Goal: Task Accomplishment & Management: Manage account settings

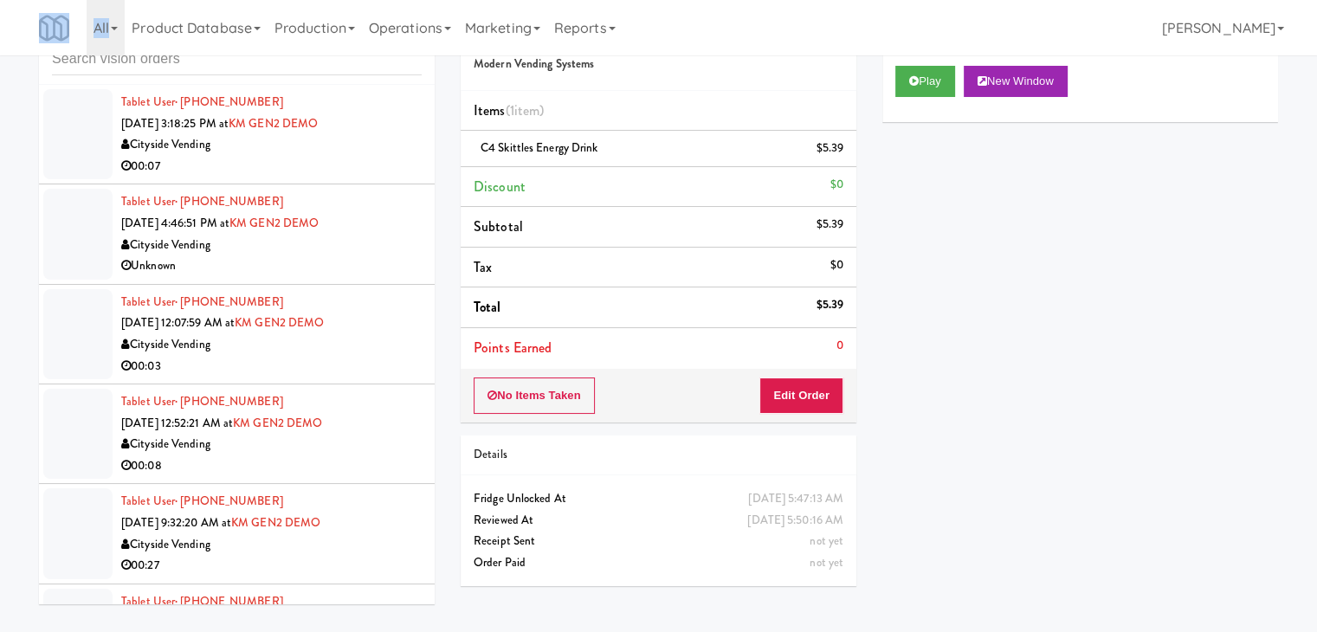
scroll to position [4475, 0]
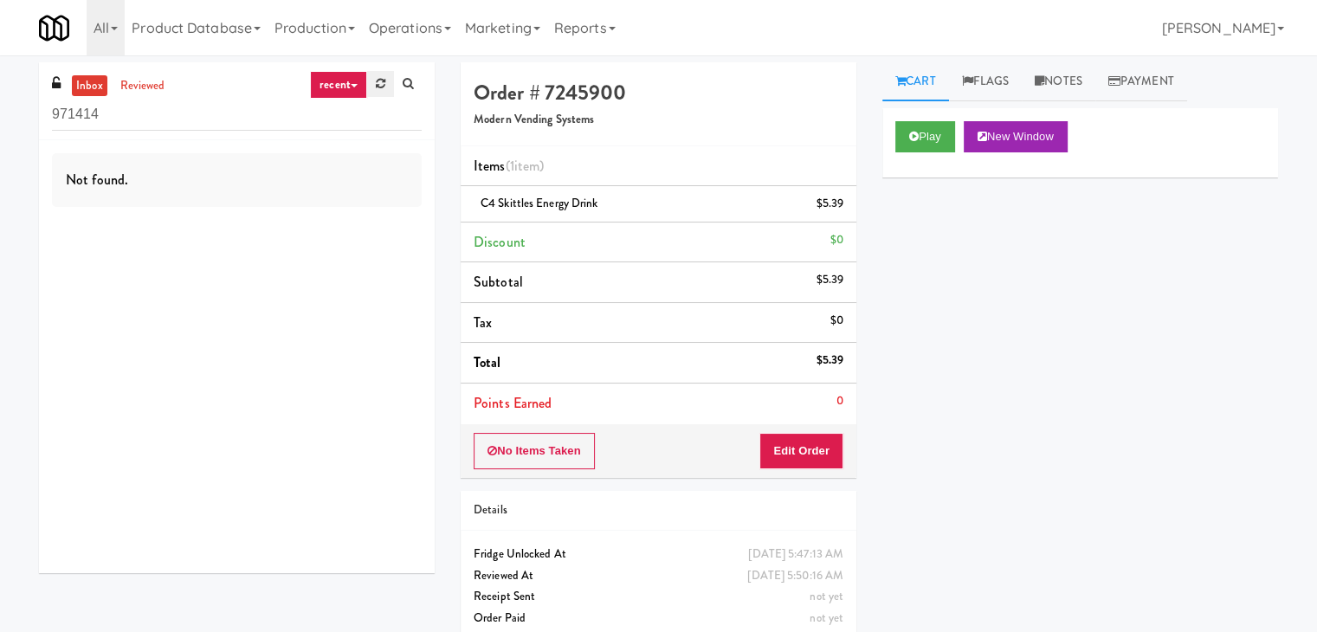
click at [376, 81] on icon at bounding box center [381, 83] width 10 height 11
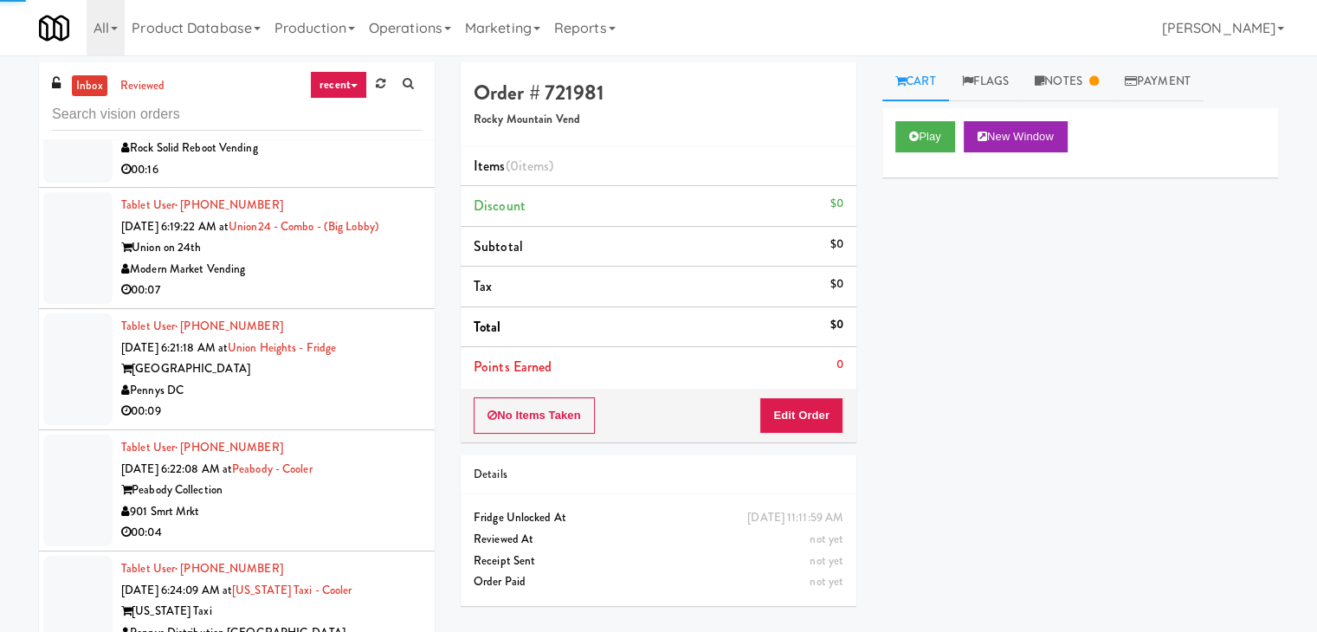
scroll to position [3377, 0]
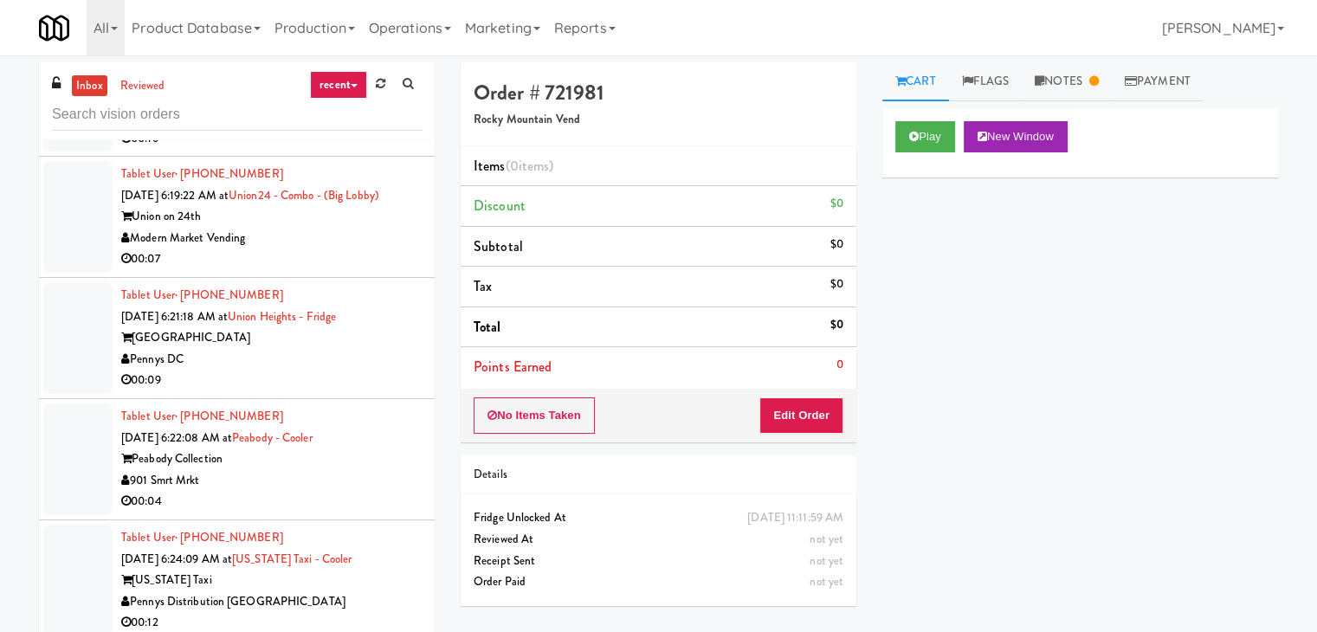
click at [350, 78] on link "recent" at bounding box center [338, 85] width 57 height 28
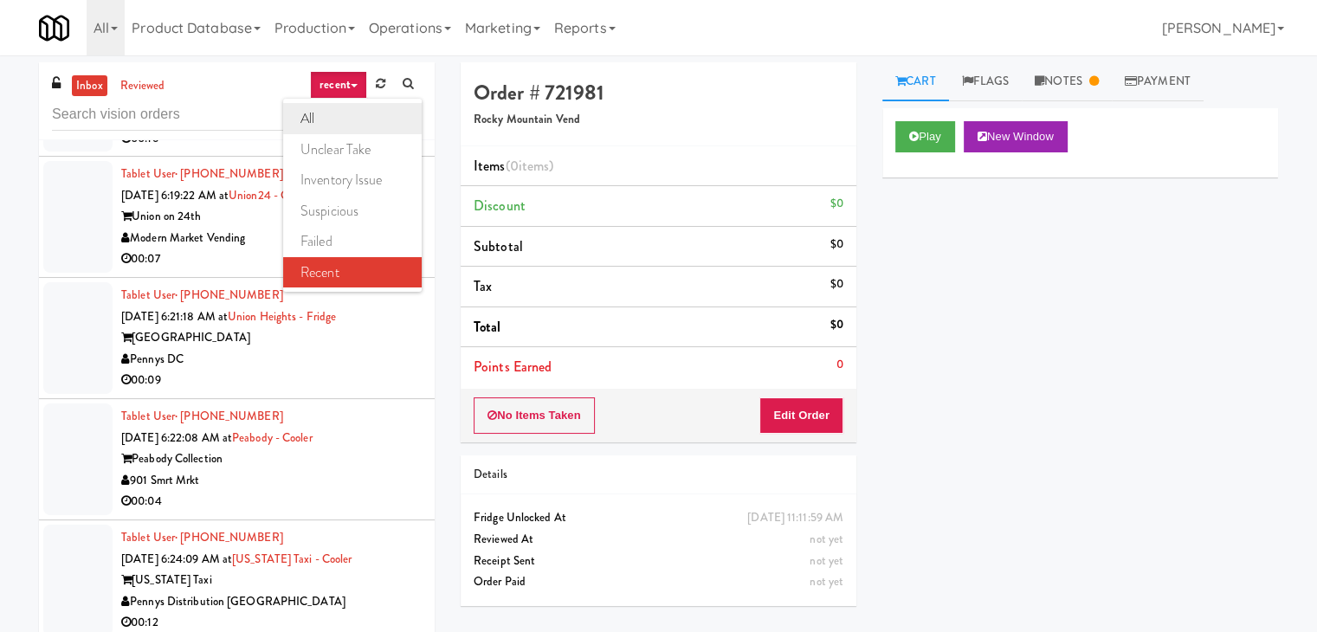
click at [336, 107] on link "all" at bounding box center [352, 118] width 139 height 31
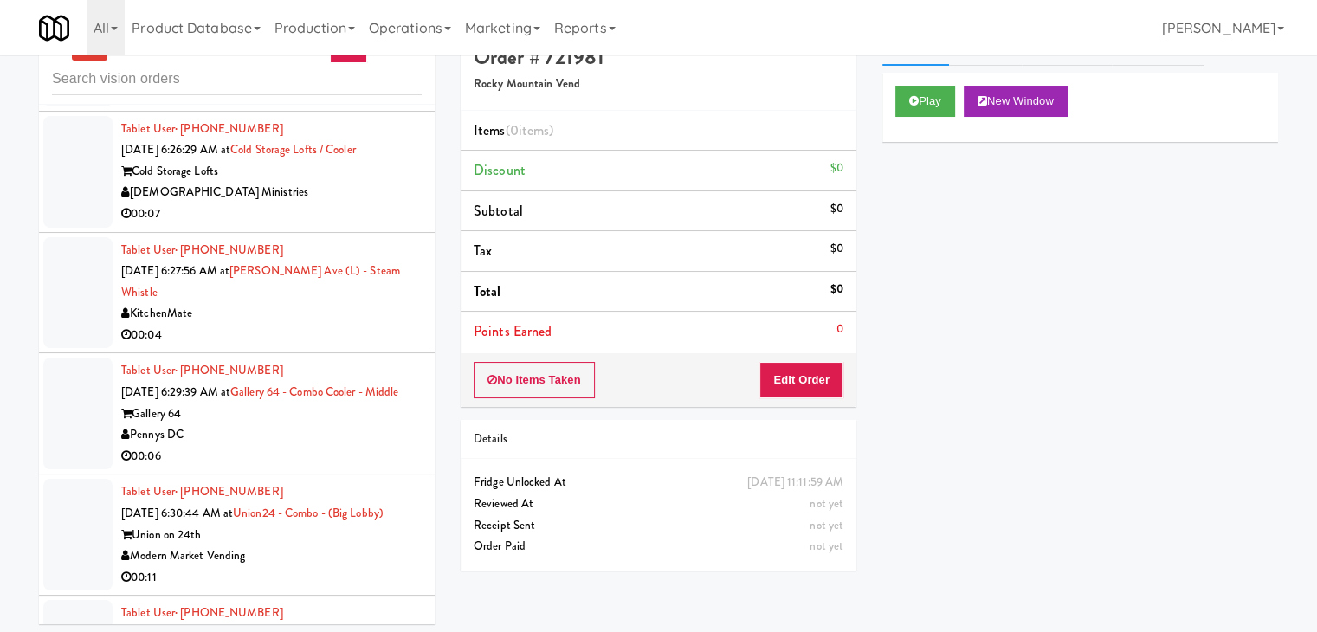
scroll to position [55, 0]
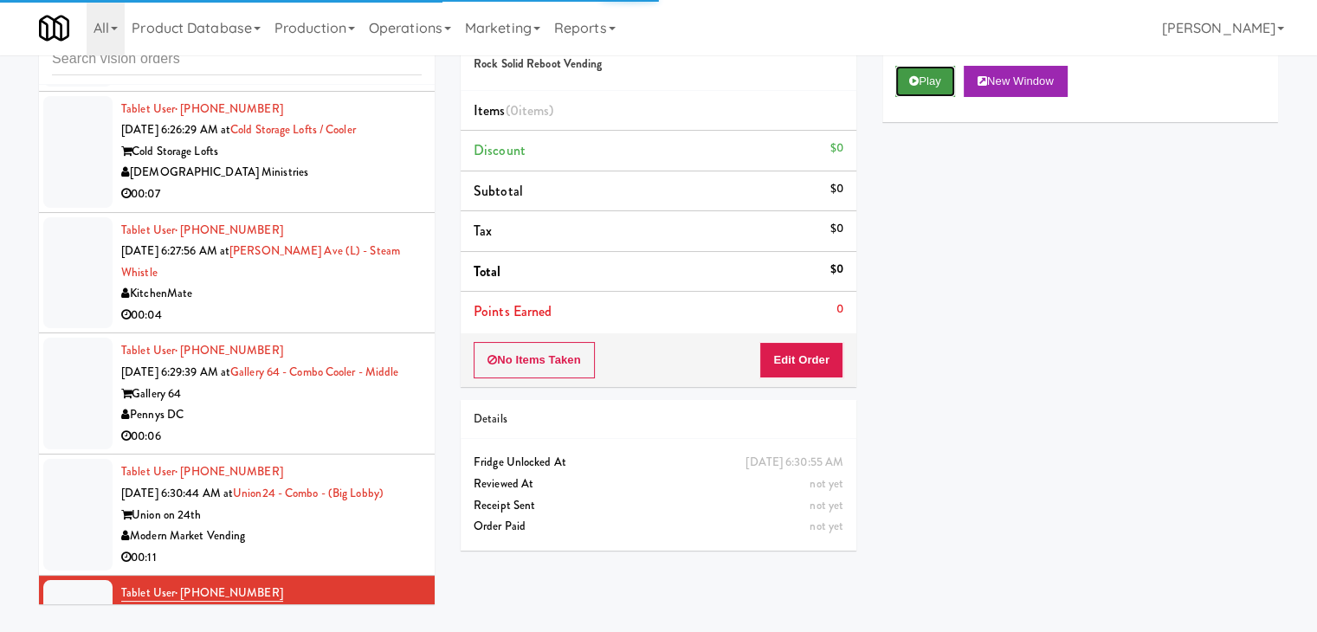
click at [913, 87] on button "Play" at bounding box center [925, 81] width 60 height 31
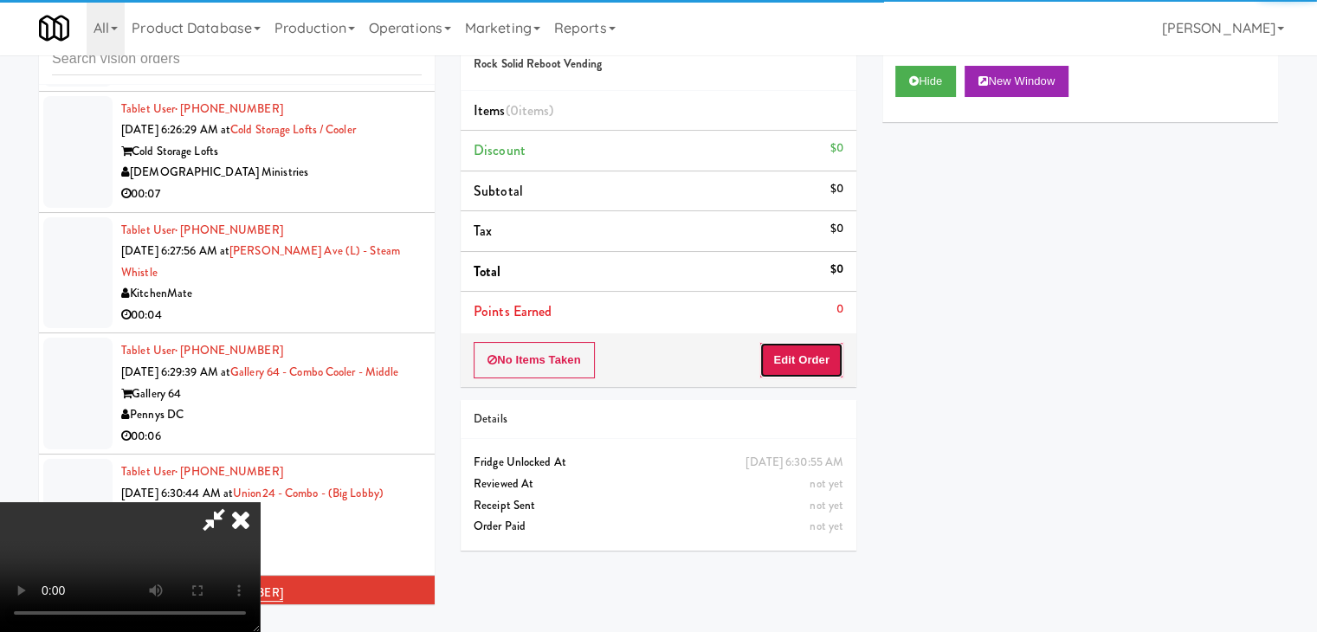
click at [789, 371] on button "Edit Order" at bounding box center [801, 360] width 84 height 36
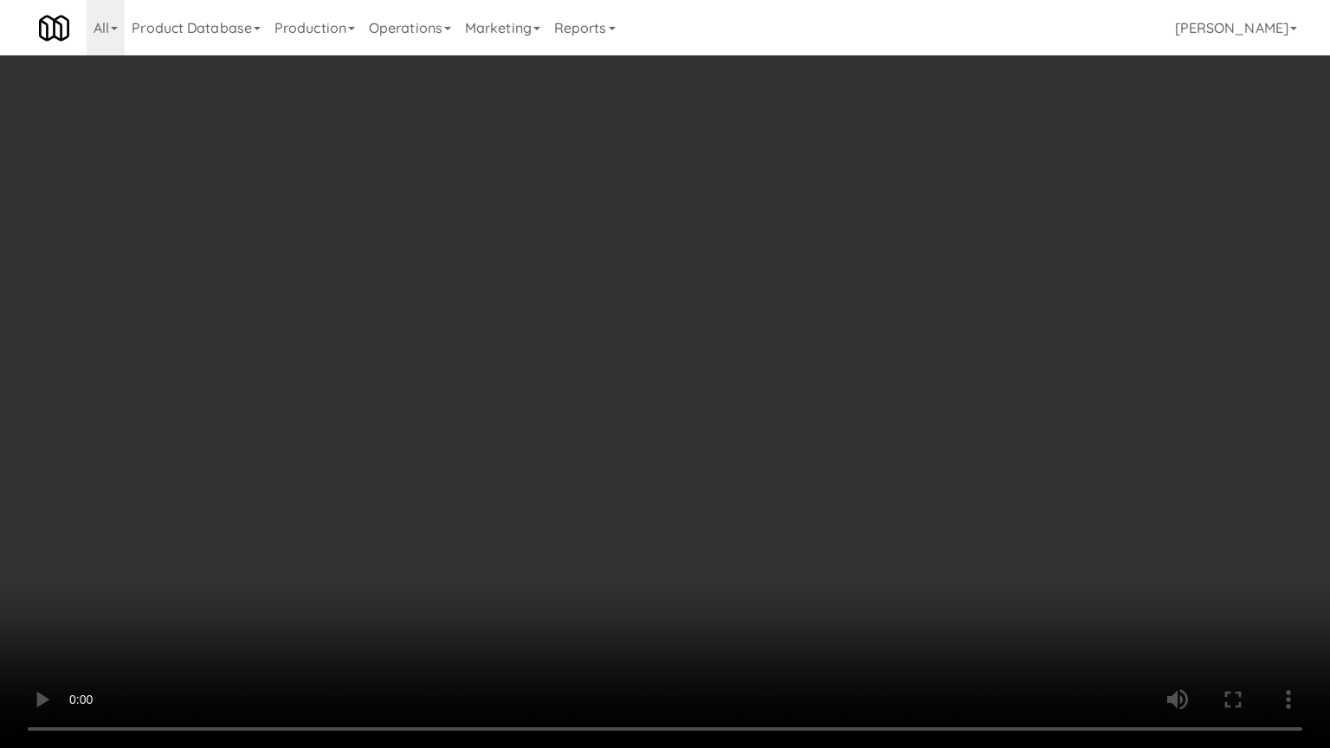
click at [739, 446] on video at bounding box center [665, 374] width 1330 height 748
click at [738, 449] on video at bounding box center [665, 374] width 1330 height 748
click at [741, 451] on video at bounding box center [665, 374] width 1330 height 748
click at [737, 452] on video at bounding box center [665, 374] width 1330 height 748
click at [734, 449] on video at bounding box center [665, 374] width 1330 height 748
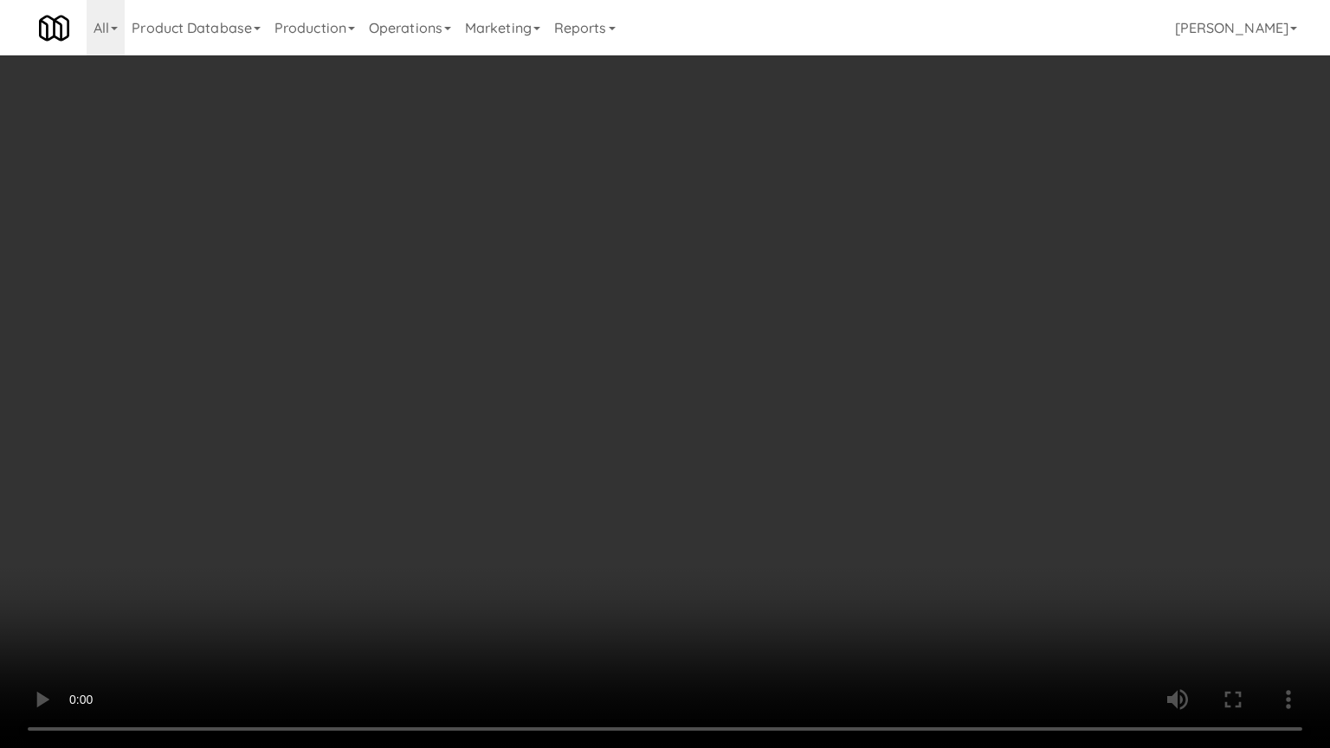
click at [734, 447] on video at bounding box center [665, 374] width 1330 height 748
click at [726, 440] on video at bounding box center [665, 374] width 1330 height 748
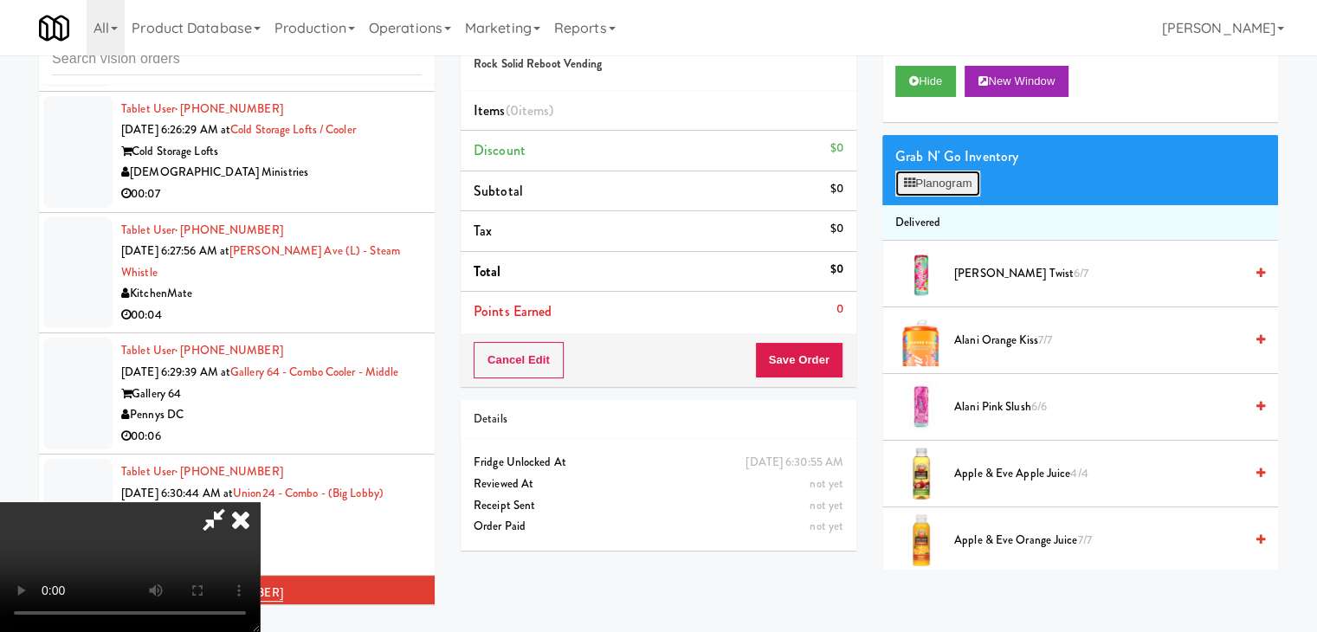
click at [923, 171] on button "Planogram" at bounding box center [937, 184] width 85 height 26
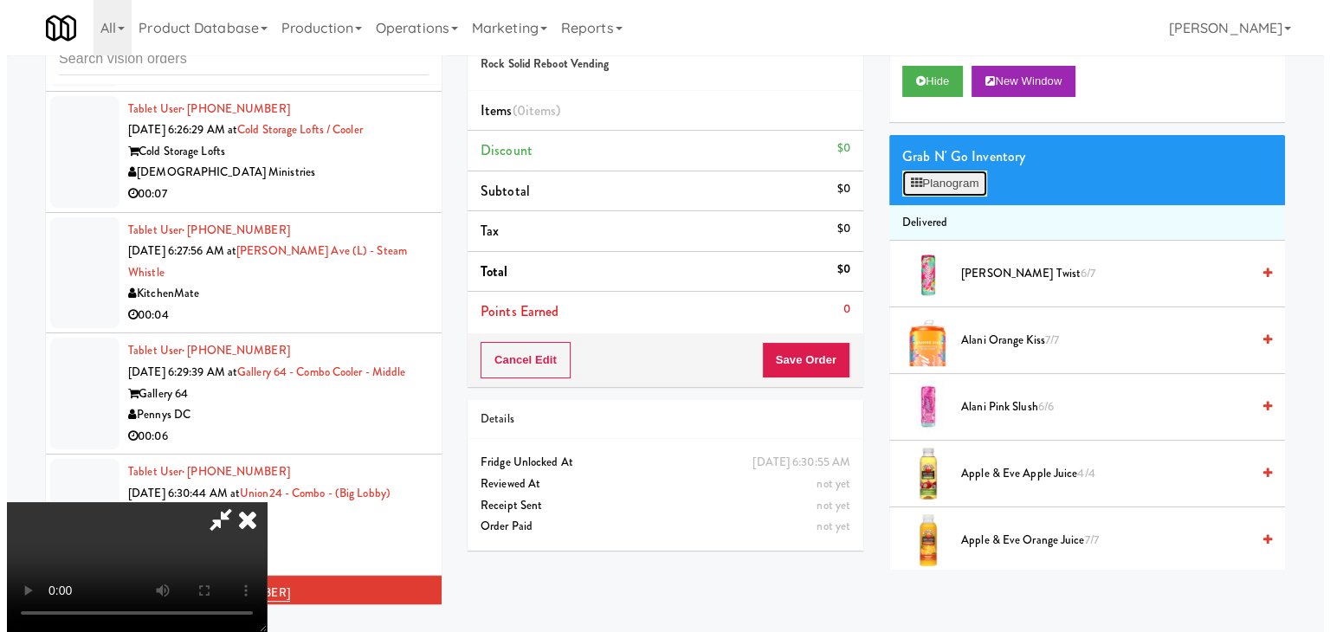
scroll to position [7154, 0]
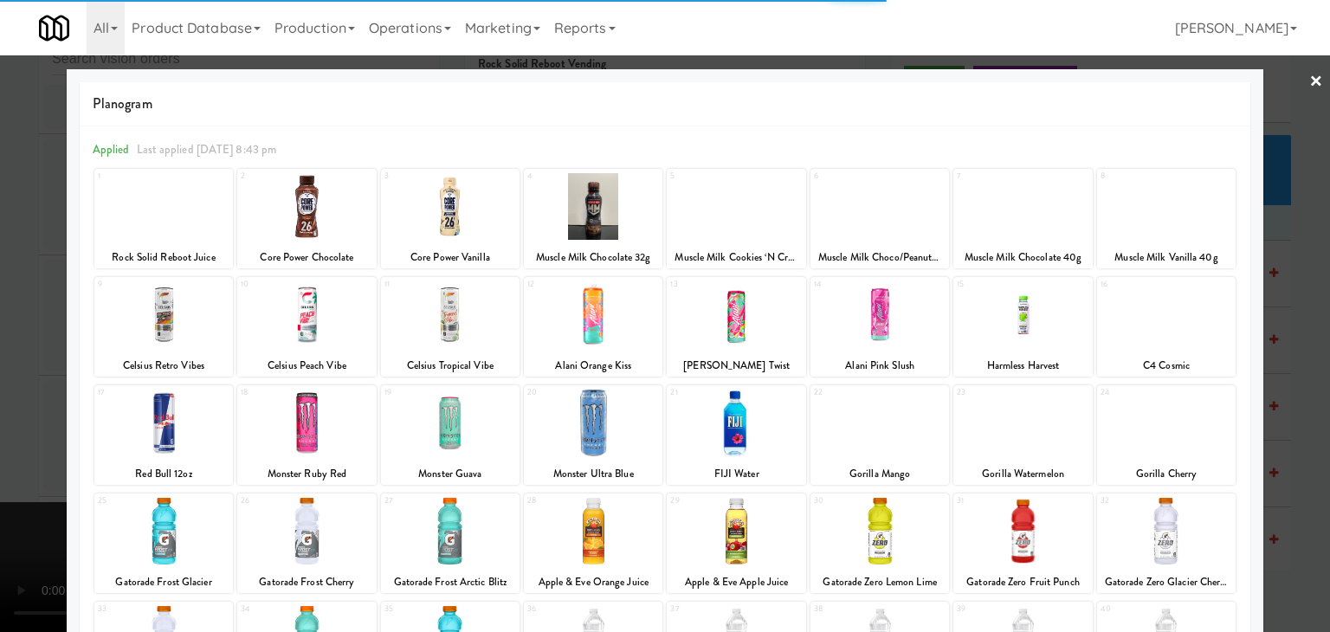
click at [316, 336] on div at bounding box center [306, 314] width 139 height 67
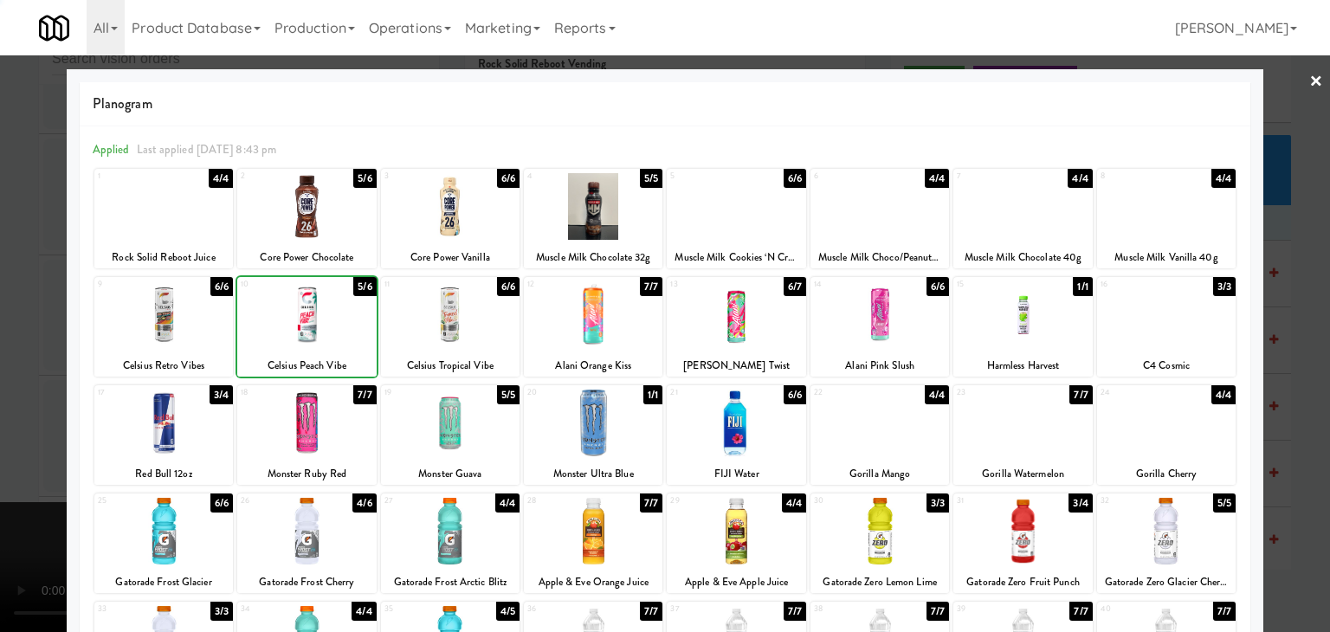
click at [316, 336] on div at bounding box center [306, 314] width 139 height 67
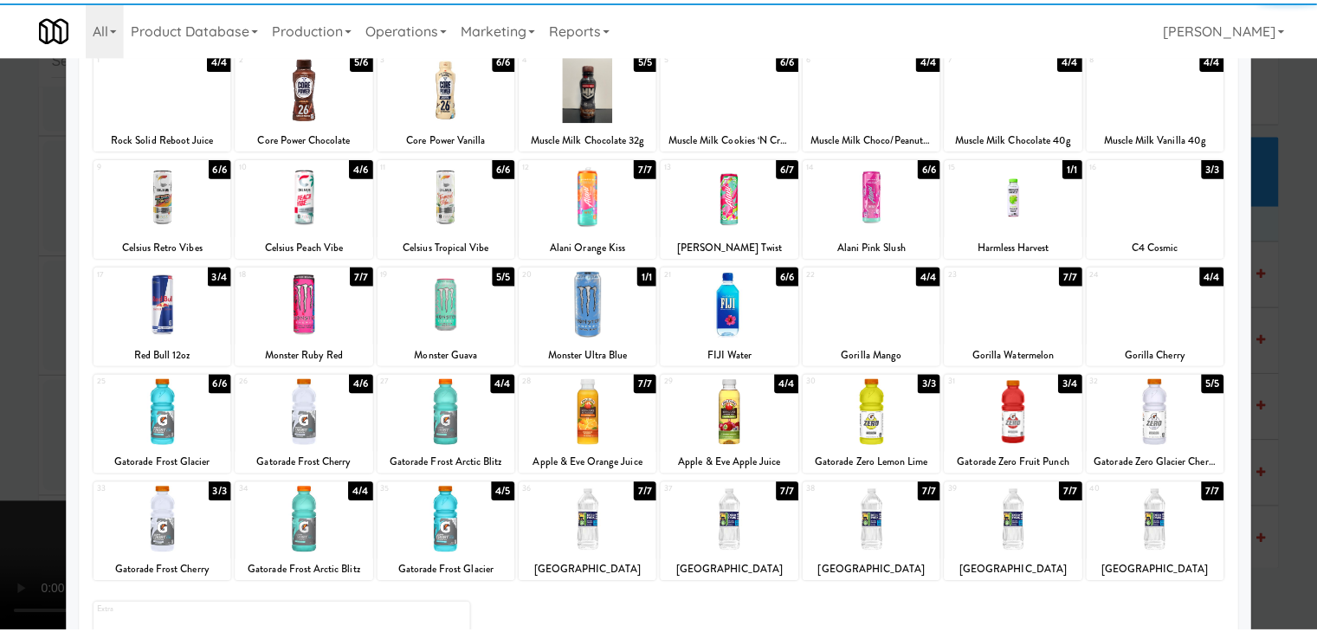
scroll to position [173, 0]
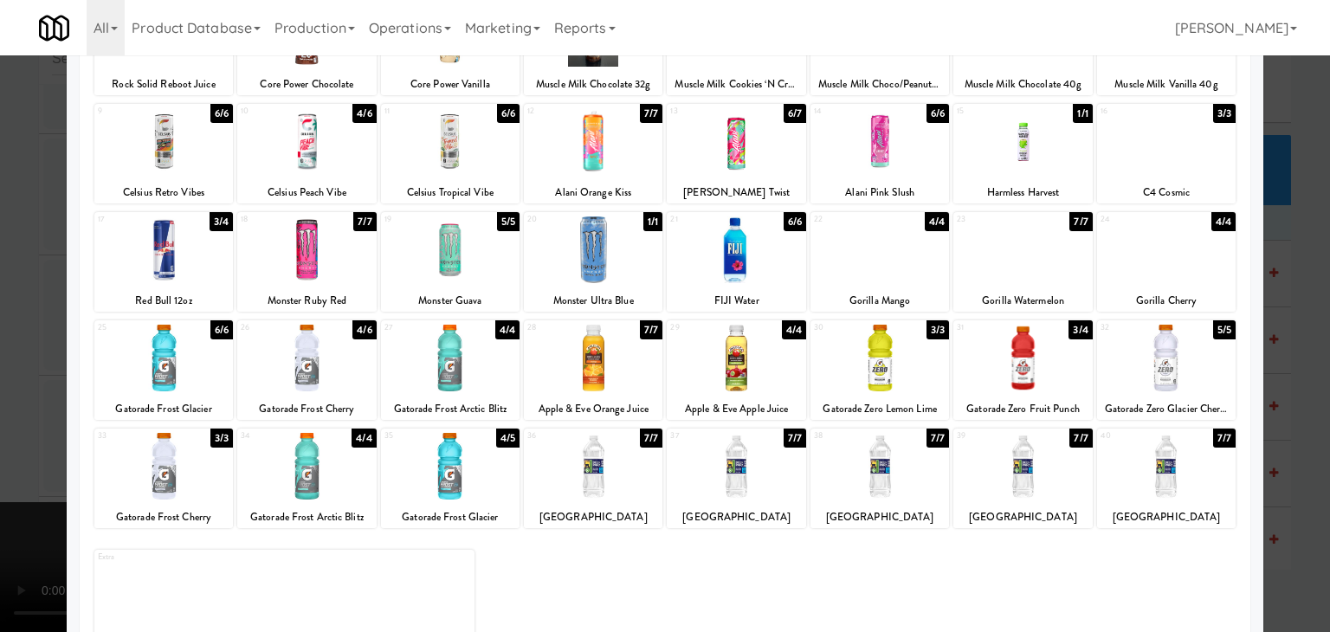
click at [720, 255] on div at bounding box center [736, 249] width 139 height 67
drag, startPoint x: 0, startPoint y: 384, endPoint x: 540, endPoint y: 394, distance: 540.4
click at [40, 384] on div at bounding box center [665, 316] width 1330 height 632
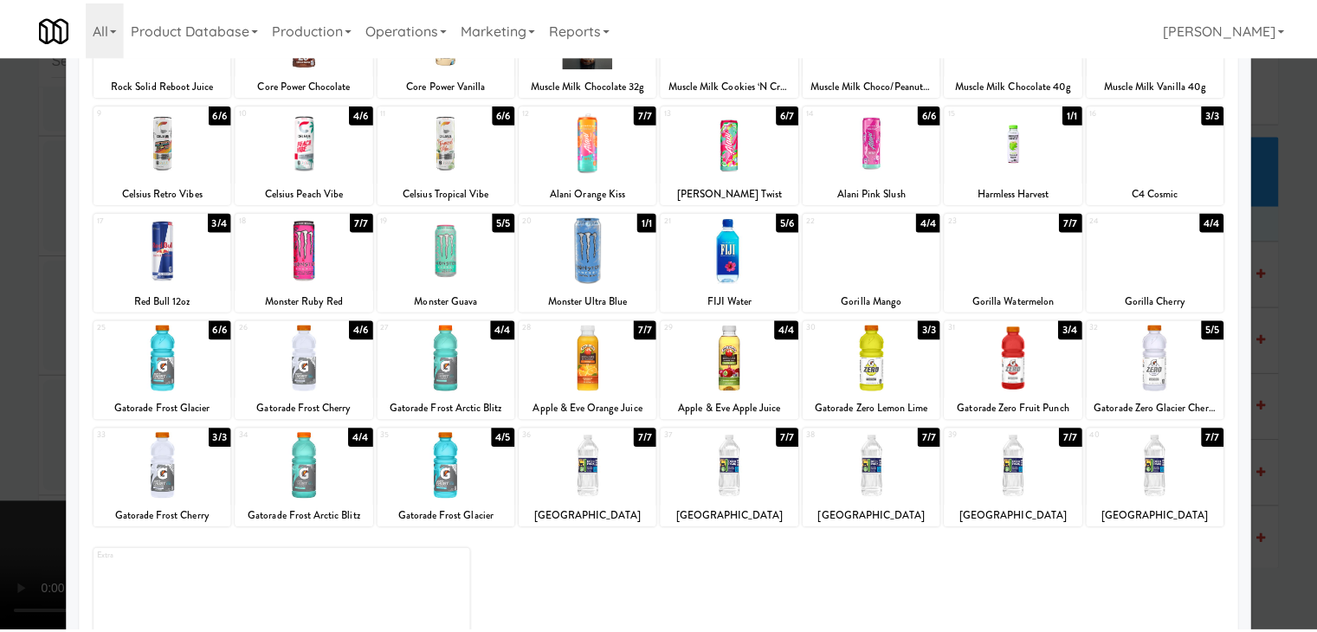
scroll to position [7196, 0]
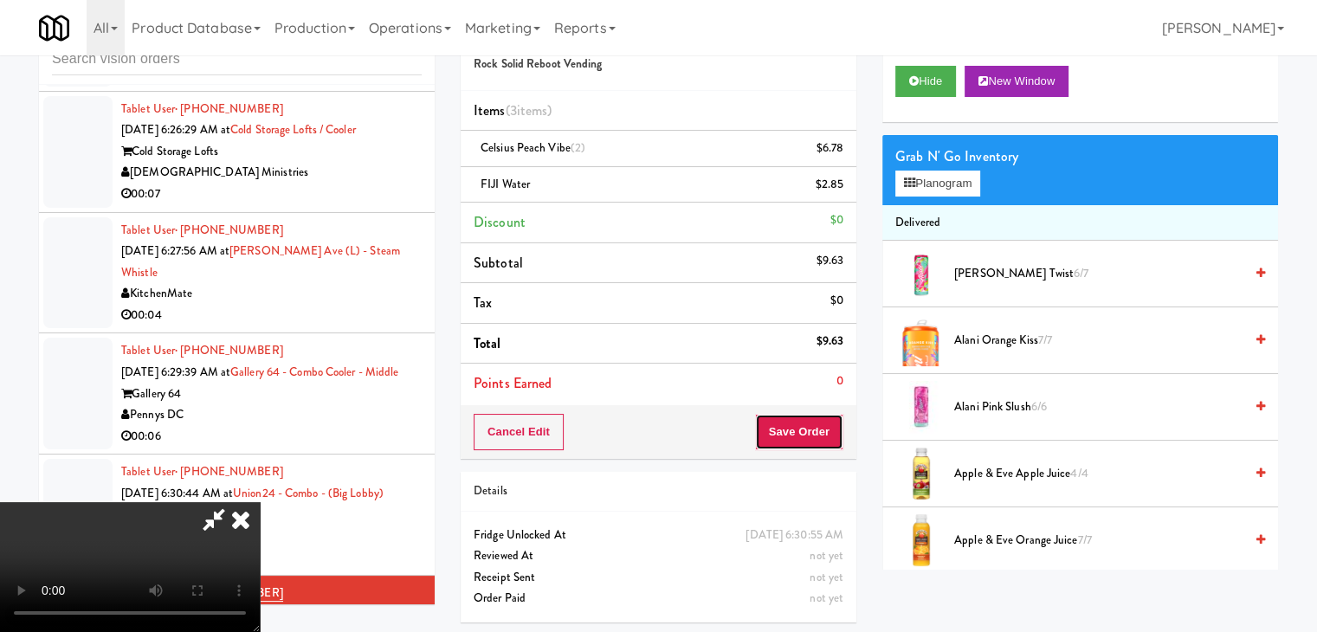
click at [816, 421] on button "Save Order" at bounding box center [799, 432] width 88 height 36
click at [804, 416] on button "Save Order" at bounding box center [799, 432] width 88 height 36
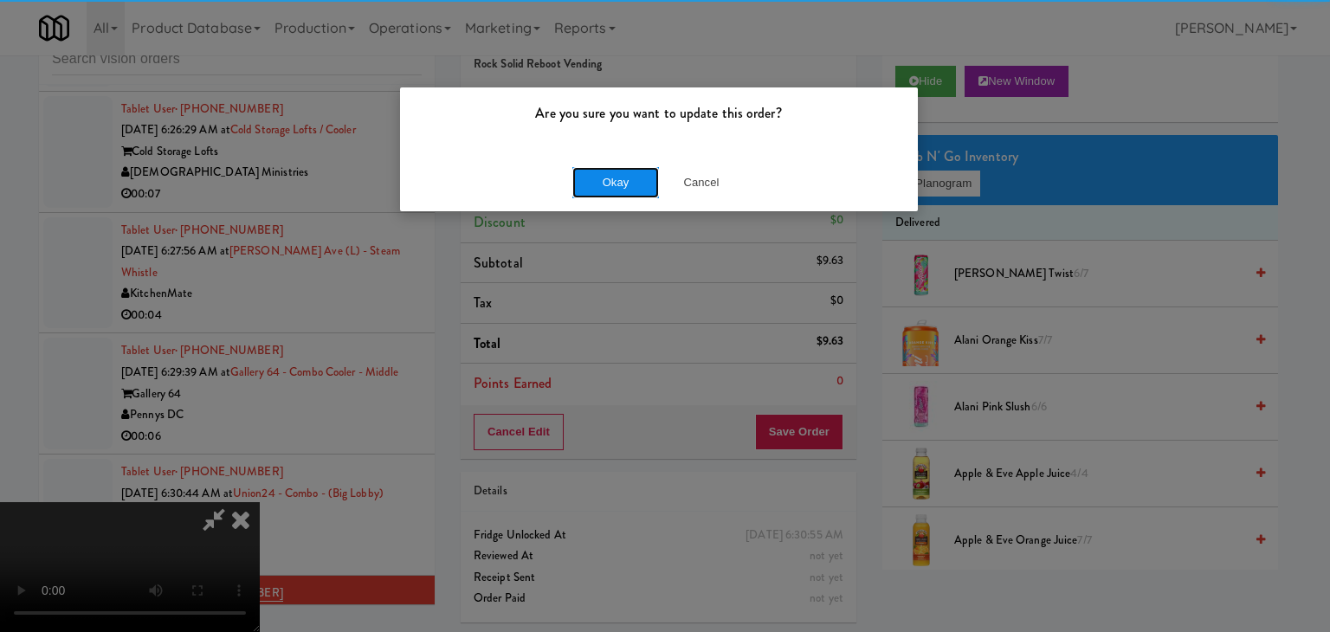
click at [601, 178] on button "Okay" at bounding box center [615, 182] width 87 height 31
drag, startPoint x: 603, startPoint y: 178, endPoint x: 611, endPoint y: 181, distance: 9.3
click at [608, 179] on body "Are you sure you want to update this order? Okay Cancel Okay Are you sure you w…" at bounding box center [665, 316] width 1330 height 632
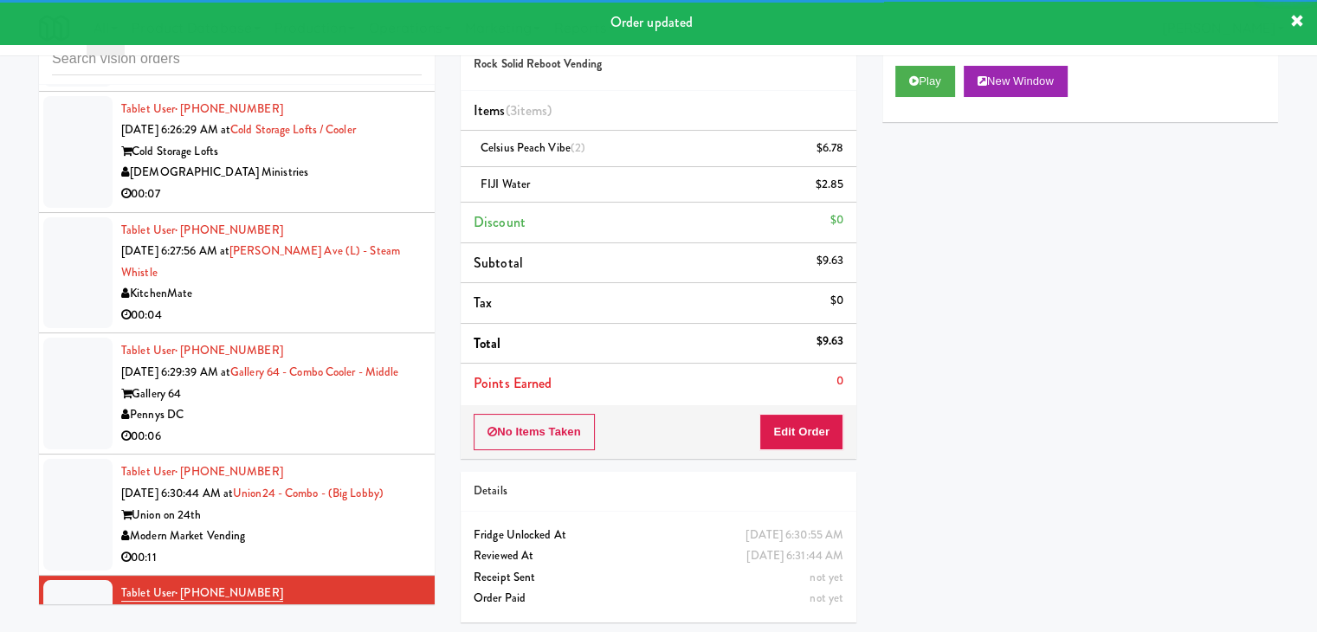
click at [367, 526] on div "Modern Market Vending" at bounding box center [271, 537] width 300 height 22
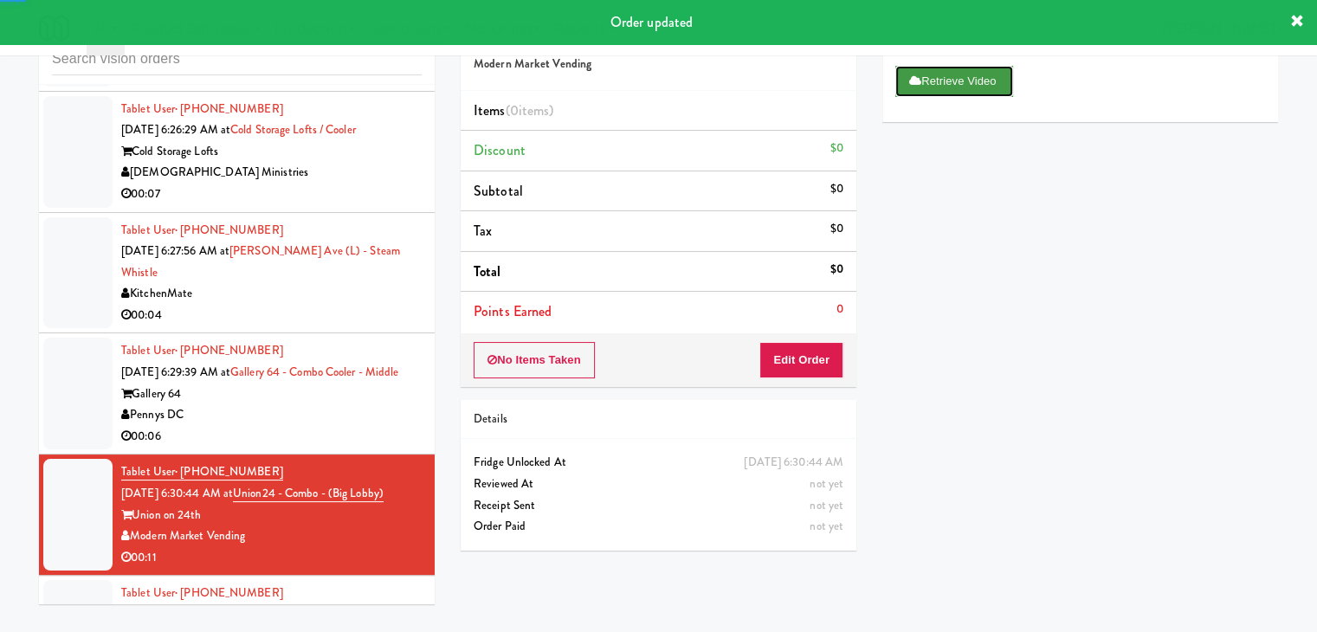
click at [916, 79] on icon at bounding box center [915, 80] width 12 height 11
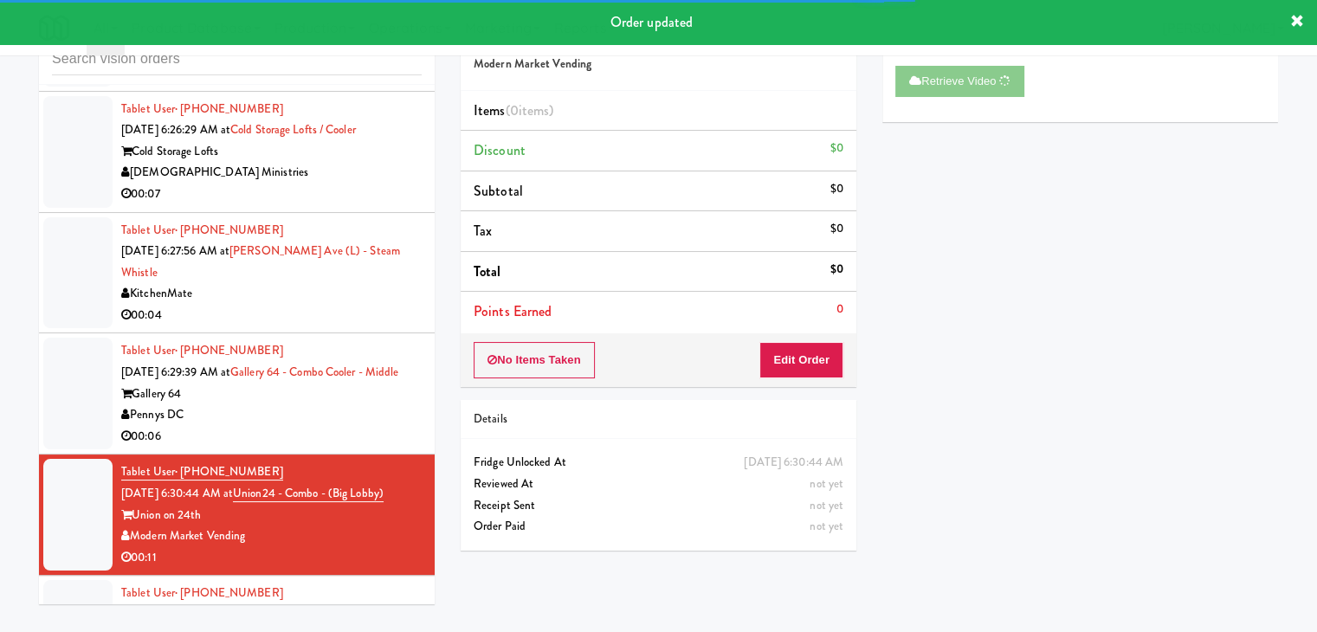
drag, startPoint x: 319, startPoint y: 325, endPoint x: 380, endPoint y: 326, distance: 61.5
click at [320, 404] on div "Pennys DC" at bounding box center [271, 415] width 300 height 22
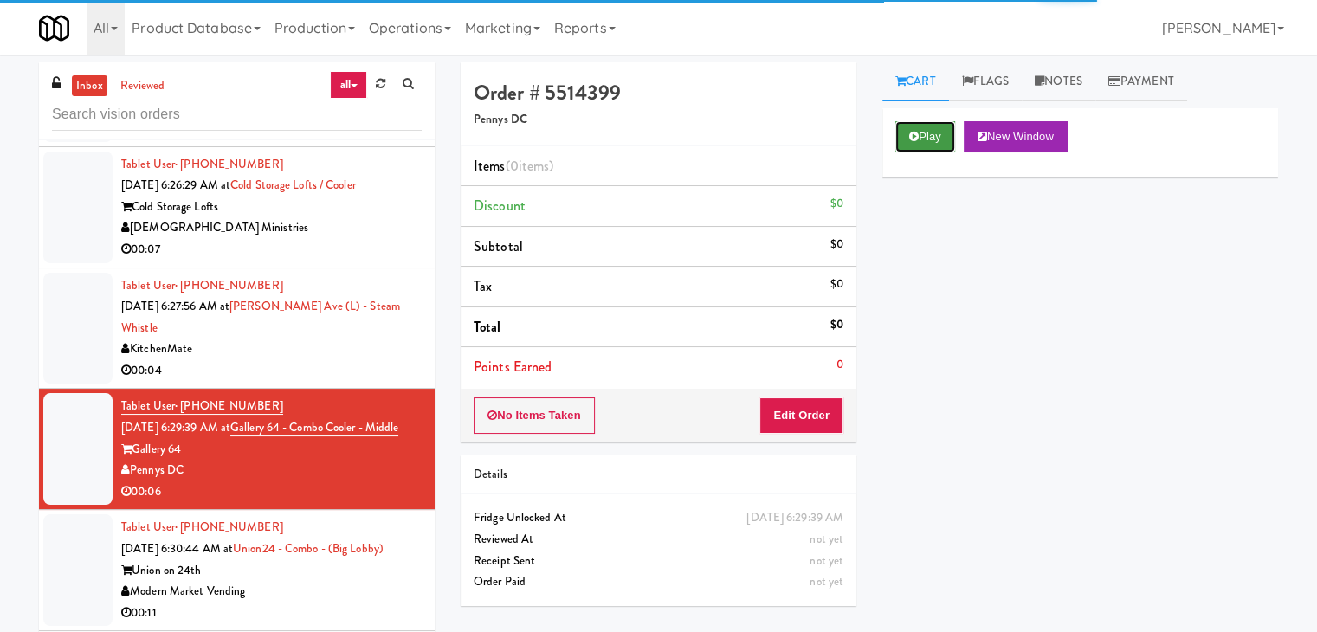
click at [928, 144] on button "Play" at bounding box center [925, 136] width 60 height 31
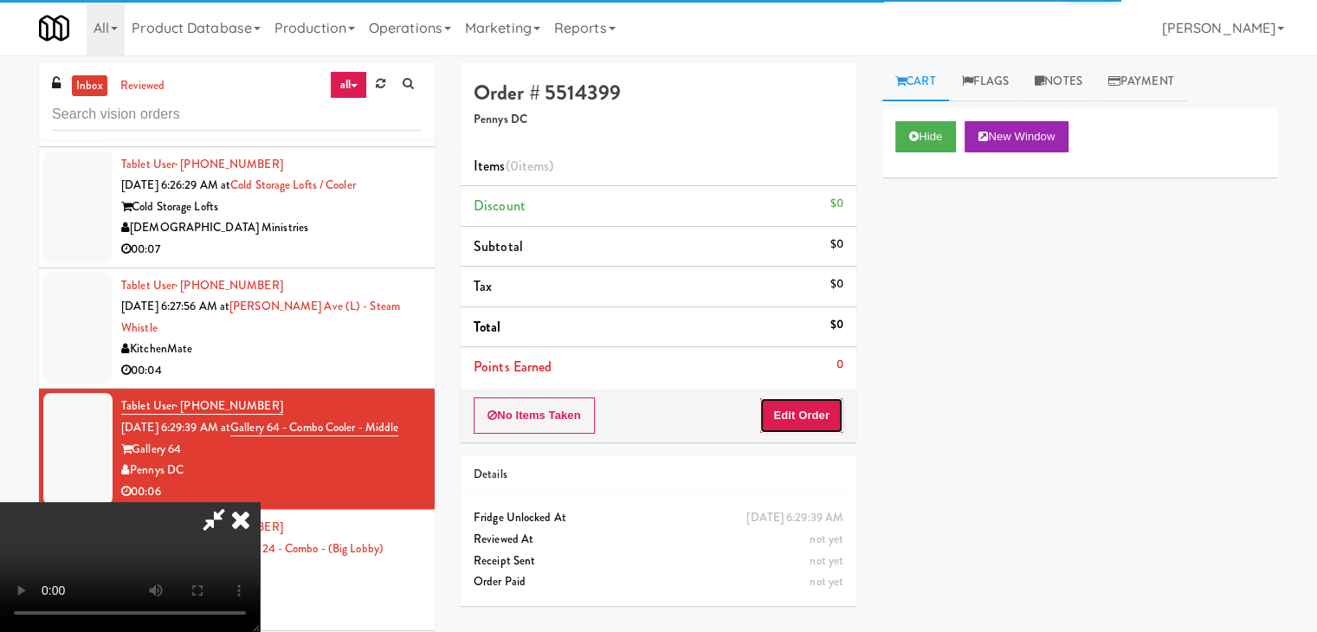
click at [803, 404] on button "Edit Order" at bounding box center [801, 415] width 84 height 36
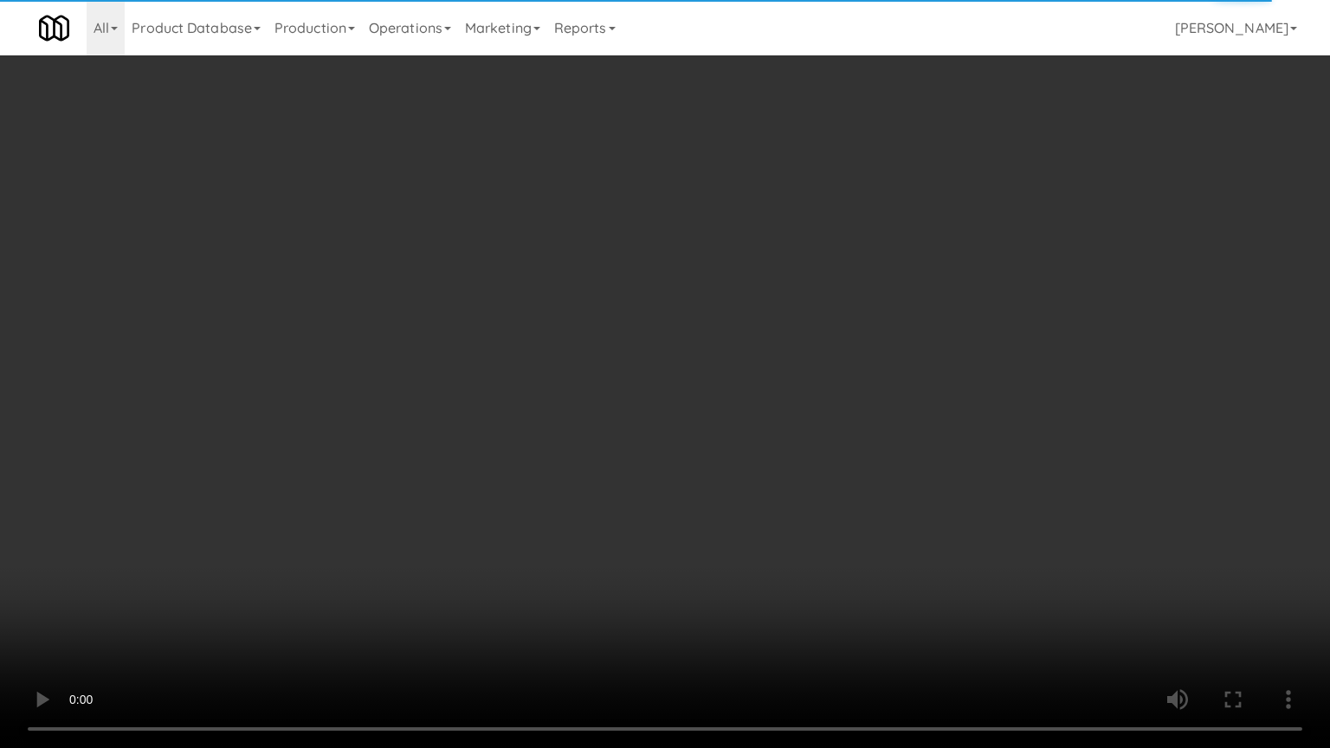
click at [801, 415] on video at bounding box center [665, 374] width 1330 height 748
click at [821, 409] on video at bounding box center [665, 374] width 1330 height 748
click at [820, 407] on video at bounding box center [665, 374] width 1330 height 748
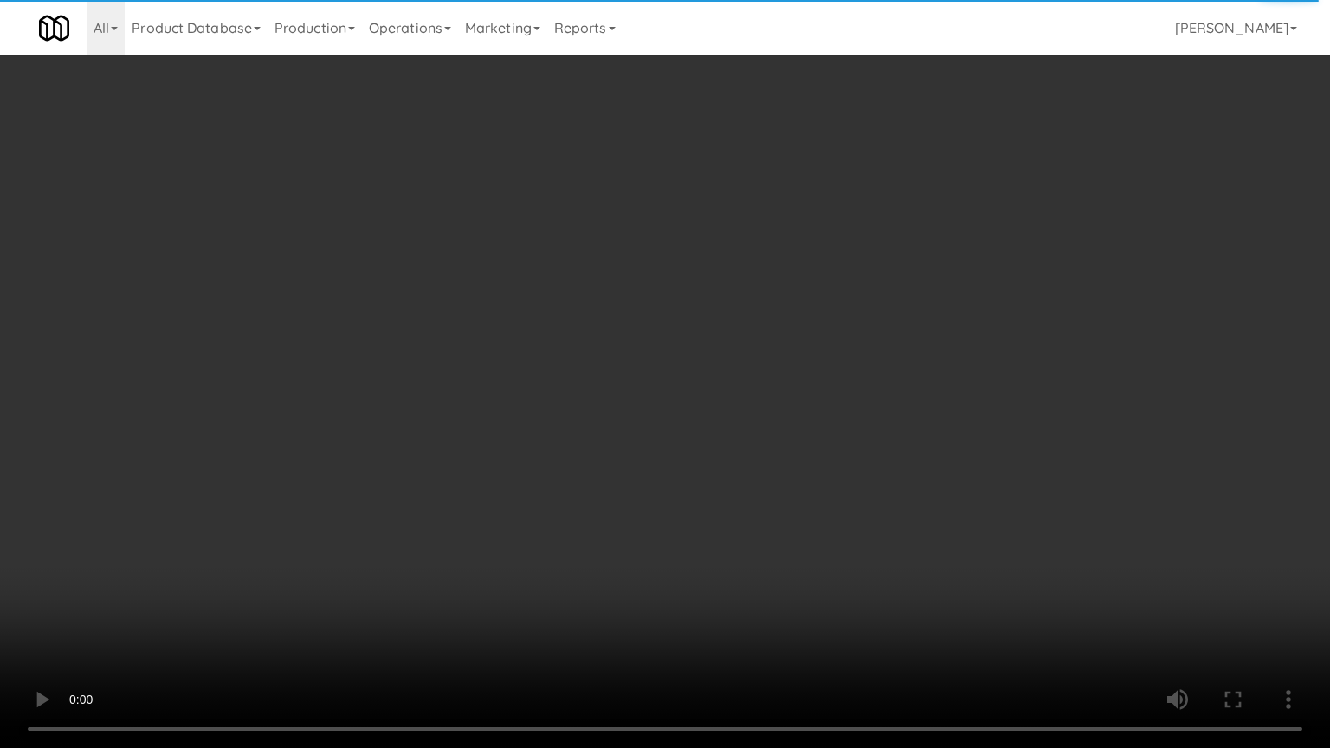
drag, startPoint x: 820, startPoint y: 407, endPoint x: 856, endPoint y: 274, distance: 138.2
click at [820, 404] on video at bounding box center [665, 374] width 1330 height 748
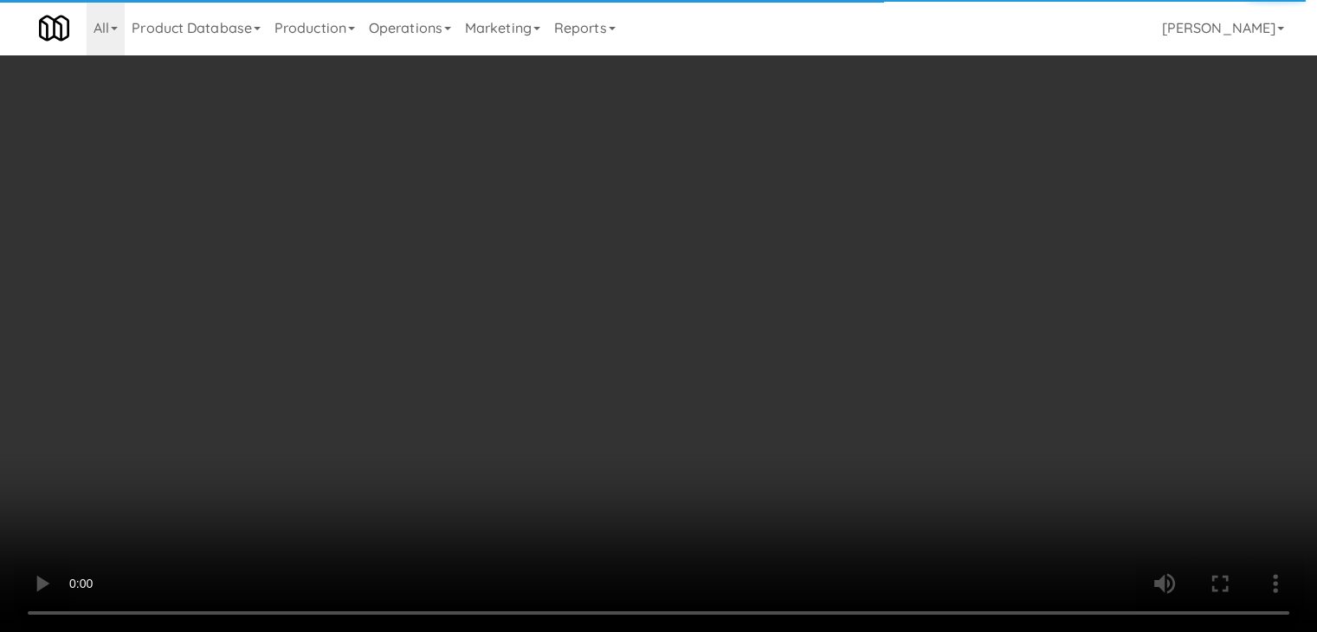
click at [943, 165] on div "Grab N' Go Inventory" at bounding box center [1080, 157] width 370 height 26
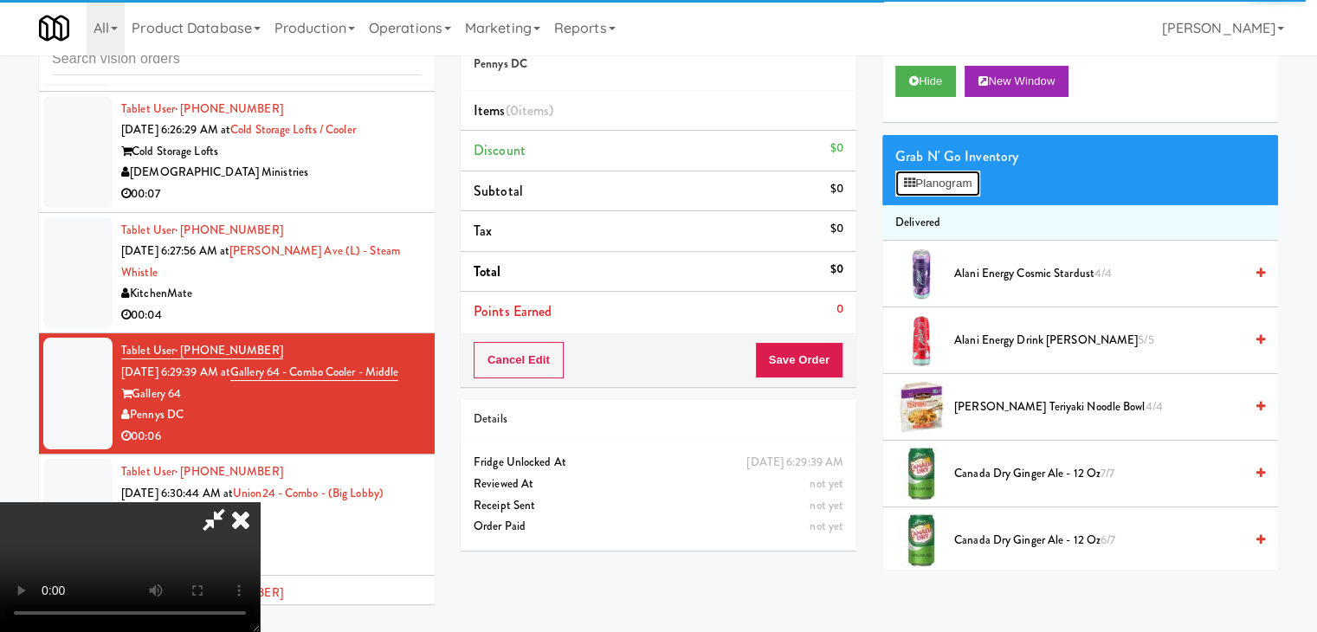
click at [950, 190] on button "Planogram" at bounding box center [937, 184] width 85 height 26
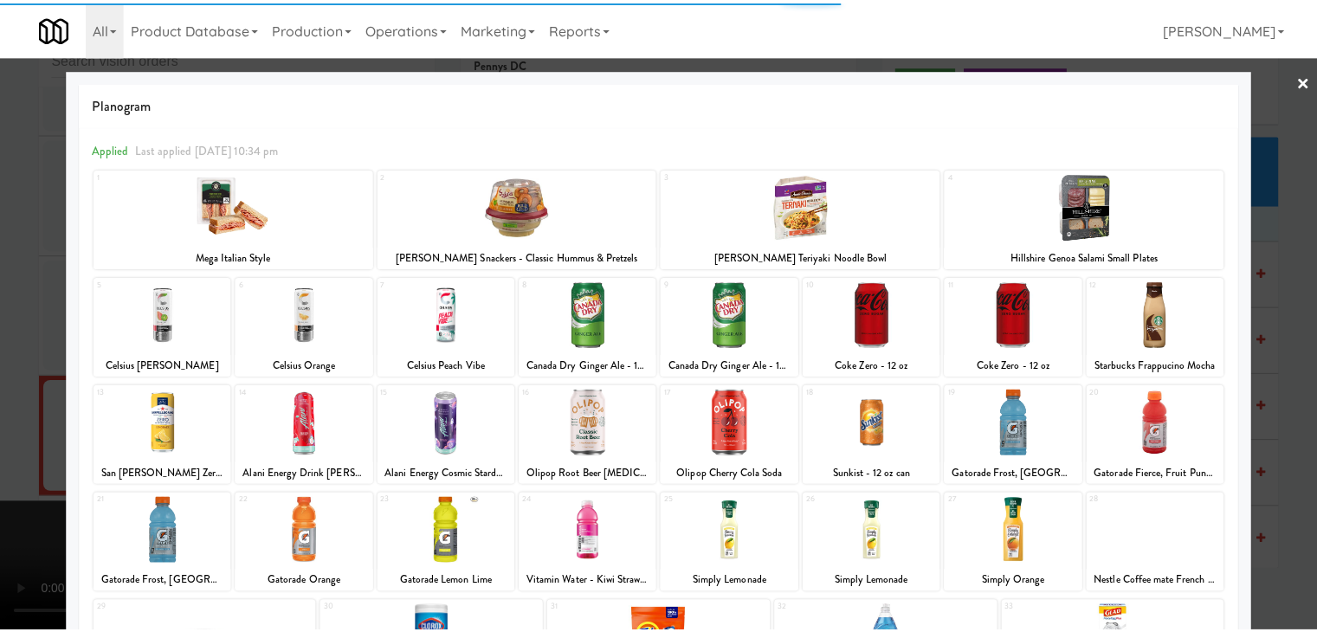
scroll to position [173, 0]
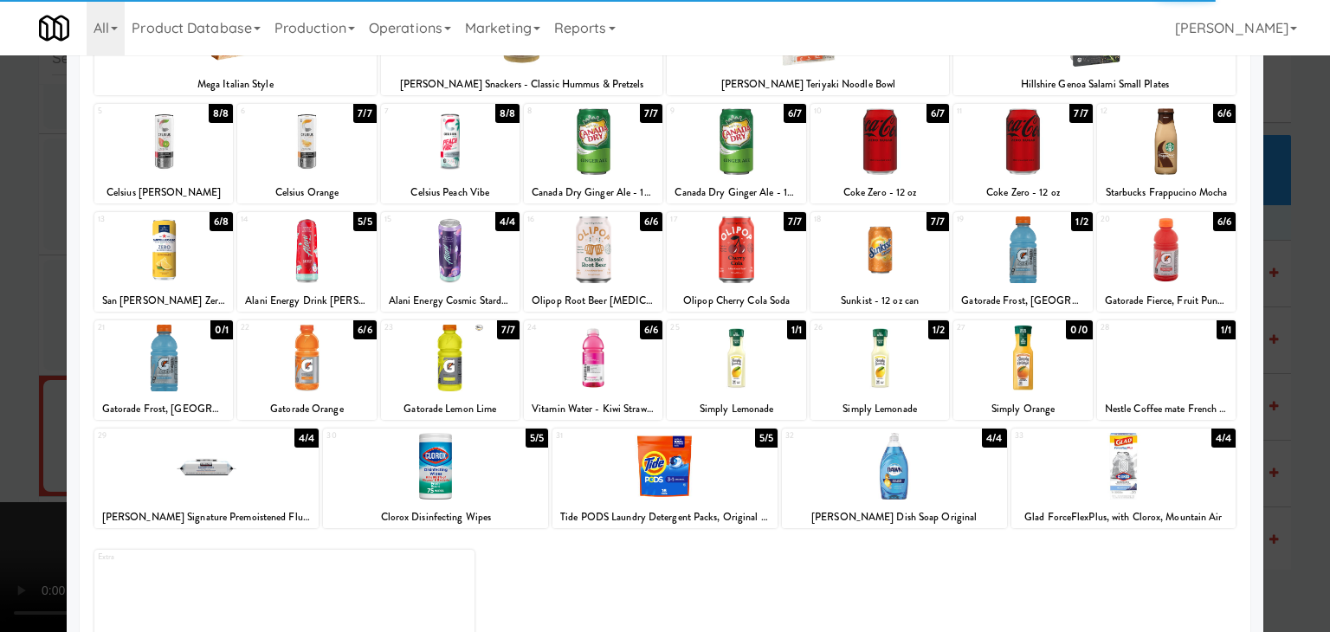
click at [880, 347] on div at bounding box center [879, 358] width 139 height 67
drag, startPoint x: 880, startPoint y: 347, endPoint x: 779, endPoint y: 352, distance: 100.6
click at [876, 347] on div at bounding box center [879, 358] width 139 height 67
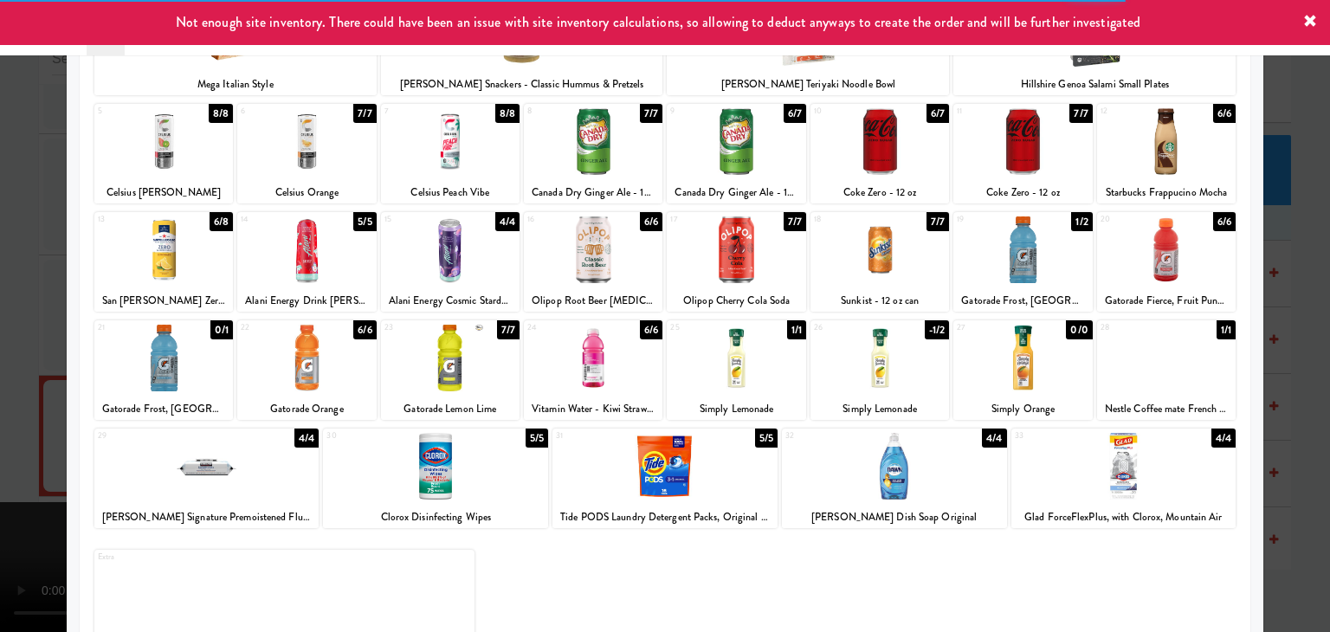
drag, startPoint x: 0, startPoint y: 338, endPoint x: 186, endPoint y: 350, distance: 186.6
click at [22, 339] on div at bounding box center [665, 316] width 1330 height 632
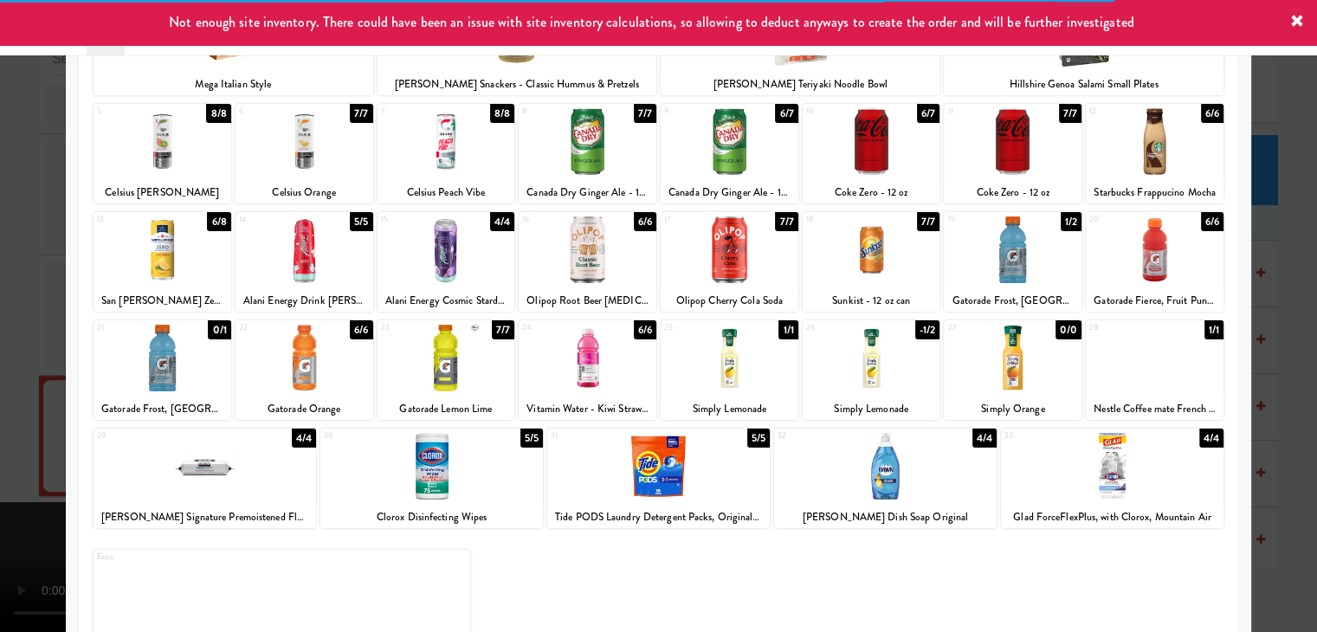
scroll to position [7196, 0]
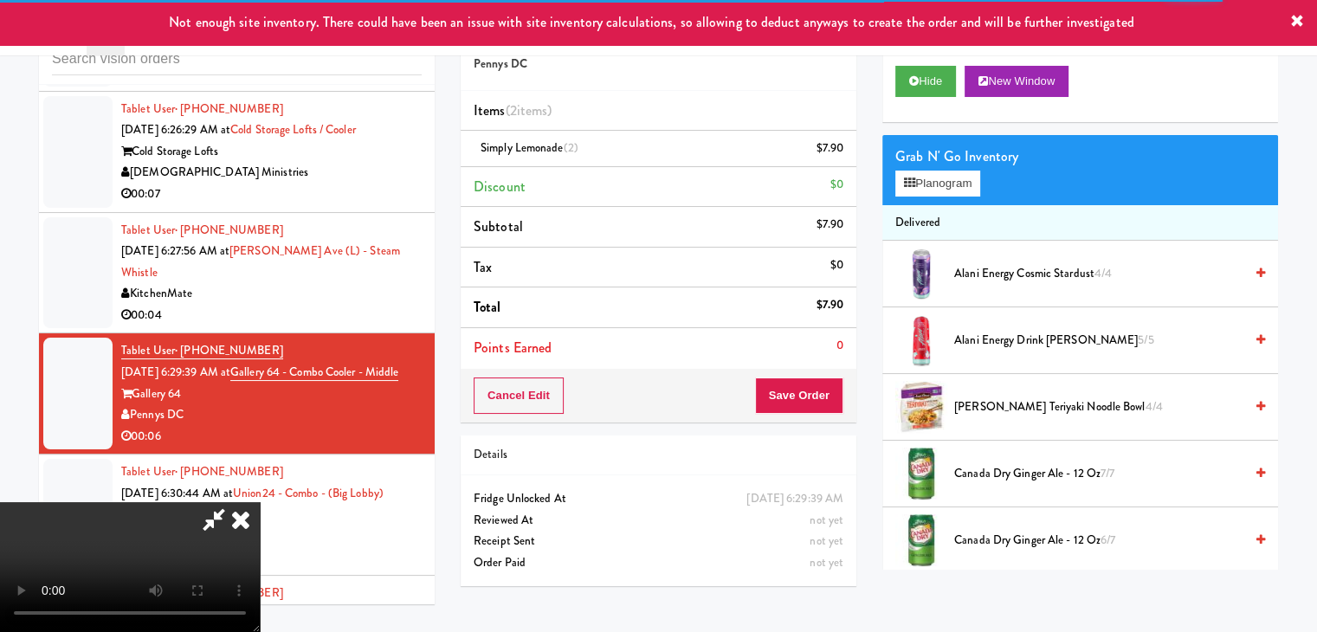
drag, startPoint x: 862, startPoint y: 394, endPoint x: 823, endPoint y: 385, distance: 39.9
click at [854, 392] on div "Order # 5514399 Pennys DC Items (2 items ) Simply Lemonade (2) $7.90 Discount $…" at bounding box center [659, 303] width 422 height 592
click at [830, 385] on button "Save Order" at bounding box center [799, 396] width 88 height 36
drag, startPoint x: 831, startPoint y: 385, endPoint x: 842, endPoint y: 396, distance: 14.7
click at [831, 385] on button "Save Order" at bounding box center [799, 396] width 88 height 36
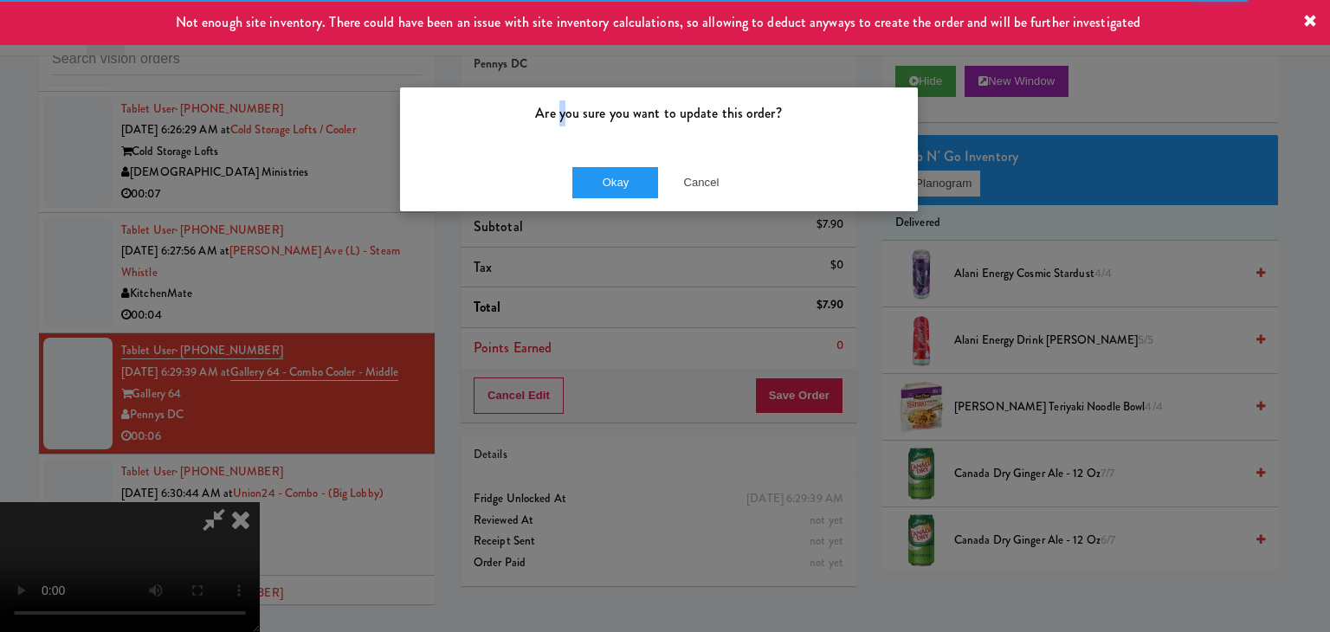
drag, startPoint x: 566, startPoint y: 154, endPoint x: 580, endPoint y: 177, distance: 26.4
click at [571, 163] on div "Are you sure you want to update this order? Okay Cancel" at bounding box center [659, 150] width 520 height 126
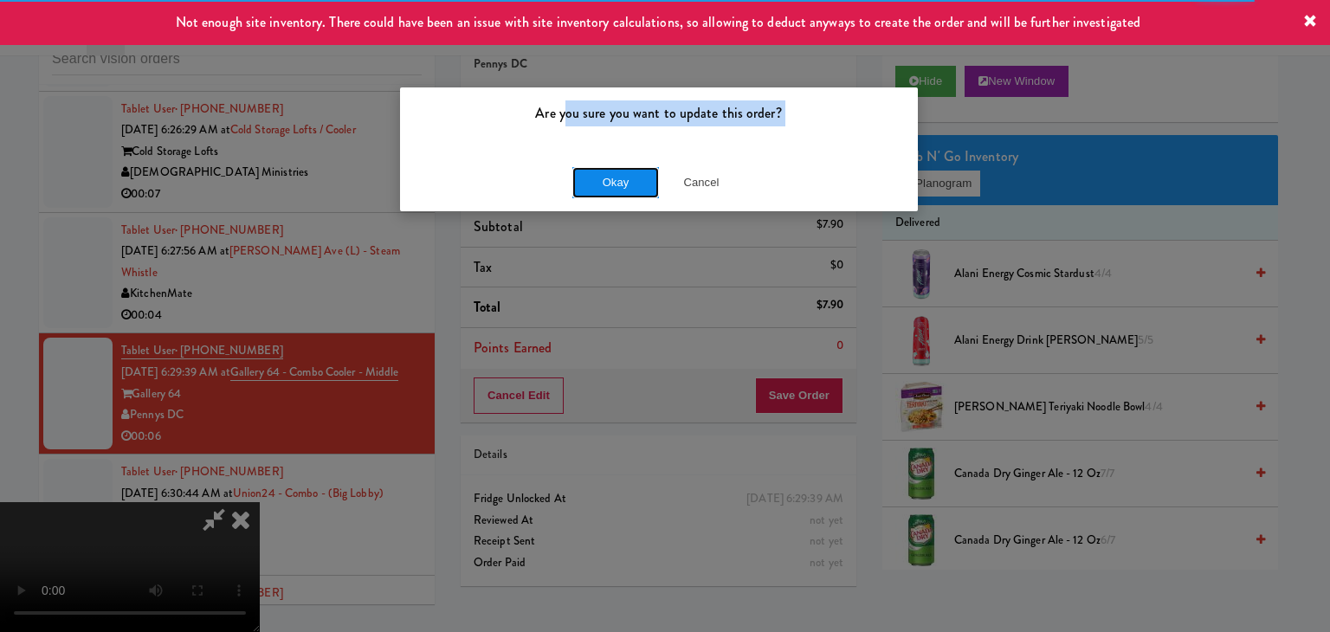
click at [580, 177] on button "Okay" at bounding box center [615, 182] width 87 height 31
click at [580, 177] on body "Not enough site inventory. There could have been an issue with site inventory c…" at bounding box center [665, 316] width 1330 height 632
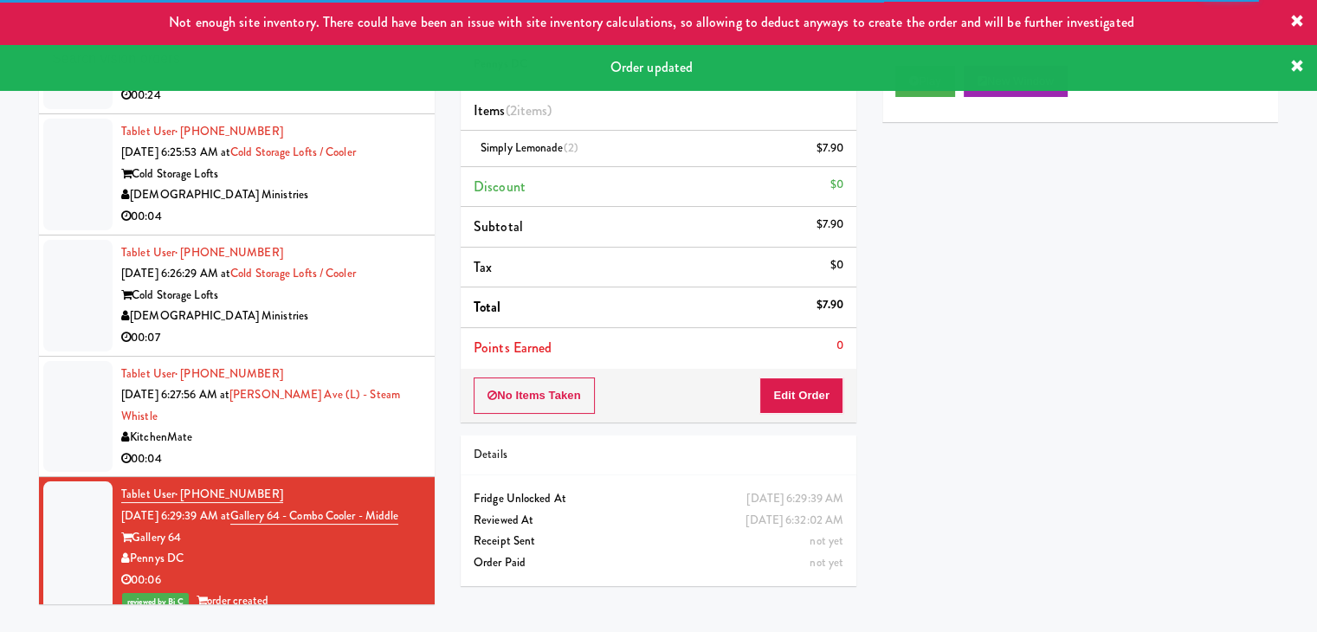
scroll to position [7023, 0]
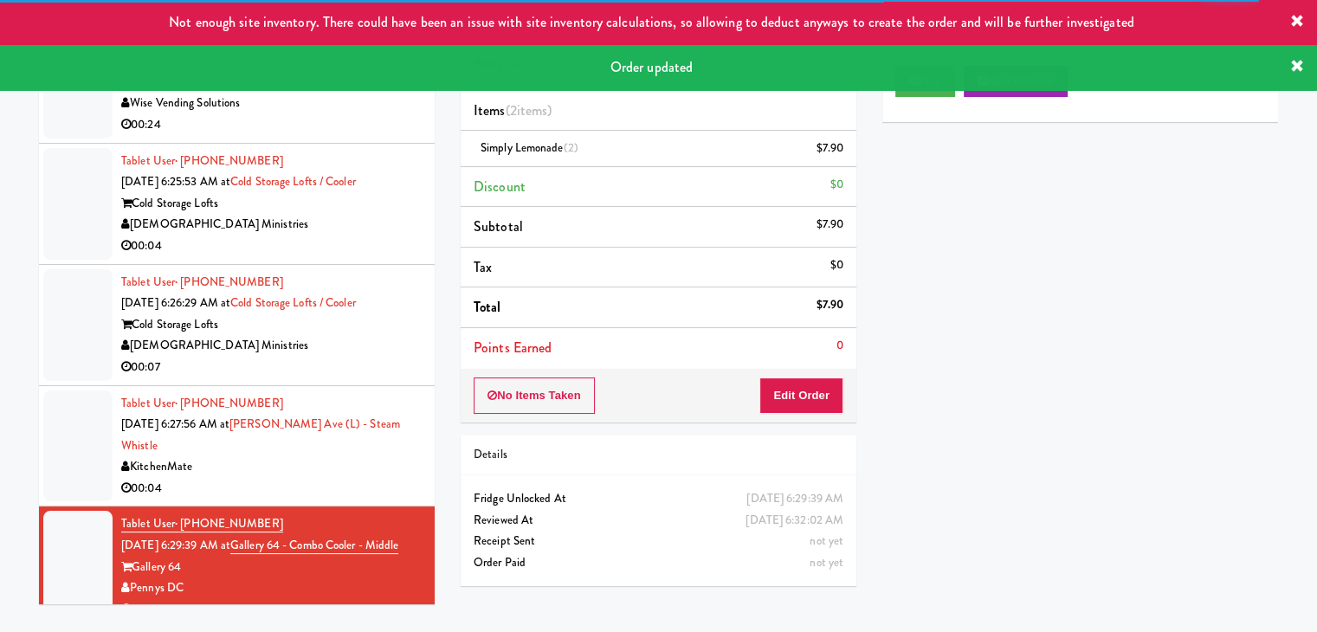
click at [355, 478] on div "00:04" at bounding box center [271, 489] width 300 height 22
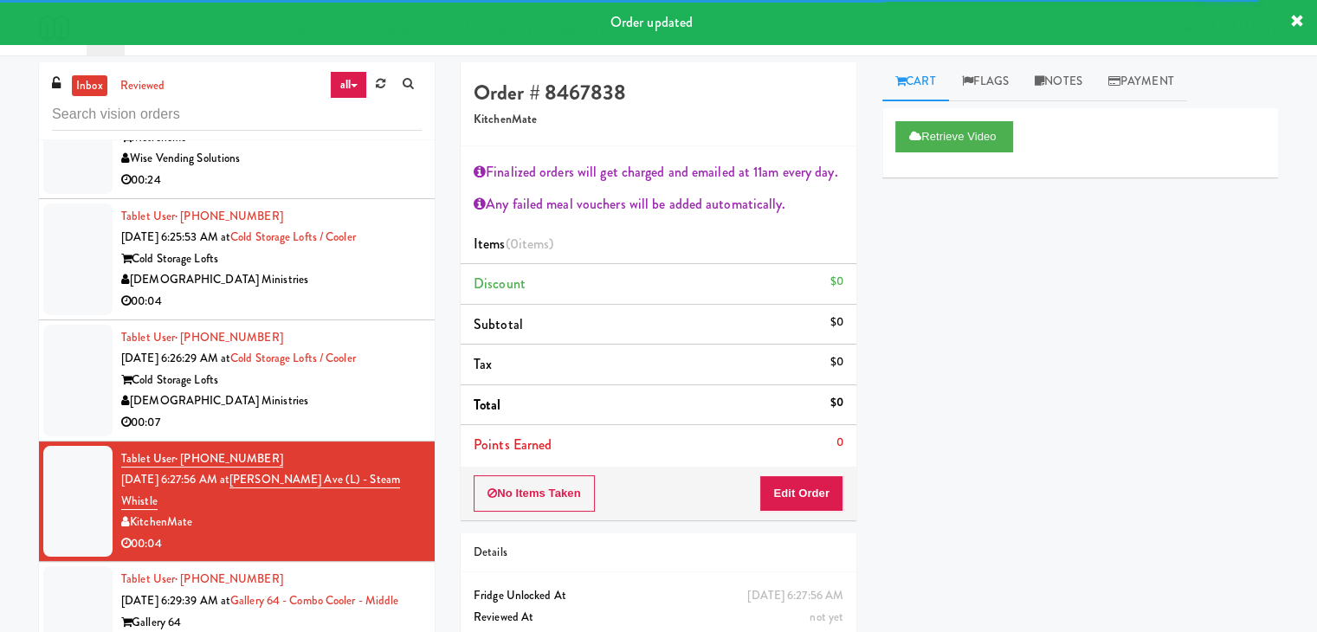
drag, startPoint x: 277, startPoint y: 341, endPoint x: 296, endPoint y: 339, distance: 19.1
click at [287, 340] on li "Tablet User · (760) 998-5788 [DATE] 6:26:29 AM at Cold Storage Lofts / Cooler C…" at bounding box center [237, 380] width 396 height 121
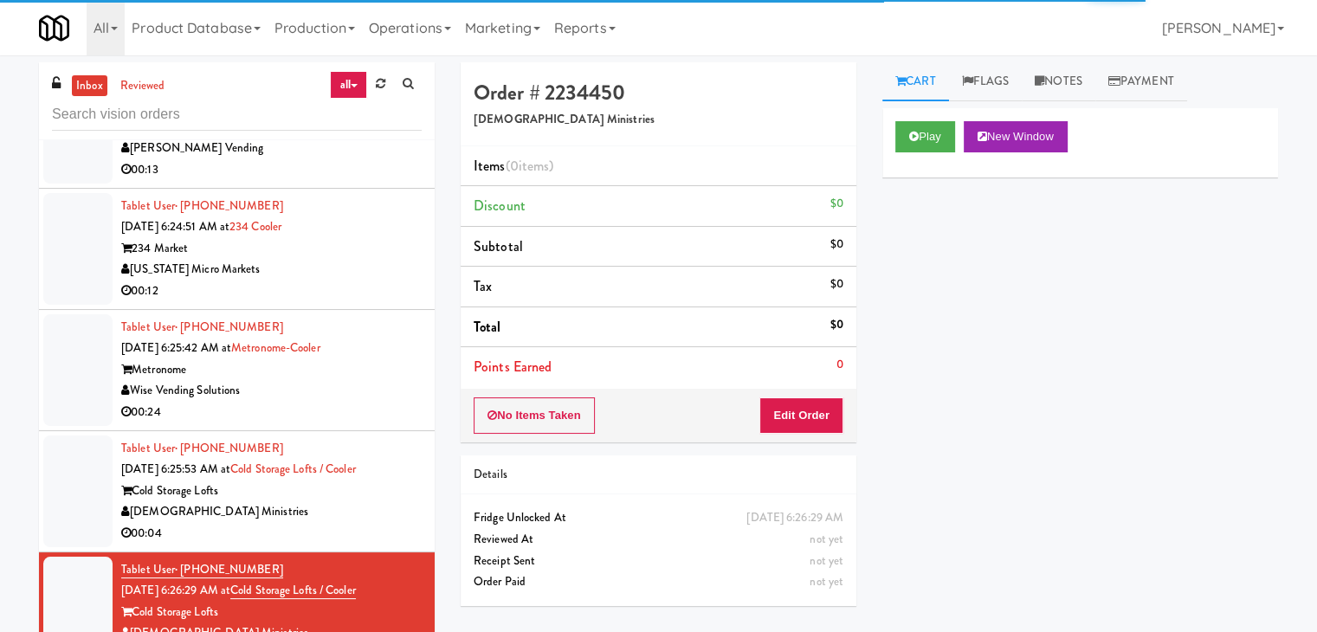
scroll to position [6763, 0]
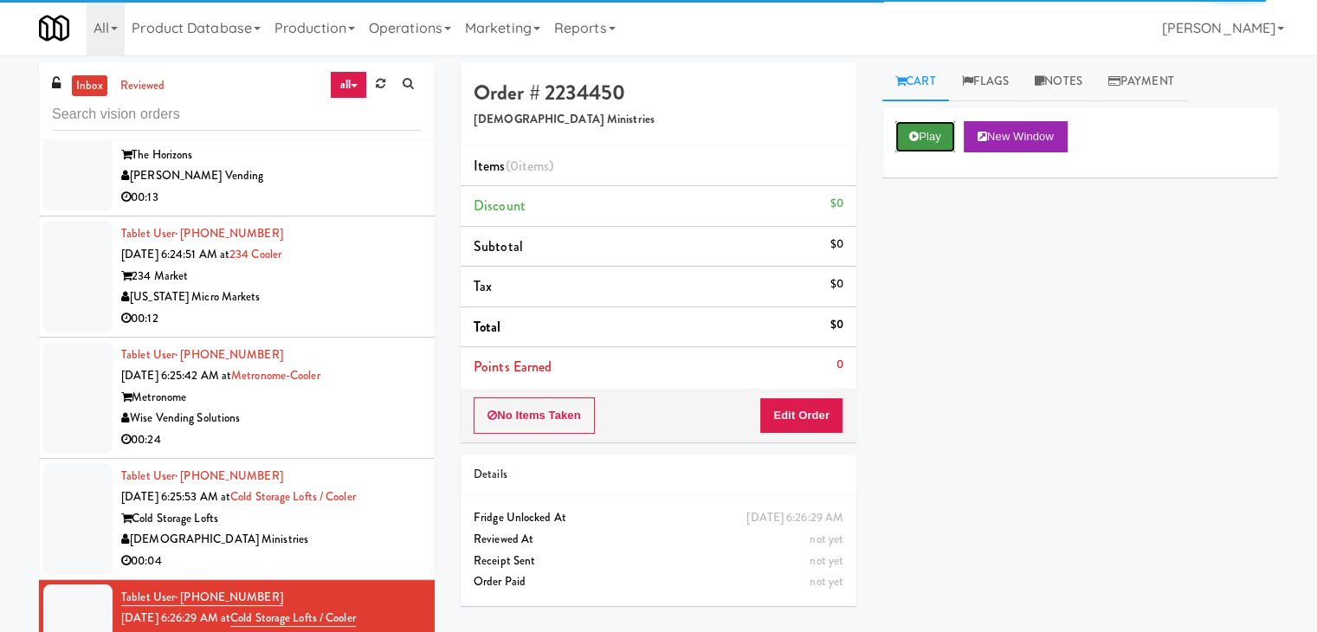
click at [919, 130] on button "Play" at bounding box center [925, 136] width 60 height 31
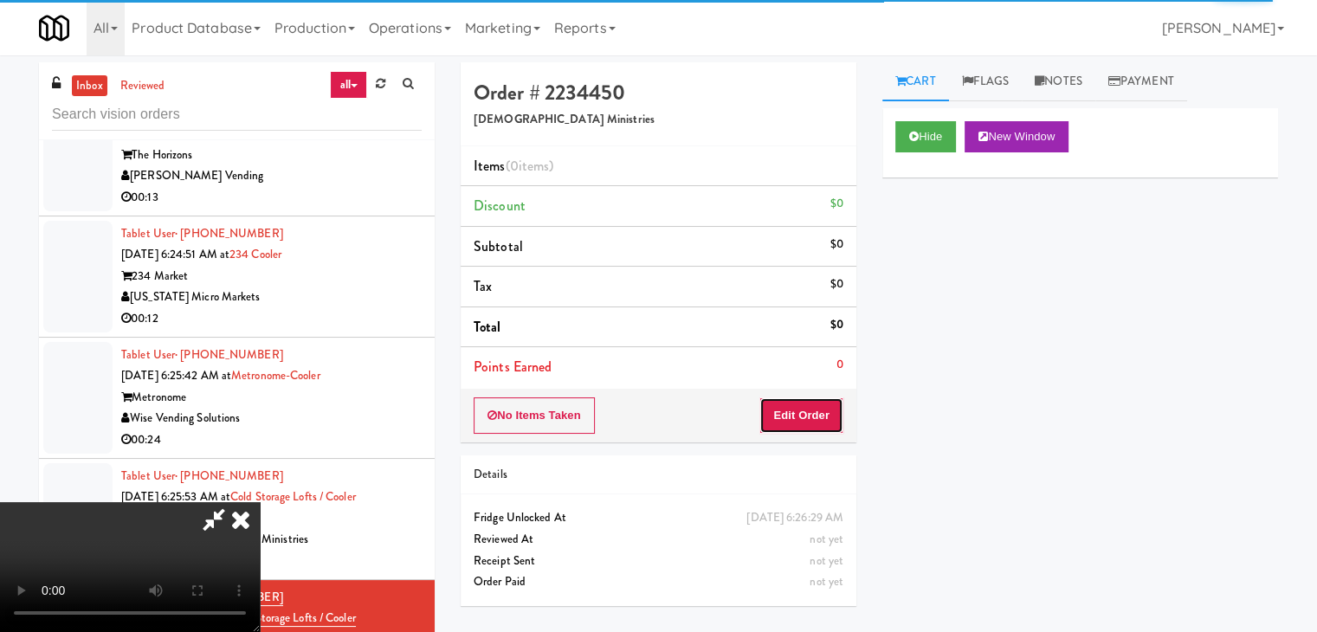
click at [797, 408] on button "Edit Order" at bounding box center [801, 415] width 84 height 36
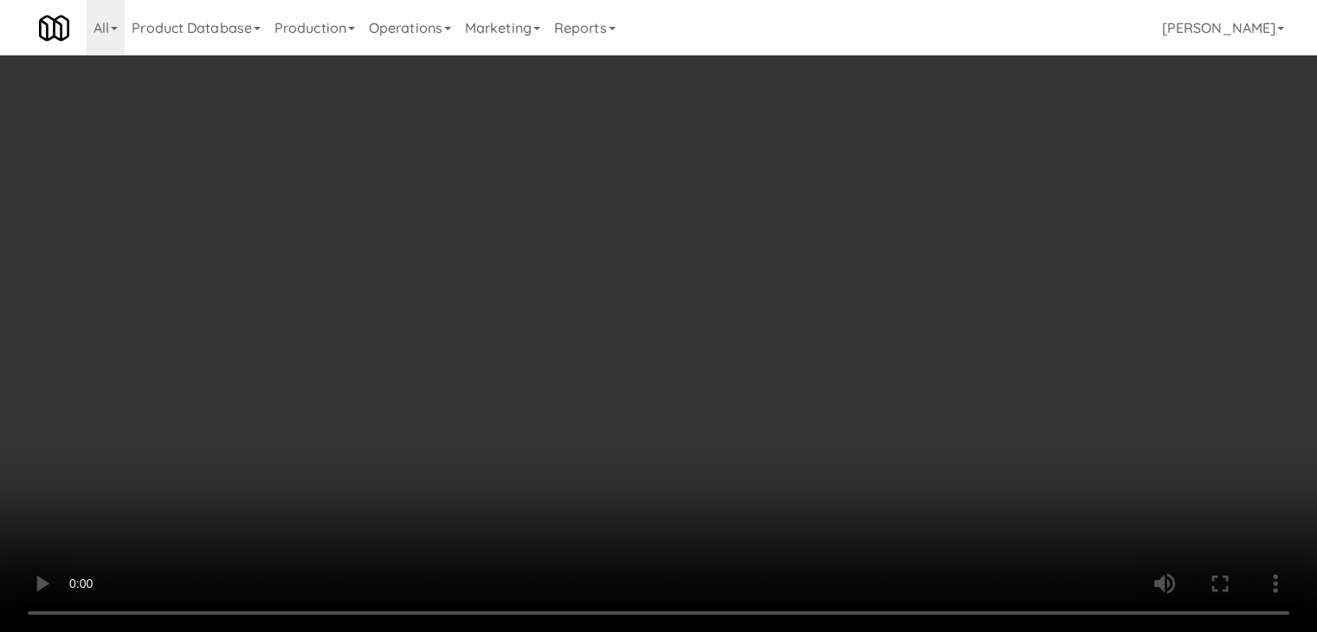
scroll to position [6720, 0]
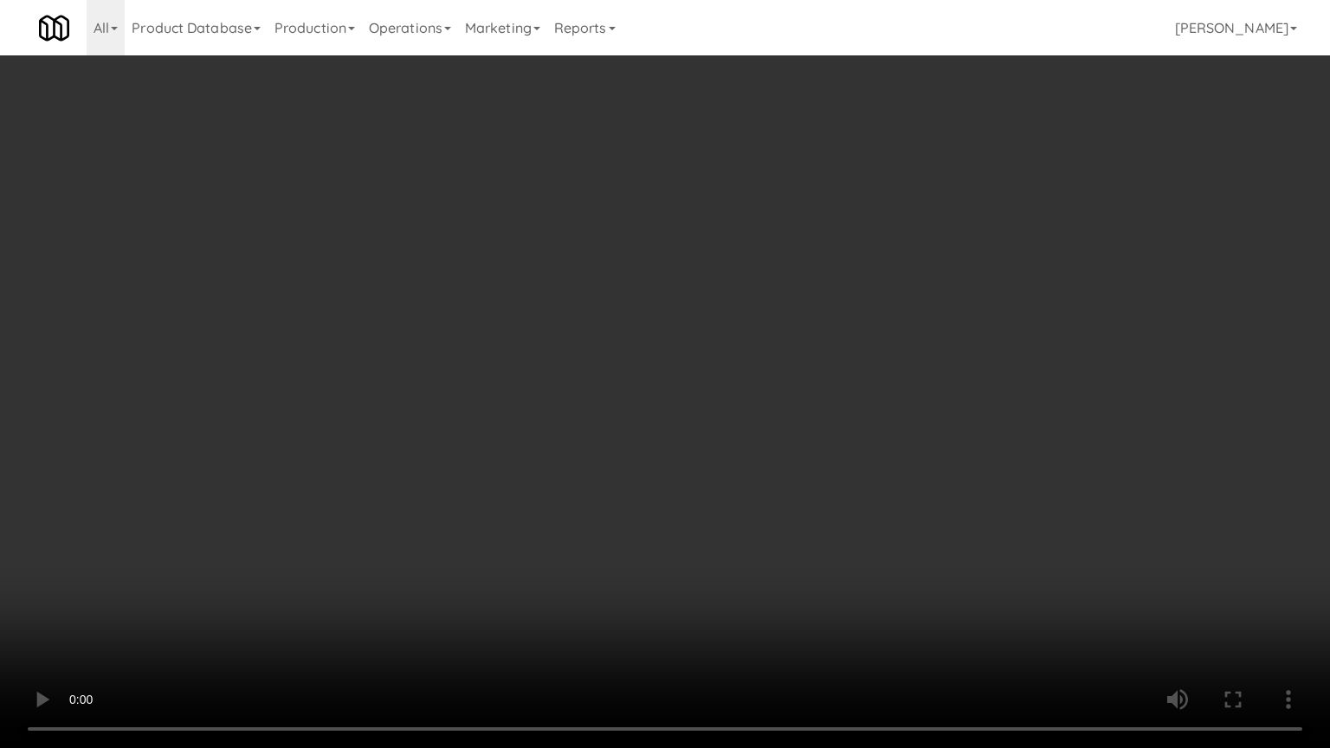
click at [815, 458] on video at bounding box center [665, 374] width 1330 height 748
drag, startPoint x: 815, startPoint y: 459, endPoint x: 804, endPoint y: 467, distance: 13.0
click at [815, 462] on video at bounding box center [665, 374] width 1330 height 748
click at [808, 450] on video at bounding box center [665, 374] width 1330 height 748
click at [821, 445] on video at bounding box center [665, 374] width 1330 height 748
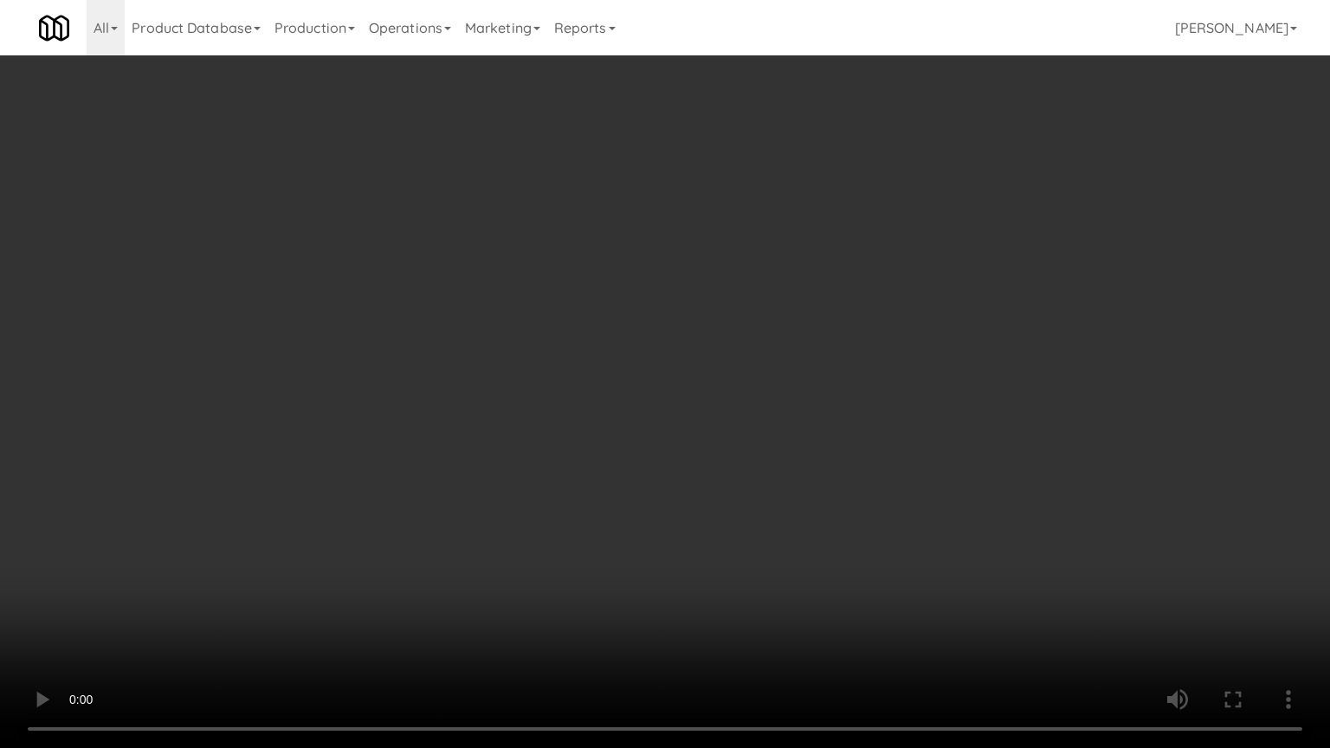
click at [817, 444] on video at bounding box center [665, 374] width 1330 height 748
click at [811, 442] on video at bounding box center [665, 374] width 1330 height 748
drag, startPoint x: 810, startPoint y: 441, endPoint x: 810, endPoint y: 427, distance: 13.9
click at [810, 427] on video at bounding box center [665, 374] width 1330 height 748
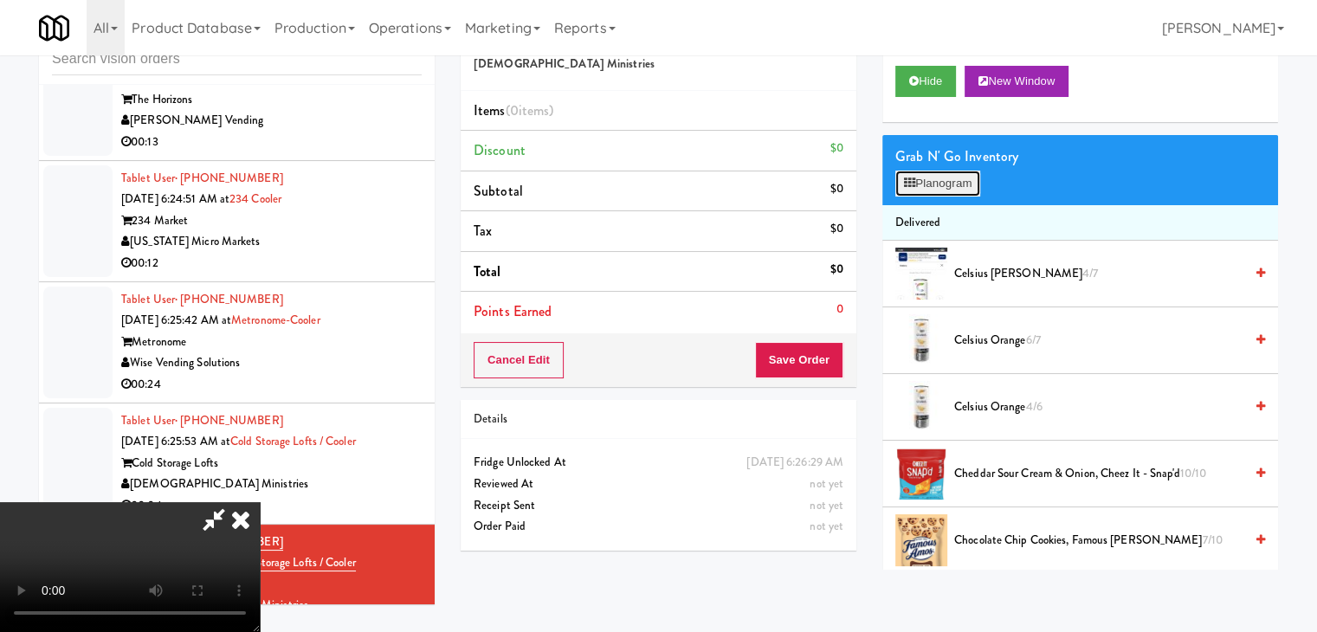
click at [934, 176] on button "Planogram" at bounding box center [937, 184] width 85 height 26
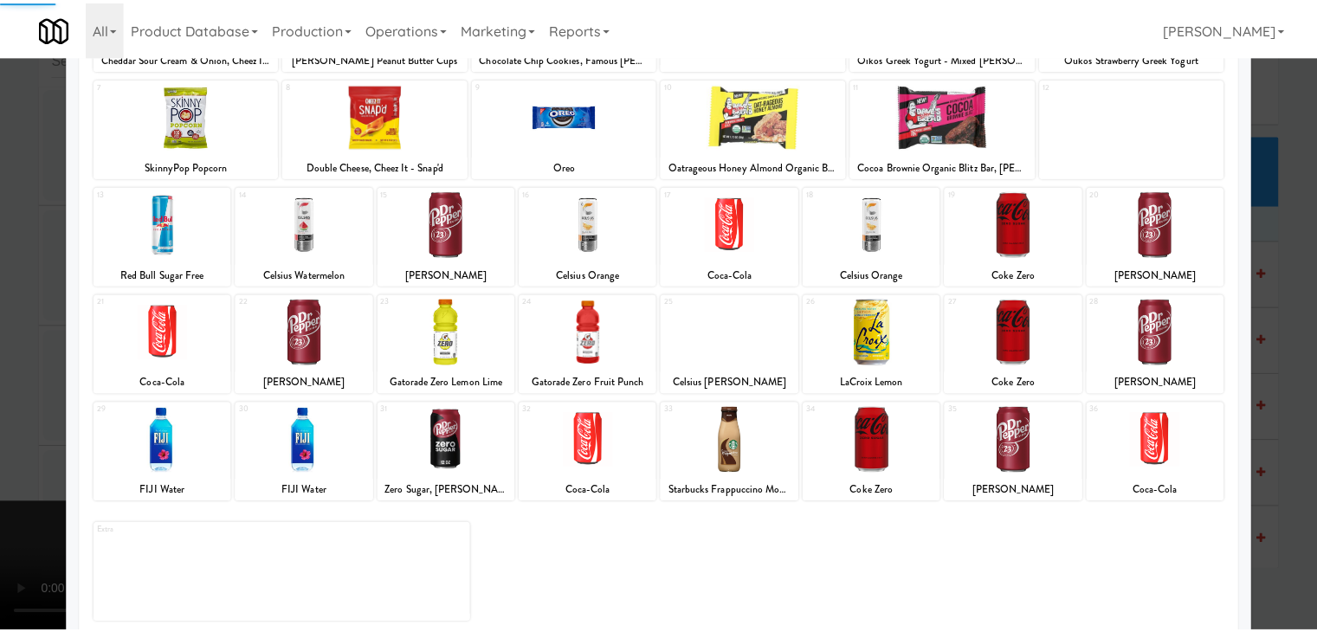
scroll to position [218, 0]
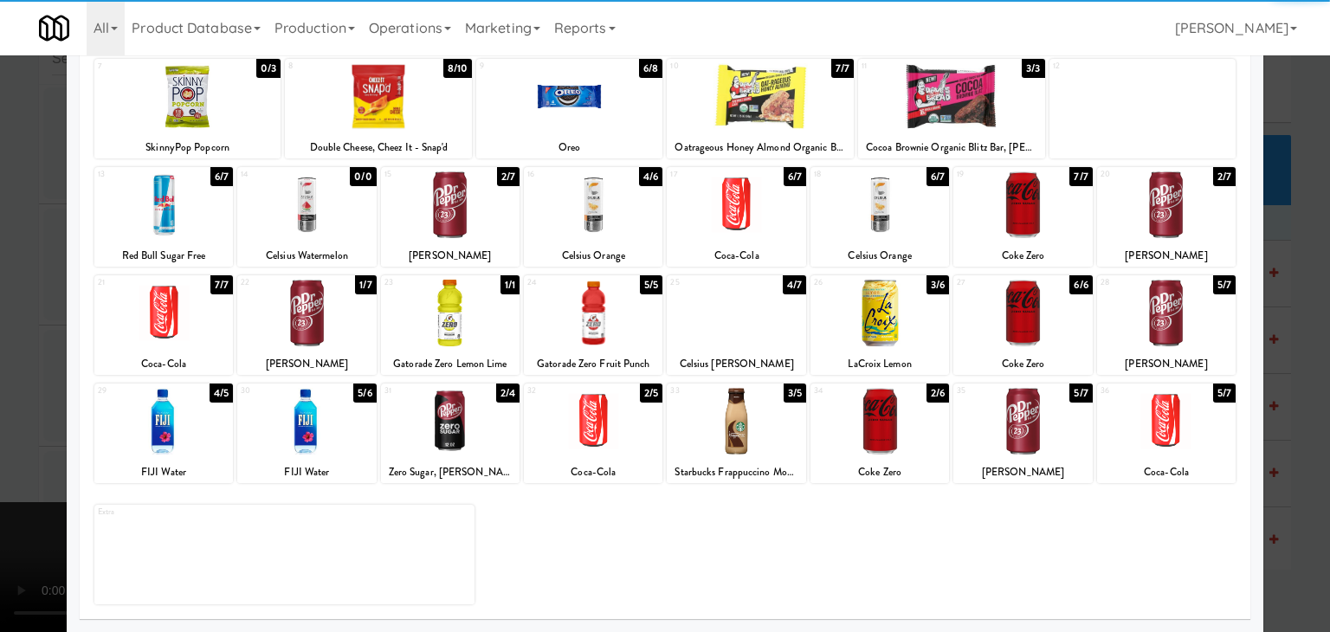
drag, startPoint x: 586, startPoint y: 319, endPoint x: 533, endPoint y: 314, distance: 53.0
click at [568, 315] on div at bounding box center [593, 313] width 139 height 67
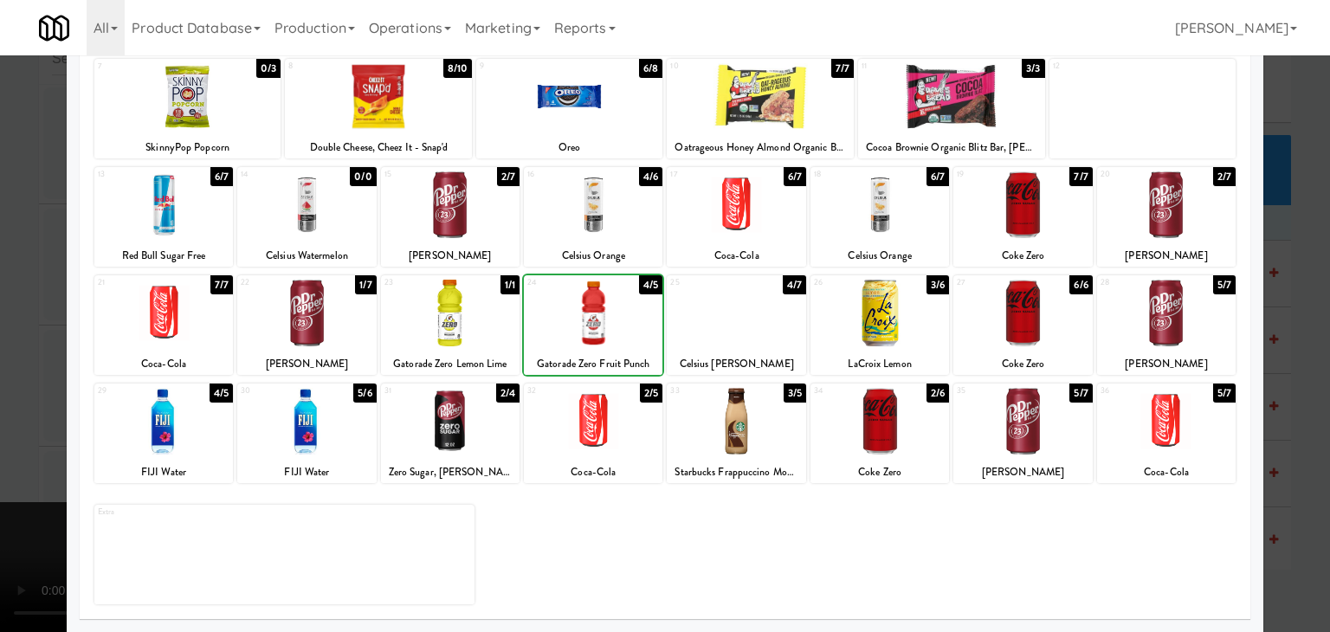
click at [349, 313] on div at bounding box center [306, 313] width 139 height 67
click at [317, 407] on div at bounding box center [306, 421] width 139 height 67
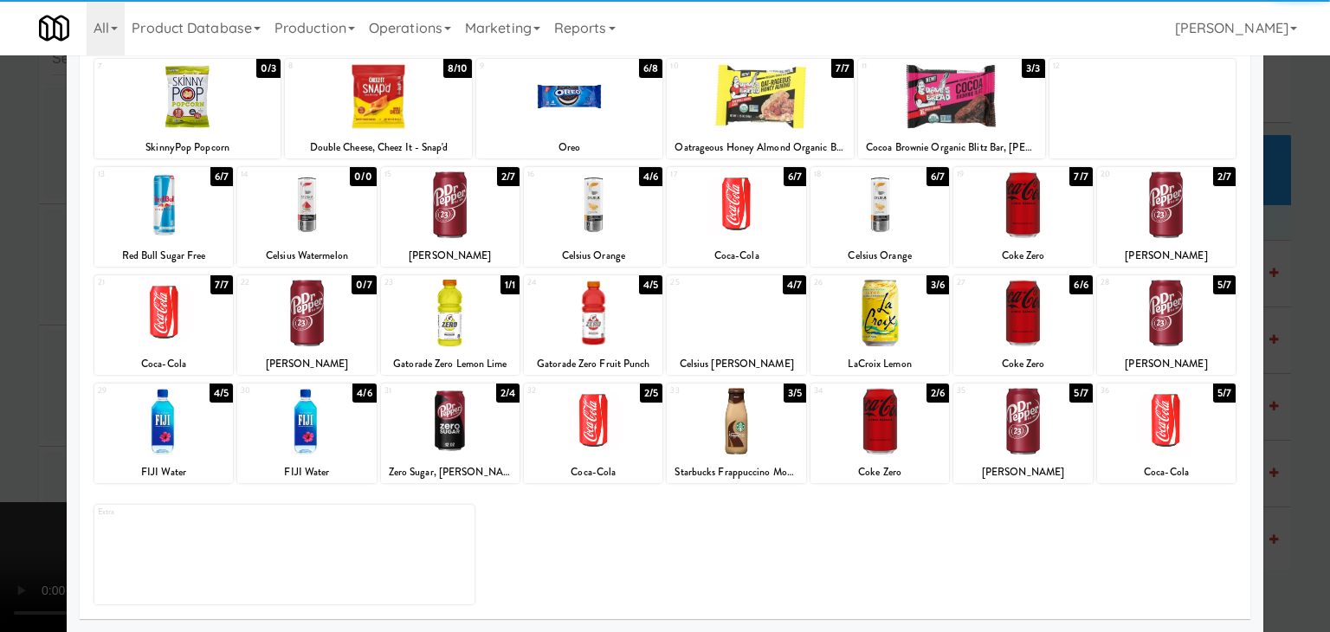
click at [52, 413] on div at bounding box center [665, 316] width 1330 height 632
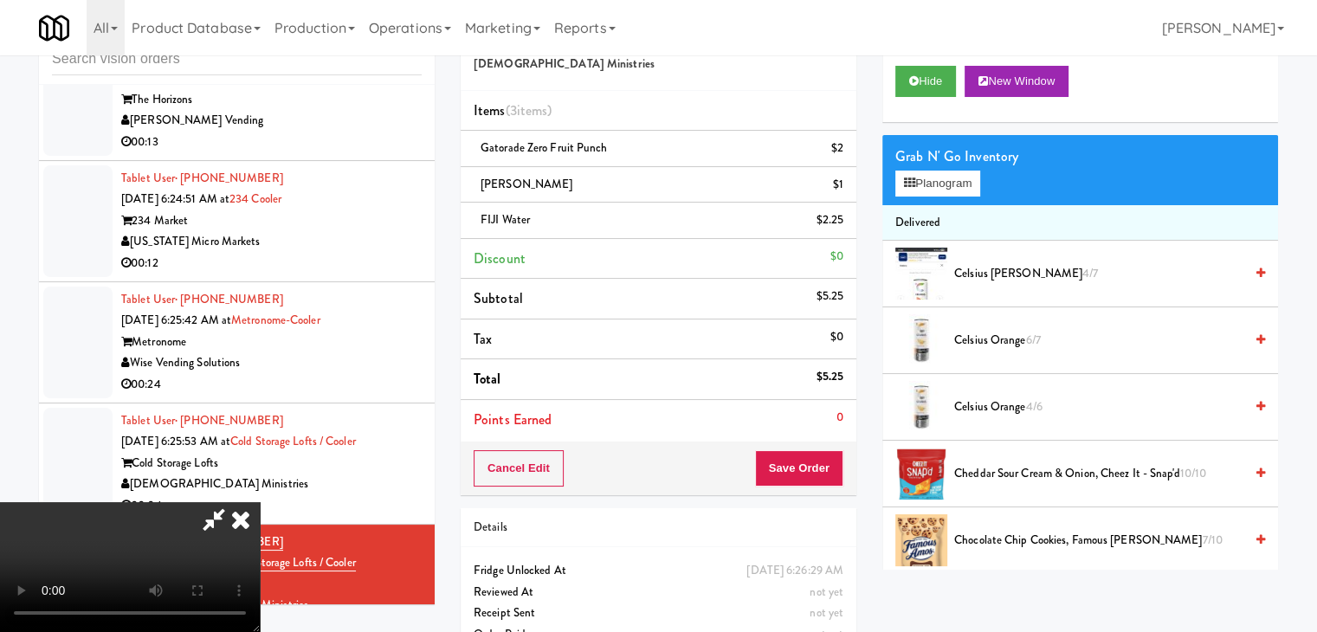
scroll to position [243, 0]
drag, startPoint x: 567, startPoint y: 400, endPoint x: 578, endPoint y: 403, distance: 11.0
click at [260, 502] on video at bounding box center [130, 567] width 260 height 130
drag, startPoint x: 802, startPoint y: 458, endPoint x: 812, endPoint y: 458, distance: 10.4
click at [810, 458] on button "Save Order" at bounding box center [799, 468] width 88 height 36
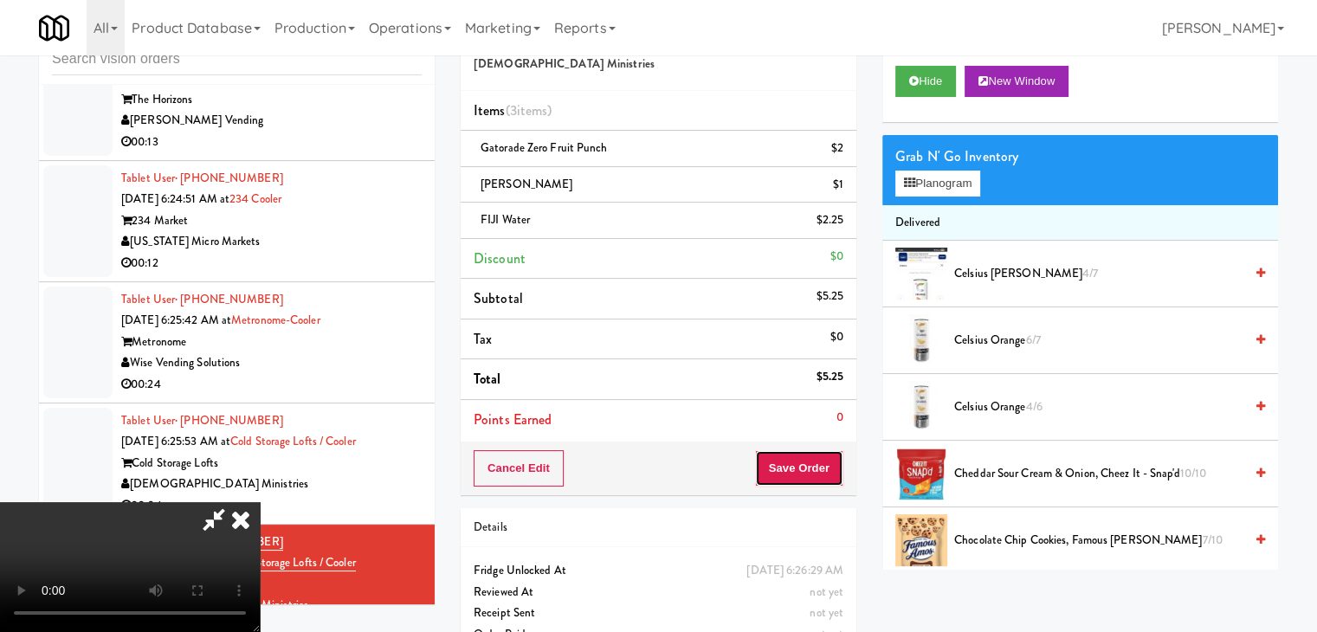
click at [815, 460] on button "Save Order" at bounding box center [799, 468] width 88 height 36
click at [816, 460] on body "Are you sure you want to update this order? Okay Cancel Okay Are you sure you w…" at bounding box center [658, 316] width 1317 height 632
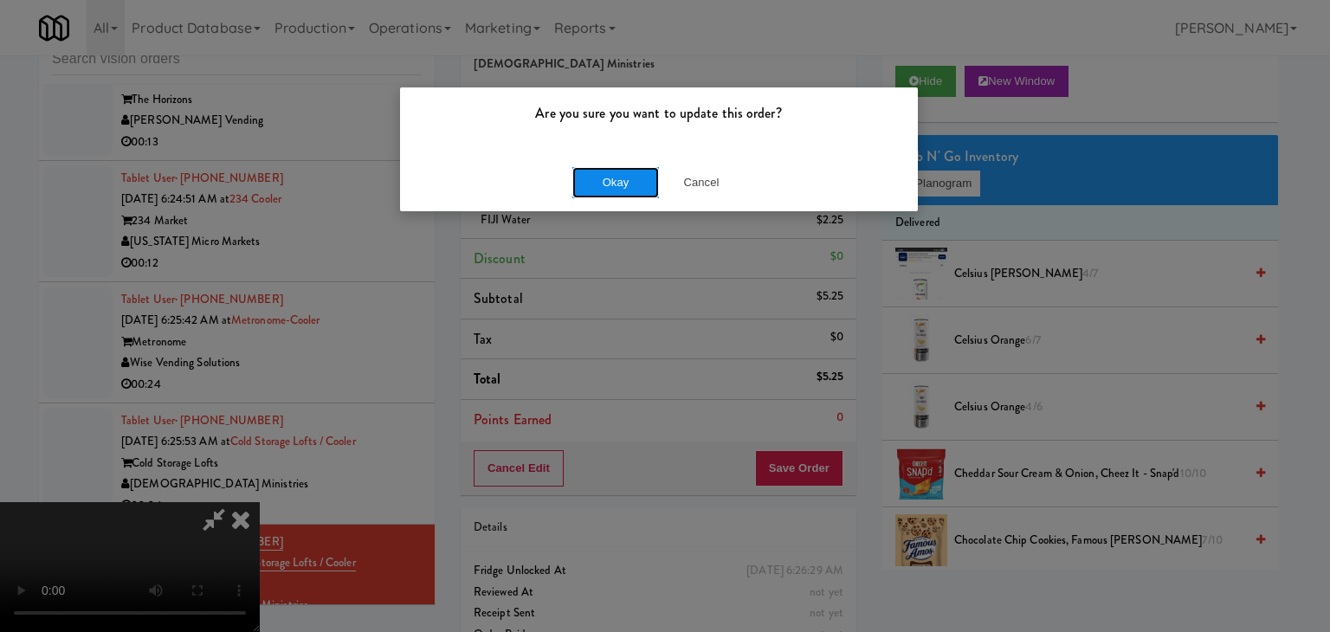
click at [620, 179] on button "Okay" at bounding box center [615, 182] width 87 height 31
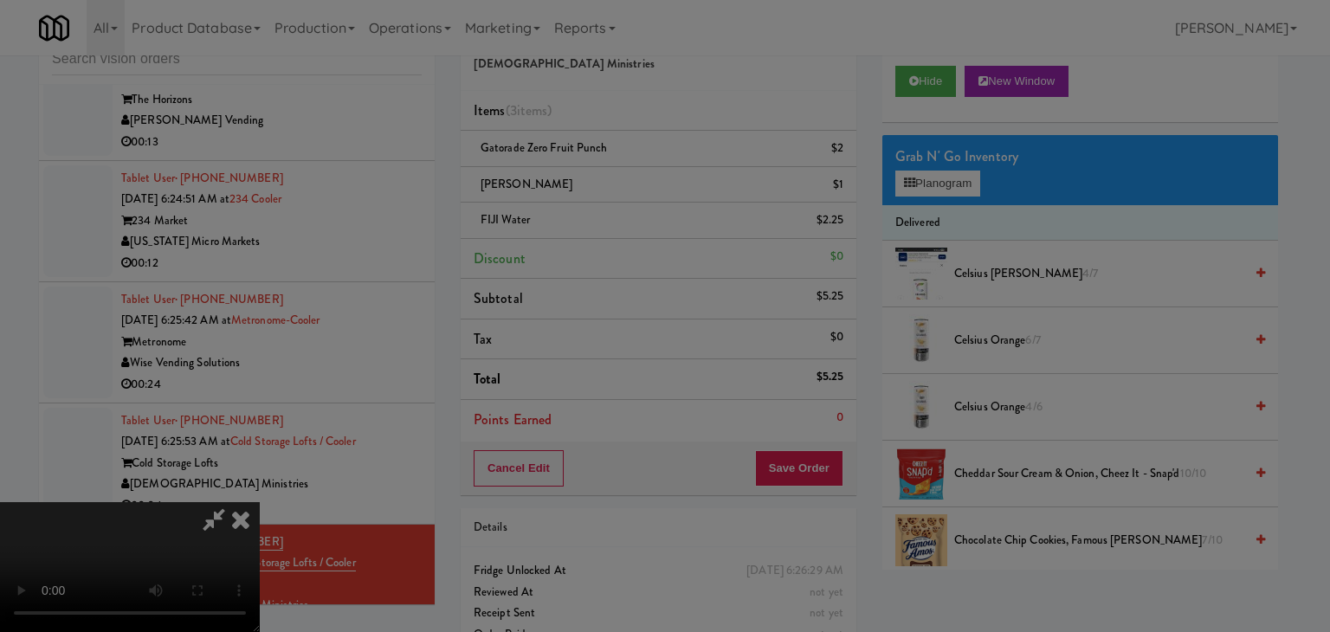
click at [620, 178] on body "Are you sure you want to update this order? Okay Cancel Okay Are you sure you w…" at bounding box center [665, 316] width 1330 height 632
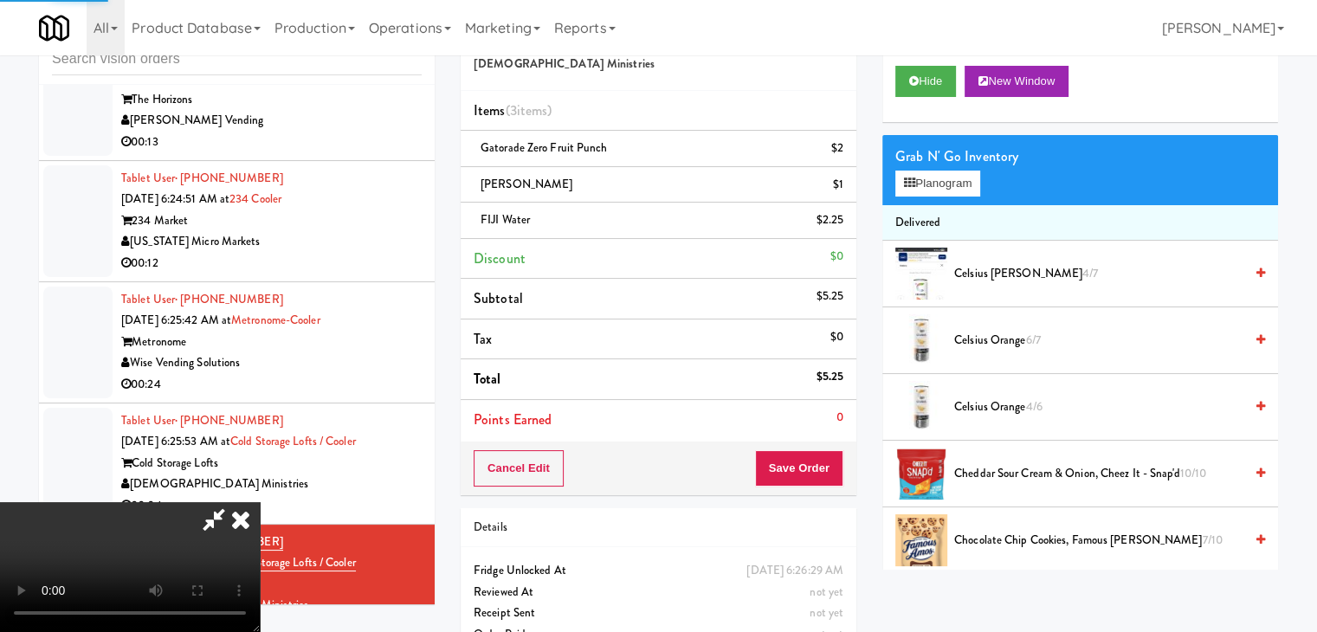
scroll to position [0, 0]
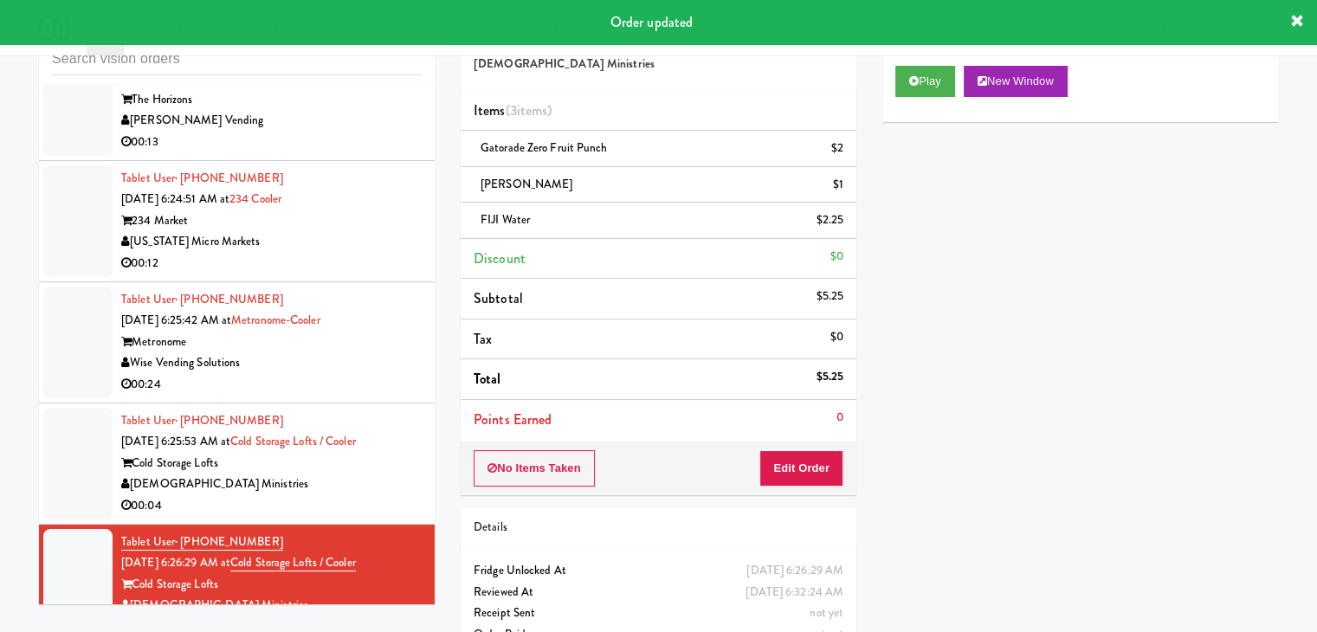
drag, startPoint x: 325, startPoint y: 401, endPoint x: 427, endPoint y: 373, distance: 105.9
click at [326, 474] on div "[DEMOGRAPHIC_DATA] Ministries" at bounding box center [271, 485] width 300 height 22
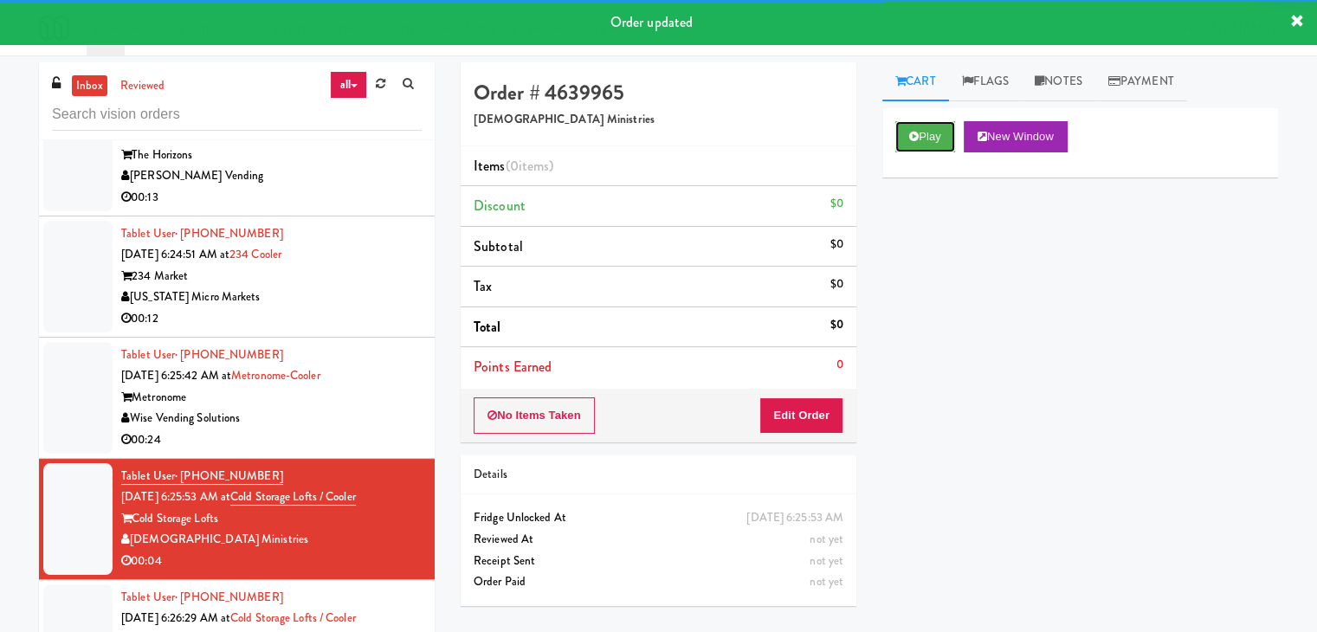
drag, startPoint x: 925, startPoint y: 126, endPoint x: 907, endPoint y: 235, distance: 109.7
click at [925, 130] on button "Play" at bounding box center [925, 136] width 60 height 31
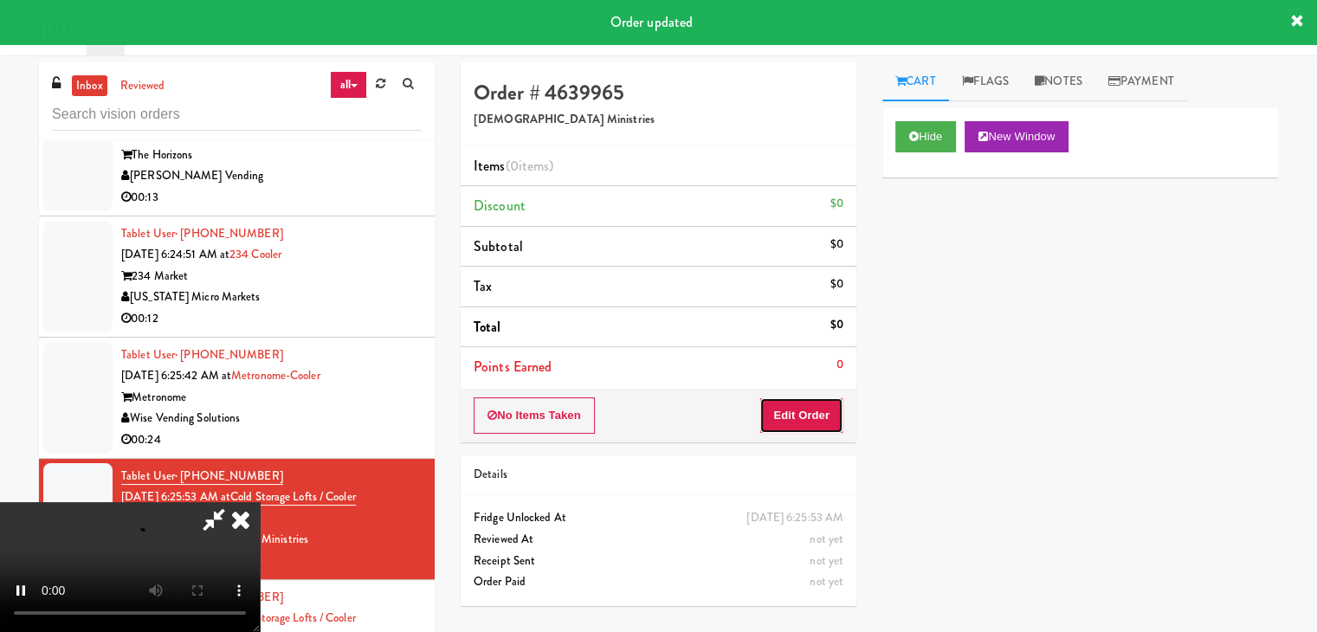
click at [819, 406] on button "Edit Order" at bounding box center [801, 415] width 84 height 36
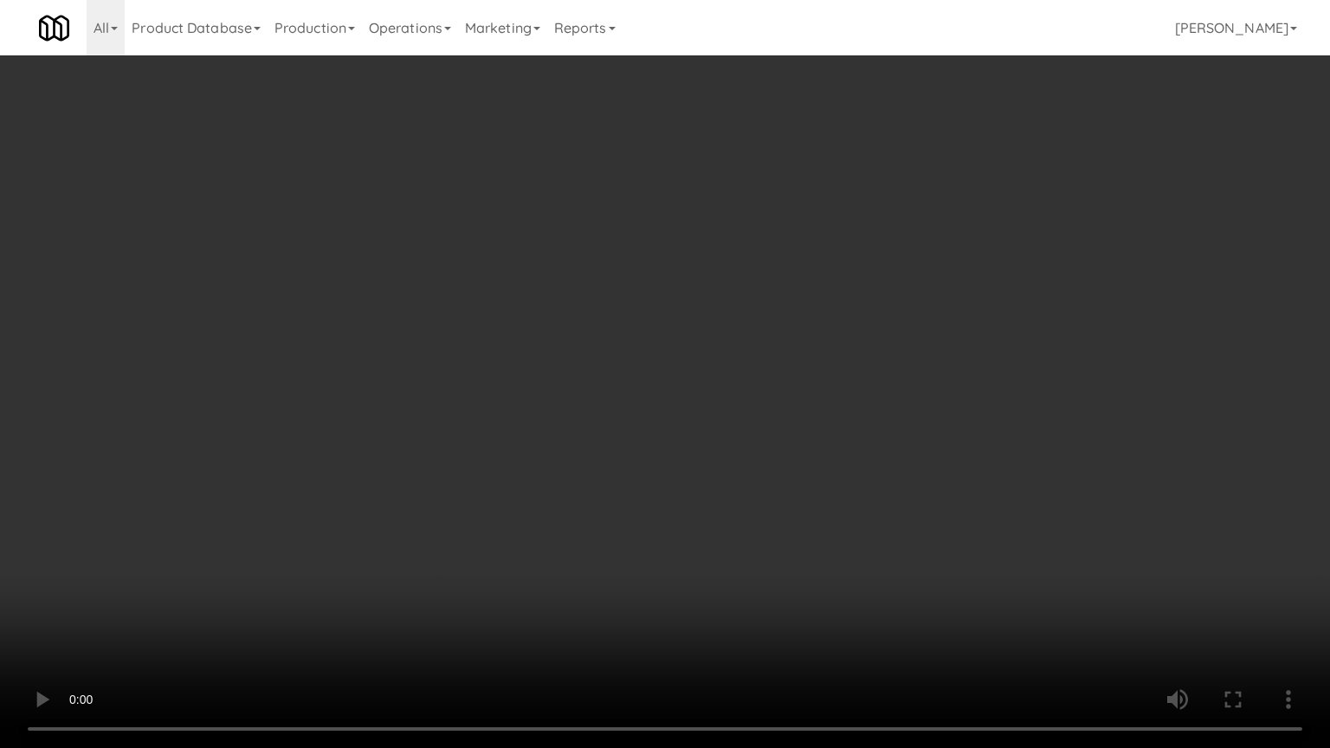
click at [745, 445] on video at bounding box center [665, 374] width 1330 height 748
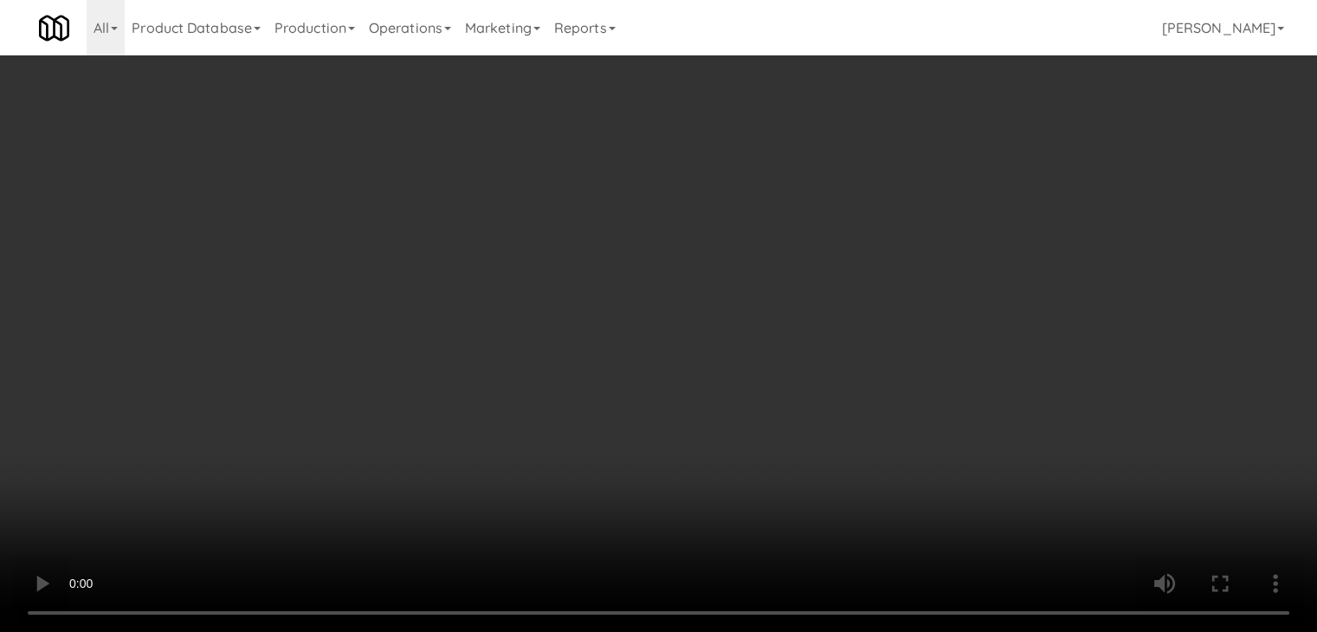
click at [925, 201] on div "Grab N' Go Inventory Planogram" at bounding box center [1080, 170] width 396 height 70
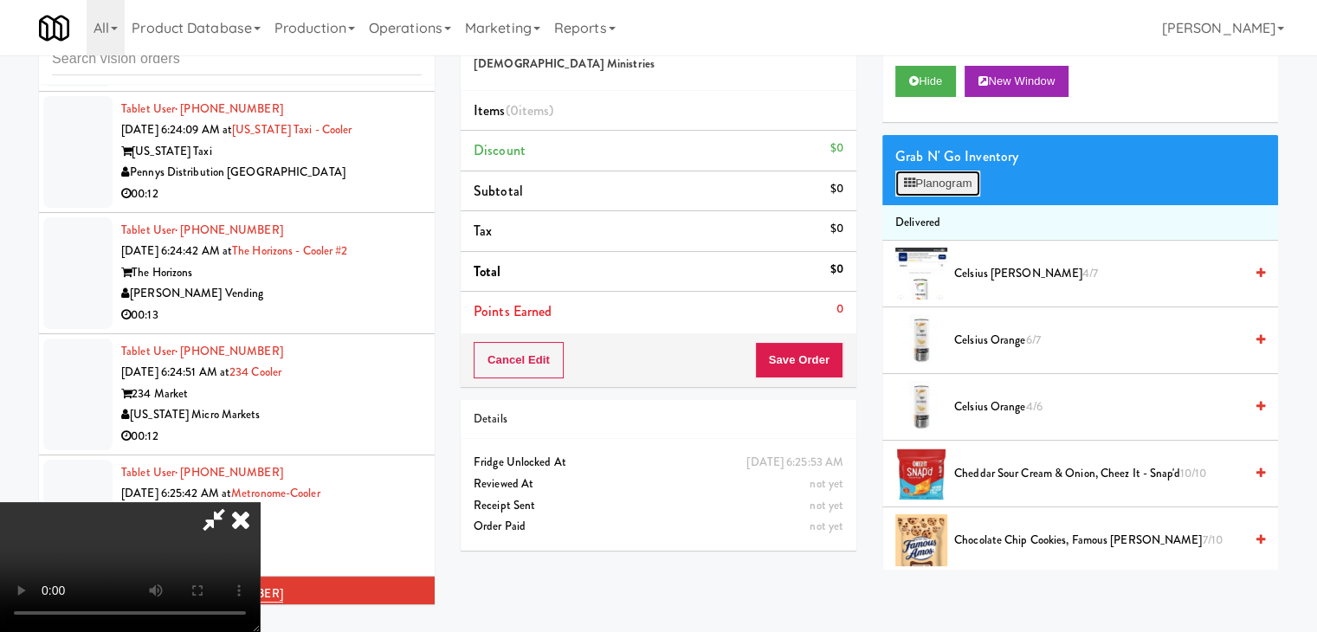
click at [939, 183] on button "Planogram" at bounding box center [937, 184] width 85 height 26
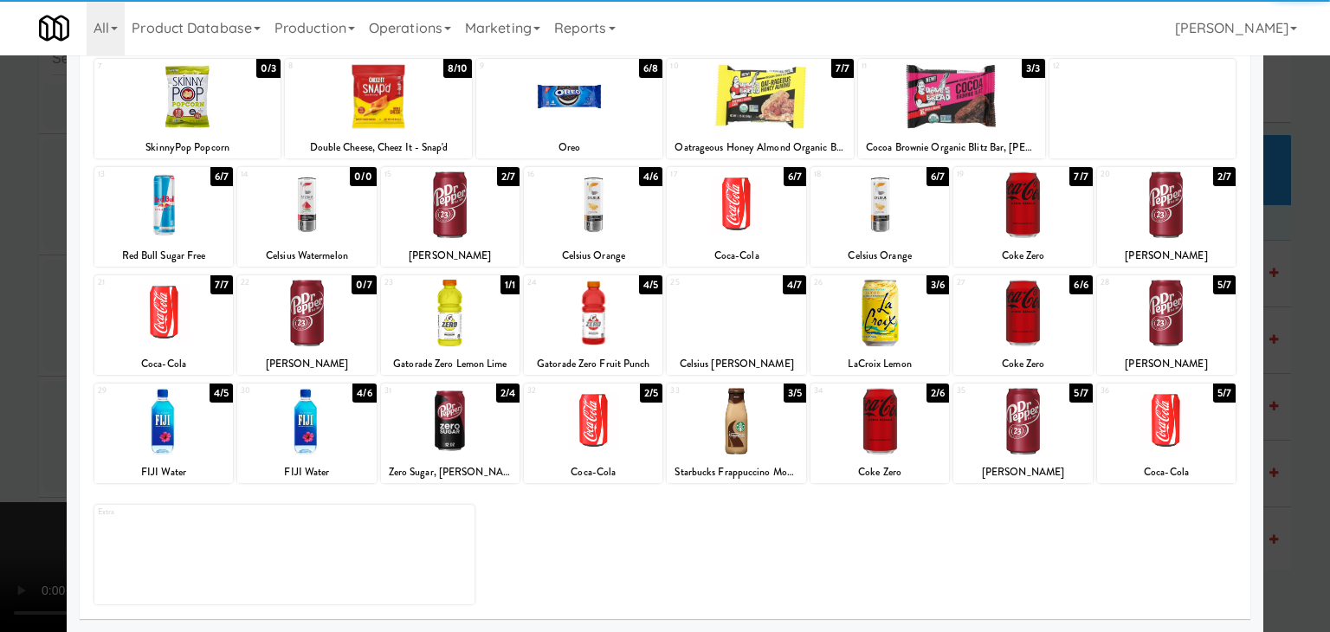
click at [326, 433] on div at bounding box center [306, 421] width 139 height 67
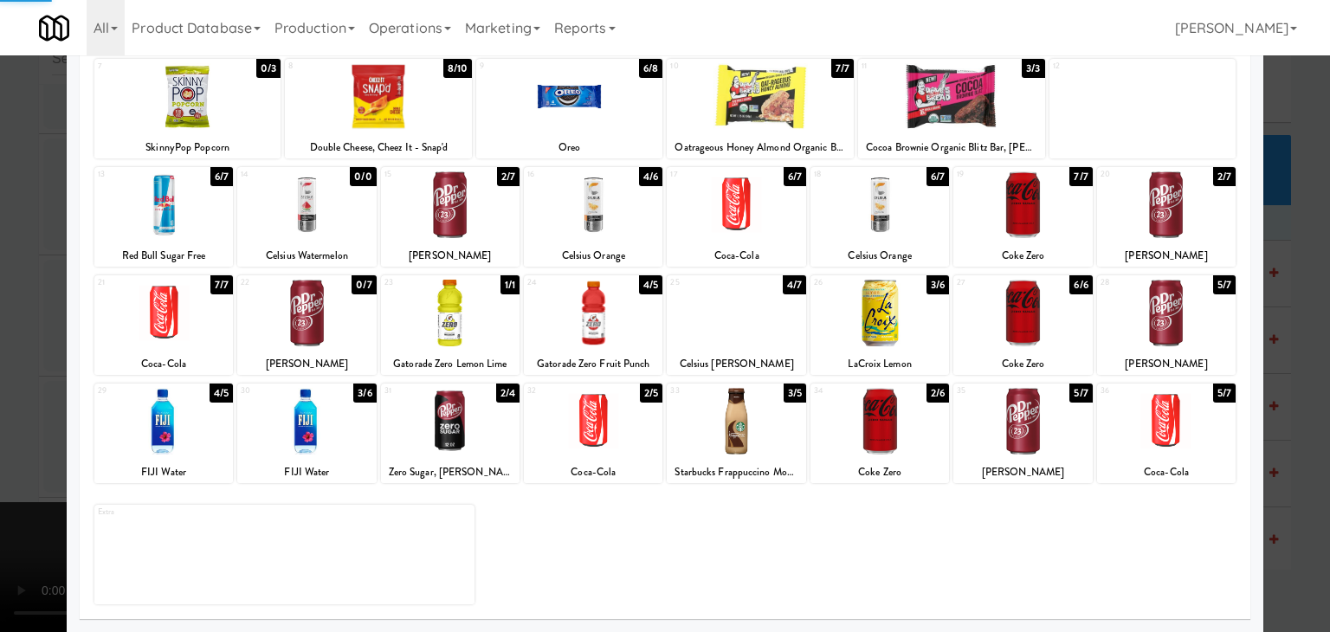
drag, startPoint x: 0, startPoint y: 382, endPoint x: 161, endPoint y: 378, distance: 161.1
click at [8, 381] on div at bounding box center [665, 316] width 1330 height 632
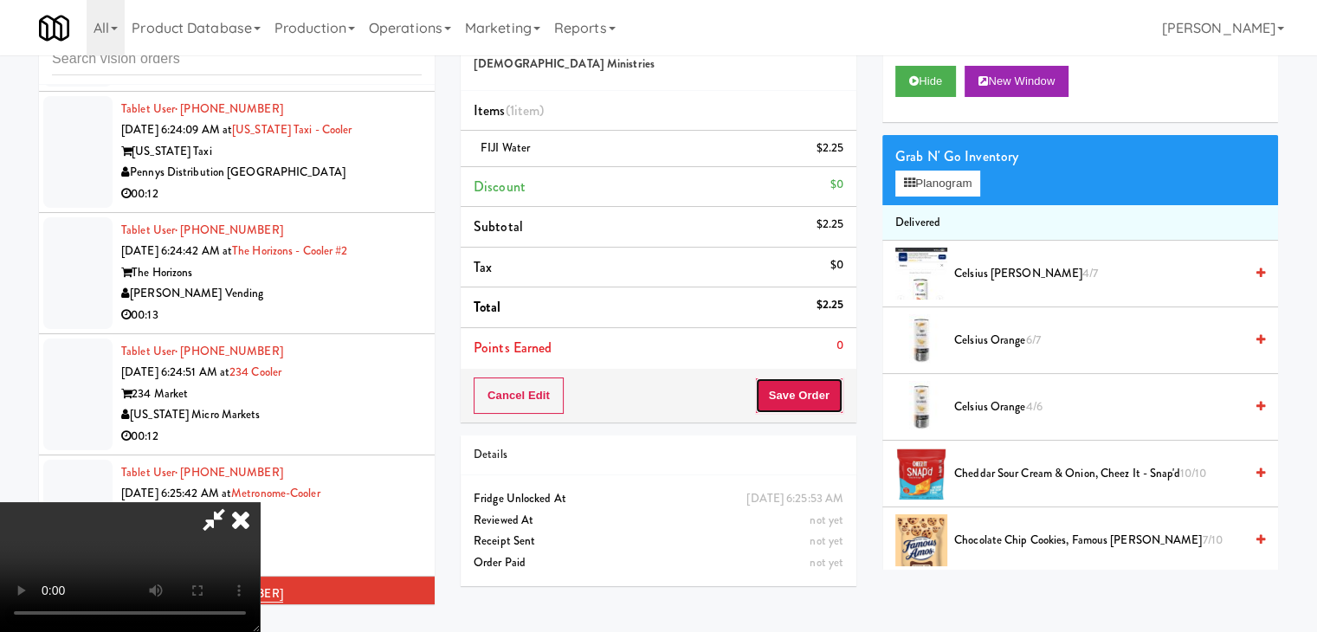
click at [821, 394] on button "Save Order" at bounding box center [799, 396] width 88 height 36
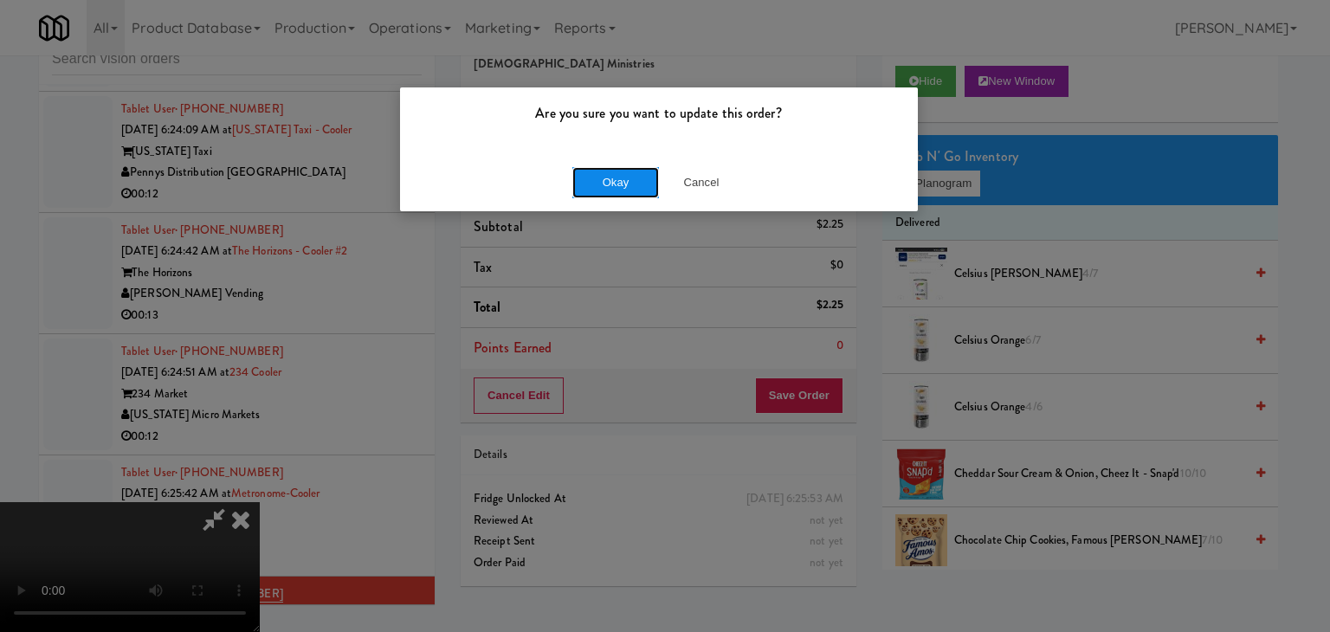
click at [589, 168] on button "Okay" at bounding box center [615, 182] width 87 height 31
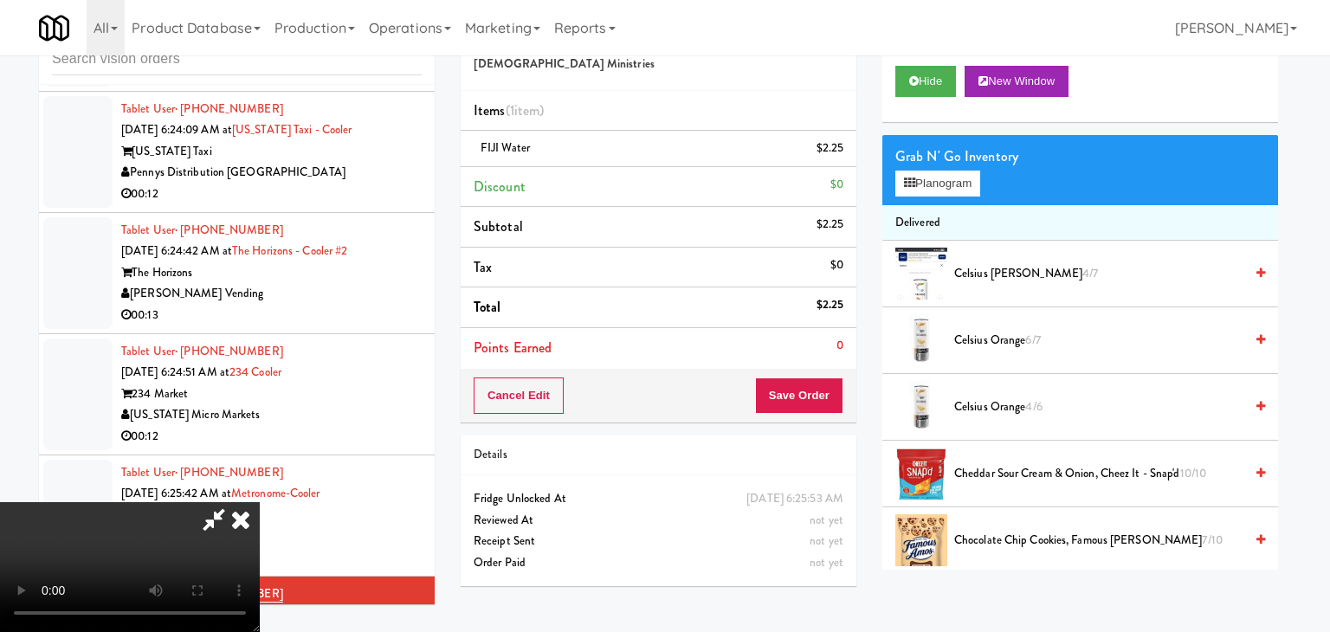
click at [596, 169] on body "Are you sure you want to update this order? Okay Cancel Okay Are you sure you w…" at bounding box center [665, 316] width 1330 height 632
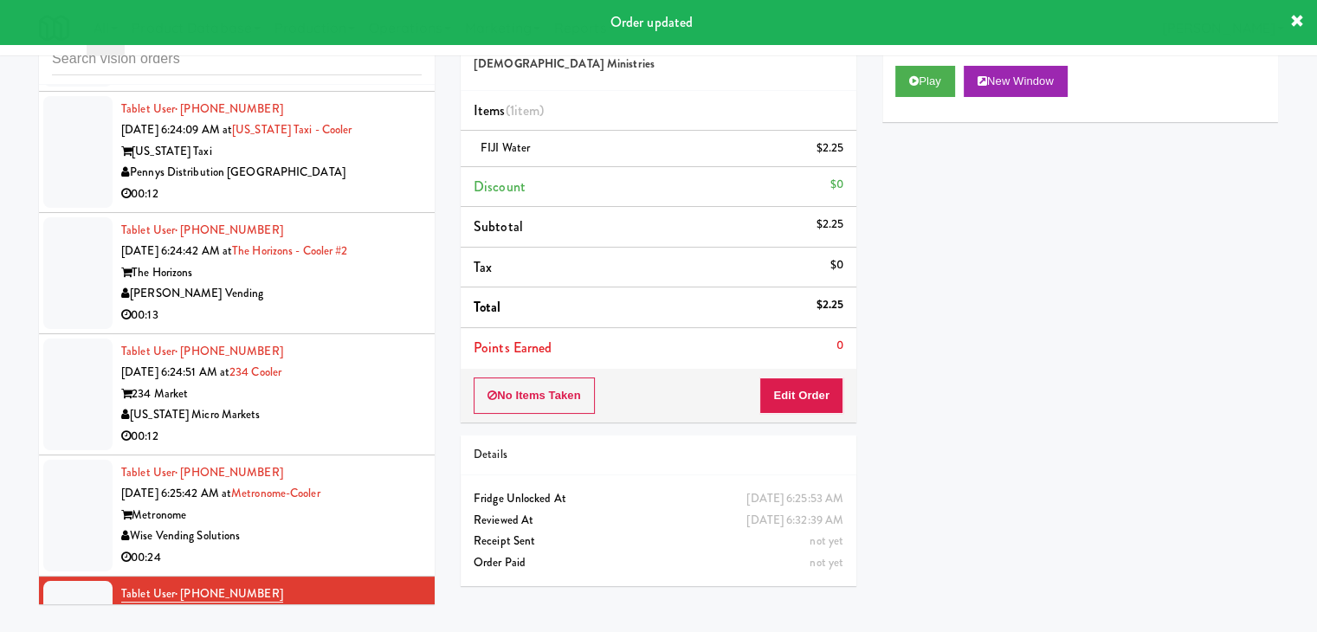
click at [343, 526] on div "Wise Vending Solutions" at bounding box center [271, 537] width 300 height 22
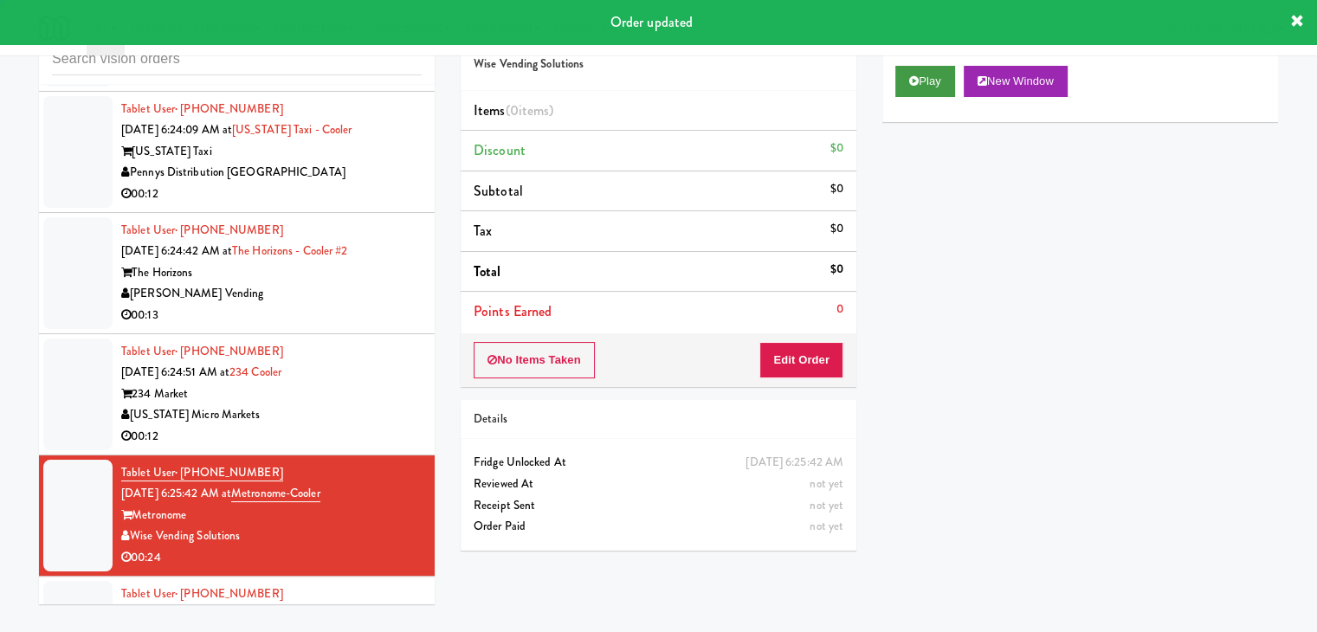
click at [918, 63] on div "Play New Window" at bounding box center [1080, 87] width 396 height 69
click at [918, 75] on icon at bounding box center [914, 80] width 10 height 11
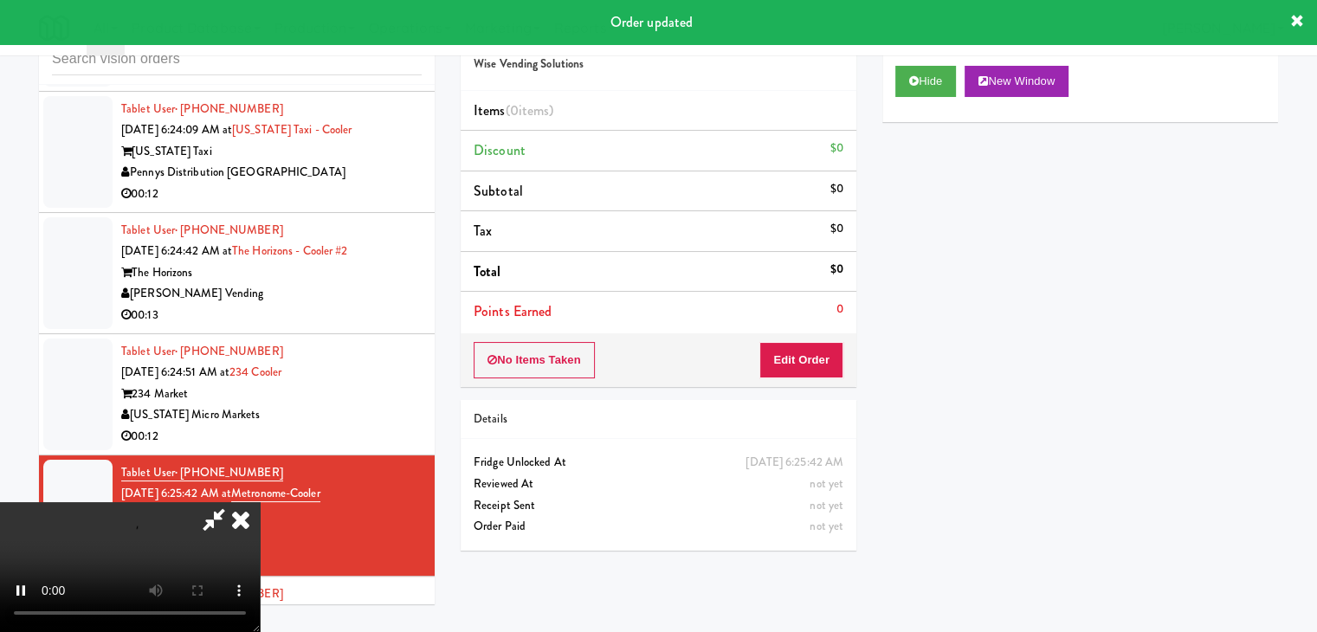
click at [811, 340] on div "No Items Taken Edit Order" at bounding box center [659, 360] width 396 height 54
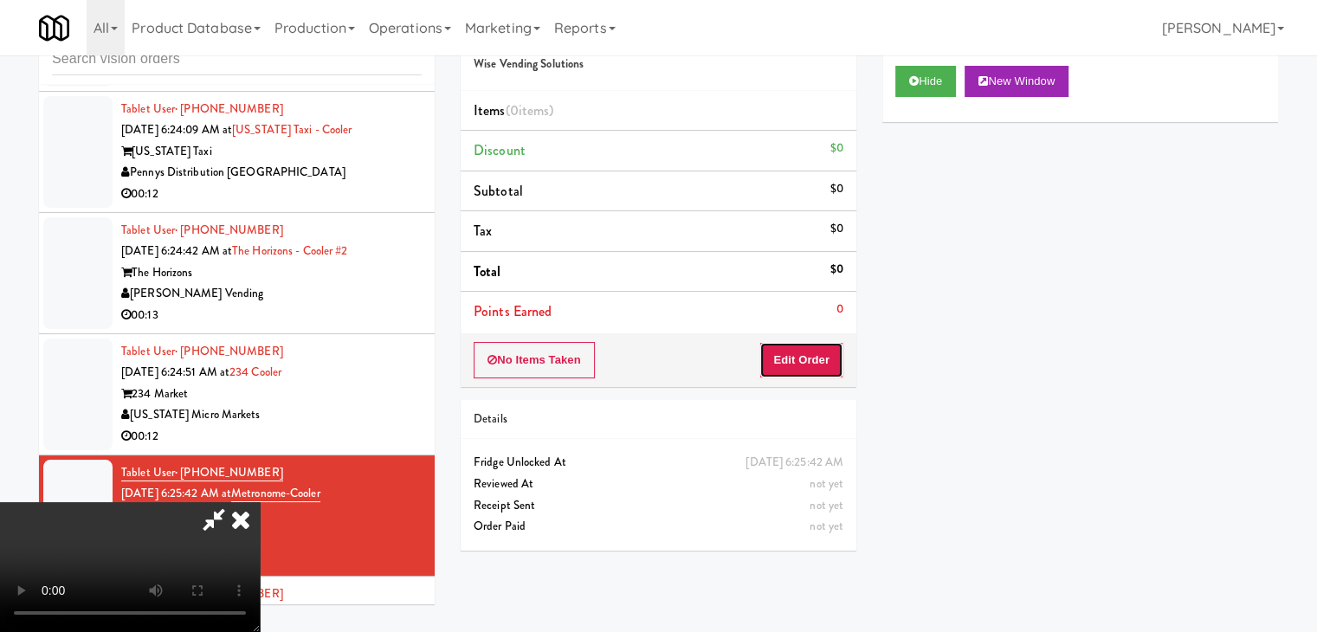
click at [806, 345] on button "Edit Order" at bounding box center [801, 360] width 84 height 36
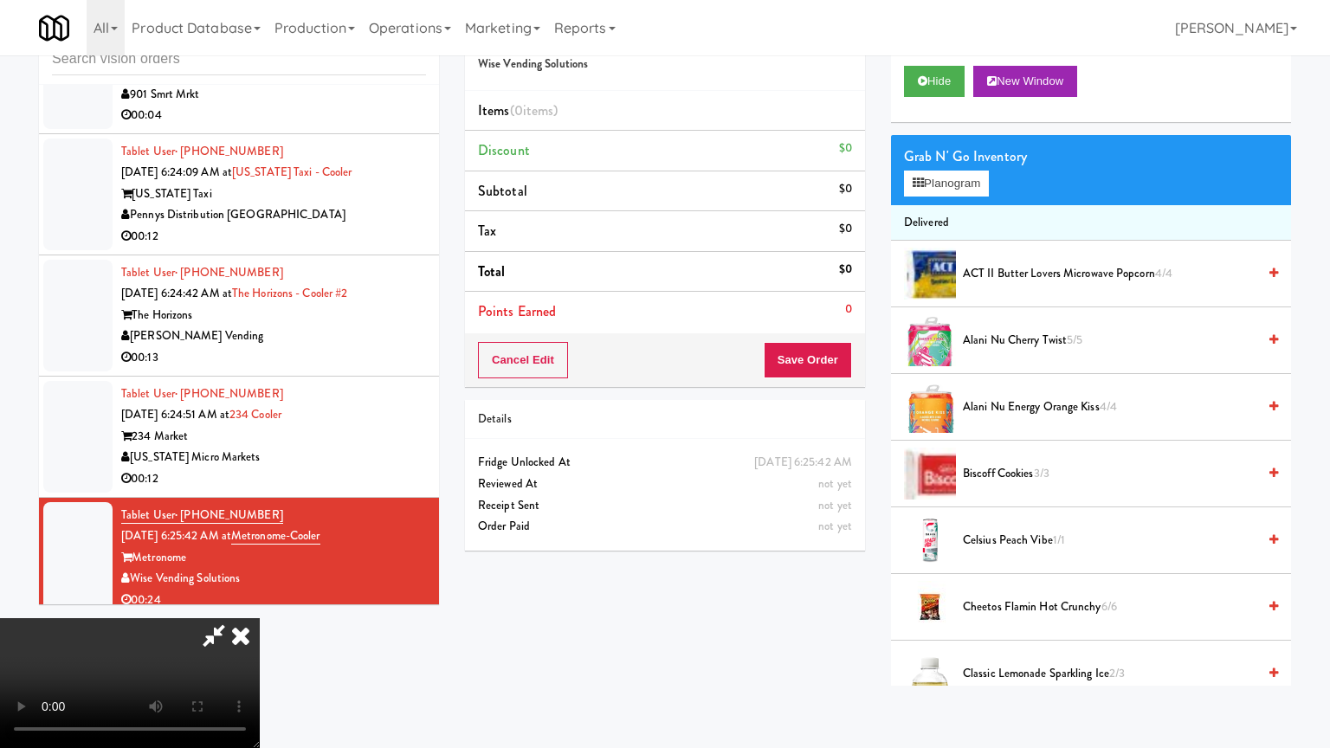
click at [260, 618] on video at bounding box center [130, 683] width 260 height 130
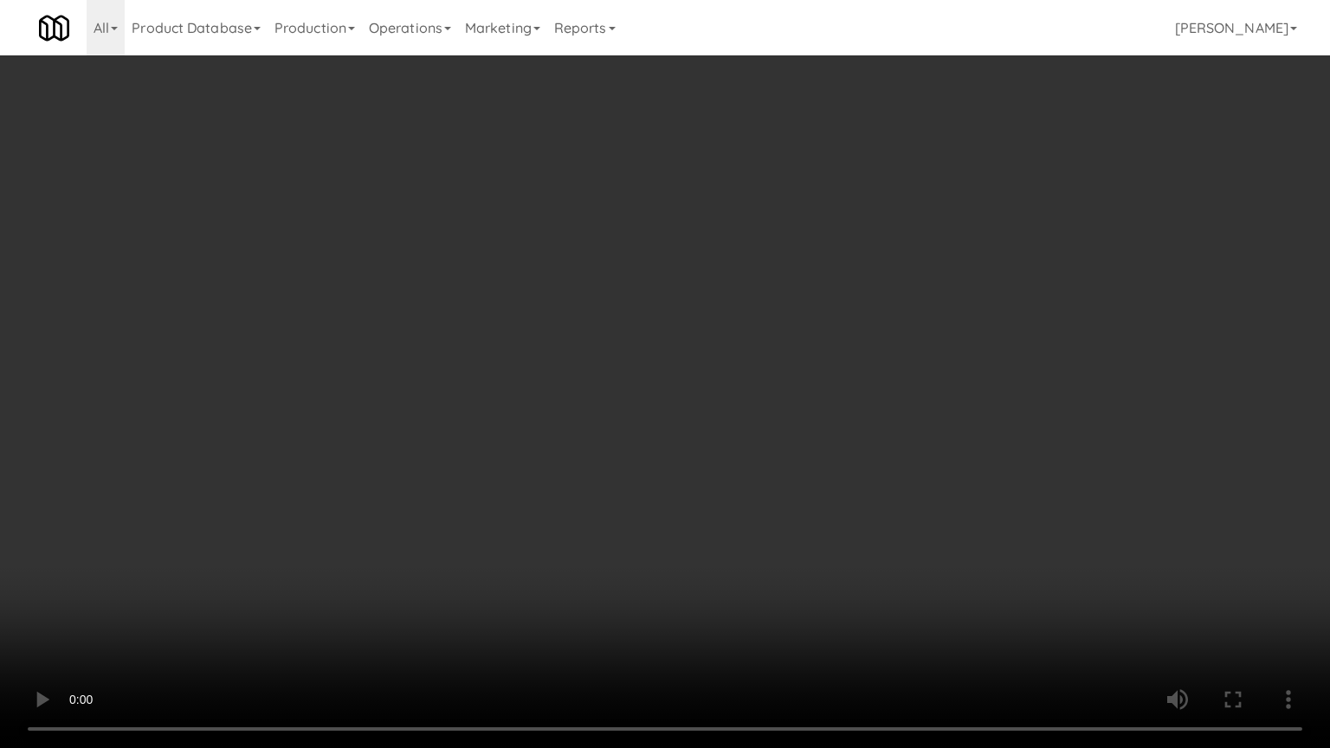
click at [702, 537] on video at bounding box center [665, 374] width 1330 height 748
click at [720, 533] on video at bounding box center [665, 374] width 1330 height 748
click at [742, 530] on video at bounding box center [665, 374] width 1330 height 748
click at [746, 528] on video at bounding box center [665, 374] width 1330 height 748
click at [740, 529] on video at bounding box center [665, 374] width 1330 height 748
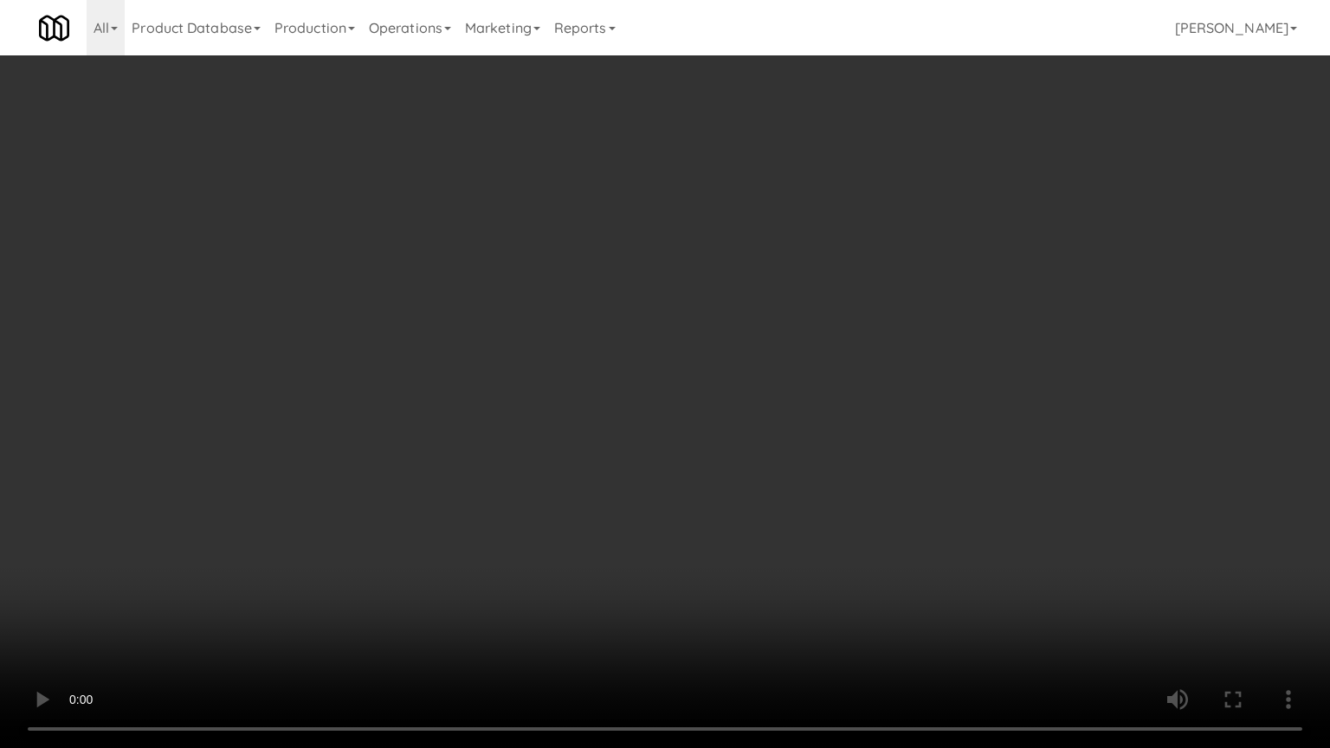
click at [733, 532] on video at bounding box center [665, 374] width 1330 height 748
click at [729, 532] on video at bounding box center [665, 374] width 1330 height 748
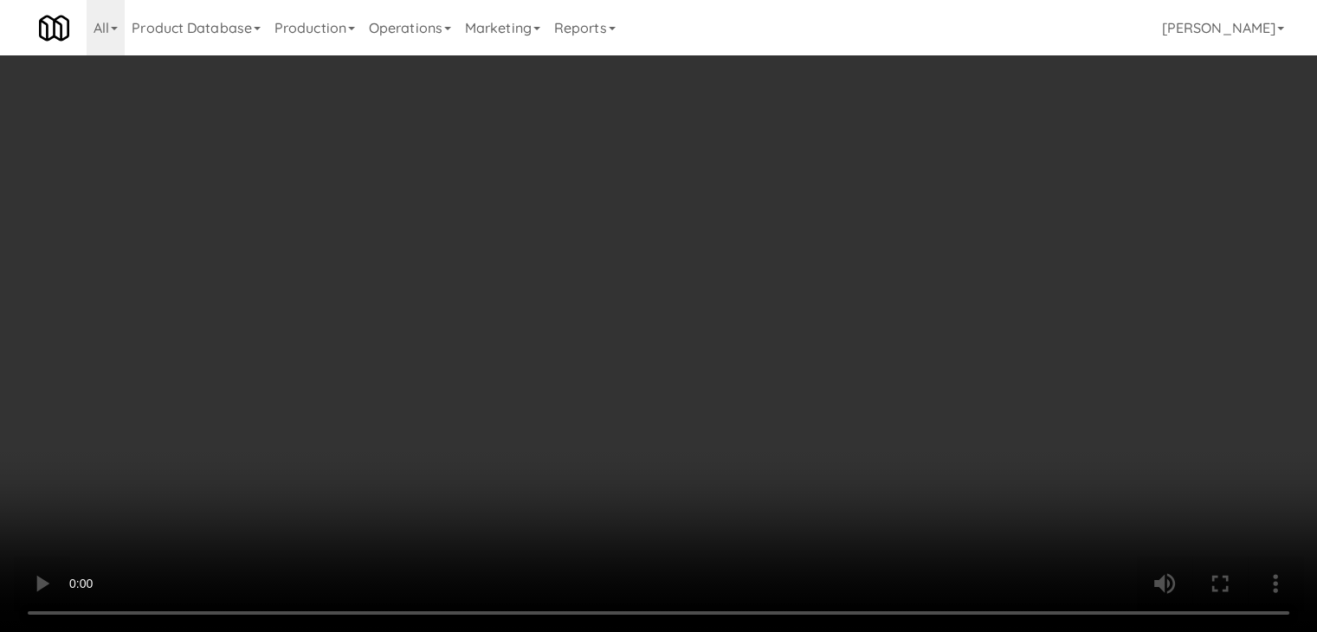
click at [953, 185] on button "Planogram" at bounding box center [937, 184] width 85 height 26
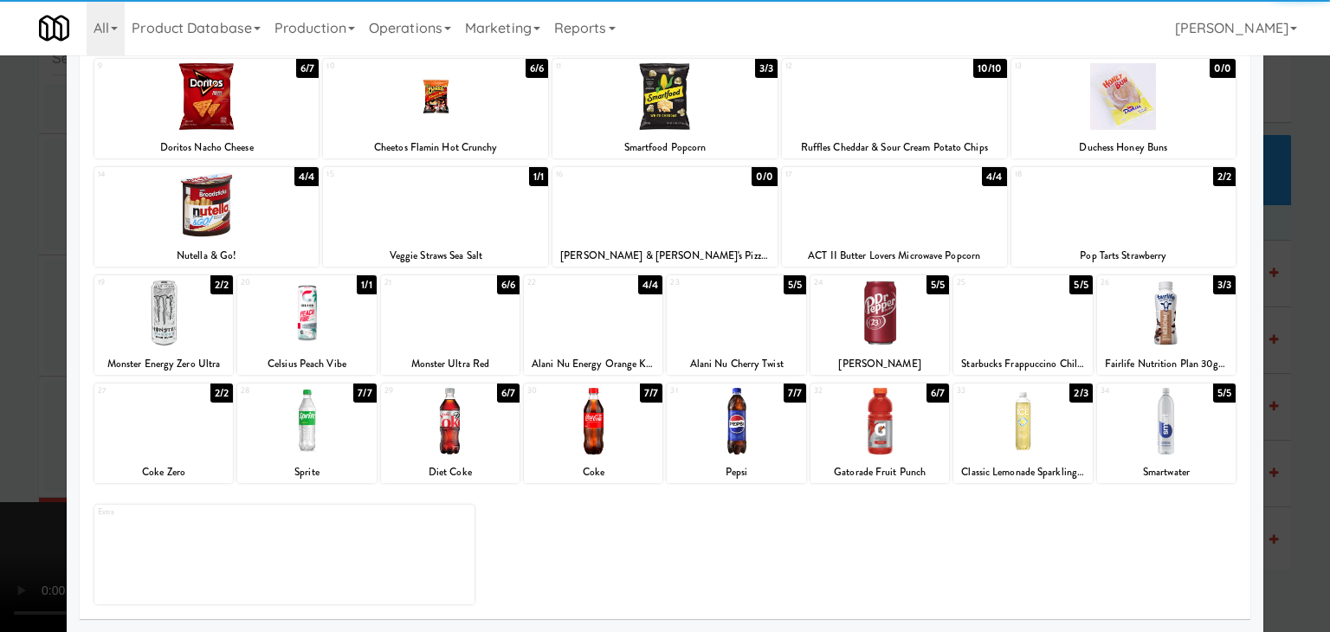
click at [884, 302] on div at bounding box center [879, 313] width 139 height 67
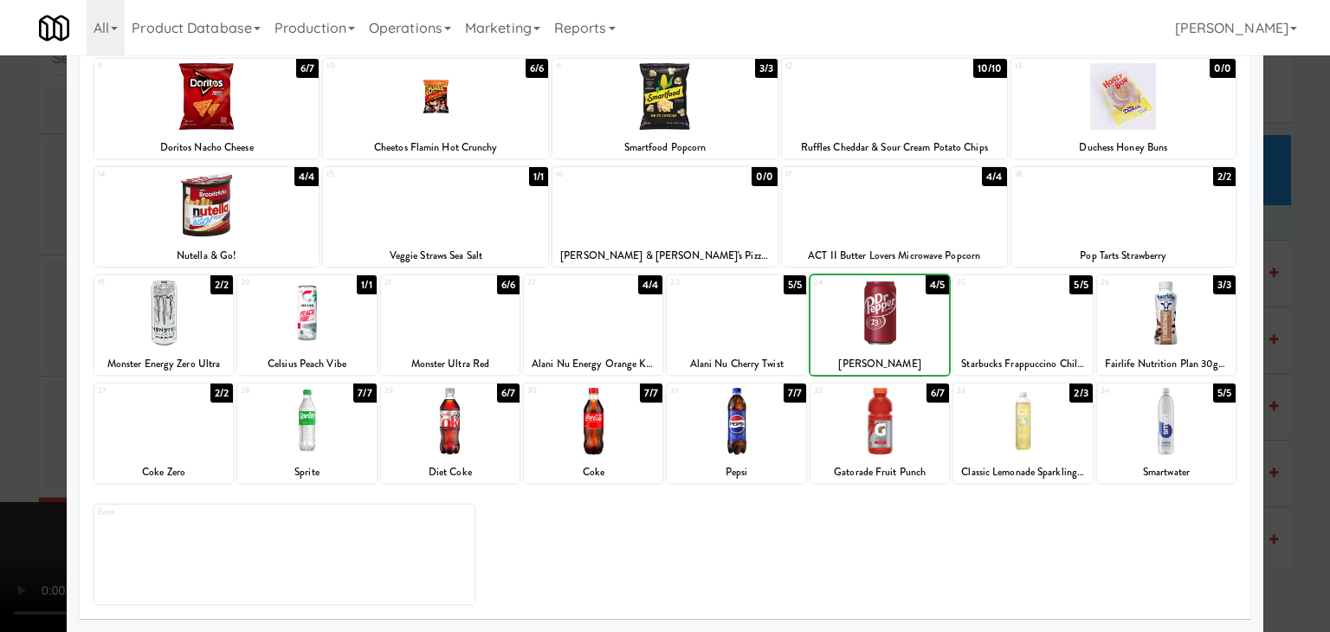
drag, startPoint x: 0, startPoint y: 303, endPoint x: 413, endPoint y: 335, distance: 414.3
click at [21, 305] on div at bounding box center [665, 316] width 1330 height 632
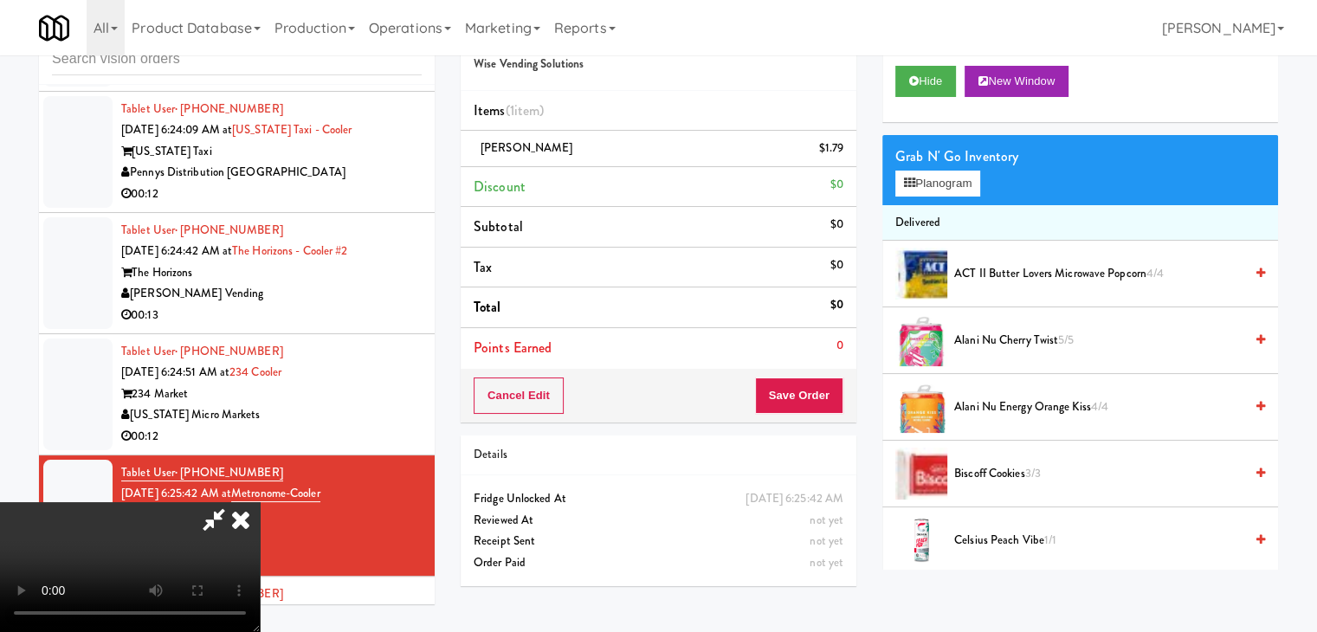
drag, startPoint x: 602, startPoint y: 362, endPoint x: 626, endPoint y: 366, distance: 24.6
click at [260, 502] on video at bounding box center [130, 567] width 260 height 130
click at [939, 188] on button "Planogram" at bounding box center [937, 184] width 85 height 26
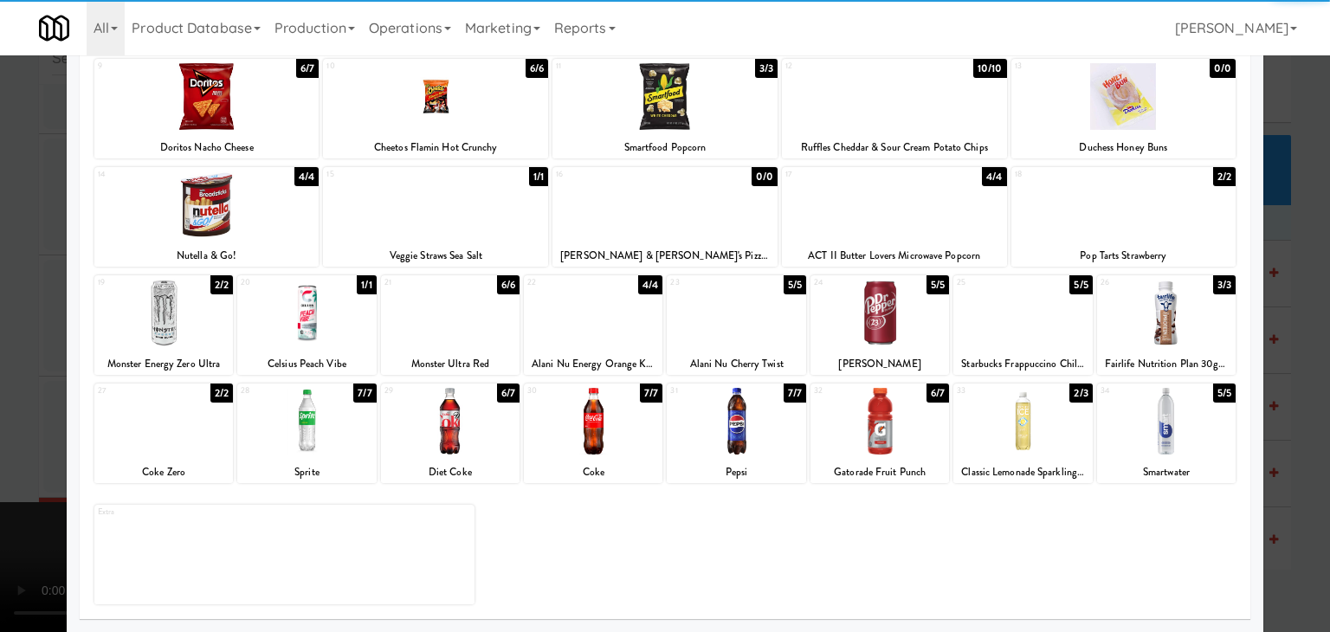
click at [1165, 420] on div at bounding box center [1166, 421] width 139 height 67
click at [144, 326] on div at bounding box center [163, 313] width 139 height 67
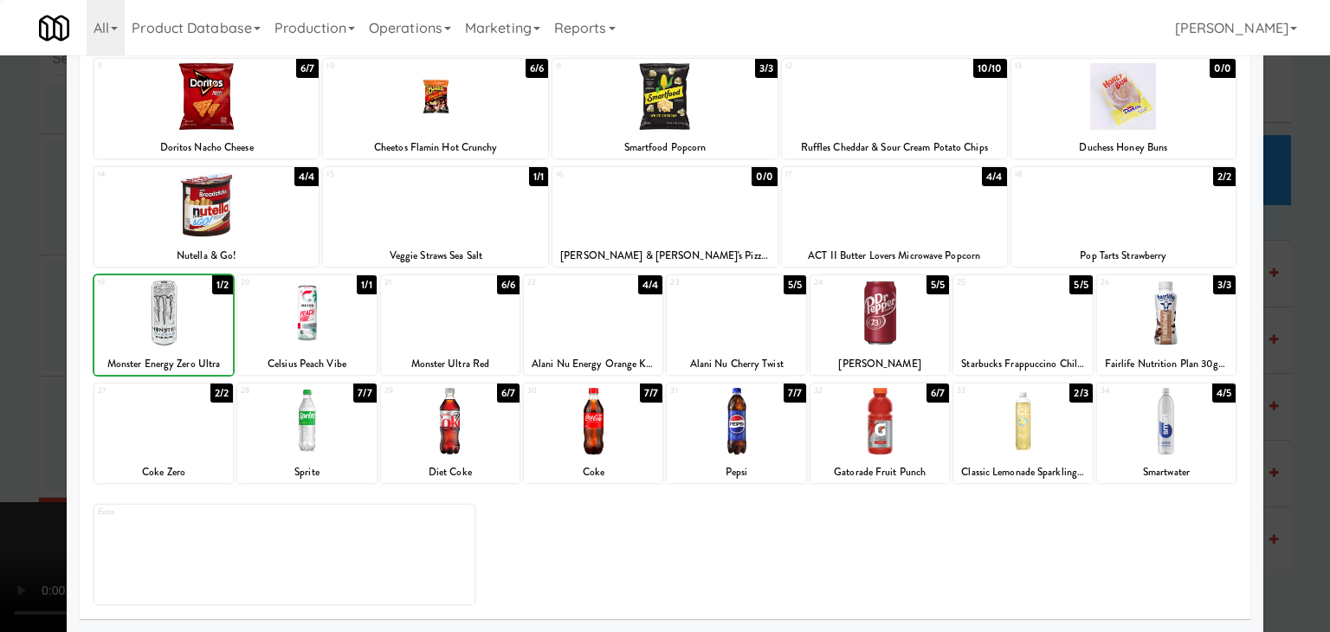
drag, startPoint x: 0, startPoint y: 317, endPoint x: 201, endPoint y: 330, distance: 201.3
click at [1, 317] on div at bounding box center [665, 316] width 1330 height 632
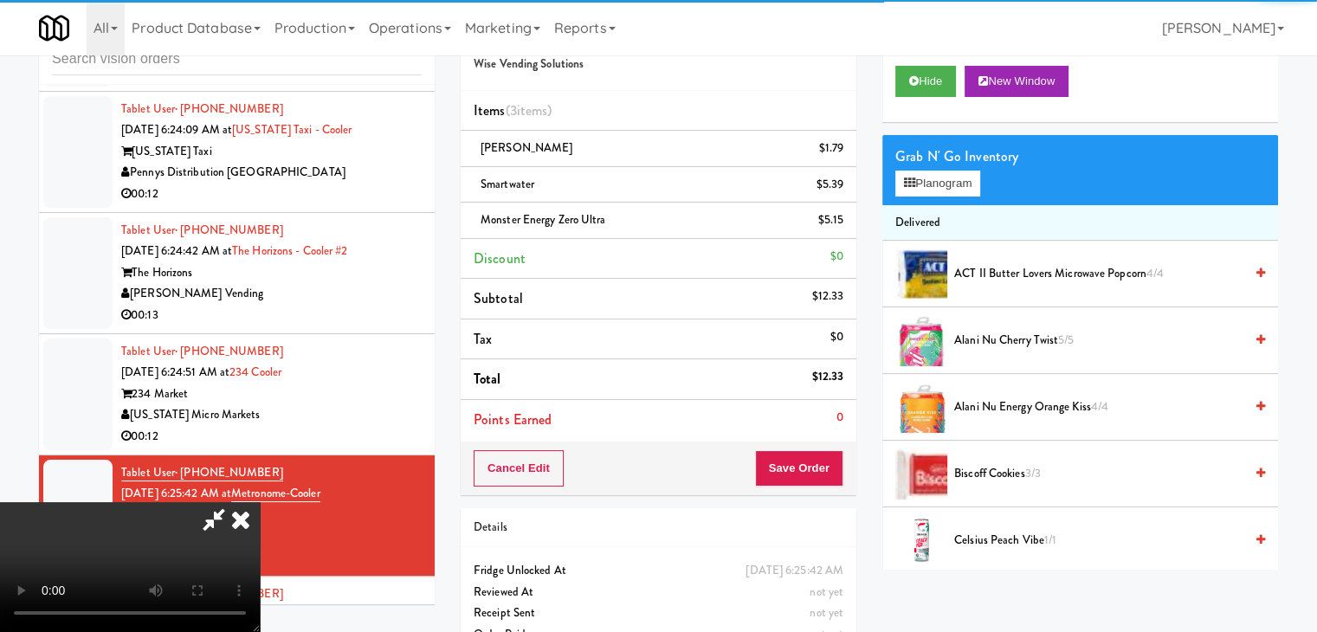
drag, startPoint x: 452, startPoint y: 367, endPoint x: 461, endPoint y: 368, distance: 8.7
click at [260, 502] on video at bounding box center [130, 567] width 260 height 130
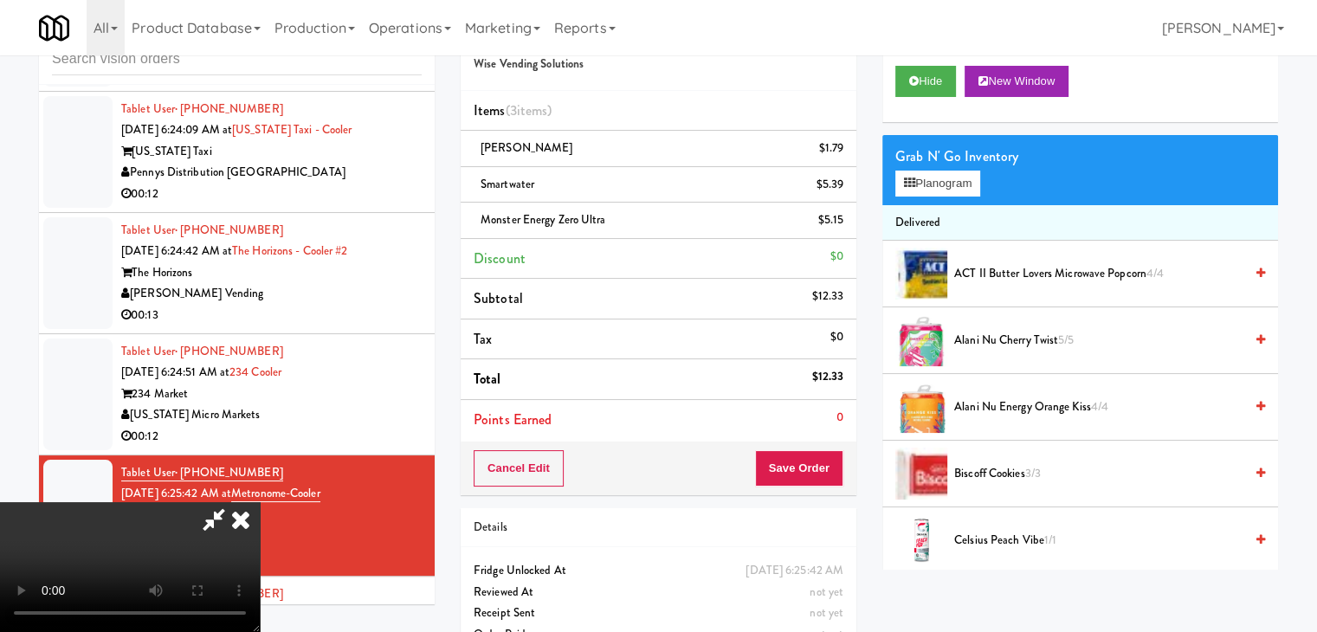
drag, startPoint x: 696, startPoint y: 434, endPoint x: 704, endPoint y: 428, distance: 9.9
click at [260, 502] on video at bounding box center [130, 567] width 260 height 130
drag, startPoint x: 679, startPoint y: 298, endPoint x: 688, endPoint y: 299, distance: 9.6
click at [260, 502] on video at bounding box center [130, 567] width 260 height 130
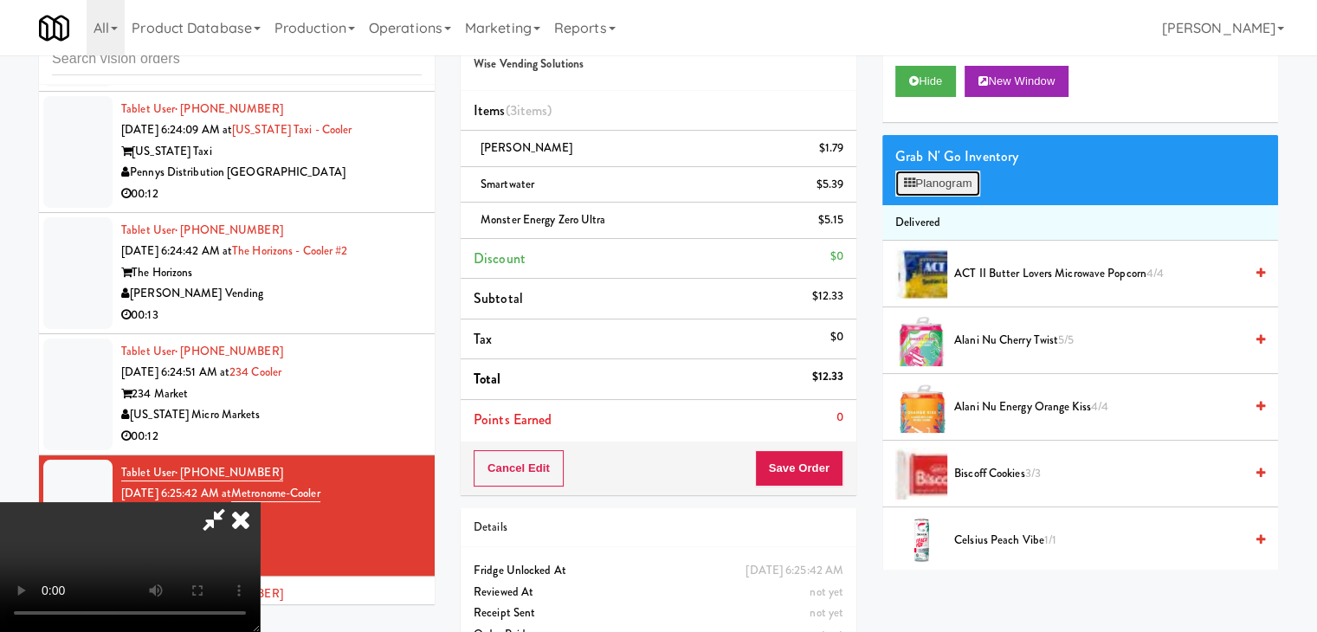
click at [933, 184] on button "Planogram" at bounding box center [937, 184] width 85 height 26
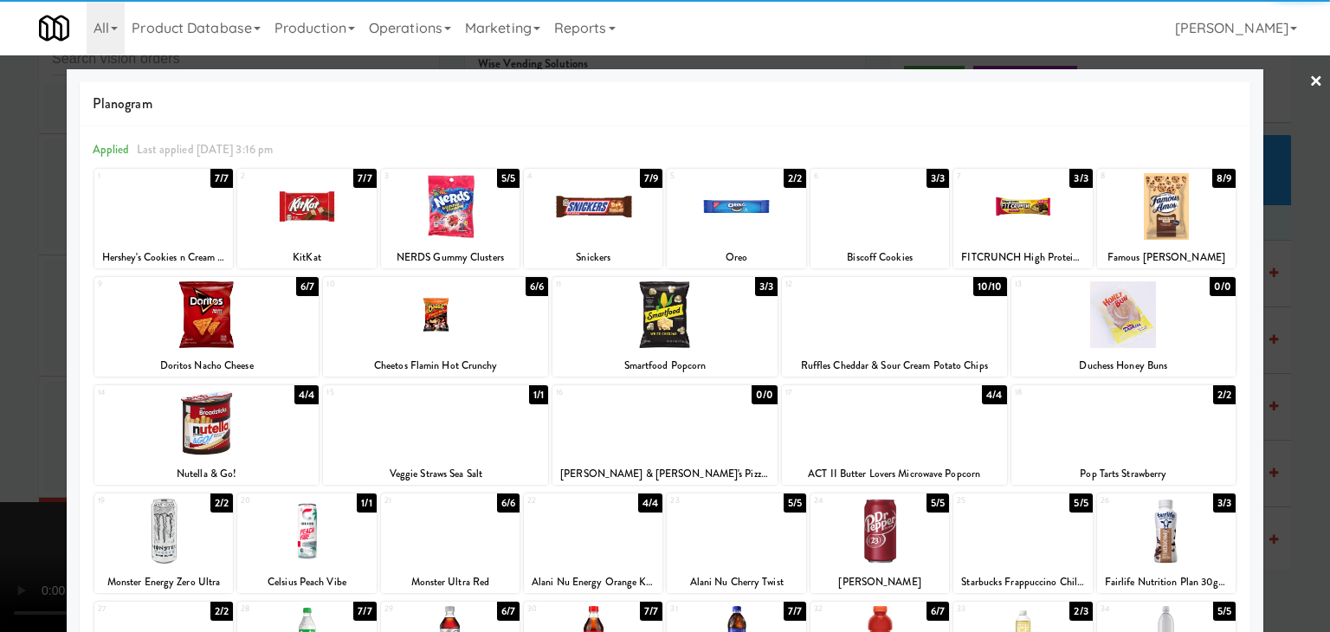
click at [900, 522] on div at bounding box center [879, 531] width 139 height 67
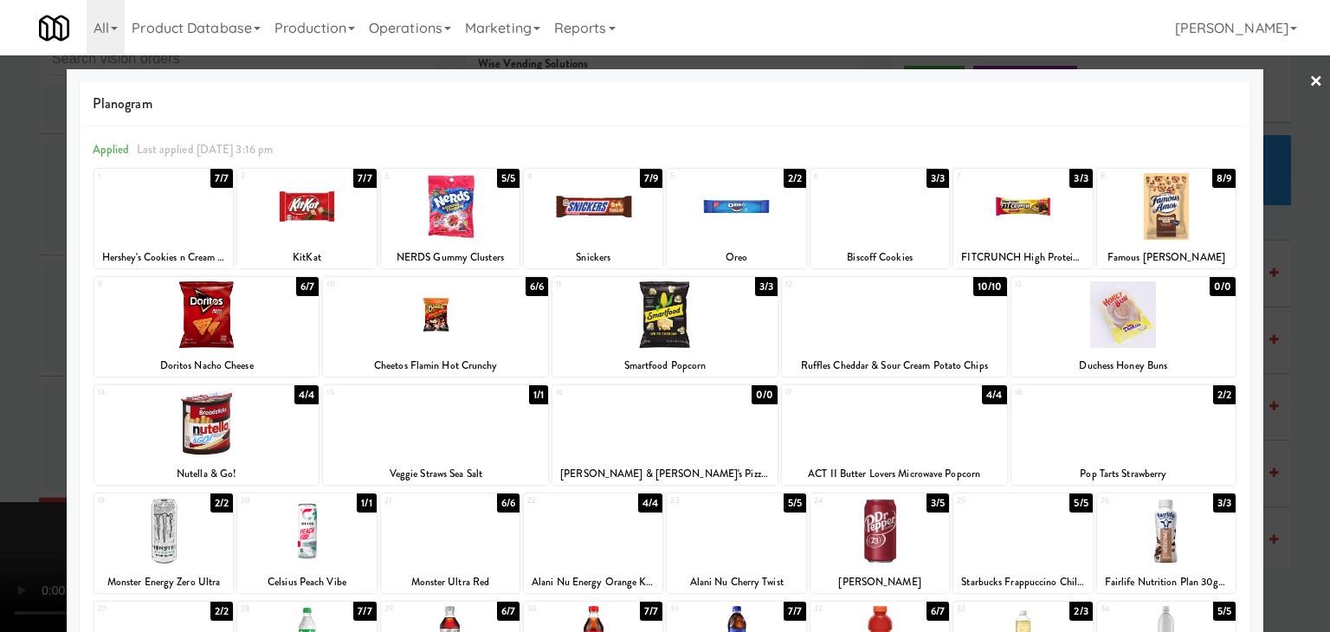
click at [1142, 303] on div at bounding box center [1123, 314] width 225 height 67
click at [1263, 354] on div at bounding box center [665, 316] width 1330 height 632
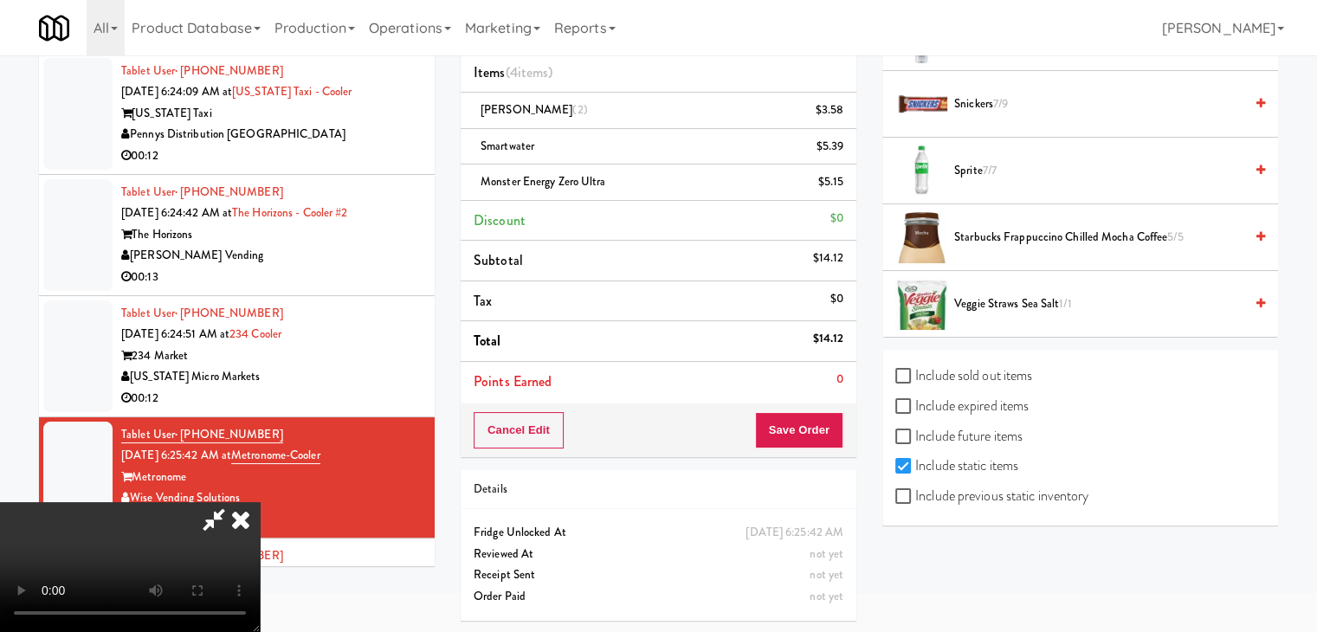
click at [1023, 492] on label "Include previous static inventory" at bounding box center [991, 496] width 193 height 26
click at [915, 492] on input "Include previous static inventory" at bounding box center [905, 497] width 20 height 14
checkbox input "true"
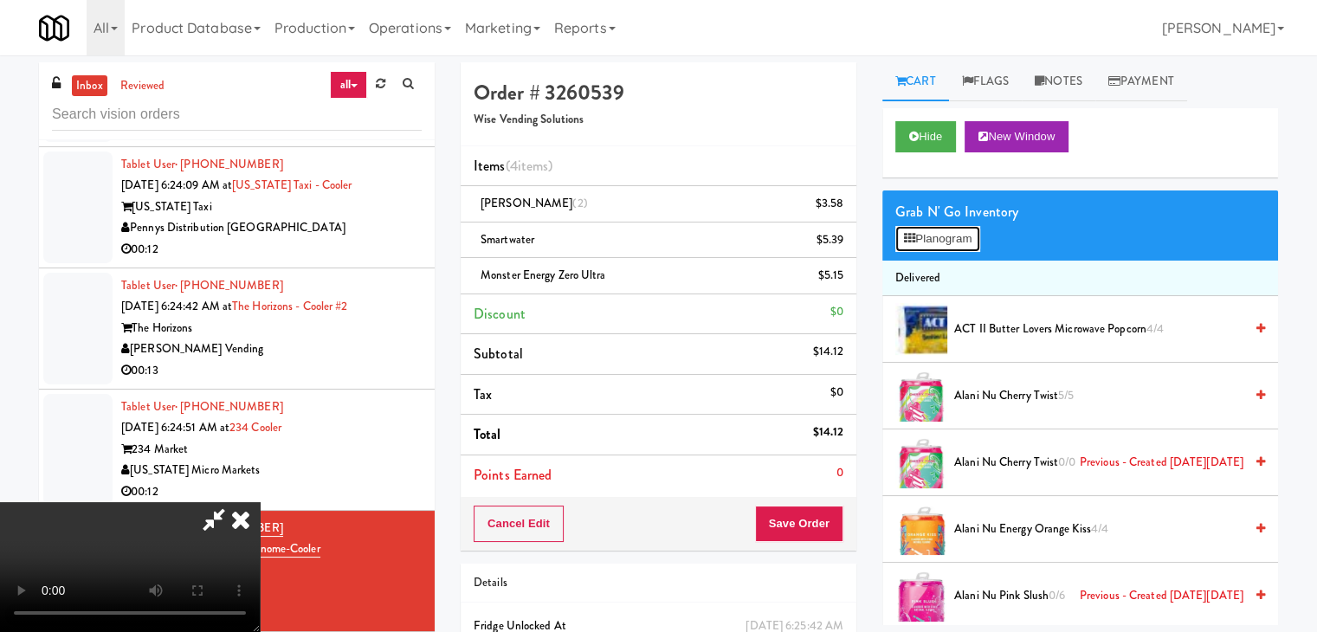
drag, startPoint x: 957, startPoint y: 231, endPoint x: 982, endPoint y: 274, distance: 50.0
click at [957, 232] on button "Planogram" at bounding box center [937, 239] width 85 height 26
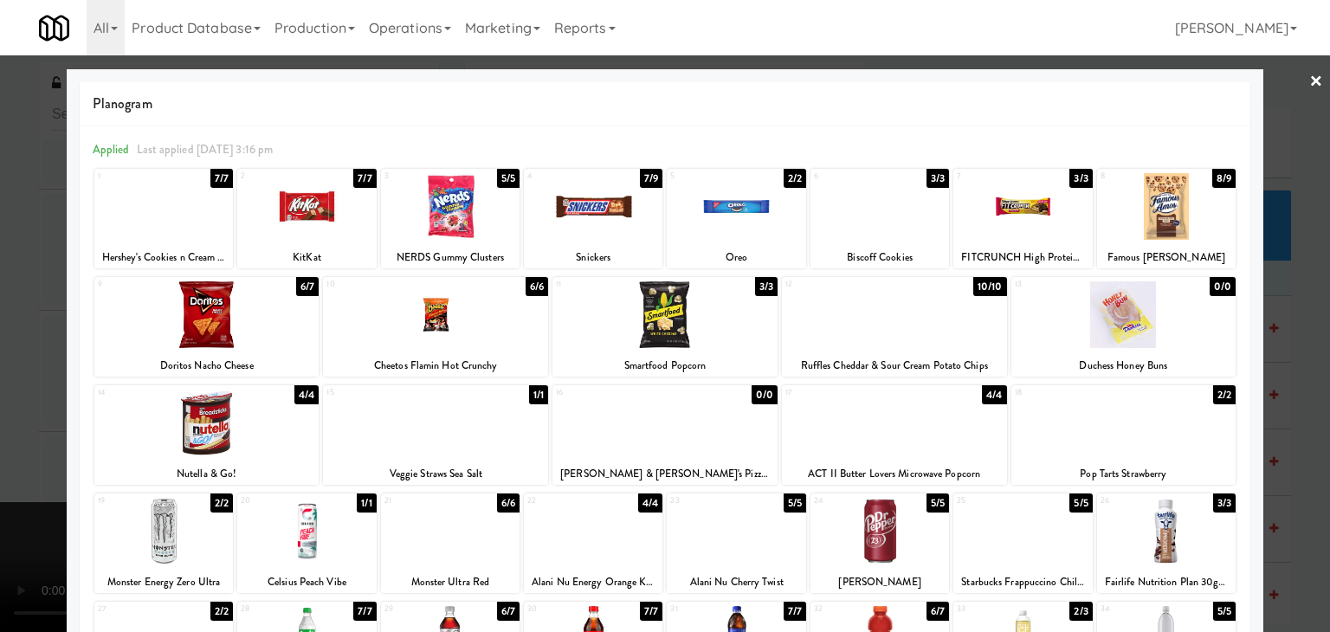
click at [1139, 325] on div at bounding box center [1123, 314] width 225 height 67
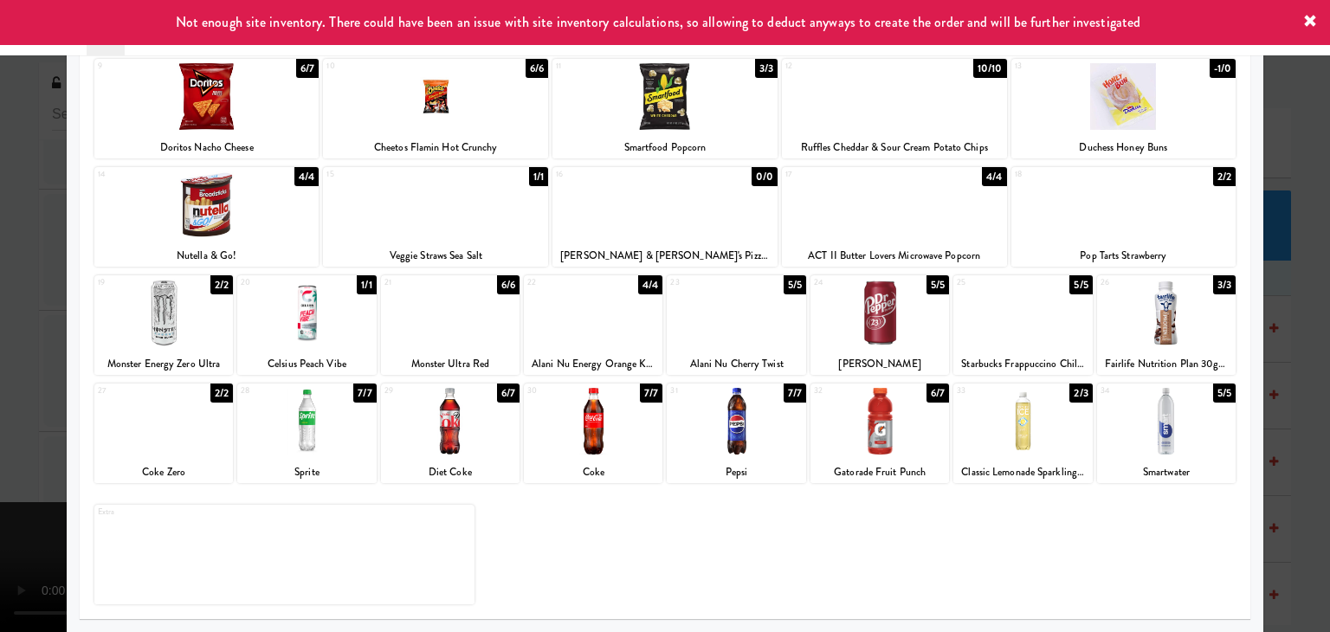
click at [868, 315] on div at bounding box center [879, 313] width 139 height 67
click at [0, 343] on div at bounding box center [665, 316] width 1330 height 632
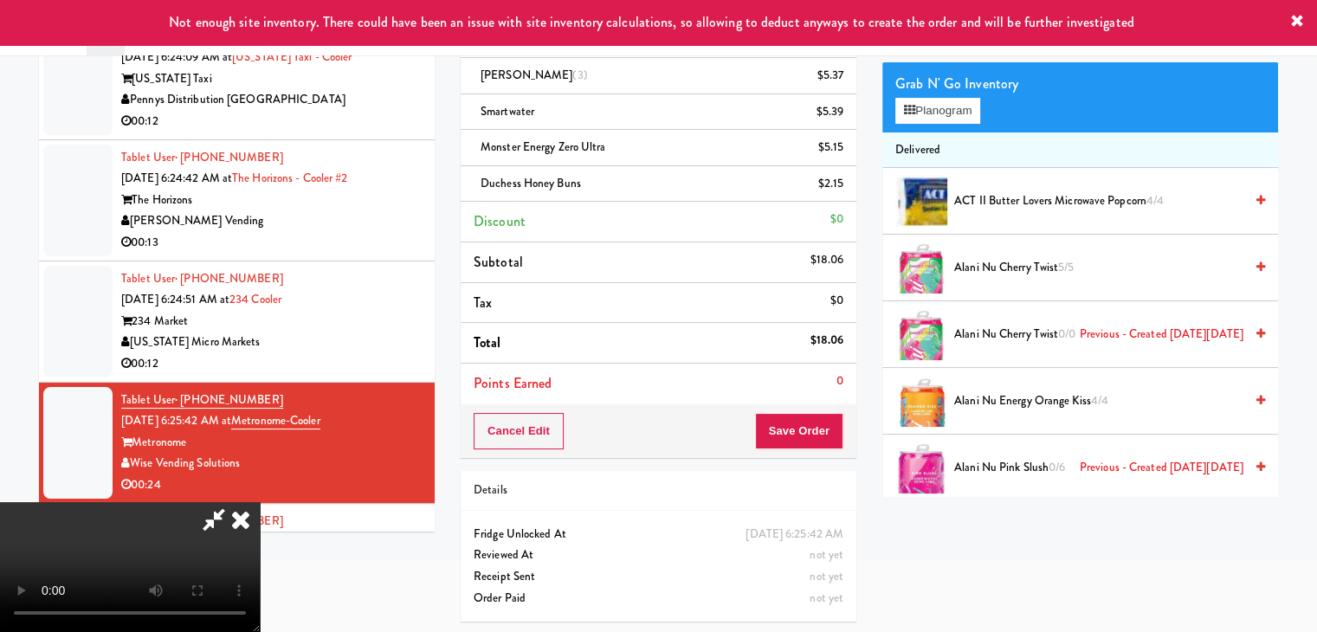
click at [260, 523] on video at bounding box center [130, 567] width 260 height 130
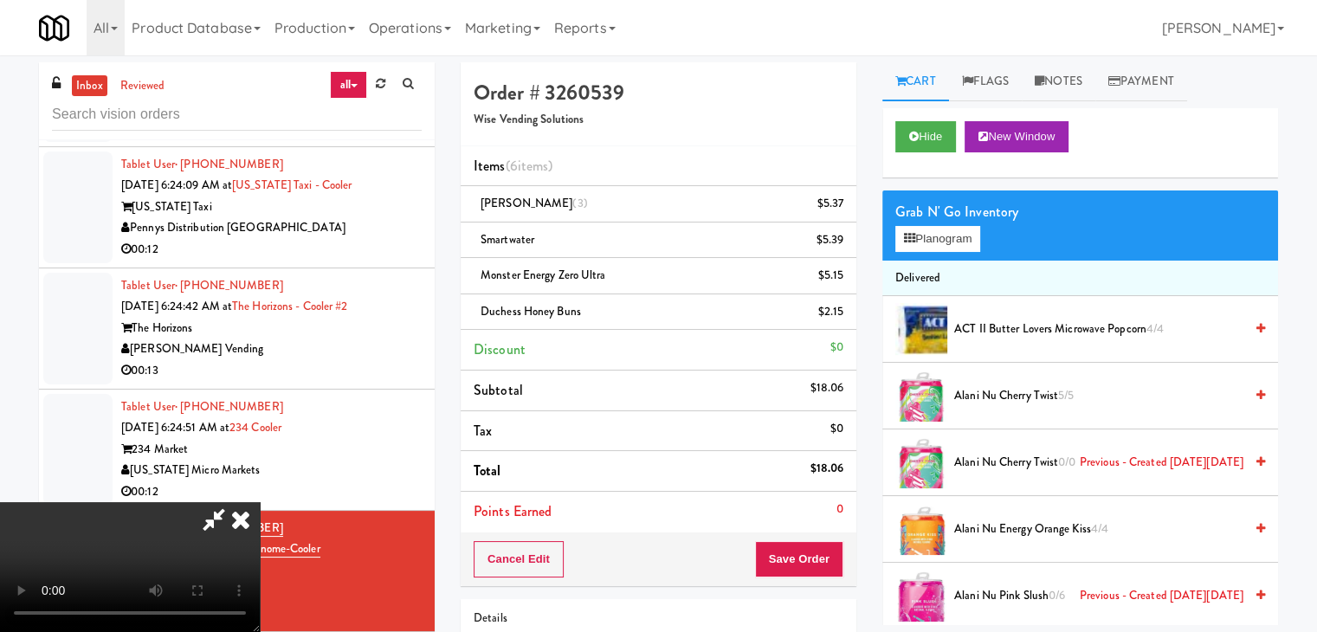
click at [260, 502] on video at bounding box center [130, 567] width 260 height 130
click at [842, 209] on icon at bounding box center [845, 209] width 9 height 11
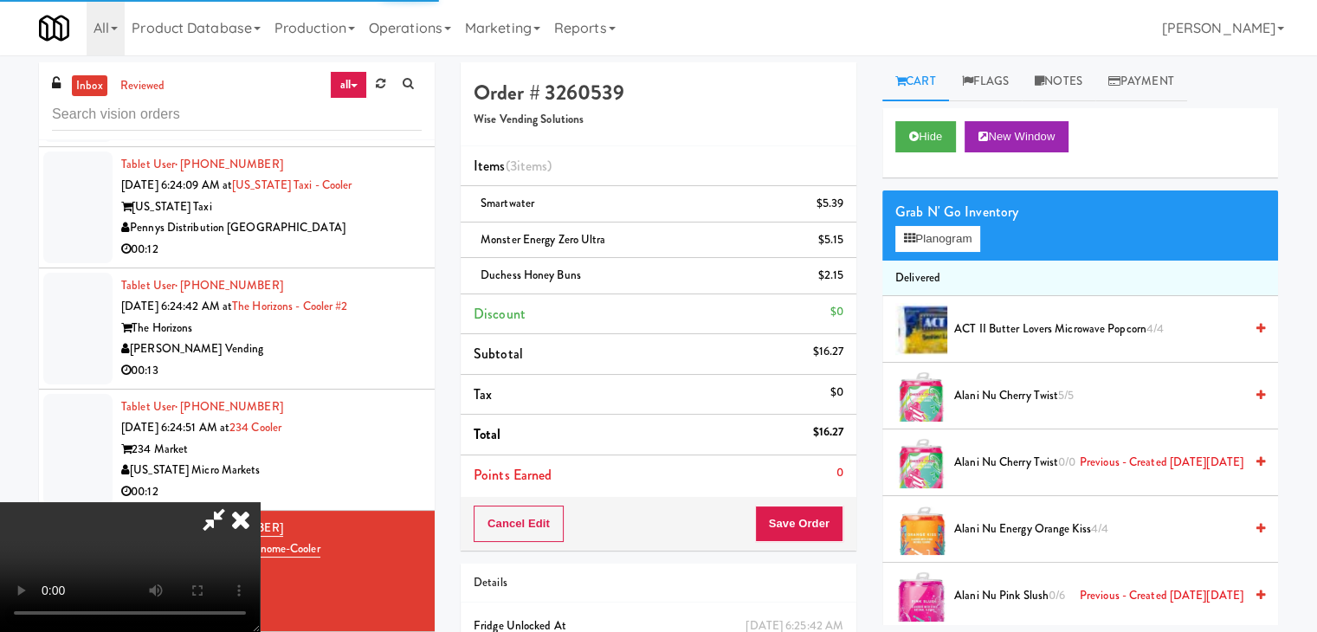
click at [842, 209] on icon at bounding box center [845, 209] width 9 height 11
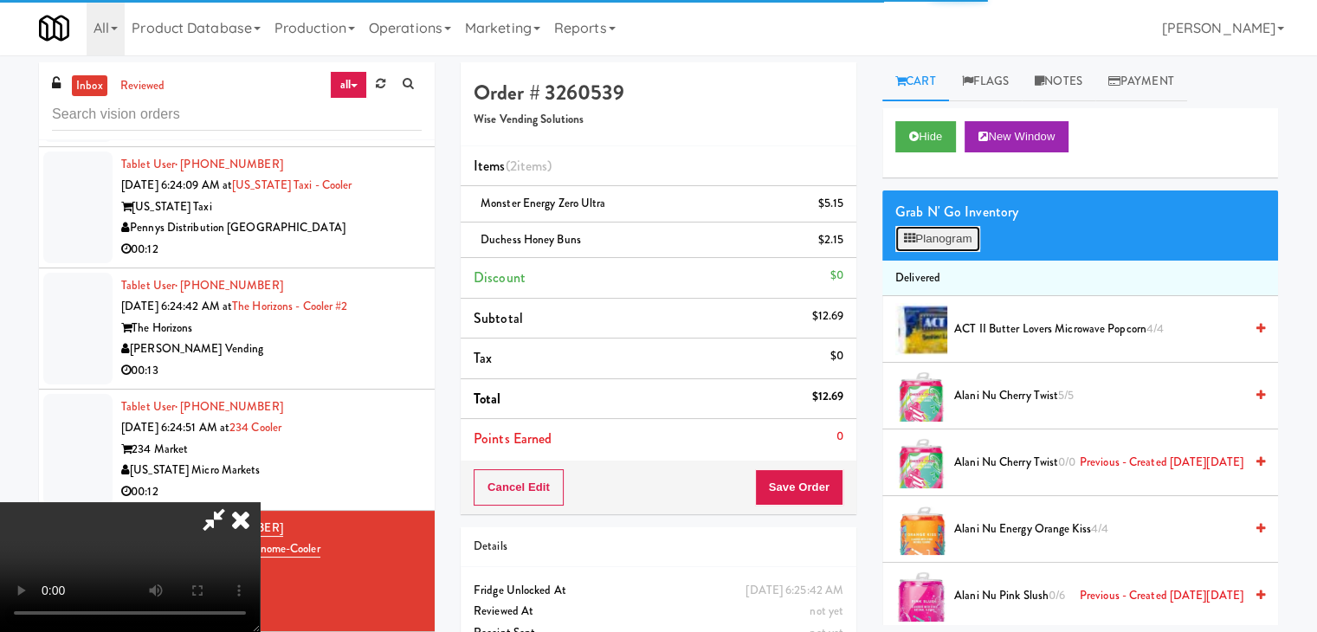
click at [939, 227] on button "Planogram" at bounding box center [937, 239] width 85 height 26
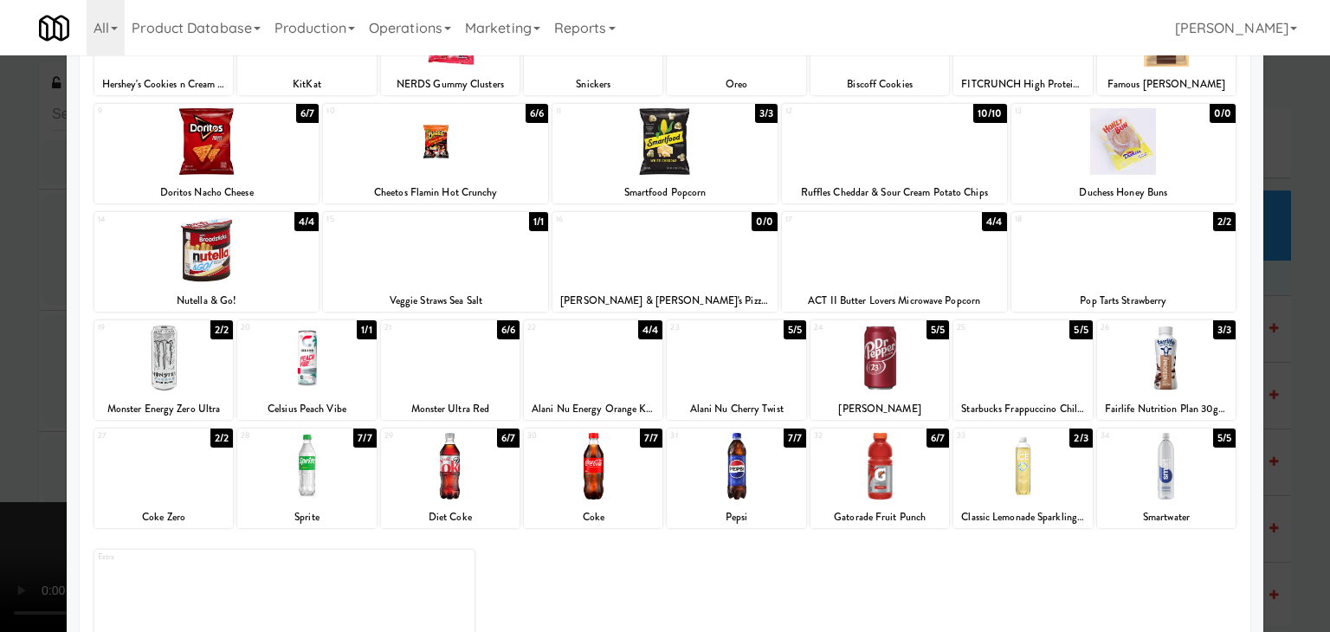
drag, startPoint x: 0, startPoint y: 386, endPoint x: 253, endPoint y: 384, distance: 252.8
click at [3, 387] on div at bounding box center [665, 316] width 1330 height 632
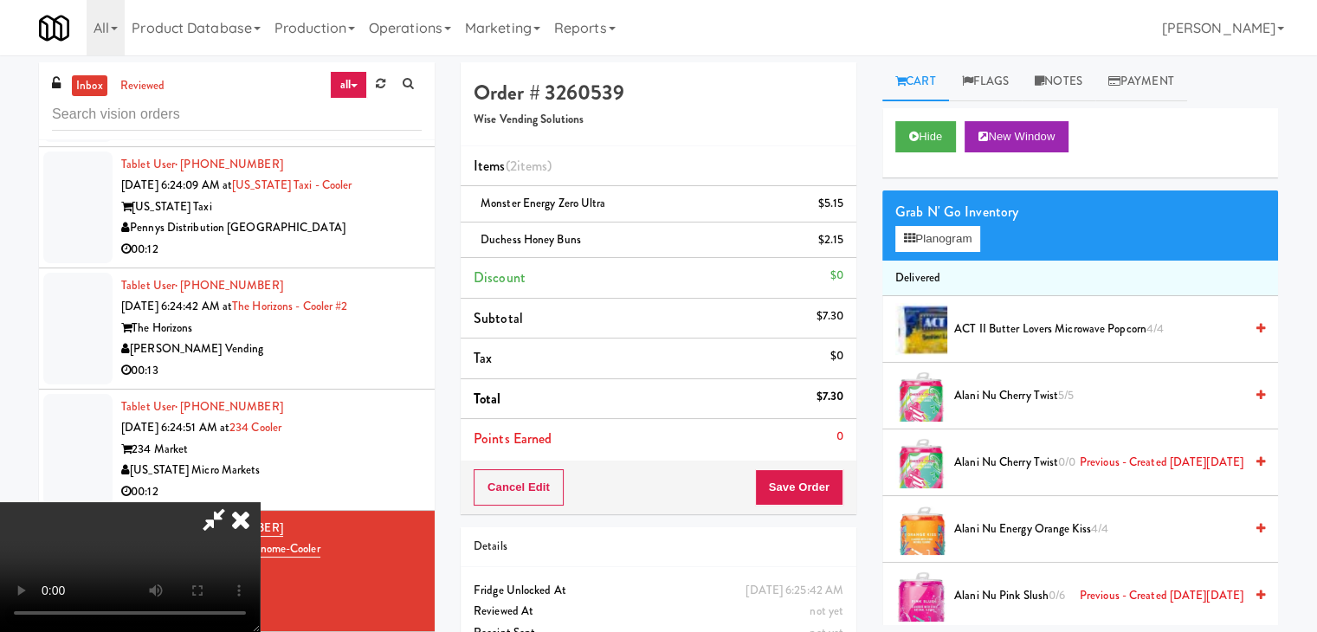
click at [260, 502] on video at bounding box center [130, 567] width 260 height 130
click at [831, 202] on div "$5.15" at bounding box center [831, 204] width 26 height 22
click at [842, 202] on link at bounding box center [842, 211] width 16 height 22
click at [842, 236] on link at bounding box center [842, 247] width 16 height 22
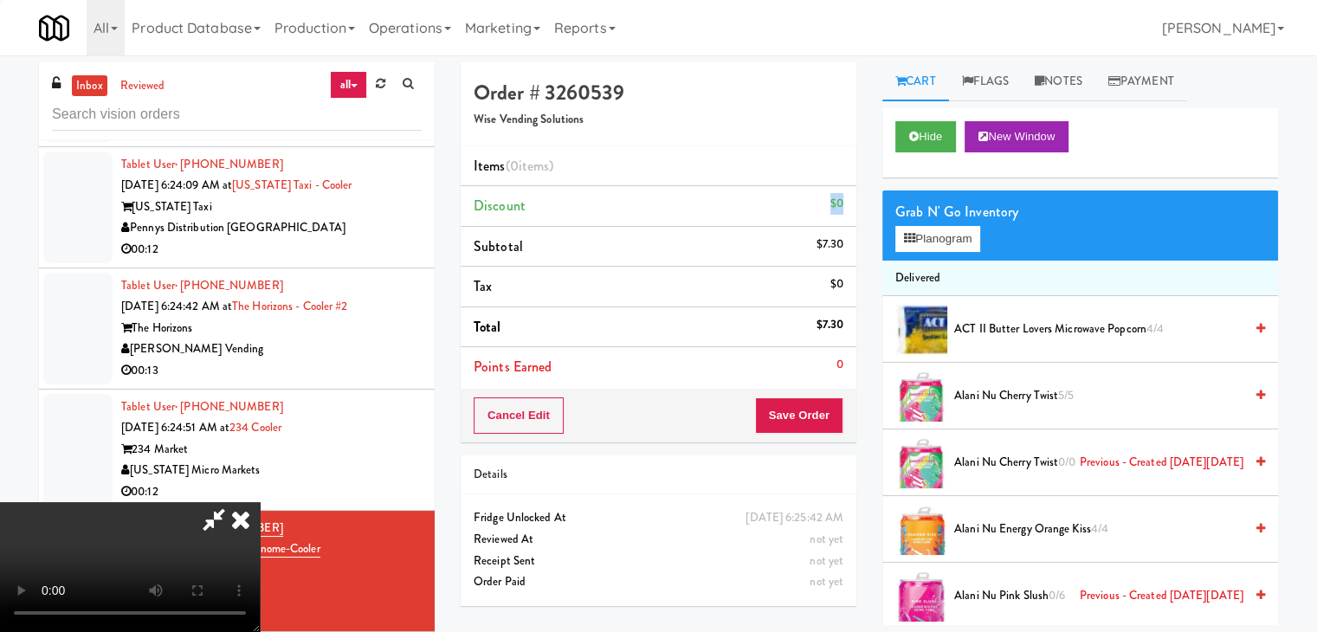
click at [842, 203] on div "$0" at bounding box center [836, 204] width 13 height 22
click at [260, 502] on video at bounding box center [130, 567] width 260 height 130
click at [941, 241] on button "Planogram" at bounding box center [937, 239] width 85 height 26
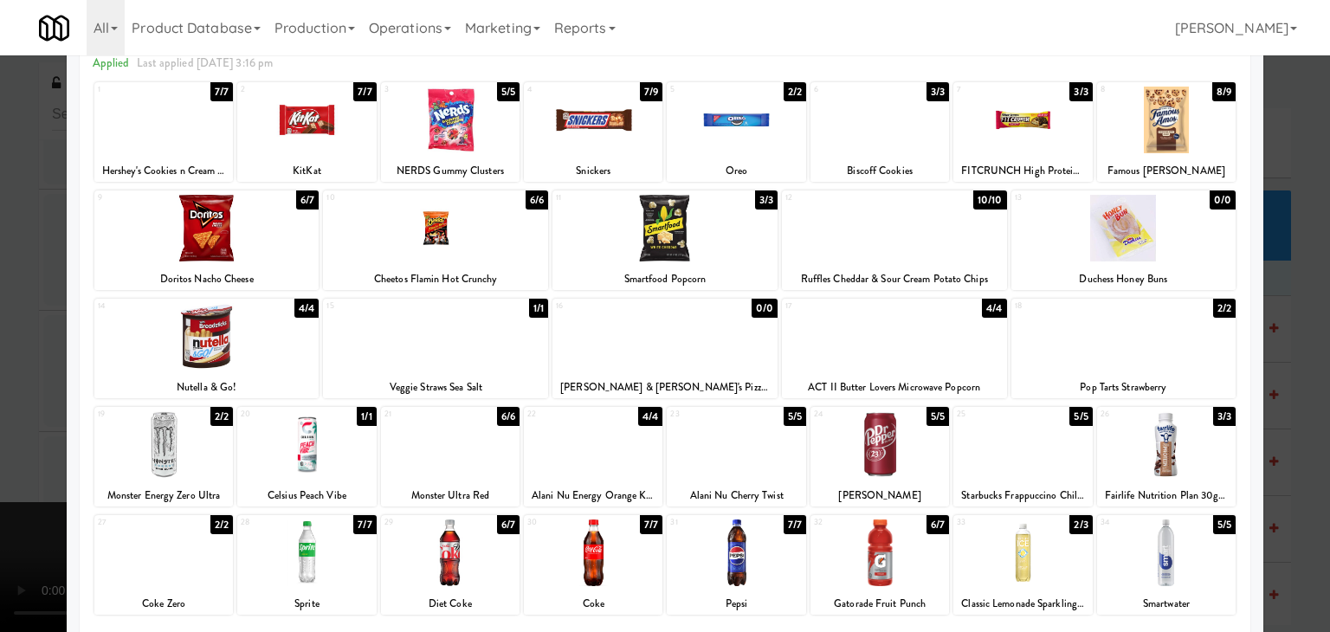
click at [871, 446] on div at bounding box center [879, 444] width 139 height 67
drag, startPoint x: 0, startPoint y: 374, endPoint x: 357, endPoint y: 374, distance: 356.7
click at [24, 373] on div at bounding box center [665, 316] width 1330 height 632
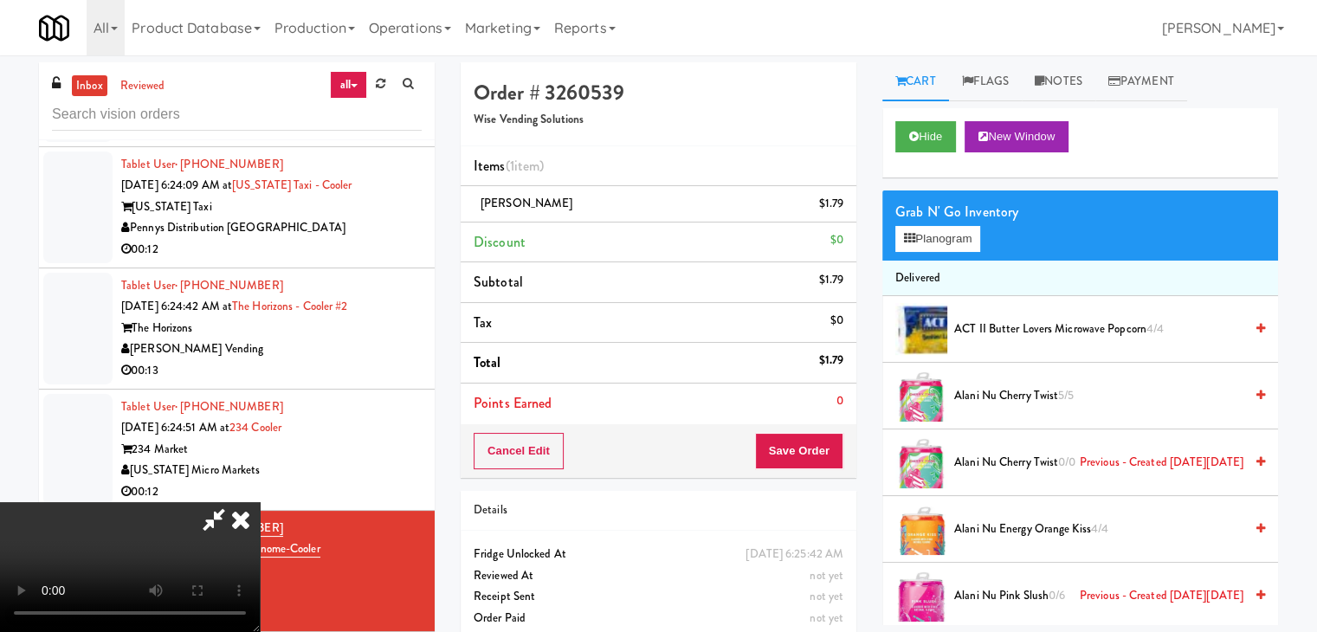
click at [260, 502] on video at bounding box center [130, 567] width 260 height 130
drag, startPoint x: 653, startPoint y: 281, endPoint x: 733, endPoint y: 285, distance: 79.7
click at [260, 502] on video at bounding box center [130, 567] width 260 height 130
click at [949, 246] on button "Planogram" at bounding box center [937, 239] width 85 height 26
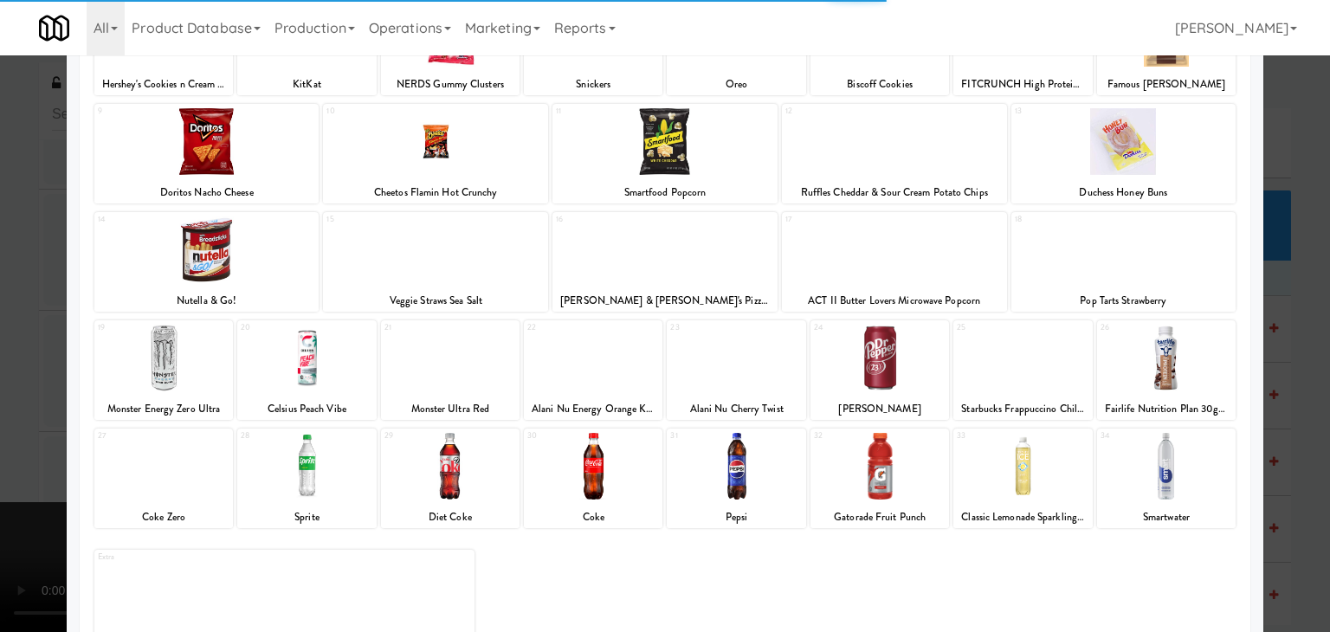
click at [1166, 483] on div at bounding box center [1166, 466] width 139 height 67
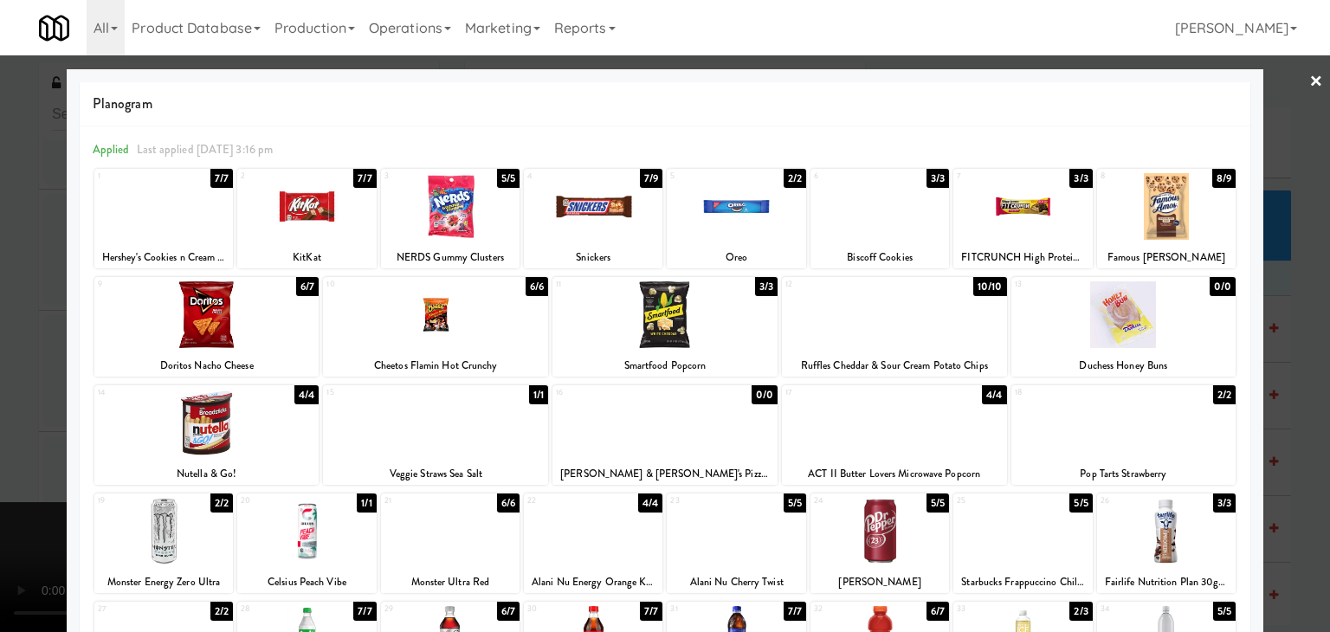
click at [166, 522] on div at bounding box center [163, 531] width 139 height 67
click at [1101, 321] on div at bounding box center [1123, 314] width 225 height 67
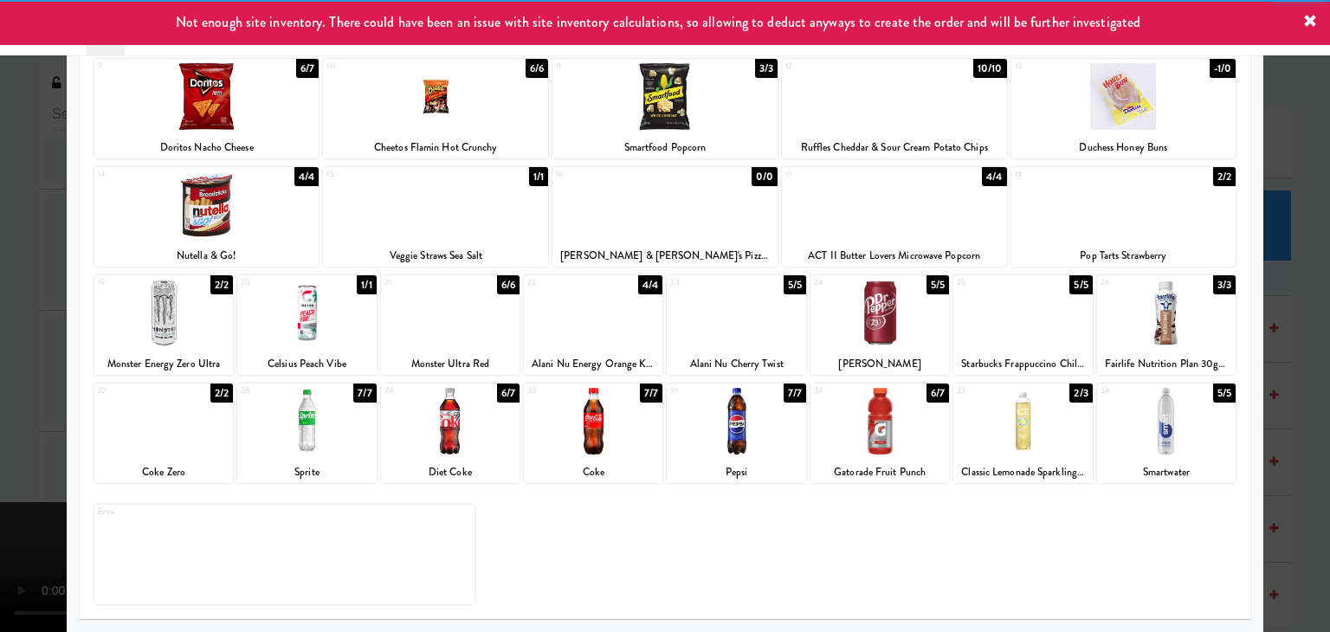
drag, startPoint x: 869, startPoint y: 332, endPoint x: 782, endPoint y: 332, distance: 87.5
click at [866, 332] on div at bounding box center [879, 313] width 139 height 67
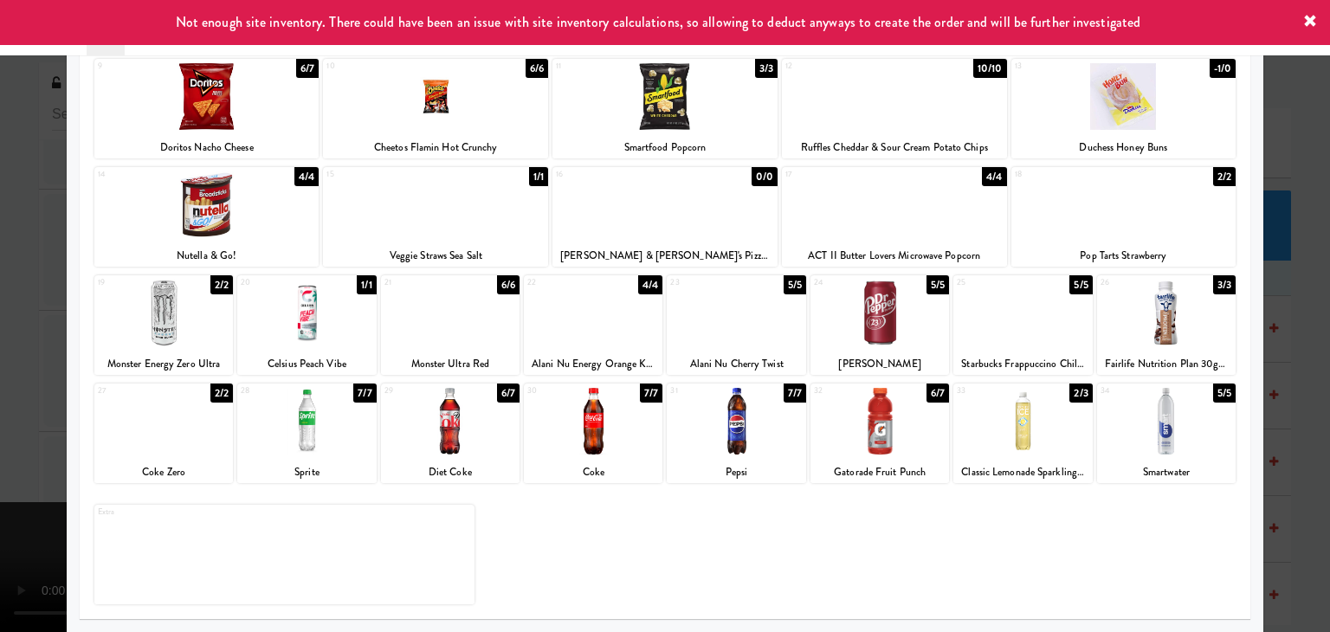
drag, startPoint x: 0, startPoint y: 345, endPoint x: 370, endPoint y: 345, distance: 369.7
click at [3, 345] on div at bounding box center [665, 316] width 1330 height 632
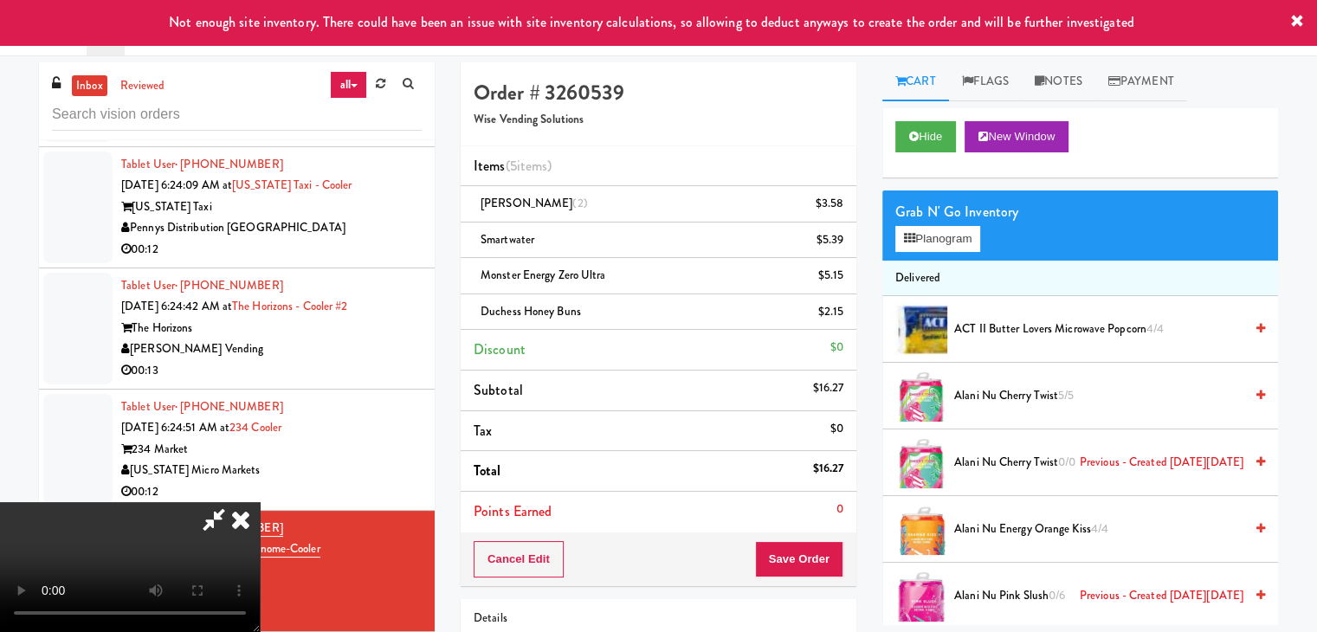
drag, startPoint x: 737, startPoint y: 372, endPoint x: 724, endPoint y: 373, distance: 13.0
click at [260, 502] on video at bounding box center [130, 567] width 260 height 130
drag, startPoint x: 810, startPoint y: 533, endPoint x: 814, endPoint y: 555, distance: 22.1
click at [814, 552] on div "Cancel Edit Save Order" at bounding box center [659, 560] width 396 height 54
click at [814, 555] on button "Save Order" at bounding box center [799, 559] width 88 height 36
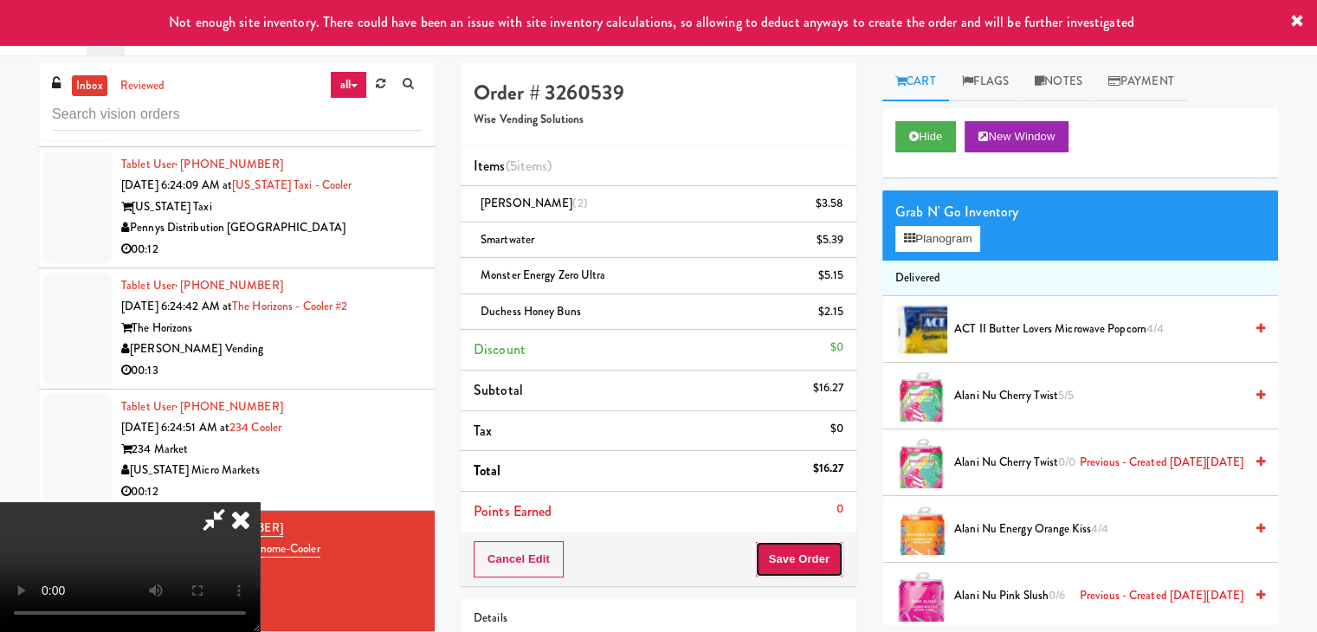
click at [814, 555] on button "Save Order" at bounding box center [799, 559] width 88 height 36
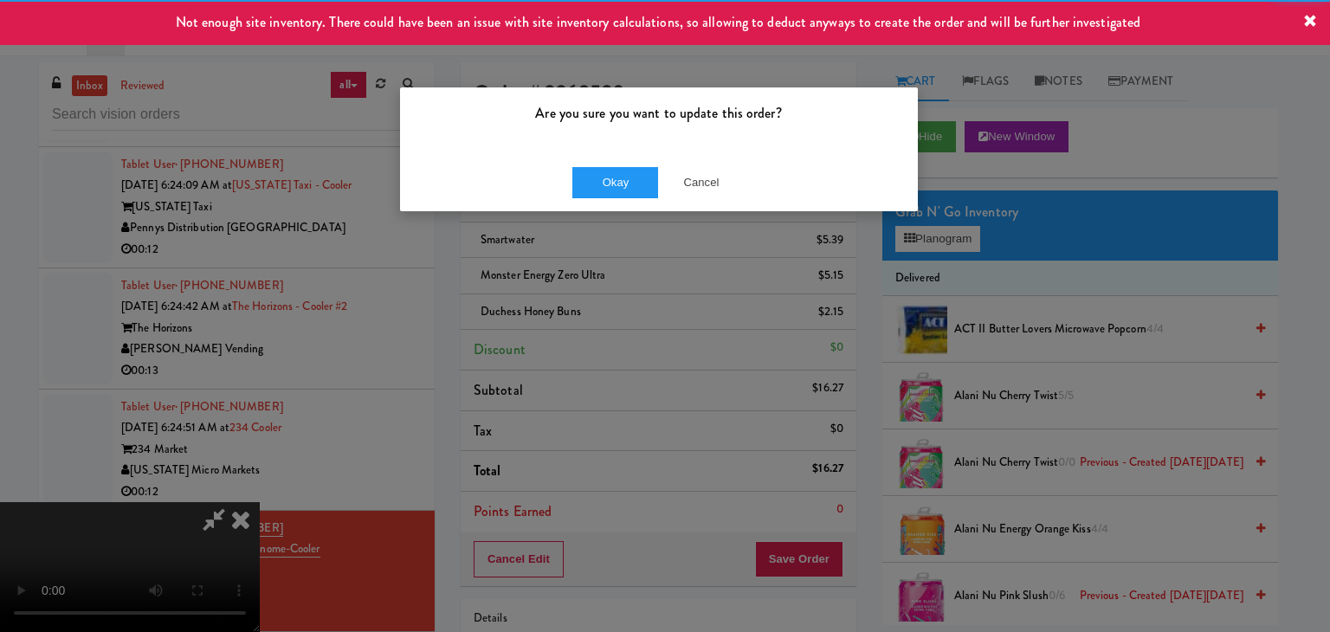
drag, startPoint x: 578, startPoint y: 238, endPoint x: 595, endPoint y: 212, distance: 31.2
click at [582, 228] on div "Are you sure you want to update this order? Okay Cancel" at bounding box center [665, 316] width 1330 height 632
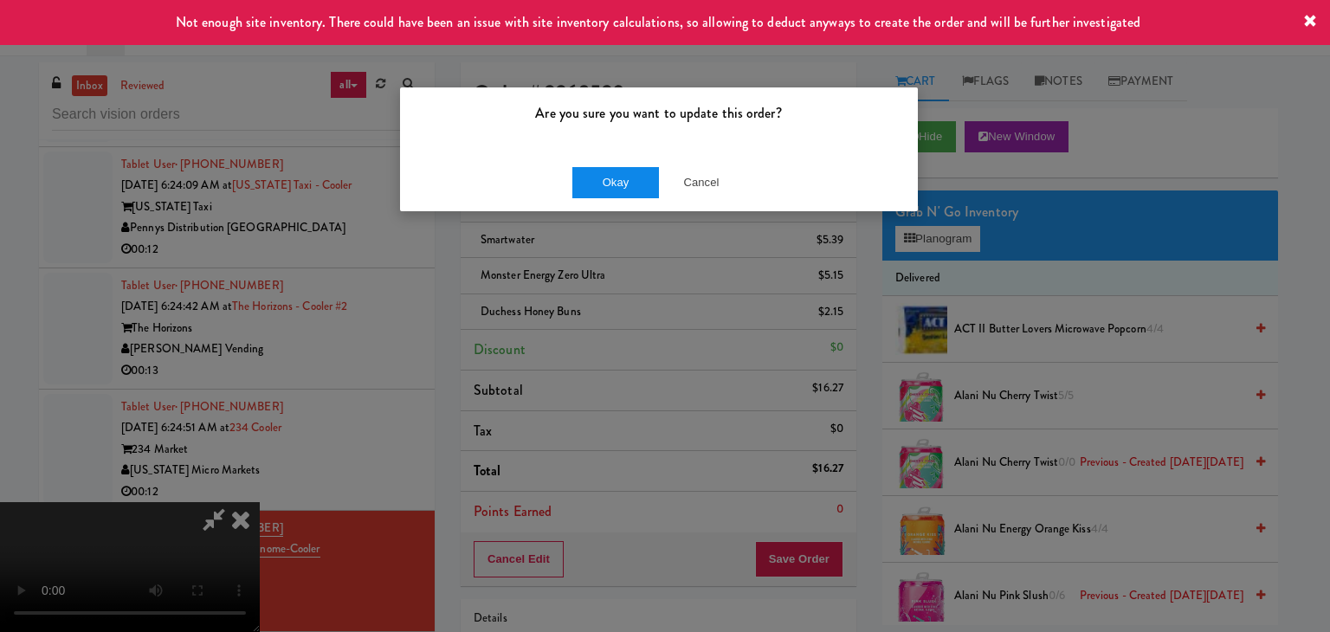
click at [607, 184] on div "Okay Cancel" at bounding box center [659, 182] width 518 height 58
click at [607, 184] on button "Okay" at bounding box center [615, 182] width 87 height 31
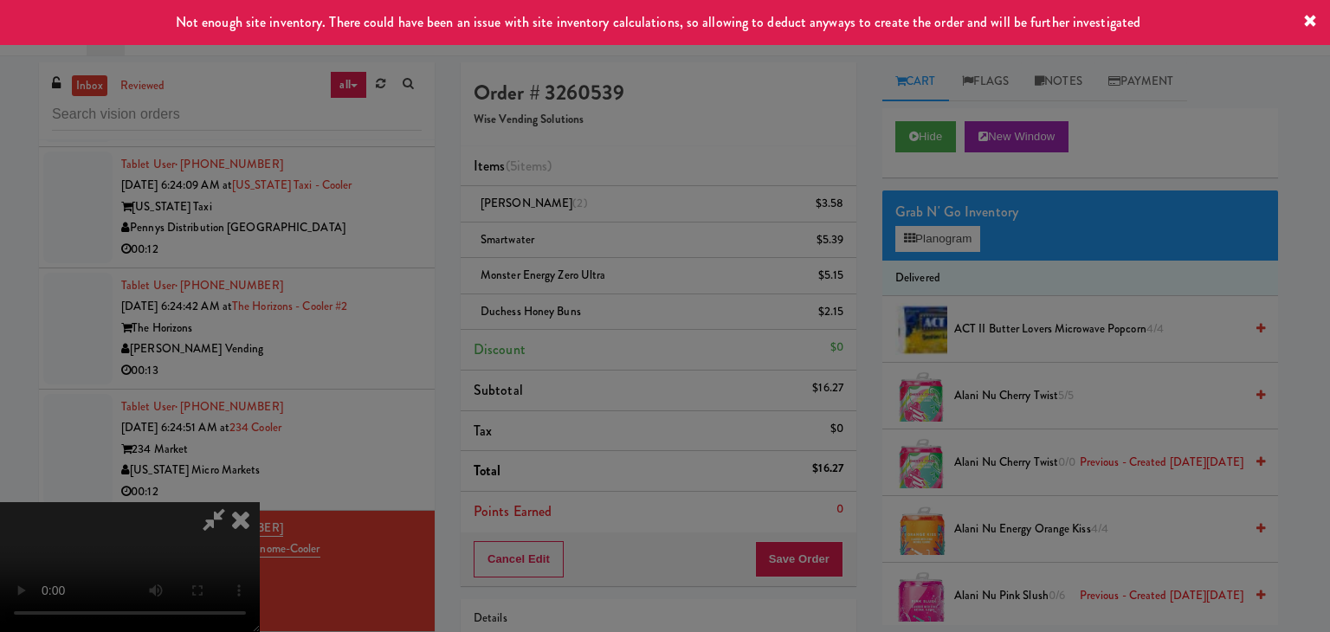
click at [607, 179] on div "Okay Cancel" at bounding box center [659, 150] width 518 height 58
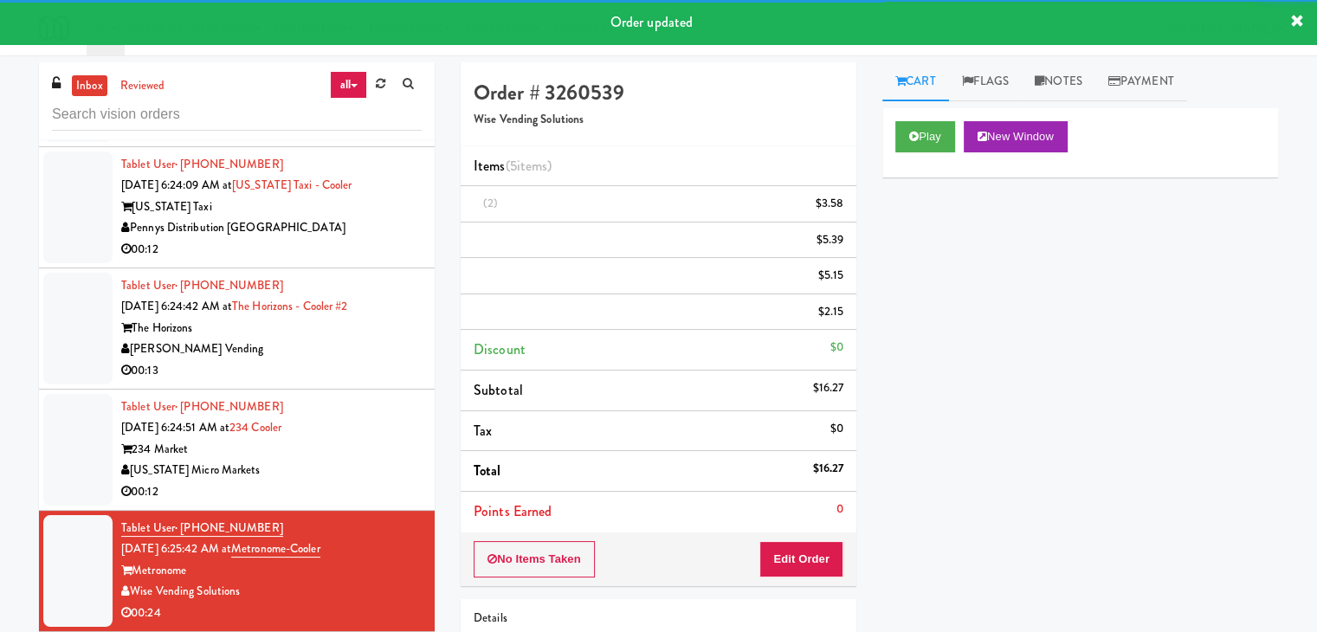
click at [368, 460] on div "[US_STATE] Micro Markets" at bounding box center [271, 471] width 300 height 22
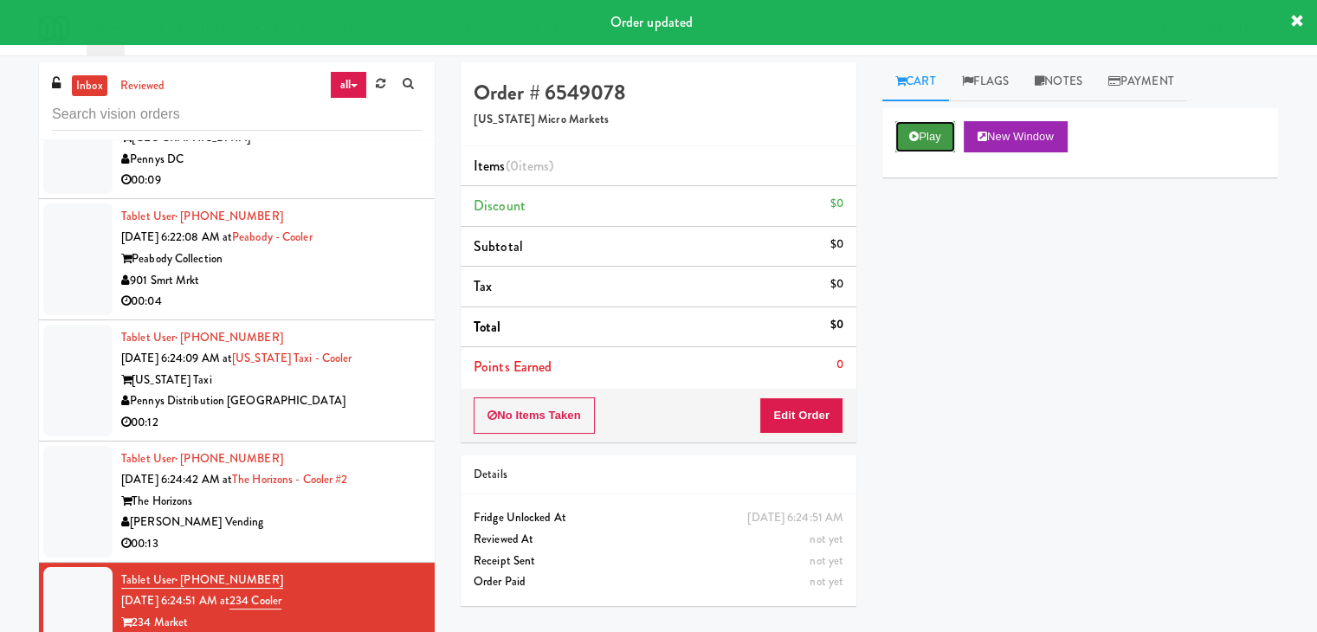
click at [952, 132] on button "Play" at bounding box center [925, 136] width 60 height 31
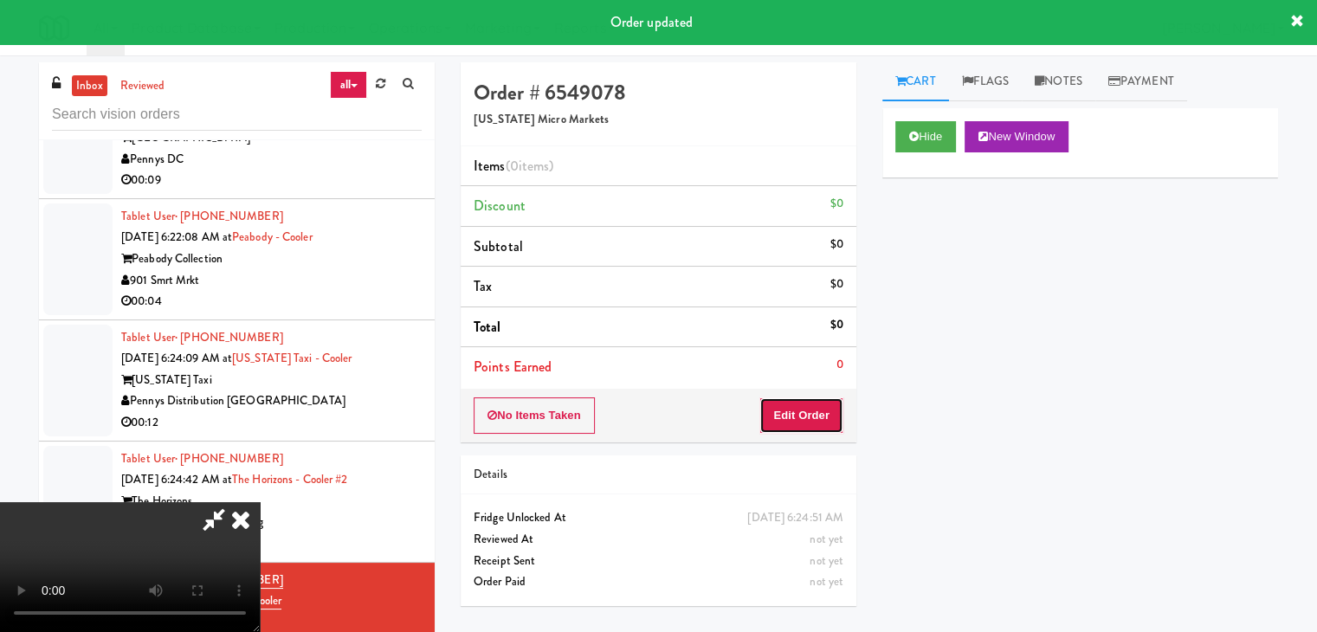
click at [792, 417] on button "Edit Order" at bounding box center [801, 415] width 84 height 36
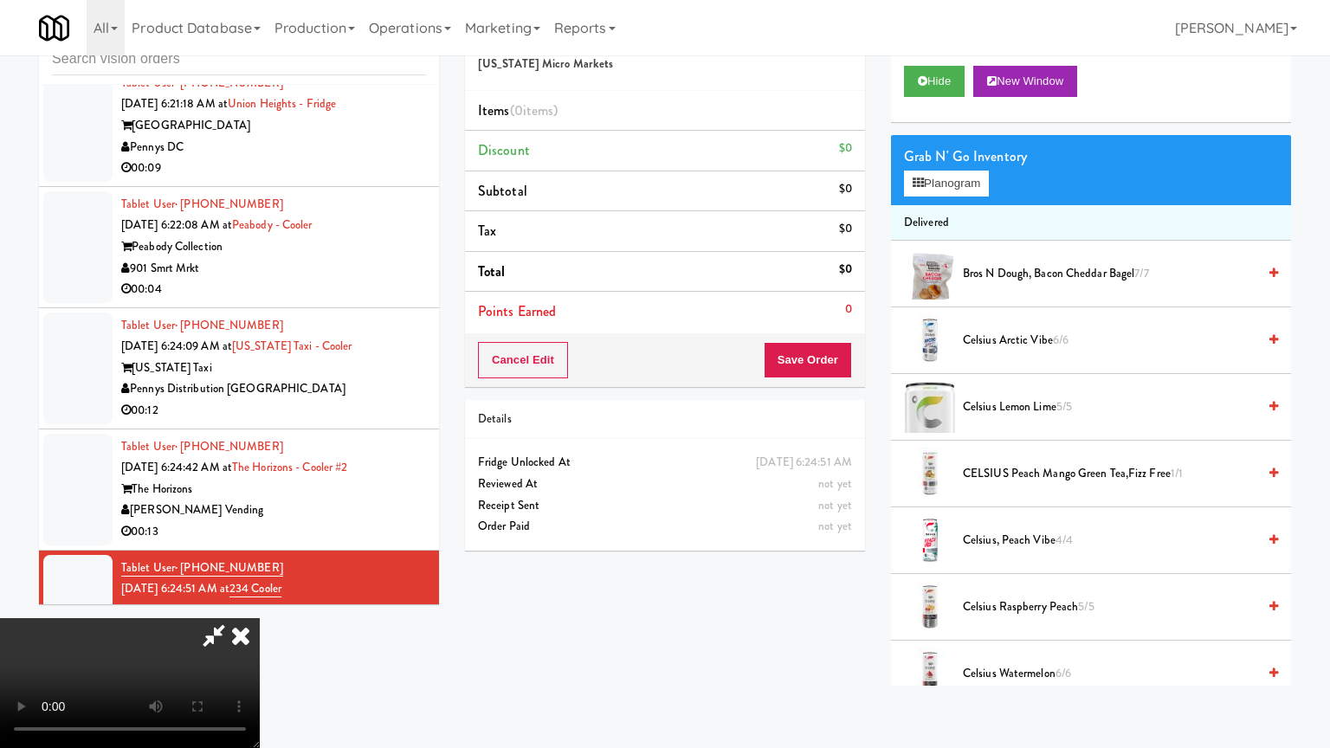
click at [260, 618] on video at bounding box center [130, 683] width 260 height 130
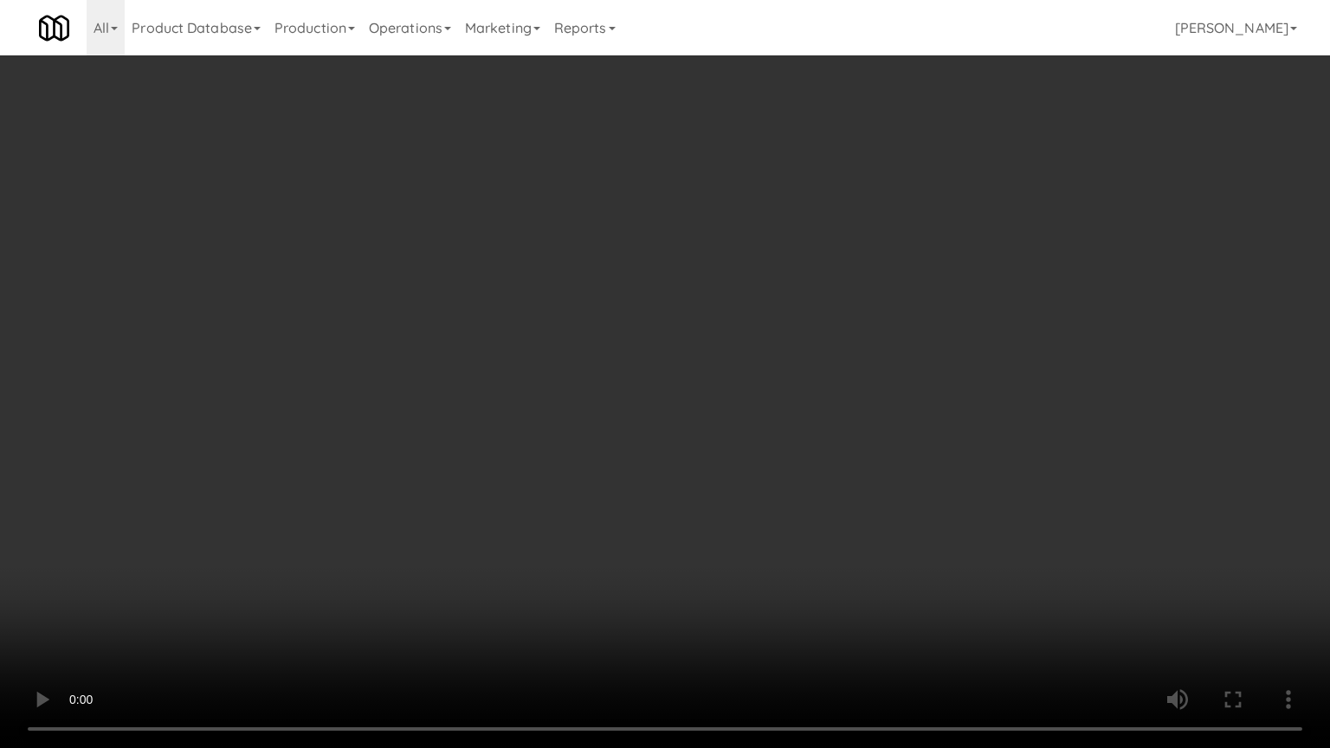
click at [778, 423] on video at bounding box center [665, 374] width 1330 height 748
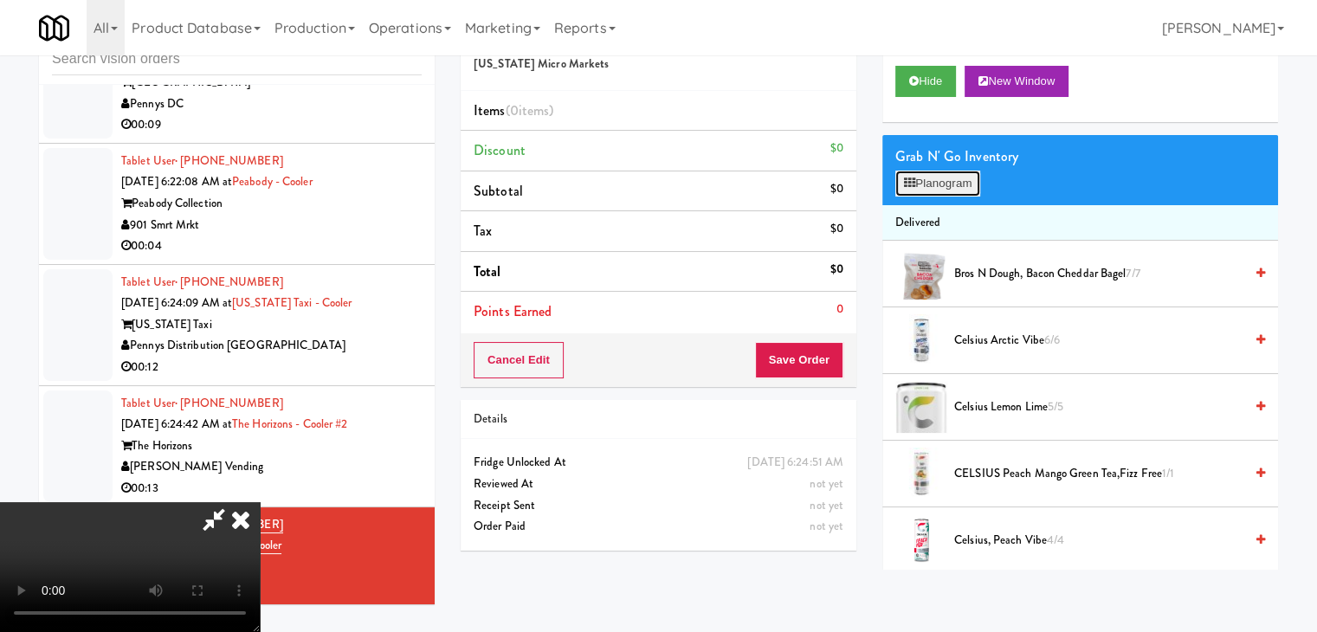
click at [925, 187] on button "Planogram" at bounding box center [937, 184] width 85 height 26
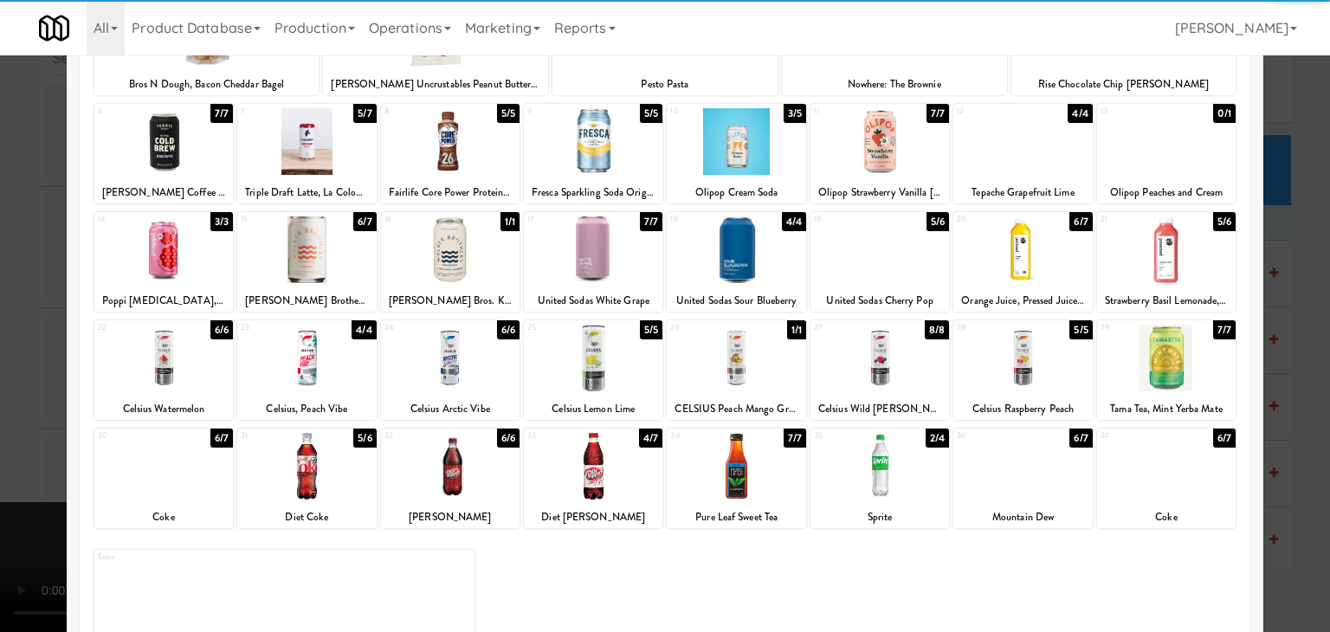
drag, startPoint x: 145, startPoint y: 371, endPoint x: 184, endPoint y: 371, distance: 39.8
click at [149, 371] on div at bounding box center [163, 358] width 139 height 67
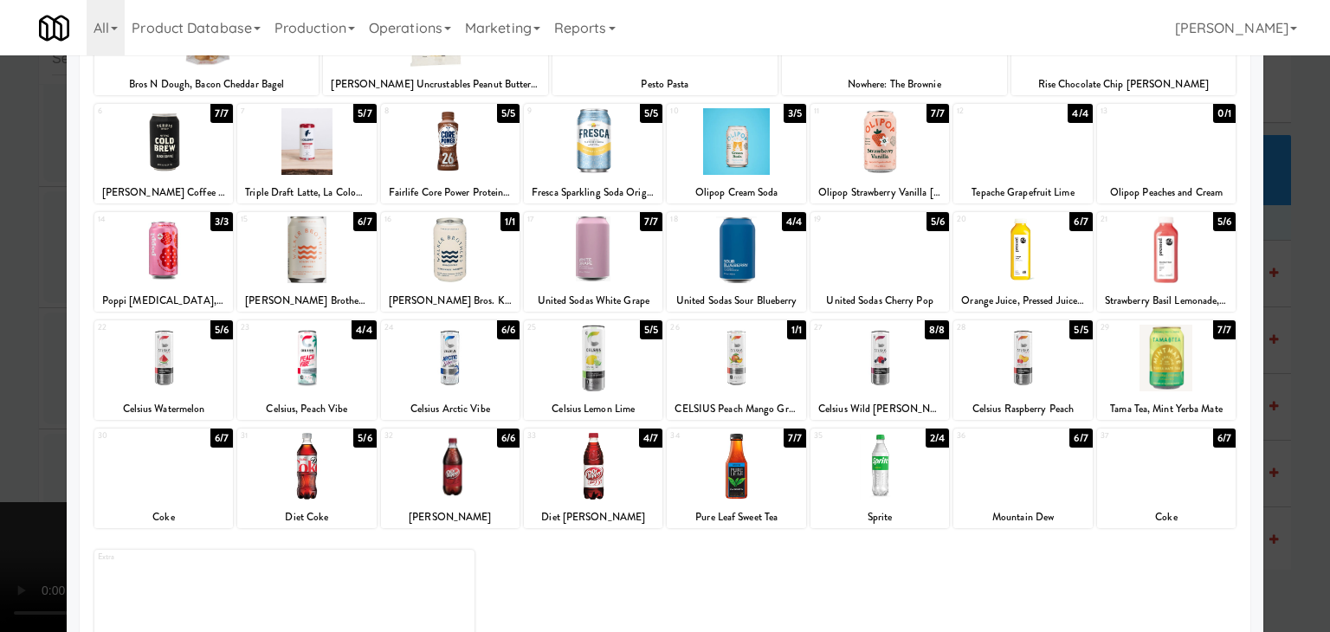
click at [438, 363] on div at bounding box center [450, 358] width 139 height 67
click at [0, 367] on div at bounding box center [665, 316] width 1330 height 632
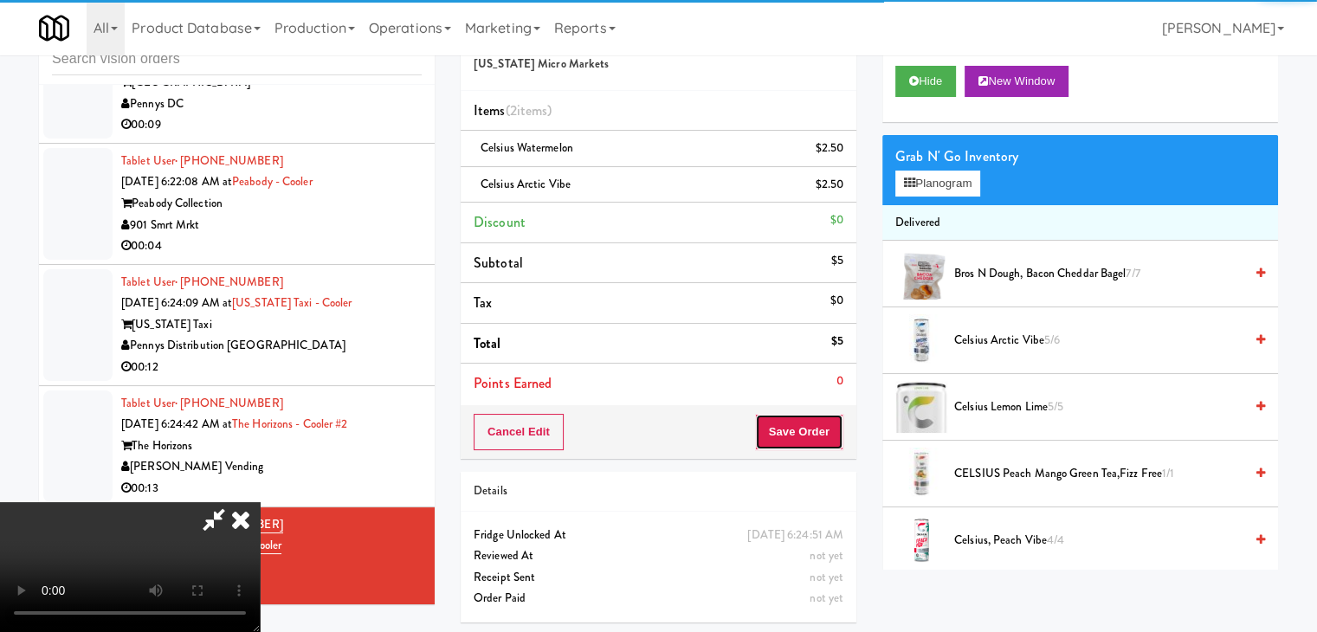
click at [821, 436] on button "Save Order" at bounding box center [799, 432] width 88 height 36
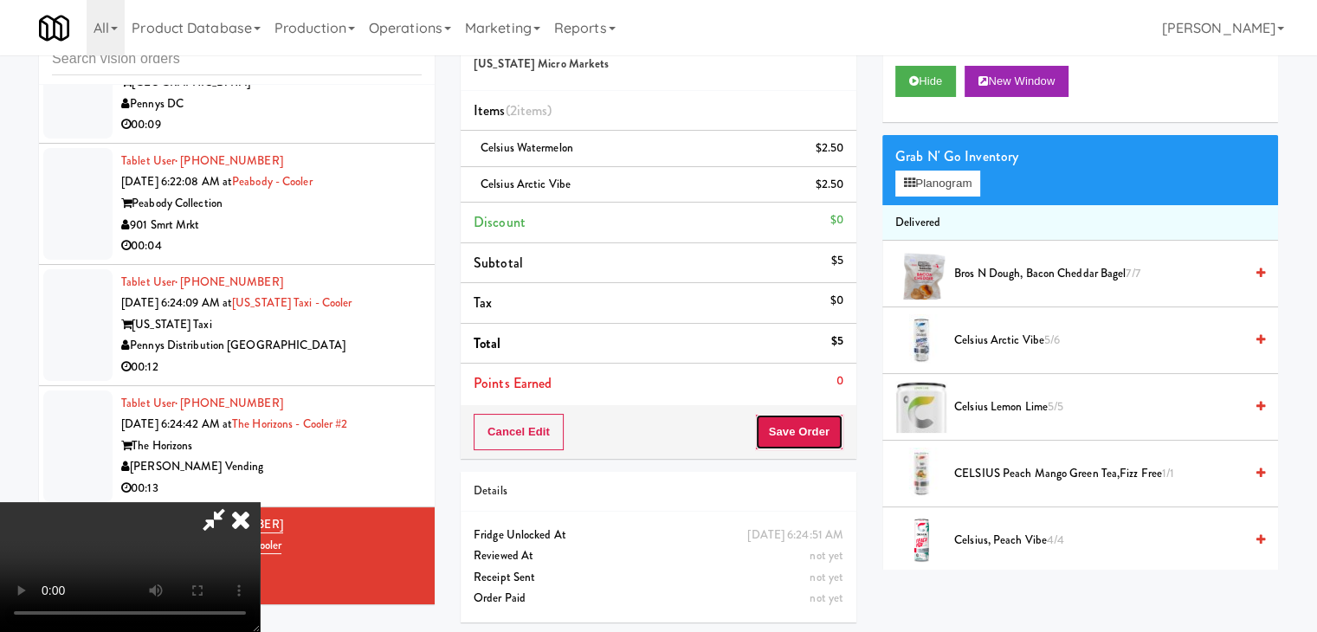
click at [821, 435] on button "Save Order" at bounding box center [799, 432] width 88 height 36
click at [821, 432] on button "Save Order" at bounding box center [799, 432] width 88 height 36
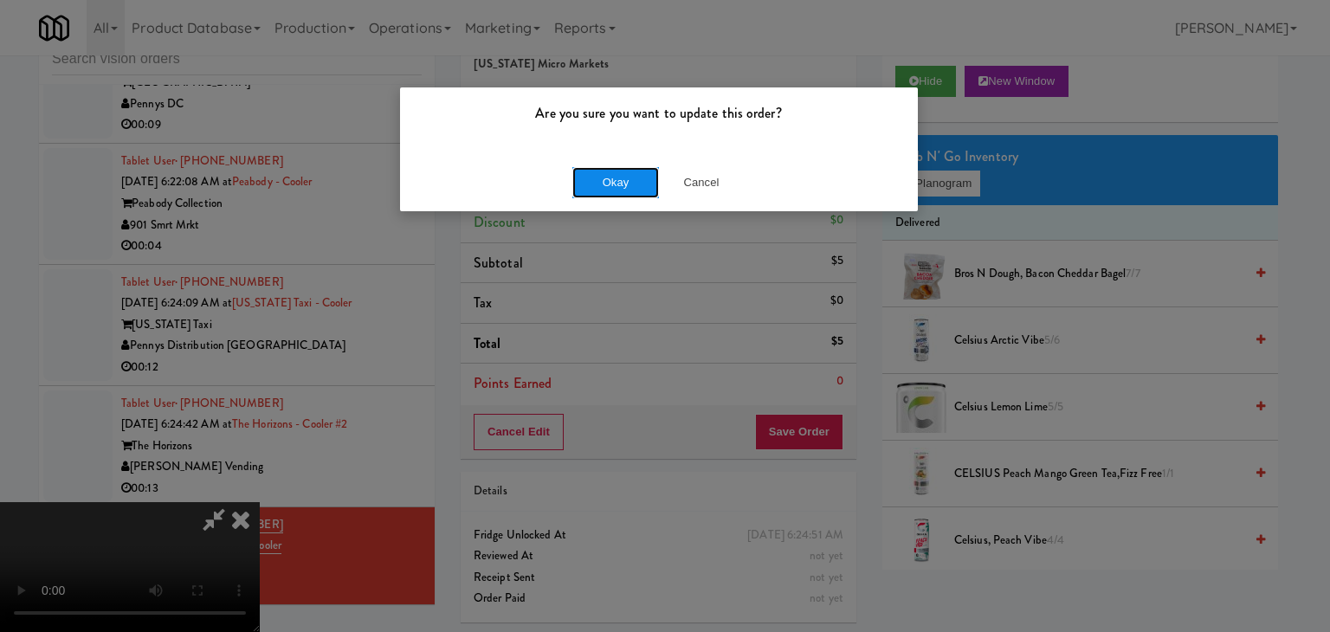
click at [627, 186] on button "Okay" at bounding box center [615, 182] width 87 height 31
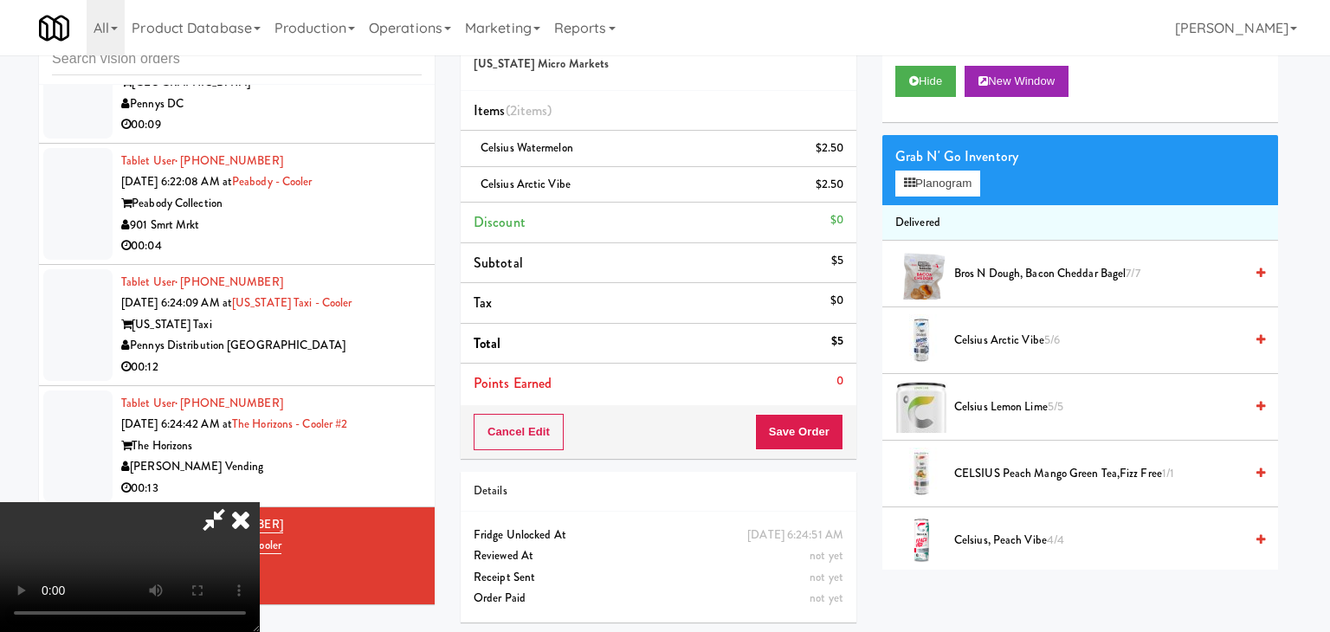
click at [627, 186] on body "Are you sure you want to update this order? Okay Cancel Okay Are you sure you w…" at bounding box center [665, 316] width 1330 height 632
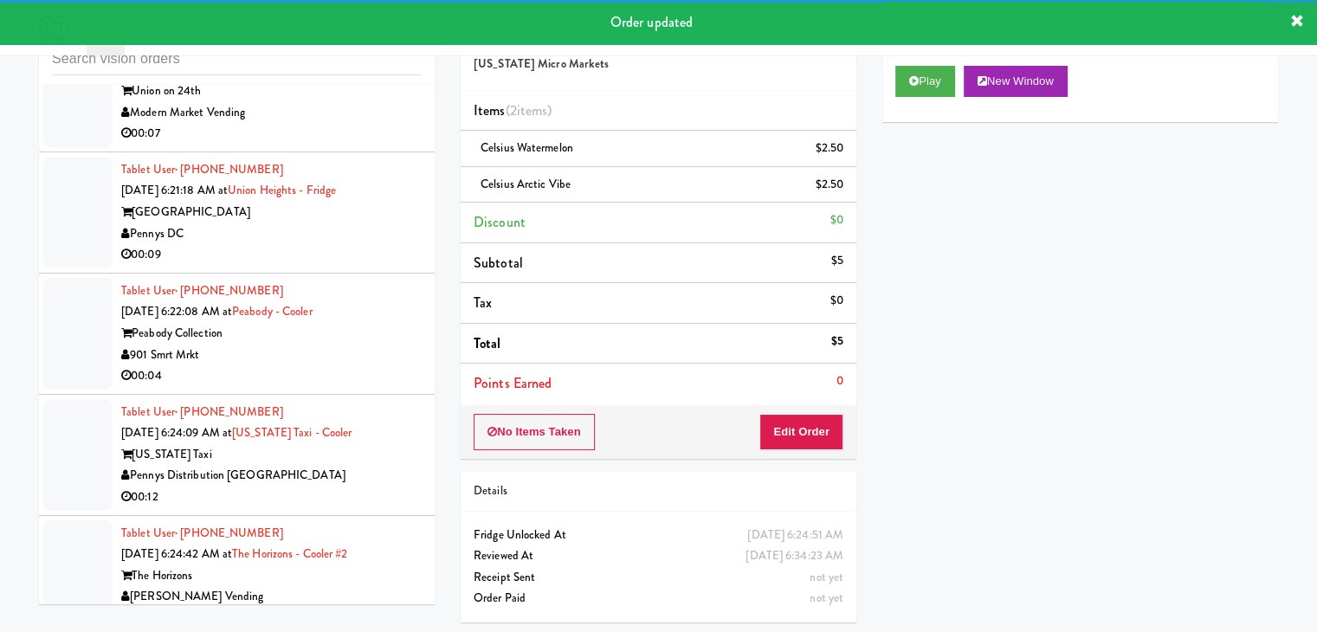
scroll to position [6244, 0]
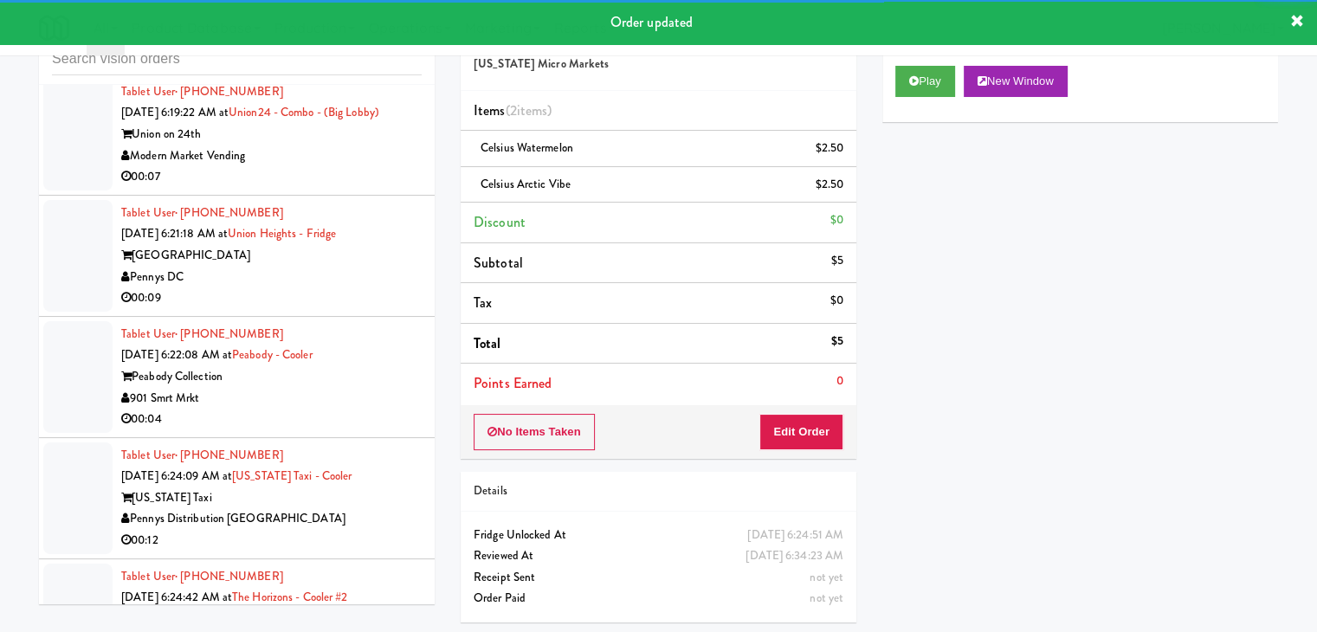
click at [363, 629] on div "[PERSON_NAME] Vending" at bounding box center [271, 640] width 300 height 22
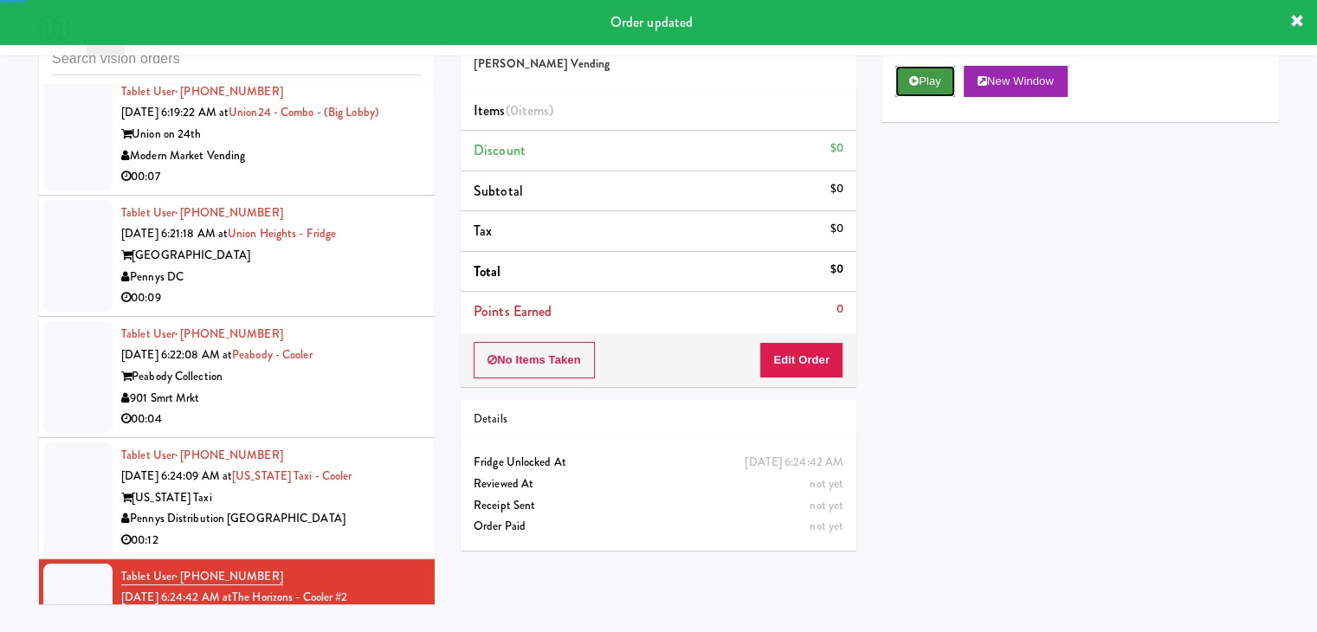
click at [934, 77] on button "Play" at bounding box center [925, 81] width 60 height 31
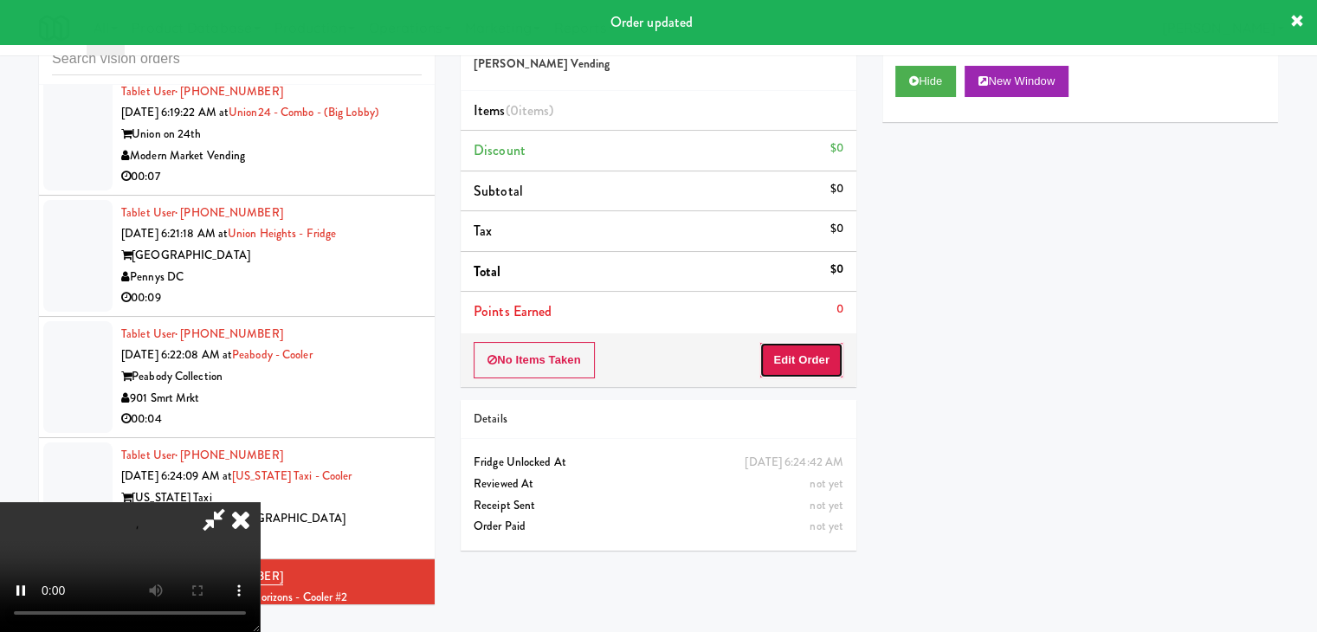
click at [810, 363] on button "Edit Order" at bounding box center [801, 360] width 84 height 36
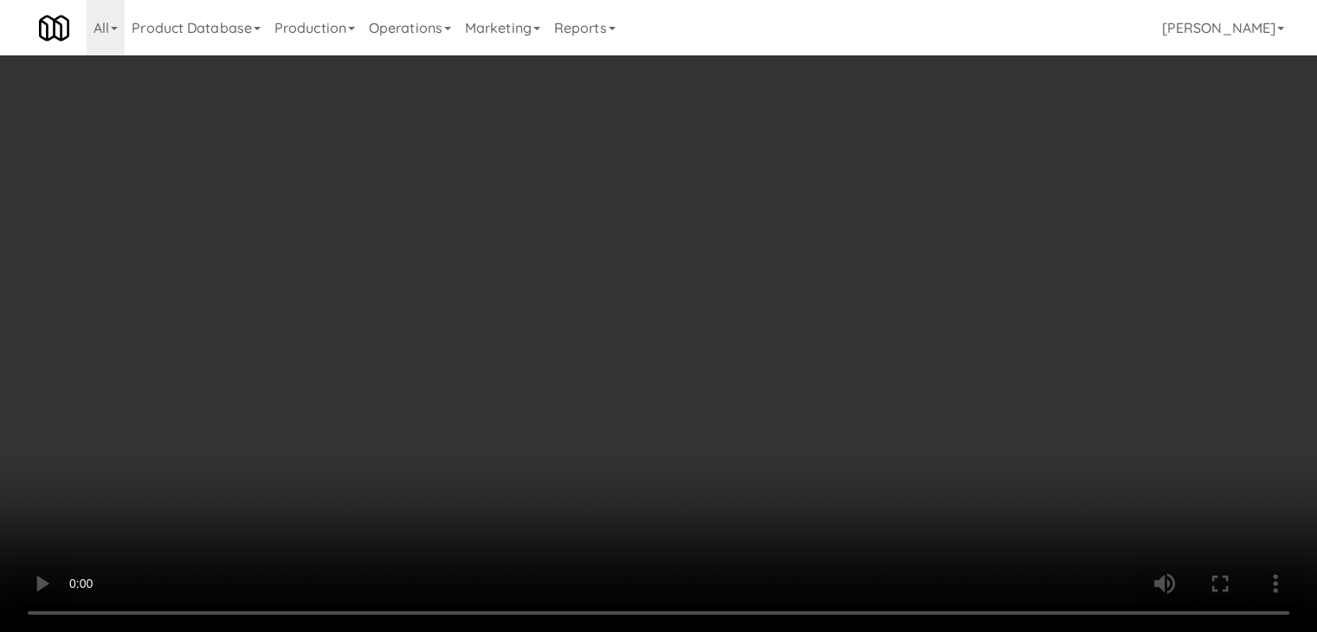
scroll to position [6201, 0]
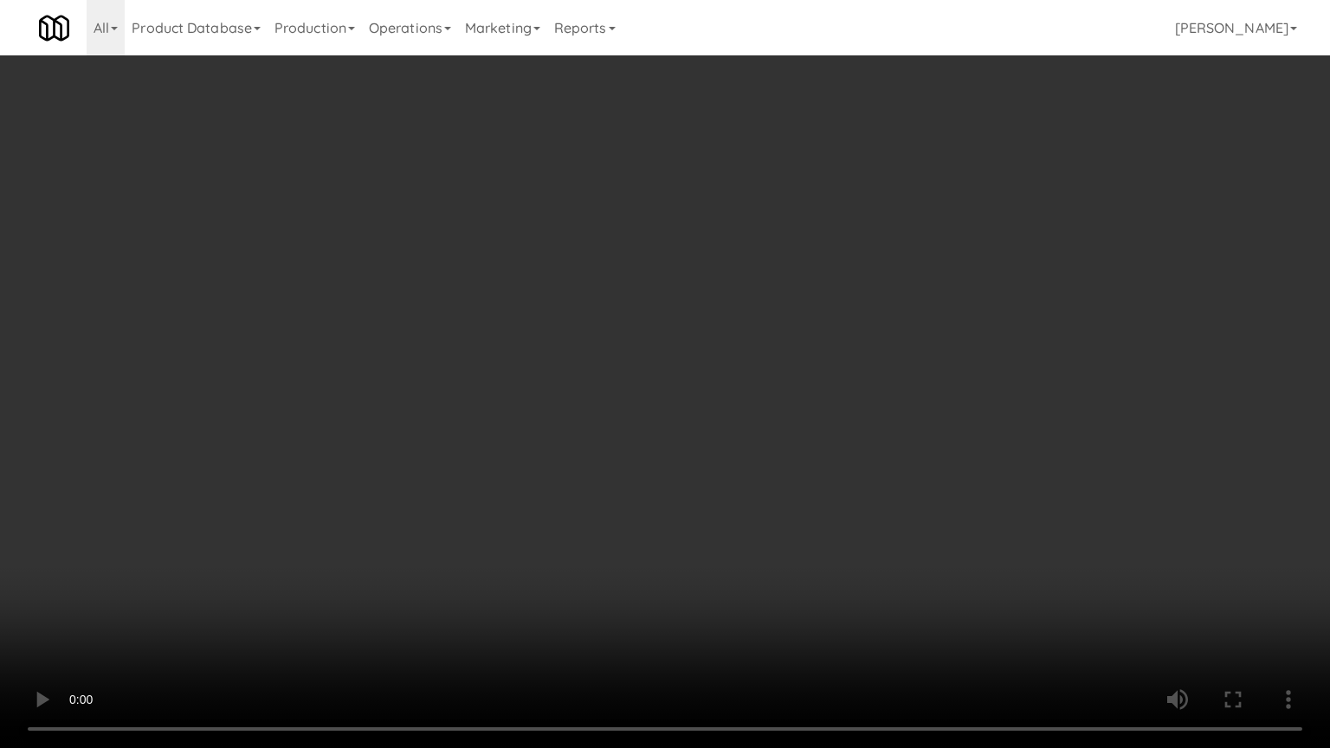
click at [786, 436] on video at bounding box center [665, 374] width 1330 height 748
click at [810, 494] on video at bounding box center [665, 374] width 1330 height 748
click at [820, 481] on video at bounding box center [665, 374] width 1330 height 748
click at [817, 482] on video at bounding box center [665, 374] width 1330 height 748
click at [830, 478] on video at bounding box center [665, 374] width 1330 height 748
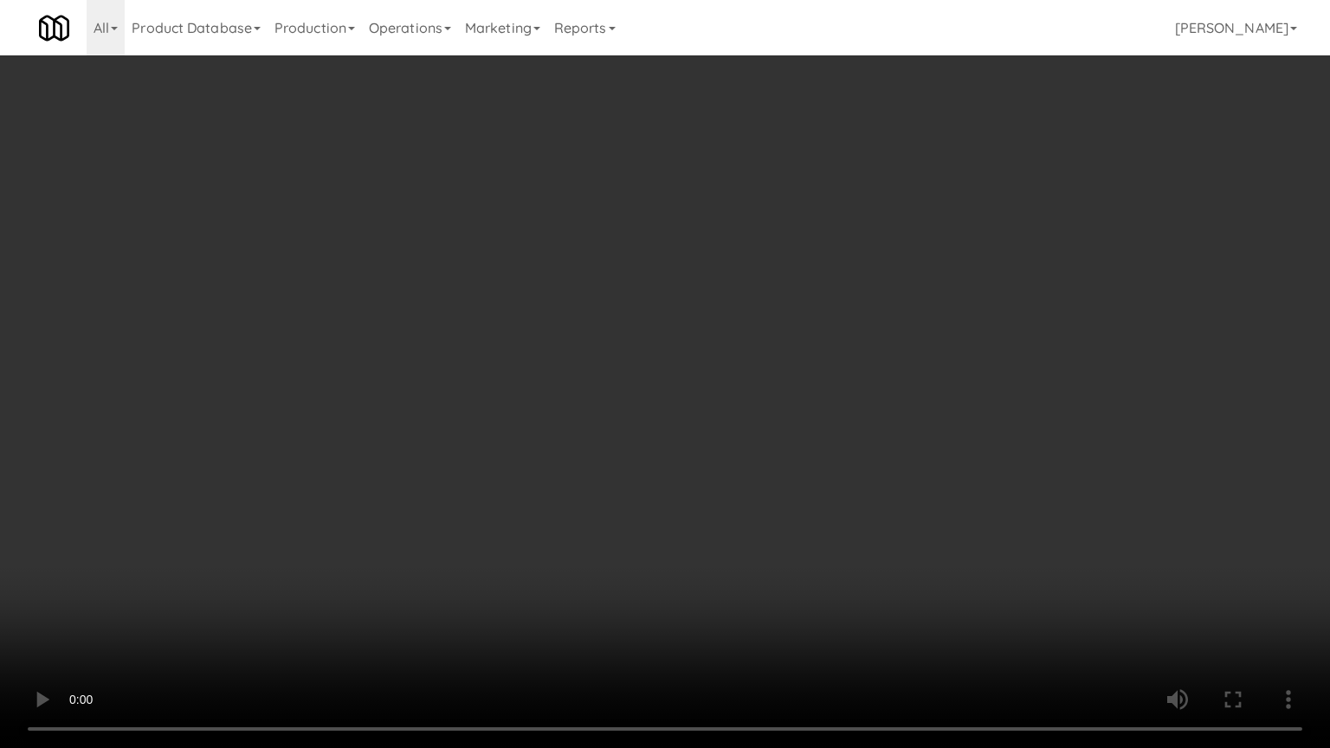
click at [824, 481] on video at bounding box center [665, 374] width 1330 height 748
drag, startPoint x: 824, startPoint y: 481, endPoint x: 893, endPoint y: 345, distance: 152.2
click at [833, 469] on video at bounding box center [665, 374] width 1330 height 748
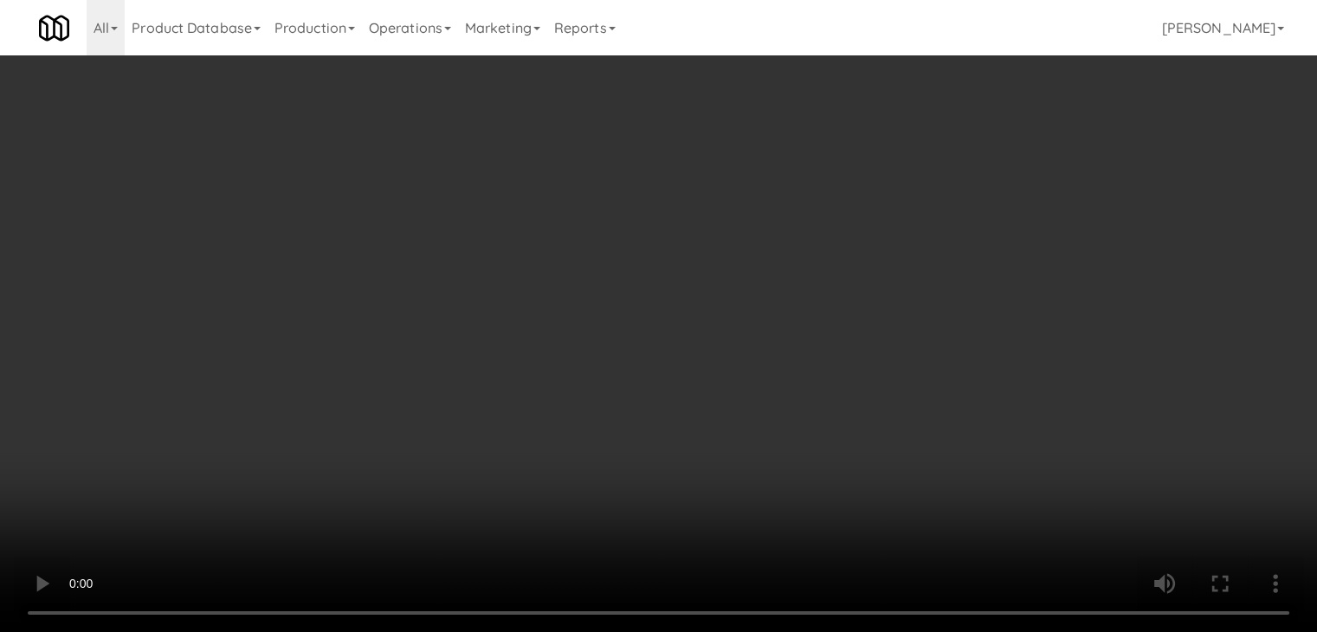
click at [969, 181] on button "Planogram" at bounding box center [937, 184] width 85 height 26
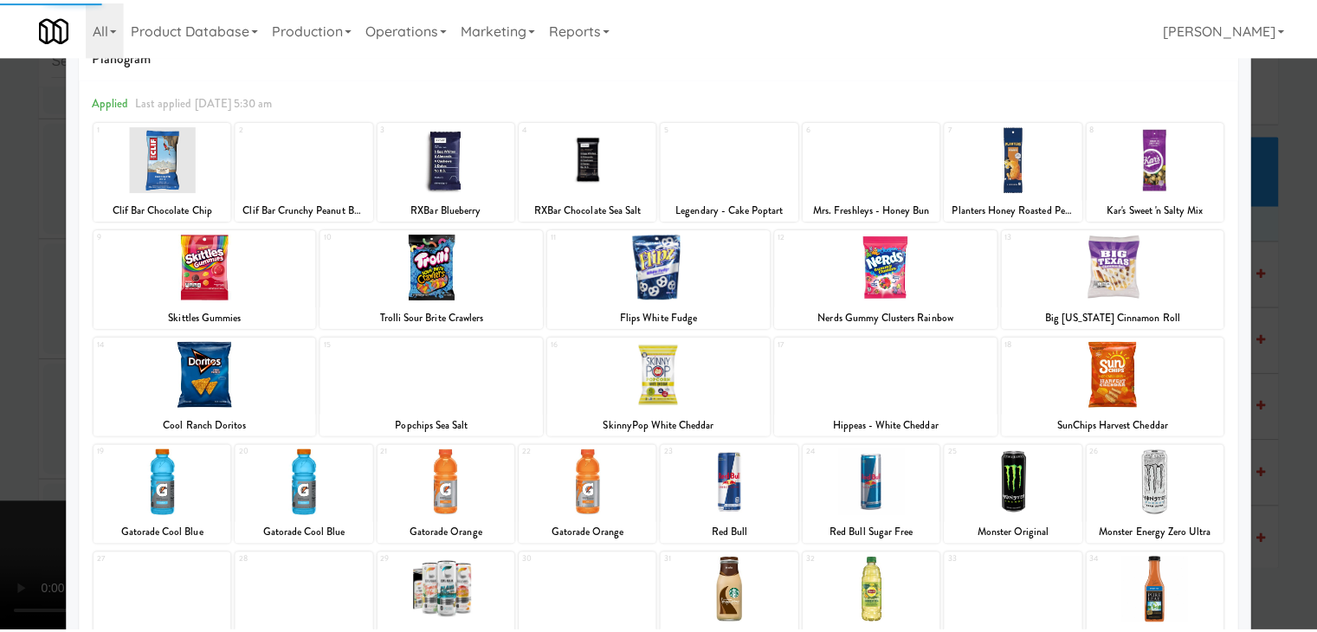
scroll to position [87, 0]
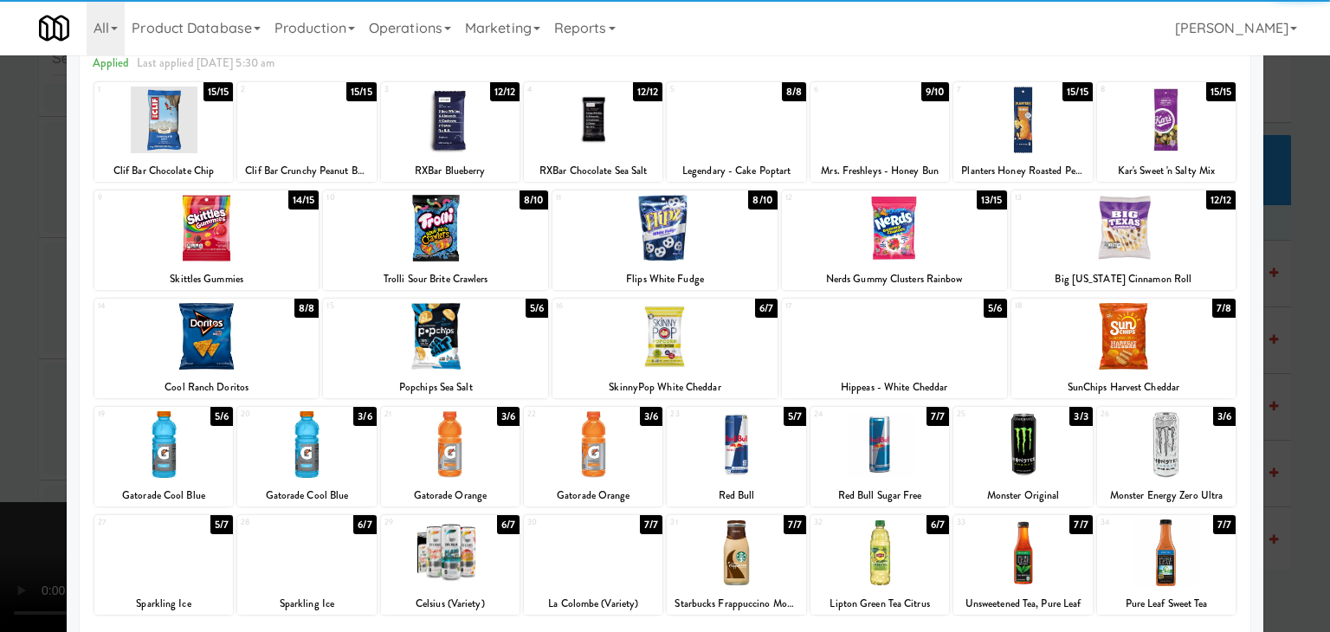
click at [1178, 441] on div at bounding box center [1166, 444] width 139 height 67
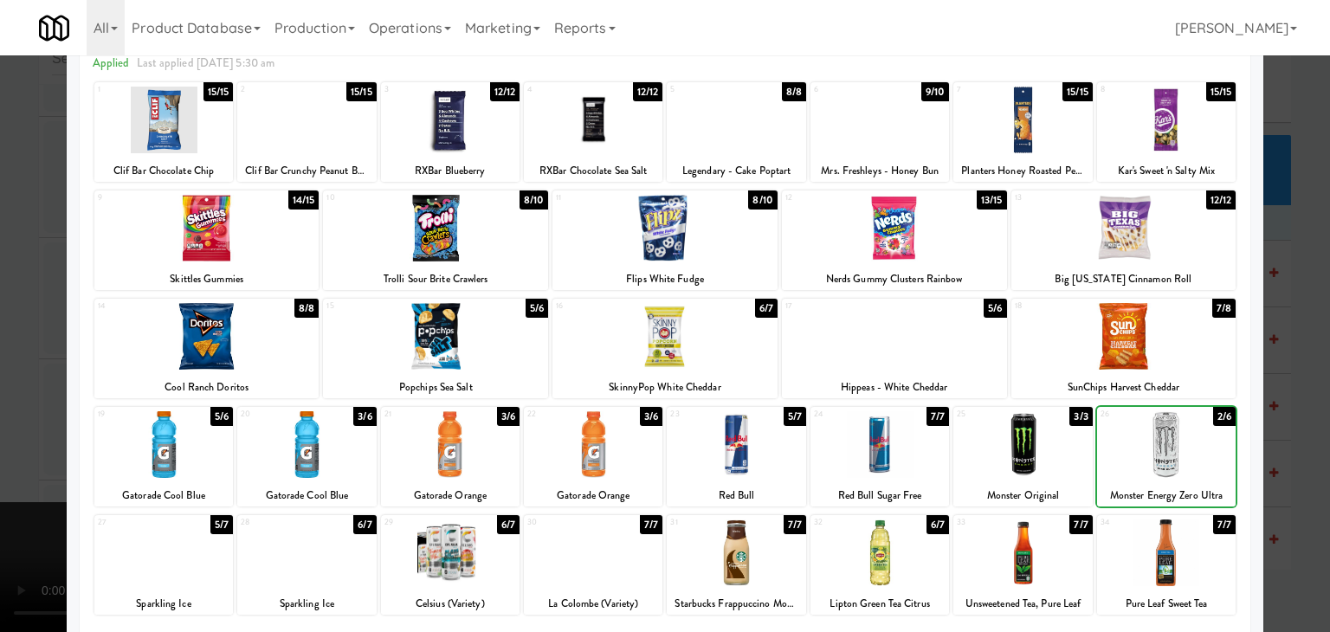
drag, startPoint x: 1292, startPoint y: 437, endPoint x: 911, endPoint y: 427, distance: 381.1
click at [1288, 436] on div at bounding box center [665, 316] width 1330 height 632
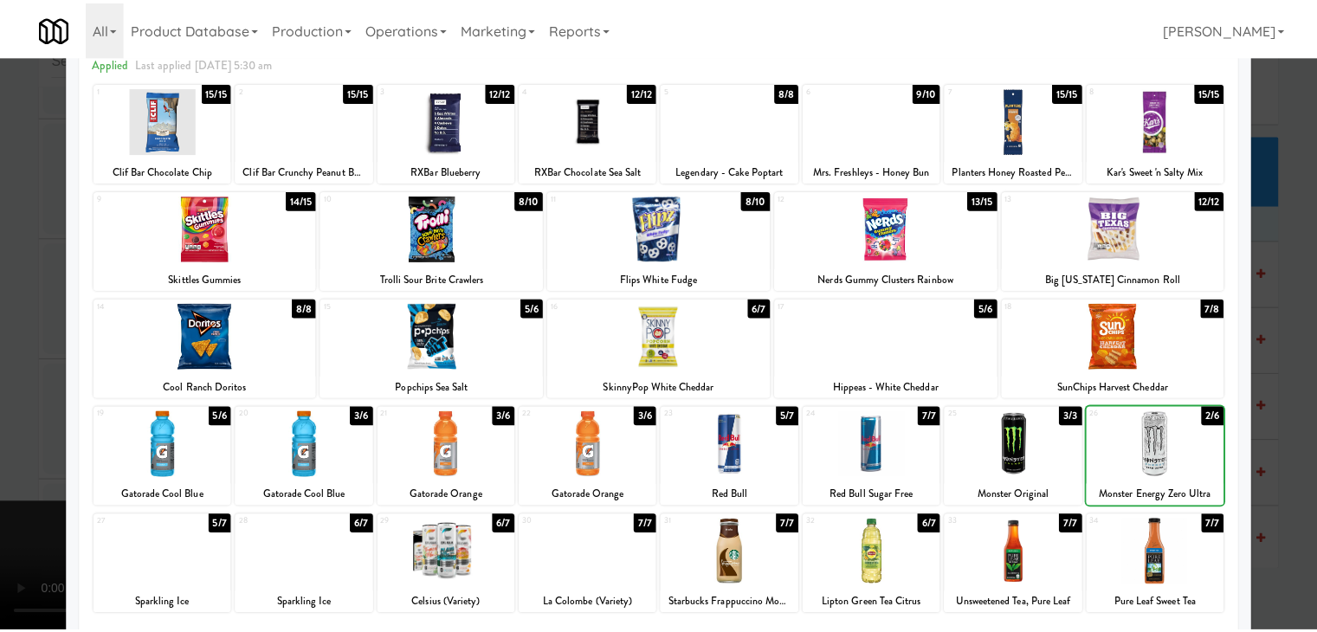
scroll to position [6244, 0]
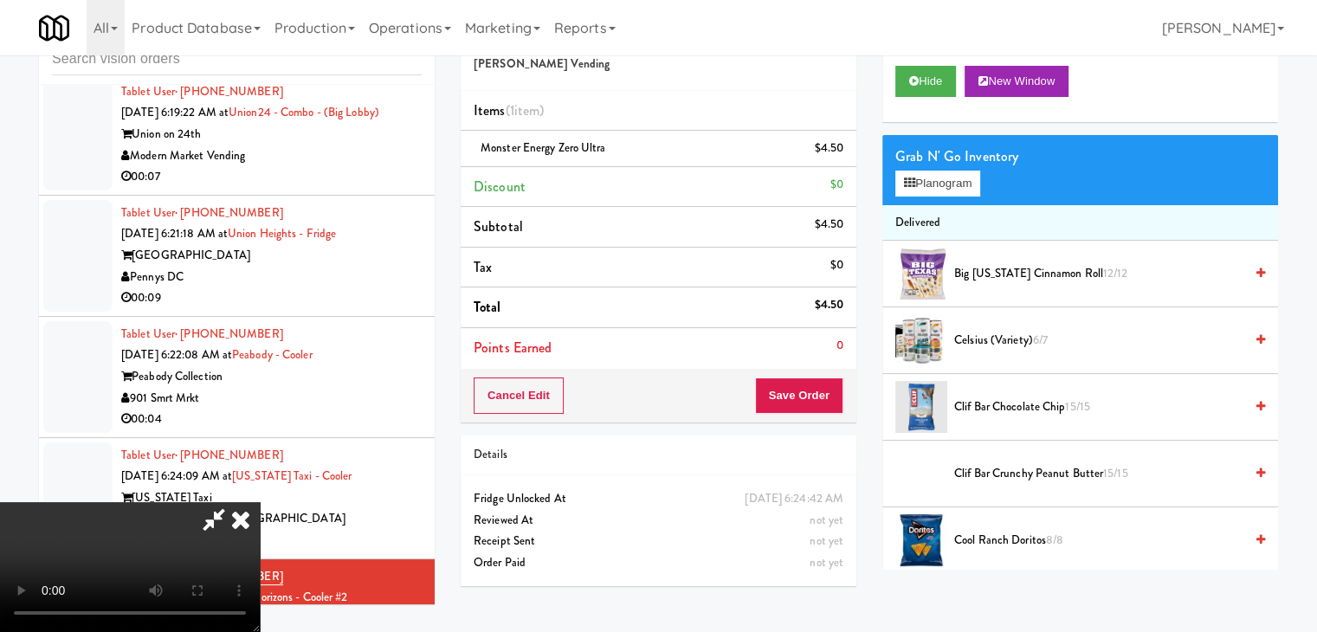
drag, startPoint x: 509, startPoint y: 421, endPoint x: 520, endPoint y: 423, distance: 10.5
click at [260, 502] on video at bounding box center [130, 567] width 260 height 130
drag, startPoint x: 791, startPoint y: 399, endPoint x: 804, endPoint y: 397, distance: 12.4
click at [804, 397] on button "Save Order" at bounding box center [799, 396] width 88 height 36
click at [812, 396] on button "Save Order" at bounding box center [799, 396] width 88 height 36
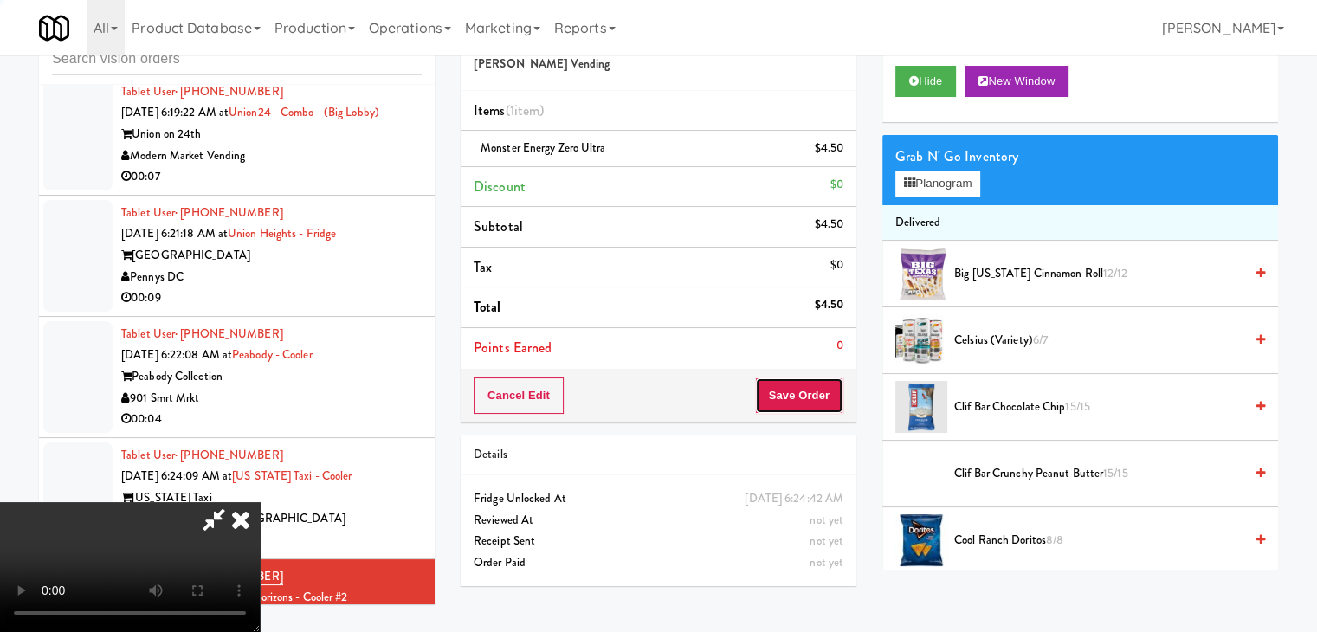
click at [814, 395] on button "Save Order" at bounding box center [799, 396] width 88 height 36
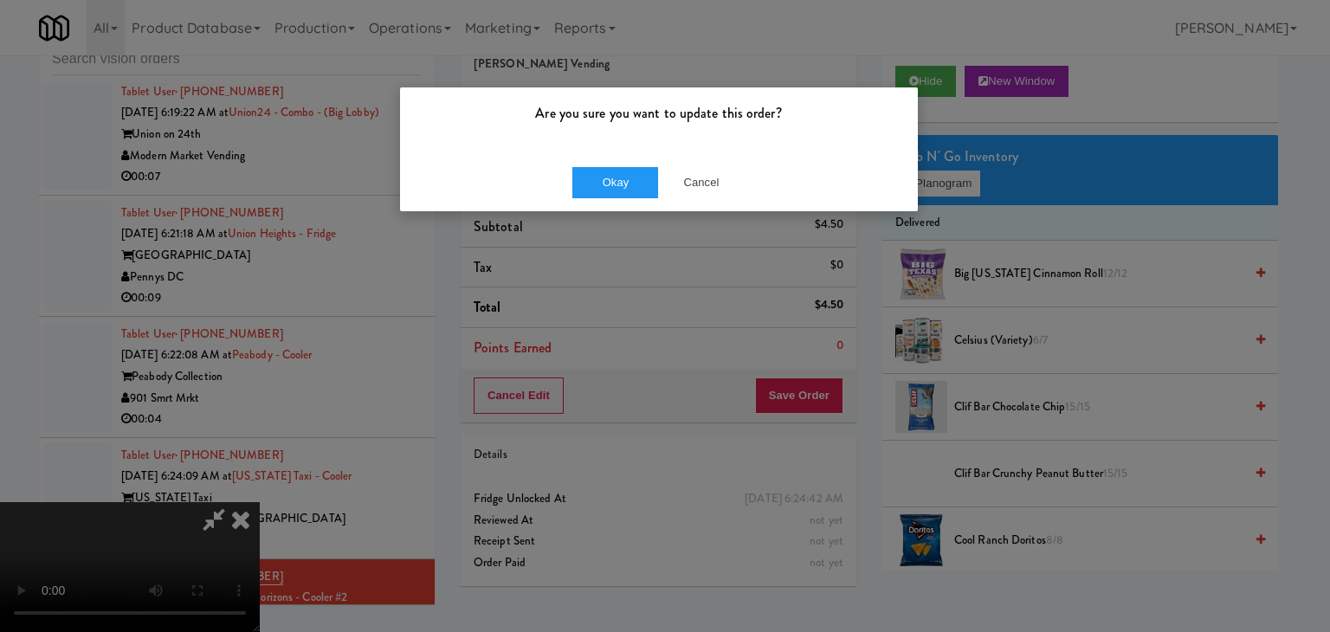
click at [547, 268] on div "Are you sure you want to update this order? Okay Cancel" at bounding box center [665, 316] width 1330 height 632
drag, startPoint x: 714, startPoint y: 171, endPoint x: 661, endPoint y: 261, distance: 104.8
click at [713, 171] on button "Cancel" at bounding box center [701, 182] width 87 height 31
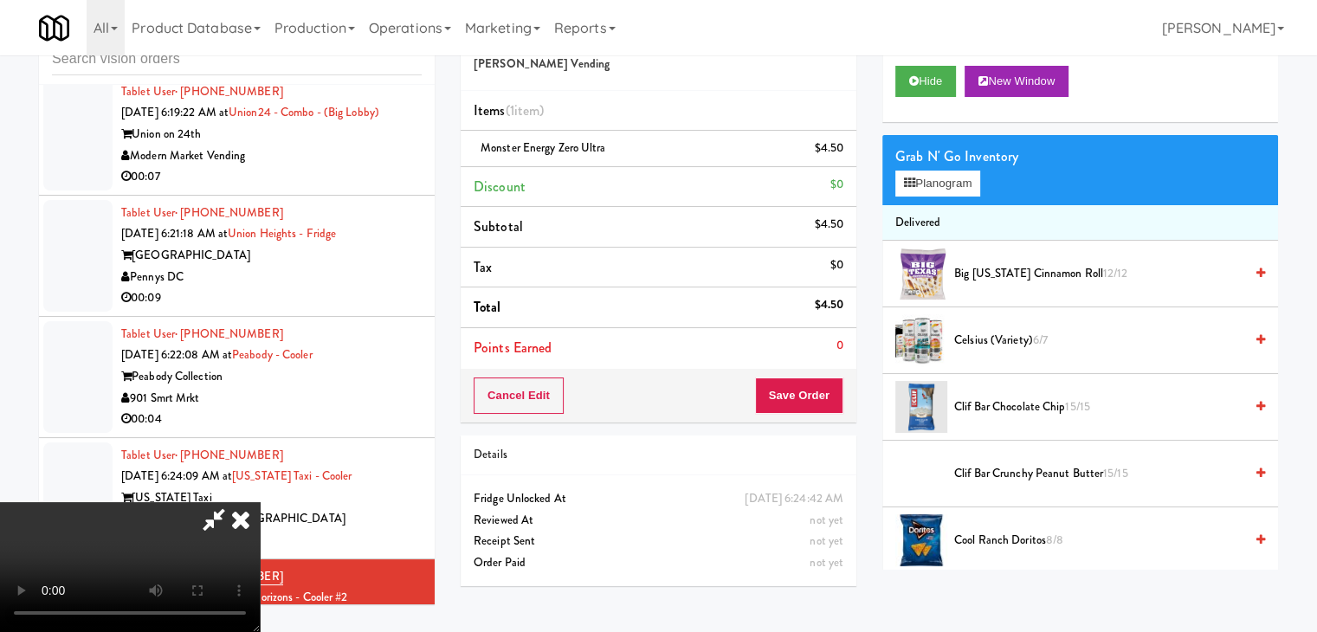
scroll to position [12, 0]
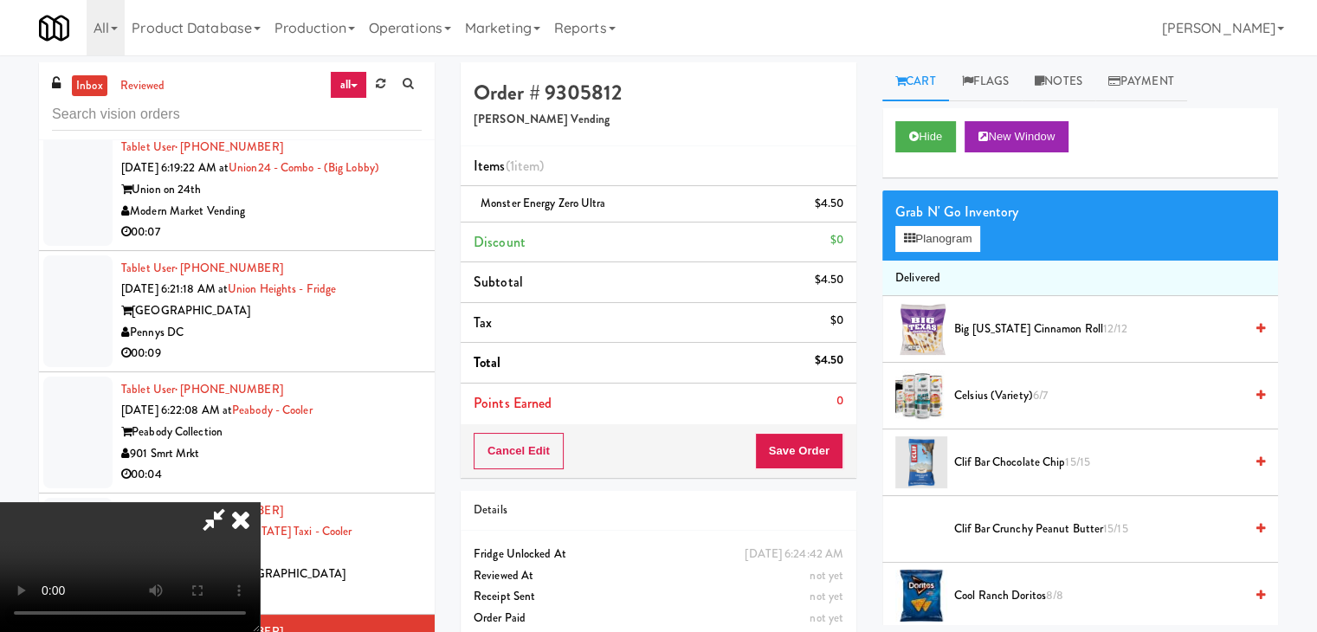
drag, startPoint x: 587, startPoint y: 406, endPoint x: 595, endPoint y: 399, distance: 10.4
click at [260, 502] on video at bounding box center [130, 567] width 260 height 130
click at [952, 231] on button "Planogram" at bounding box center [937, 239] width 85 height 26
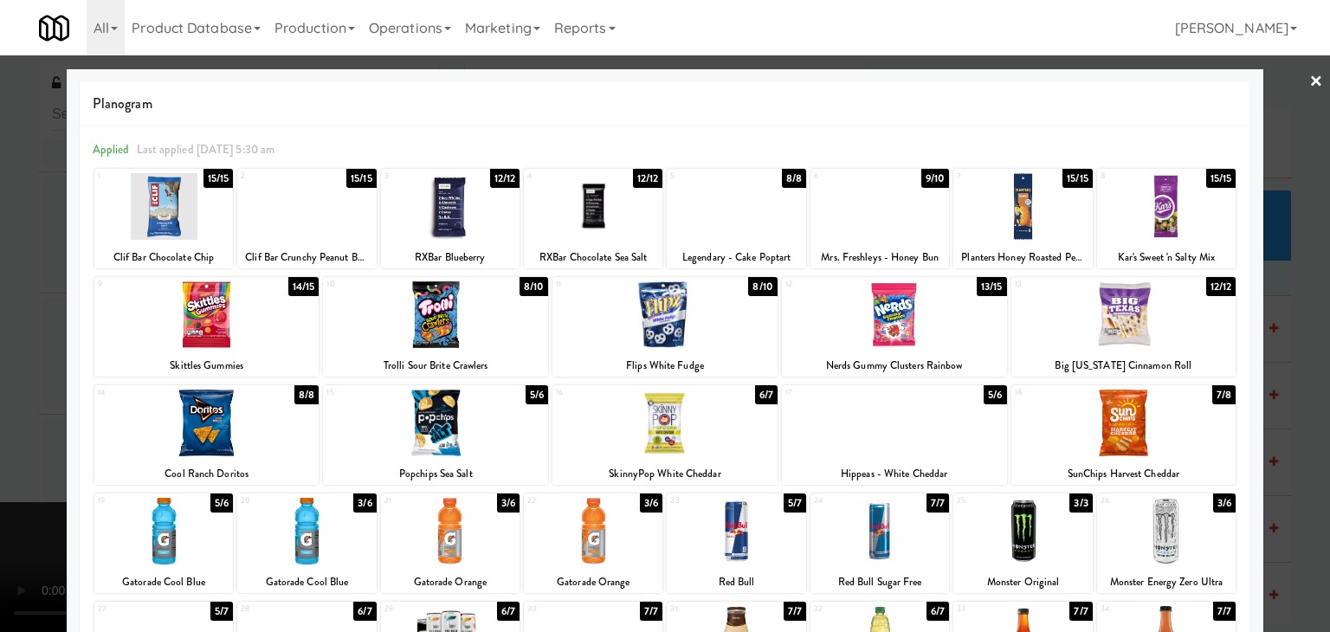
click at [314, 227] on div at bounding box center [306, 206] width 139 height 67
drag, startPoint x: 0, startPoint y: 305, endPoint x: 277, endPoint y: 358, distance: 282.1
click at [17, 309] on div at bounding box center [665, 316] width 1330 height 632
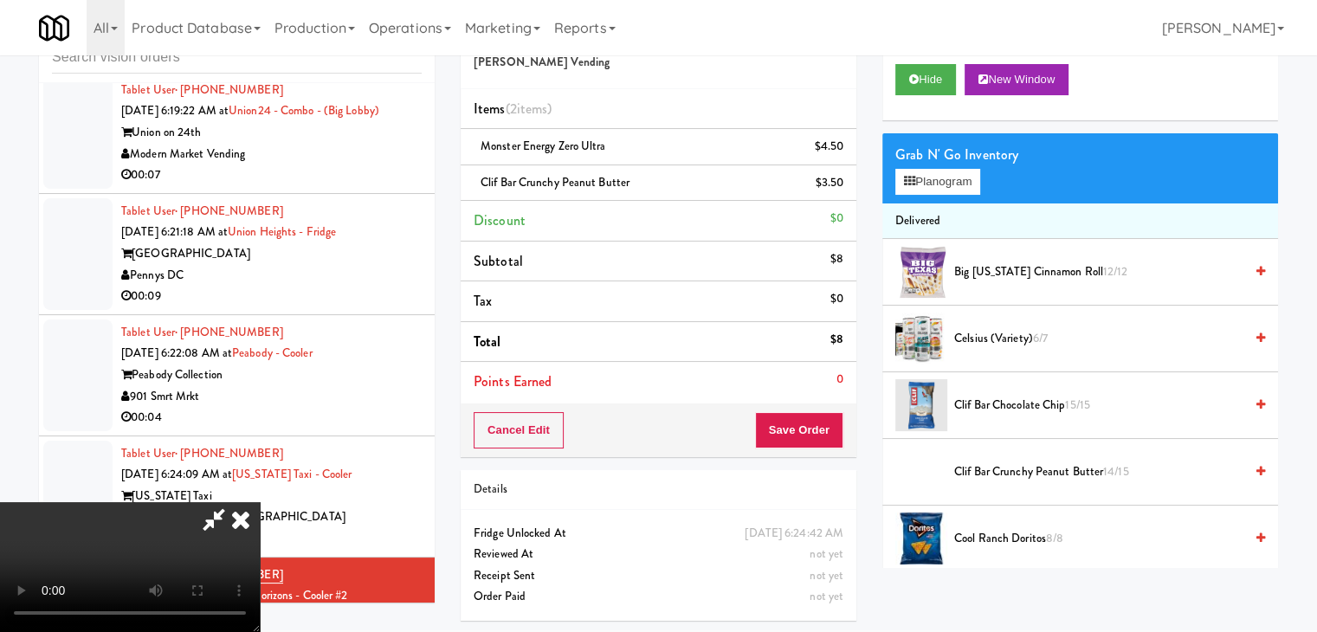
click at [260, 502] on video at bounding box center [130, 567] width 260 height 130
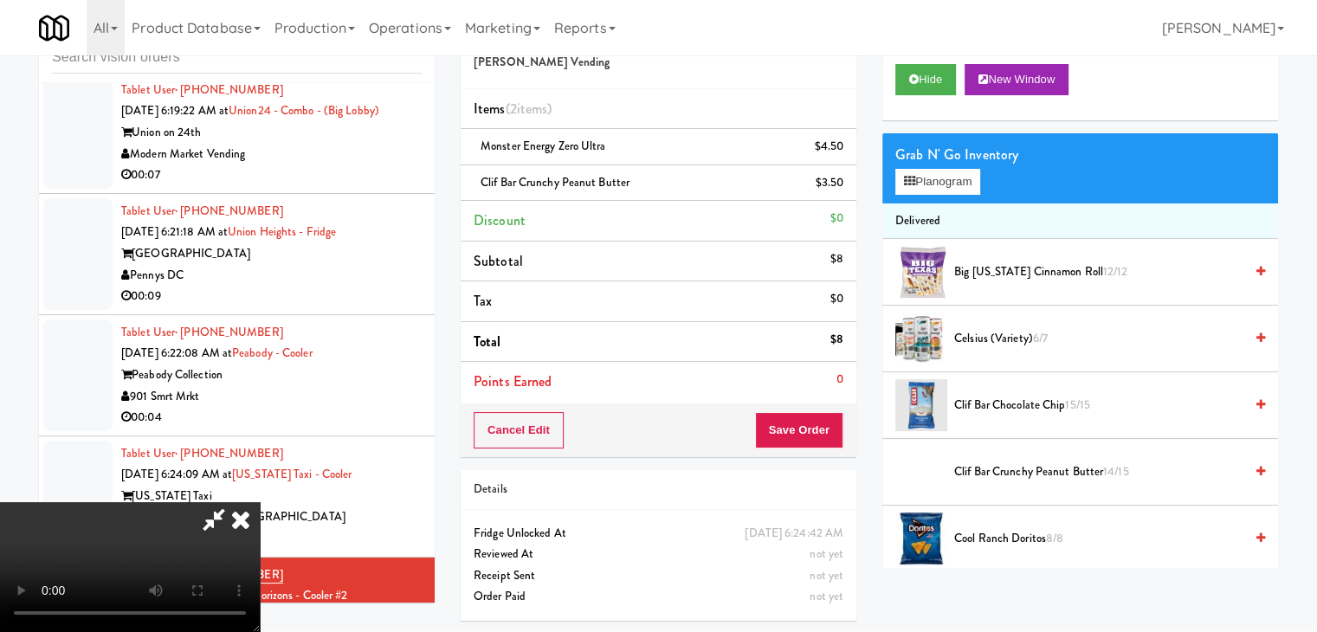
drag, startPoint x: 810, startPoint y: 445, endPoint x: 814, endPoint y: 435, distance: 11.3
click at [814, 435] on div "Cancel Edit Save Order" at bounding box center [659, 430] width 396 height 54
click at [814, 435] on button "Save Order" at bounding box center [799, 430] width 88 height 36
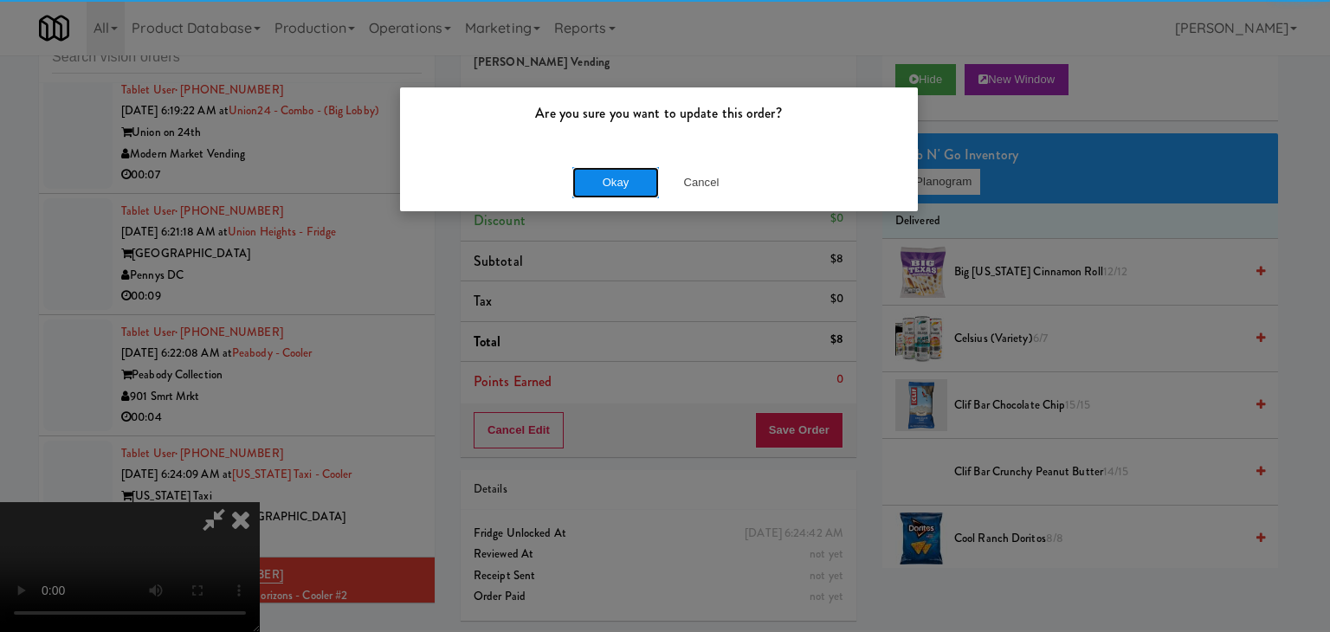
click at [610, 174] on button "Okay" at bounding box center [615, 182] width 87 height 31
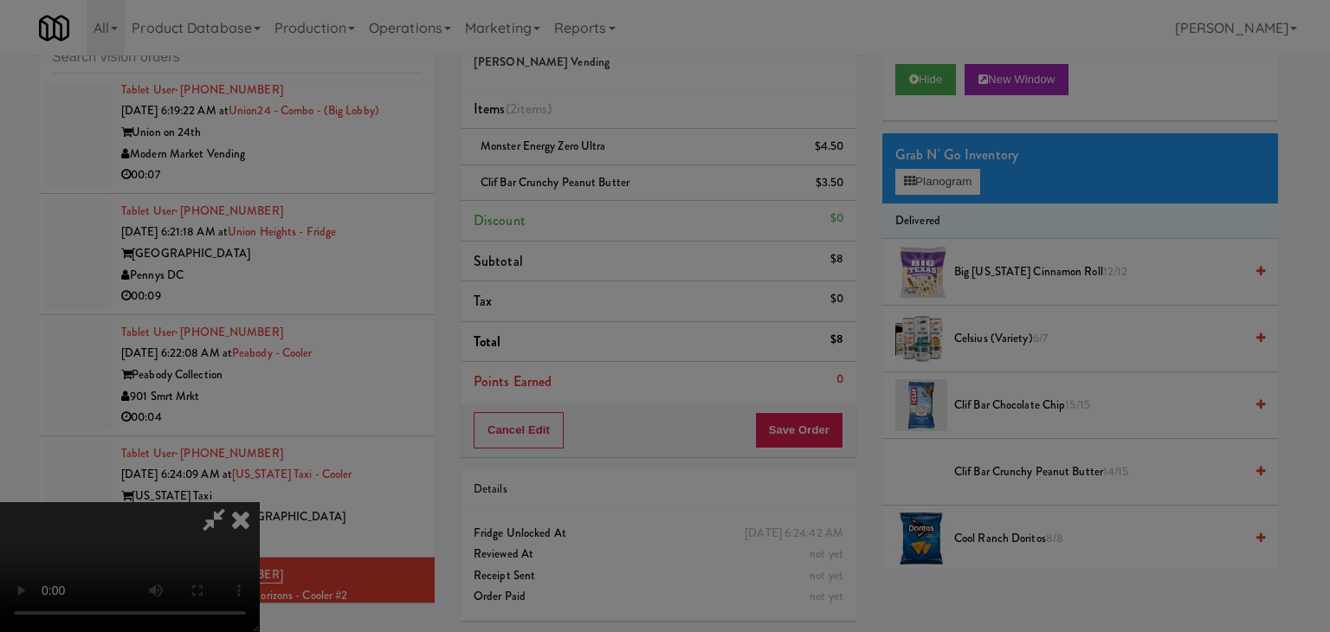
click at [610, 174] on body "Are you sure you want to update this order? Okay Cancel Okay Are you sure you w…" at bounding box center [665, 314] width 1330 height 632
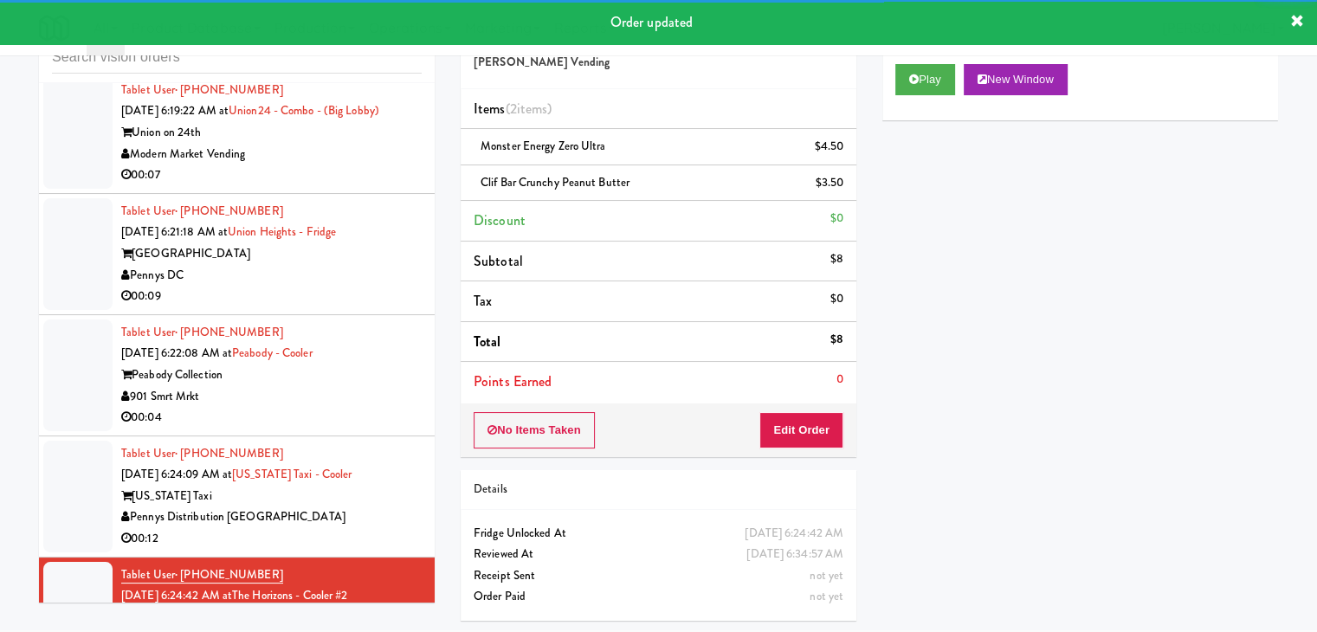
click at [384, 486] on div "[US_STATE] Taxi" at bounding box center [271, 497] width 300 height 22
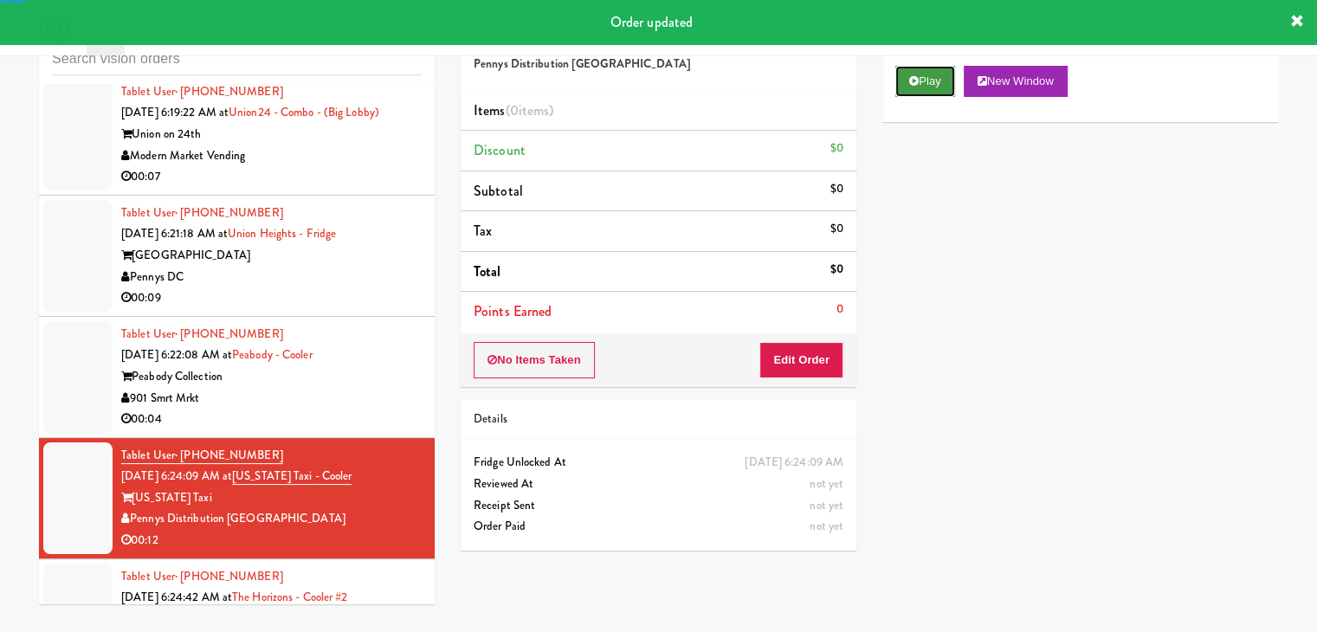
click at [938, 77] on button "Play" at bounding box center [925, 81] width 60 height 31
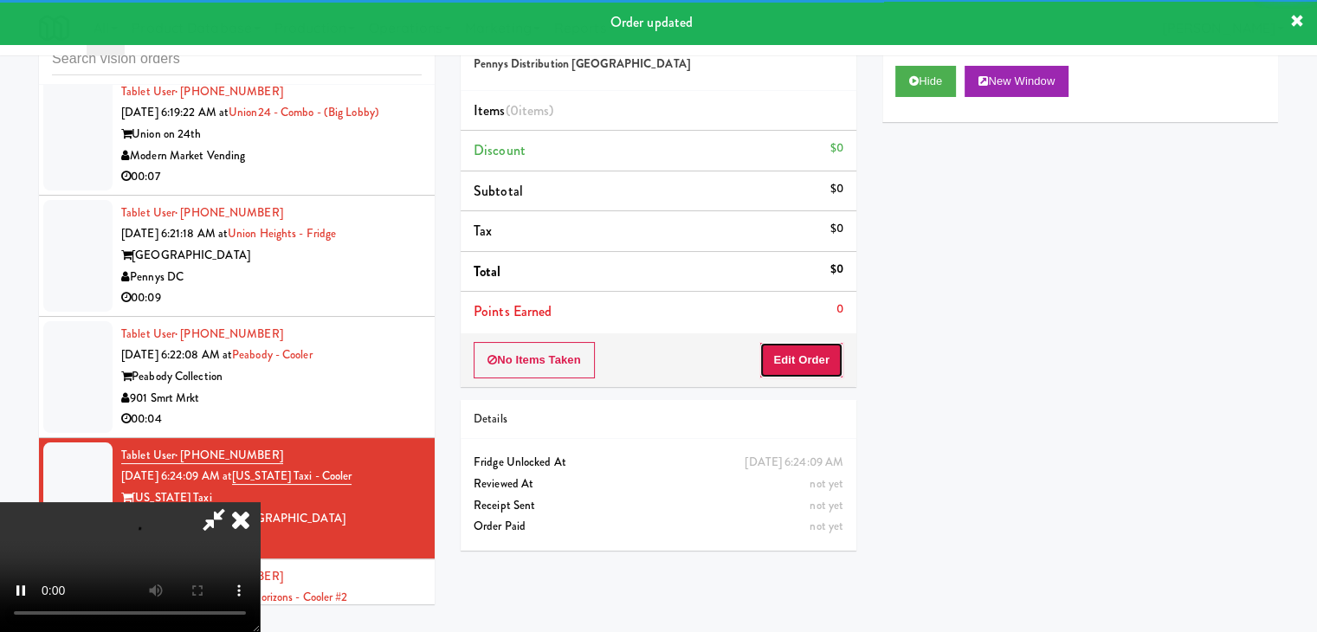
click at [812, 348] on button "Edit Order" at bounding box center [801, 360] width 84 height 36
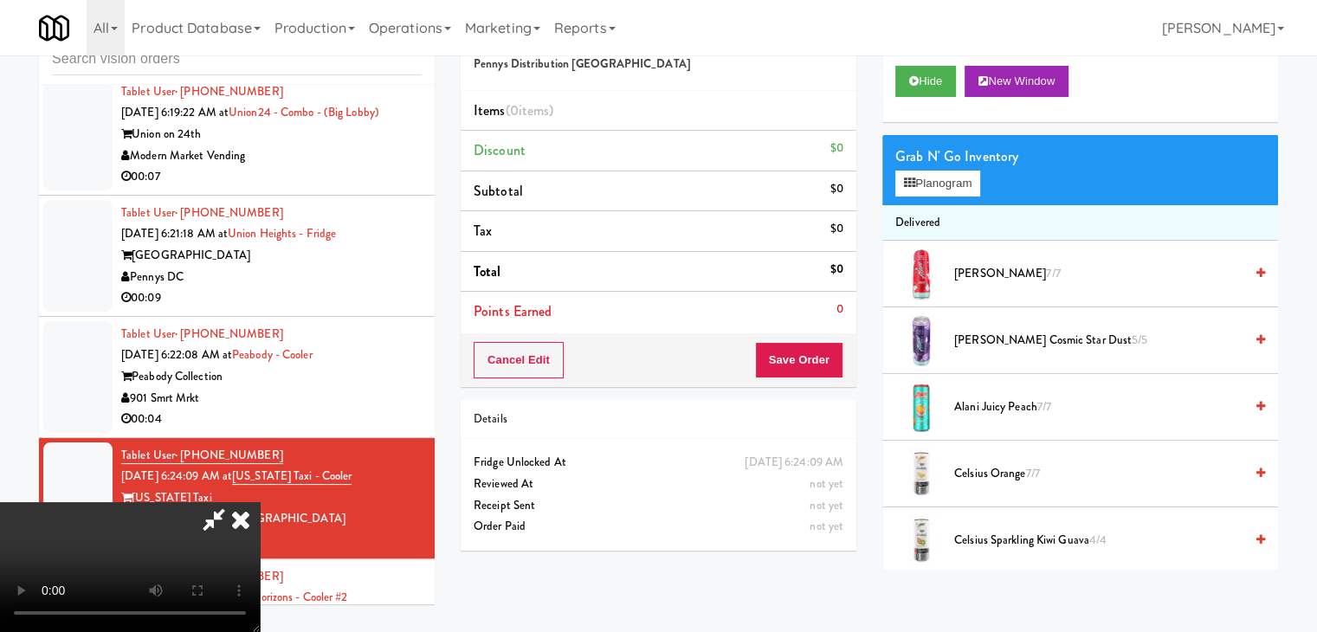
scroll to position [6201, 0]
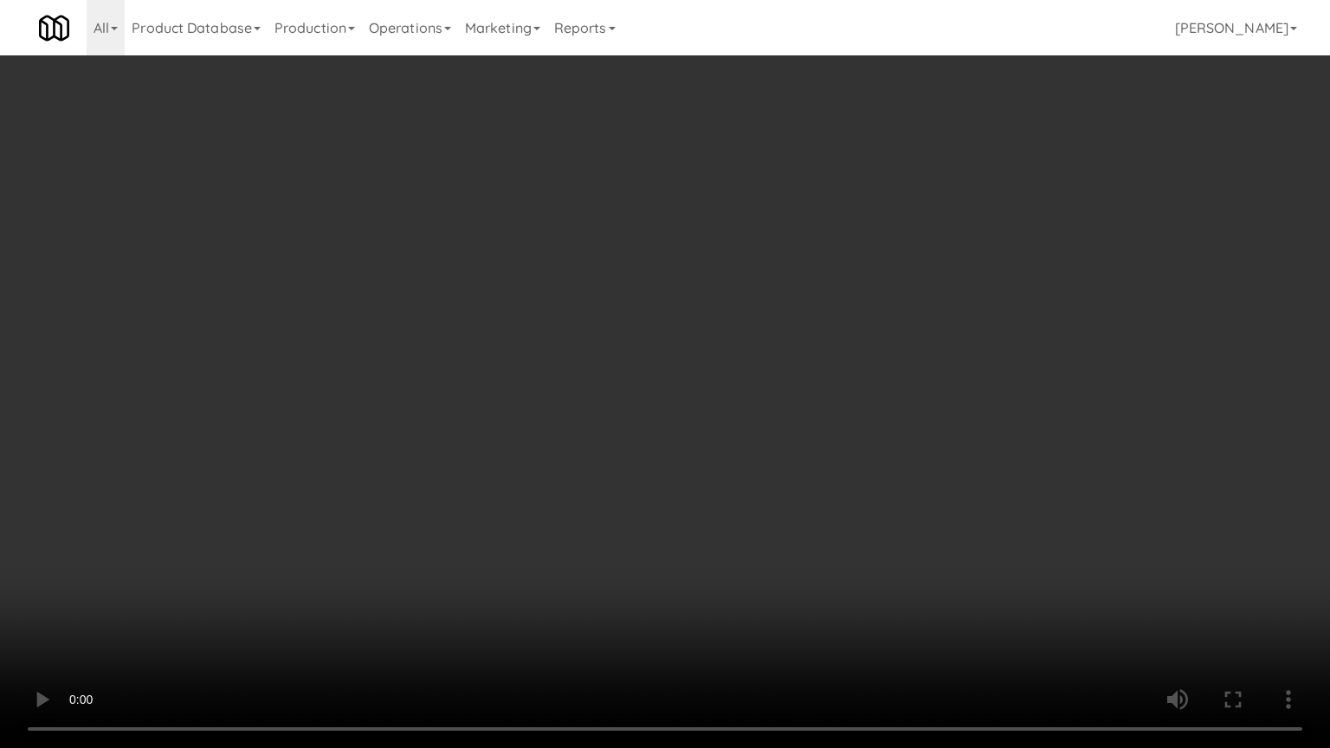
click at [925, 357] on video at bounding box center [665, 374] width 1330 height 748
click at [926, 359] on video at bounding box center [665, 374] width 1330 height 748
click at [938, 350] on video at bounding box center [665, 374] width 1330 height 748
click at [989, 332] on video at bounding box center [665, 374] width 1330 height 748
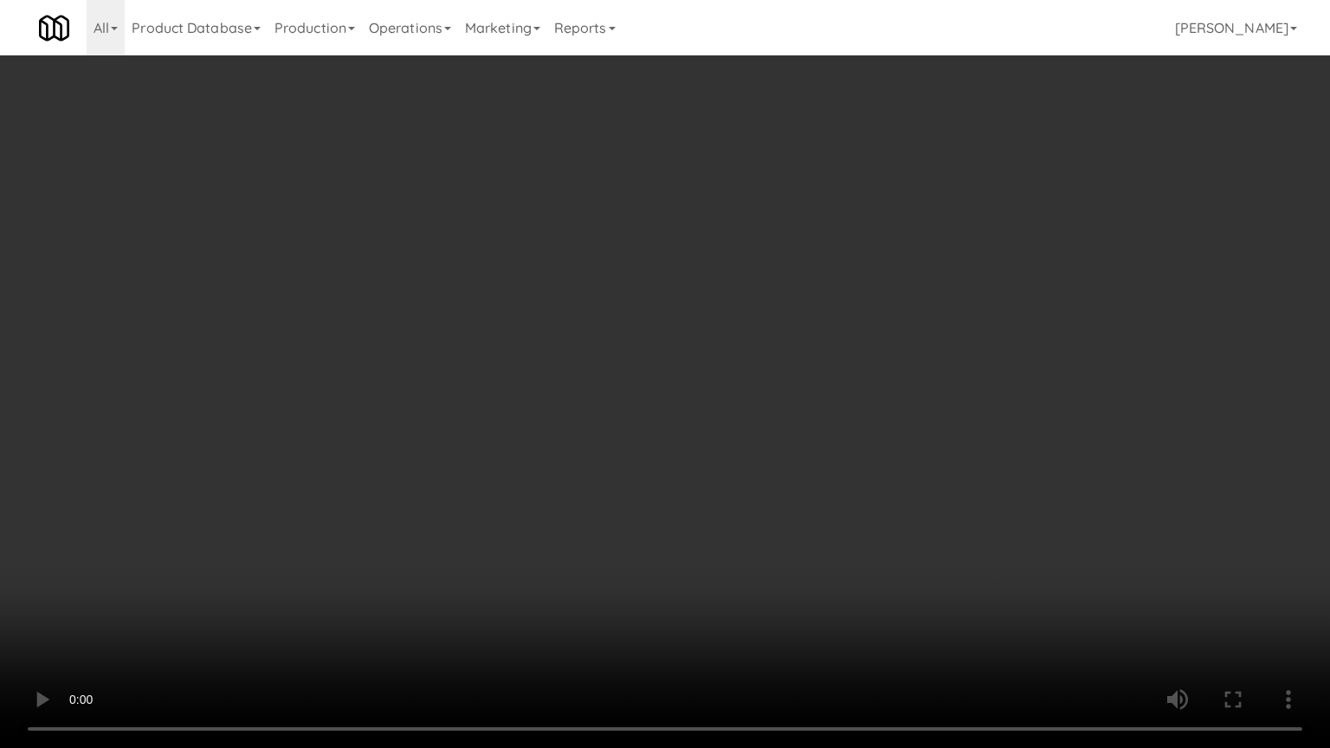
drag, startPoint x: 990, startPoint y: 322, endPoint x: 1099, endPoint y: 119, distance: 230.9
click at [997, 310] on video at bounding box center [665, 374] width 1330 height 748
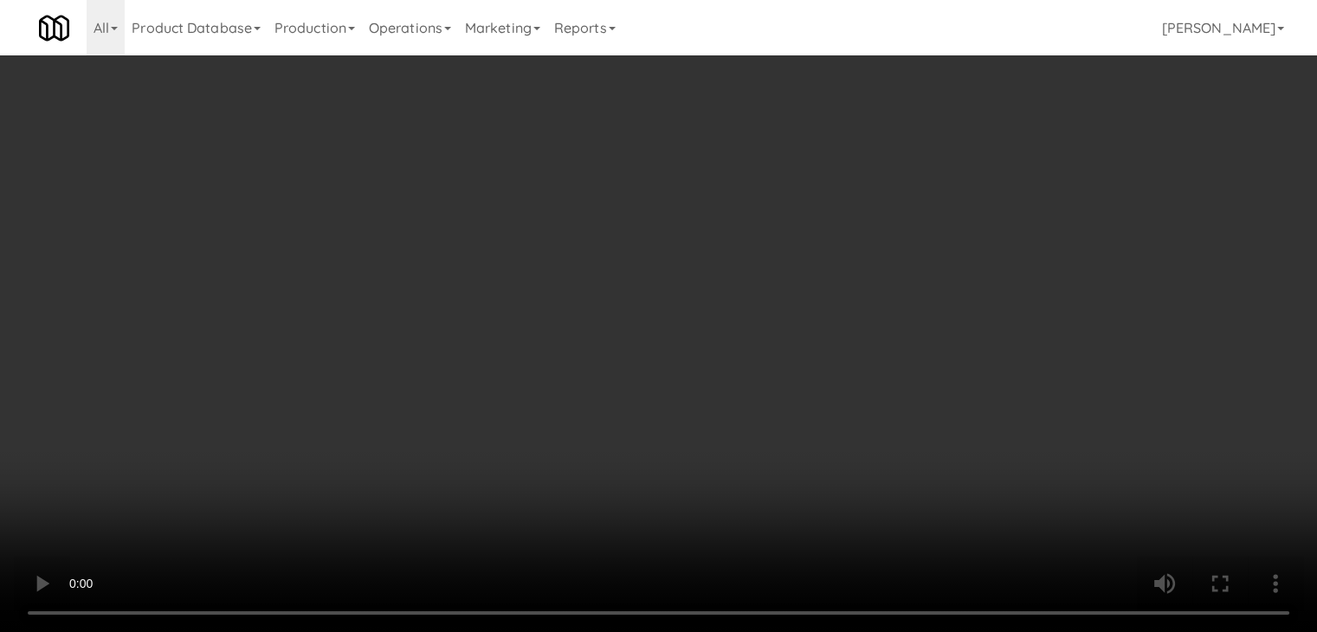
click at [970, 163] on div "Grab N' Go Inventory" at bounding box center [1080, 157] width 370 height 26
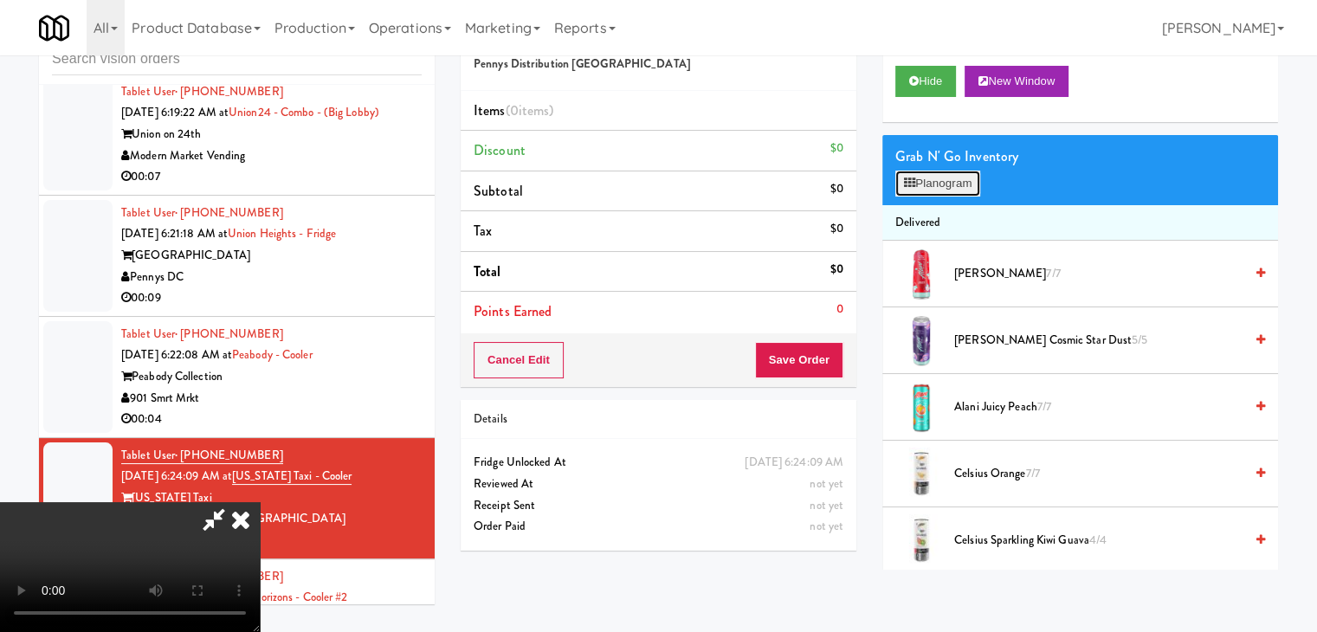
click at [963, 178] on button "Planogram" at bounding box center [937, 184] width 85 height 26
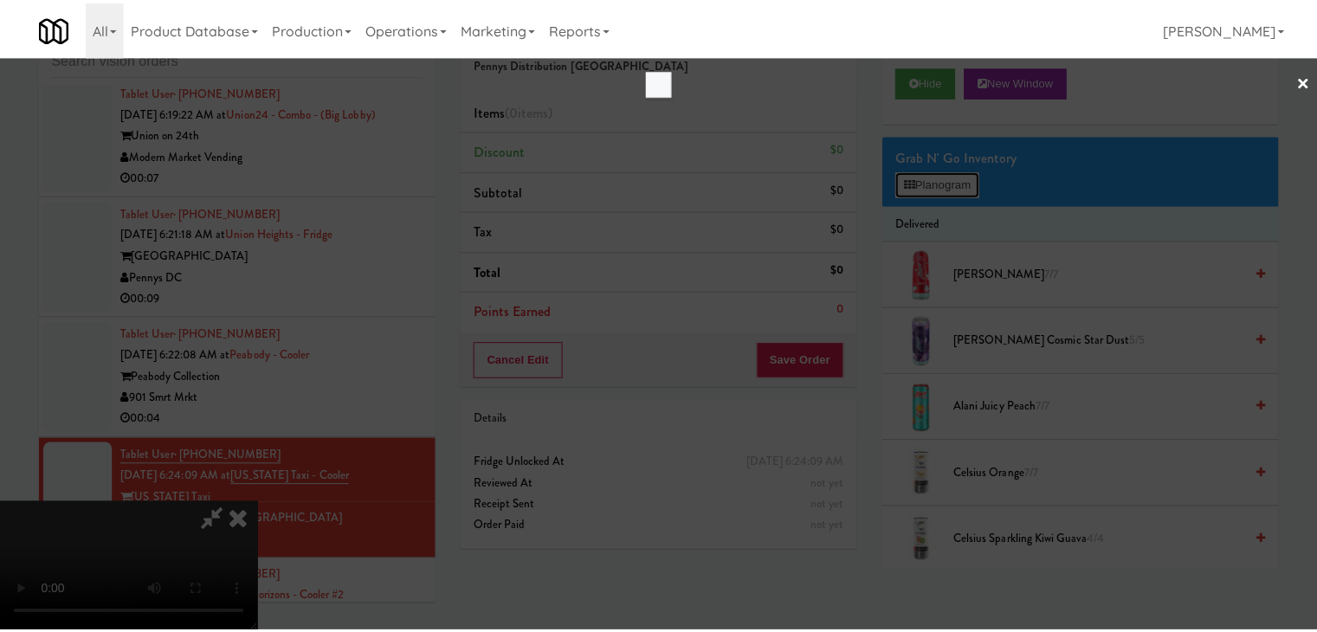
scroll to position [6201, 0]
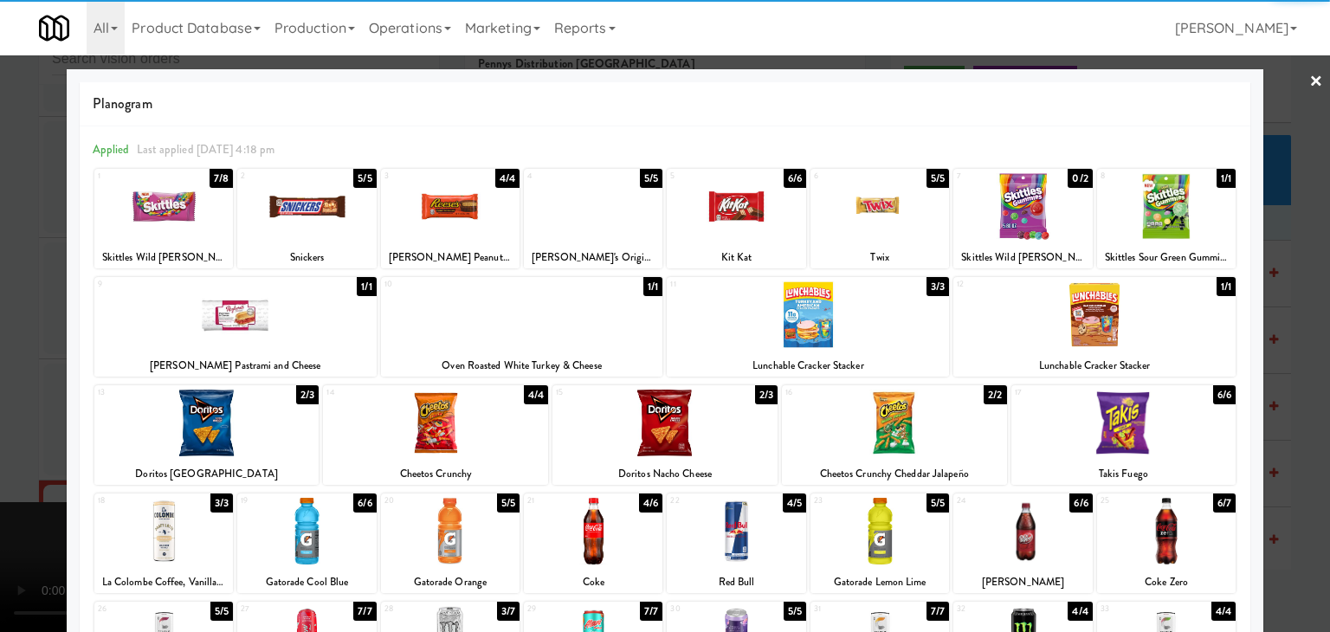
click at [891, 531] on div at bounding box center [879, 531] width 139 height 67
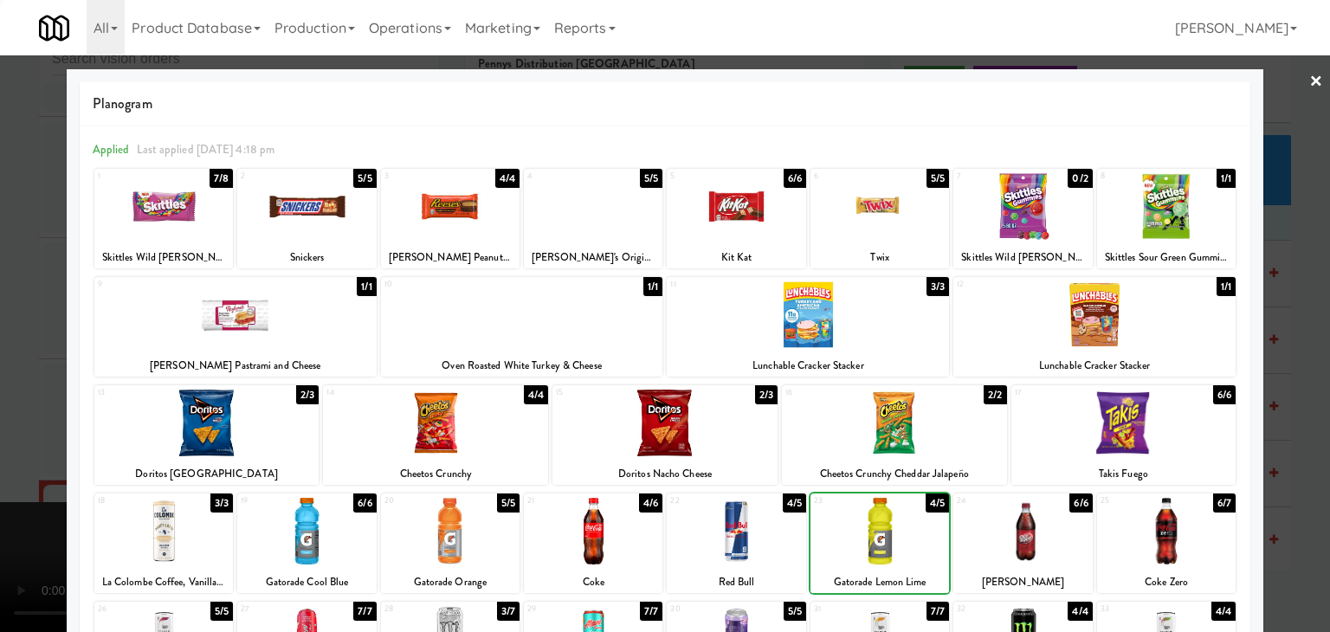
drag, startPoint x: 1010, startPoint y: 532, endPoint x: 1188, endPoint y: 532, distance: 178.4
click at [1021, 532] on div at bounding box center [1022, 531] width 139 height 67
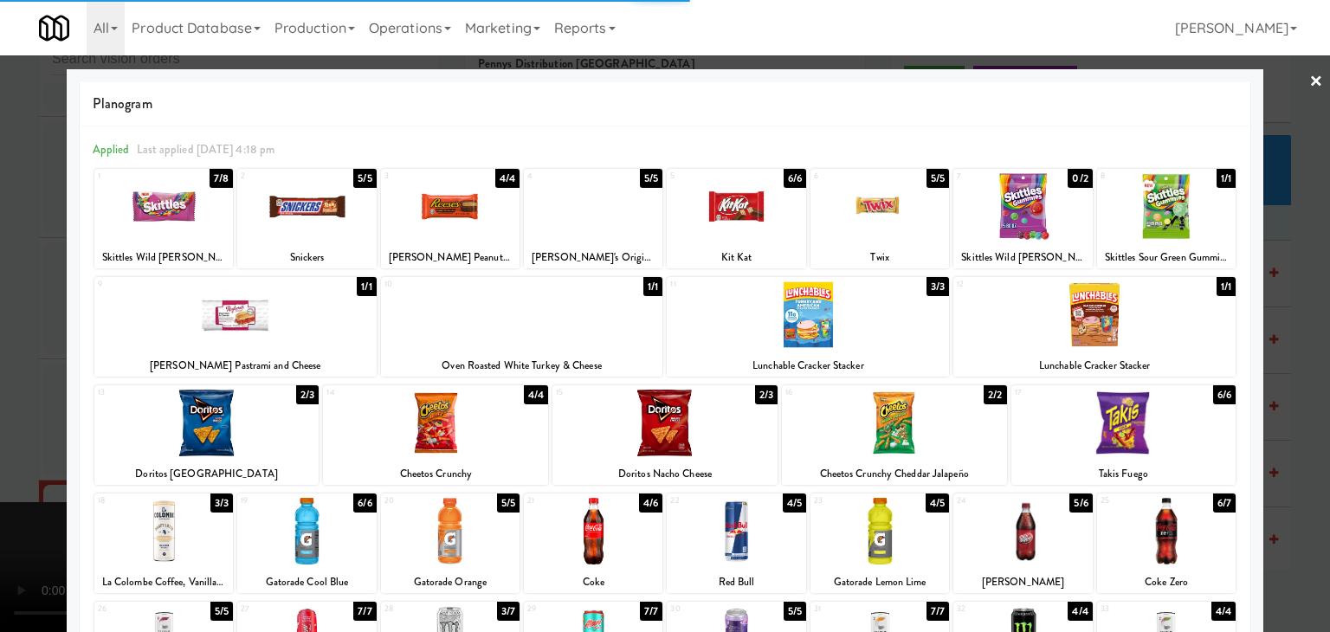
drag, startPoint x: 1281, startPoint y: 525, endPoint x: 1231, endPoint y: 517, distance: 50.0
click at [1280, 524] on div at bounding box center [665, 316] width 1330 height 632
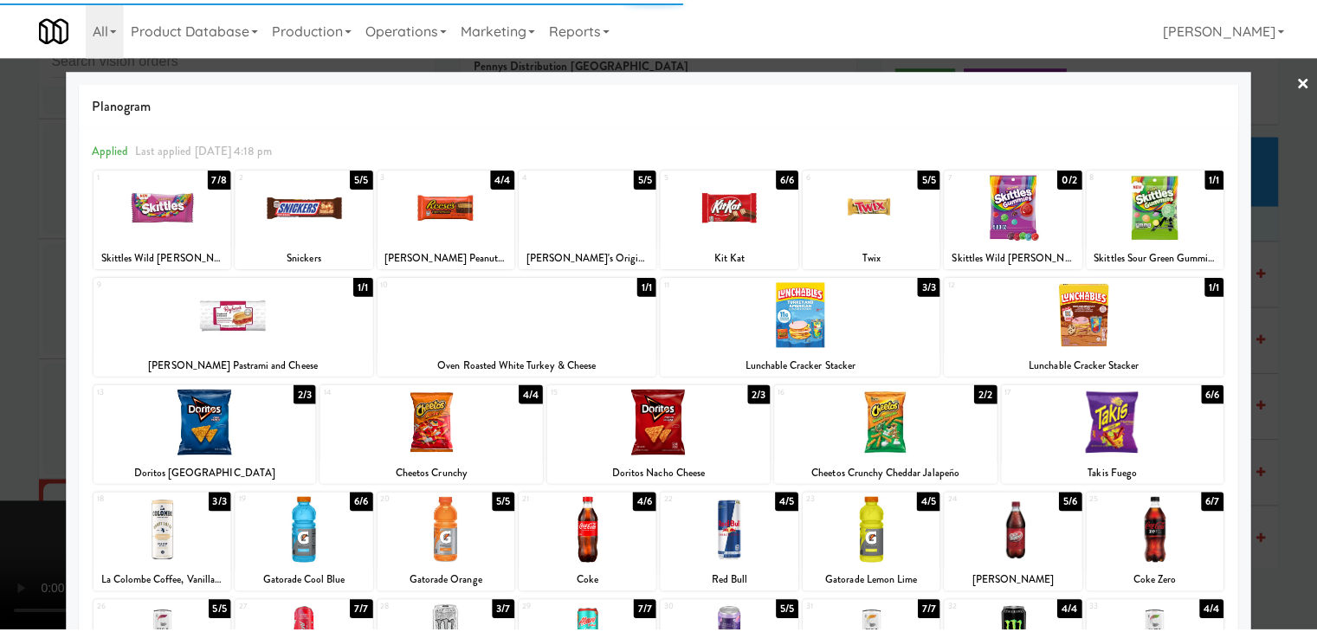
scroll to position [6244, 0]
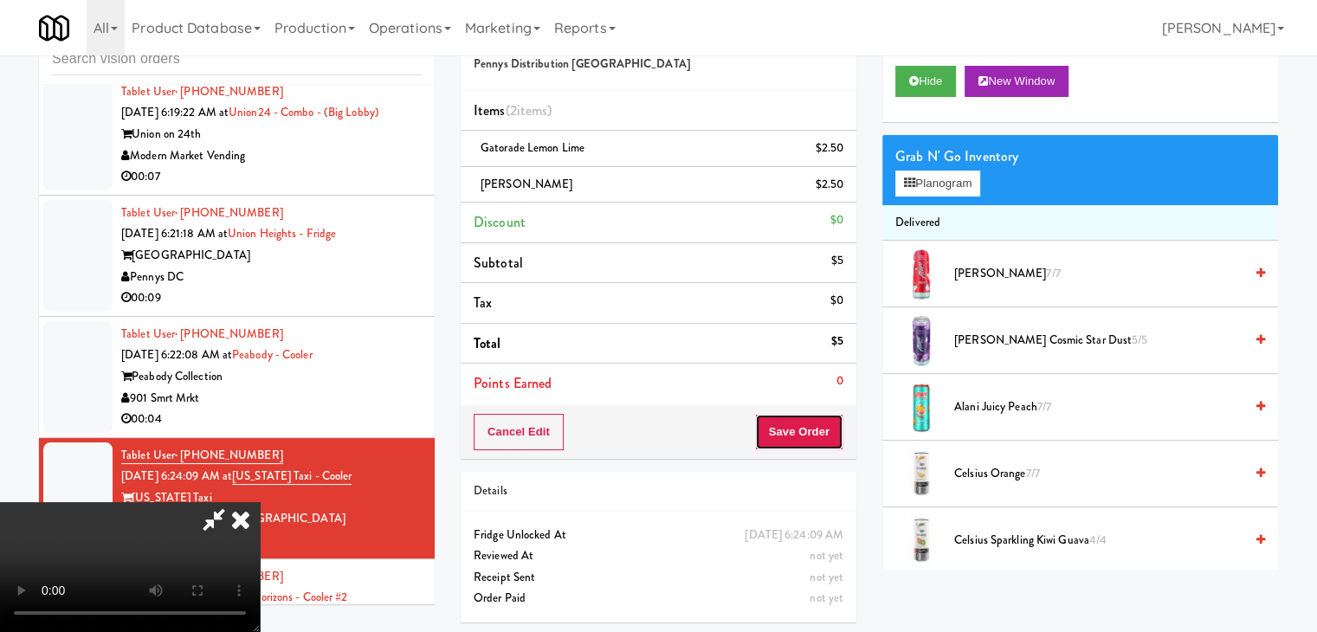
click at [814, 429] on button "Save Order" at bounding box center [799, 432] width 88 height 36
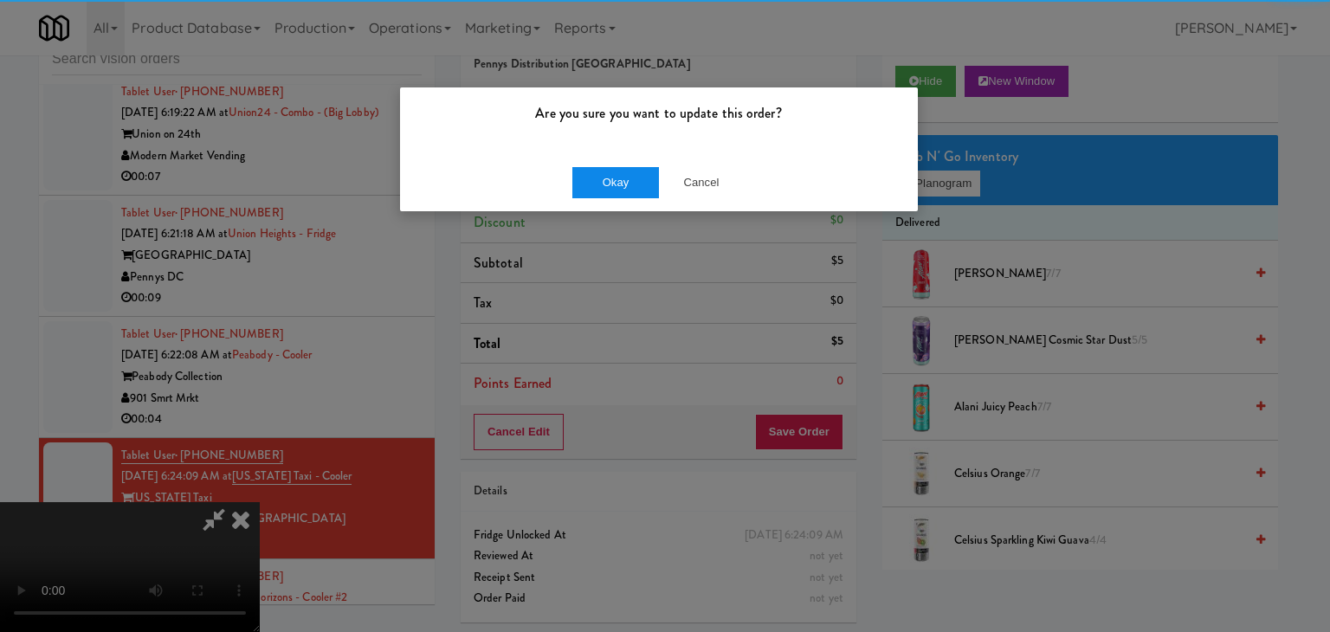
click at [613, 164] on div "Okay Cancel" at bounding box center [659, 182] width 518 height 58
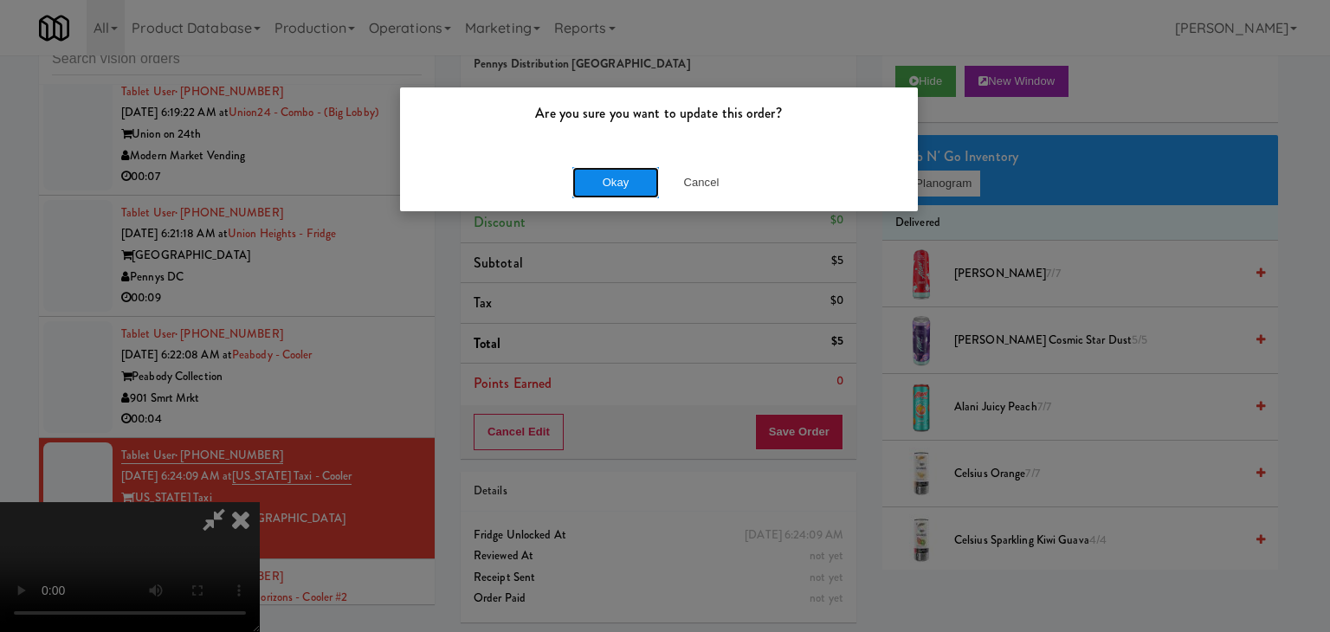
click at [615, 178] on button "Okay" at bounding box center [615, 182] width 87 height 31
click at [614, 180] on body "Are you sure you want to update this order? Okay Cancel Okay Are you sure you w…" at bounding box center [665, 316] width 1330 height 632
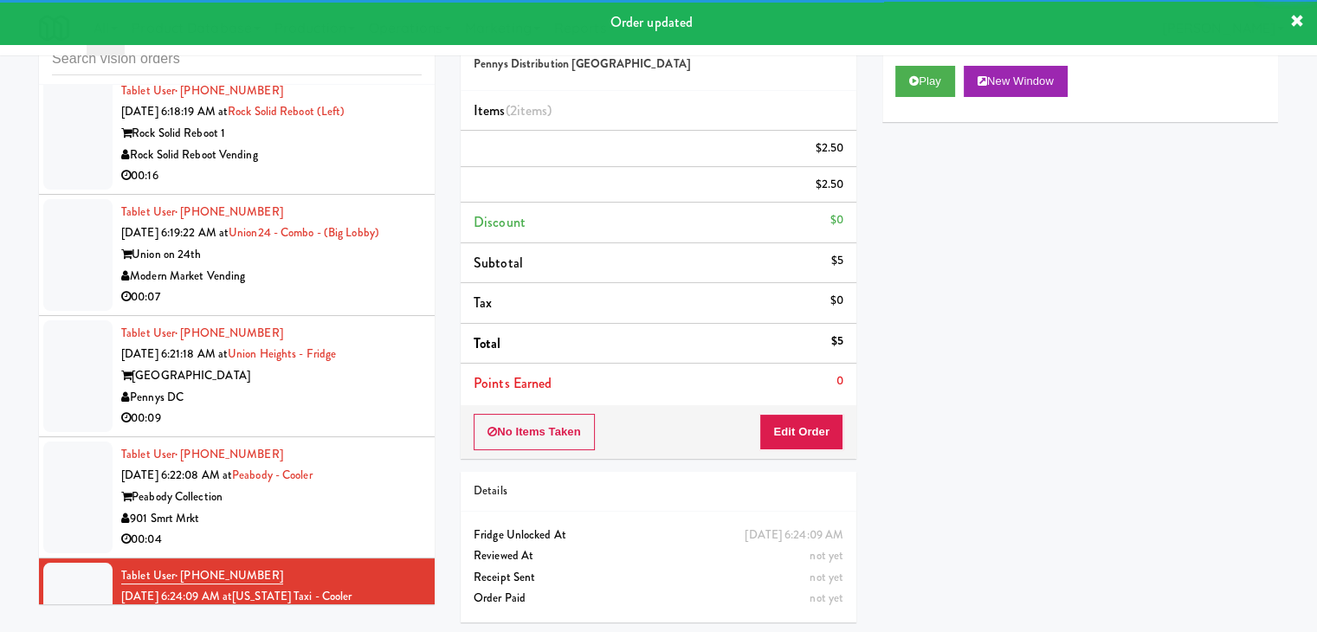
scroll to position [6071, 0]
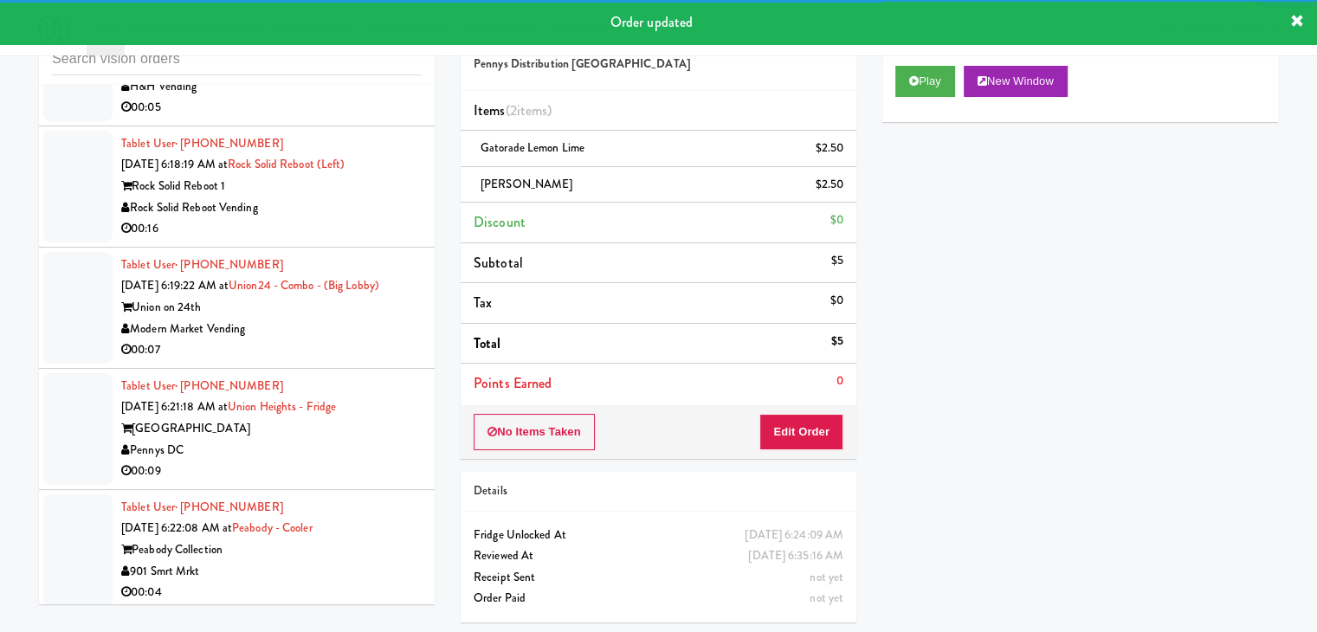
click at [373, 539] on div "Peabody Collection" at bounding box center [271, 550] width 300 height 22
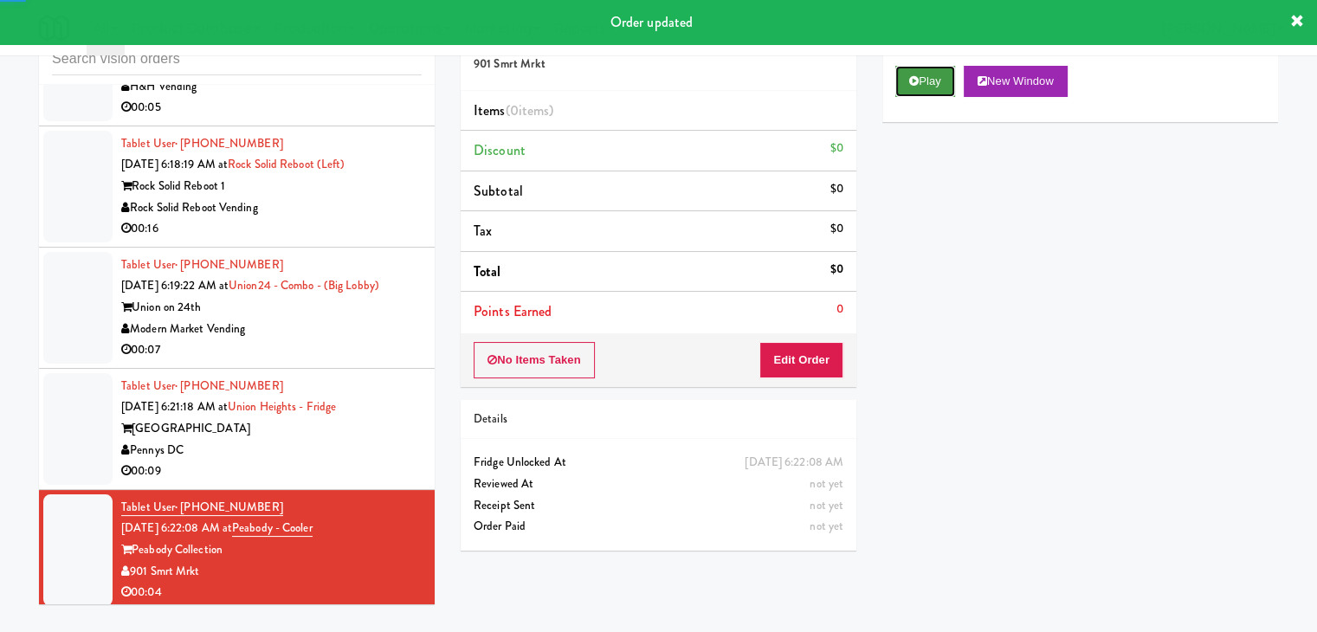
click at [927, 81] on button "Play" at bounding box center [925, 81] width 60 height 31
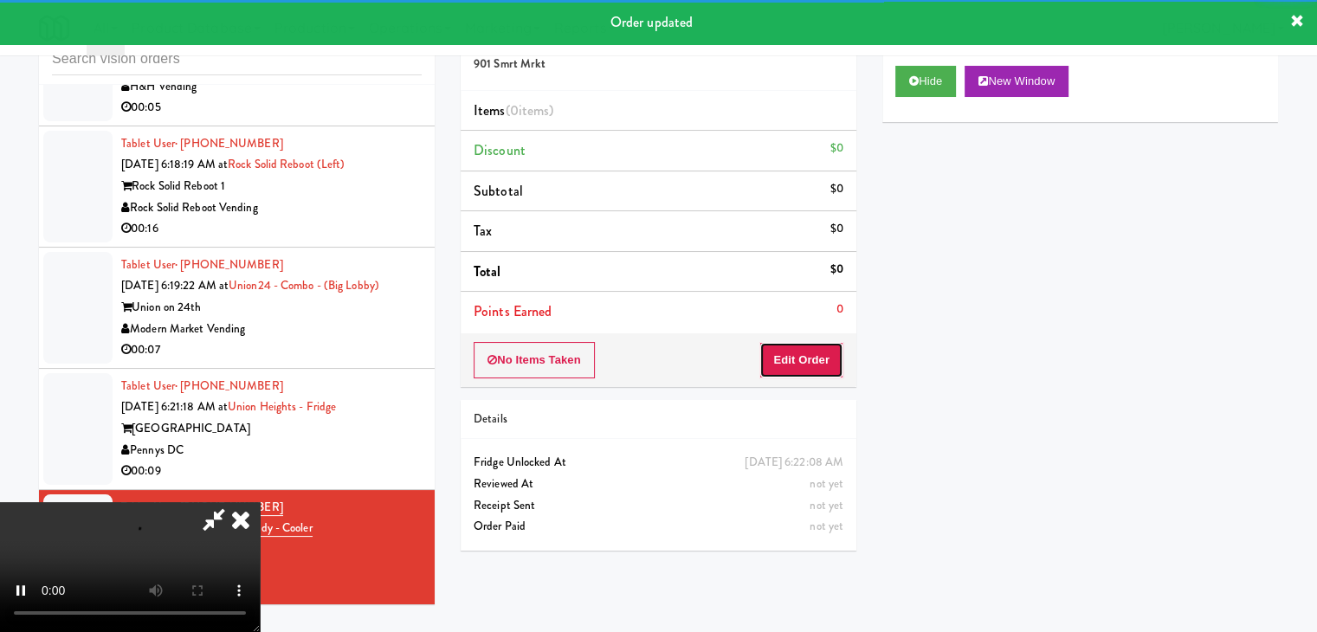
click at [813, 365] on button "Edit Order" at bounding box center [801, 360] width 84 height 36
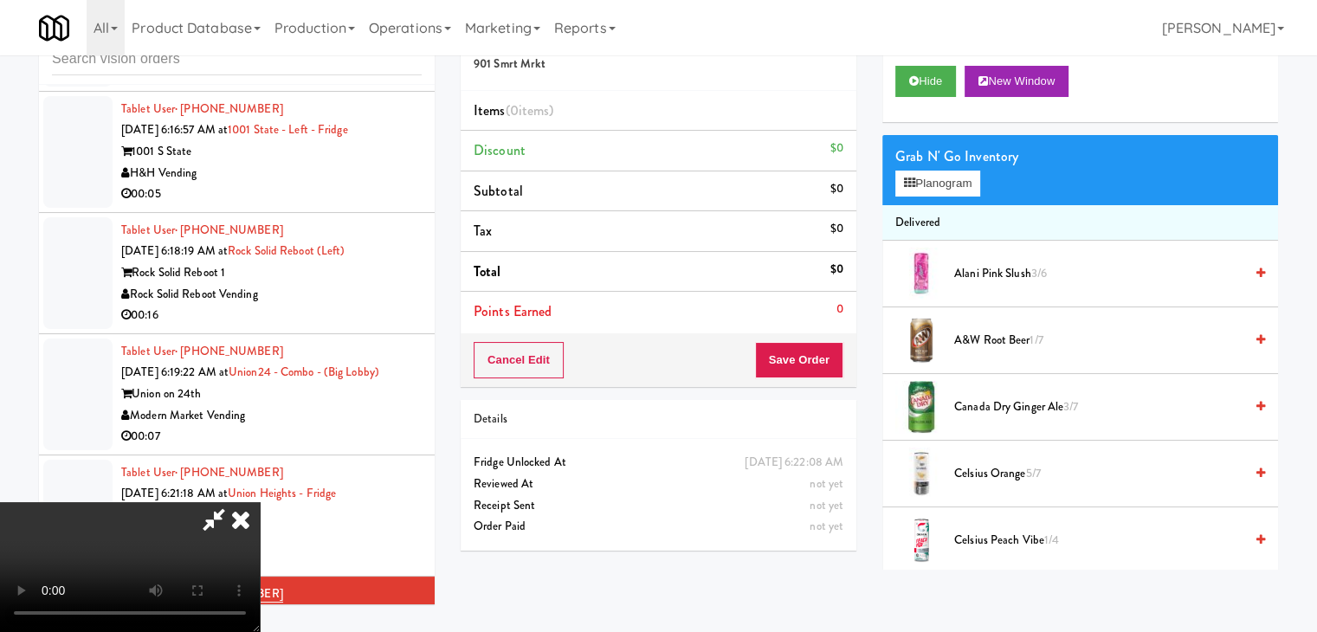
scroll to position [5942, 0]
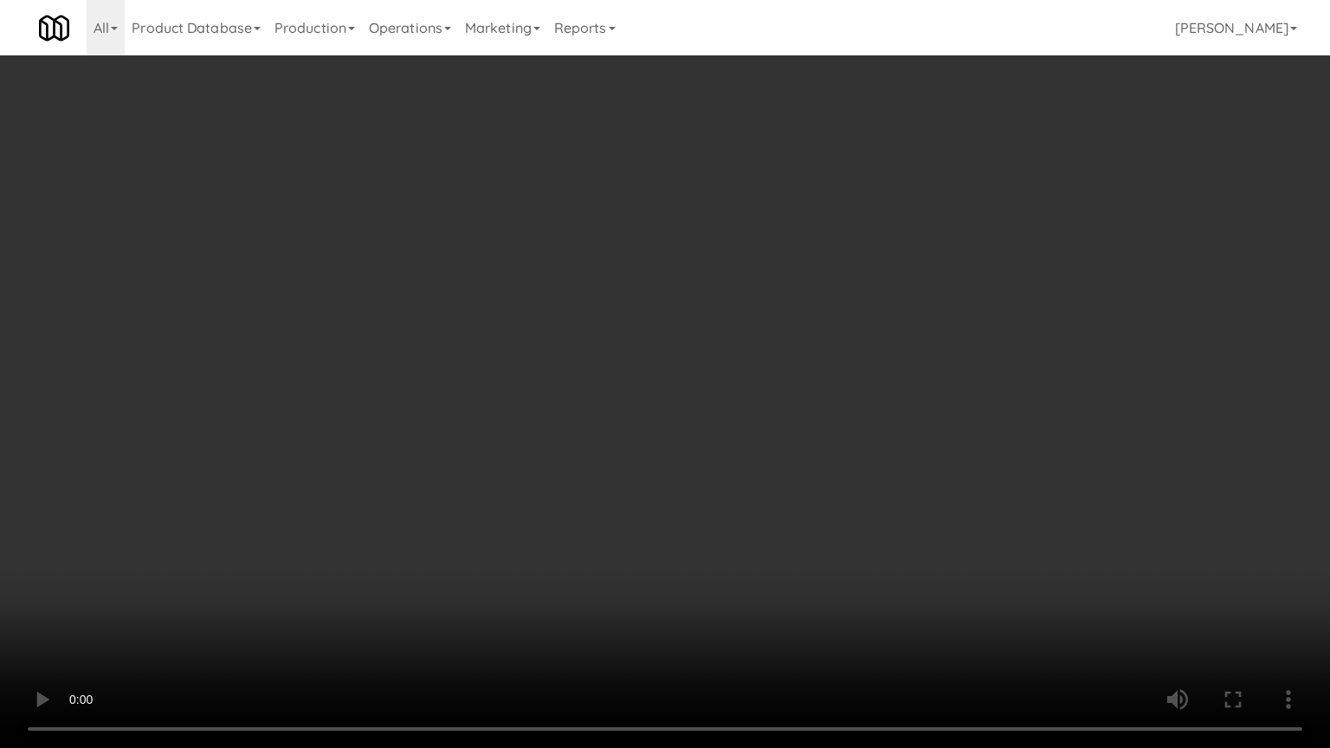
click at [790, 443] on video at bounding box center [665, 374] width 1330 height 748
click at [789, 443] on video at bounding box center [665, 374] width 1330 height 748
click at [830, 404] on video at bounding box center [665, 374] width 1330 height 748
click at [828, 398] on video at bounding box center [665, 374] width 1330 height 748
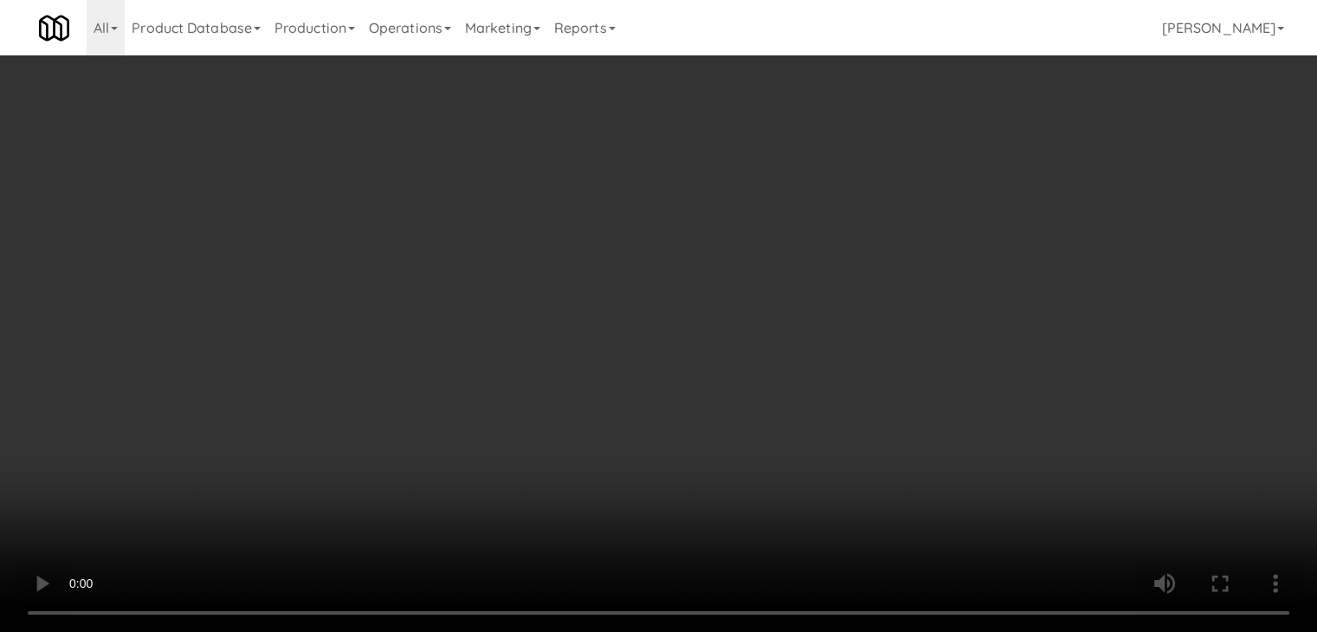
click at [939, 171] on button "Planogram" at bounding box center [937, 184] width 85 height 26
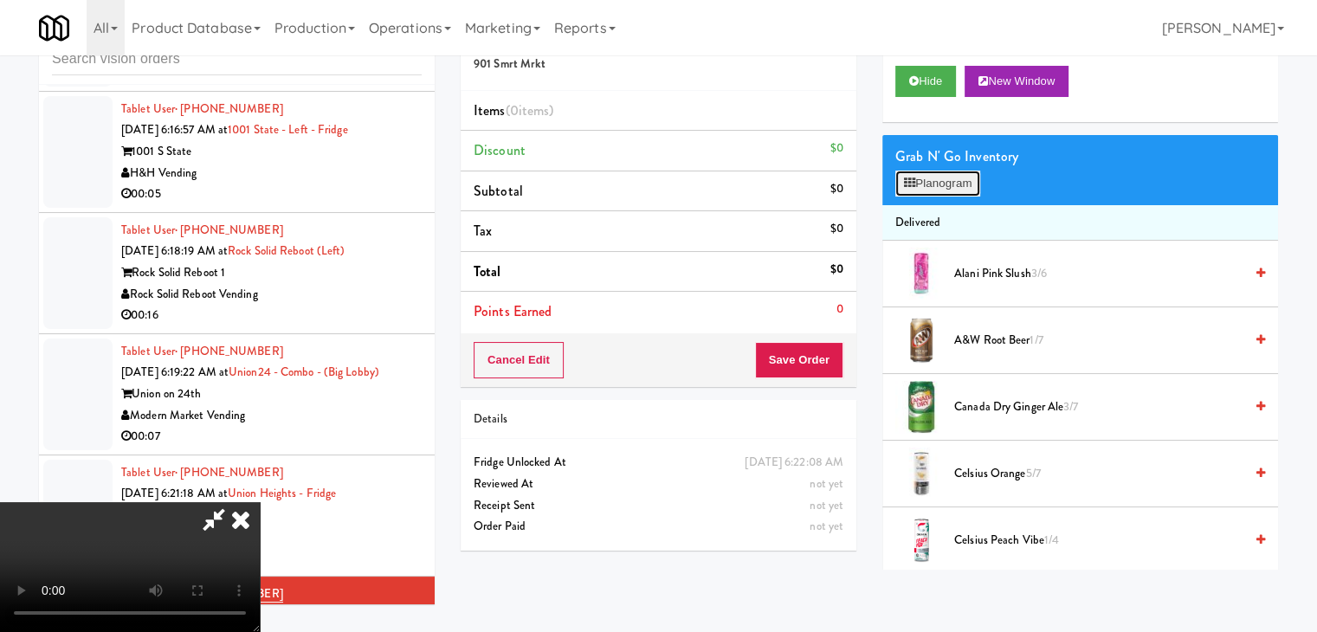
scroll to position [5942, 0]
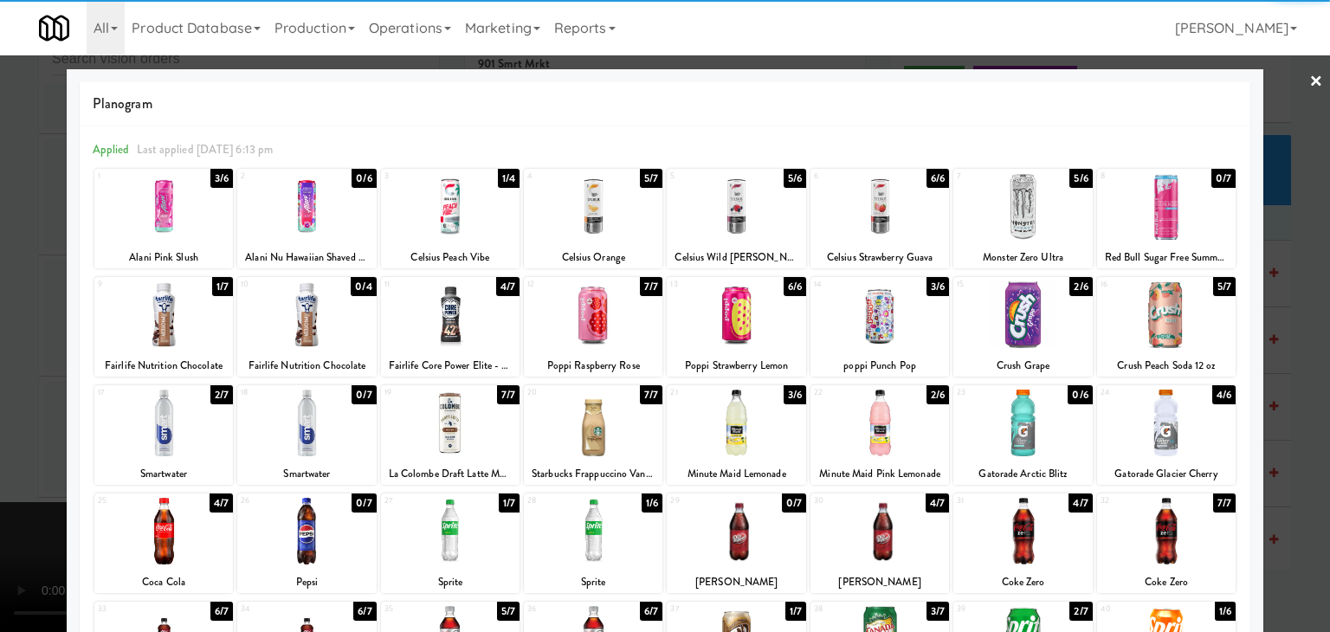
drag, startPoint x: 319, startPoint y: 212, endPoint x: 256, endPoint y: 222, distance: 63.1
click at [317, 212] on div at bounding box center [306, 206] width 139 height 67
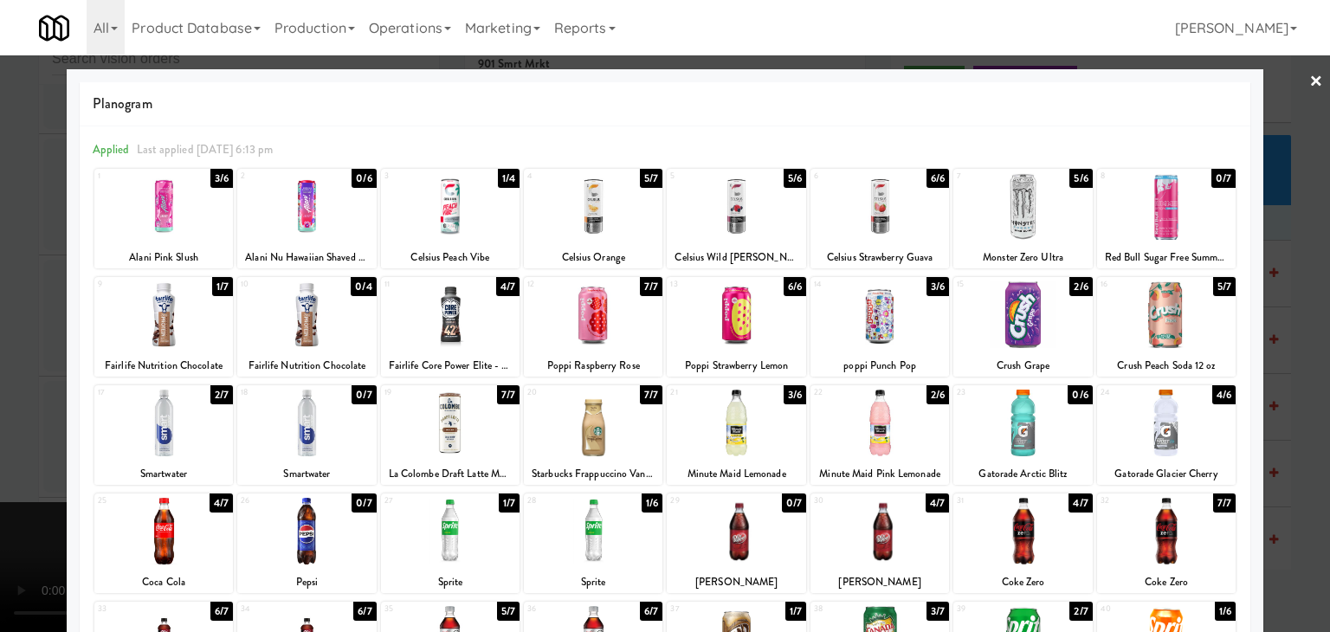
drag, startPoint x: 0, startPoint y: 257, endPoint x: 315, endPoint y: 318, distance: 320.9
click at [18, 263] on div at bounding box center [665, 316] width 1330 height 632
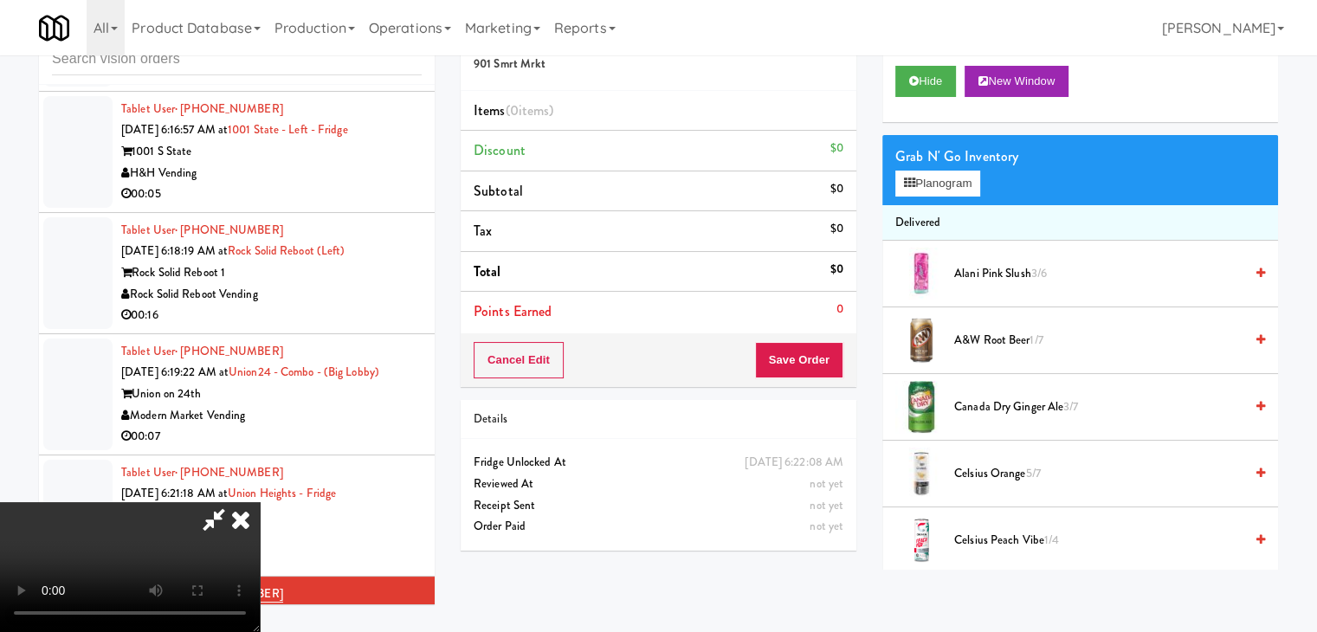
click at [260, 502] on video at bounding box center [130, 567] width 260 height 130
drag, startPoint x: 843, startPoint y: 368, endPoint x: 832, endPoint y: 366, distance: 11.4
click at [835, 366] on div "Cancel Edit Save Order" at bounding box center [659, 360] width 396 height 54
click at [831, 366] on button "Save Order" at bounding box center [799, 360] width 88 height 36
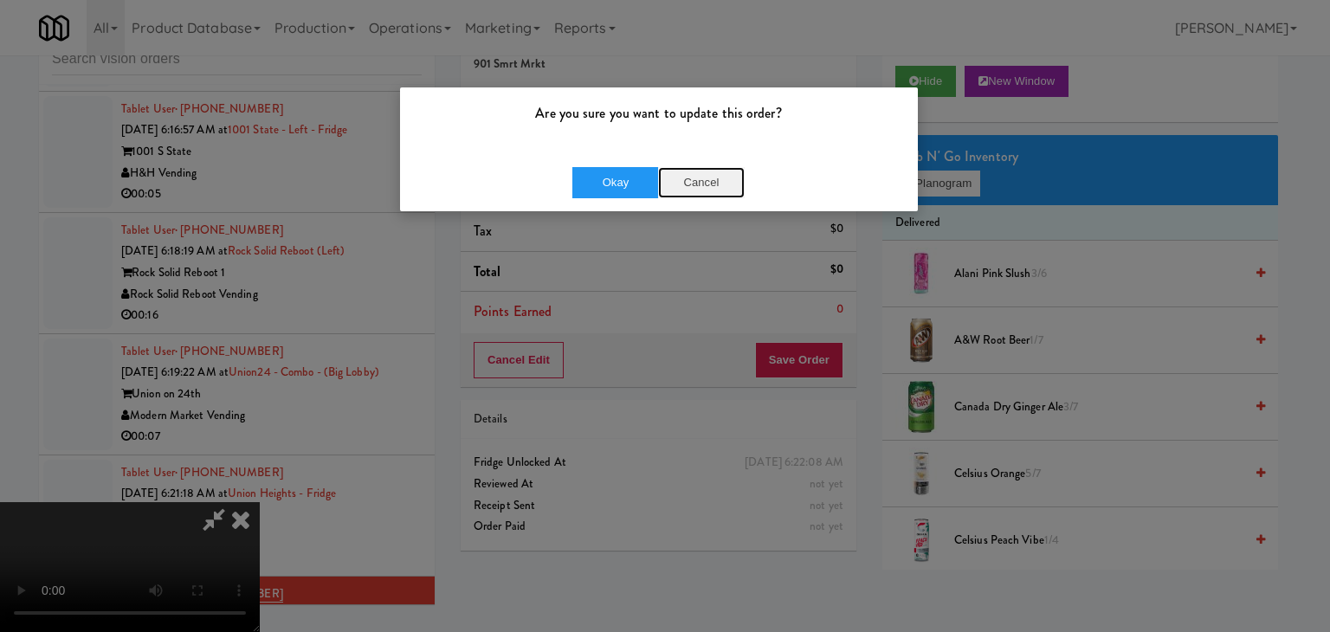
drag, startPoint x: 713, startPoint y: 190, endPoint x: 699, endPoint y: 185, distance: 14.8
click at [699, 185] on button "Cancel" at bounding box center [701, 182] width 87 height 31
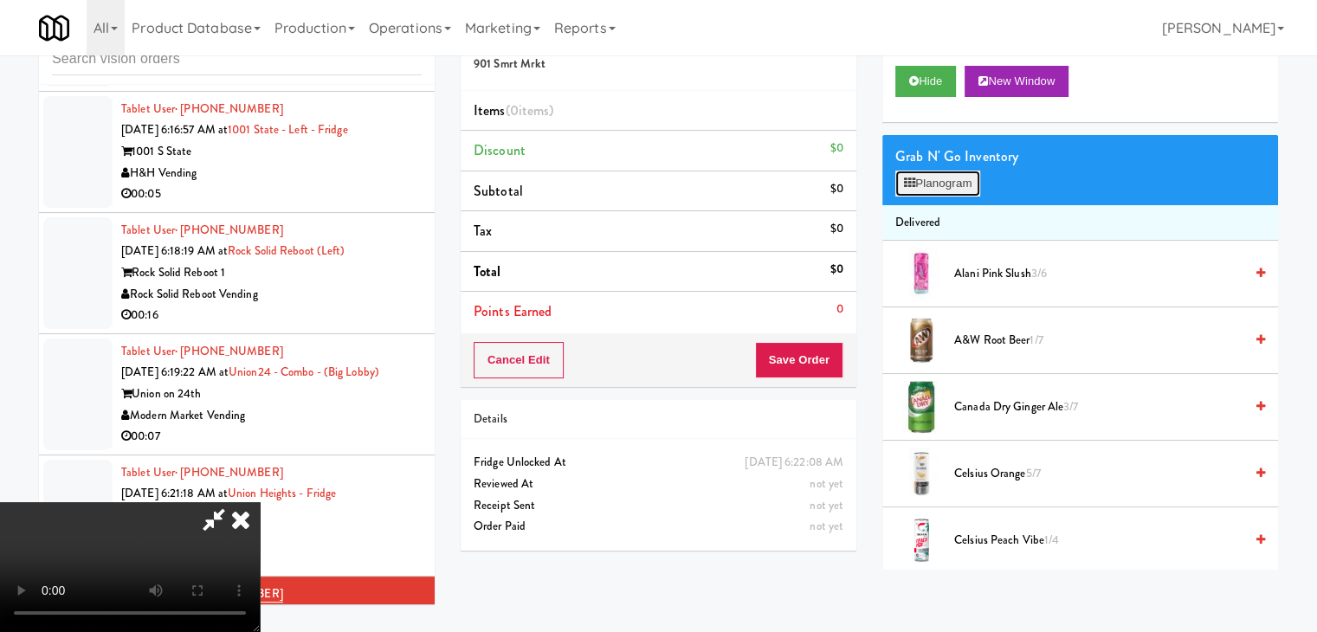
click at [919, 194] on button "Planogram" at bounding box center [937, 184] width 85 height 26
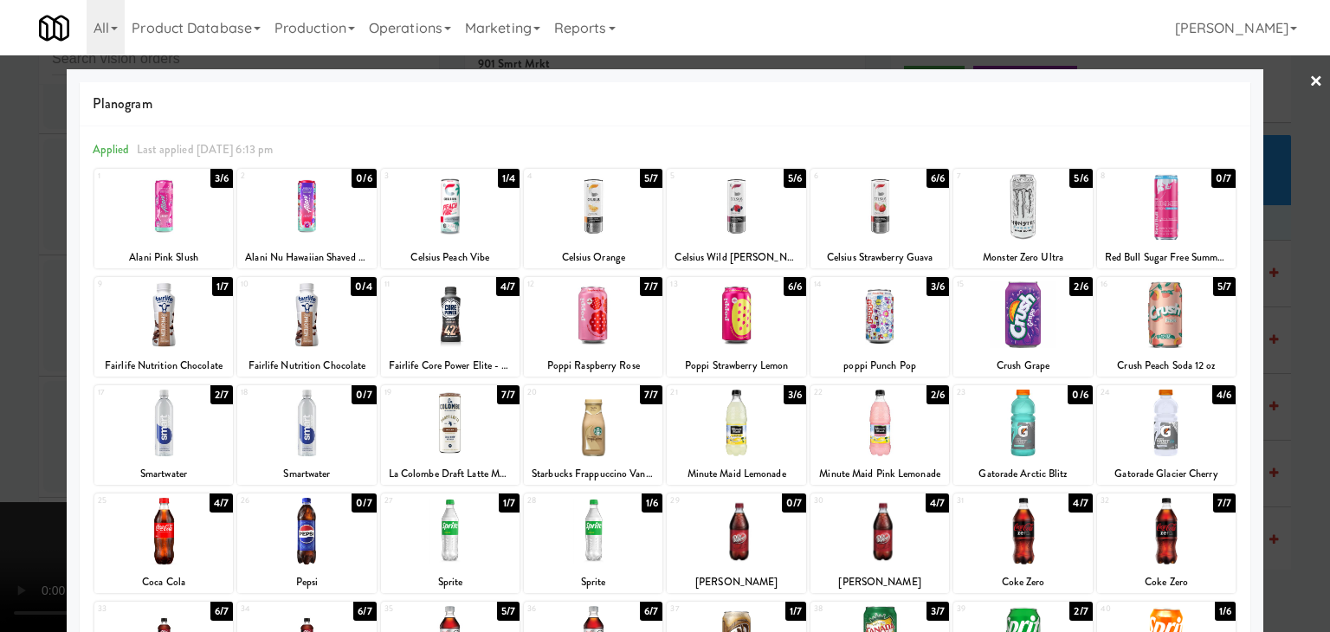
drag, startPoint x: 332, startPoint y: 216, endPoint x: 100, endPoint y: 242, distance: 233.6
click at [330, 216] on div at bounding box center [306, 206] width 139 height 67
drag, startPoint x: 0, startPoint y: 280, endPoint x: 4, endPoint y: 288, distance: 9.7
click at [0, 281] on div at bounding box center [665, 316] width 1330 height 632
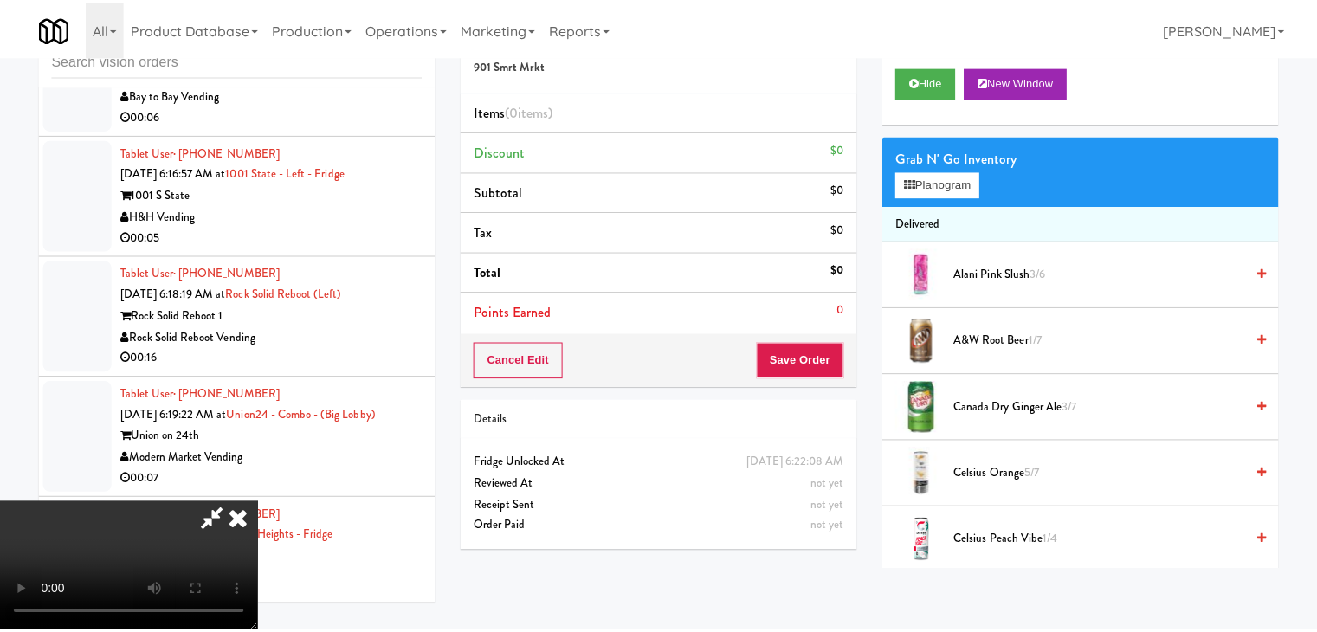
scroll to position [5984, 0]
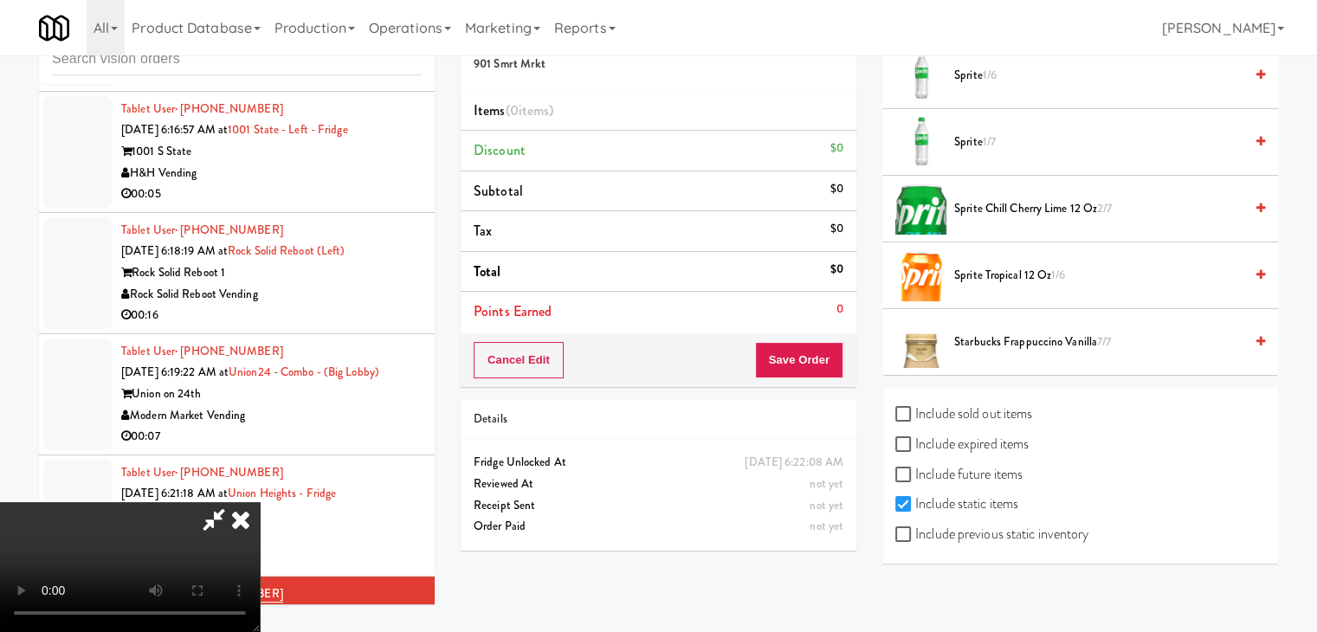
click at [1022, 527] on label "Include previous static inventory" at bounding box center [991, 534] width 193 height 26
click at [915, 528] on input "Include previous static inventory" at bounding box center [905, 535] width 20 height 14
checkbox input "true"
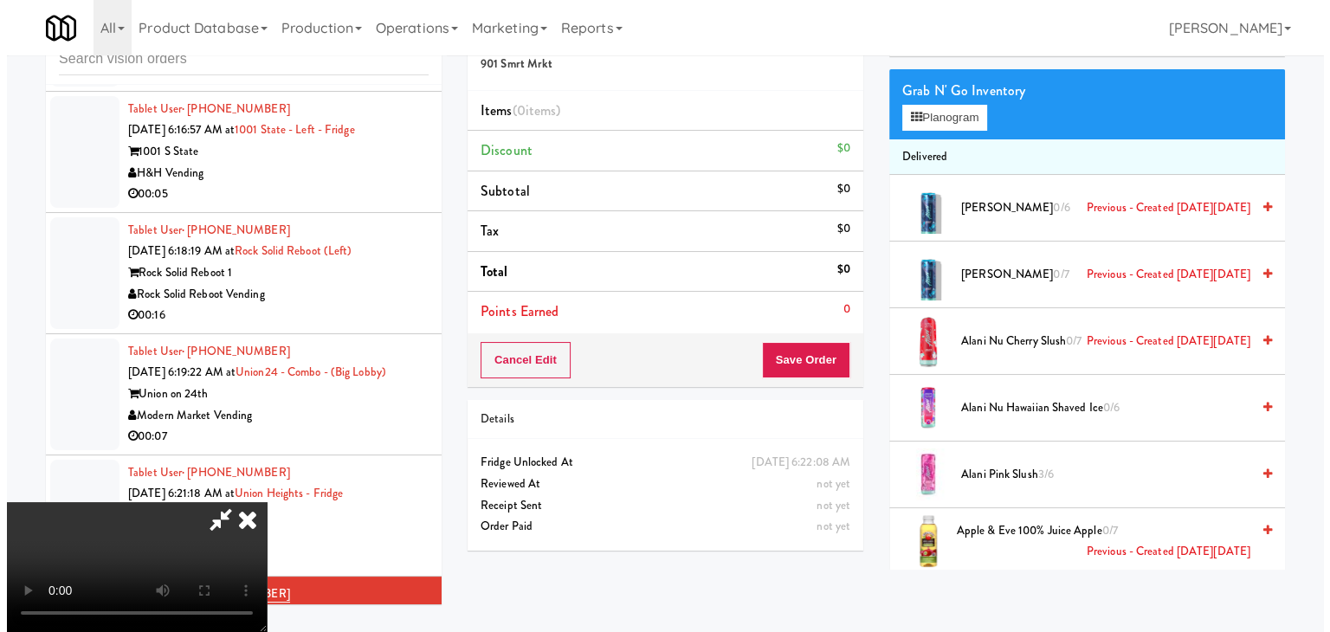
scroll to position [0, 0]
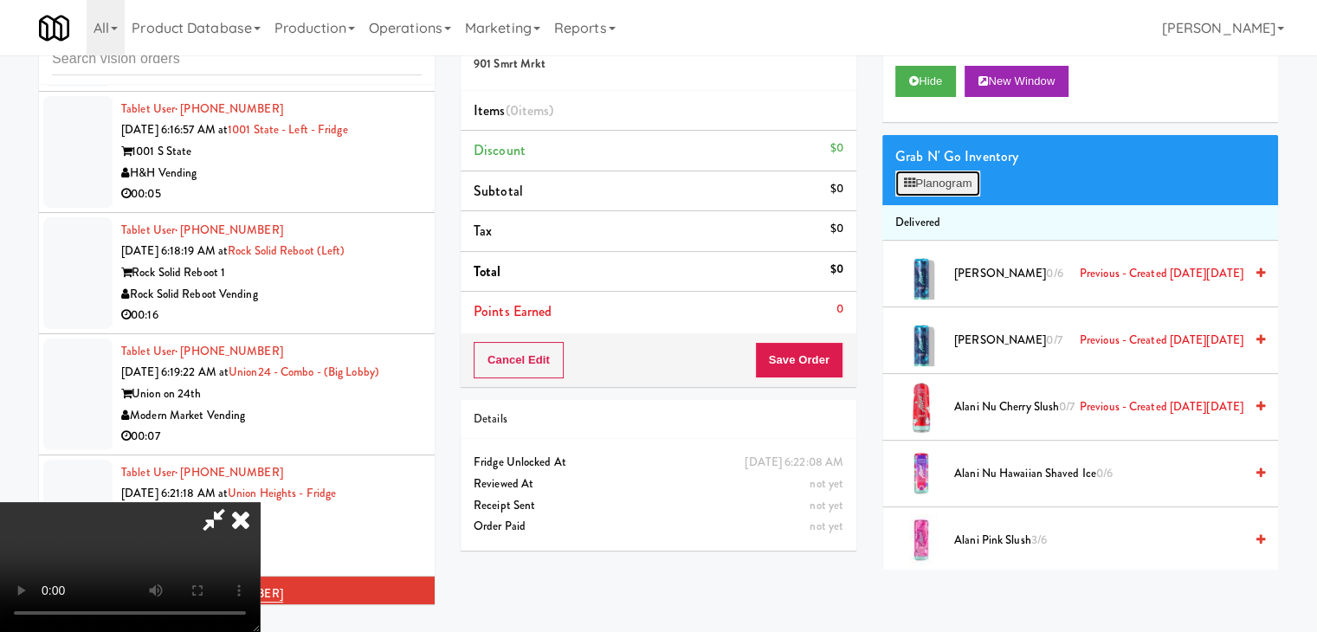
click at [967, 182] on button "Planogram" at bounding box center [937, 184] width 85 height 26
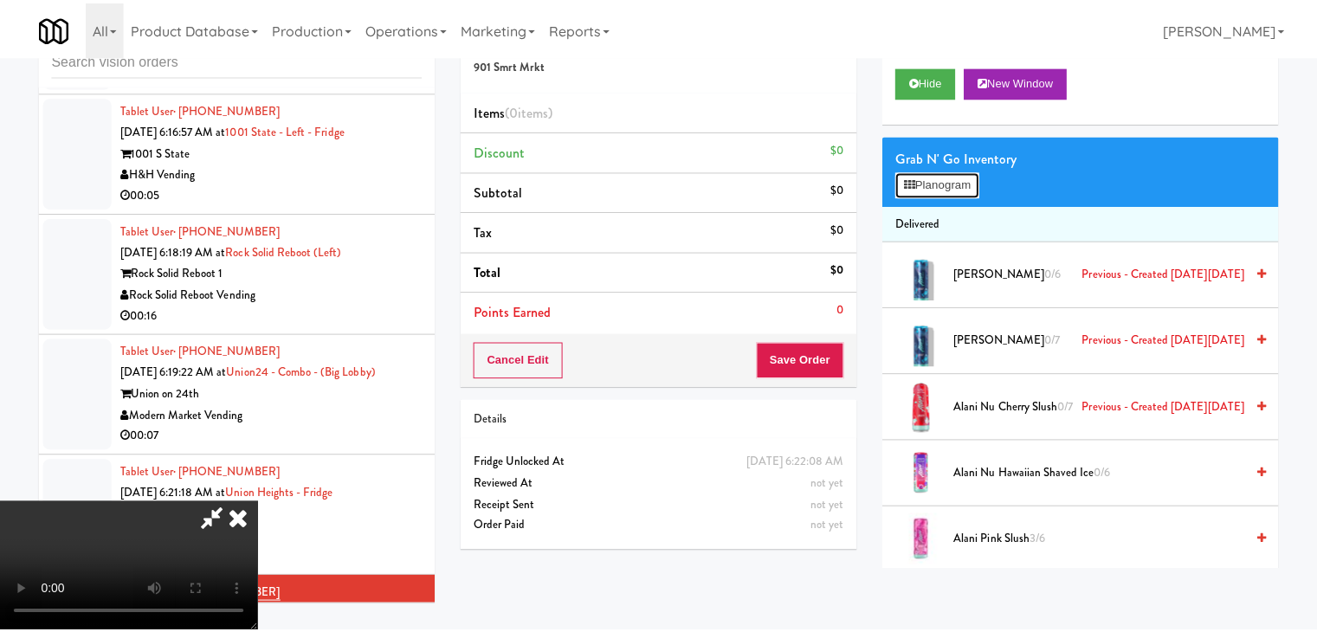
scroll to position [5942, 0]
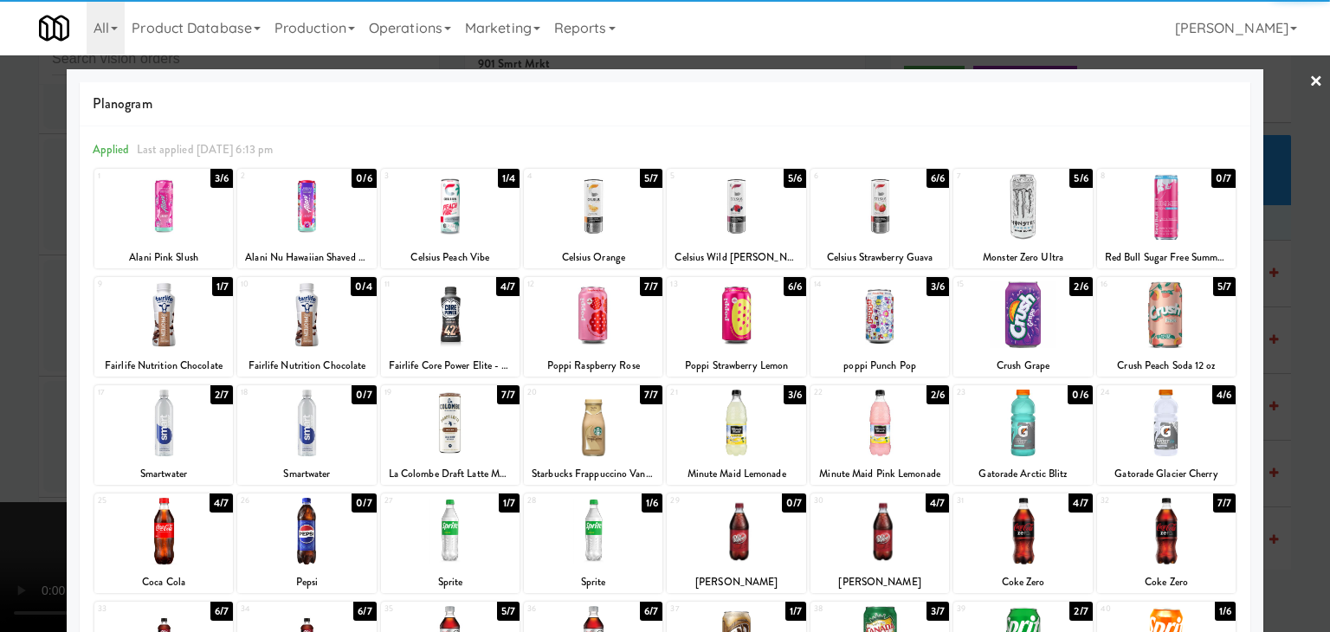
click at [310, 219] on div at bounding box center [306, 206] width 139 height 67
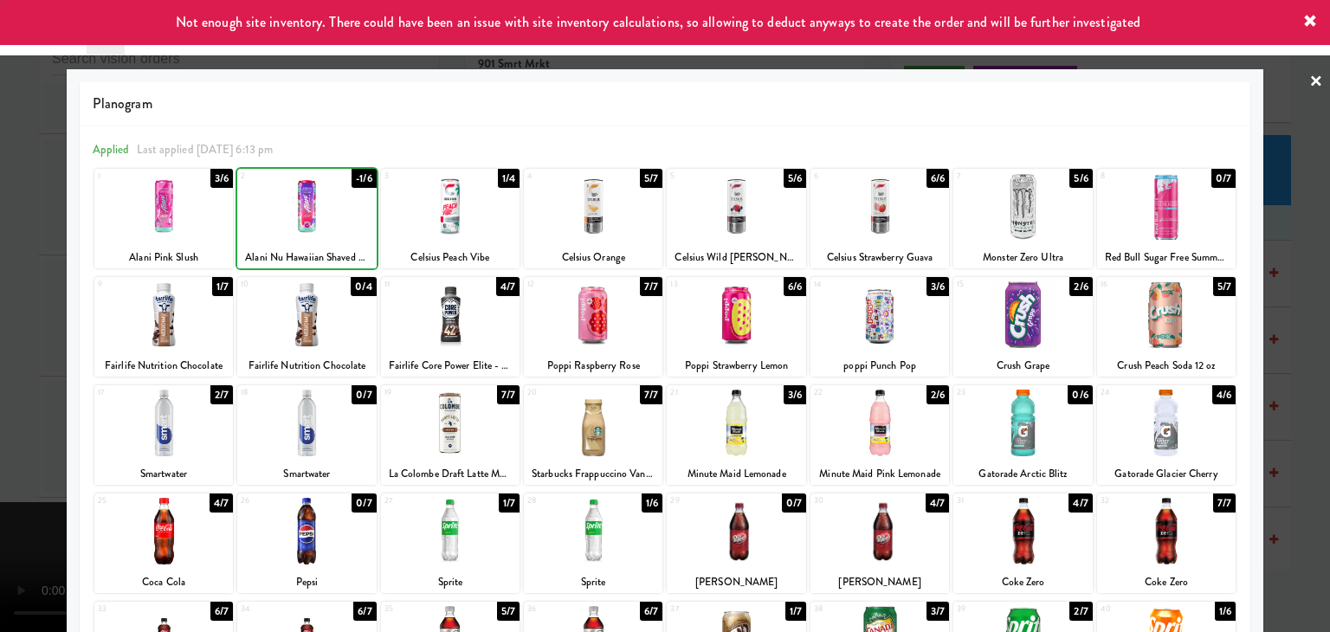
click at [10, 293] on div at bounding box center [665, 316] width 1330 height 632
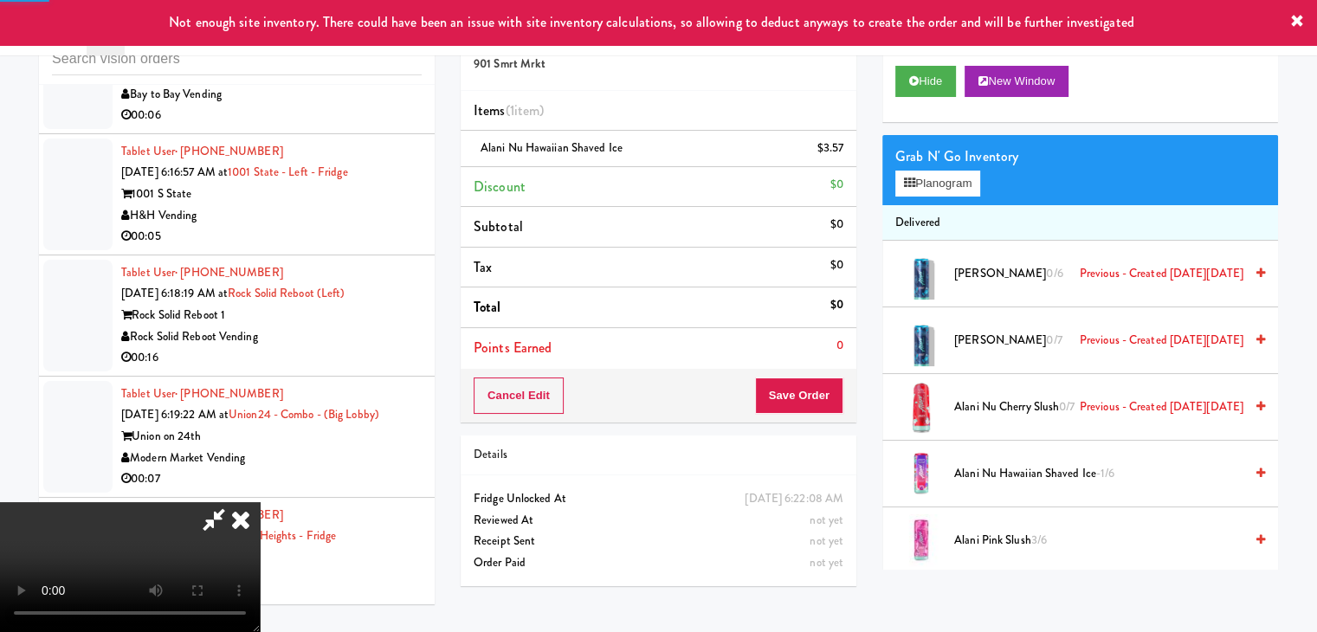
scroll to position [5984, 0]
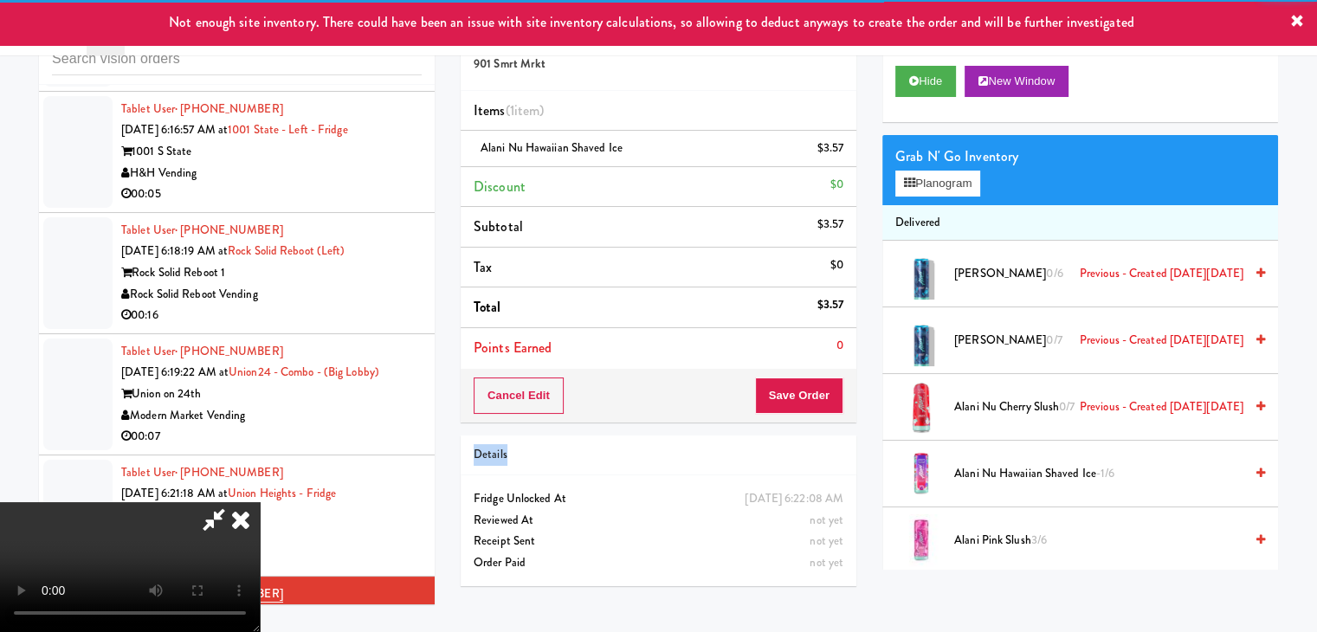
click at [825, 406] on div "Order # 9844484 901 Smrt Mrkt Items (1 item ) Alani Nu Hawaiian Shaved Ice $3.5…" at bounding box center [659, 303] width 422 height 592
click at [820, 399] on button "Save Order" at bounding box center [799, 396] width 88 height 36
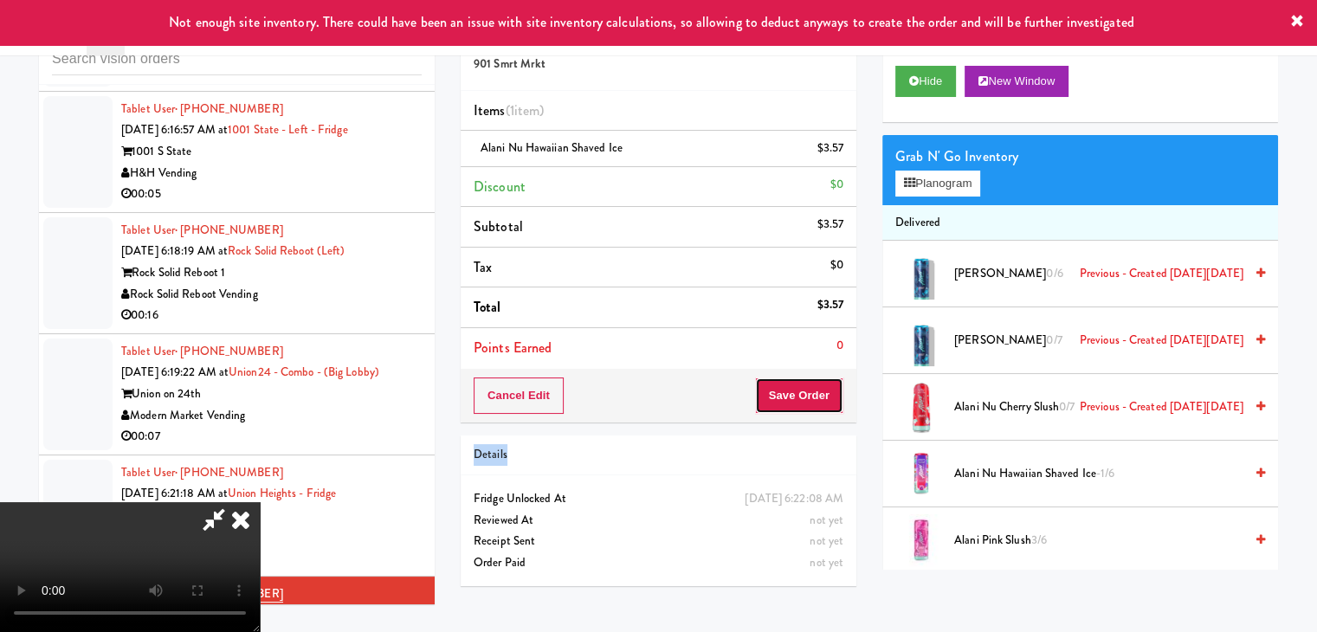
click at [818, 398] on button "Save Order" at bounding box center [799, 396] width 88 height 36
click at [812, 392] on button "Save Order" at bounding box center [799, 396] width 88 height 36
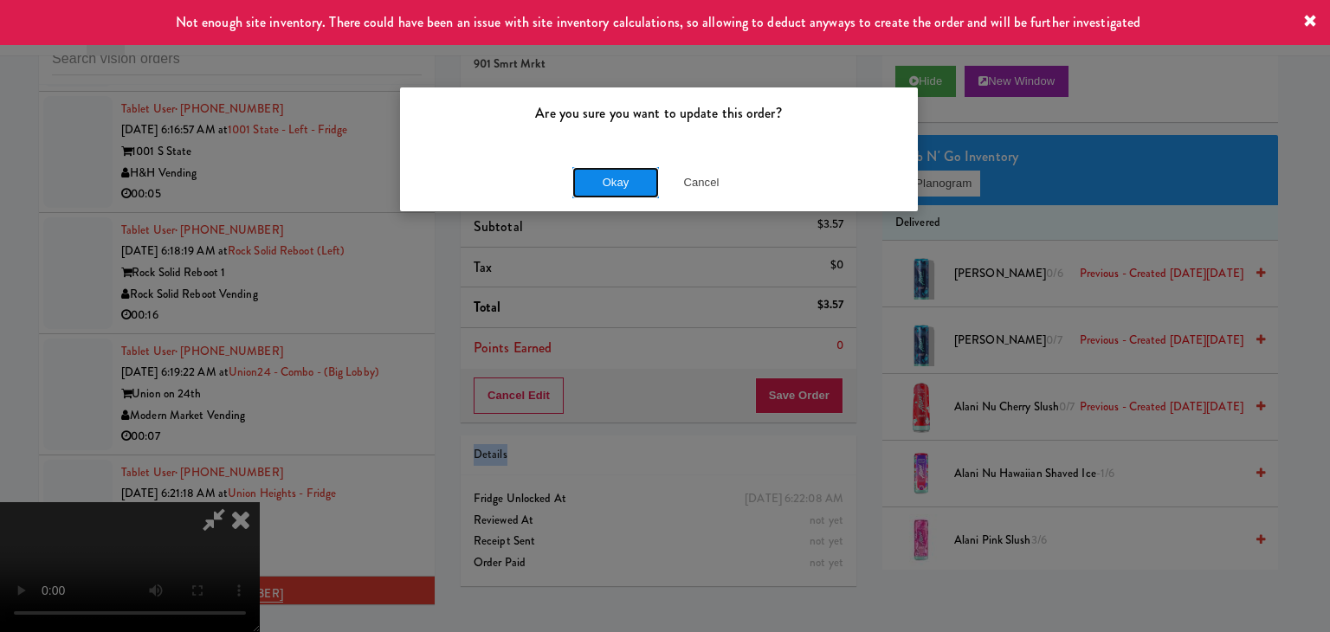
click at [579, 177] on button "Okay" at bounding box center [615, 182] width 87 height 31
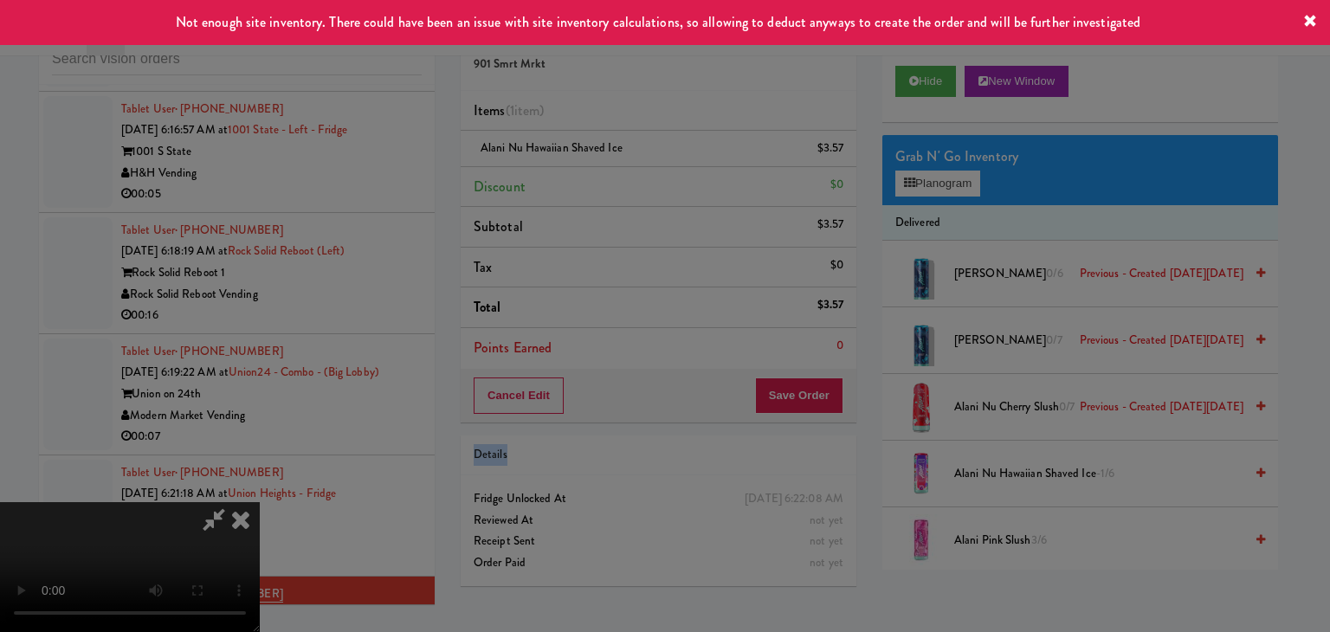
click at [585, 166] on button "Okay" at bounding box center [615, 150] width 87 height 31
click at [585, 181] on div at bounding box center [665, 316] width 1330 height 632
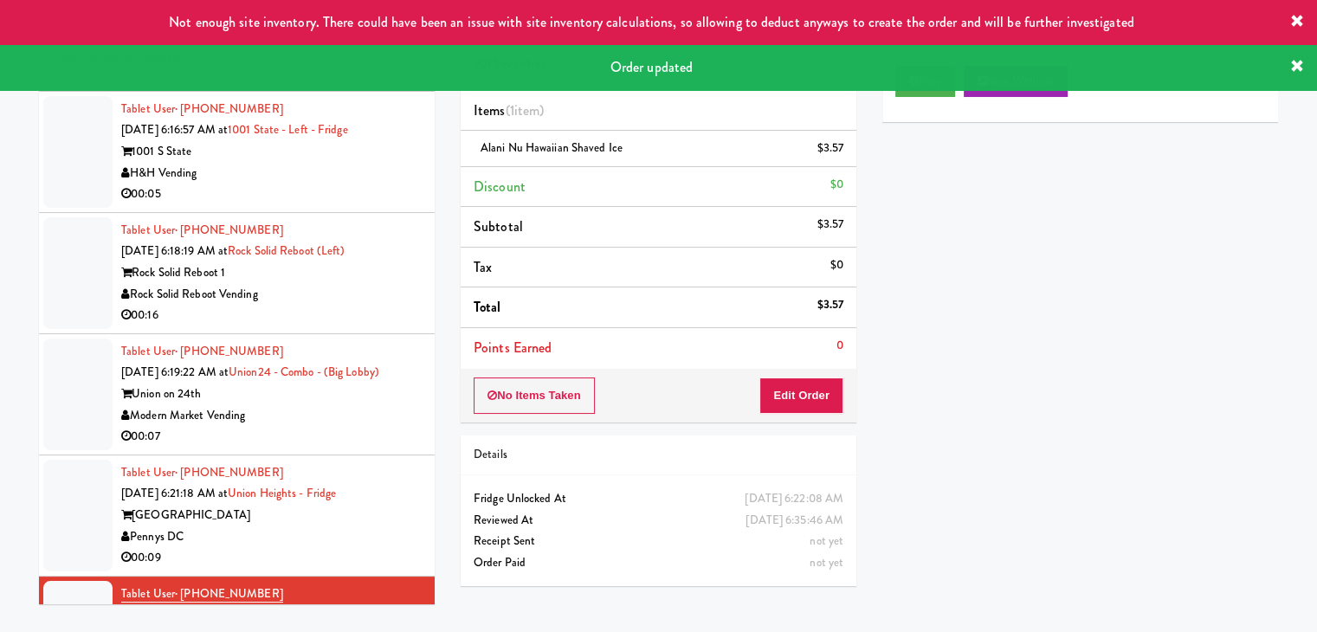
click at [381, 526] on div "Pennys DC" at bounding box center [271, 537] width 300 height 22
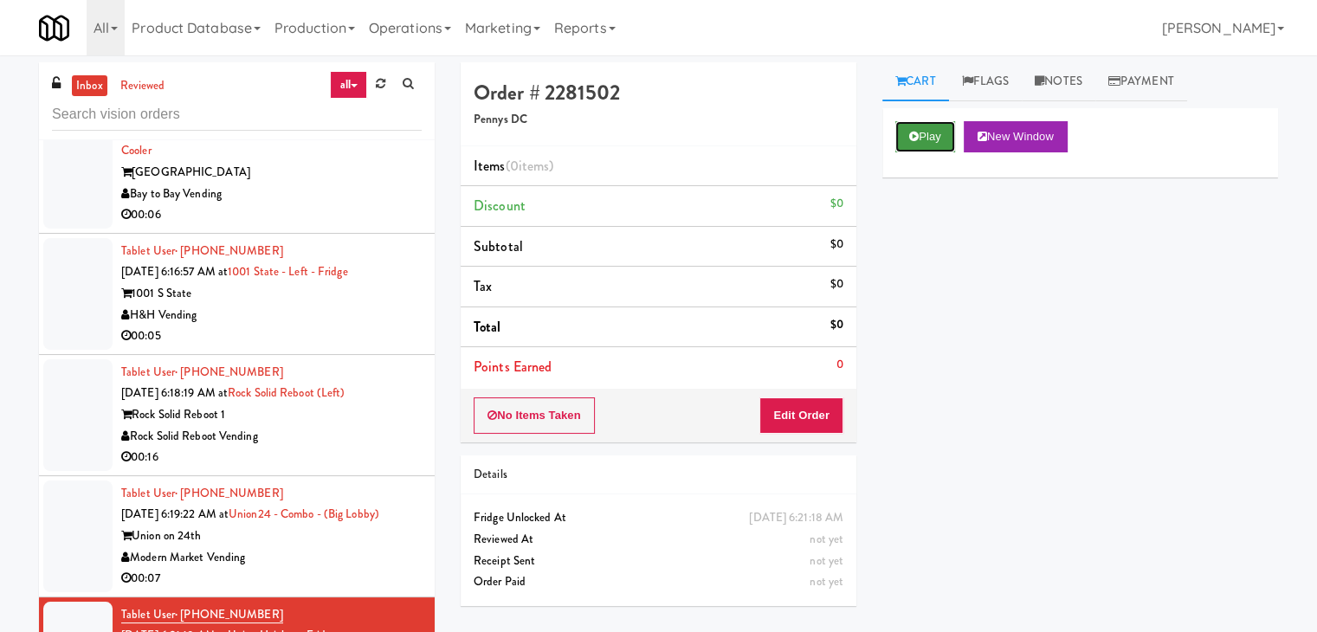
click at [942, 138] on button "Play" at bounding box center [925, 136] width 60 height 31
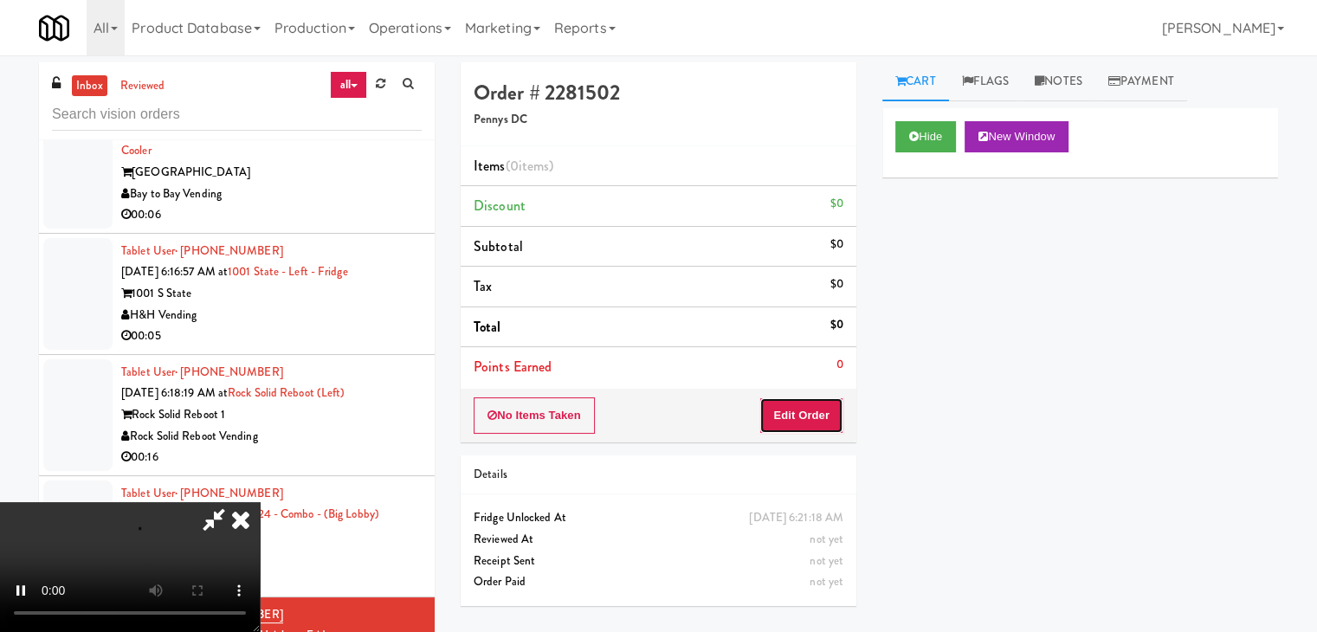
click at [804, 414] on button "Edit Order" at bounding box center [801, 415] width 84 height 36
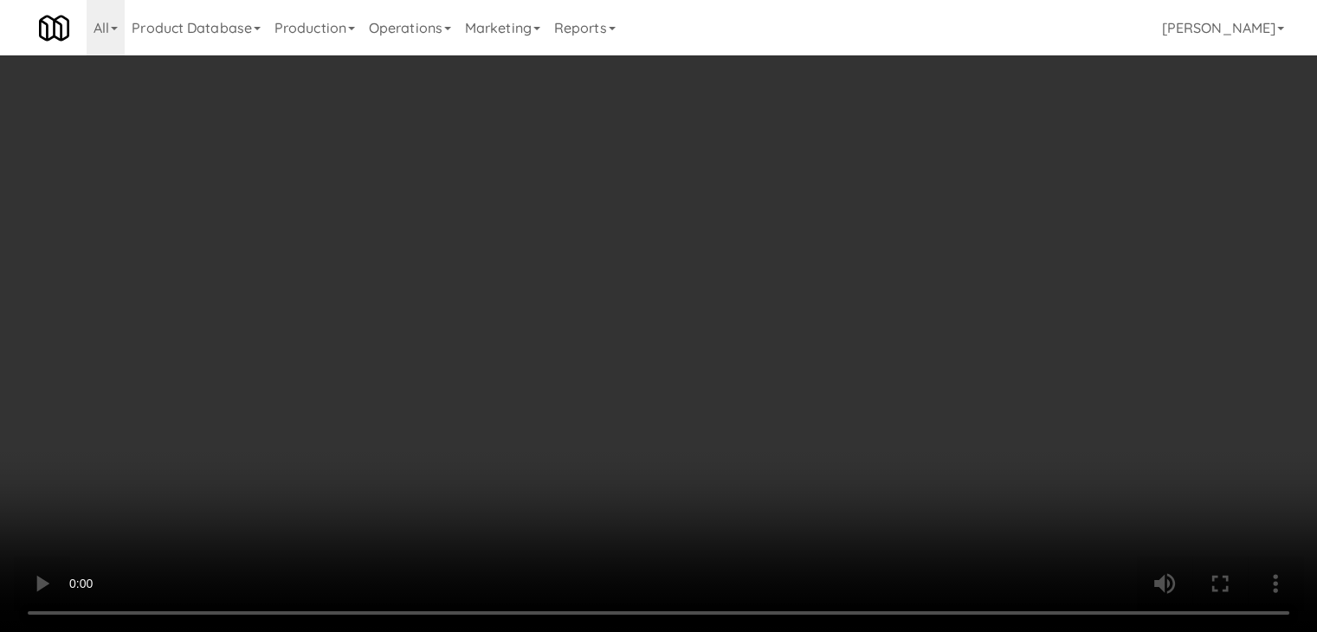
scroll to position [5855, 0]
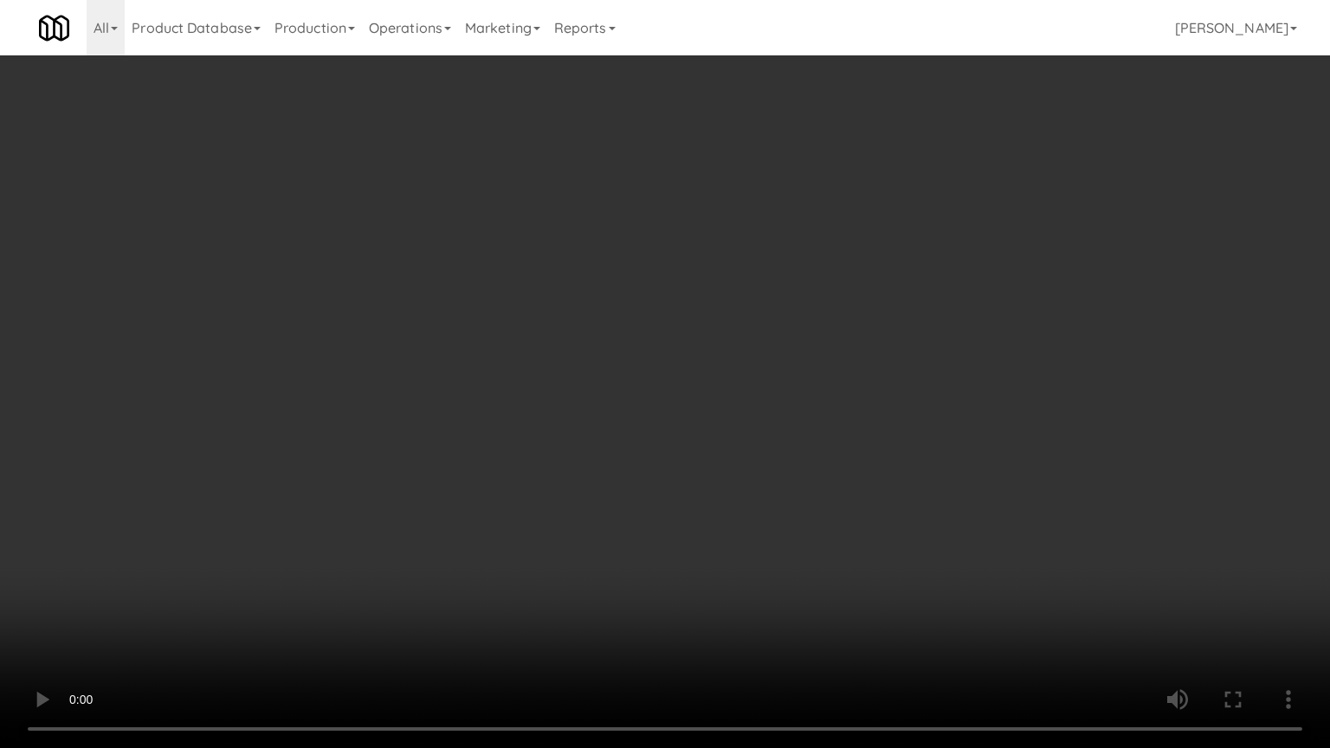
click at [645, 450] on video at bounding box center [665, 374] width 1330 height 748
drag, startPoint x: 645, startPoint y: 449, endPoint x: 687, endPoint y: 302, distance: 153.0
click at [646, 448] on video at bounding box center [665, 374] width 1330 height 748
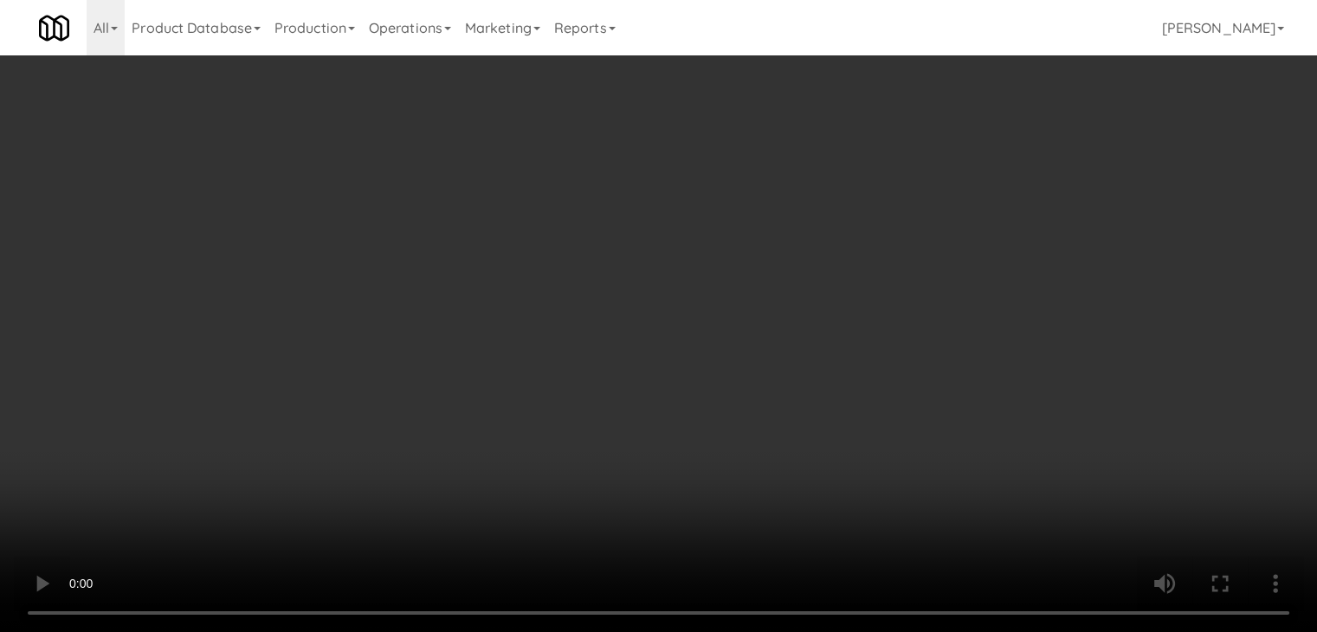
drag, startPoint x: 911, startPoint y: 187, endPoint x: 928, endPoint y: 192, distance: 18.1
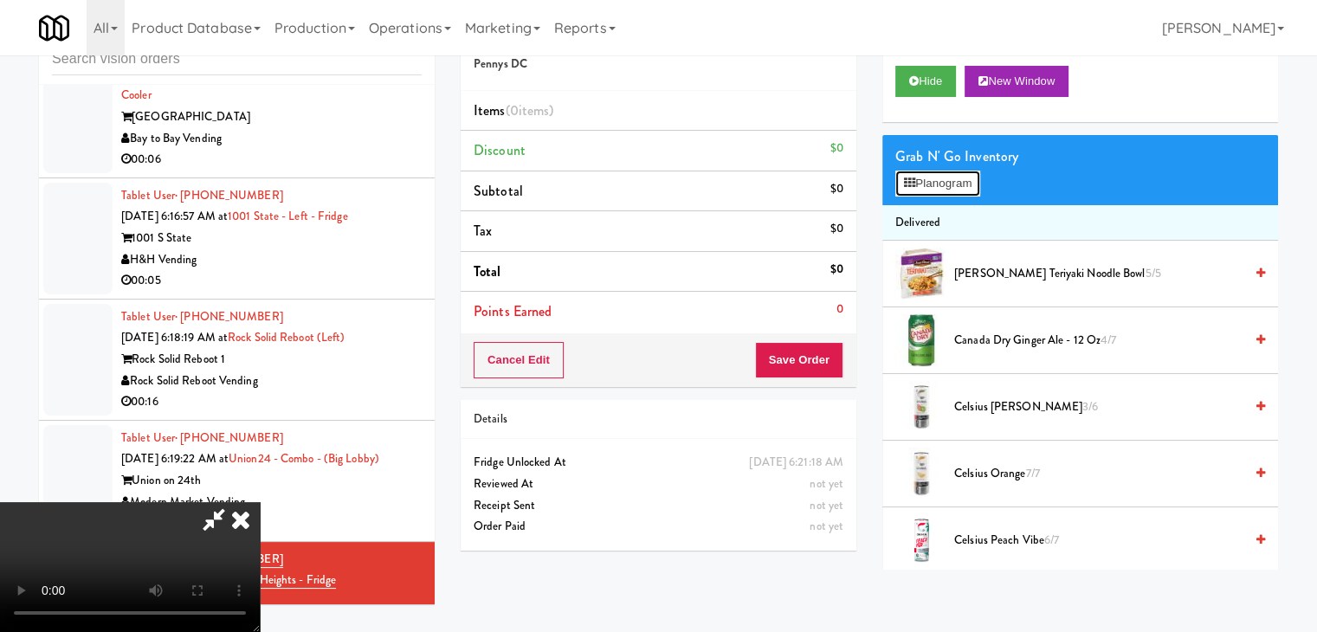
click at [920, 187] on button "Planogram" at bounding box center [937, 184] width 85 height 26
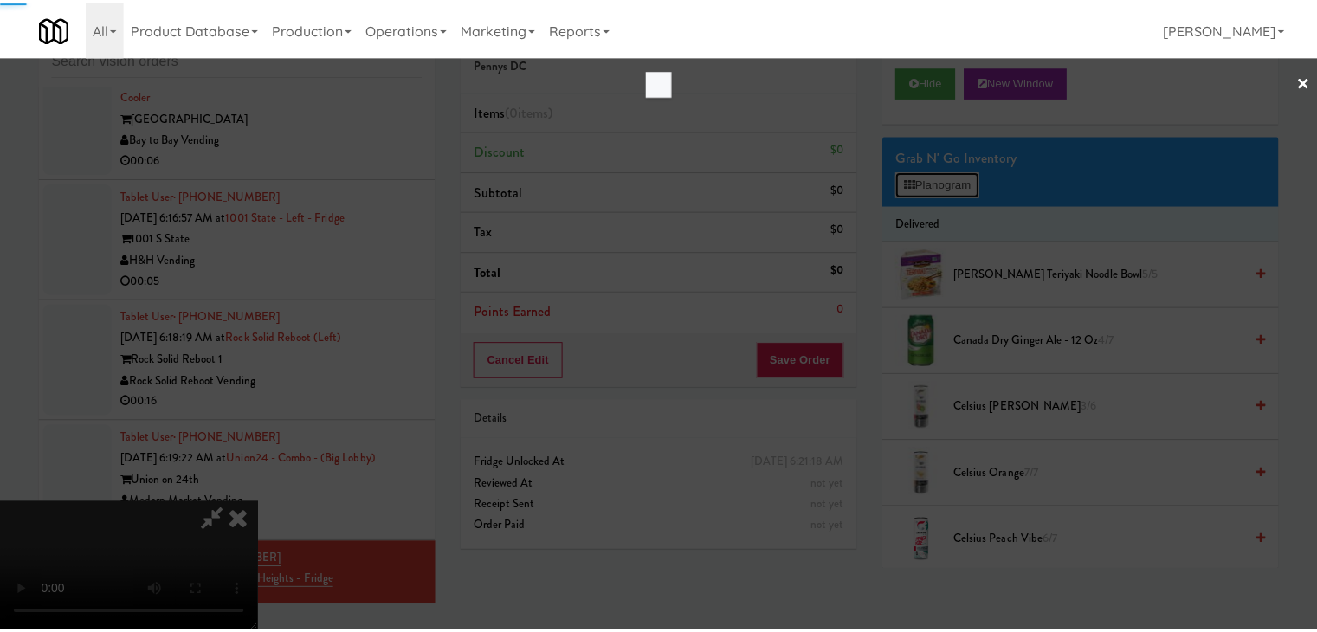
scroll to position [5855, 0]
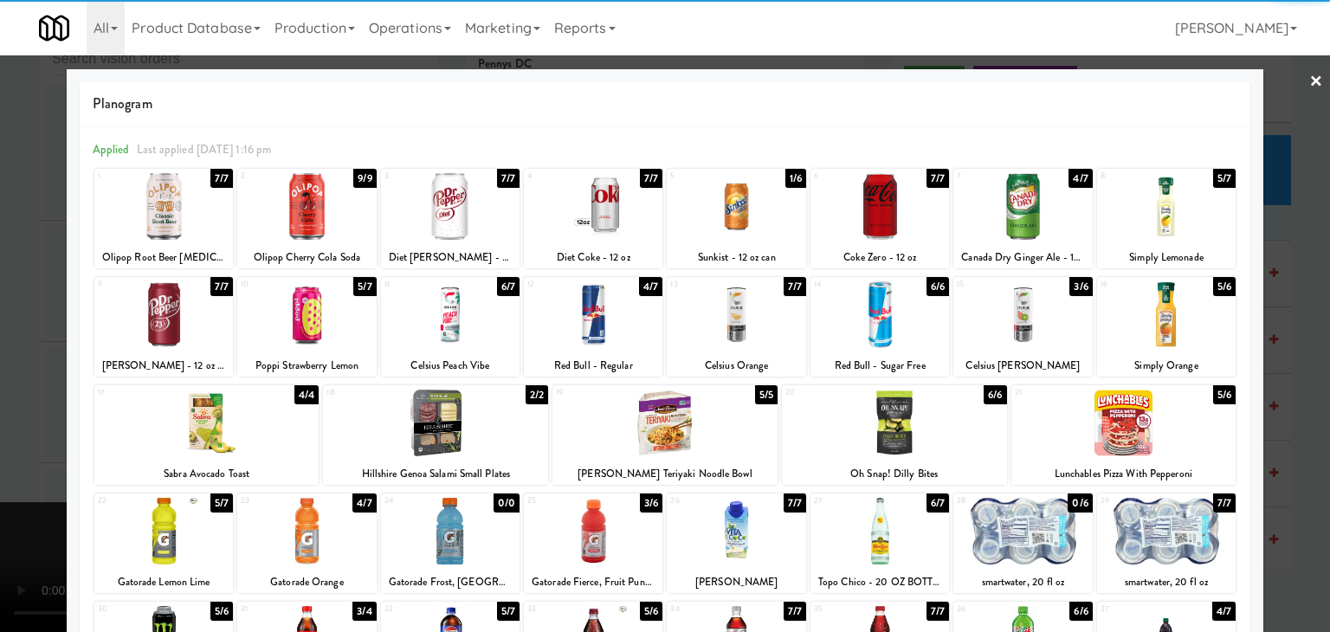
click at [1046, 306] on div at bounding box center [1022, 314] width 139 height 67
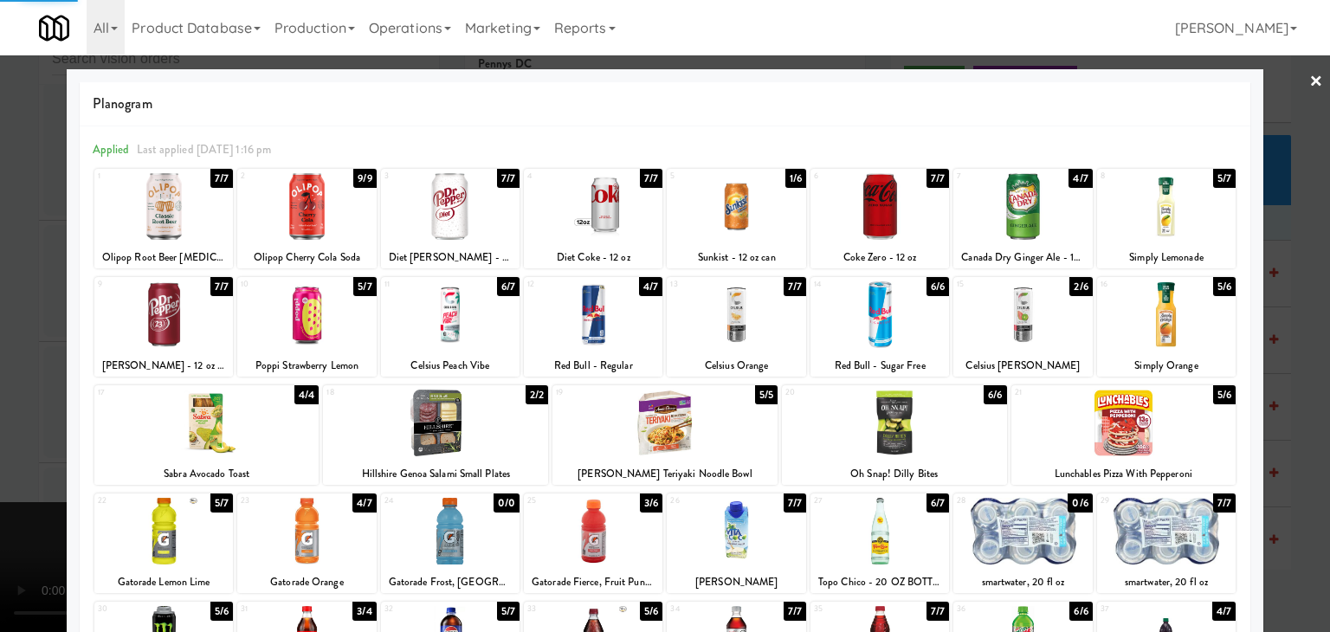
drag, startPoint x: 1273, startPoint y: 326, endPoint x: 1245, endPoint y: 326, distance: 27.7
click at [1275, 326] on div at bounding box center [665, 316] width 1330 height 632
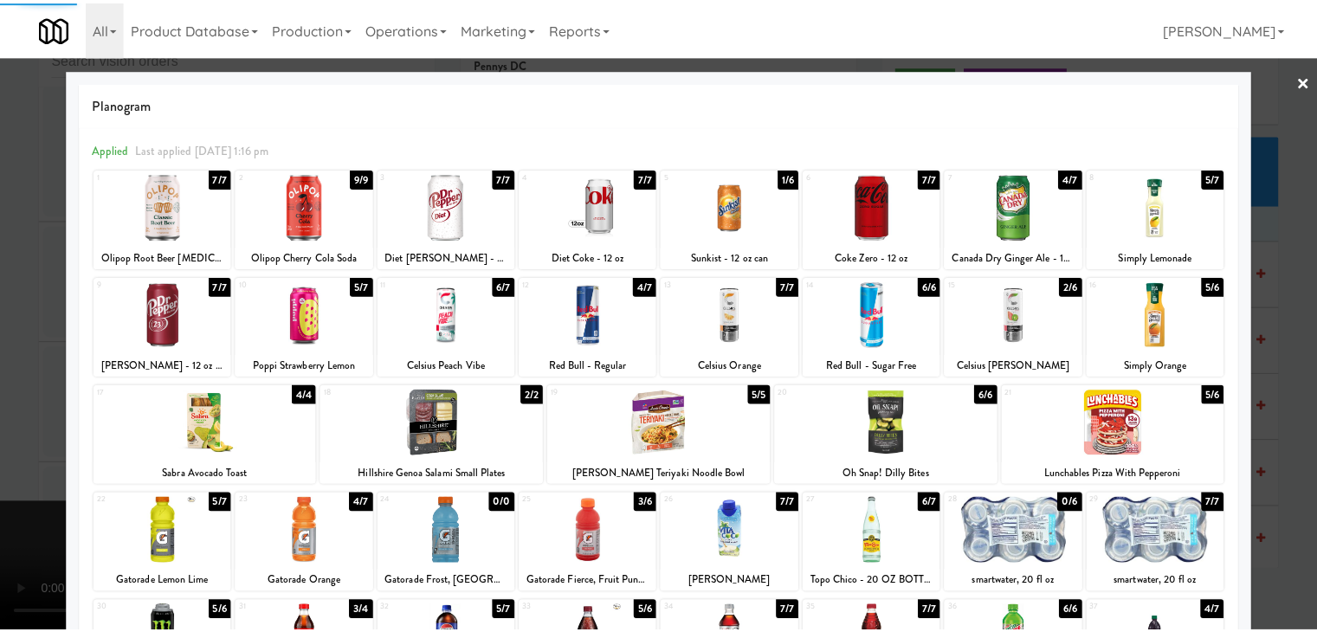
scroll to position [5897, 0]
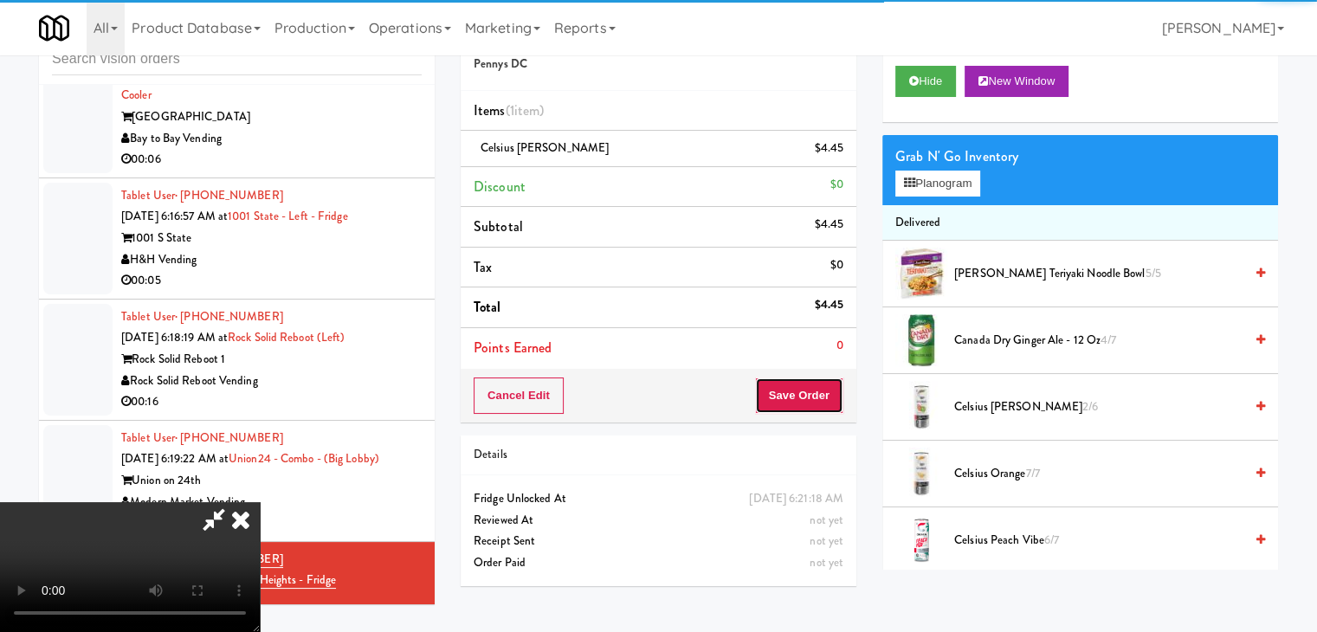
click at [814, 396] on button "Save Order" at bounding box center [799, 396] width 88 height 36
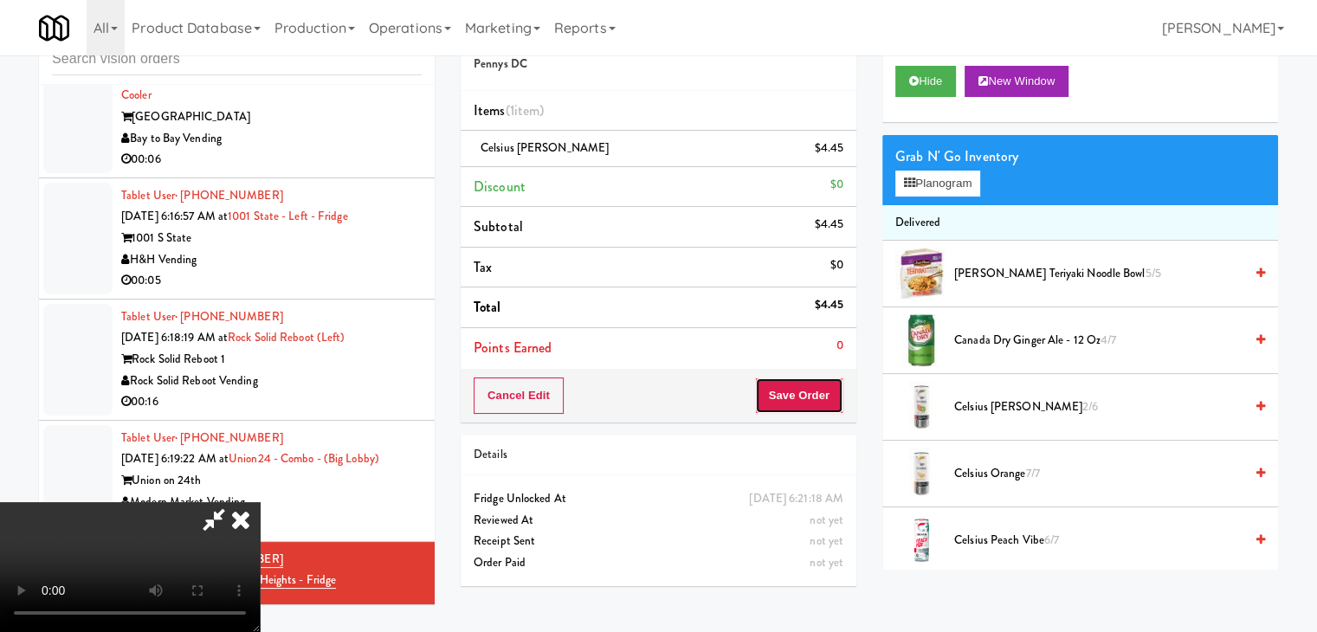
click at [816, 396] on button "Save Order" at bounding box center [799, 396] width 88 height 36
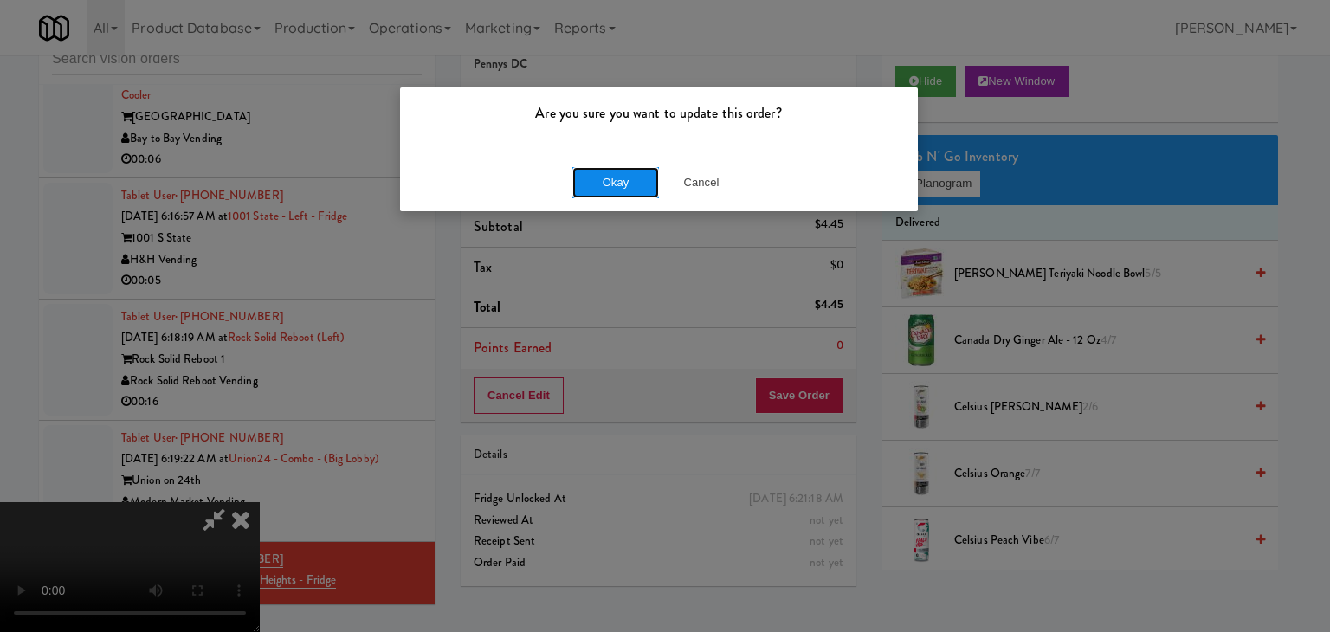
click at [623, 187] on button "Okay" at bounding box center [615, 182] width 87 height 31
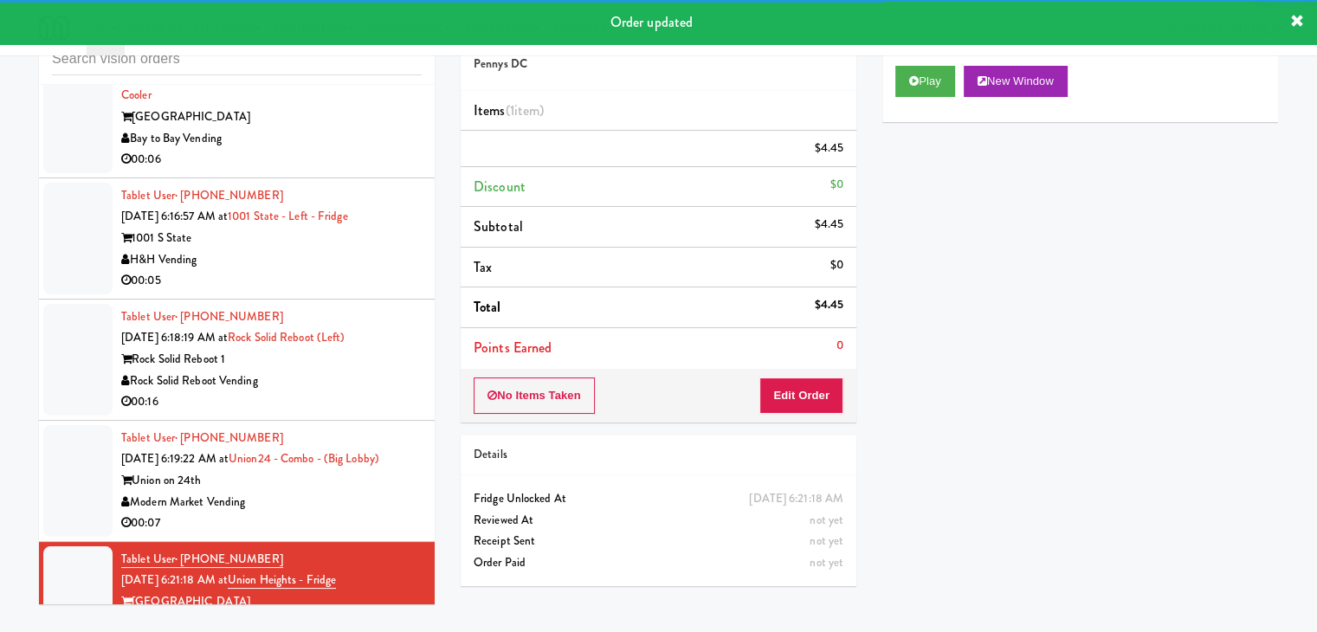
click at [384, 513] on div "00:07" at bounding box center [271, 524] width 300 height 22
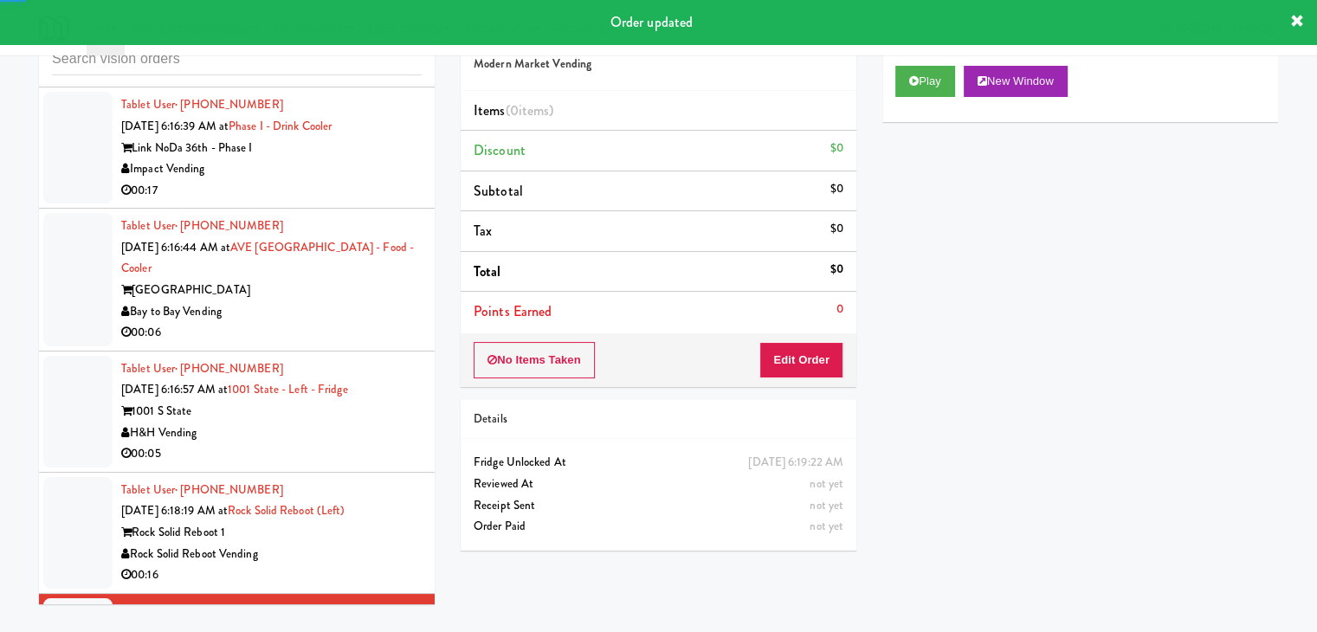
scroll to position [5638, 0]
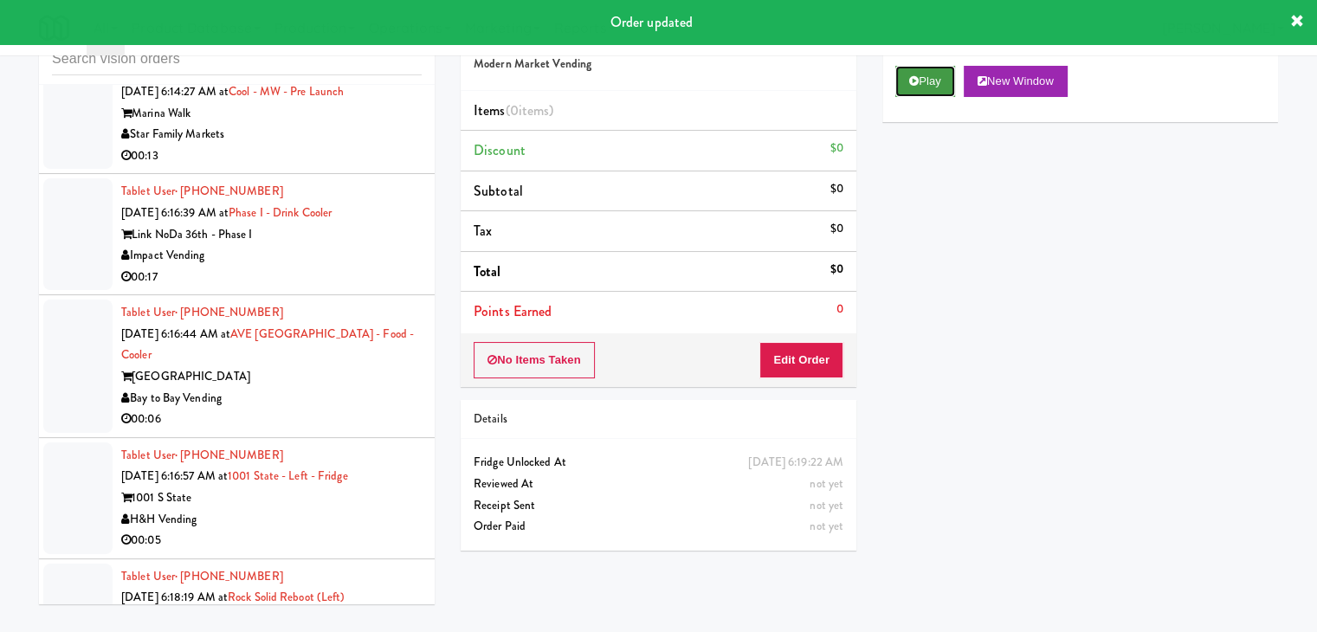
click at [935, 75] on button "Play" at bounding box center [925, 81] width 60 height 31
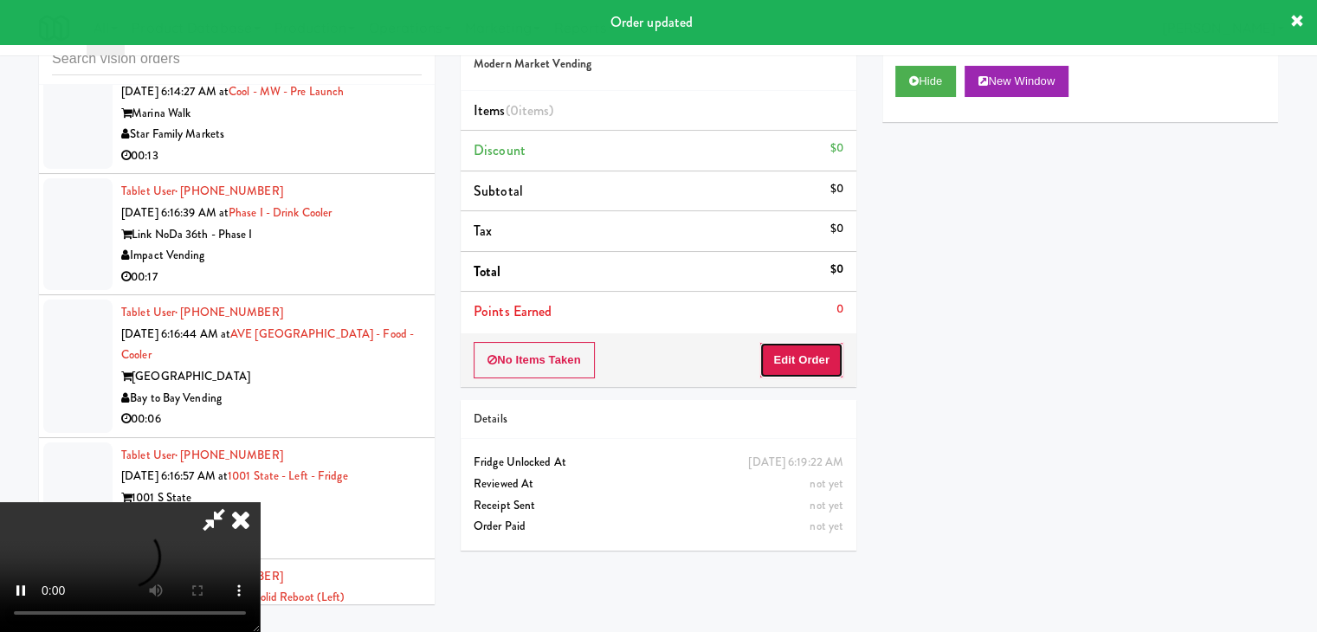
click at [817, 352] on button "Edit Order" at bounding box center [801, 360] width 84 height 36
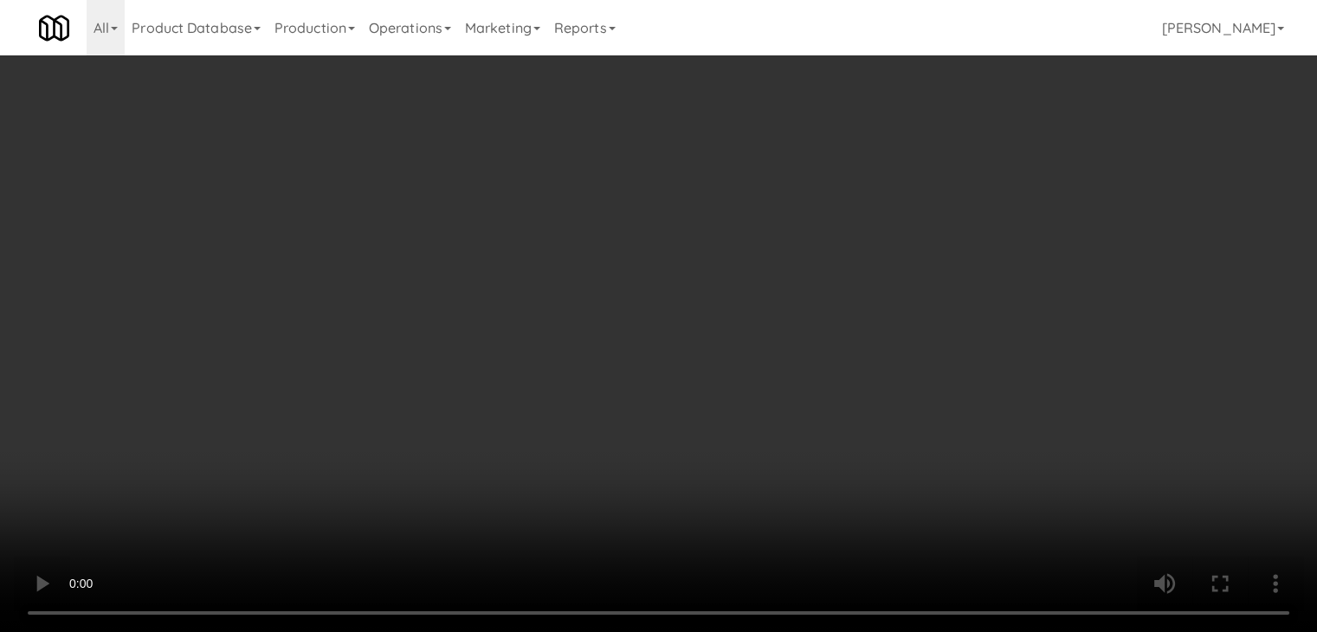
scroll to position [5595, 0]
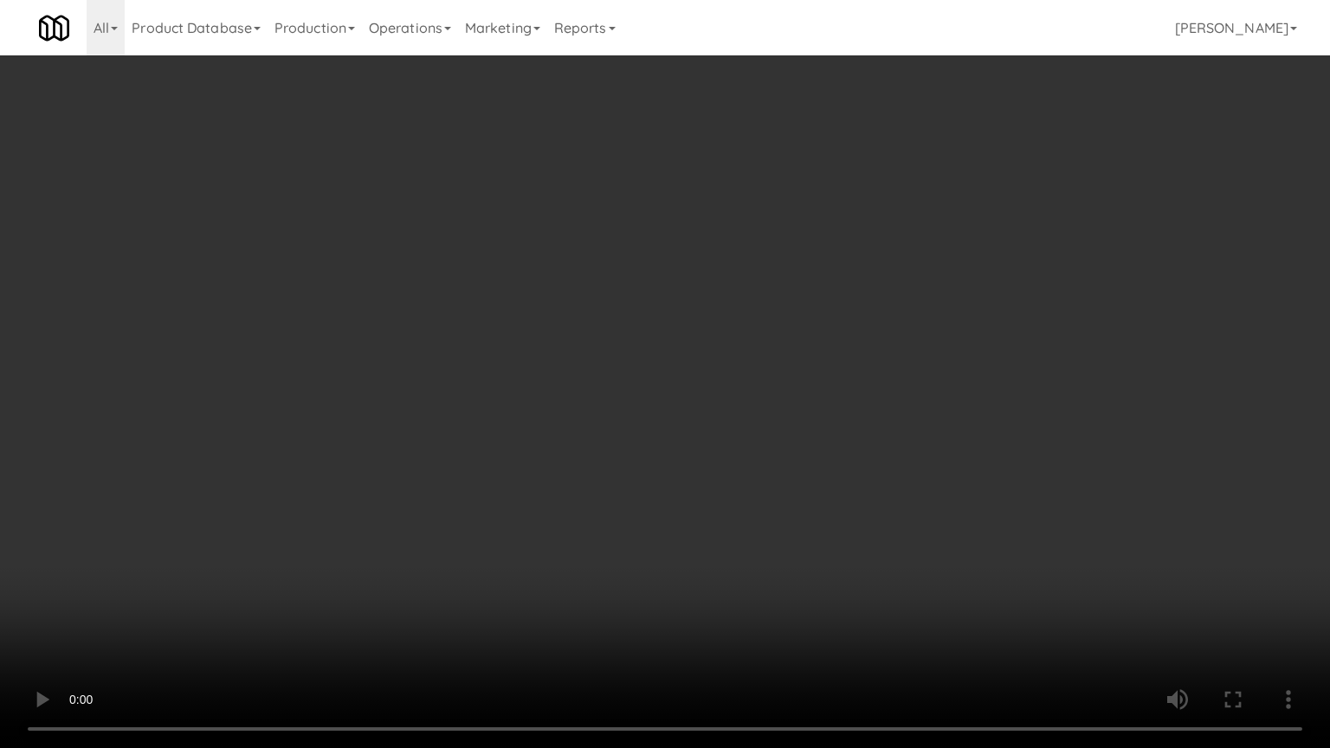
click at [735, 512] on video at bounding box center [665, 374] width 1330 height 748
click at [744, 496] on video at bounding box center [665, 374] width 1330 height 748
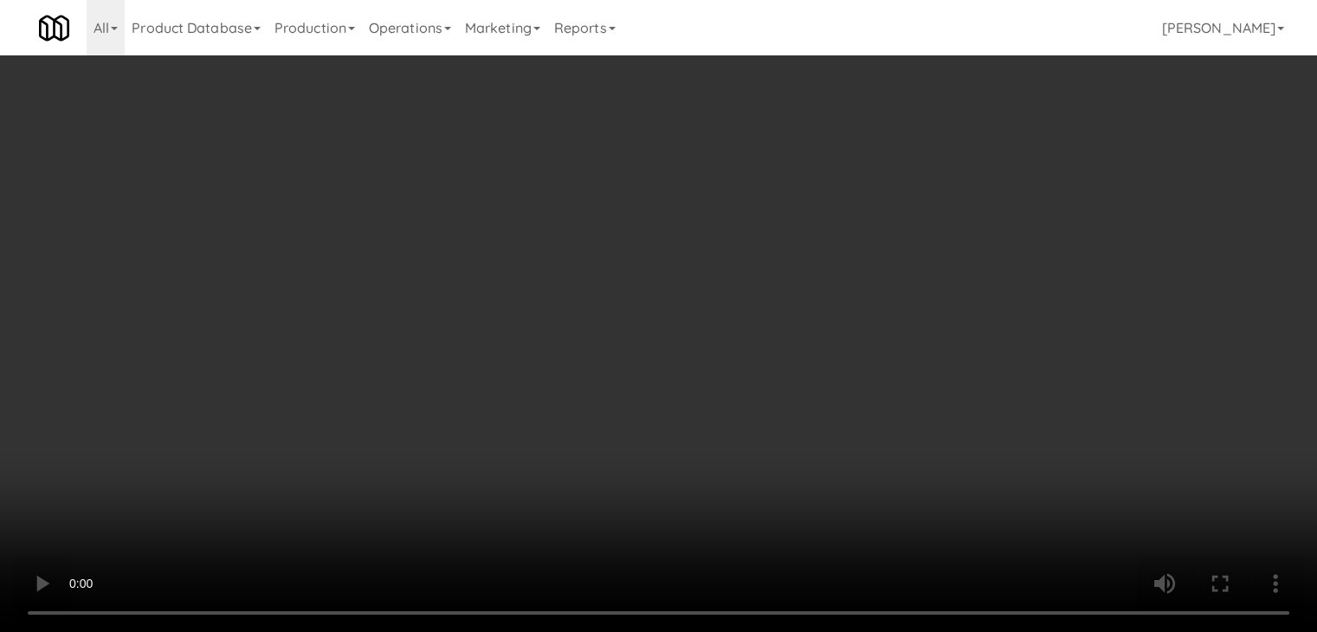
click at [956, 182] on button "Planogram" at bounding box center [937, 184] width 85 height 26
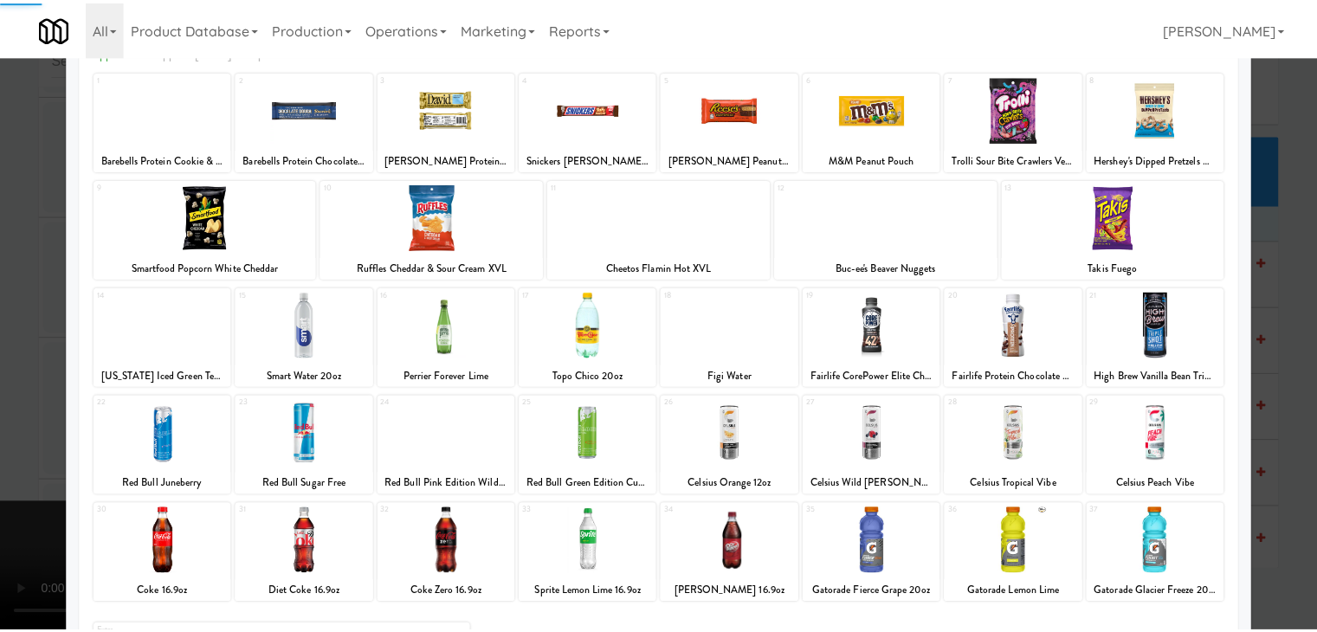
scroll to position [218, 0]
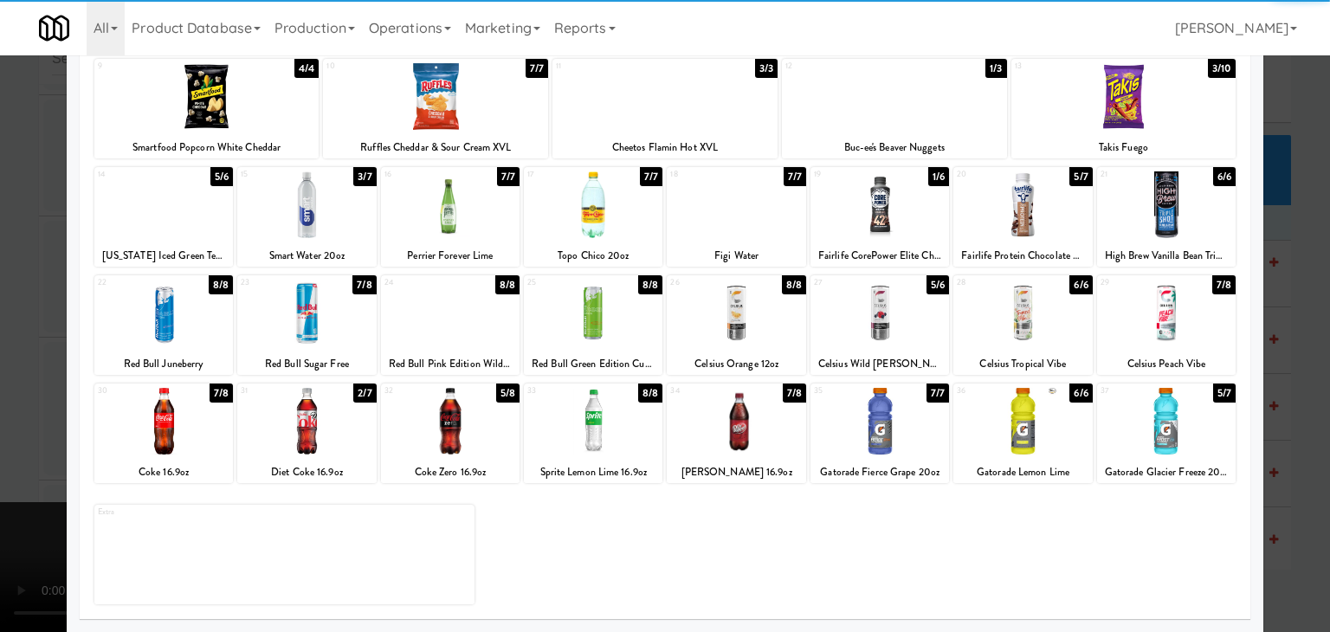
click at [1182, 413] on div at bounding box center [1166, 421] width 139 height 67
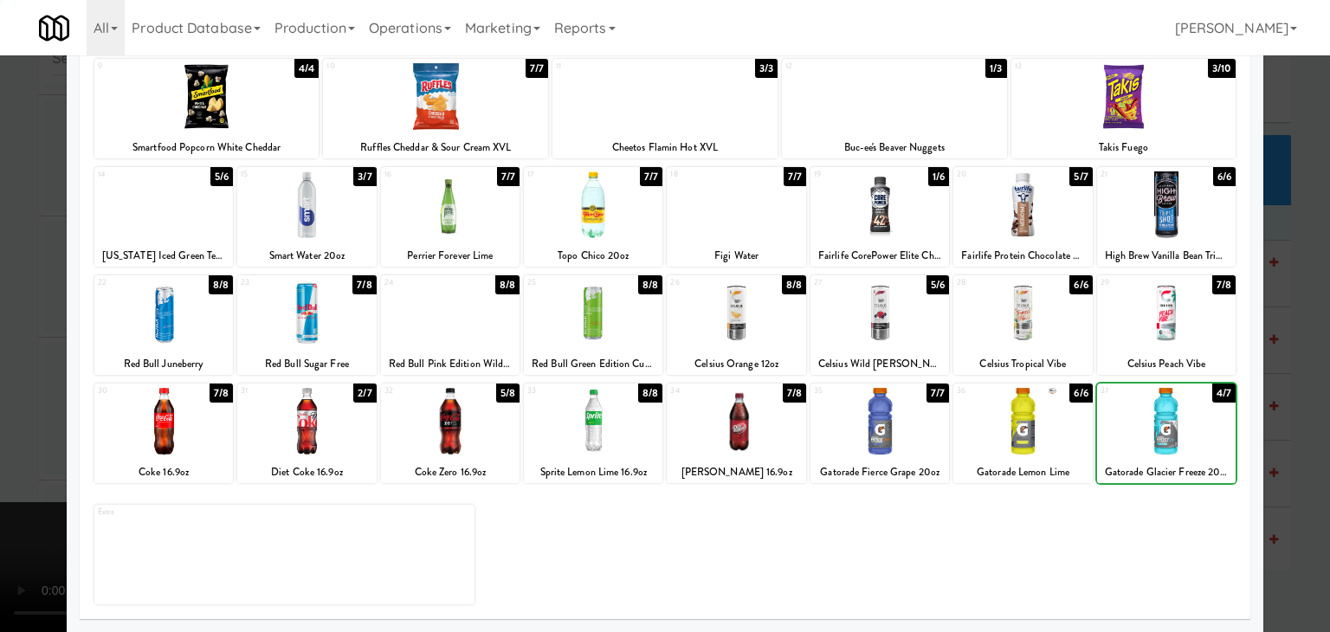
drag, startPoint x: 1305, startPoint y: 416, endPoint x: 1001, endPoint y: 395, distance: 304.7
click at [1305, 416] on div at bounding box center [665, 316] width 1330 height 632
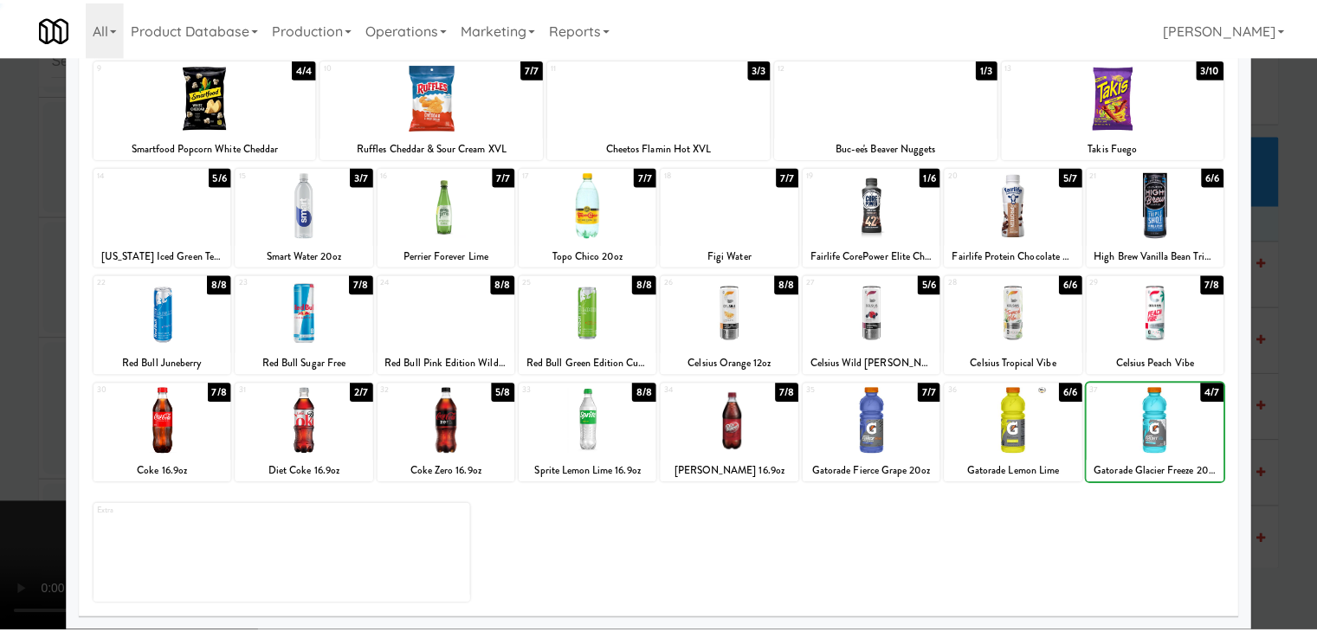
scroll to position [5638, 0]
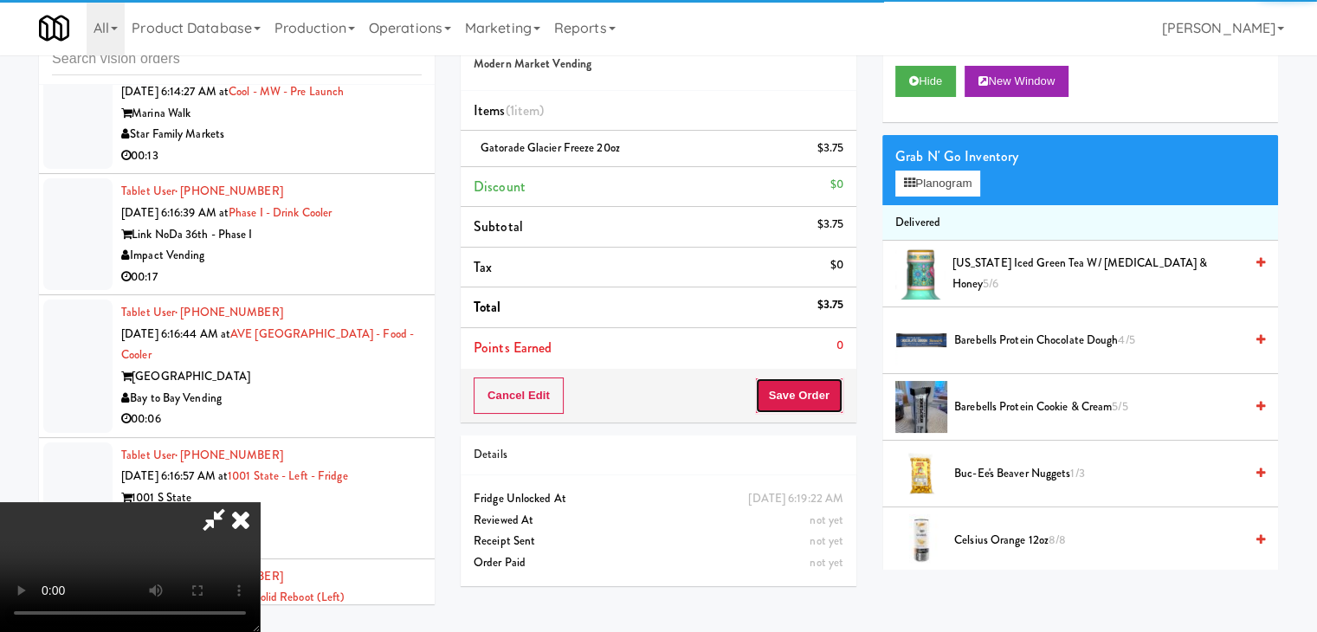
click at [838, 401] on button "Save Order" at bounding box center [799, 396] width 88 height 36
click at [838, 399] on button "Save Order" at bounding box center [799, 396] width 88 height 36
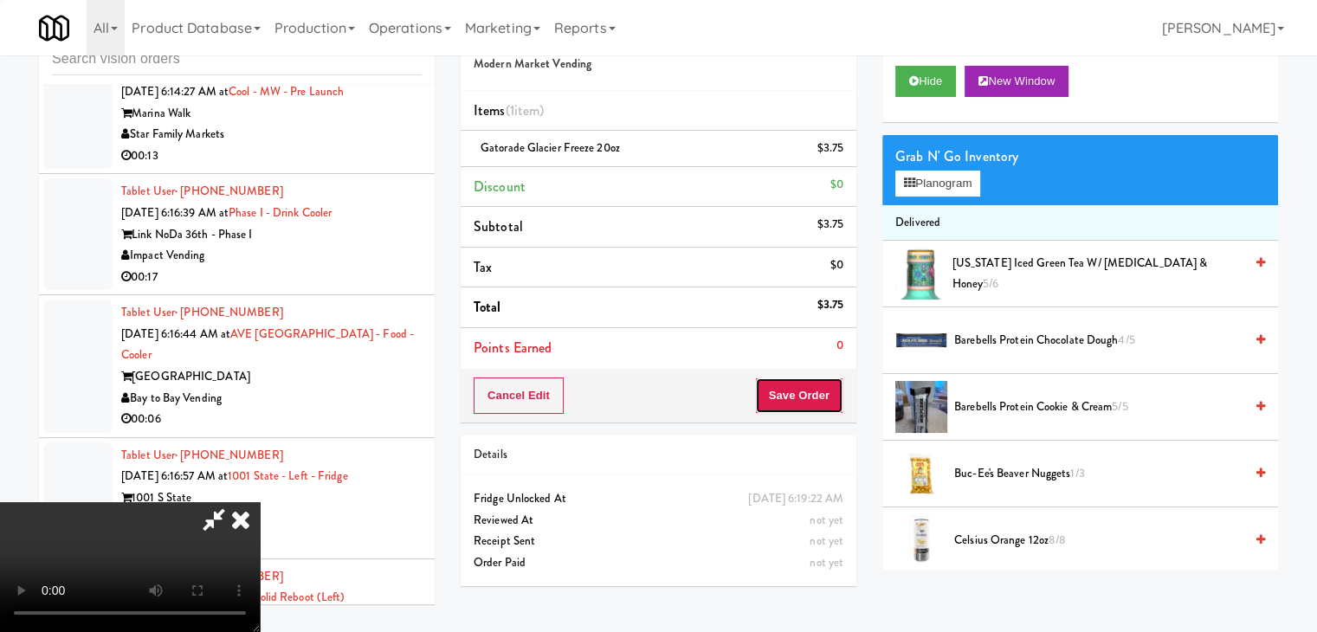
click at [837, 396] on button "Save Order" at bounding box center [799, 396] width 88 height 36
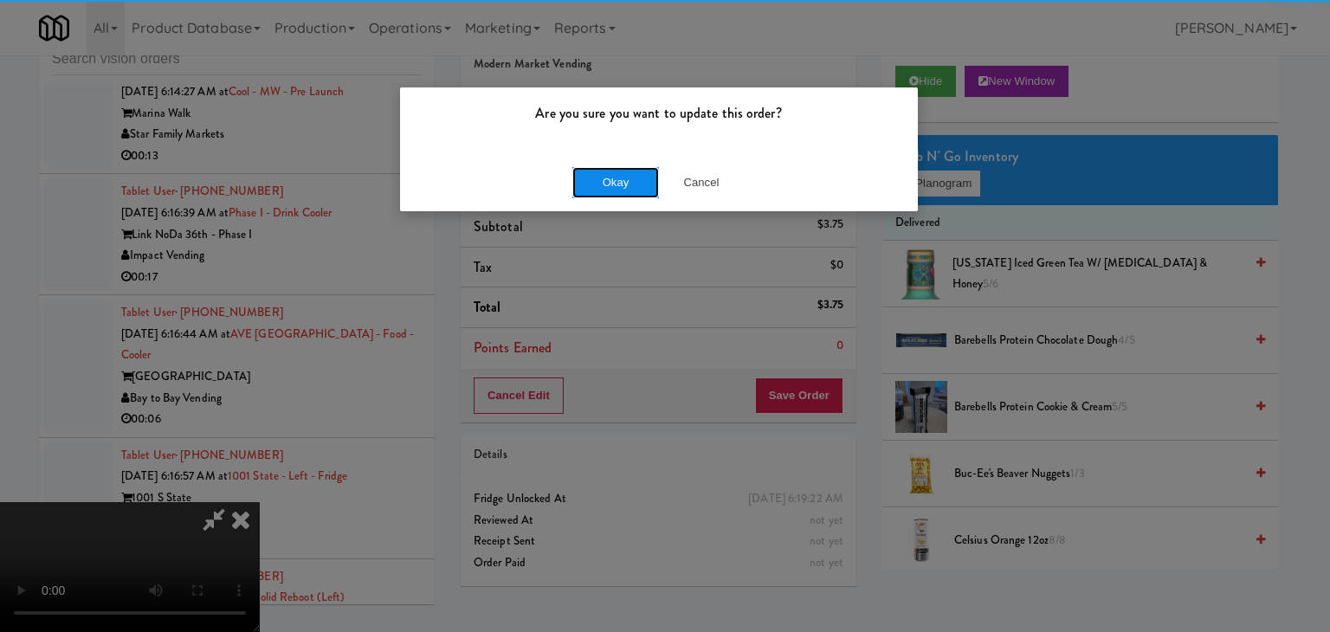
drag, startPoint x: 641, startPoint y: 169, endPoint x: 636, endPoint y: 184, distance: 16.4
click at [638, 174] on button "Okay" at bounding box center [615, 182] width 87 height 31
click at [636, 184] on div "Okay Cancel" at bounding box center [659, 182] width 518 height 58
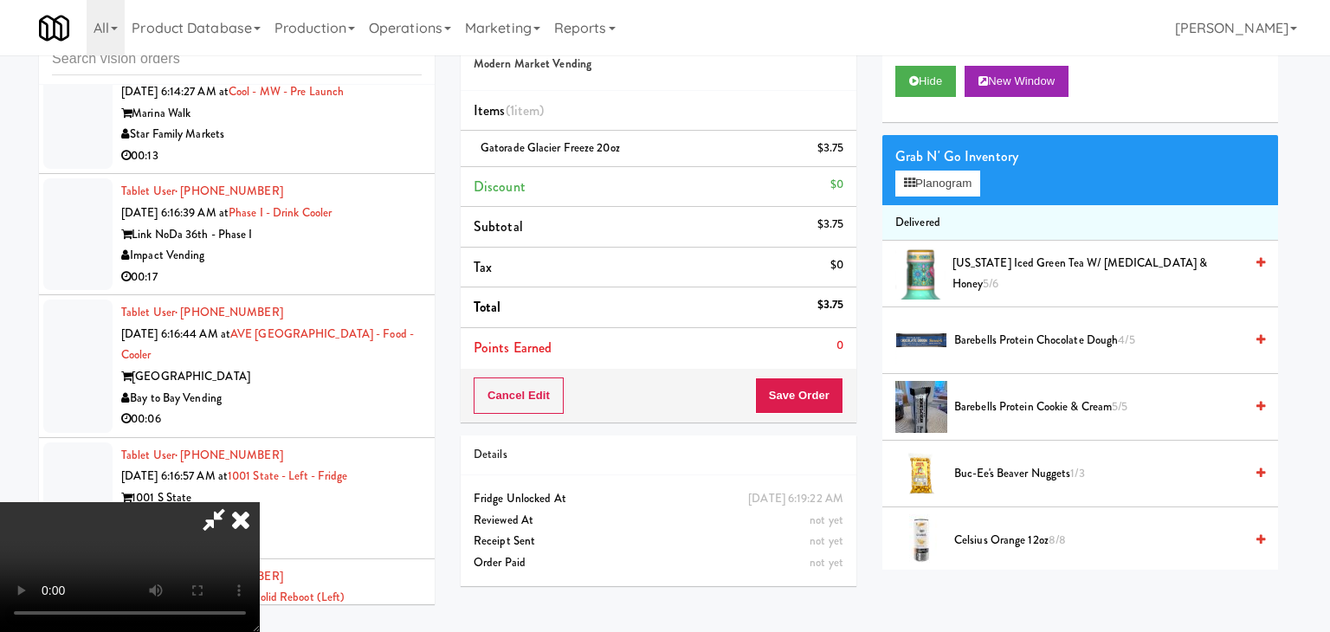
click at [636, 184] on div at bounding box center [665, 316] width 1330 height 632
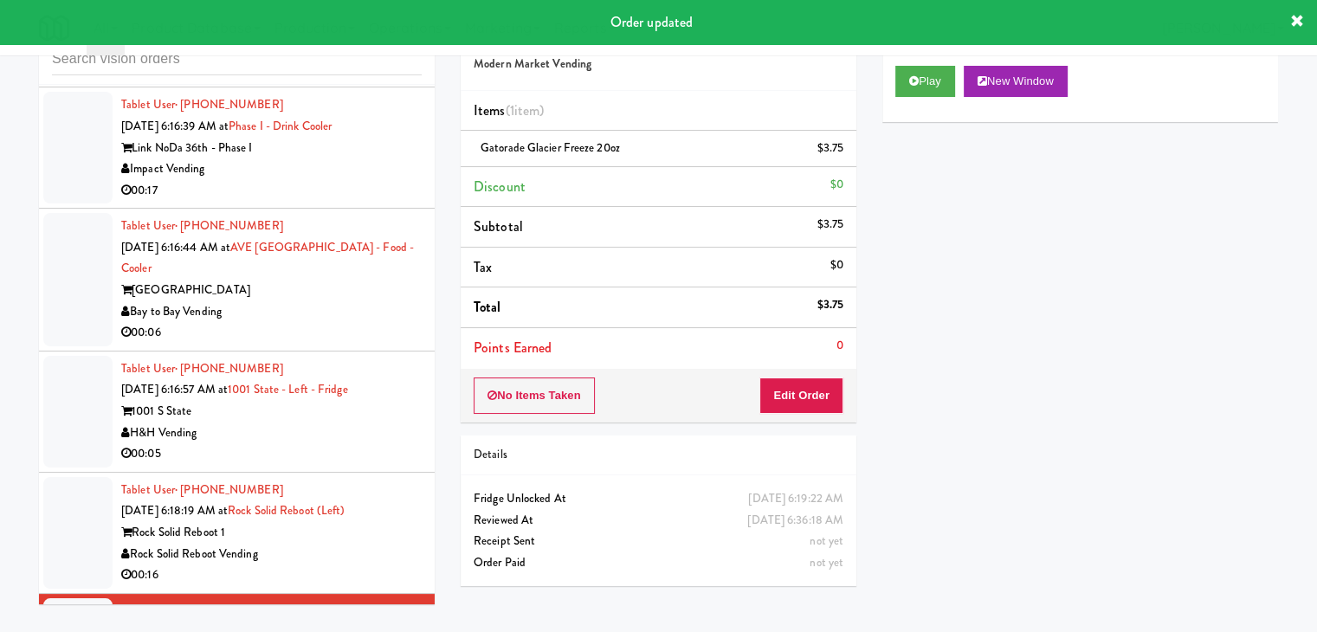
drag, startPoint x: 395, startPoint y: 464, endPoint x: 384, endPoint y: 462, distance: 10.7
click at [394, 544] on div "Rock Solid Reboot Vending" at bounding box center [271, 555] width 300 height 22
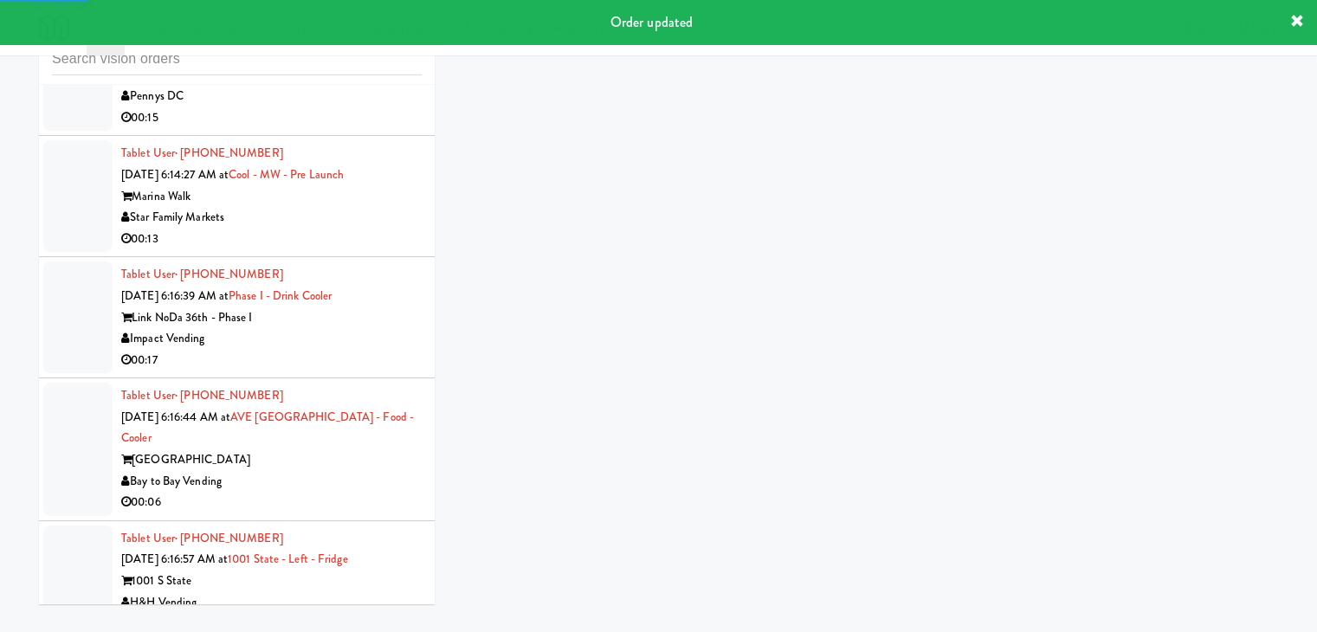
scroll to position [5551, 0]
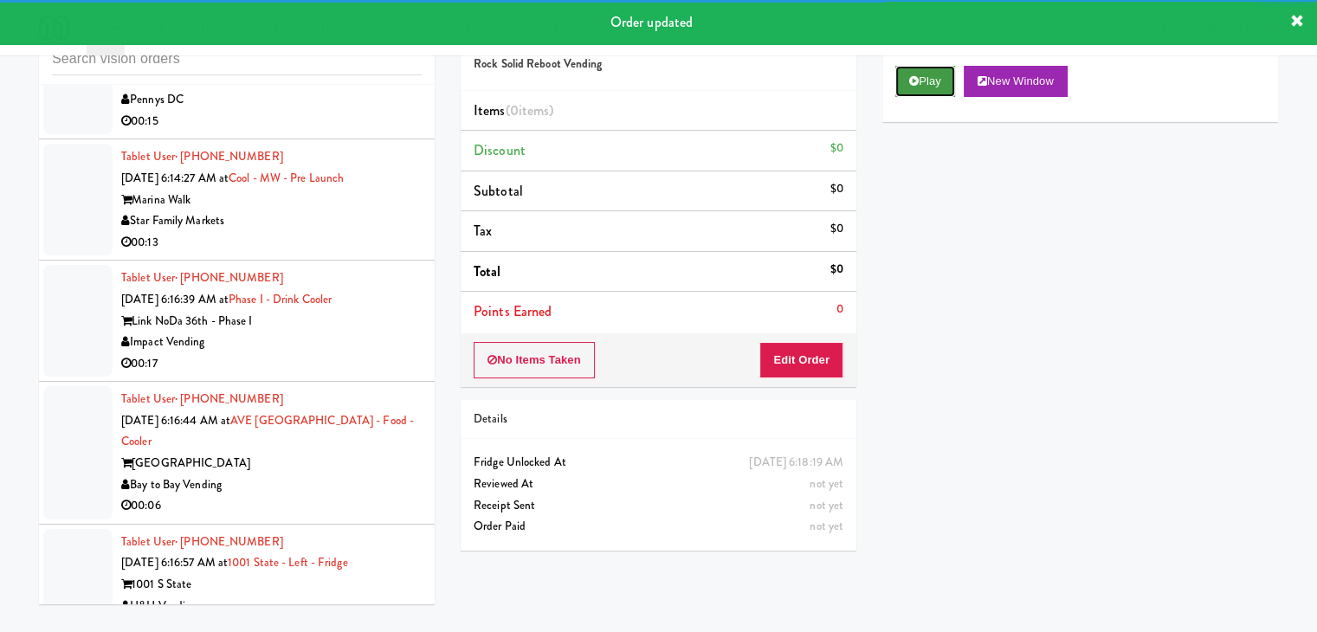
click at [913, 86] on button "Play" at bounding box center [925, 81] width 60 height 31
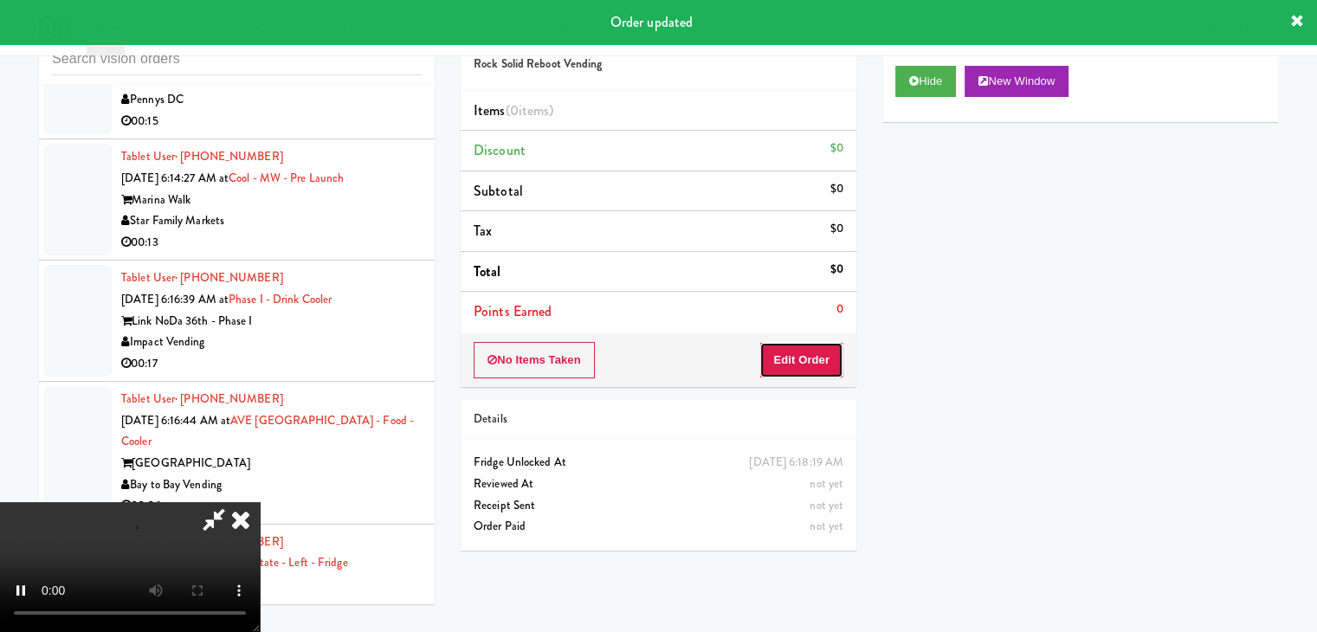
click at [801, 358] on button "Edit Order" at bounding box center [801, 360] width 84 height 36
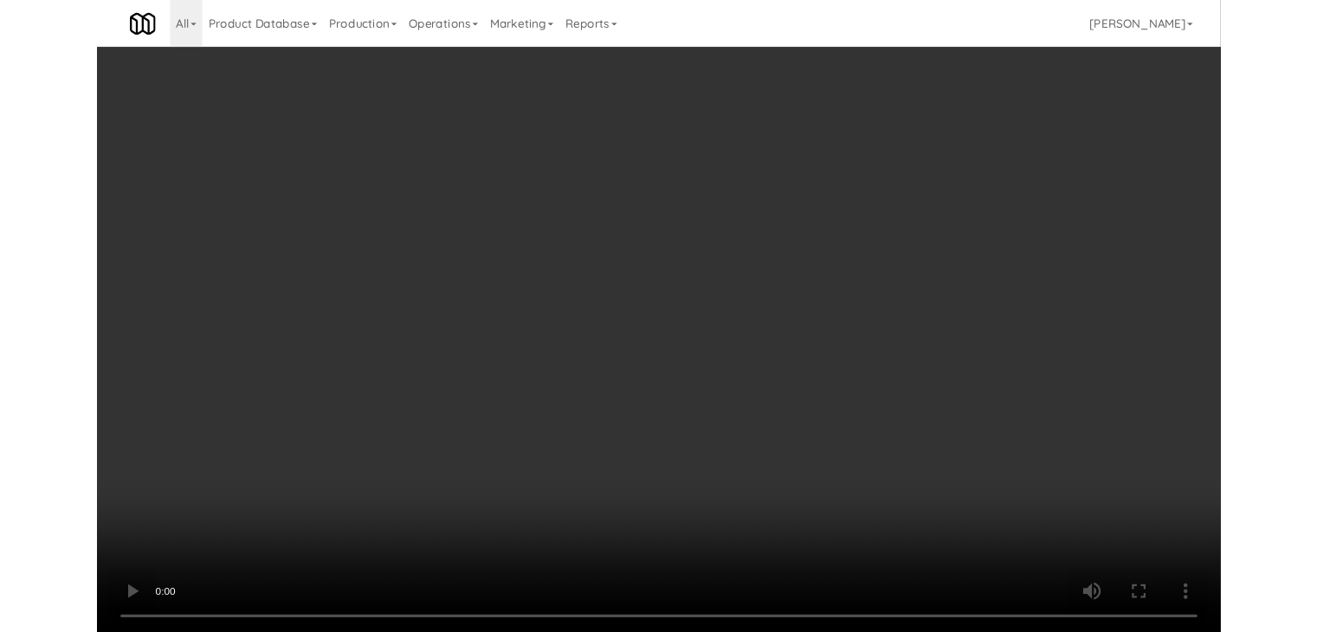
scroll to position [5509, 0]
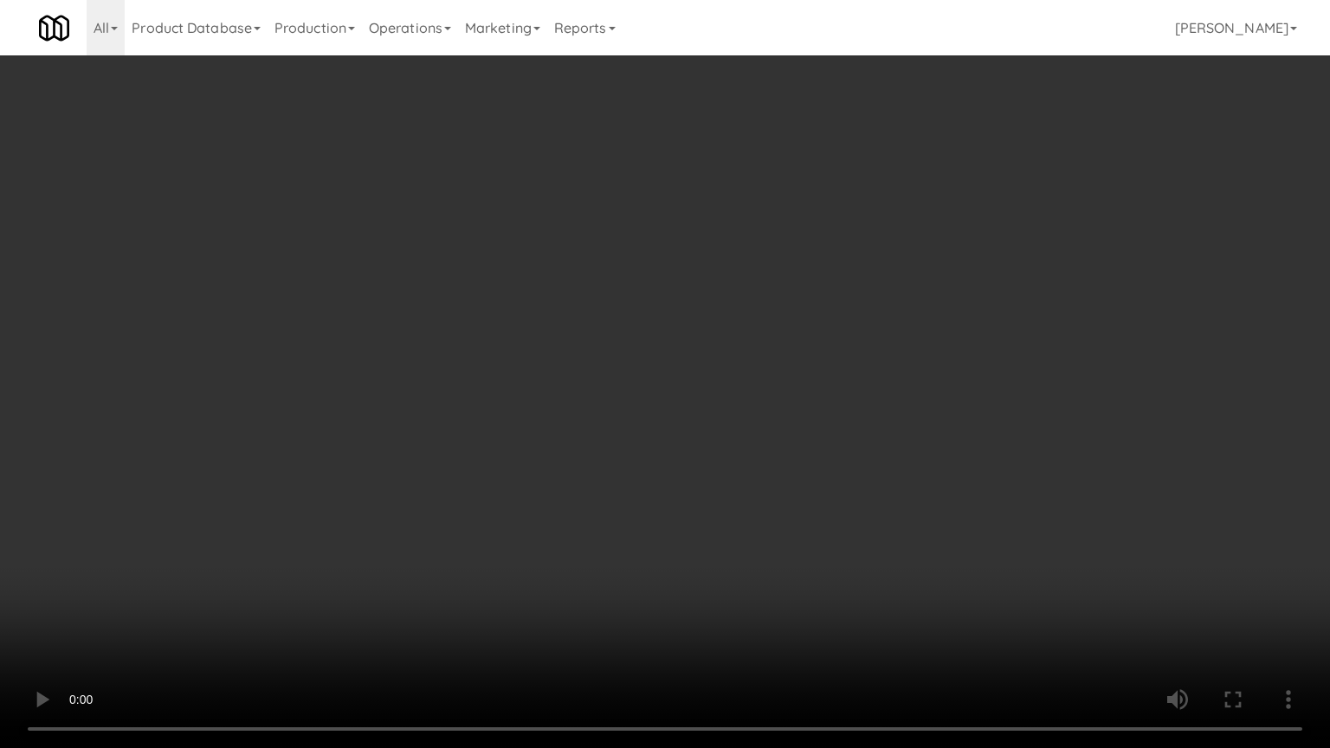
click at [808, 459] on video at bounding box center [665, 374] width 1330 height 748
click at [800, 461] on video at bounding box center [665, 374] width 1330 height 748
click at [813, 434] on video at bounding box center [665, 374] width 1330 height 748
drag, startPoint x: 813, startPoint y: 434, endPoint x: 818, endPoint y: 424, distance: 10.8
click at [817, 425] on video at bounding box center [665, 374] width 1330 height 748
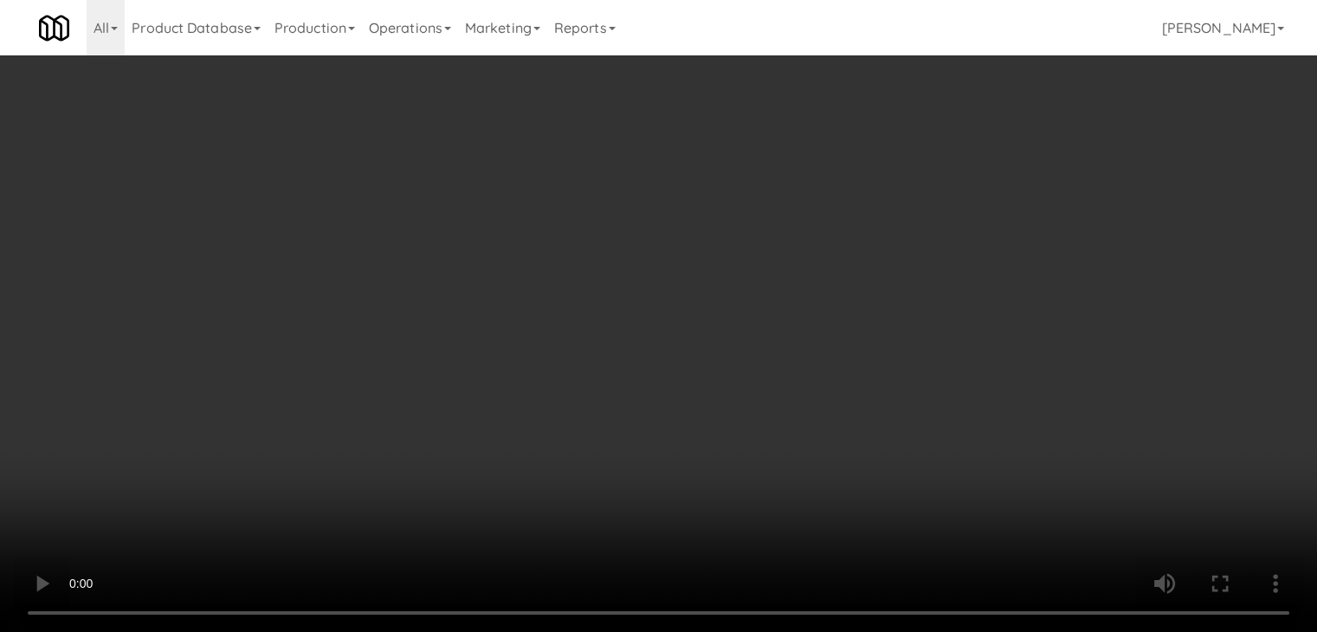
click at [943, 179] on button "Planogram" at bounding box center [937, 184] width 85 height 26
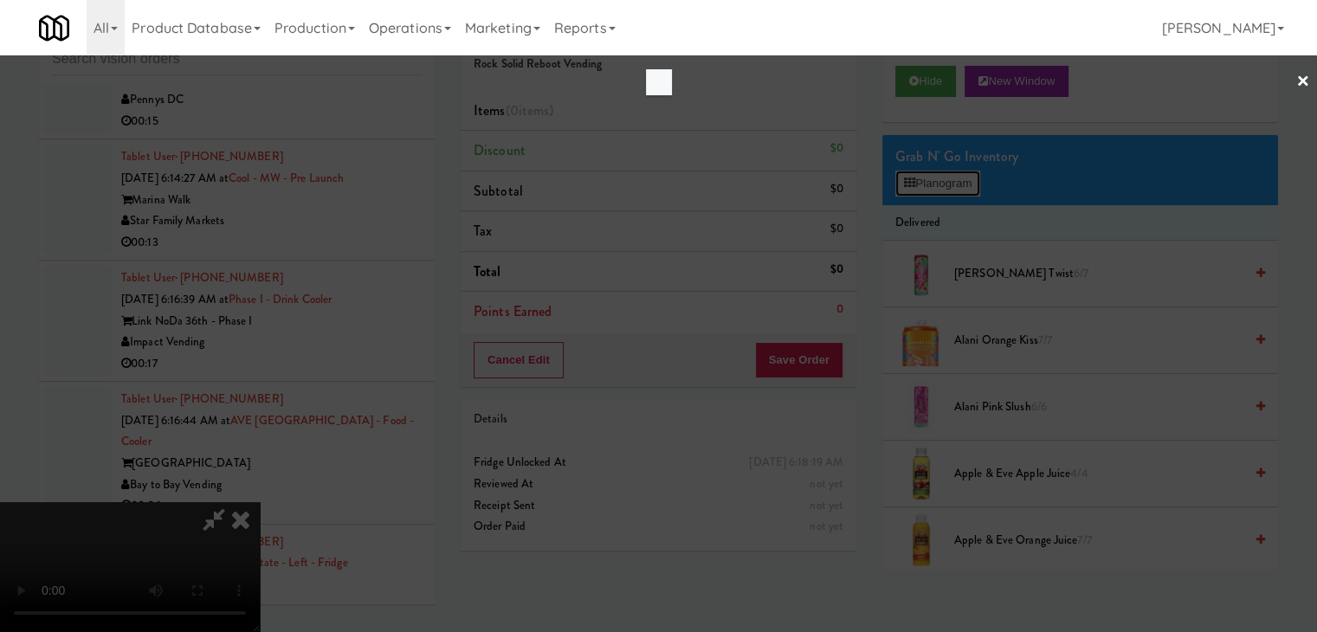
scroll to position [5509, 0]
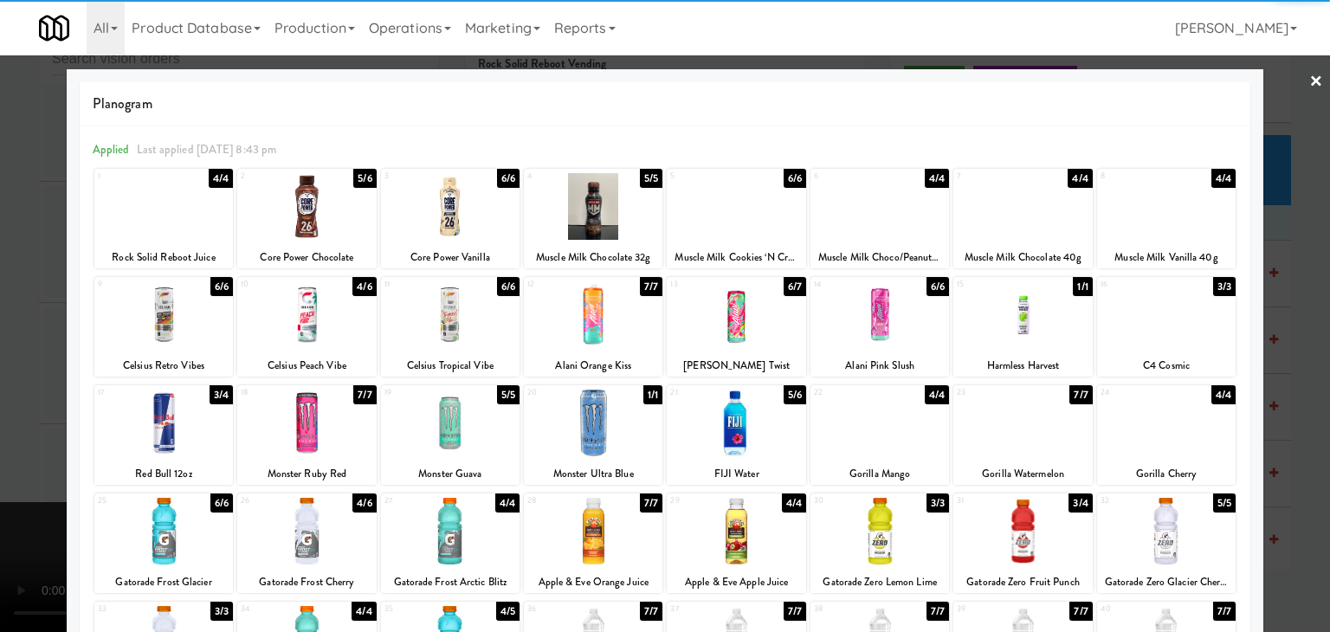
click at [736, 329] on div at bounding box center [736, 314] width 139 height 67
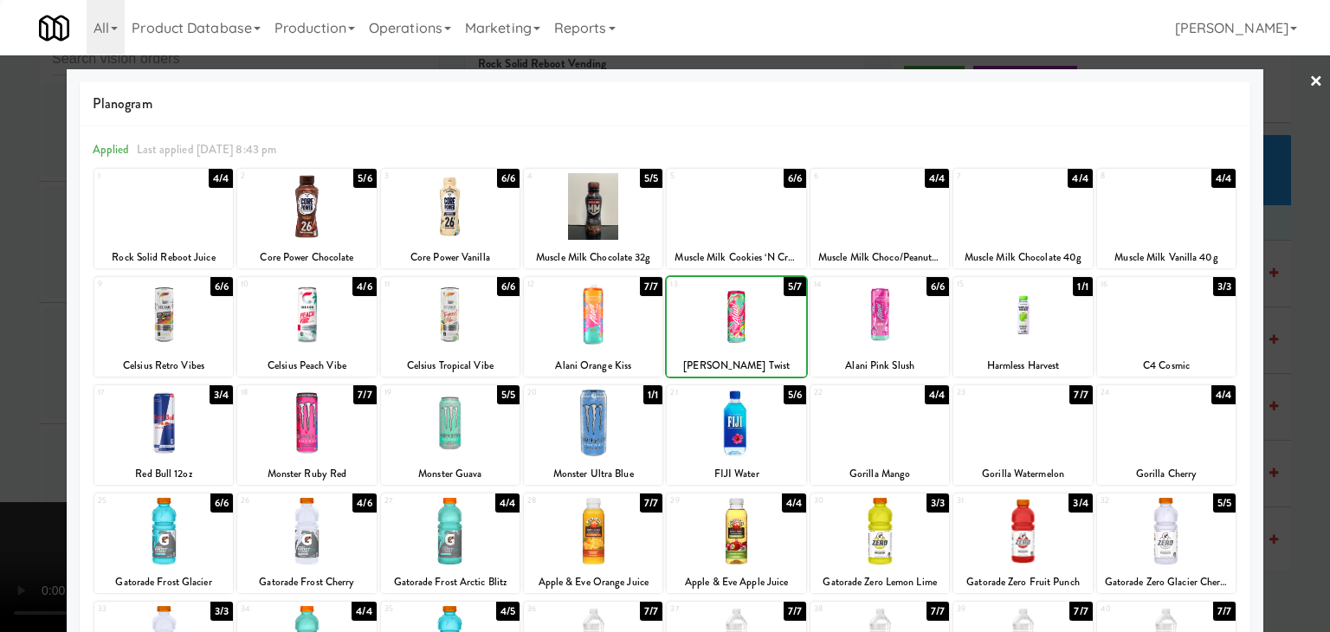
click at [736, 329] on div at bounding box center [736, 314] width 139 height 67
click at [3, 379] on div at bounding box center [665, 316] width 1330 height 632
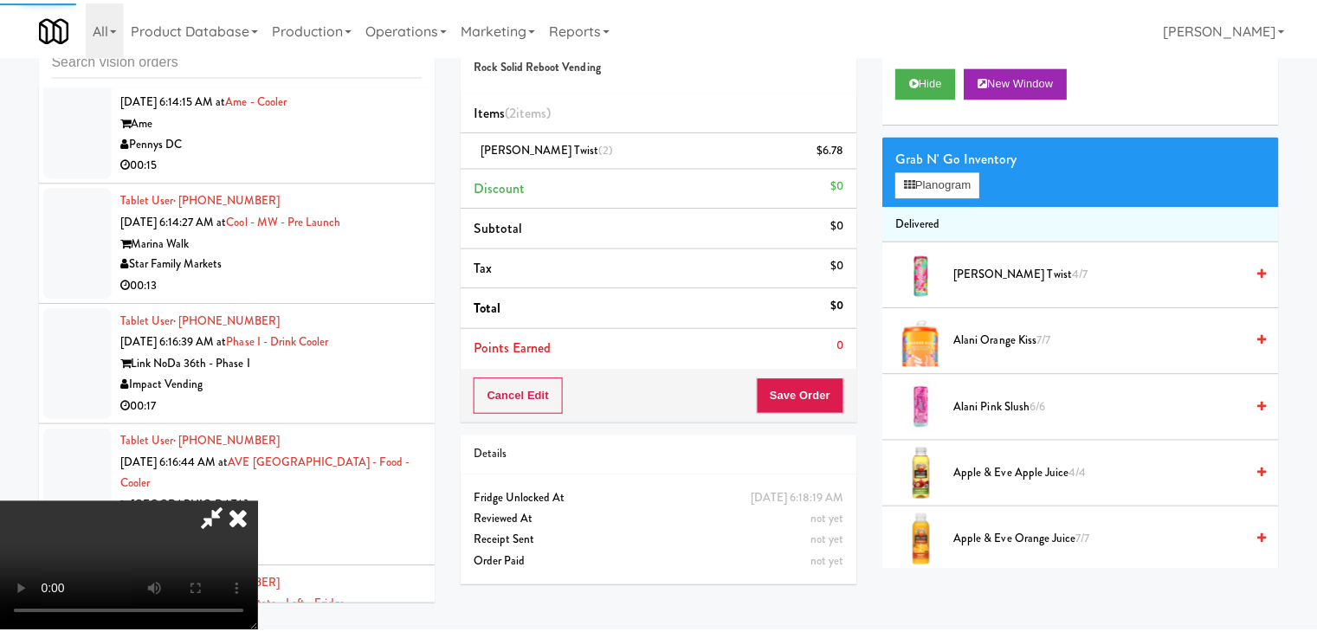
scroll to position [5551, 0]
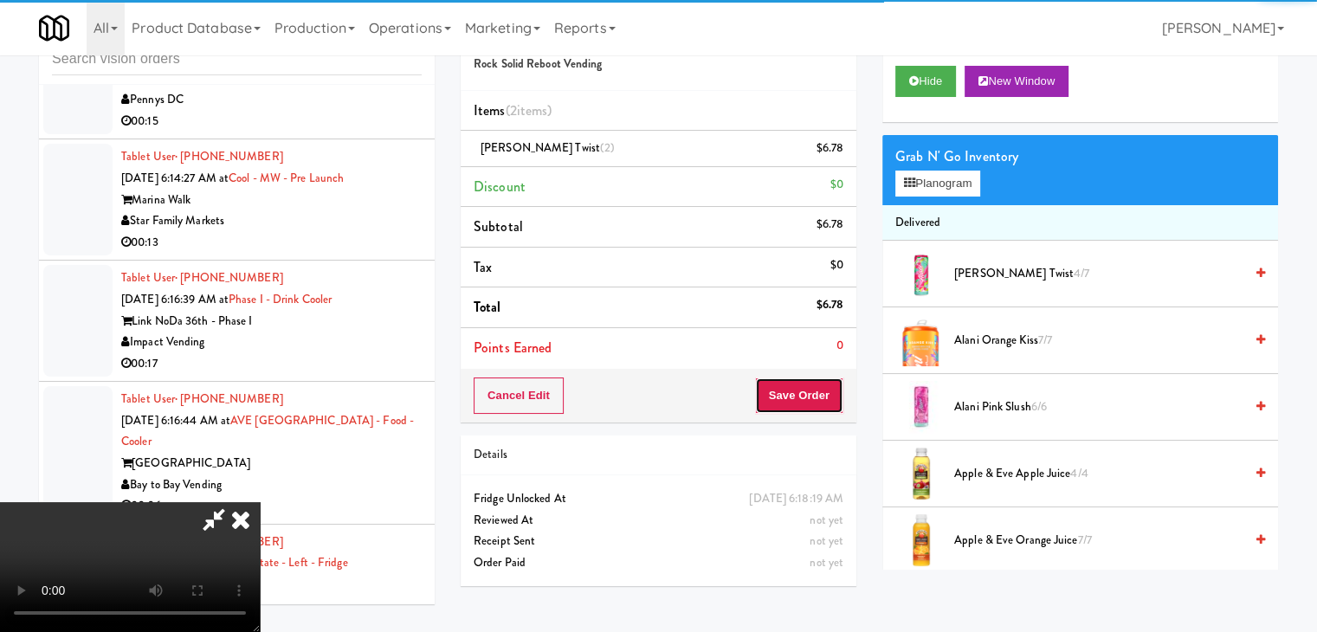
click at [813, 399] on button "Save Order" at bounding box center [799, 396] width 88 height 36
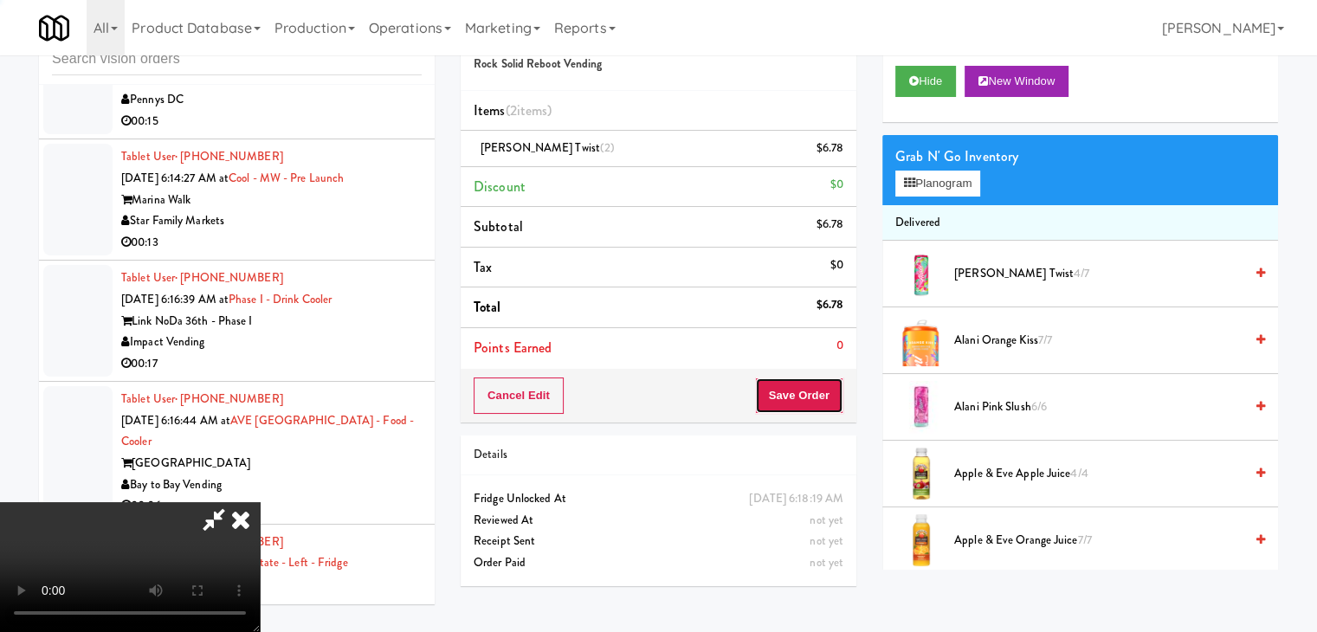
click at [813, 398] on button "Save Order" at bounding box center [799, 396] width 88 height 36
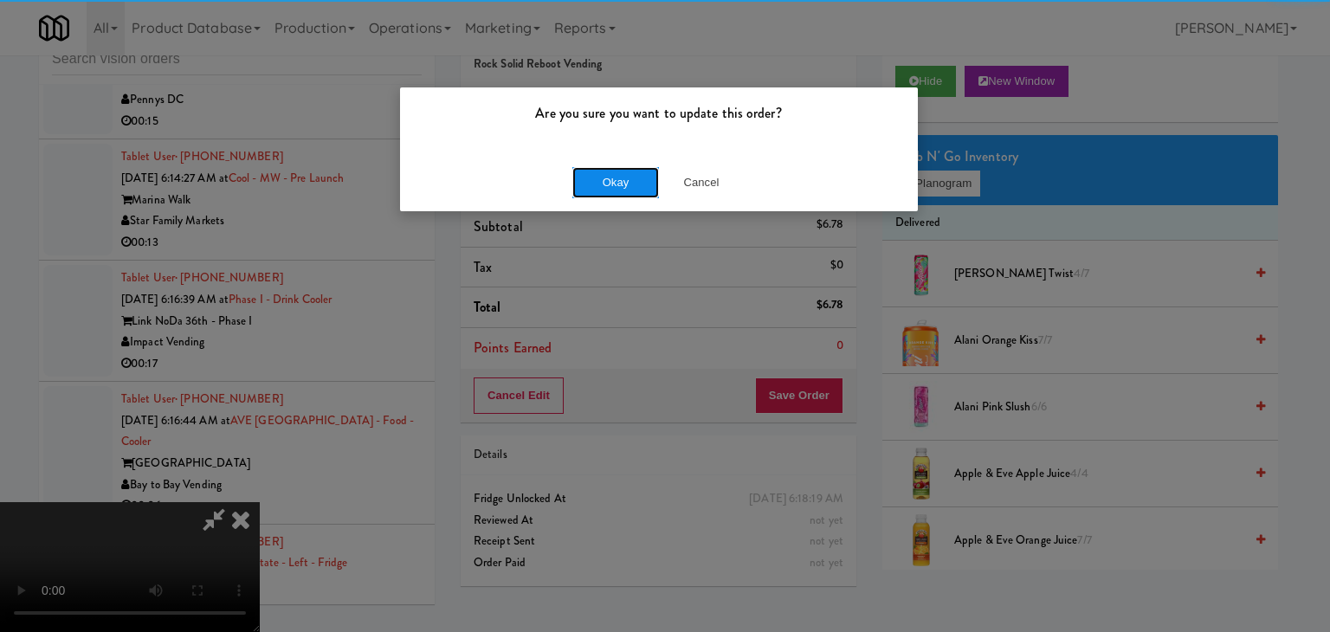
click at [628, 174] on button "Okay" at bounding box center [615, 182] width 87 height 31
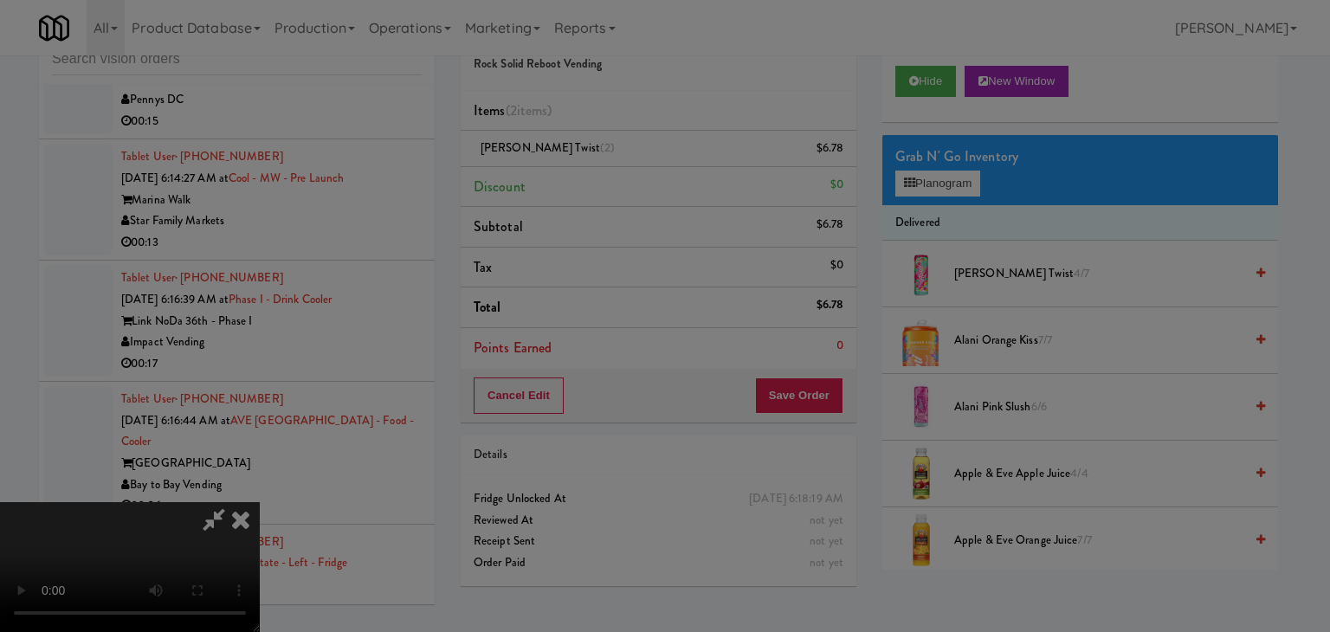
click at [628, 173] on body "Are you sure you want to update this order? Okay Cancel Okay Are you sure you w…" at bounding box center [665, 316] width 1330 height 632
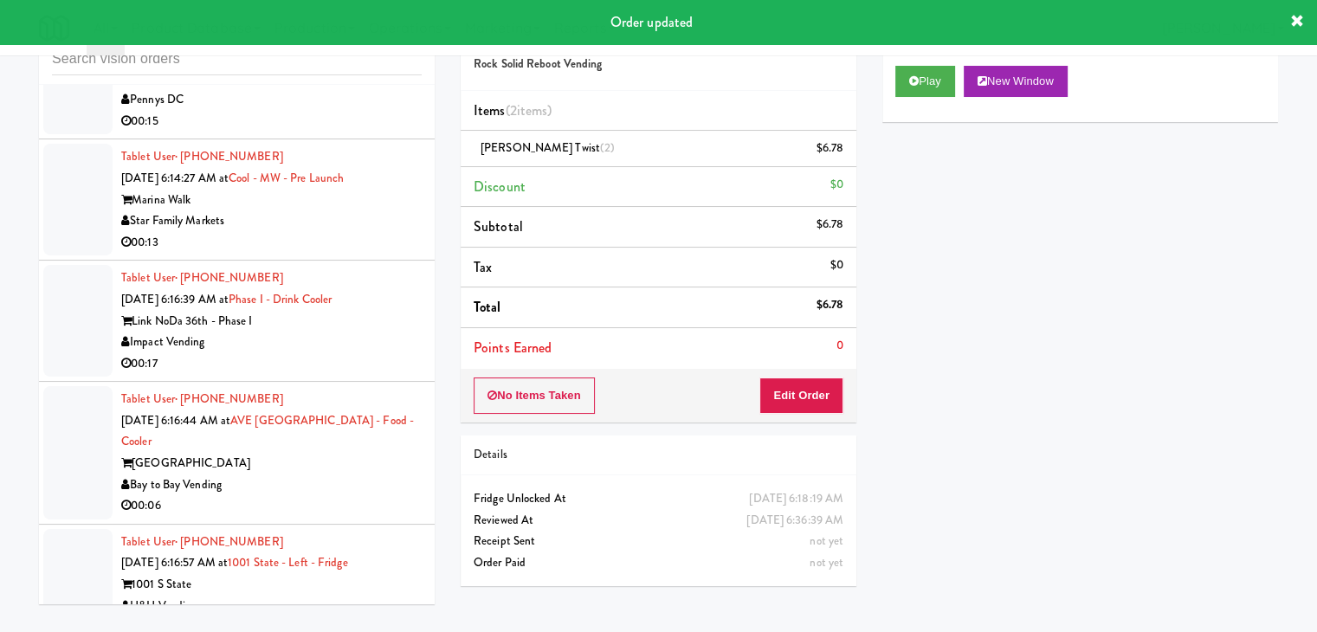
click at [348, 596] on div "H&H Vending" at bounding box center [271, 607] width 300 height 22
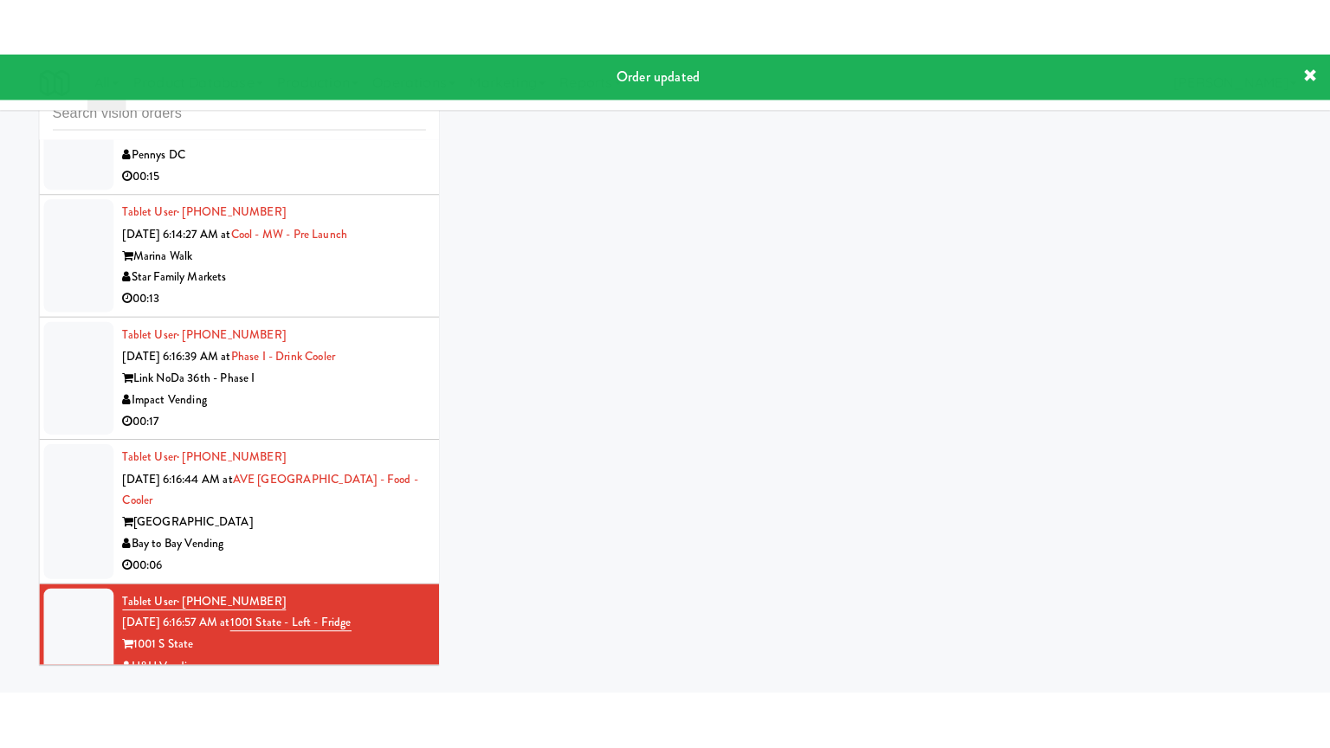
scroll to position [5464, 0]
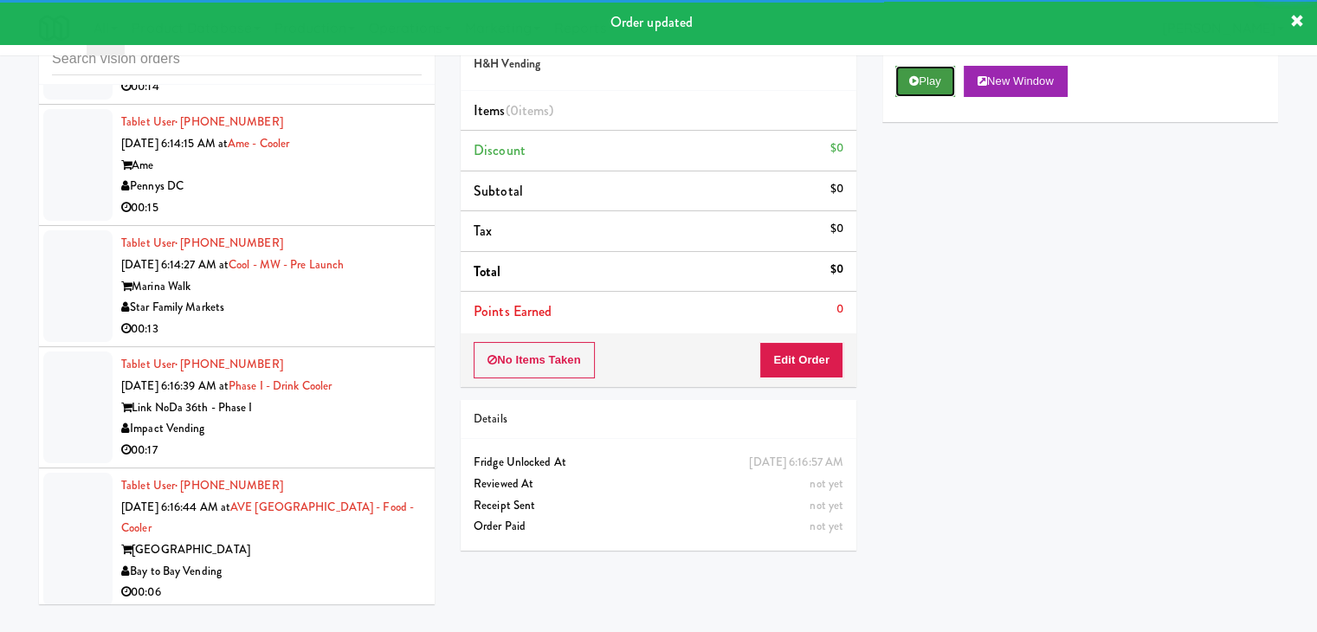
click at [913, 91] on button "Play" at bounding box center [925, 81] width 60 height 31
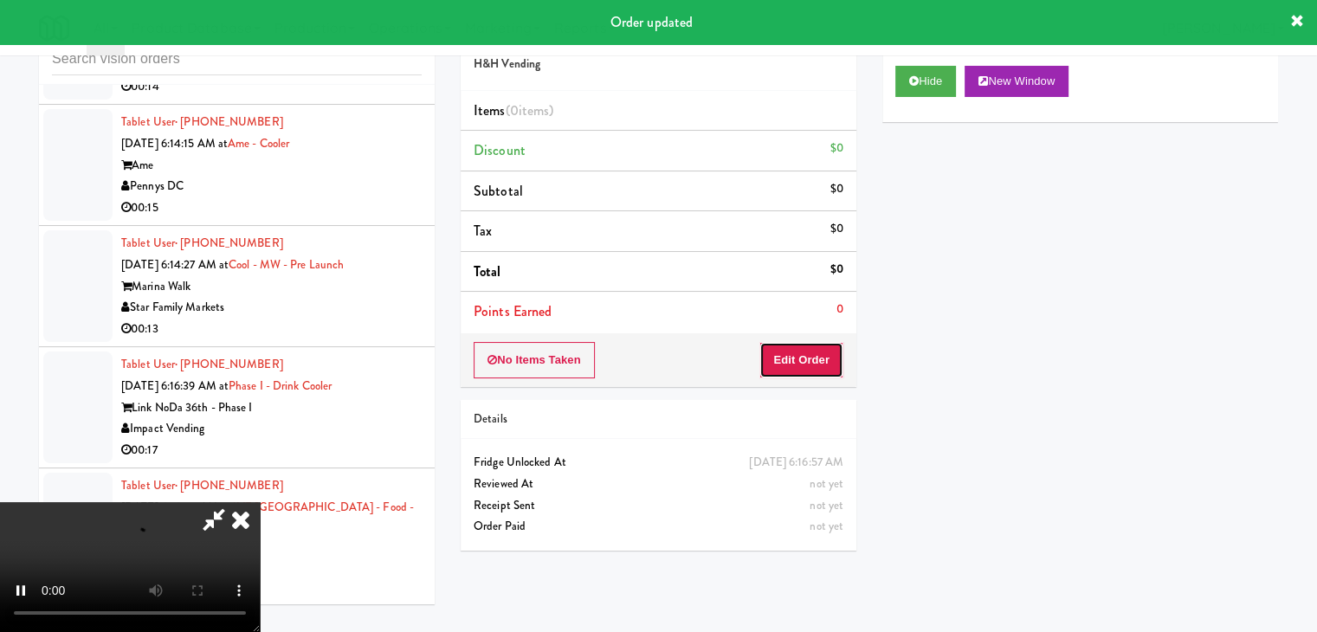
click at [815, 350] on button "Edit Order" at bounding box center [801, 360] width 84 height 36
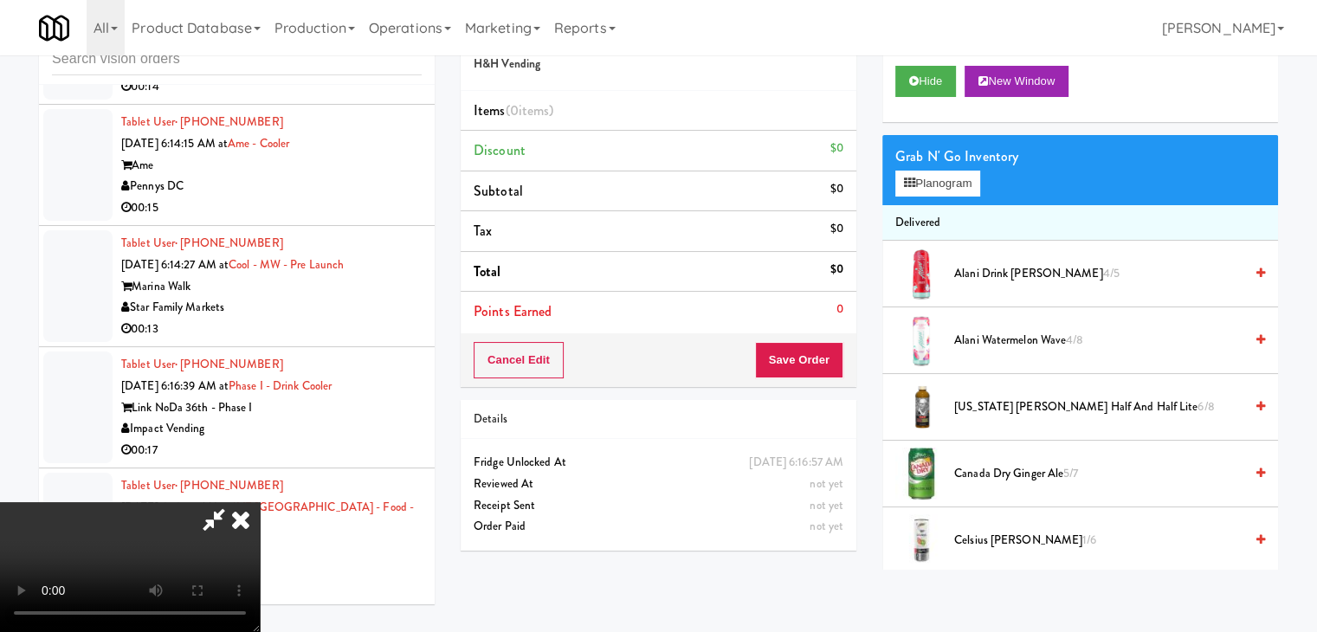
click at [260, 568] on video at bounding box center [130, 567] width 260 height 130
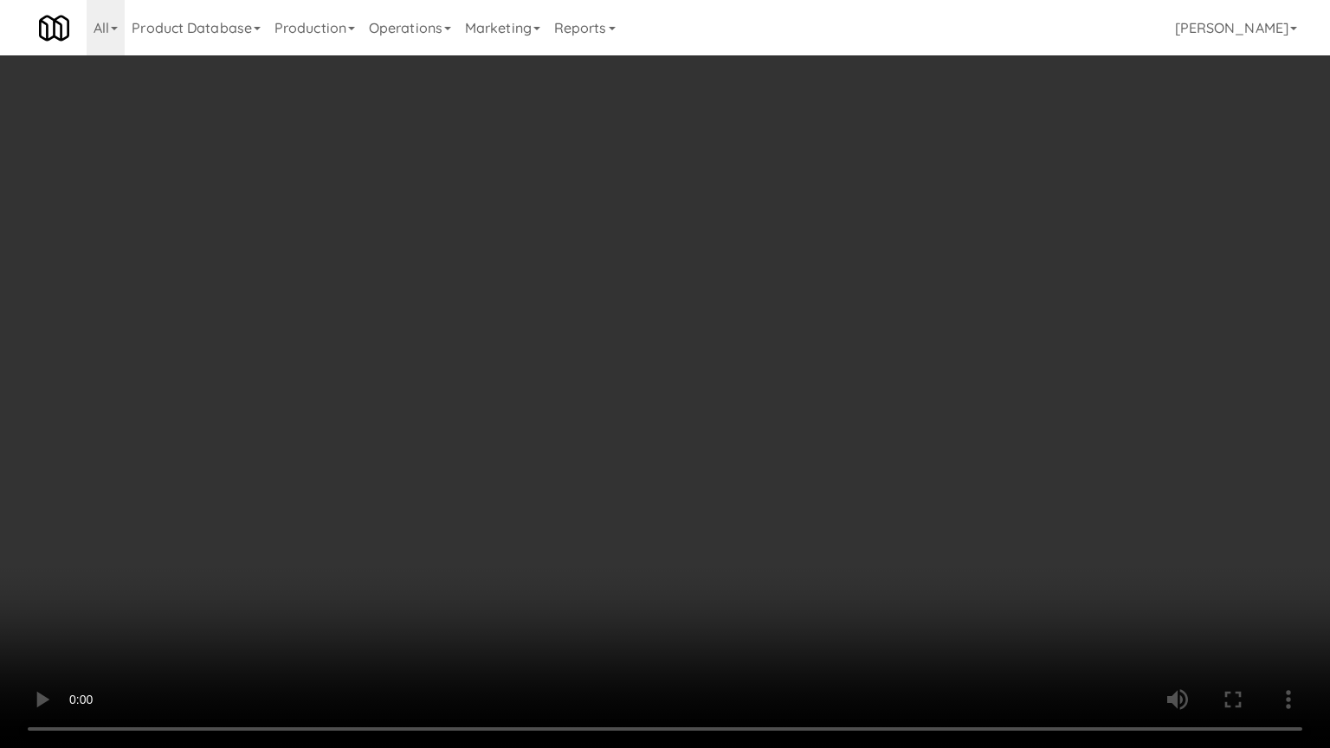
drag, startPoint x: 746, startPoint y: 571, endPoint x: 765, endPoint y: 571, distance: 19.1
click at [753, 571] on video at bounding box center [665, 374] width 1330 height 748
click at [852, 507] on video at bounding box center [665, 374] width 1330 height 748
click at [849, 507] on video at bounding box center [665, 374] width 1330 height 748
click at [842, 502] on video at bounding box center [665, 374] width 1330 height 748
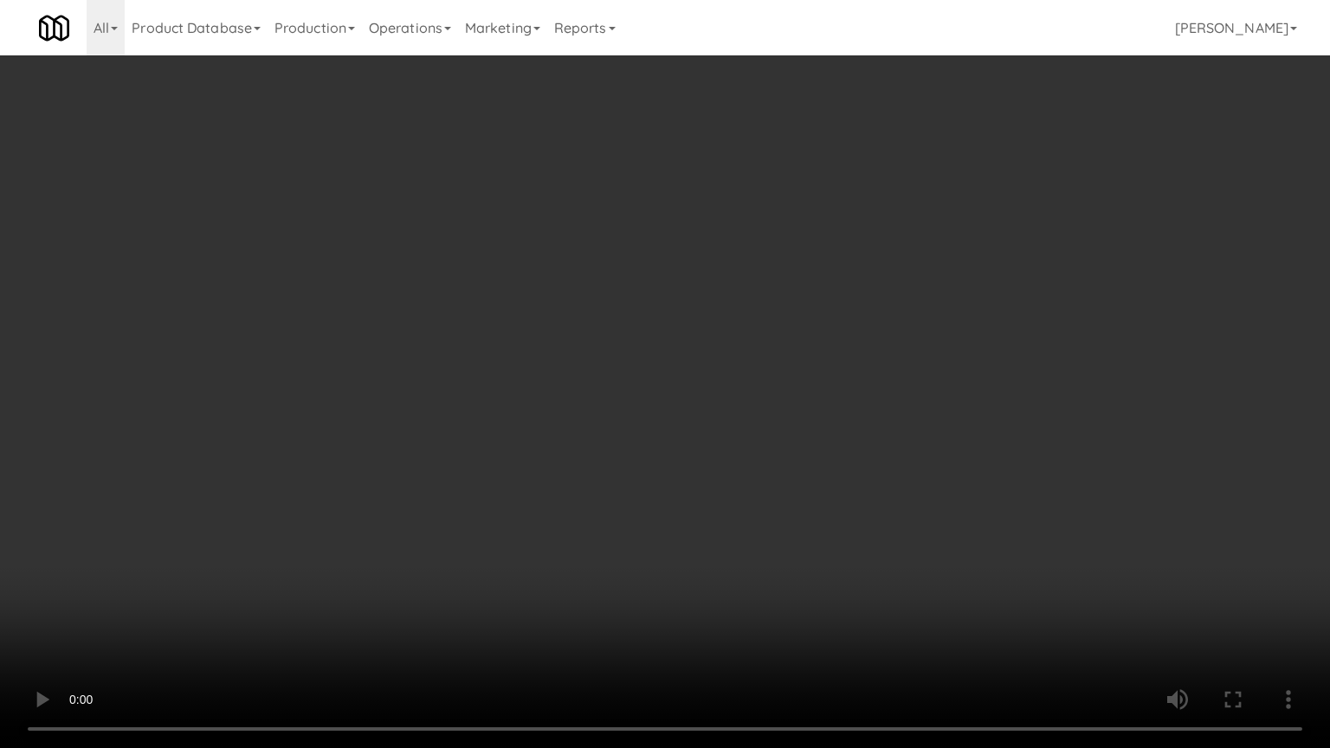
click at [843, 502] on video at bounding box center [665, 374] width 1330 height 748
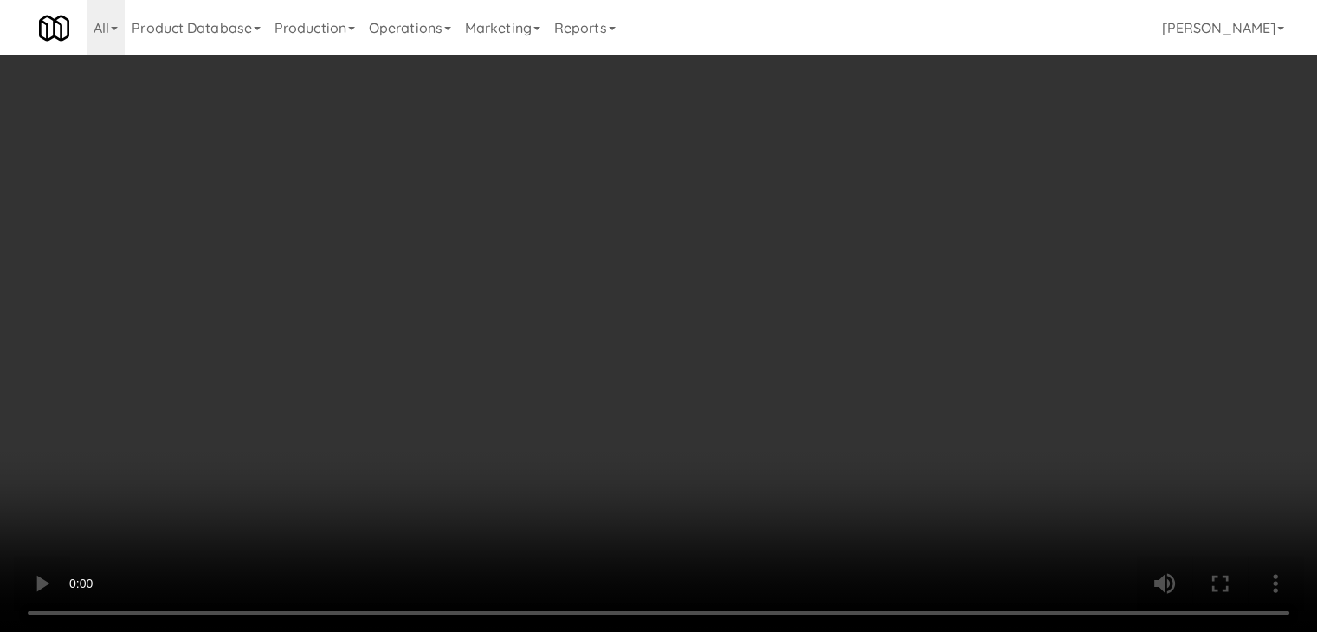
click at [972, 171] on button "Planogram" at bounding box center [937, 184] width 85 height 26
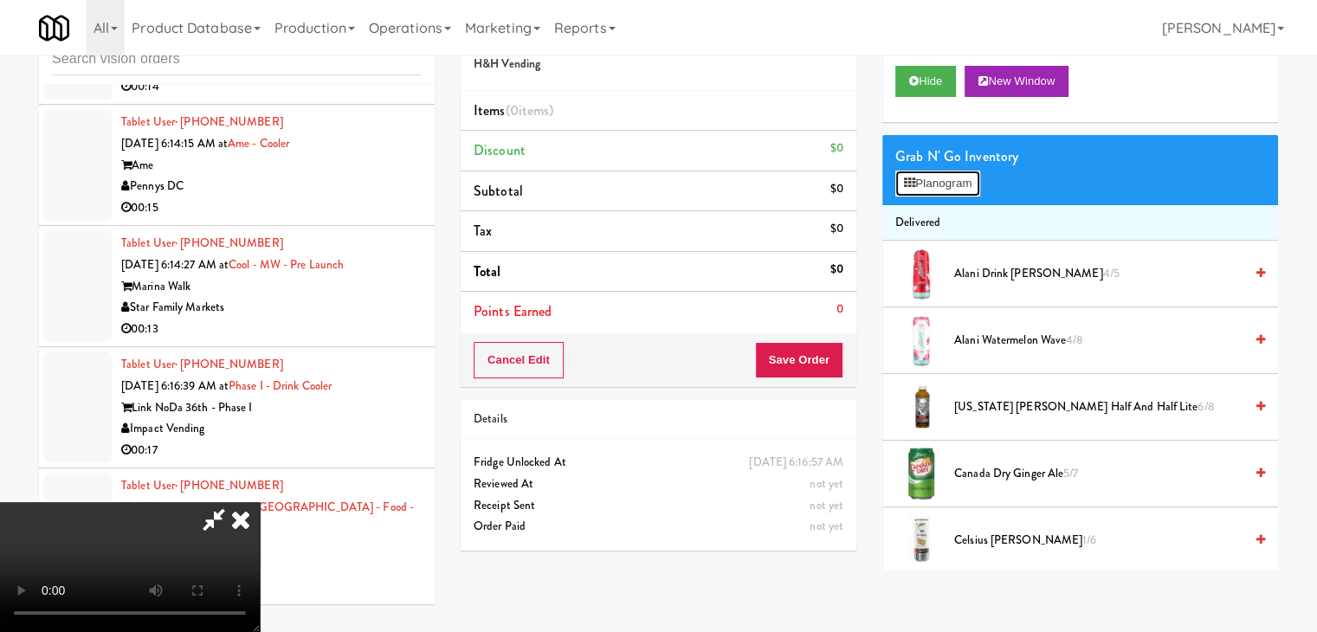
scroll to position [5422, 0]
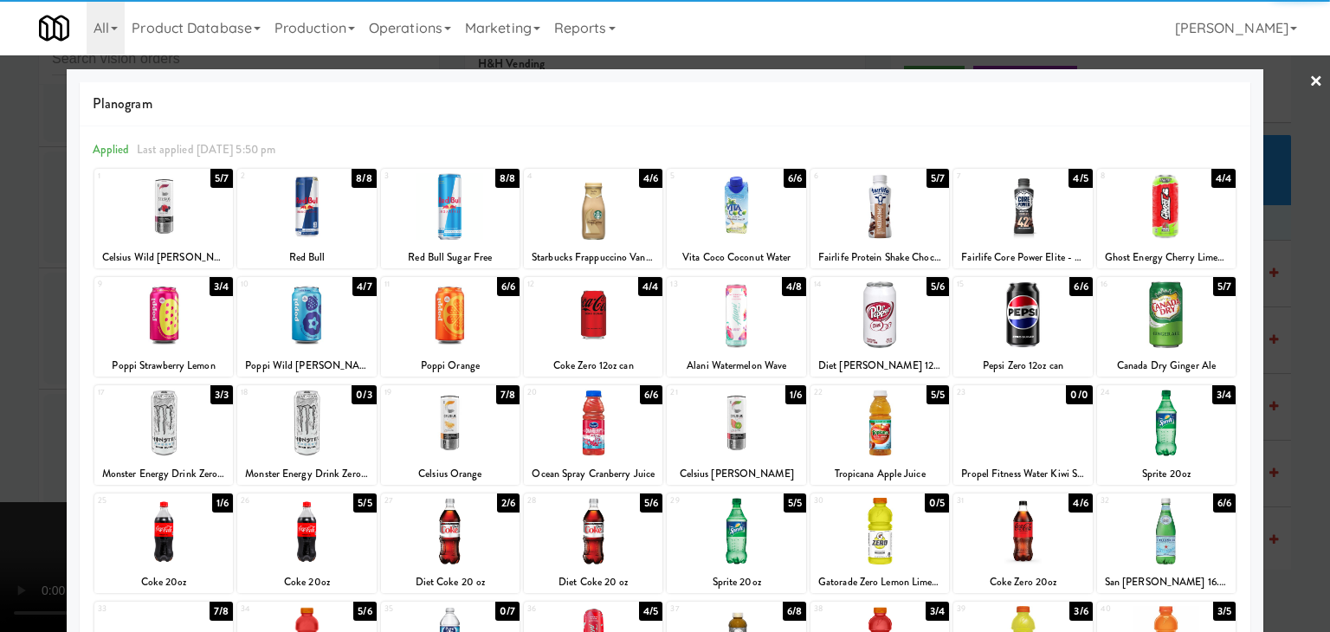
click at [188, 428] on div at bounding box center [163, 423] width 139 height 67
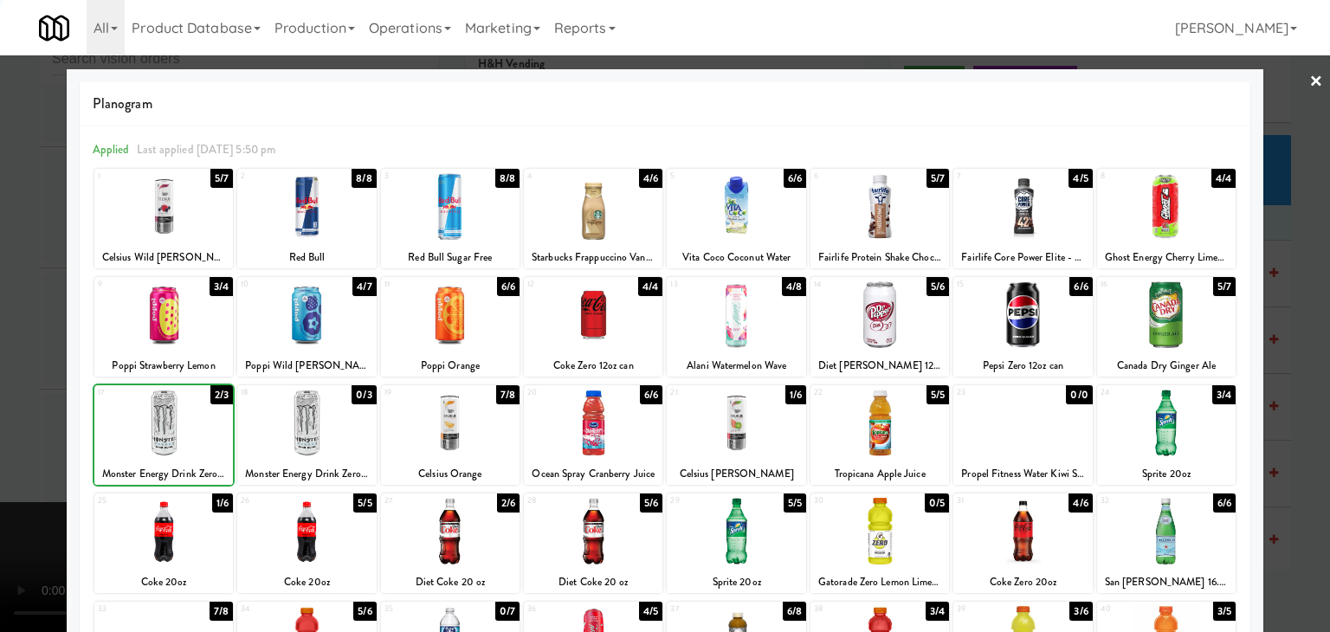
click at [0, 419] on div at bounding box center [665, 316] width 1330 height 632
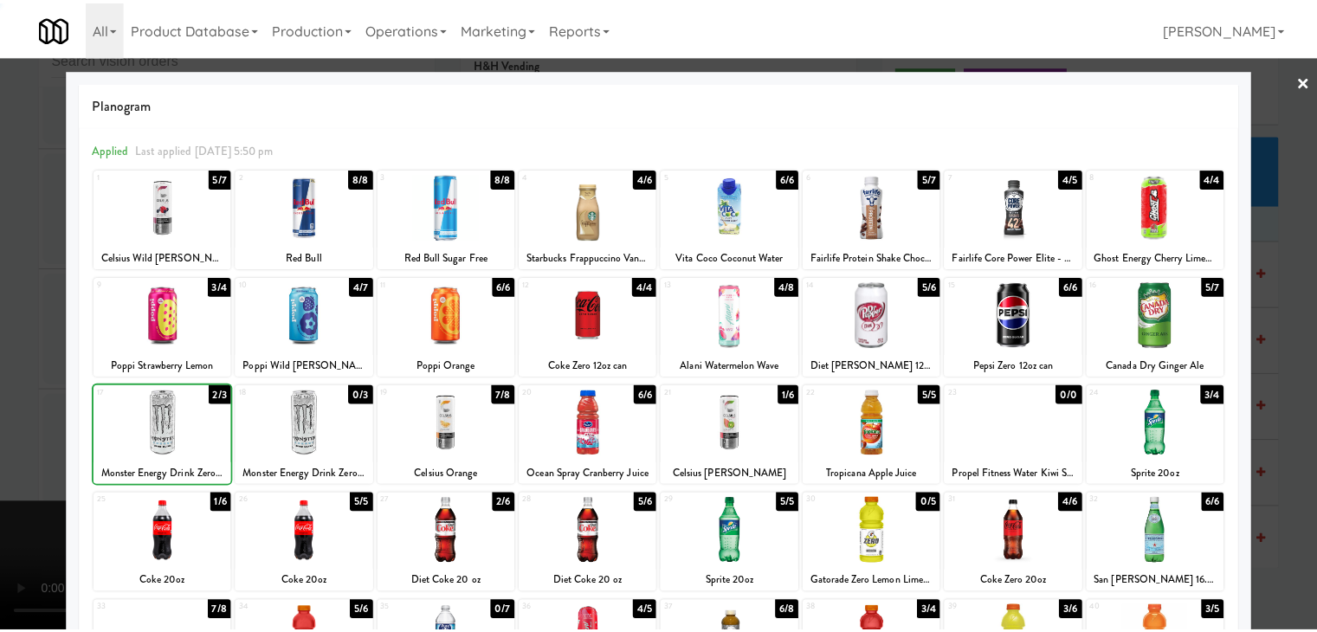
scroll to position [5464, 0]
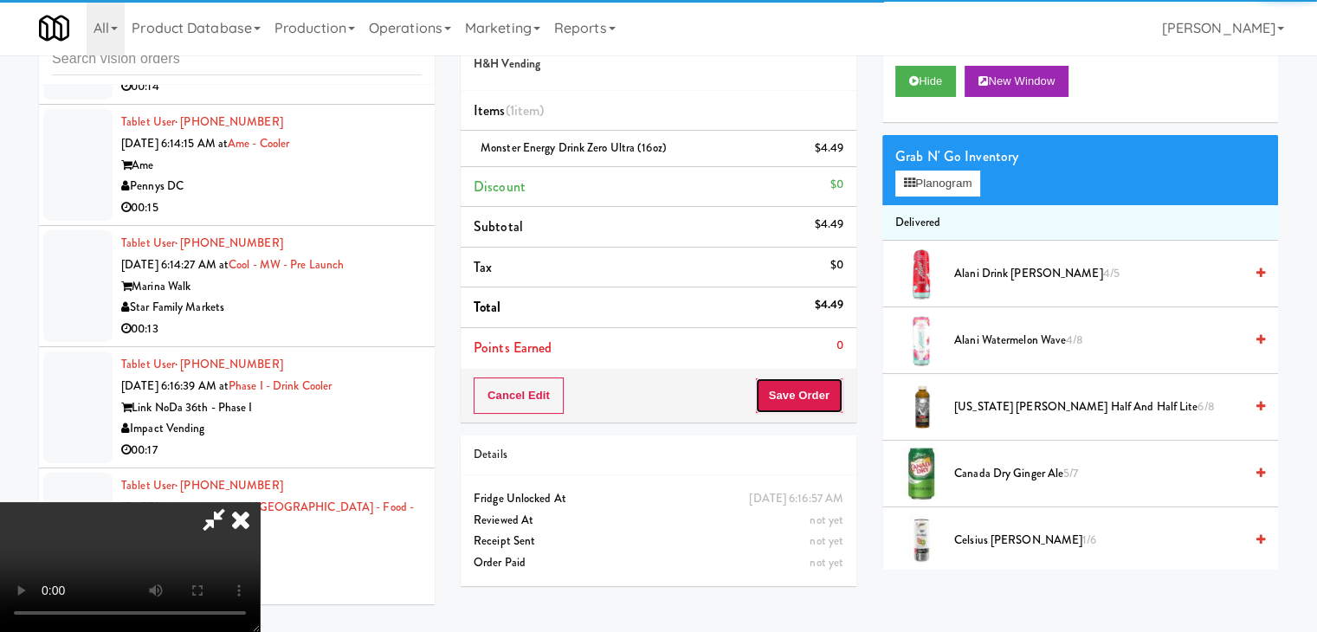
click at [797, 386] on button "Save Order" at bounding box center [799, 396] width 88 height 36
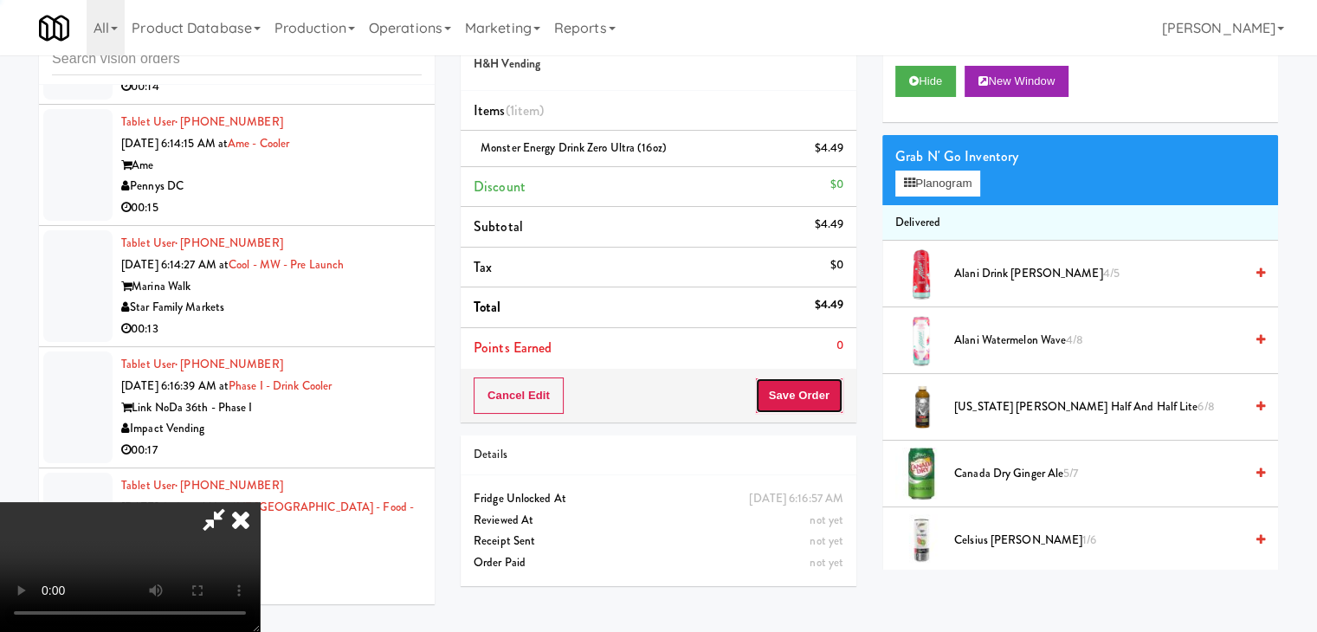
click at [803, 389] on button "Save Order" at bounding box center [799, 396] width 88 height 36
click at [804, 391] on button "Save Order" at bounding box center [799, 396] width 88 height 36
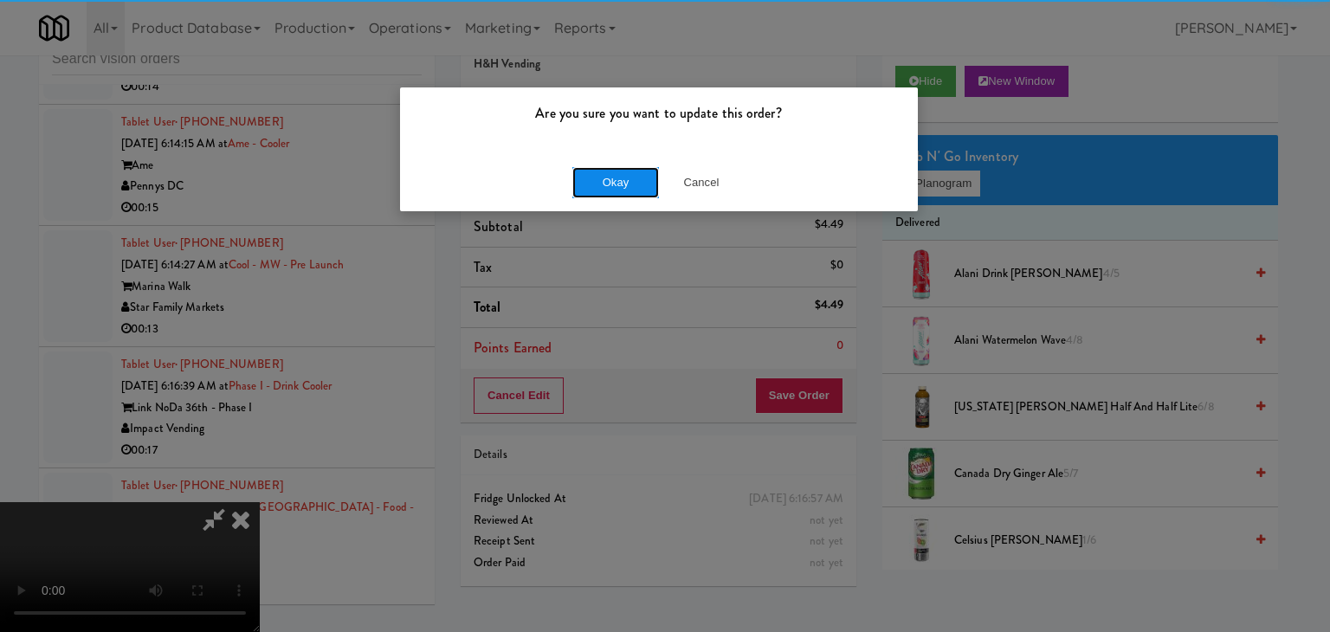
click at [609, 181] on button "Okay" at bounding box center [615, 182] width 87 height 31
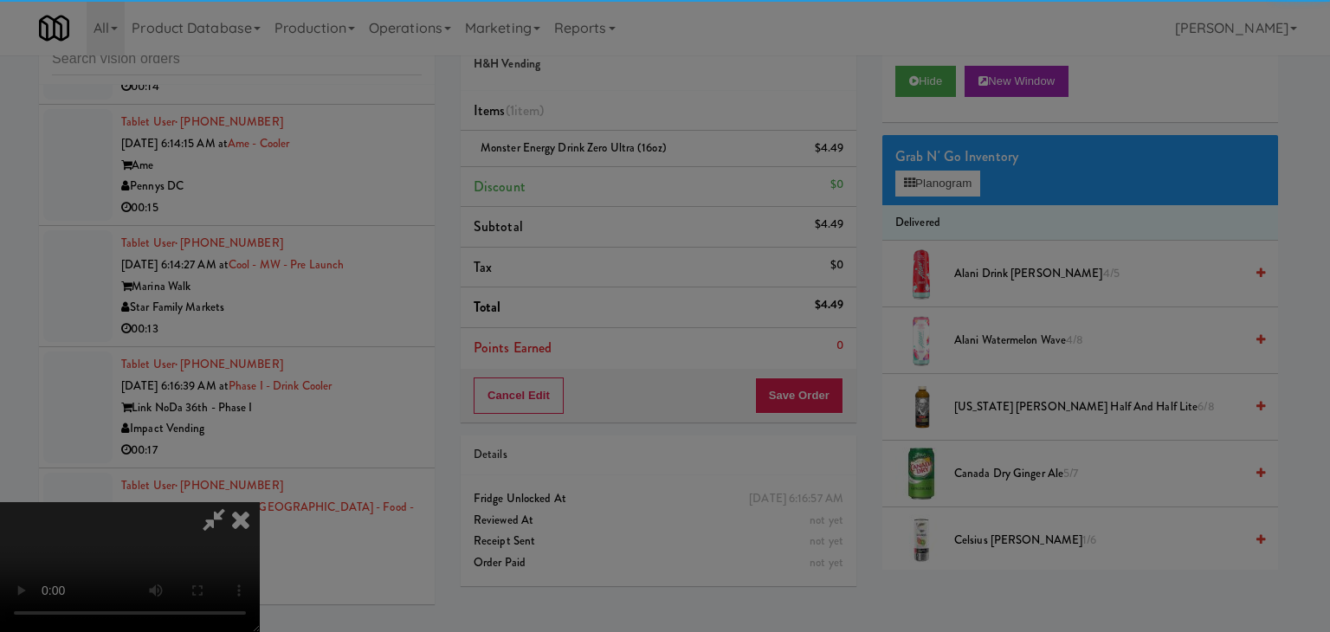
click at [610, 179] on div "Okay Cancel" at bounding box center [659, 150] width 518 height 58
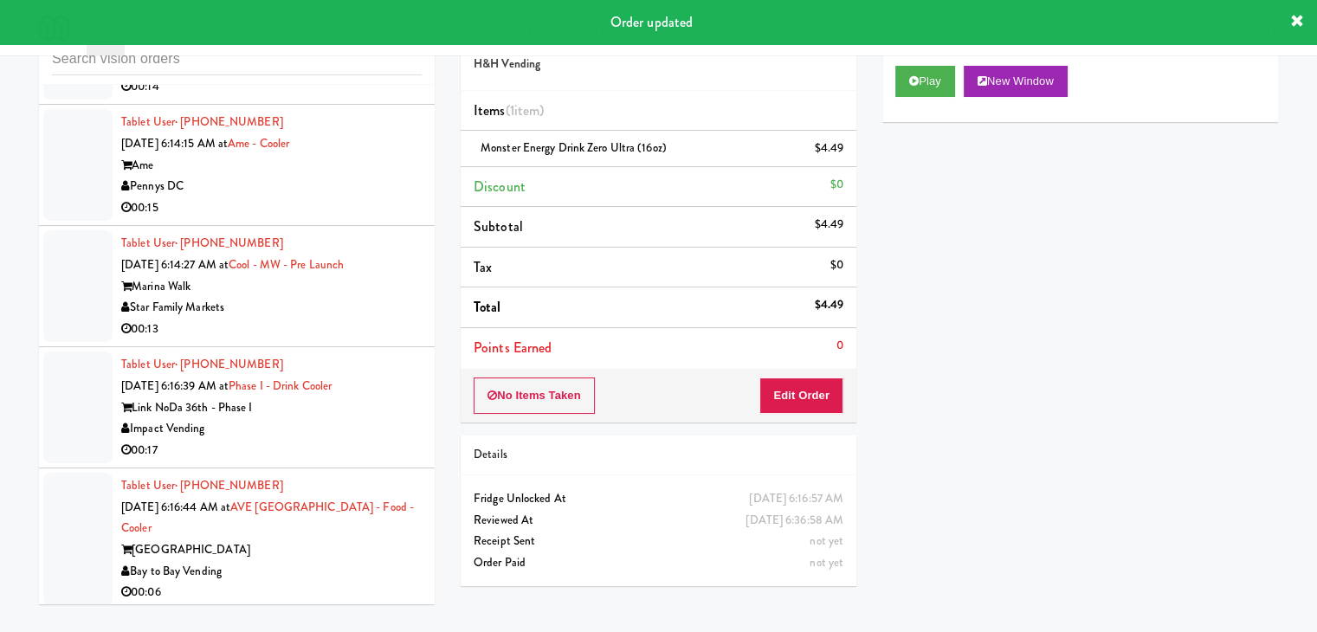
click at [360, 582] on div "00:06" at bounding box center [271, 593] width 300 height 22
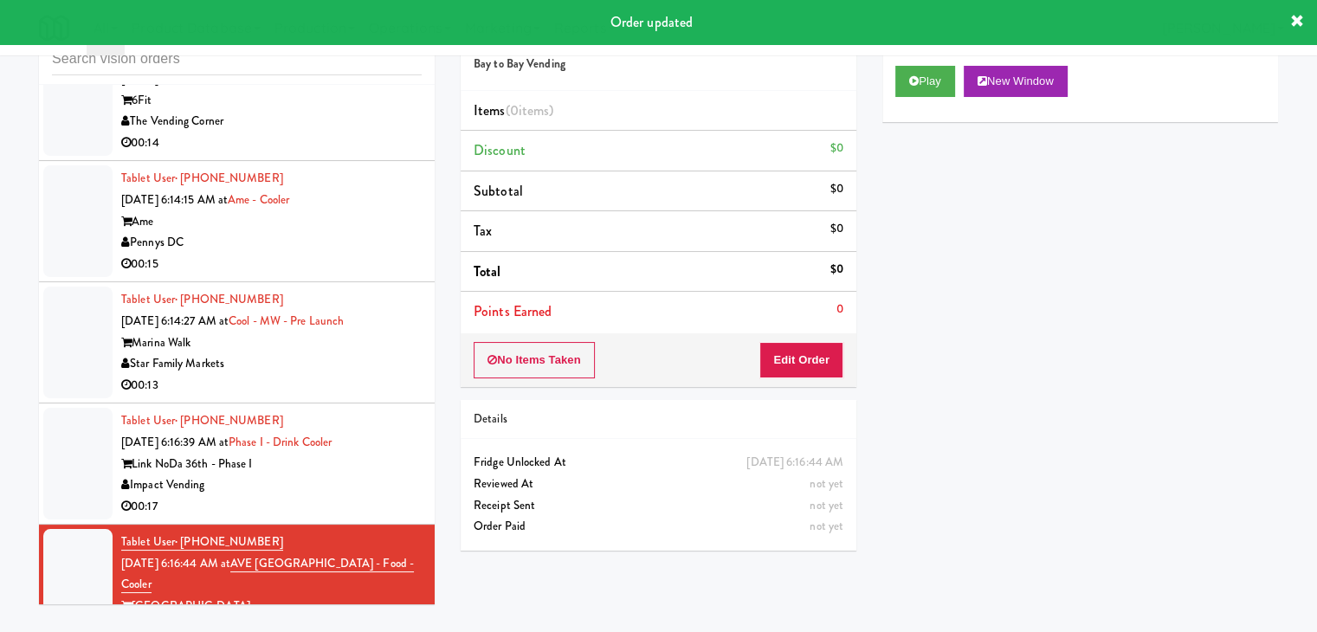
scroll to position [5378, 0]
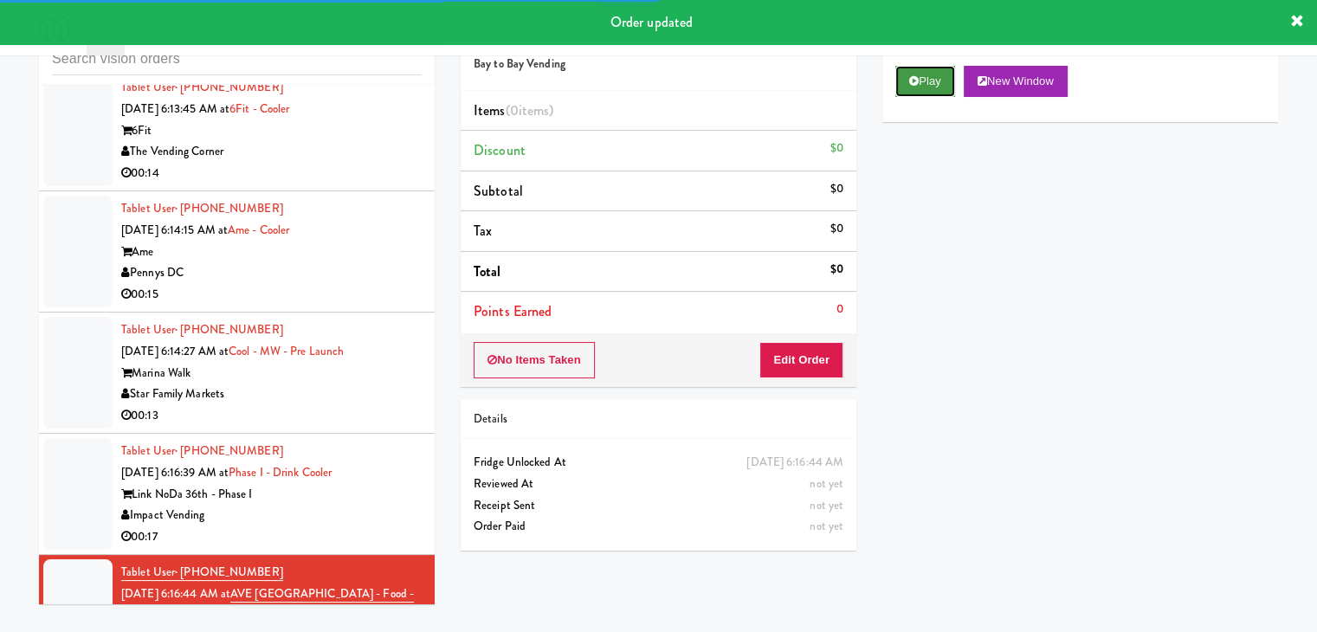
drag, startPoint x: 912, startPoint y: 74, endPoint x: 908, endPoint y: 86, distance: 11.8
click at [912, 77] on icon at bounding box center [914, 80] width 10 height 11
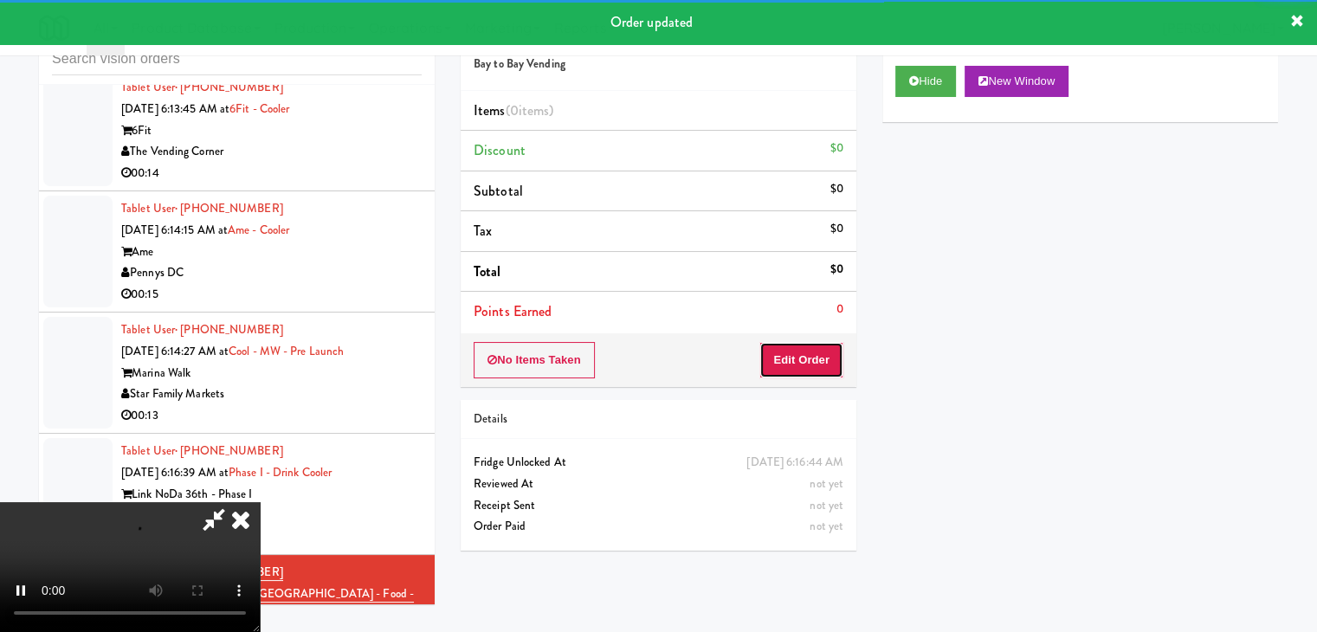
click at [812, 347] on button "Edit Order" at bounding box center [801, 360] width 84 height 36
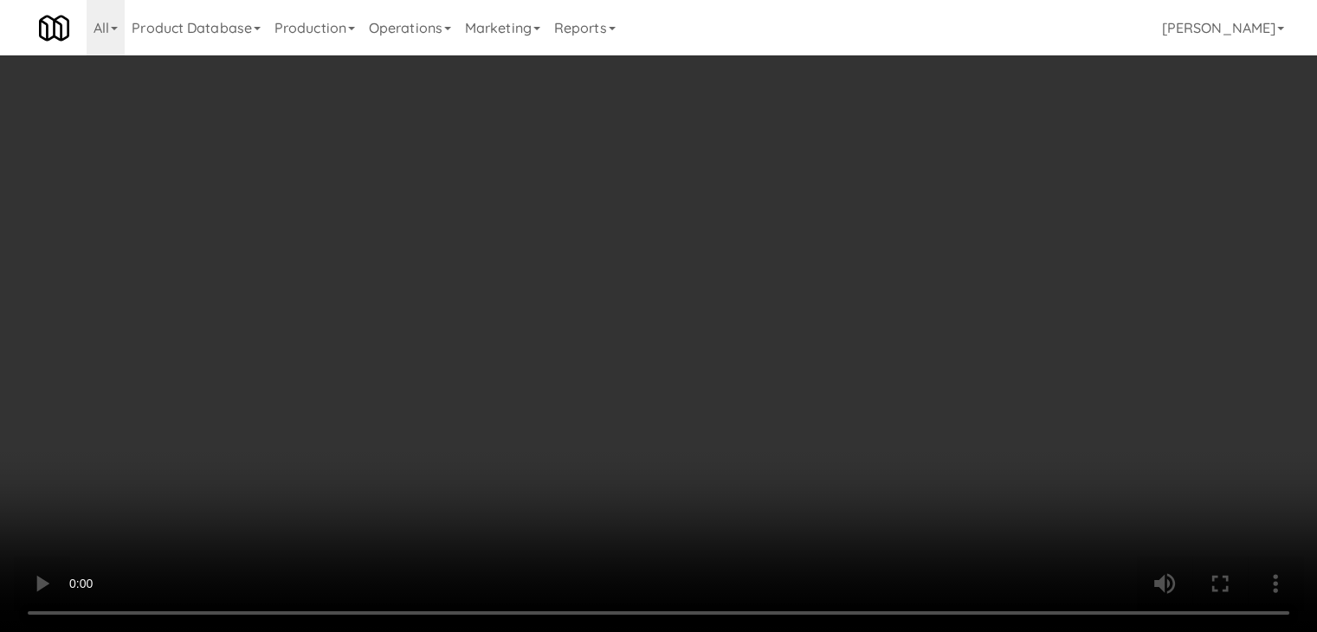
scroll to position [5335, 0]
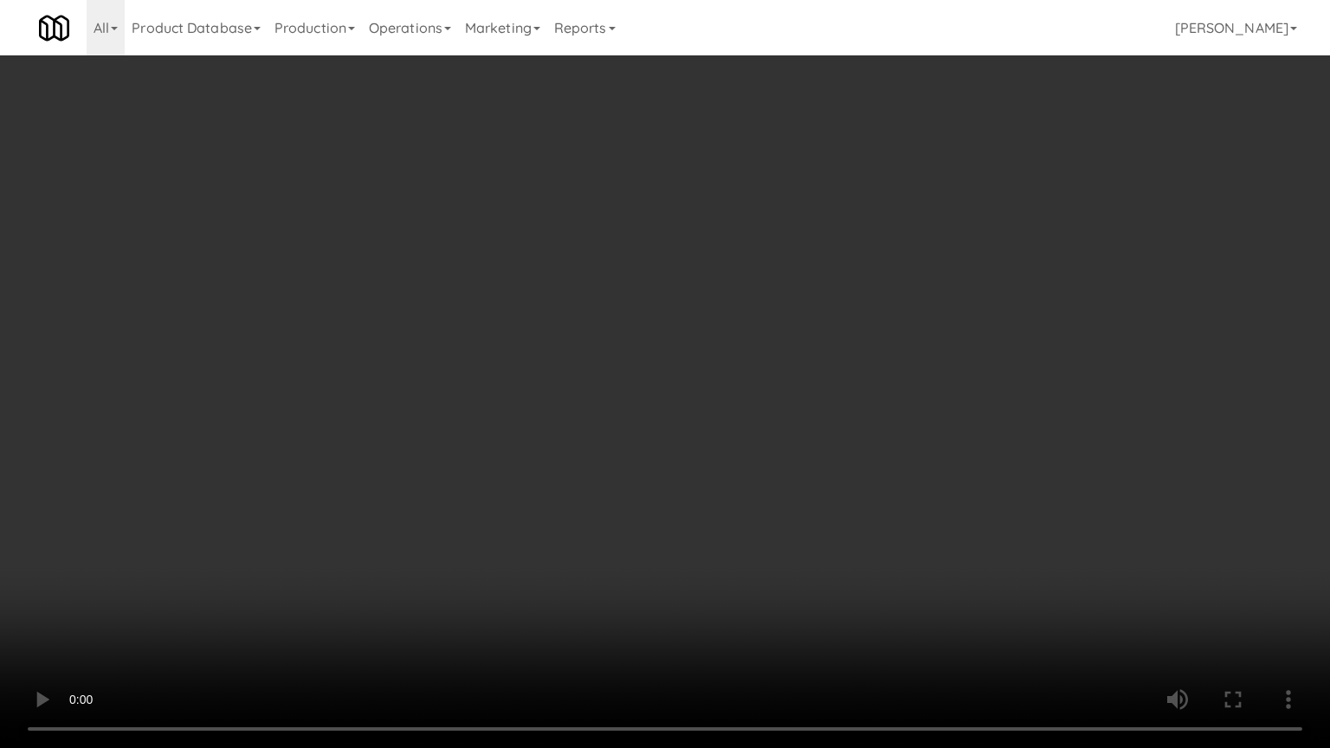
click at [773, 481] on video at bounding box center [665, 374] width 1330 height 748
drag, startPoint x: 777, startPoint y: 474, endPoint x: 785, endPoint y: 471, distance: 9.3
click at [779, 473] on video at bounding box center [665, 374] width 1330 height 748
click at [826, 431] on video at bounding box center [665, 374] width 1330 height 748
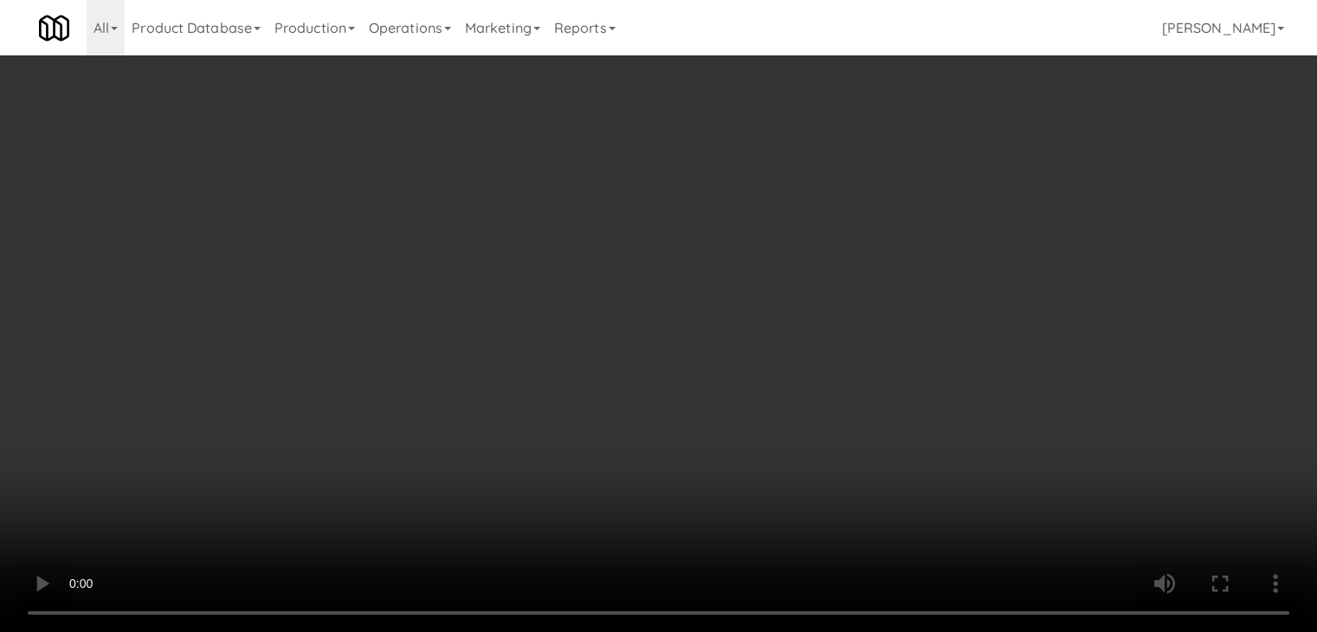
click at [964, 174] on button "Planogram" at bounding box center [937, 184] width 85 height 26
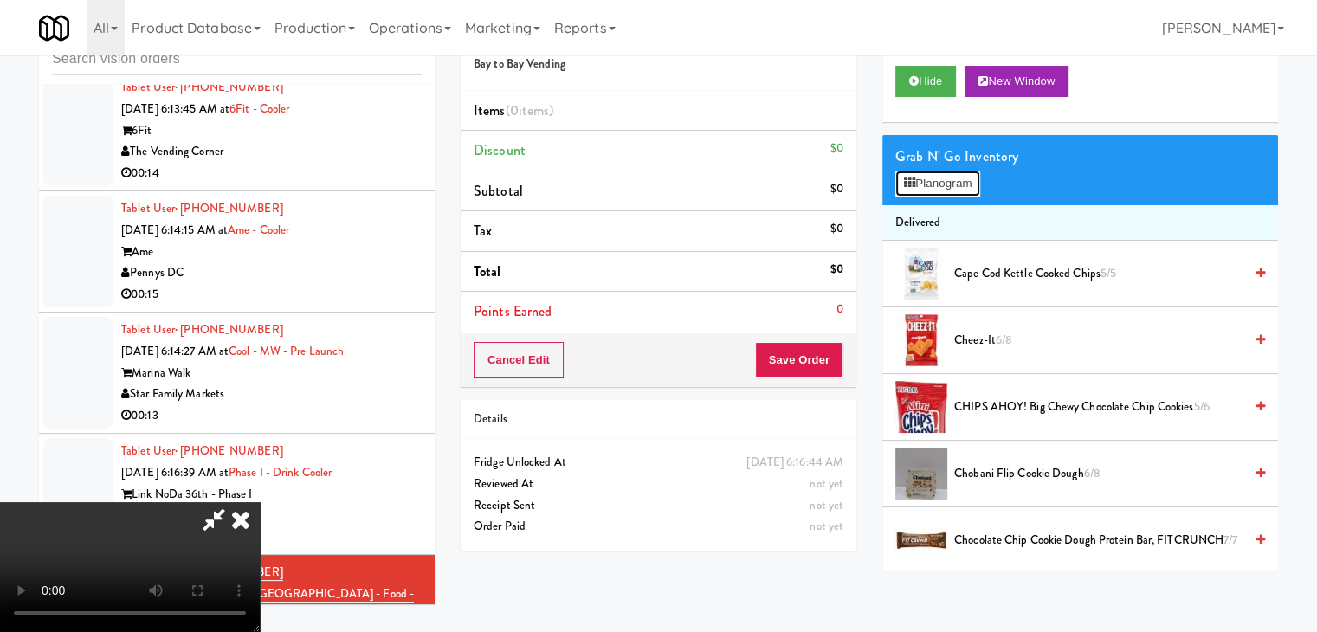
scroll to position [5335, 0]
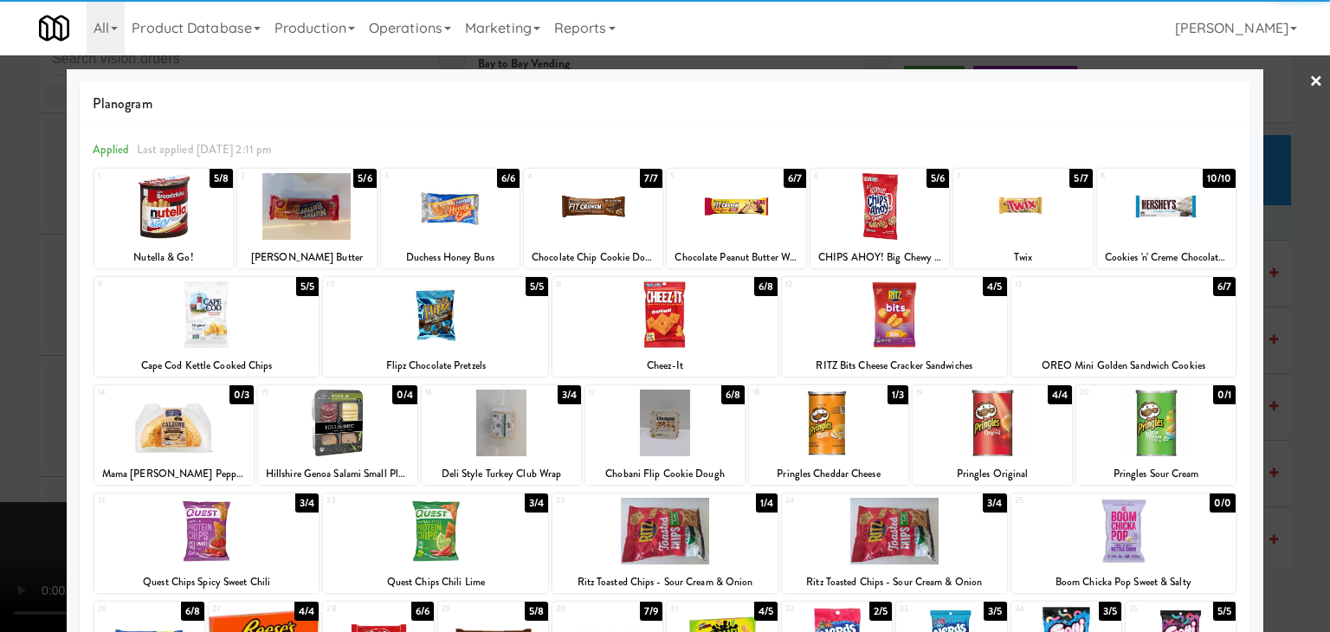
click at [1050, 208] on div at bounding box center [1022, 206] width 139 height 67
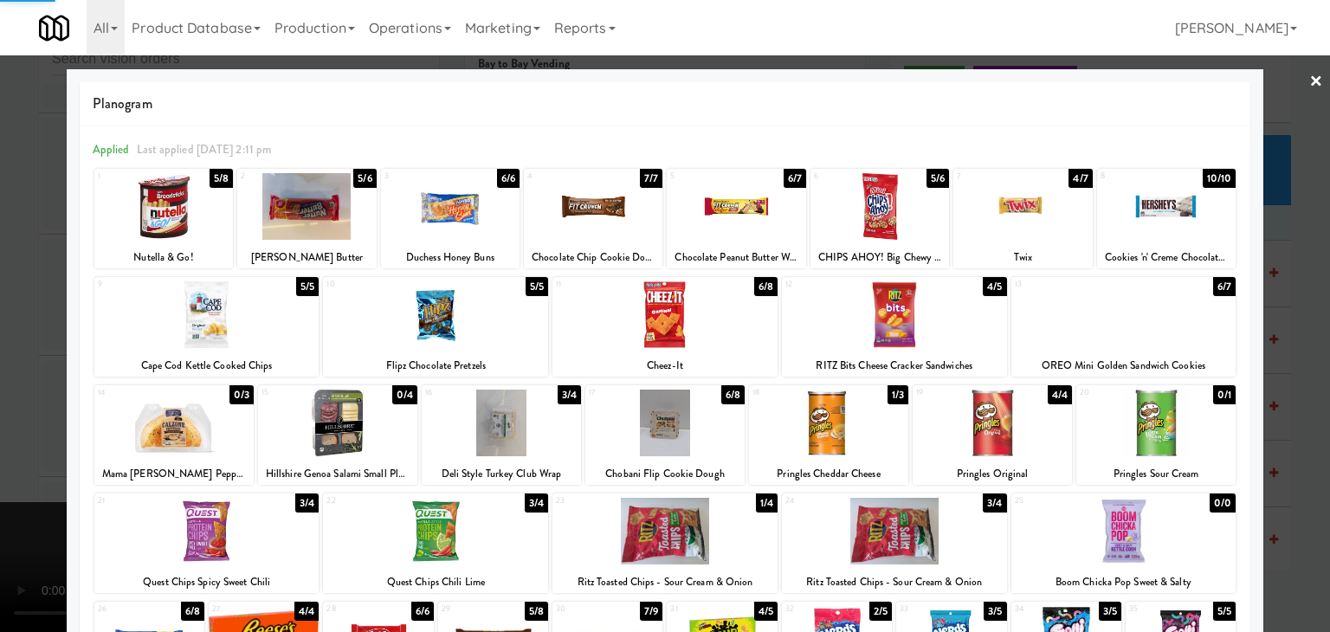
drag, startPoint x: 0, startPoint y: 412, endPoint x: 274, endPoint y: 418, distance: 274.5
click at [14, 412] on div at bounding box center [665, 316] width 1330 height 632
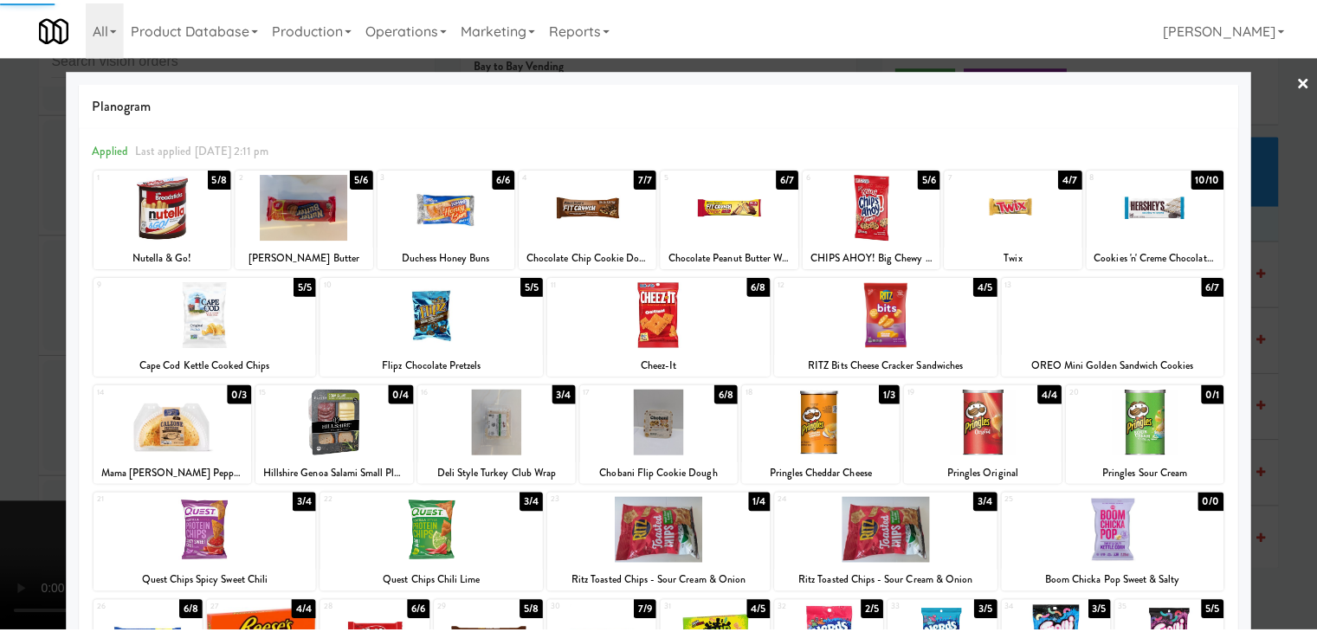
scroll to position [5378, 0]
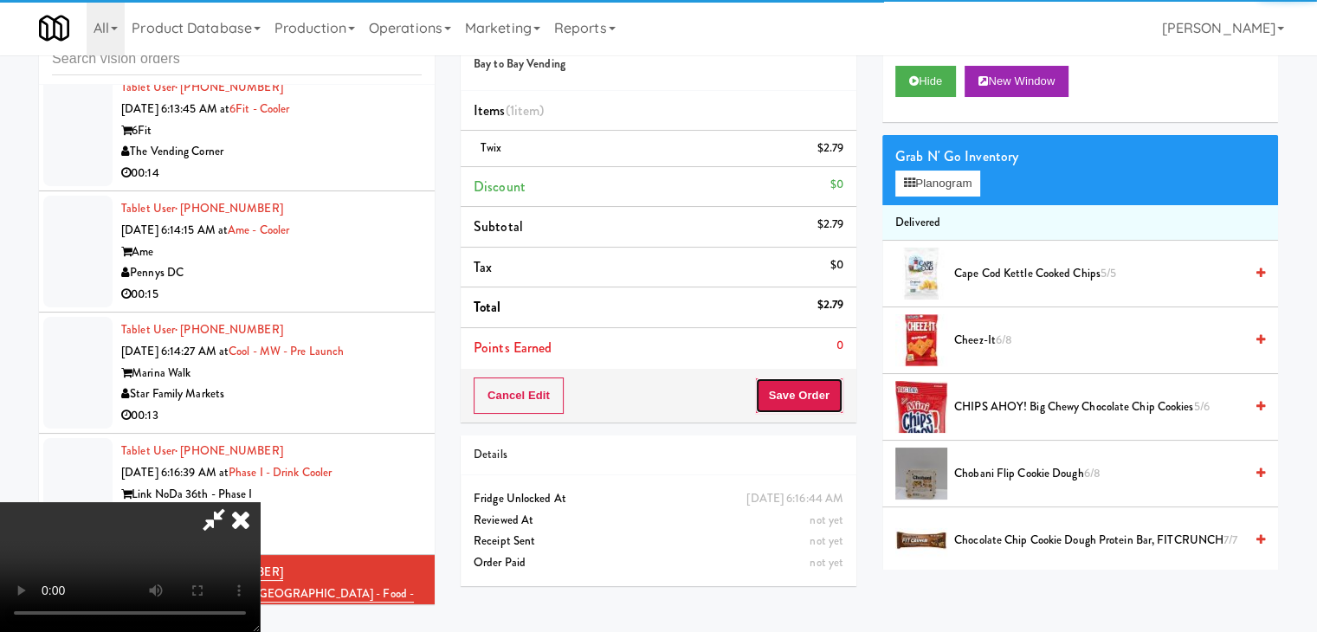
click at [829, 403] on button "Save Order" at bounding box center [799, 396] width 88 height 36
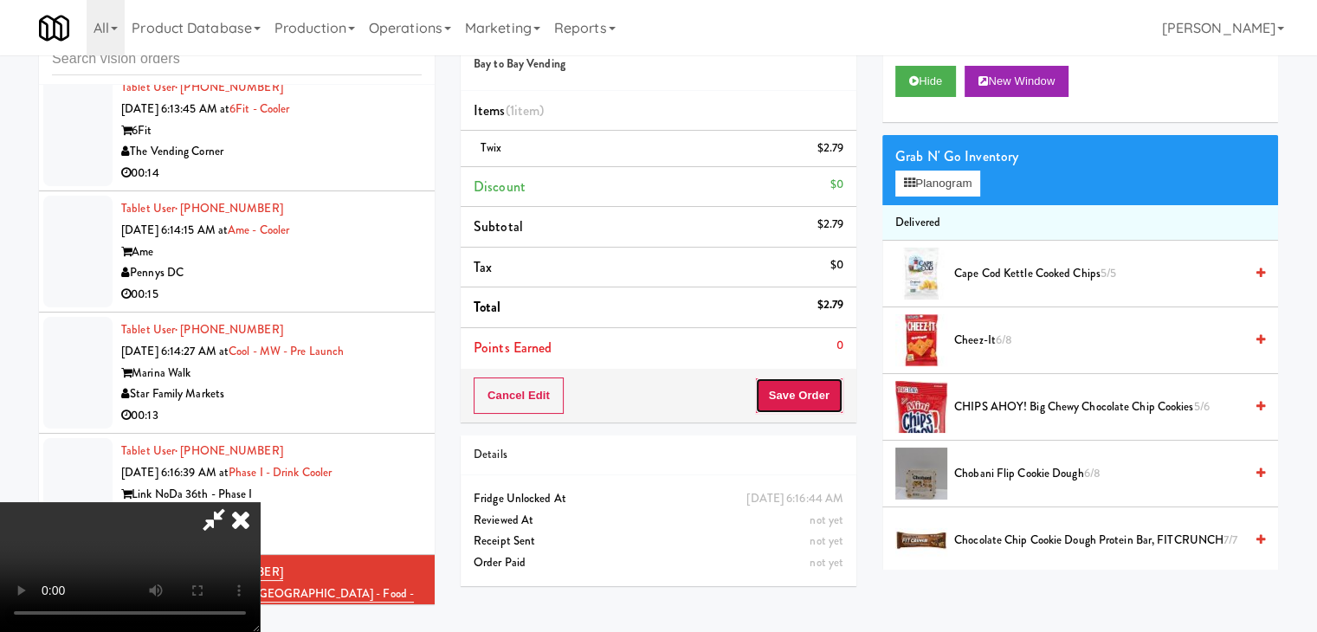
click at [829, 403] on button "Save Order" at bounding box center [799, 396] width 88 height 36
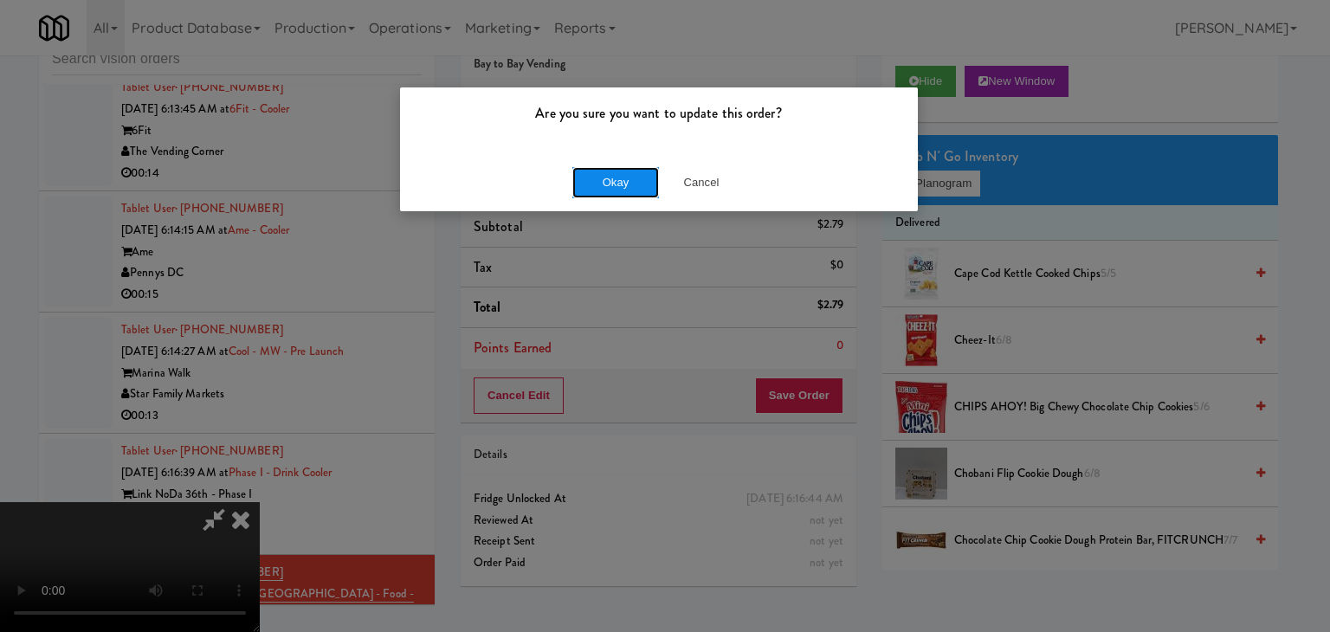
click at [616, 187] on button "Okay" at bounding box center [615, 182] width 87 height 31
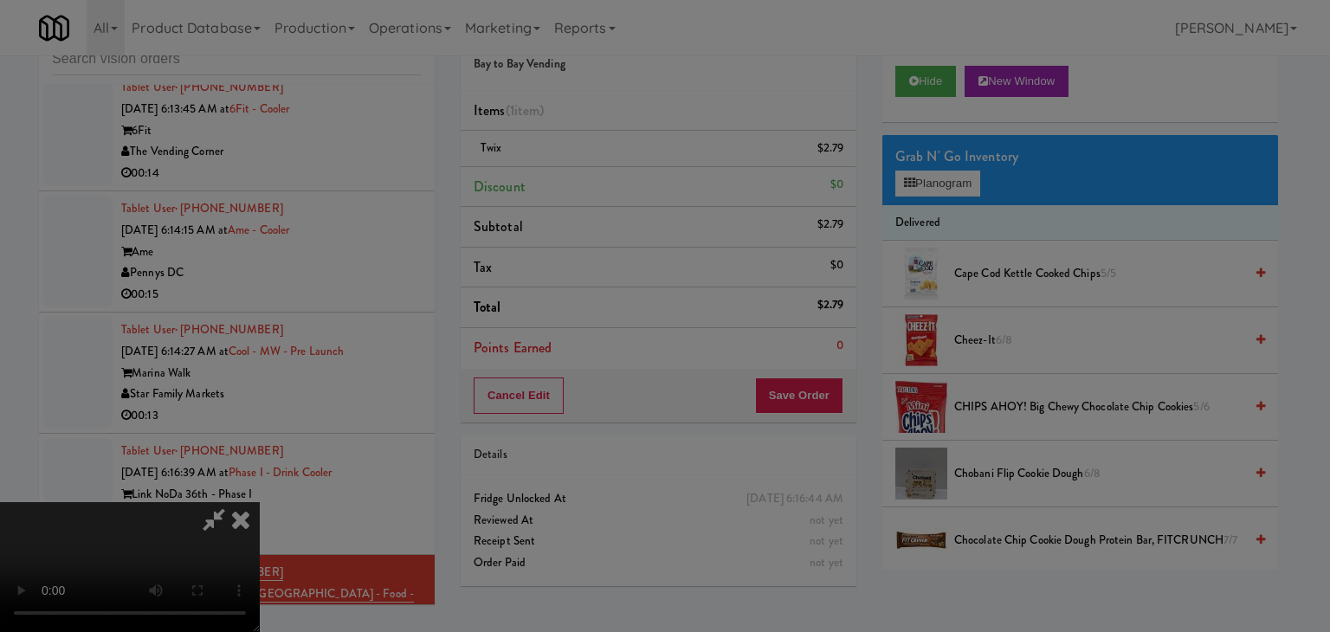
click at [616, 179] on div "Okay Cancel" at bounding box center [659, 150] width 518 height 58
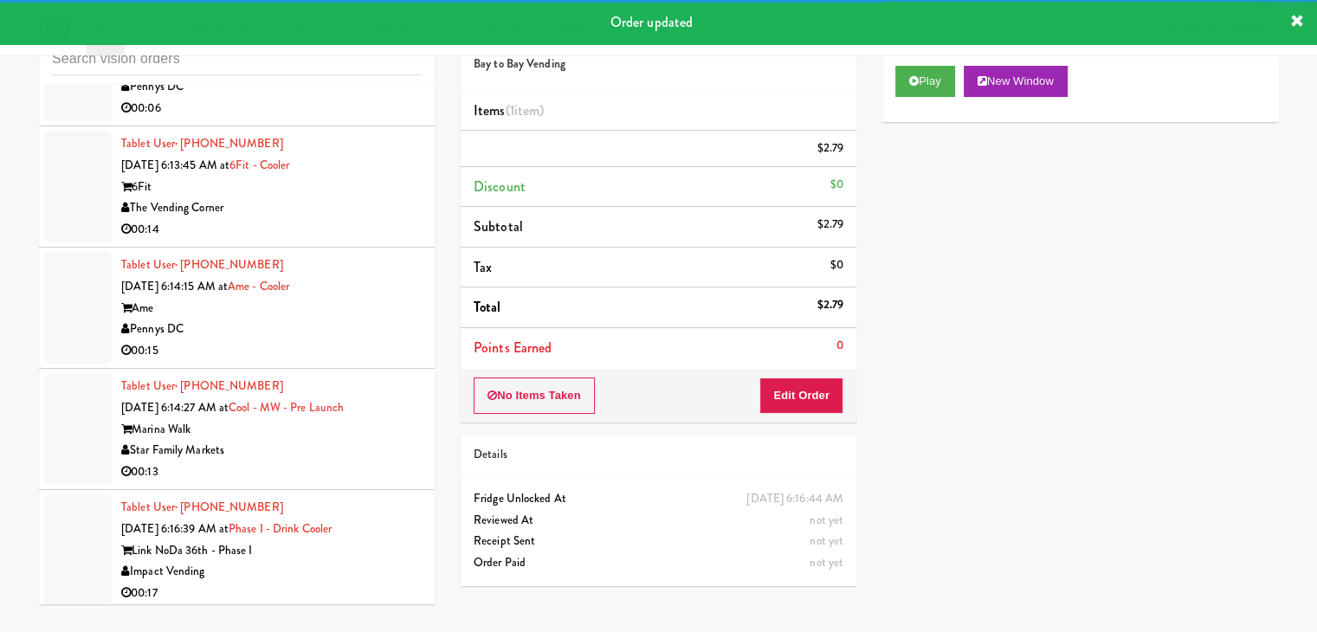
scroll to position [5291, 0]
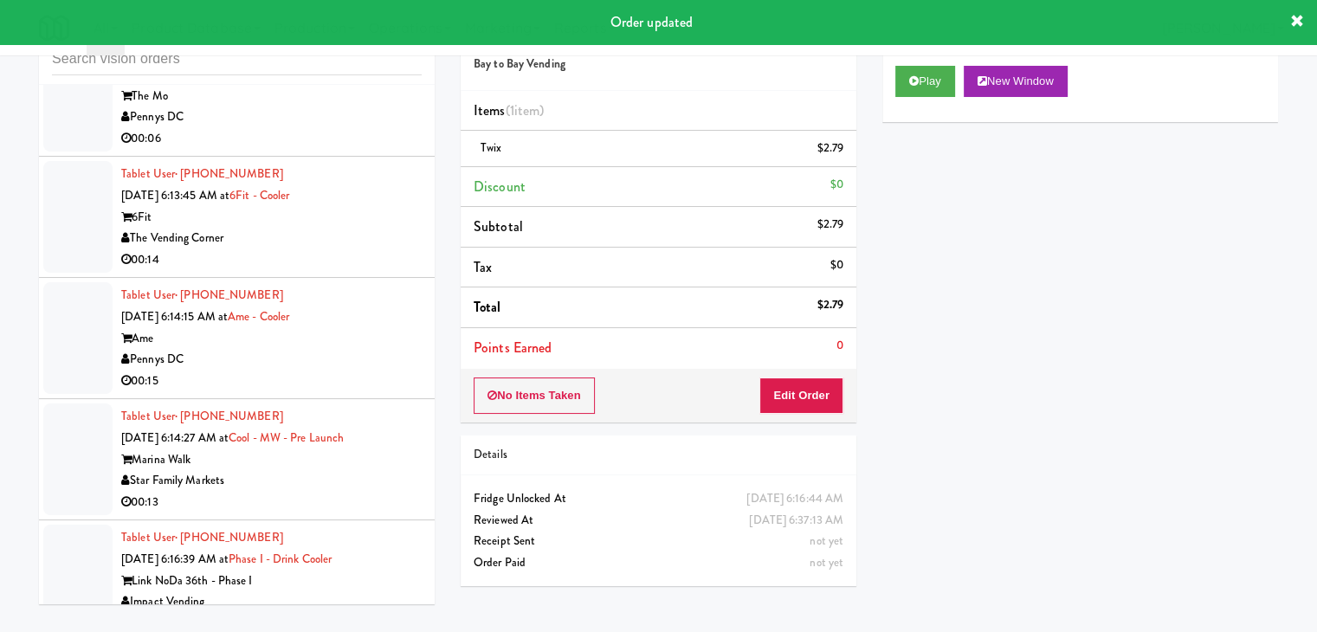
click at [388, 571] on div "Link NoDa 36th - Phase I" at bounding box center [271, 582] width 300 height 22
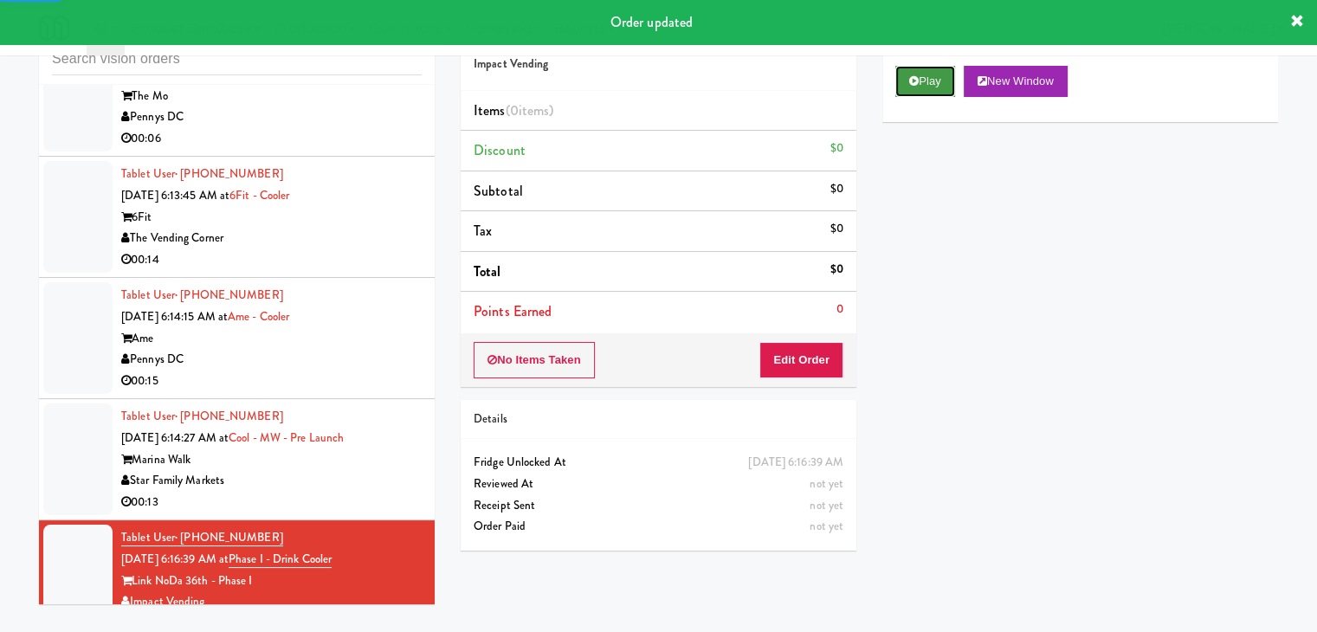
click at [907, 77] on button "Play" at bounding box center [925, 81] width 60 height 31
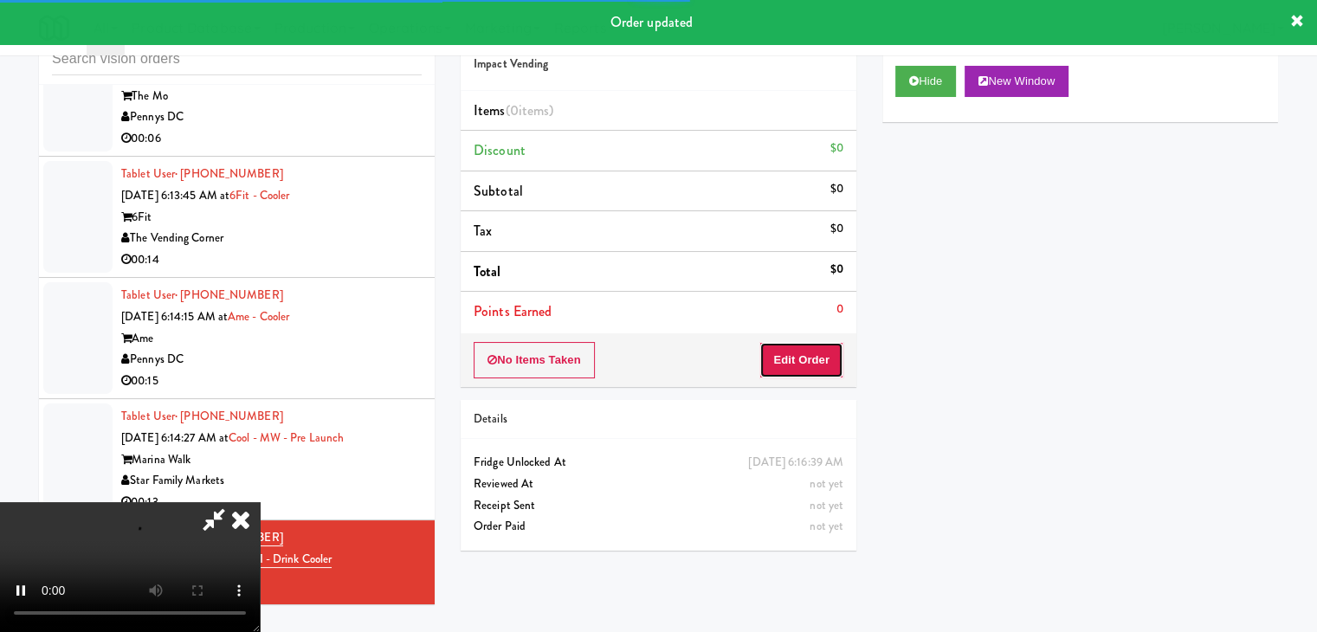
click at [803, 347] on button "Edit Order" at bounding box center [801, 360] width 84 height 36
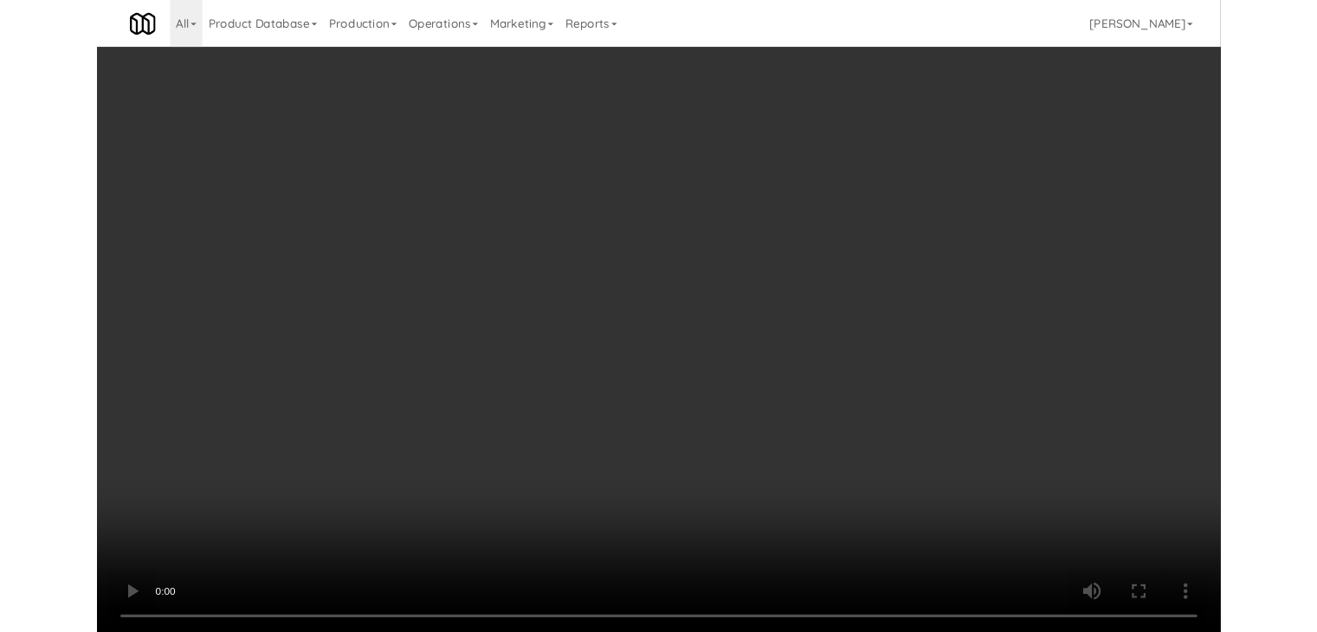
scroll to position [5248, 0]
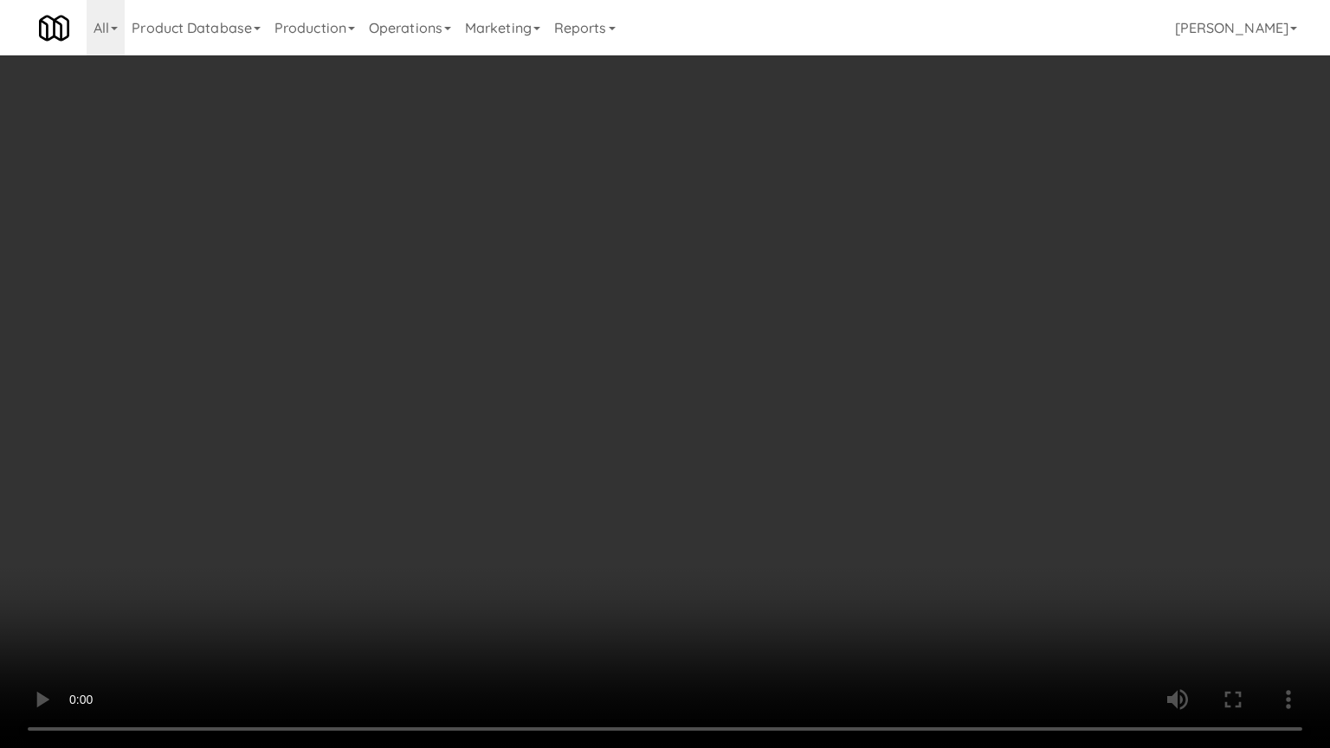
click at [836, 408] on video at bounding box center [665, 374] width 1330 height 748
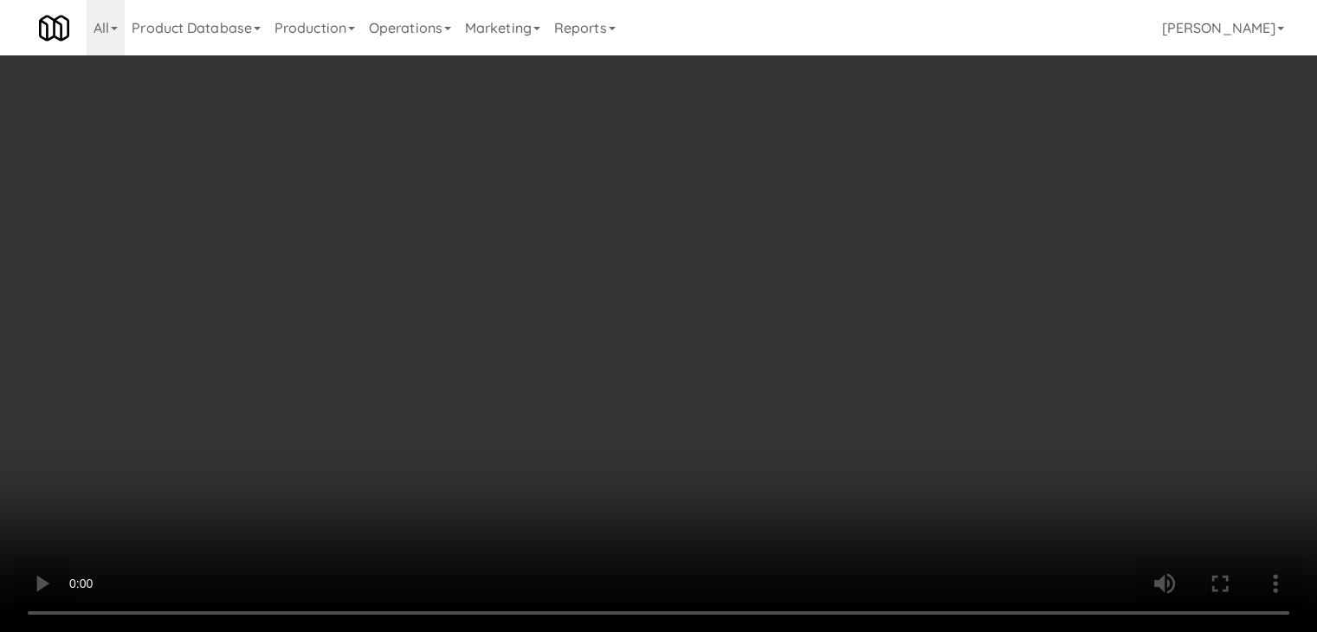
click at [921, 192] on button "Planogram" at bounding box center [937, 184] width 85 height 26
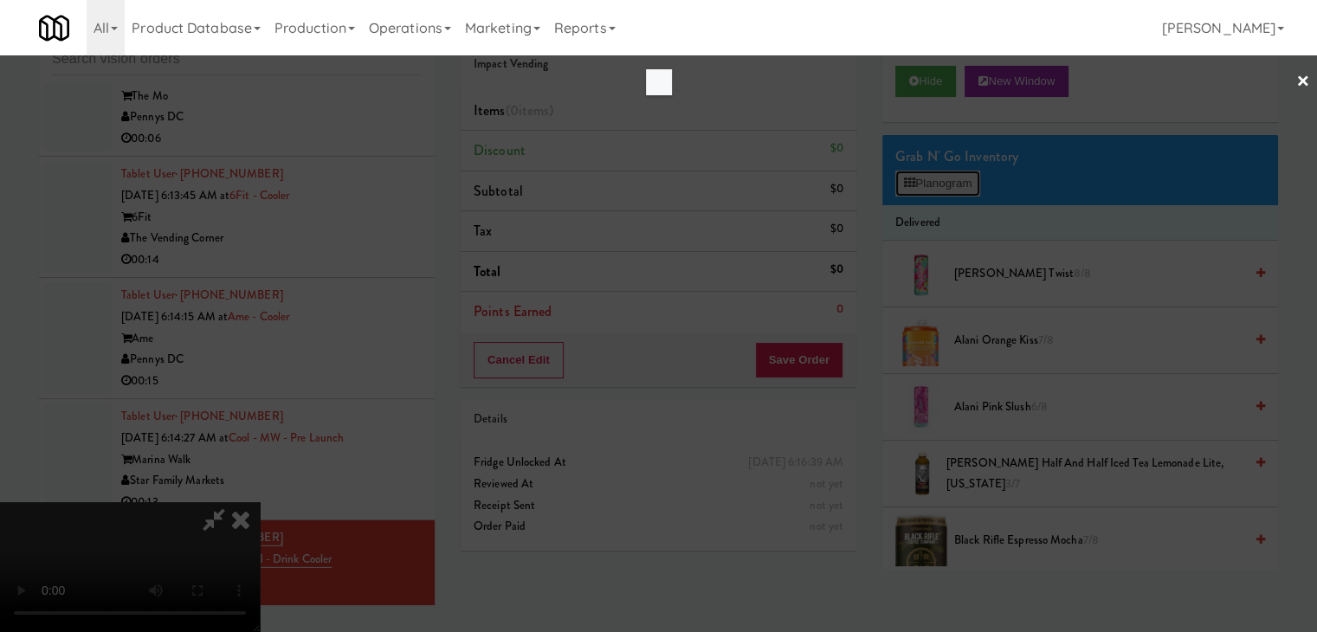
scroll to position [5248, 0]
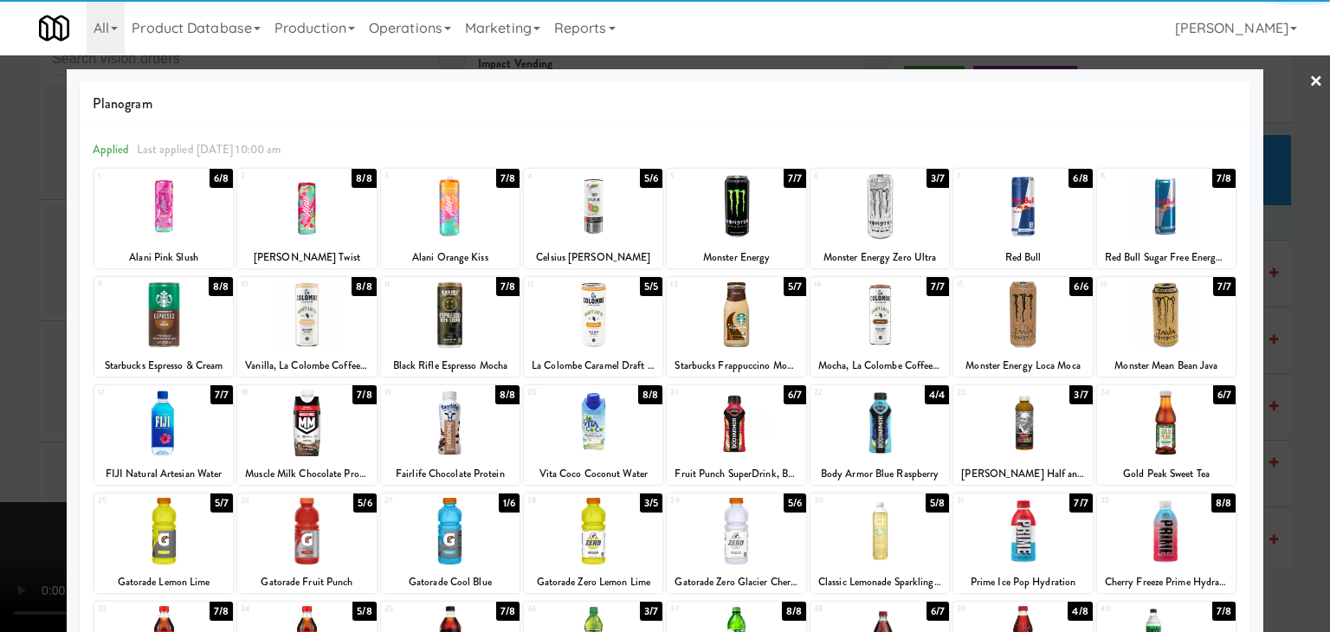
click at [762, 315] on div at bounding box center [736, 314] width 139 height 67
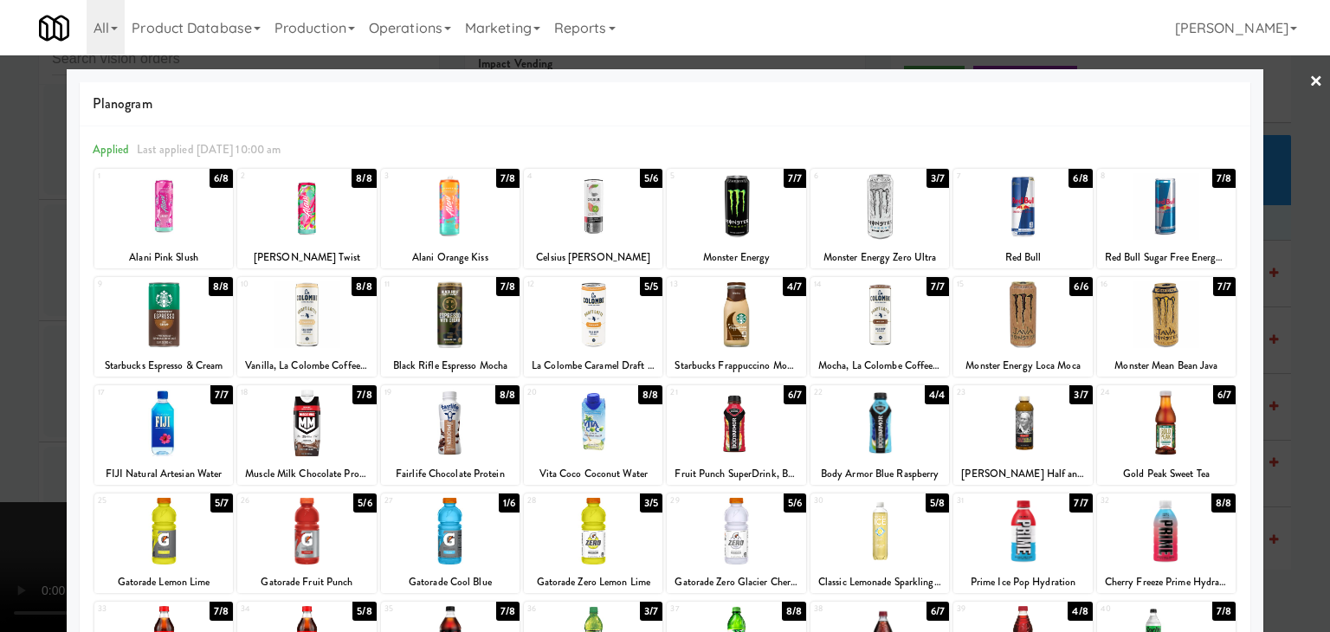
click at [315, 520] on div at bounding box center [306, 531] width 139 height 67
drag, startPoint x: 0, startPoint y: 473, endPoint x: 371, endPoint y: 468, distance: 370.6
click at [2, 472] on div at bounding box center [665, 316] width 1330 height 632
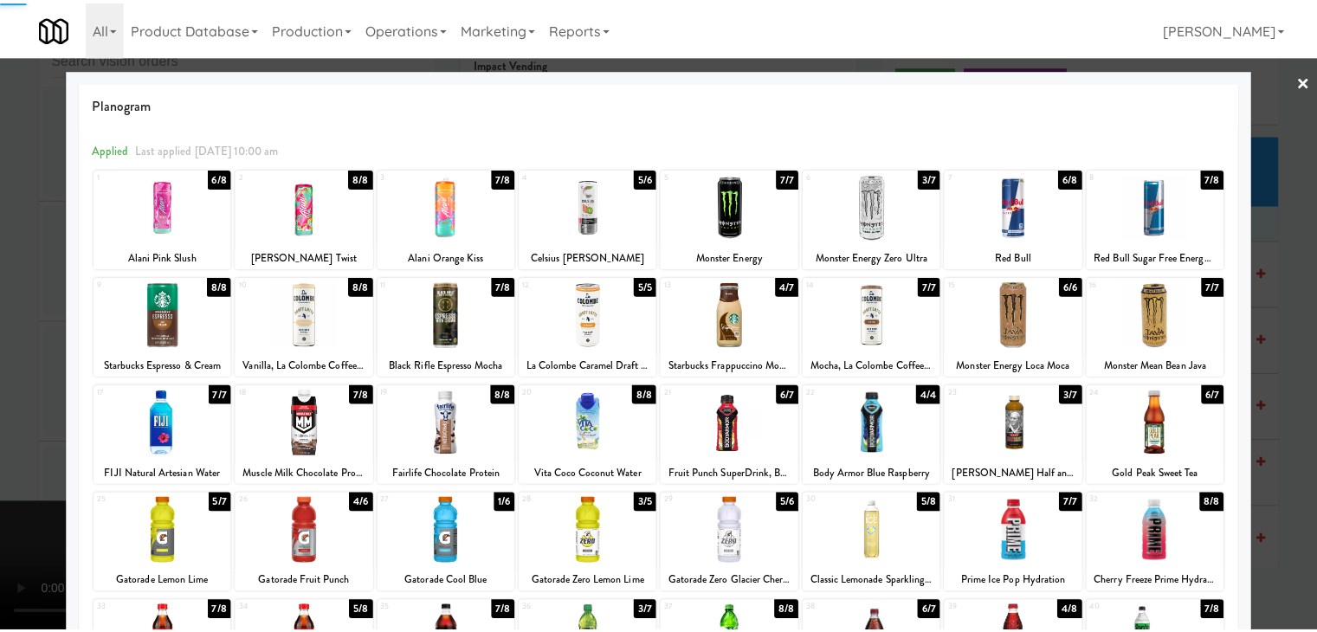
scroll to position [5291, 0]
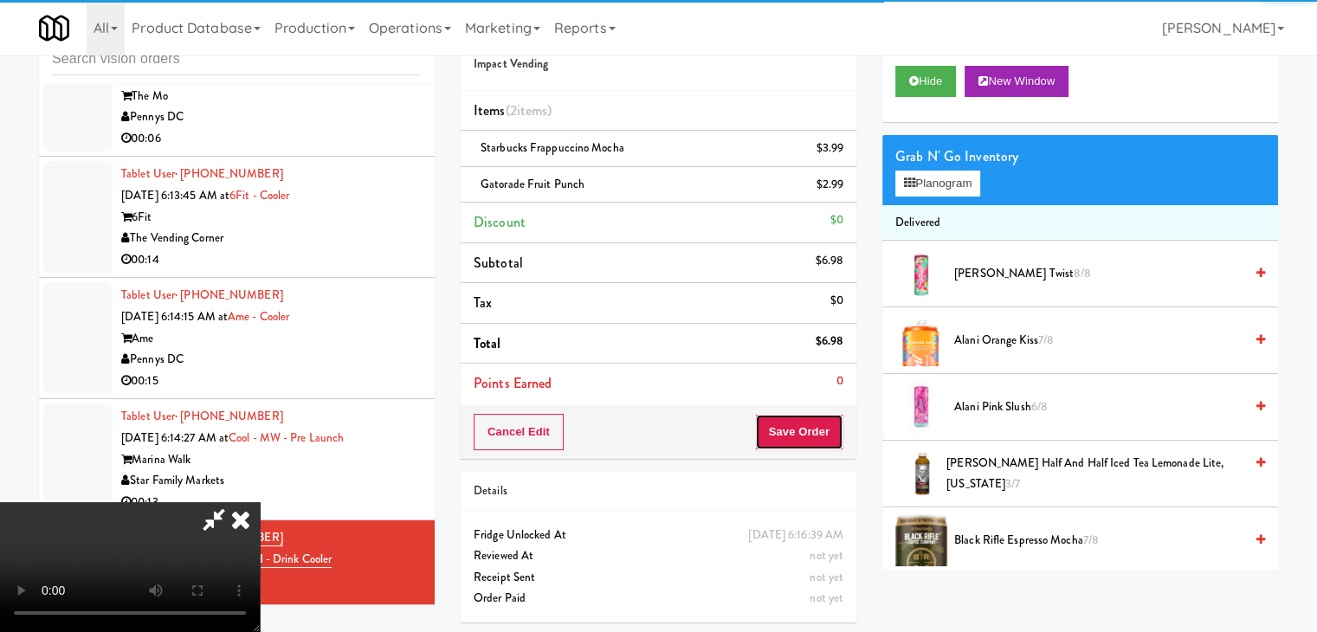
click at [817, 441] on button "Save Order" at bounding box center [799, 432] width 88 height 36
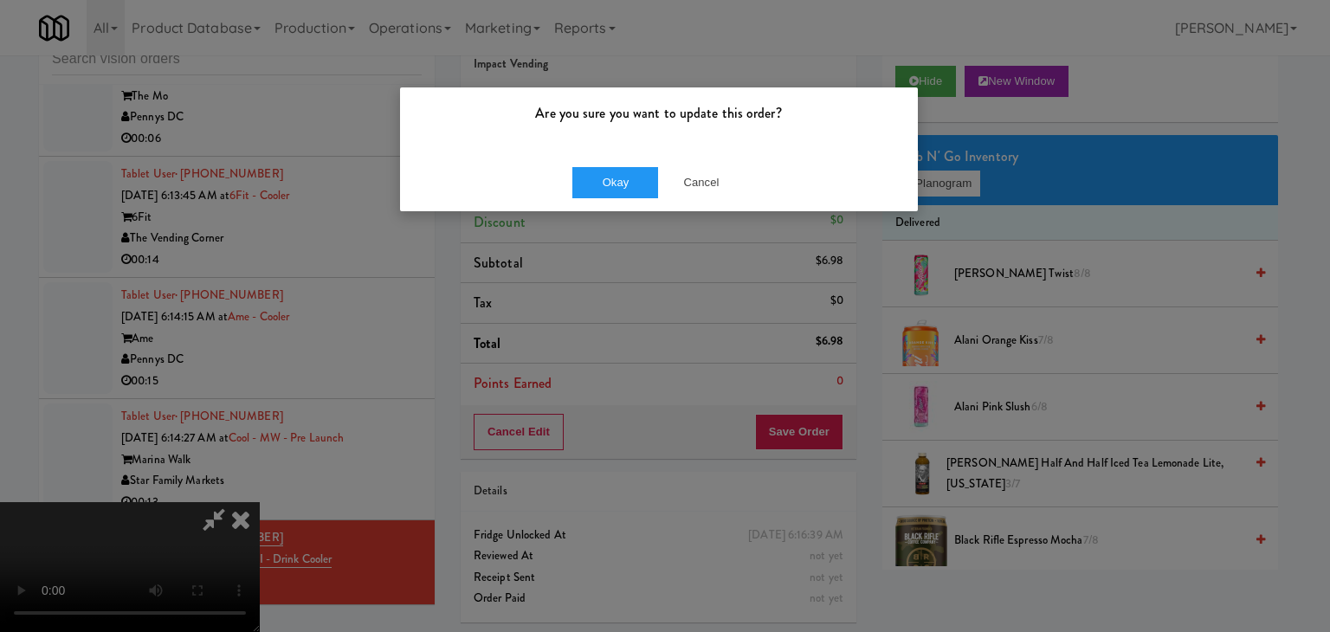
drag, startPoint x: 589, startPoint y: 160, endPoint x: 596, endPoint y: 168, distance: 10.4
click at [591, 161] on div "Okay Cancel" at bounding box center [659, 182] width 518 height 58
click at [597, 179] on button "Okay" at bounding box center [615, 182] width 87 height 31
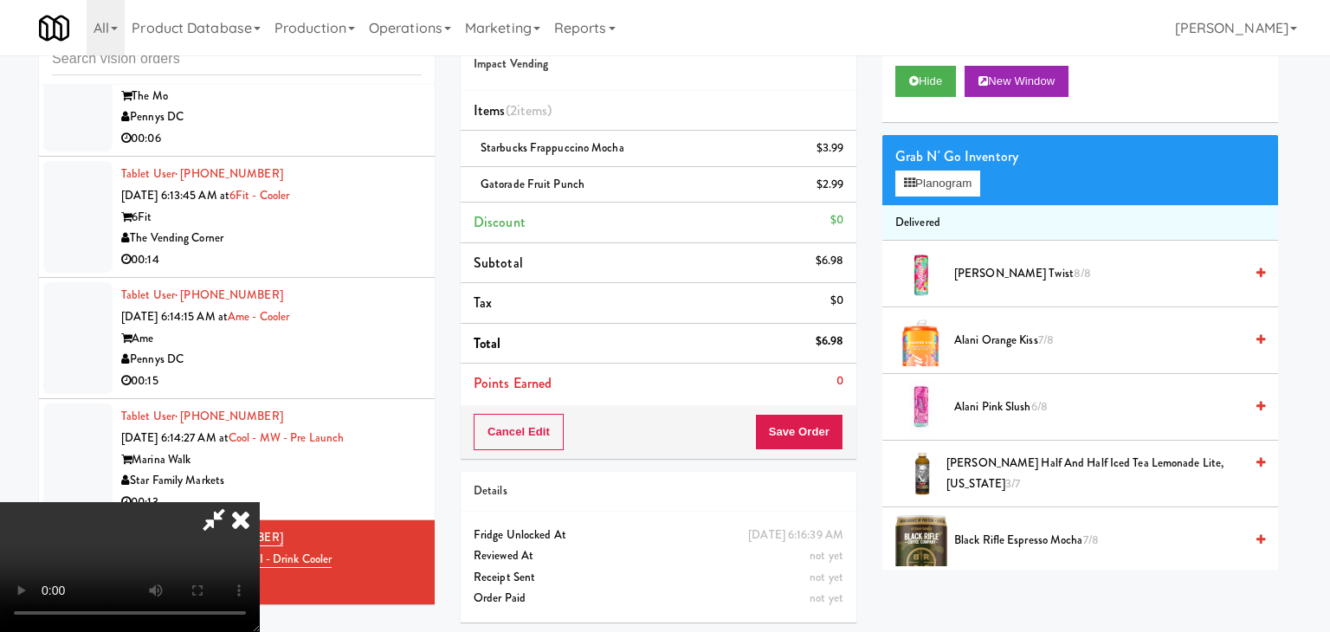
click at [597, 180] on body "Are you sure you want to update this order? Okay Cancel Okay Are you sure you w…" at bounding box center [665, 316] width 1330 height 632
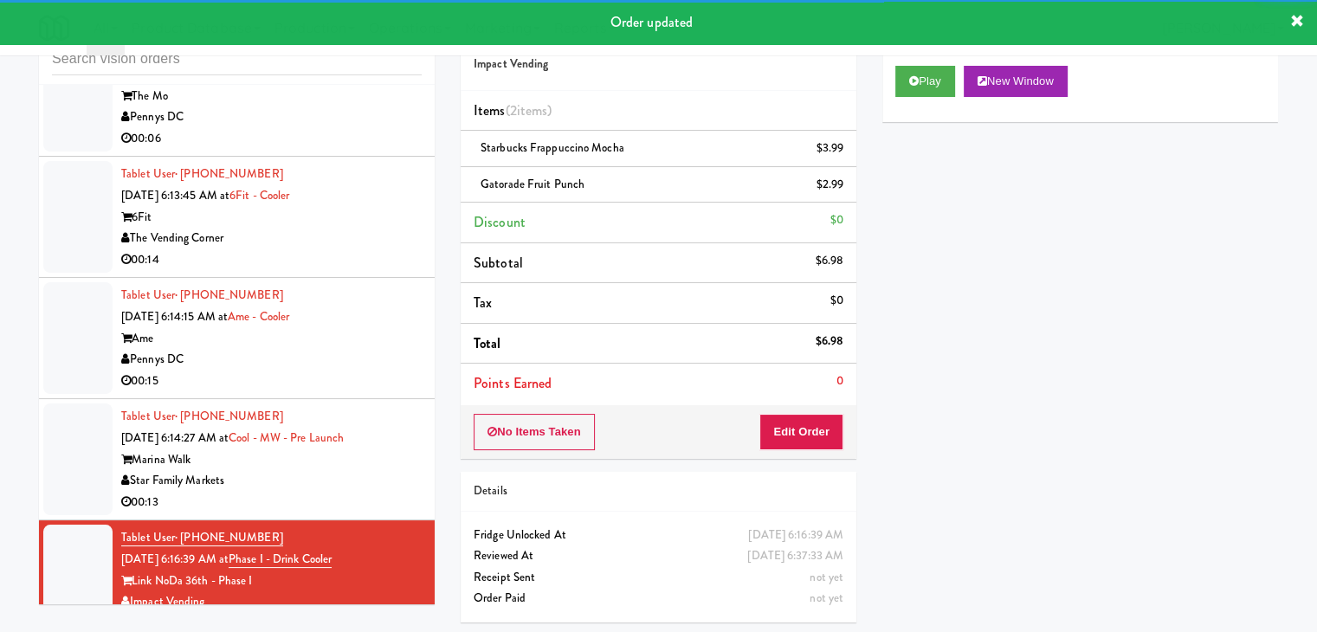
click at [339, 470] on div "Star Family Markets" at bounding box center [271, 481] width 300 height 22
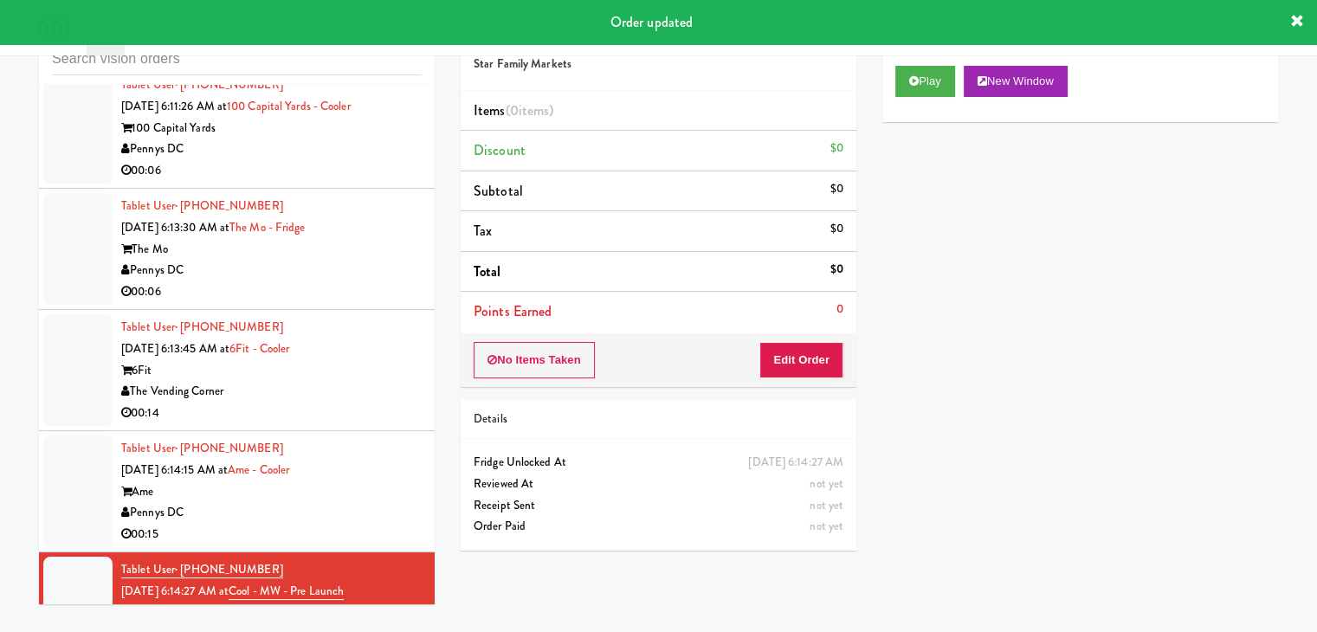
scroll to position [5118, 0]
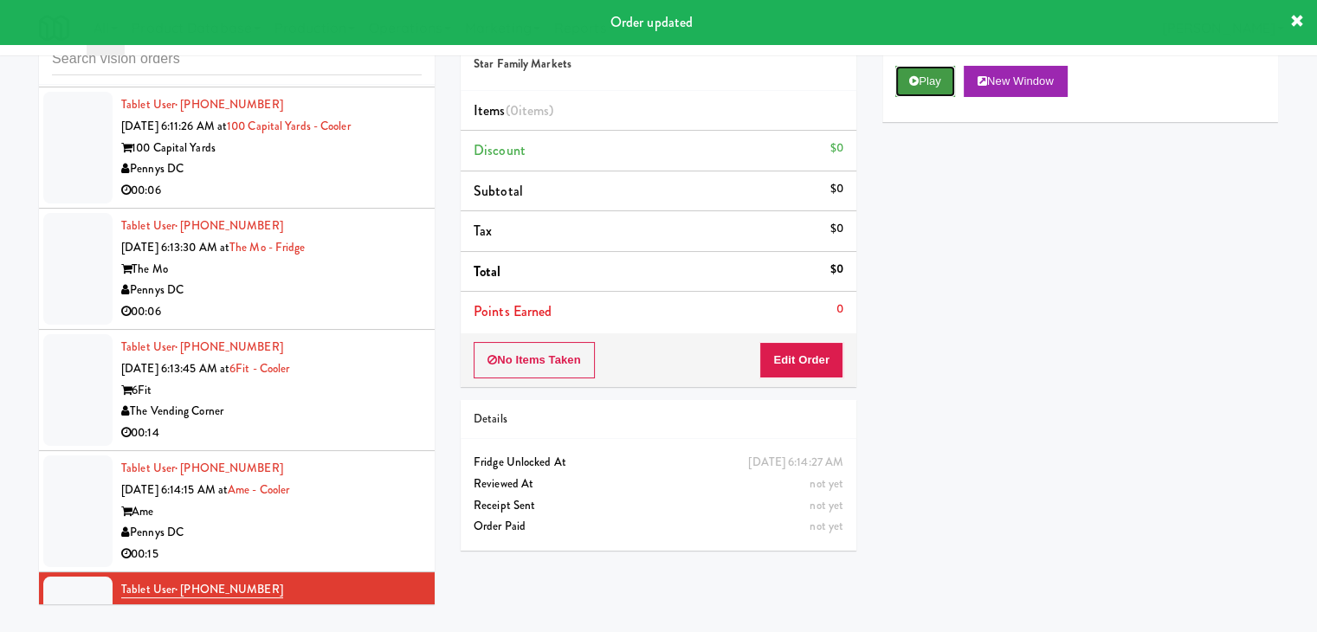
click at [931, 78] on button "Play" at bounding box center [925, 81] width 60 height 31
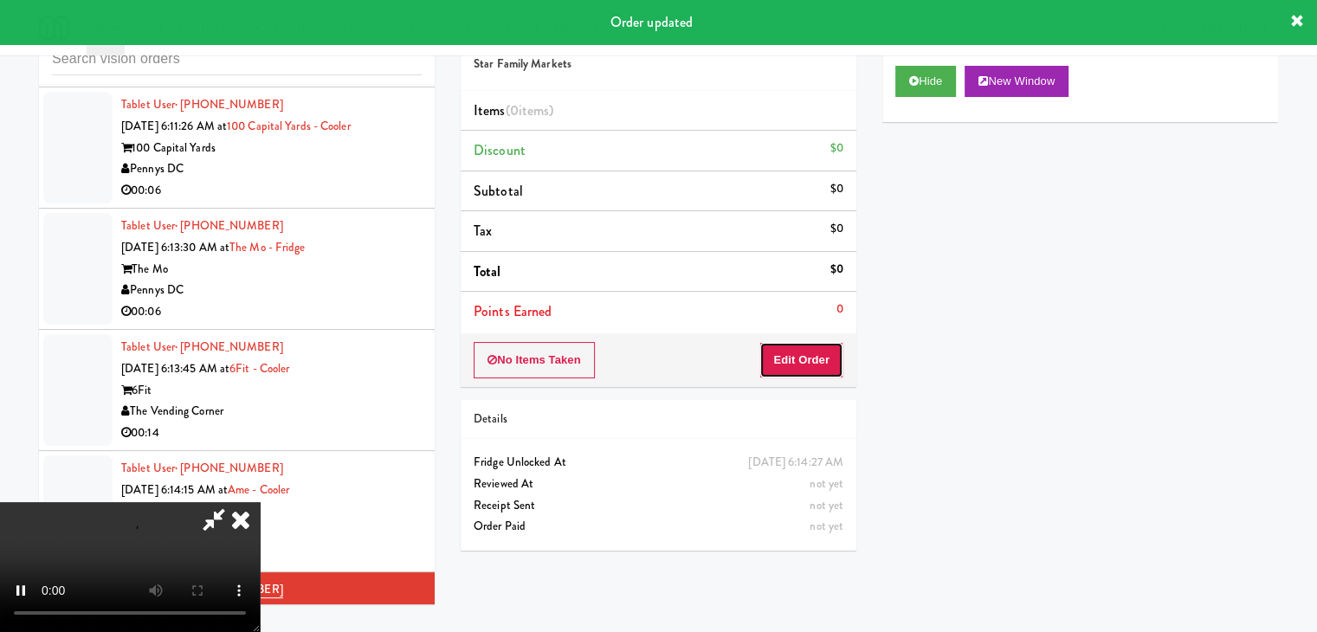
click at [802, 355] on button "Edit Order" at bounding box center [801, 360] width 84 height 36
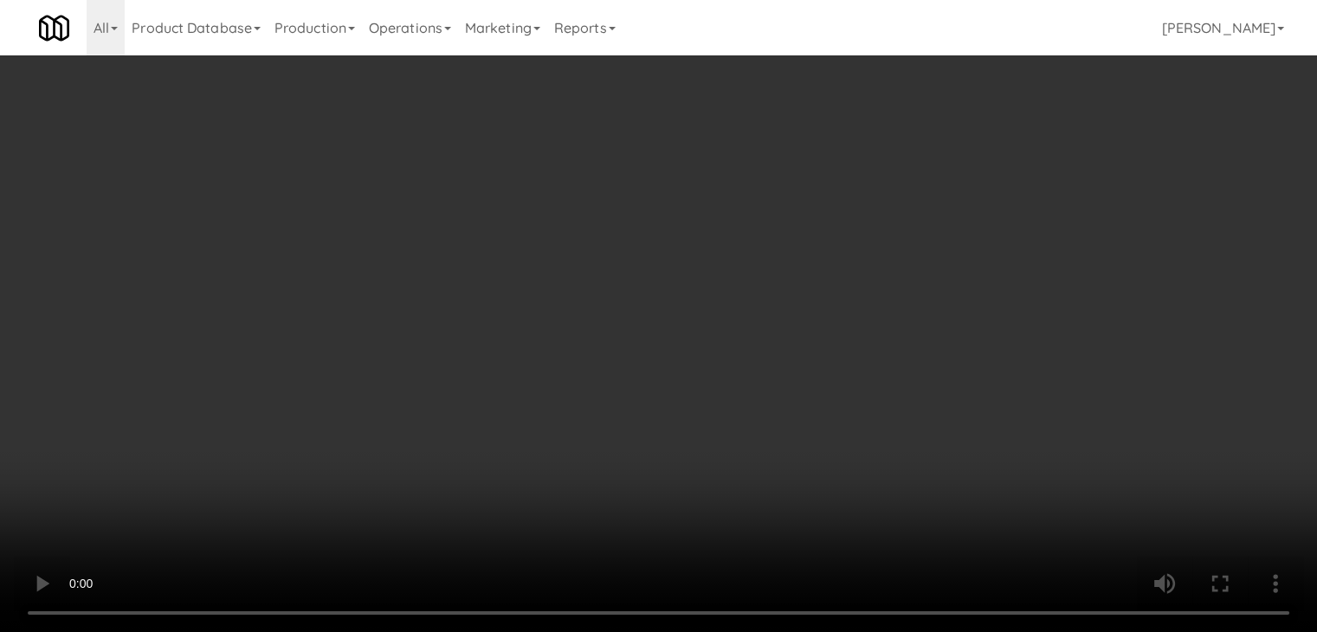
scroll to position [5076, 0]
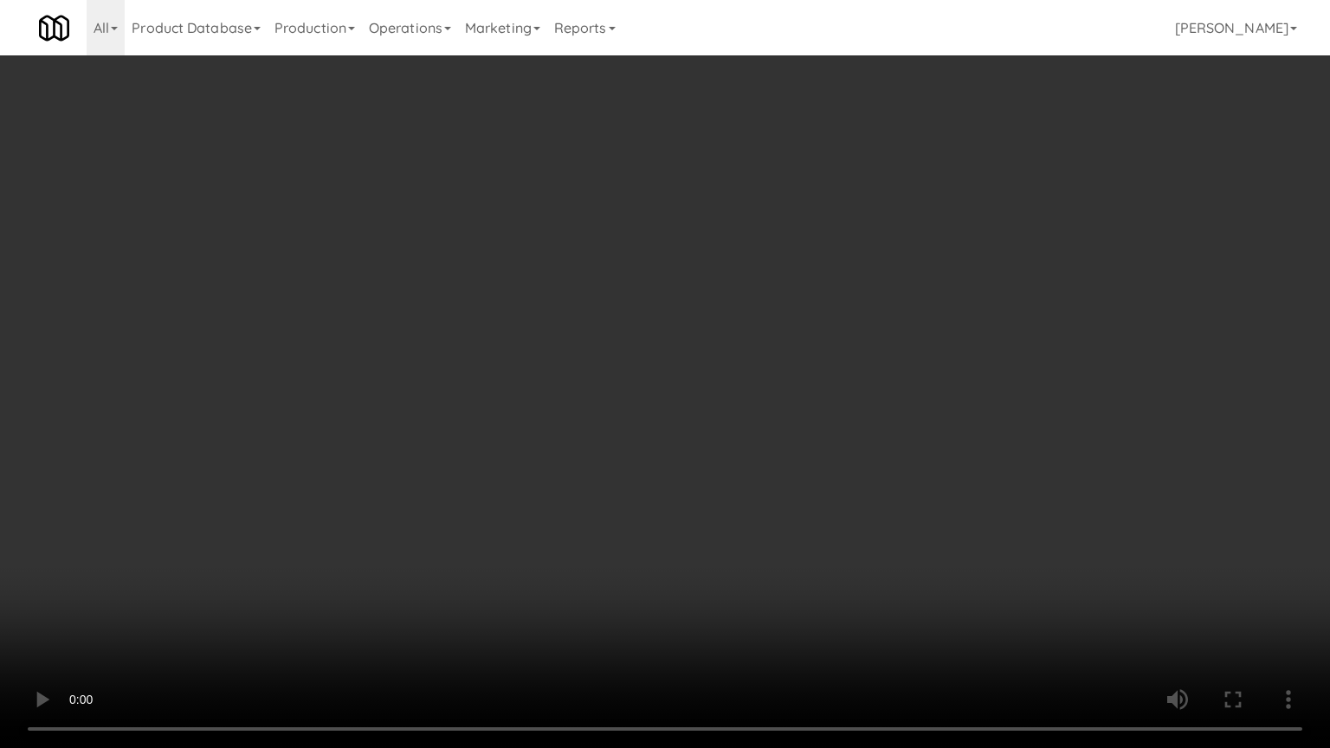
click at [758, 431] on video at bounding box center [665, 374] width 1330 height 748
click at [763, 435] on video at bounding box center [665, 374] width 1330 height 748
click at [766, 430] on video at bounding box center [665, 374] width 1330 height 748
drag, startPoint x: 766, startPoint y: 430, endPoint x: 826, endPoint y: 264, distance: 176.7
click at [769, 423] on video at bounding box center [665, 374] width 1330 height 748
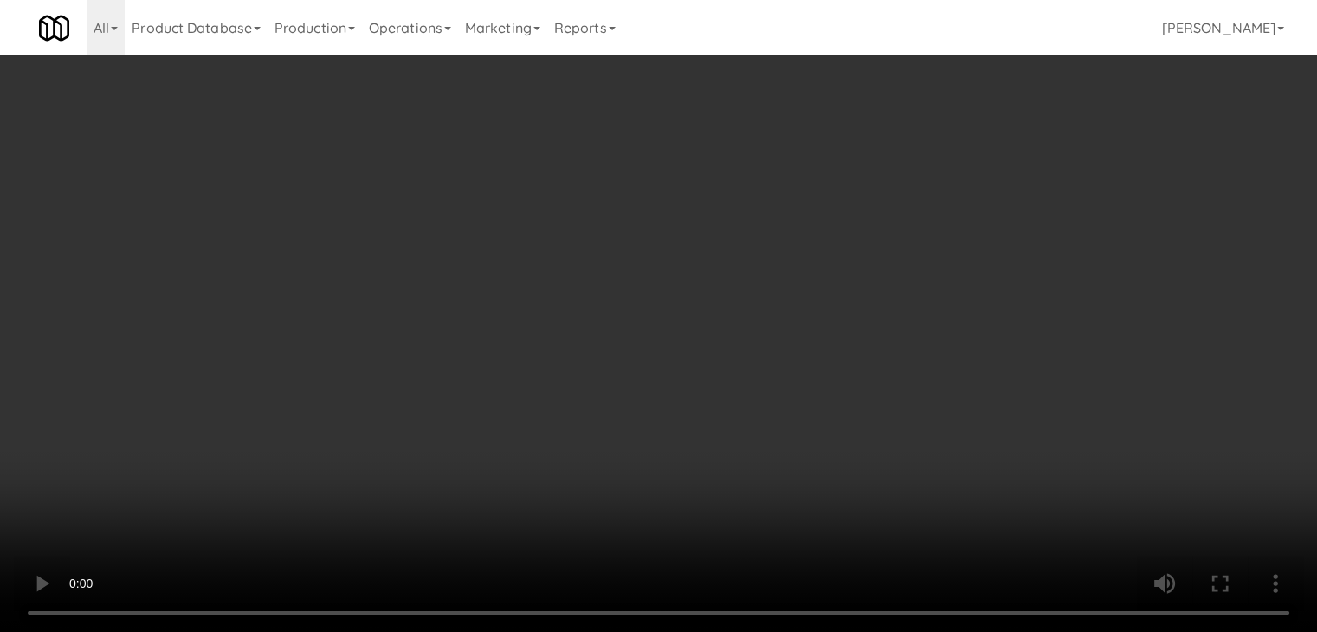
click at [914, 189] on button "Planogram" at bounding box center [937, 184] width 85 height 26
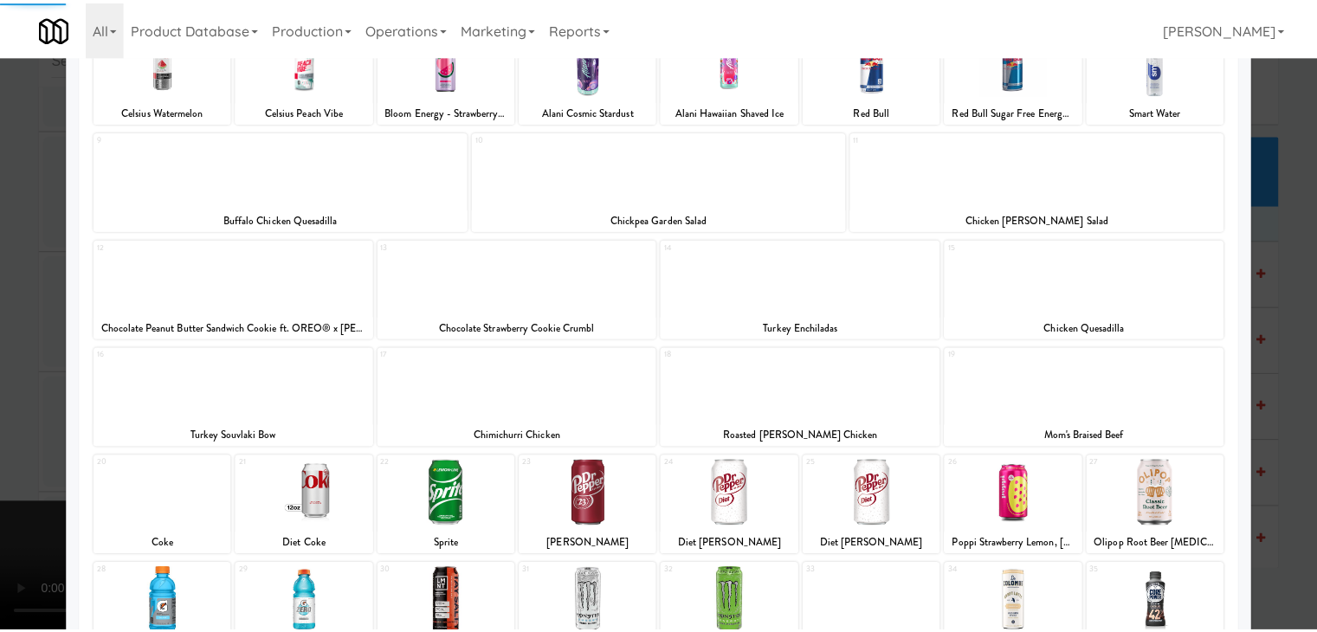
scroll to position [326, 0]
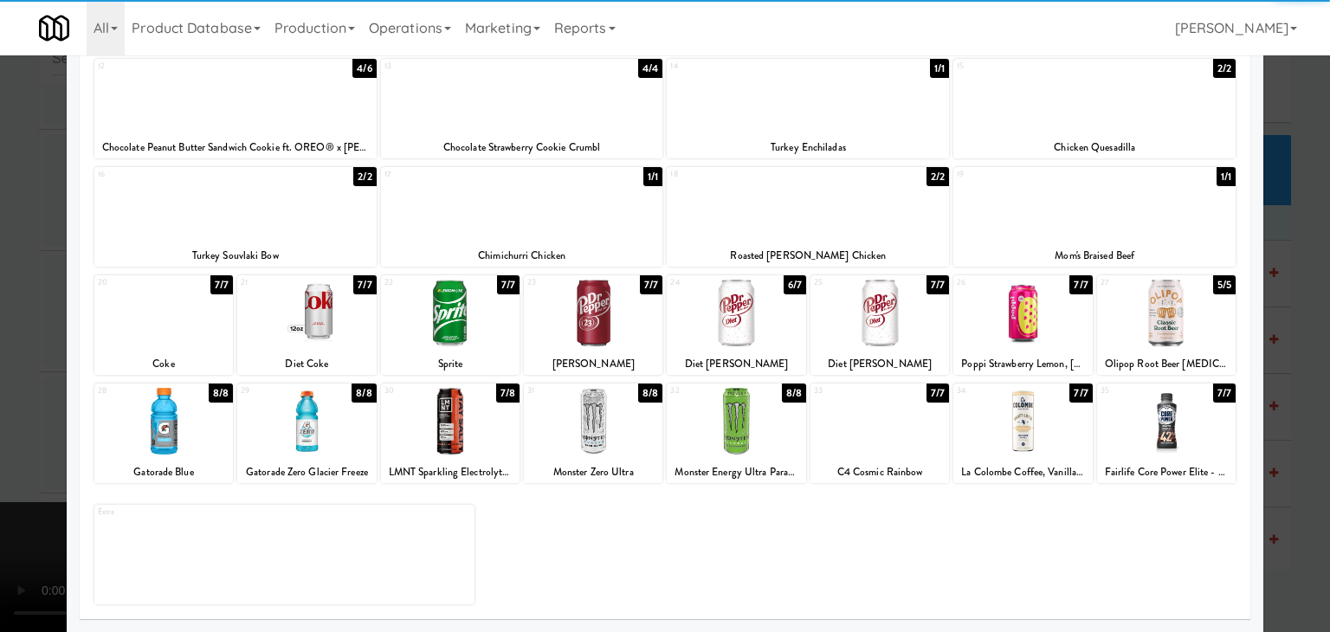
click at [448, 450] on div at bounding box center [450, 421] width 139 height 67
drag, startPoint x: 448, startPoint y: 450, endPoint x: 367, endPoint y: 449, distance: 80.5
click at [443, 450] on div at bounding box center [450, 421] width 139 height 67
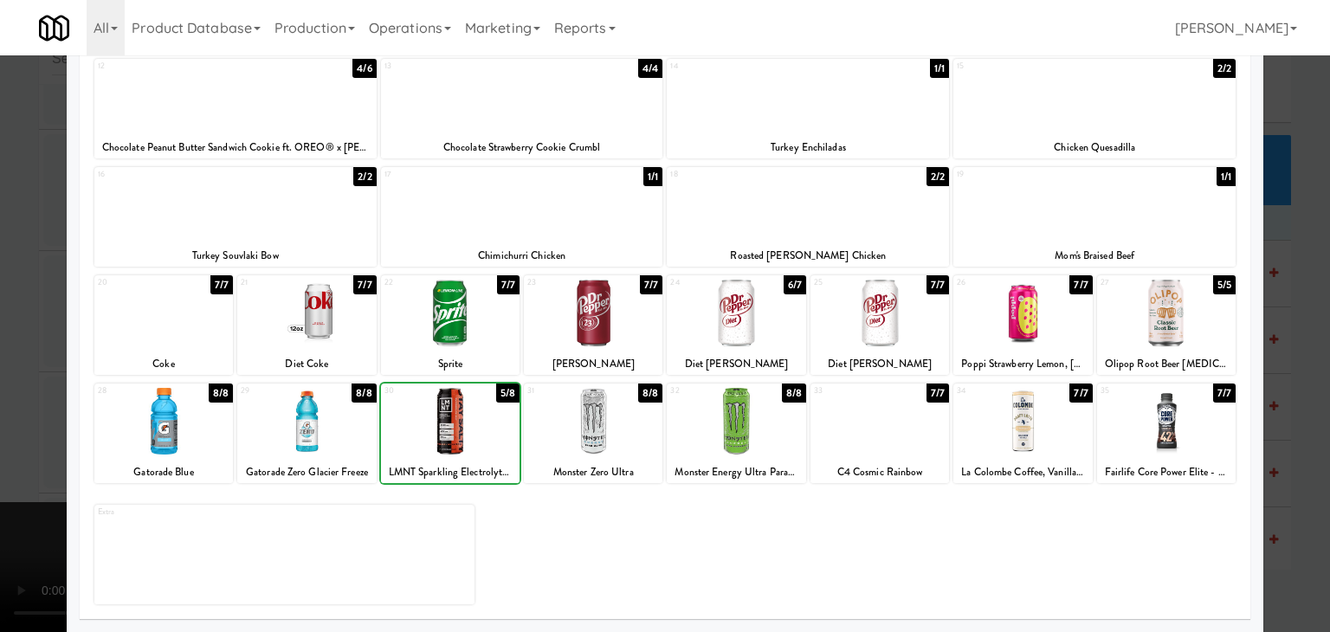
click at [6, 442] on div at bounding box center [665, 316] width 1330 height 632
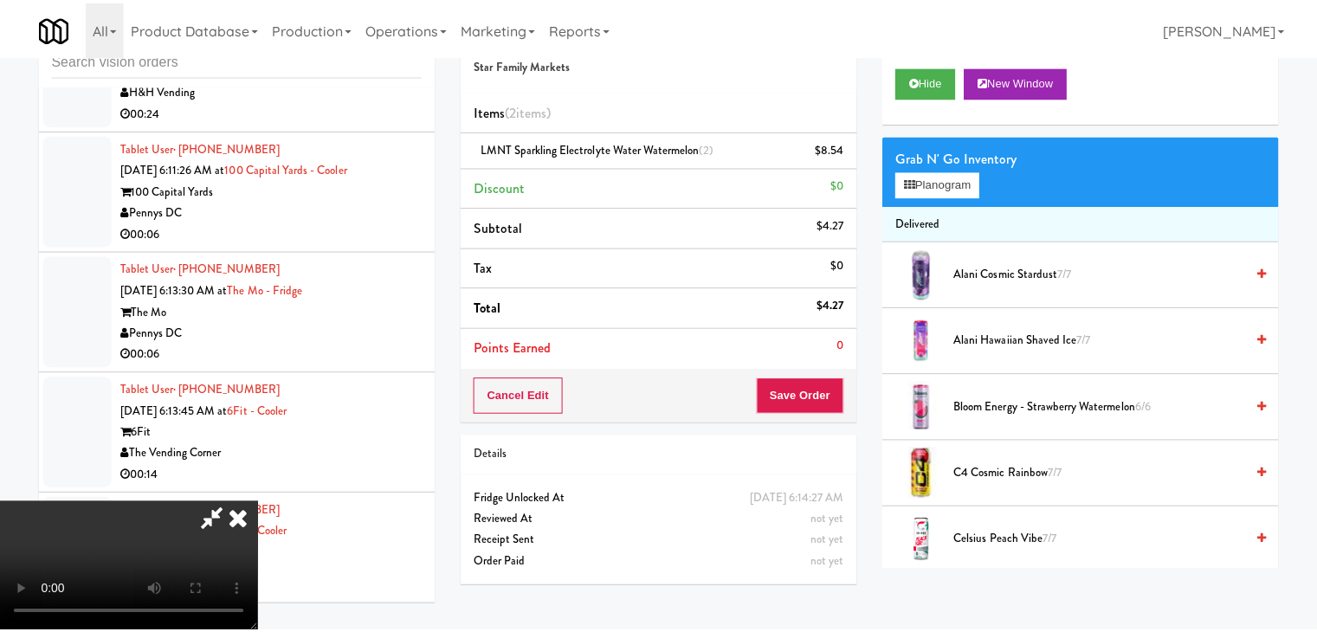
scroll to position [5118, 0]
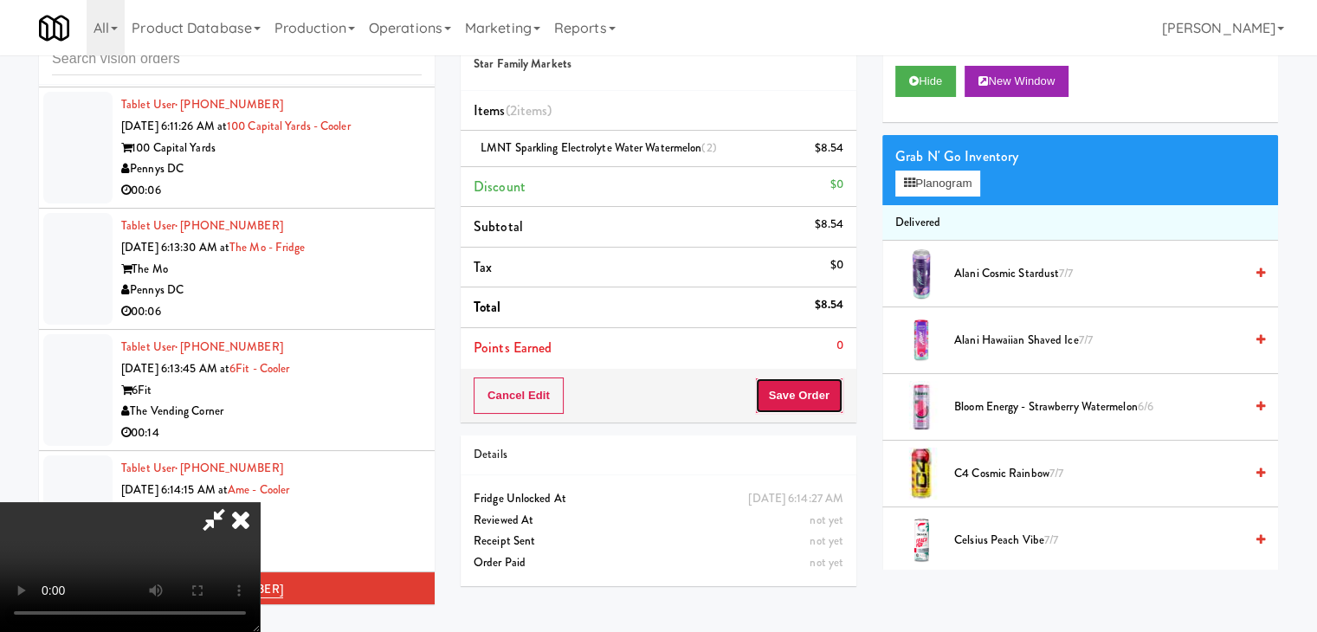
drag, startPoint x: 797, startPoint y: 411, endPoint x: 810, endPoint y: 408, distance: 13.4
click at [807, 410] on button "Save Order" at bounding box center [799, 396] width 88 height 36
click at [820, 399] on button "Save Order" at bounding box center [799, 396] width 88 height 36
click at [819, 397] on button "Save Order" at bounding box center [799, 396] width 88 height 36
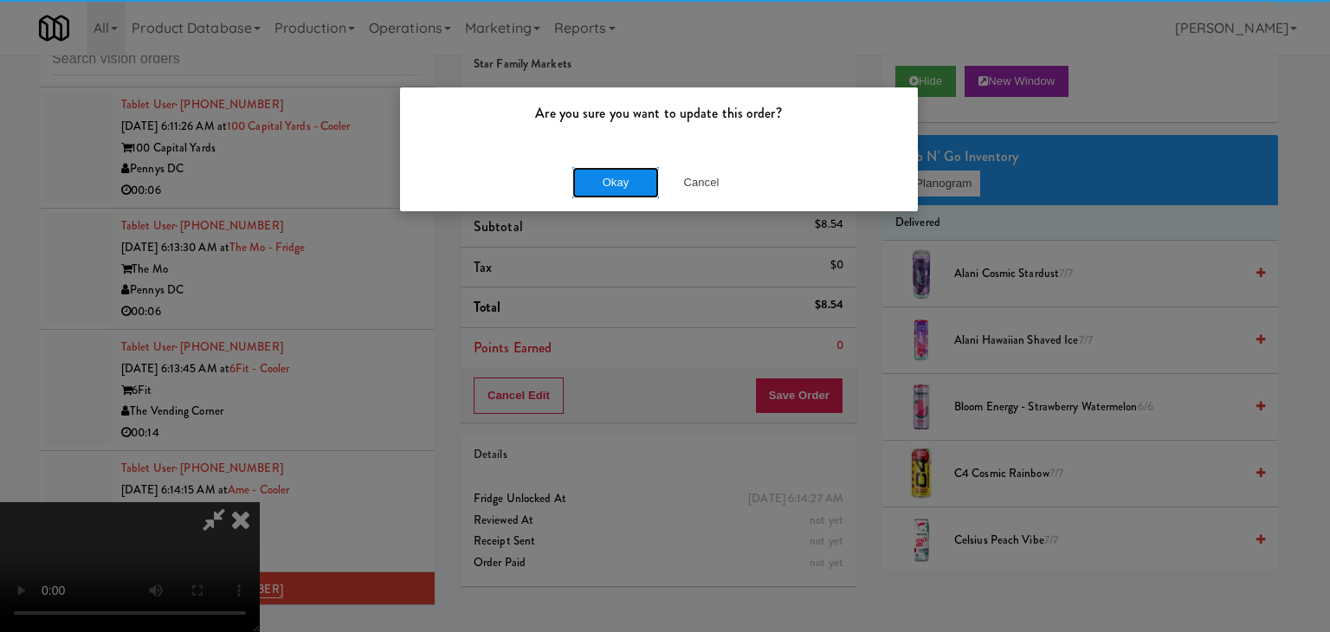
click at [619, 185] on button "Okay" at bounding box center [615, 182] width 87 height 31
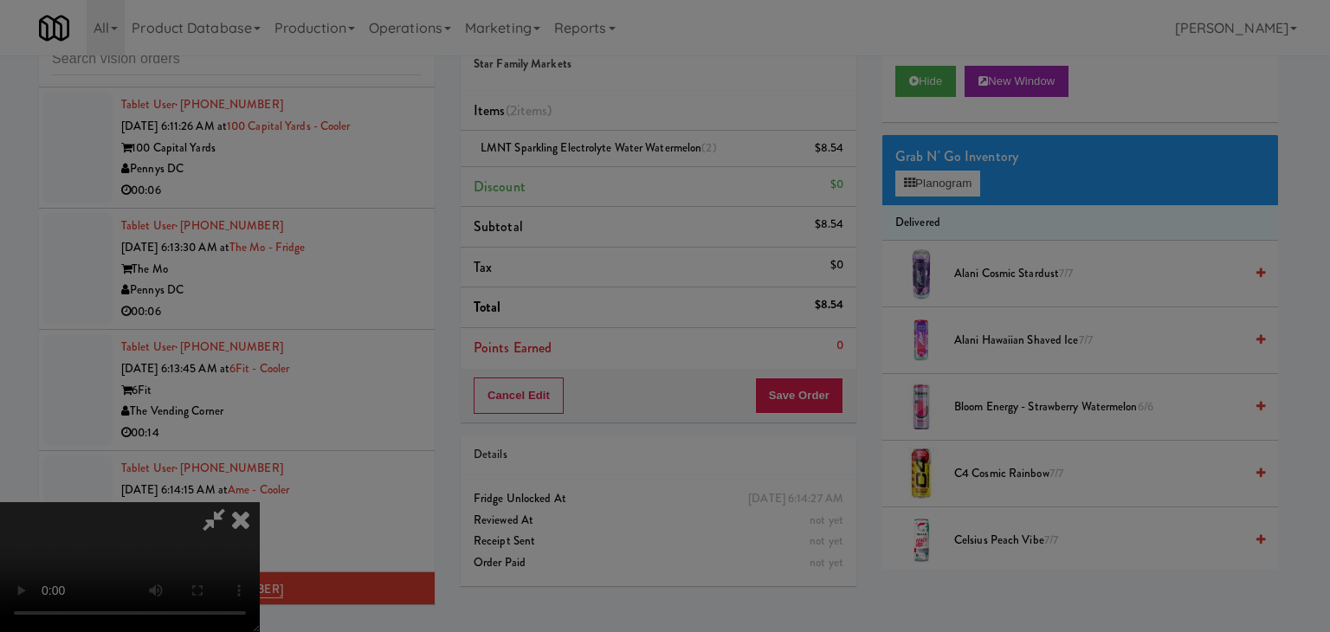
click at [620, 185] on body "Are you sure you want to update this order? Okay Cancel Okay Are you sure you w…" at bounding box center [665, 316] width 1330 height 632
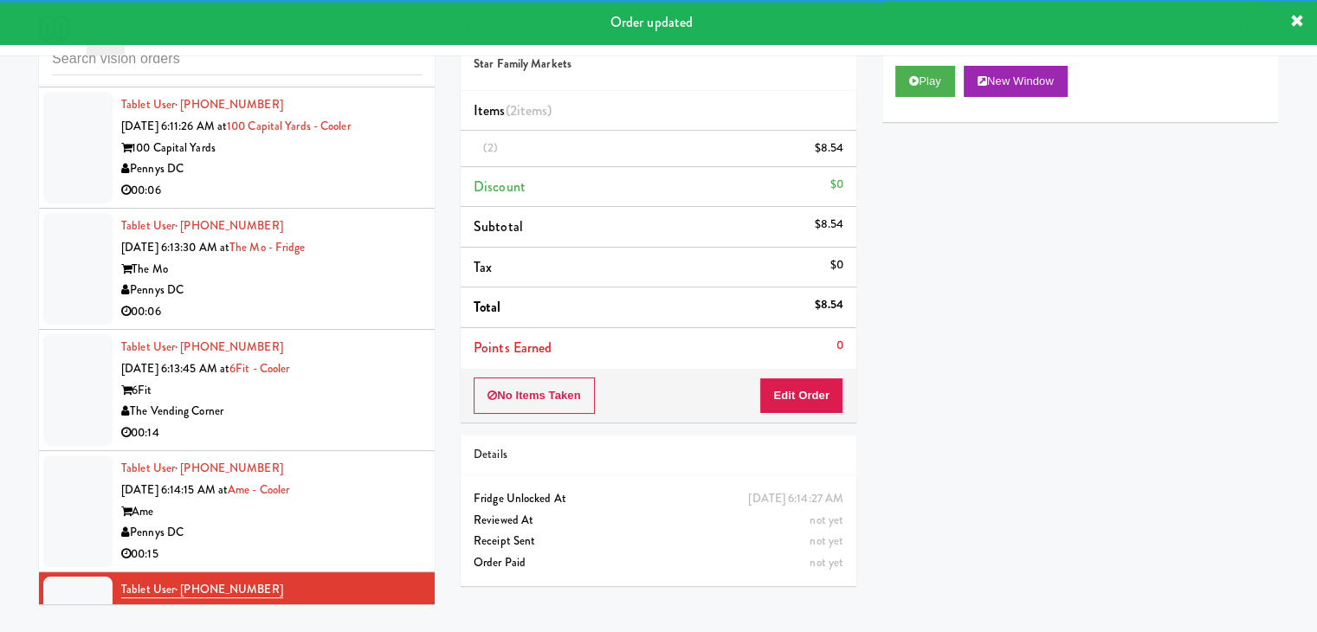
click at [370, 522] on div "Pennys DC" at bounding box center [271, 533] width 300 height 22
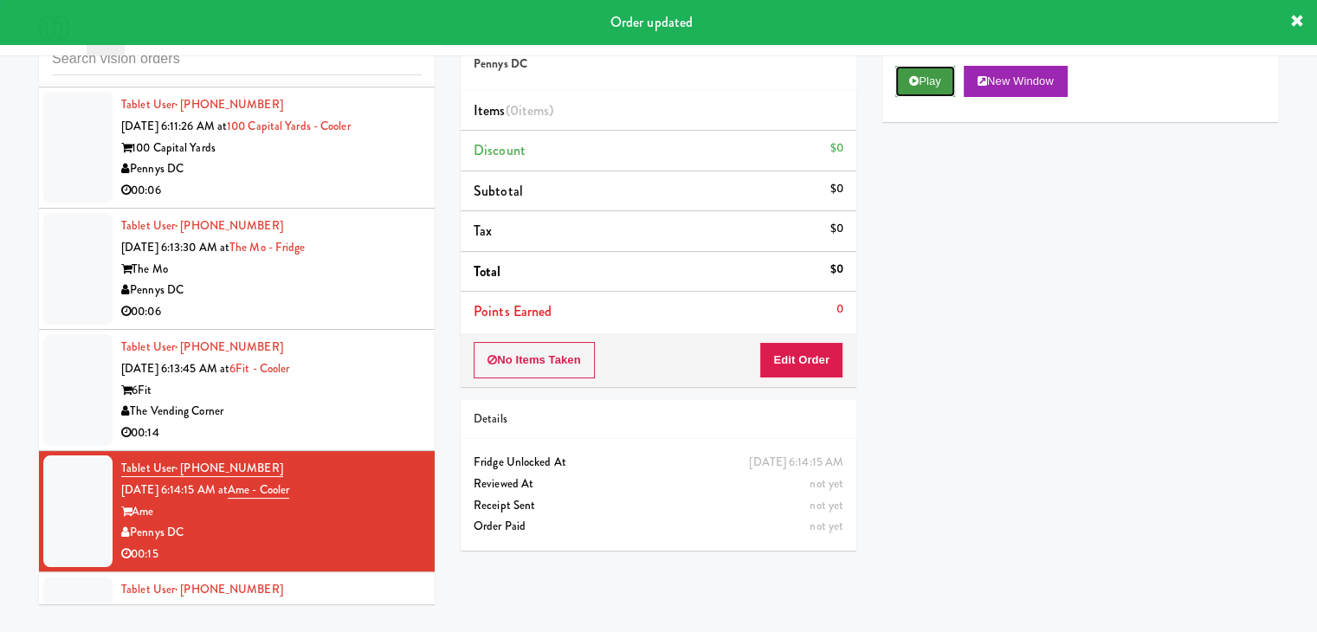
click at [911, 74] on button "Play" at bounding box center [925, 81] width 60 height 31
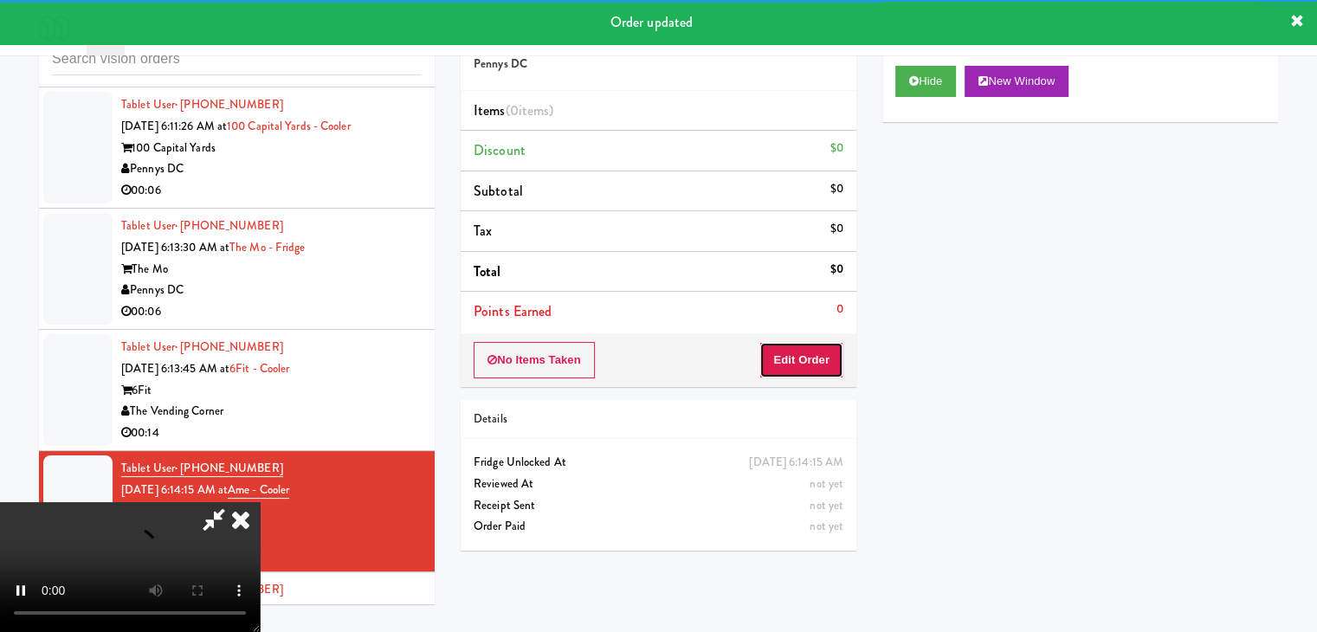
click at [812, 369] on button "Edit Order" at bounding box center [801, 360] width 84 height 36
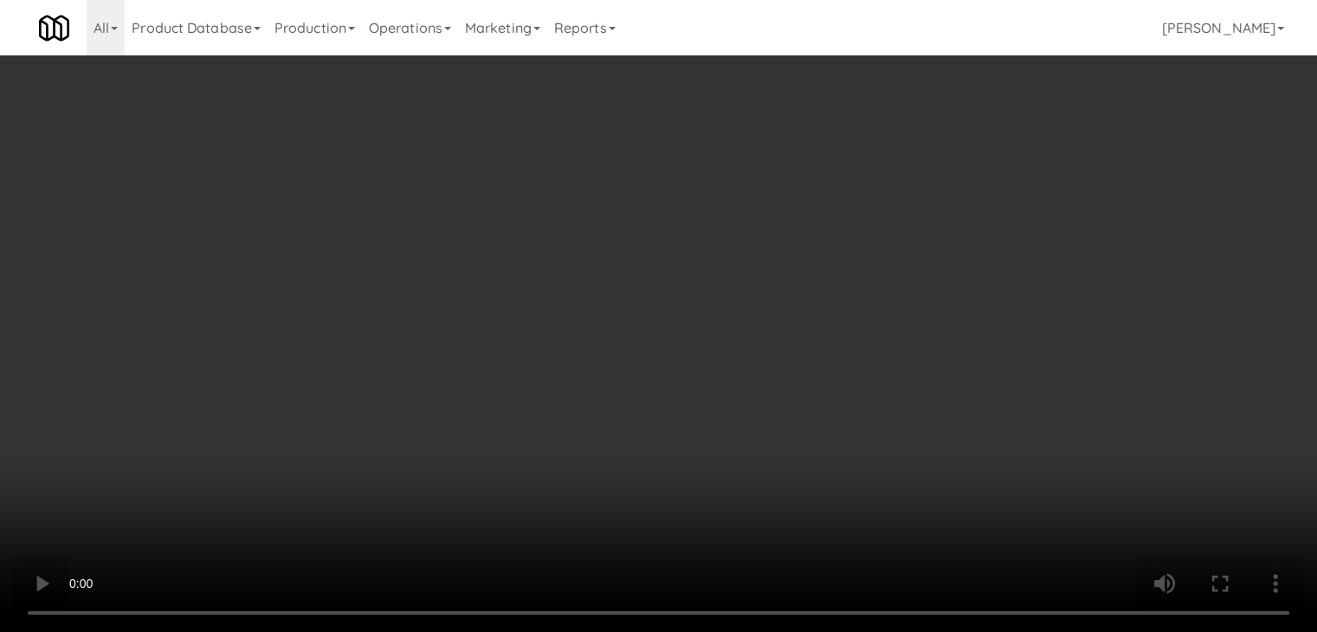
scroll to position [5076, 0]
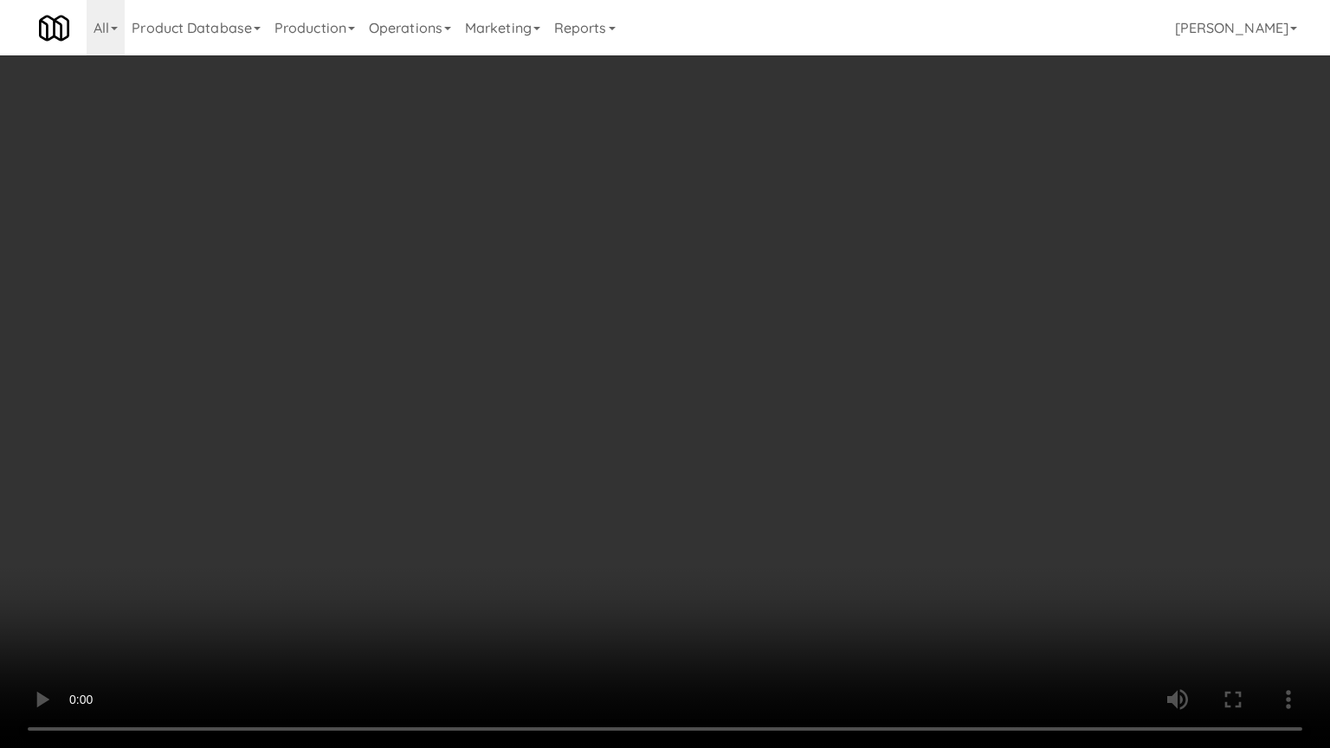
click at [758, 450] on video at bounding box center [665, 374] width 1330 height 748
click at [764, 454] on video at bounding box center [665, 374] width 1330 height 748
click at [780, 436] on video at bounding box center [665, 374] width 1330 height 748
click at [785, 431] on video at bounding box center [665, 374] width 1330 height 748
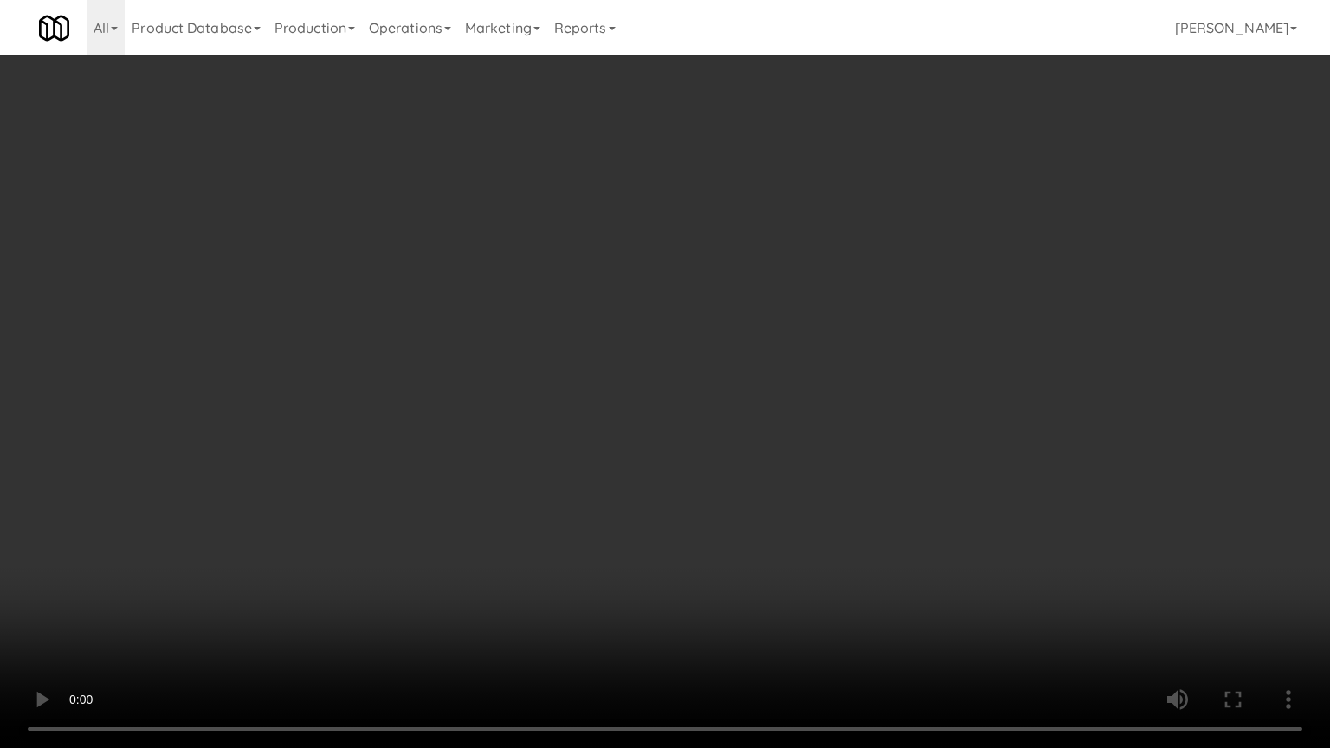
click at [785, 431] on video at bounding box center [665, 374] width 1330 height 748
click at [814, 415] on video at bounding box center [665, 374] width 1330 height 748
click at [863, 410] on video at bounding box center [665, 374] width 1330 height 748
drag, startPoint x: 865, startPoint y: 410, endPoint x: 897, endPoint y: 303, distance: 112.0
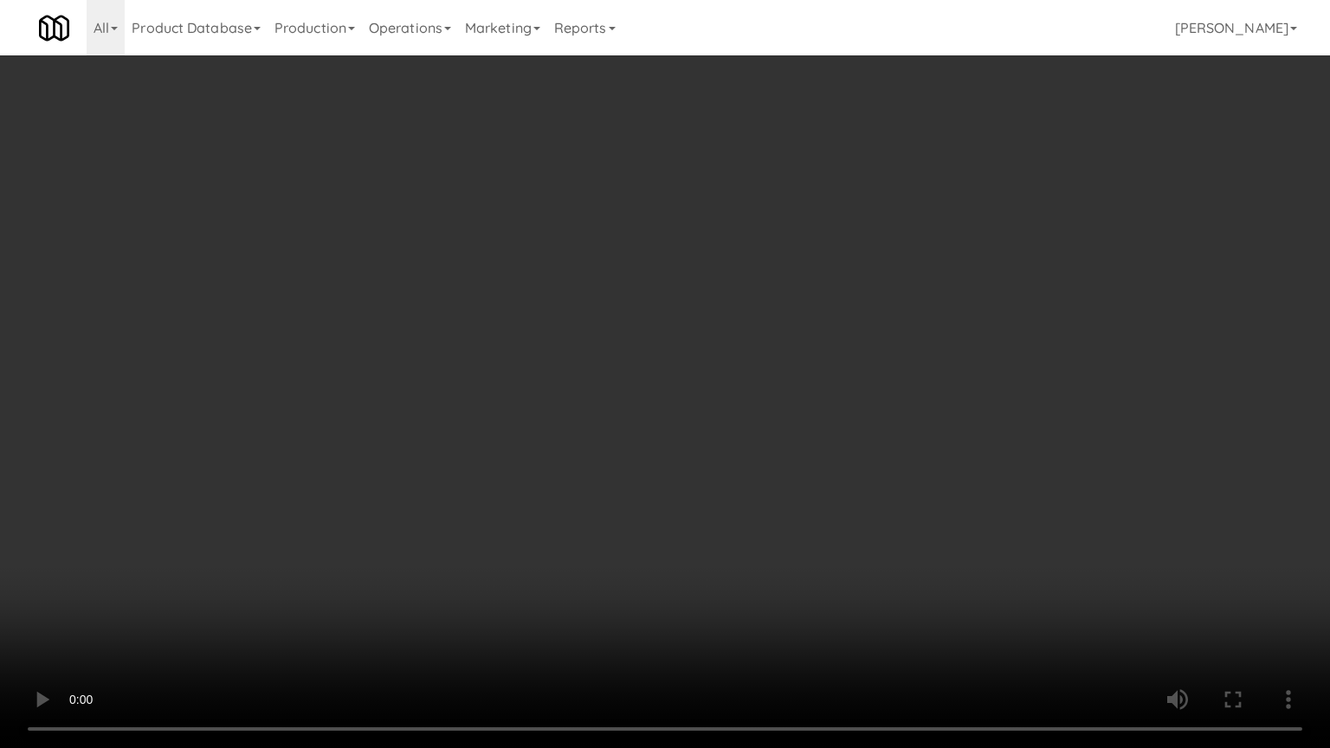
click at [867, 407] on video at bounding box center [665, 374] width 1330 height 748
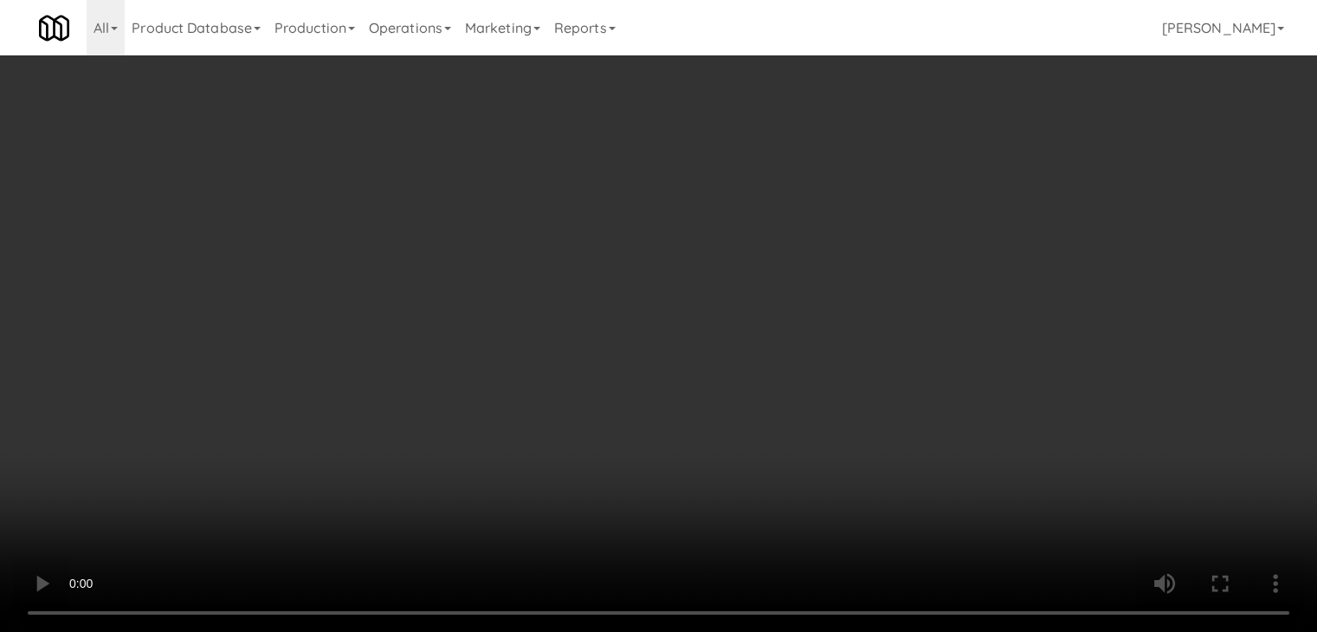
click at [961, 182] on button "Planogram" at bounding box center [937, 184] width 85 height 26
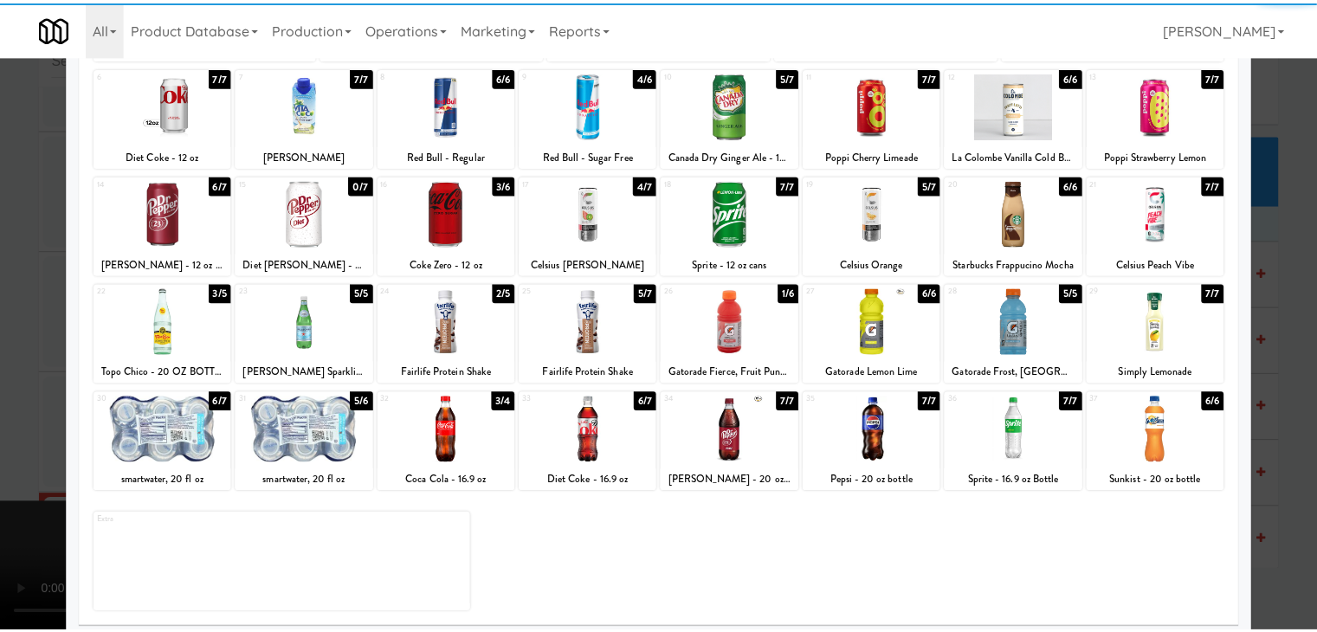
scroll to position [218, 0]
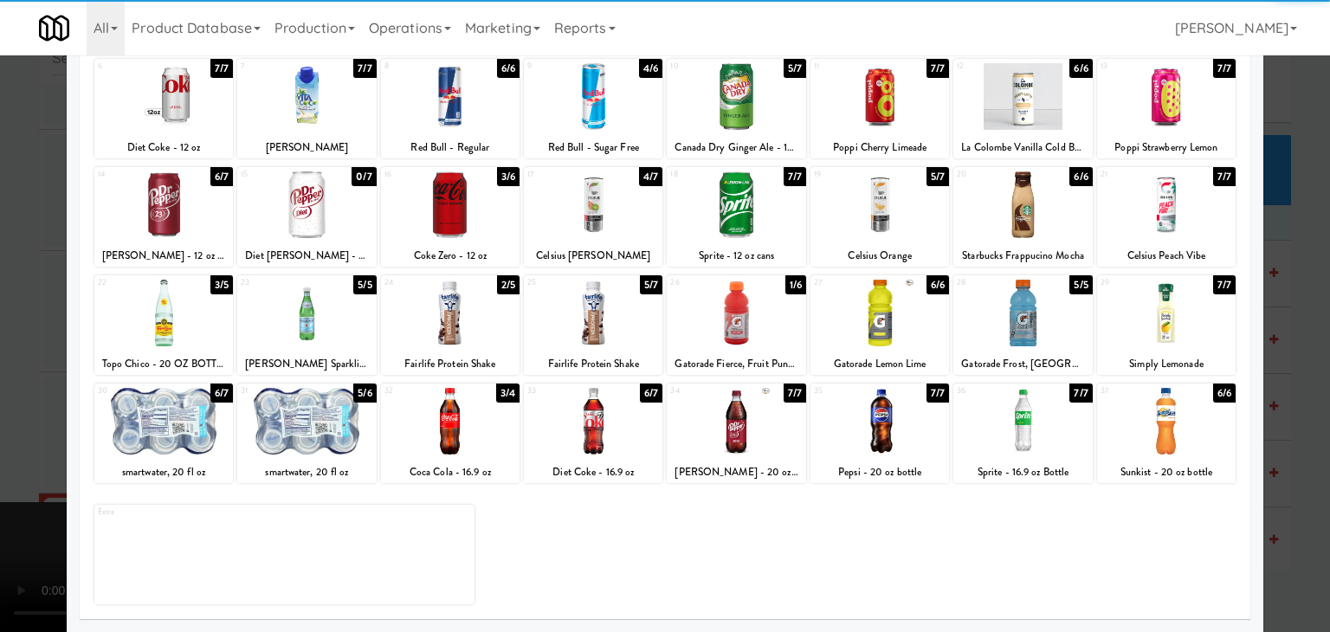
click at [1010, 330] on div at bounding box center [1022, 313] width 139 height 67
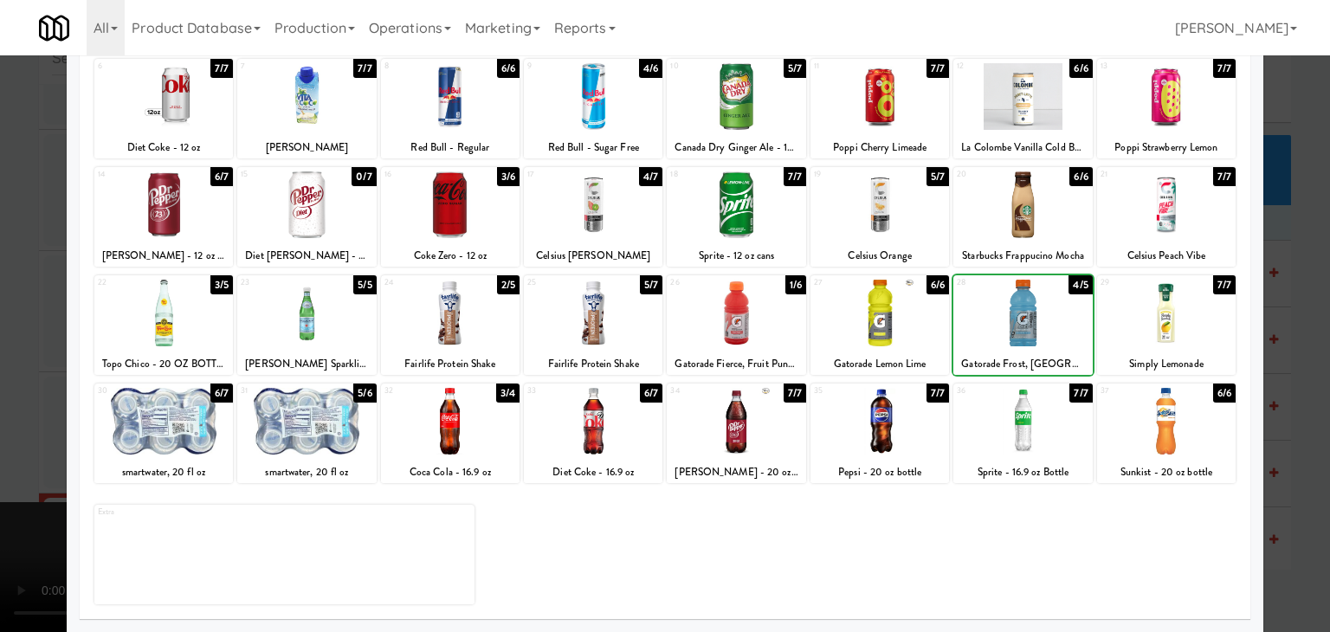
click at [1010, 330] on div at bounding box center [1022, 313] width 139 height 67
click at [350, 441] on div at bounding box center [306, 421] width 139 height 67
drag, startPoint x: 181, startPoint y: 414, endPoint x: 27, endPoint y: 413, distance: 154.1
click at [178, 413] on div at bounding box center [163, 421] width 139 height 67
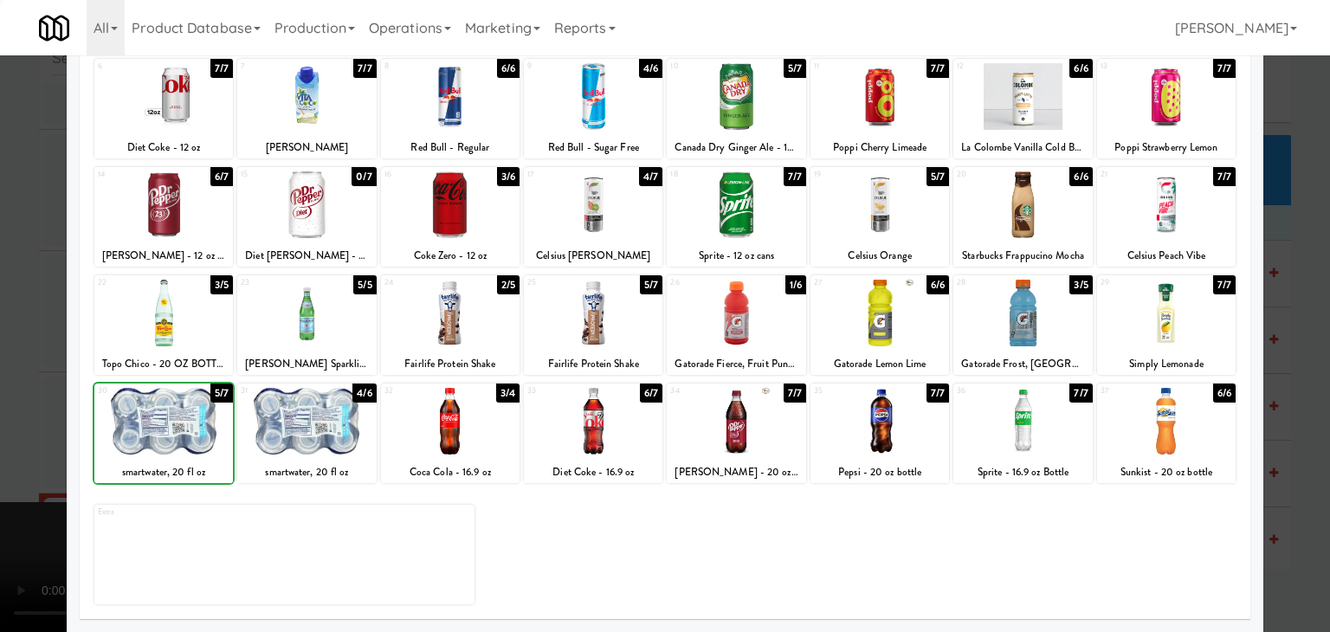
drag, startPoint x: 0, startPoint y: 412, endPoint x: 42, endPoint y: 409, distance: 41.7
click at [0, 411] on div at bounding box center [665, 316] width 1330 height 632
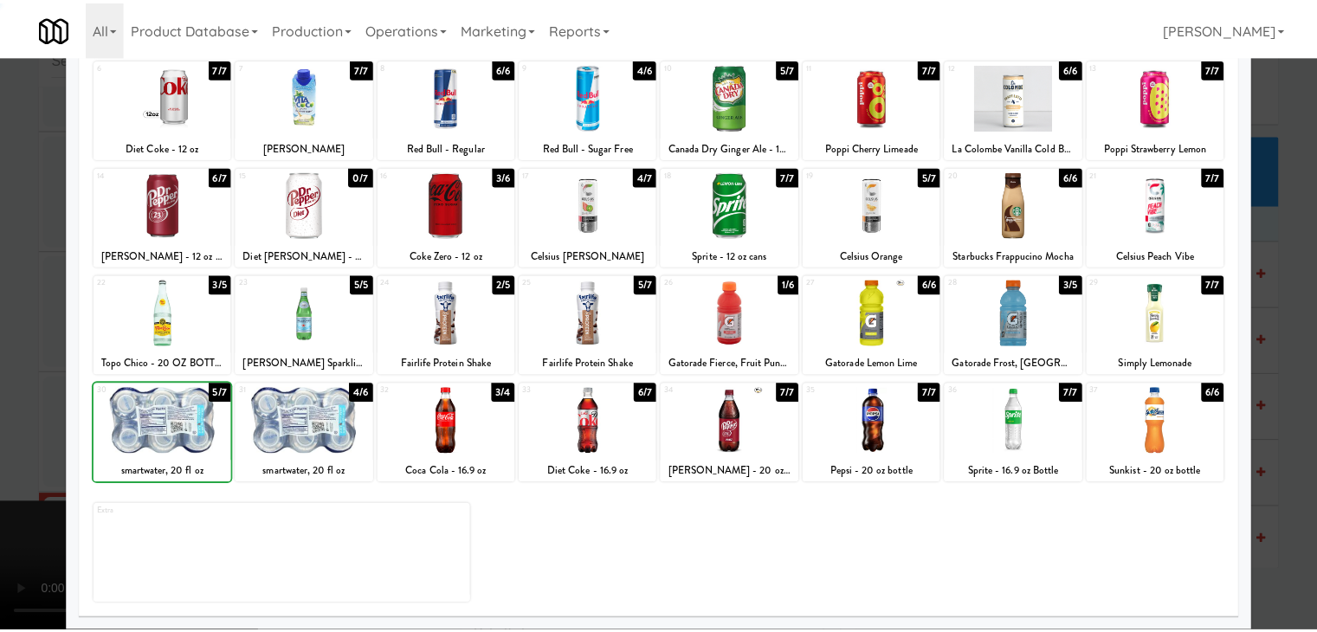
scroll to position [5118, 0]
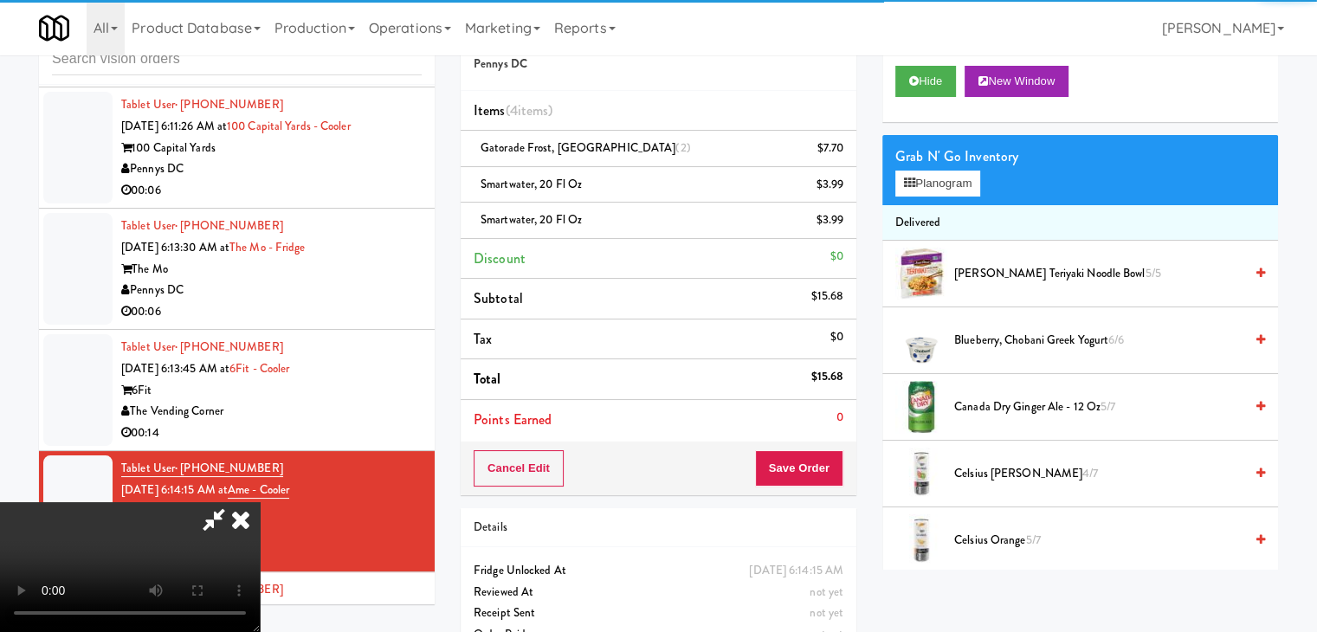
click at [828, 455] on div "Cancel Edit Save Order" at bounding box center [659, 469] width 396 height 54
click at [836, 458] on button "Save Order" at bounding box center [799, 468] width 88 height 36
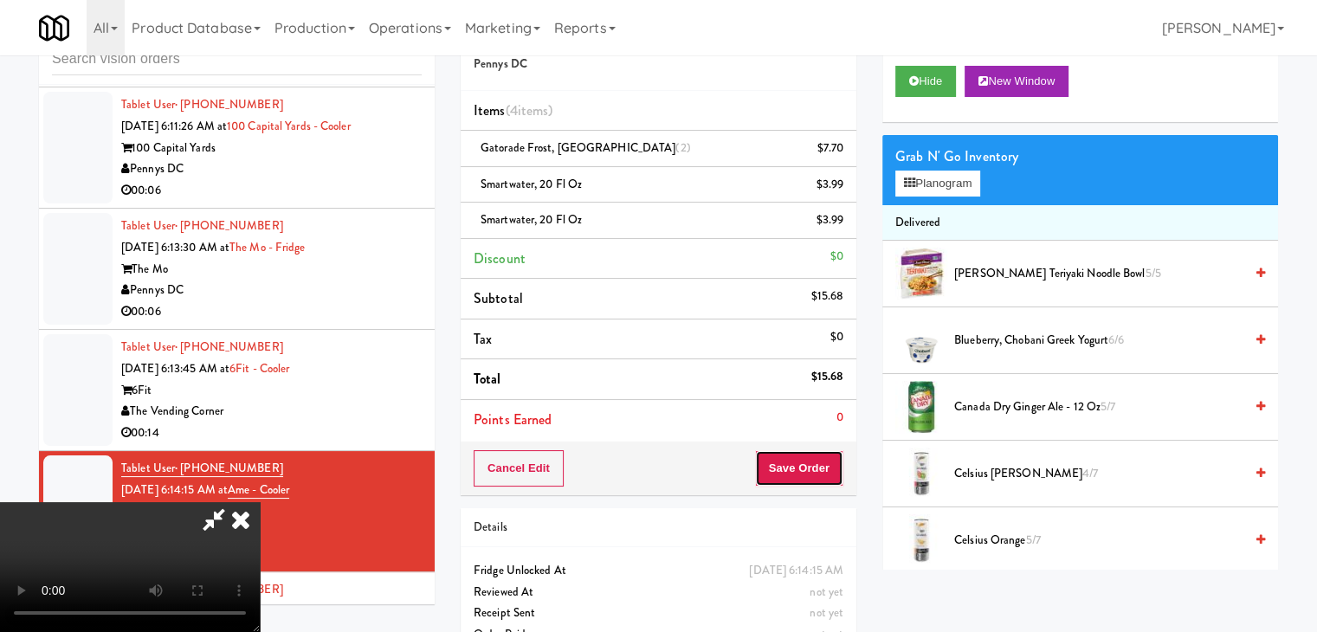
click at [829, 464] on button "Save Order" at bounding box center [799, 468] width 88 height 36
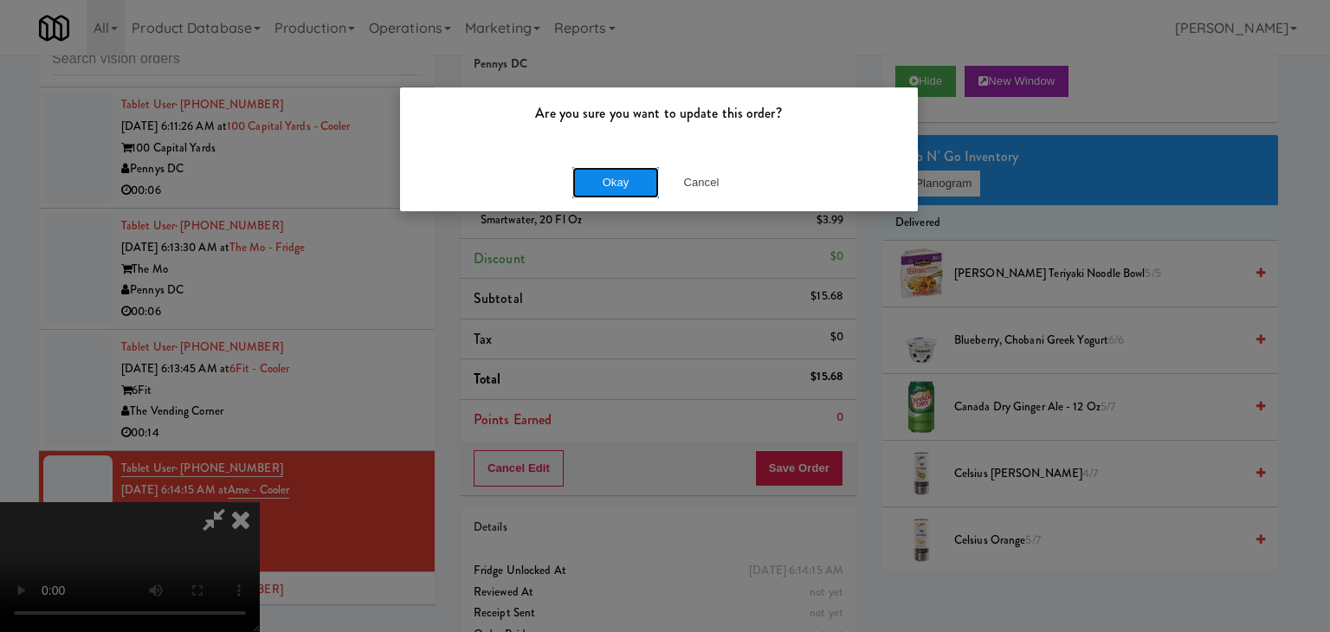
click at [637, 184] on button "Okay" at bounding box center [615, 182] width 87 height 31
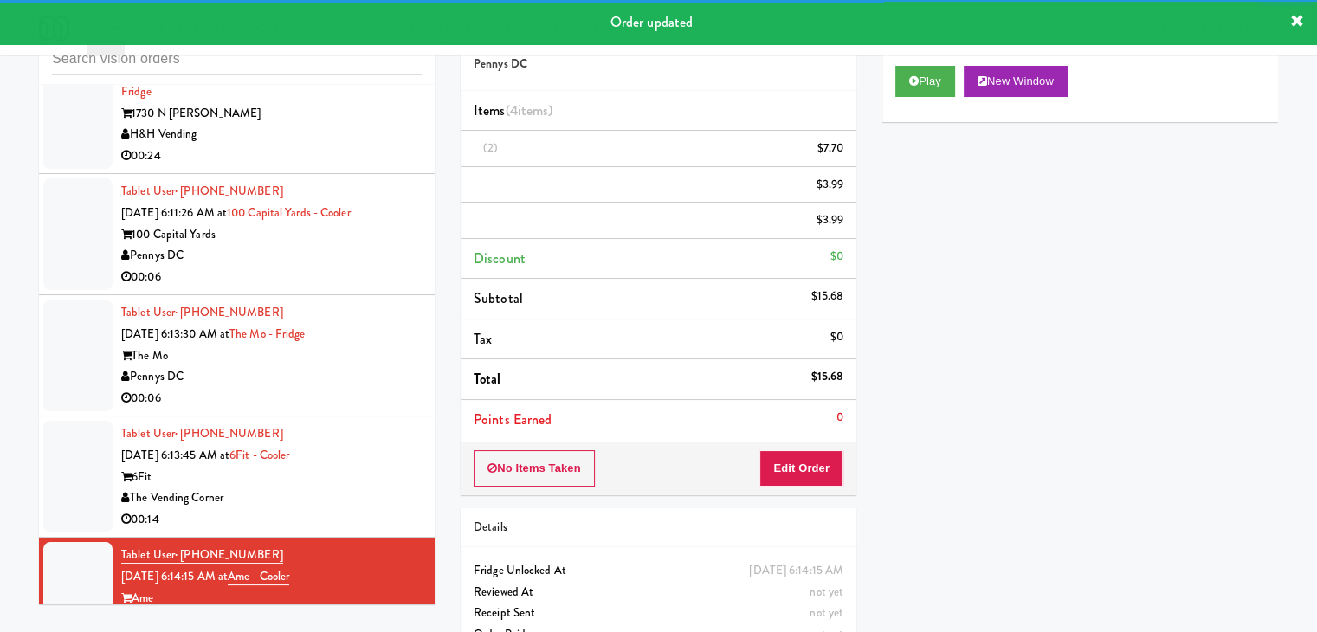
click at [357, 467] on div "6Fit" at bounding box center [271, 478] width 300 height 22
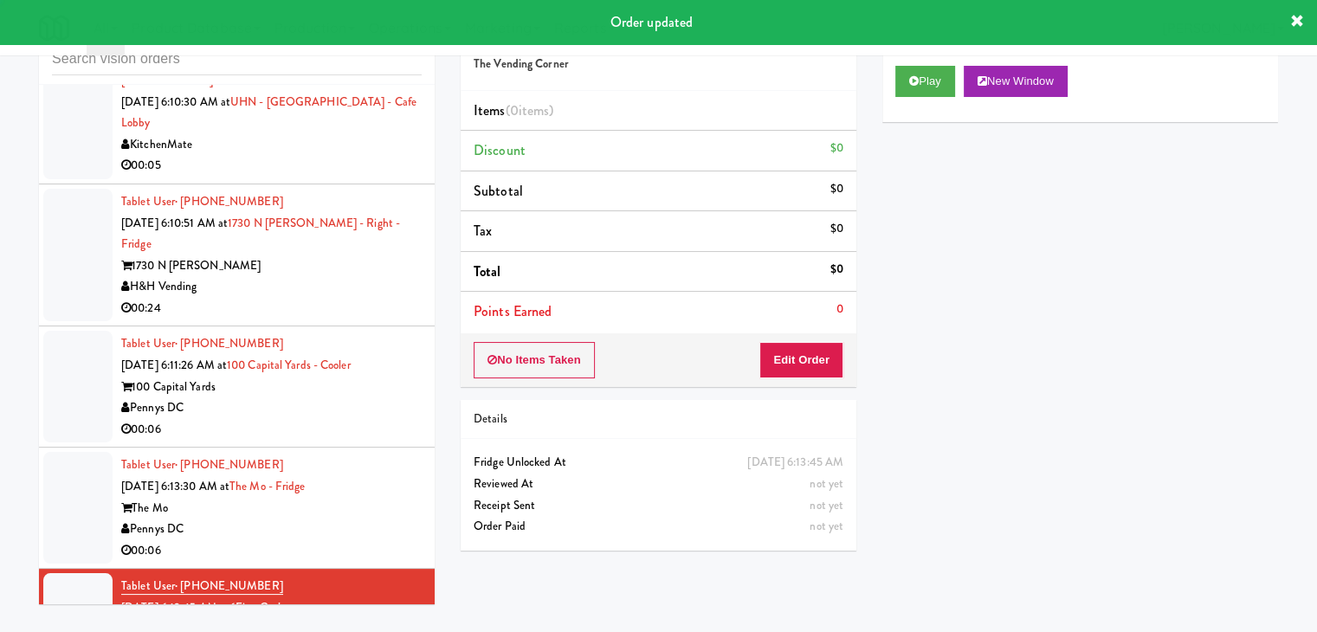
scroll to position [4858, 0]
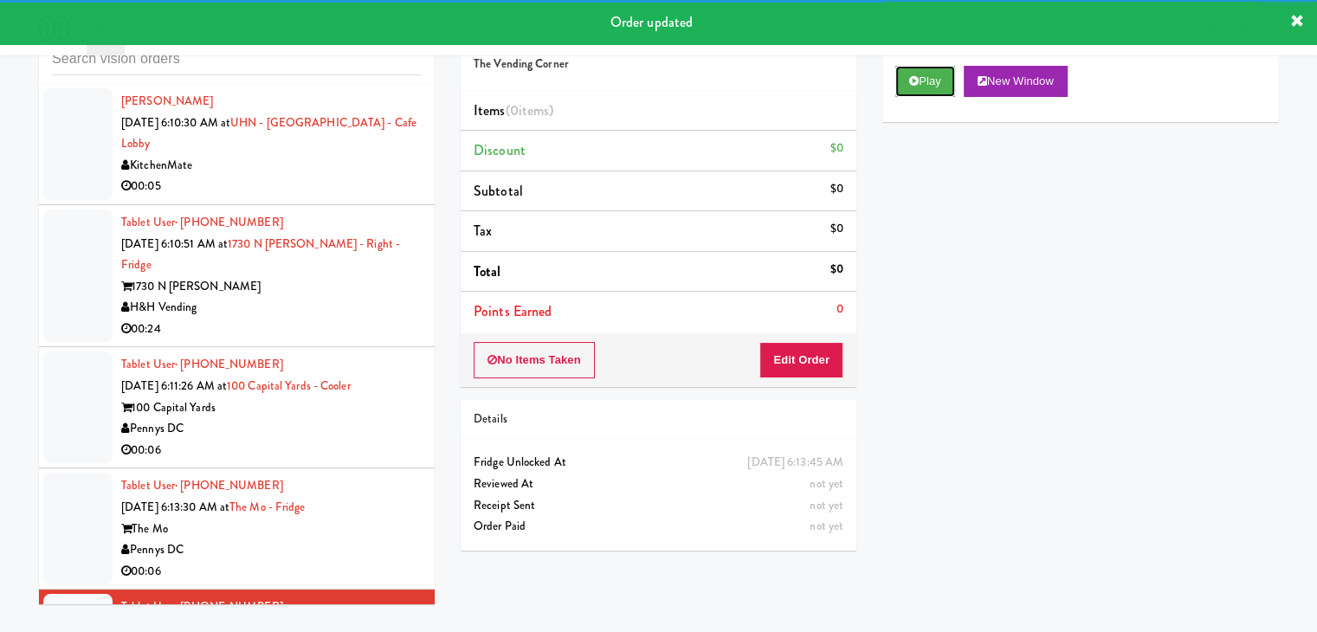
click at [907, 78] on button "Play" at bounding box center [925, 81] width 60 height 31
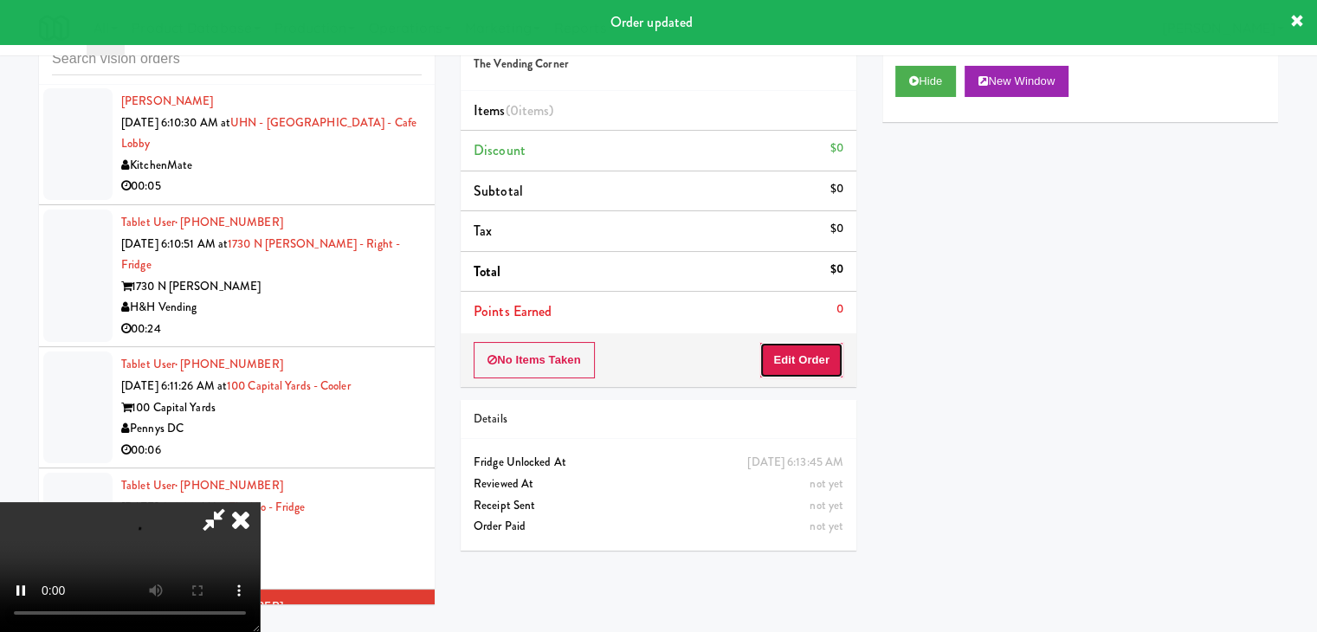
click at [786, 359] on button "Edit Order" at bounding box center [801, 360] width 84 height 36
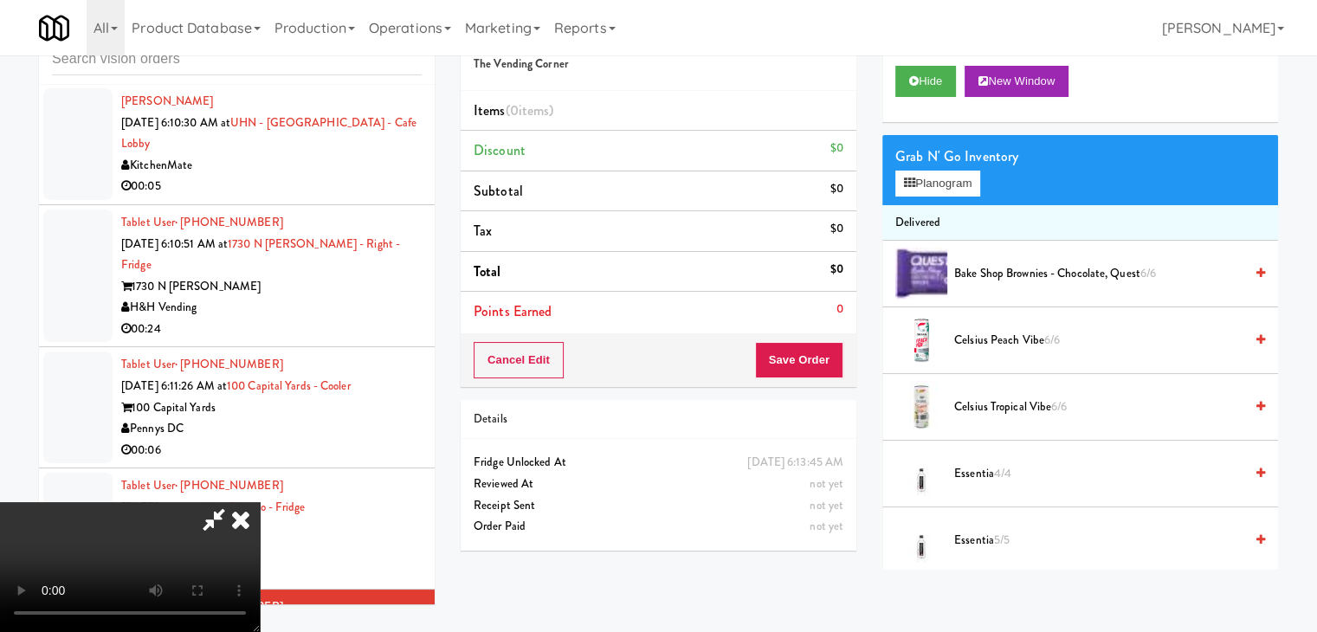
scroll to position [4815, 0]
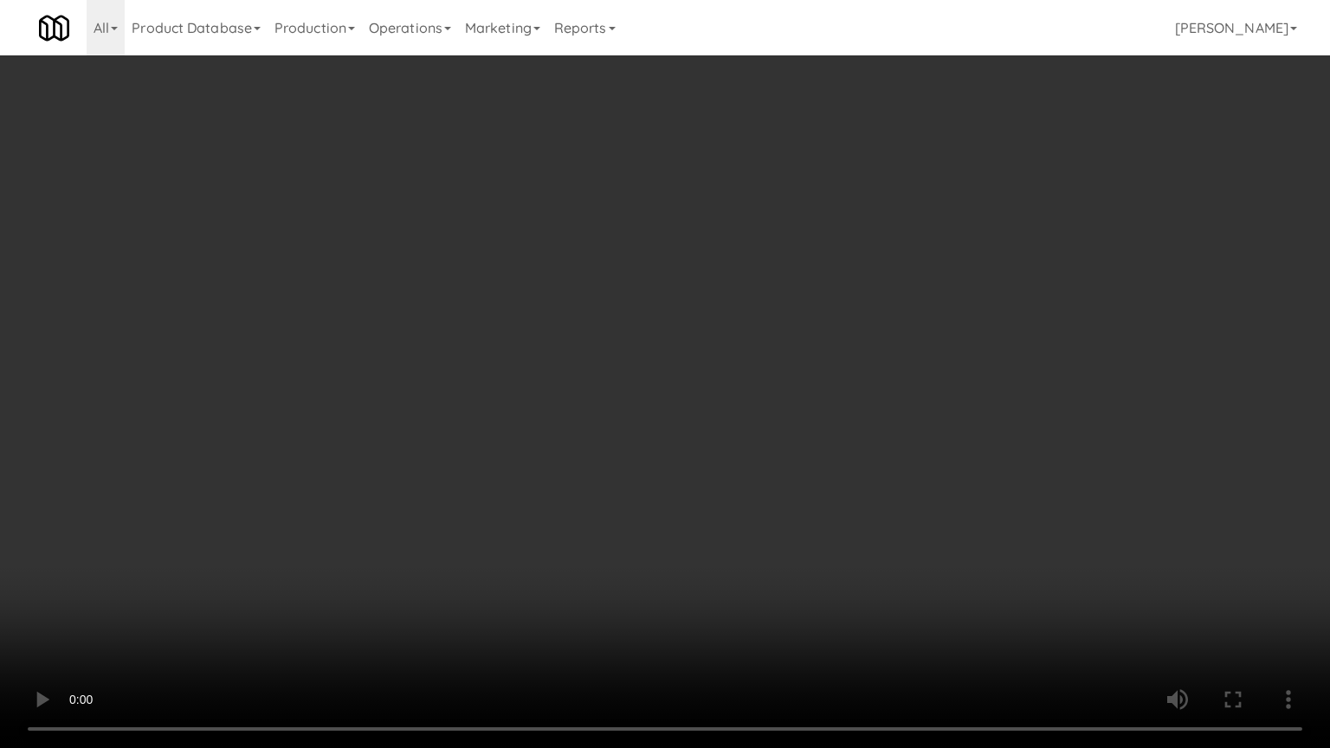
click at [779, 544] on video at bounding box center [665, 374] width 1330 height 748
click at [690, 584] on video at bounding box center [665, 374] width 1330 height 748
click at [690, 578] on video at bounding box center [665, 374] width 1330 height 748
click at [687, 584] on video at bounding box center [665, 374] width 1330 height 748
click at [686, 570] on video at bounding box center [665, 374] width 1330 height 748
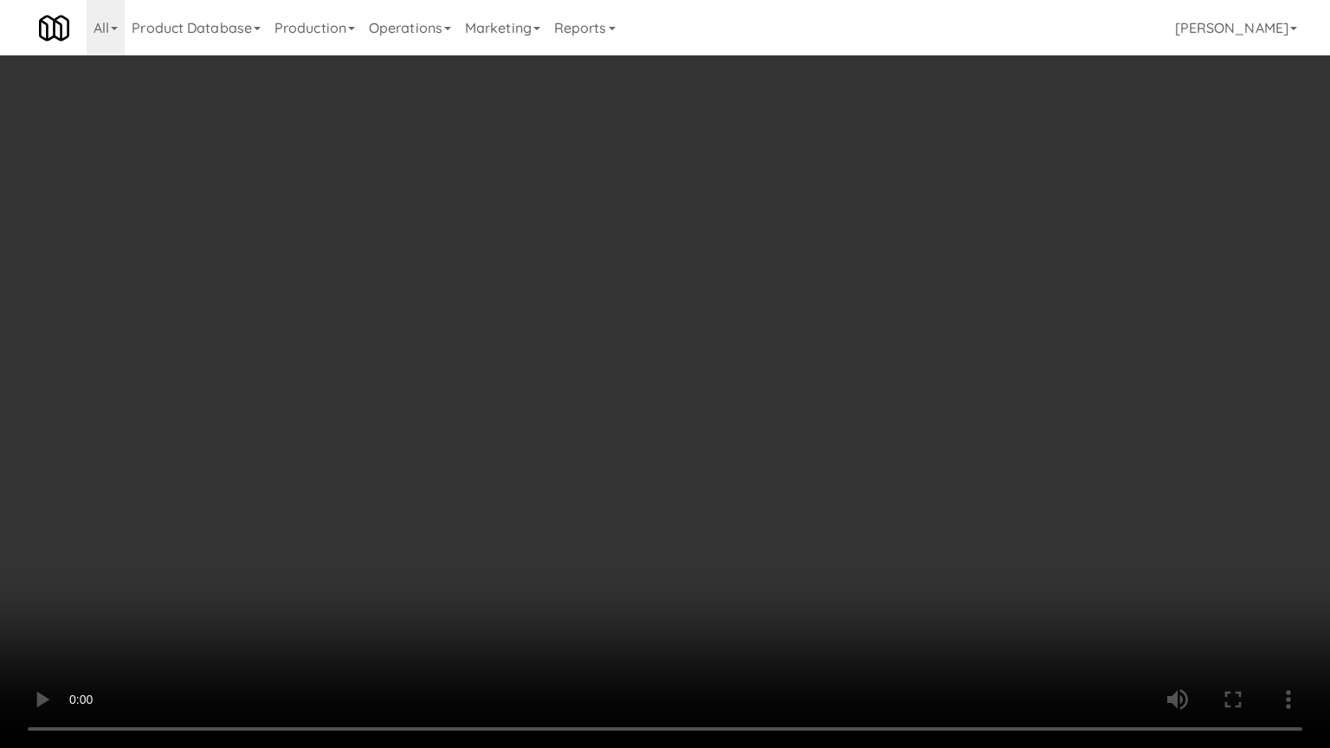
click at [686, 568] on video at bounding box center [665, 374] width 1330 height 748
click at [687, 571] on video at bounding box center [665, 374] width 1330 height 748
click at [686, 571] on video at bounding box center [665, 374] width 1330 height 748
click at [687, 555] on video at bounding box center [665, 374] width 1330 height 748
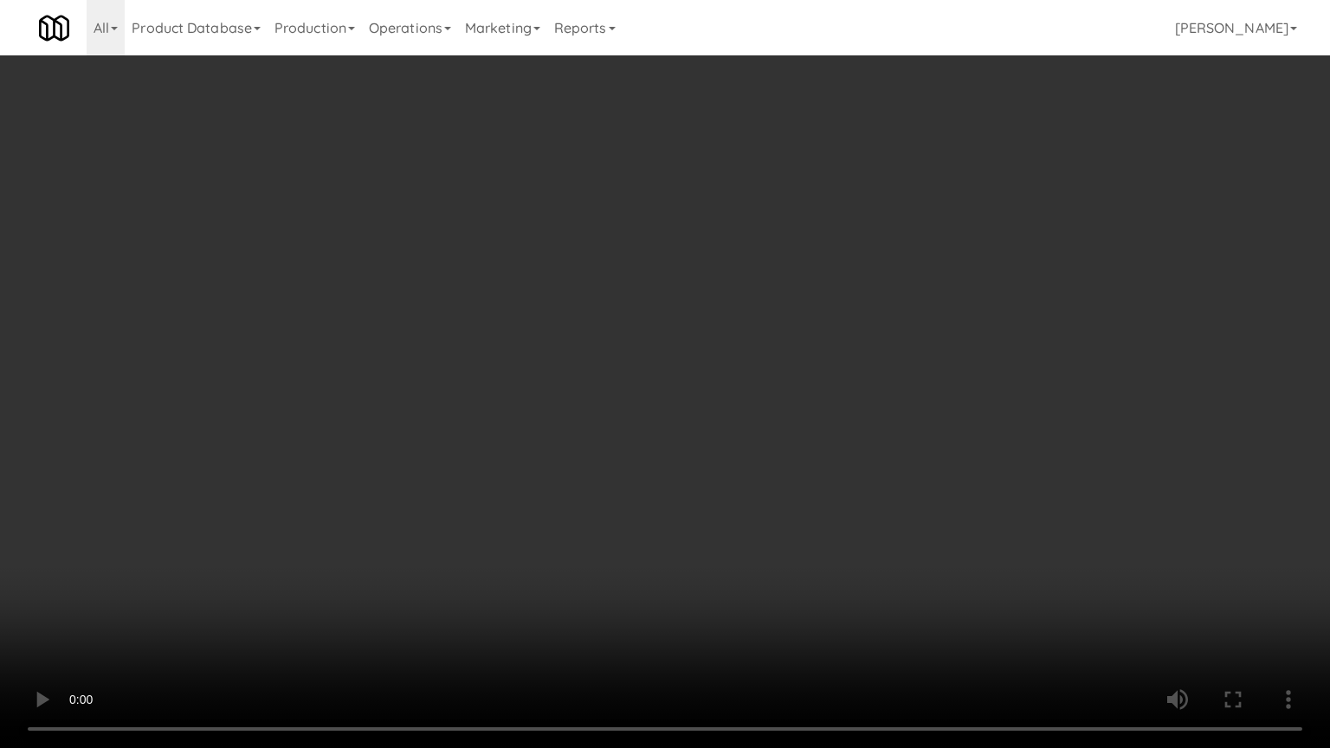
click at [692, 544] on video at bounding box center [665, 374] width 1330 height 748
click at [690, 544] on video at bounding box center [665, 374] width 1330 height 748
click at [693, 533] on video at bounding box center [665, 374] width 1330 height 748
click at [698, 529] on video at bounding box center [665, 374] width 1330 height 748
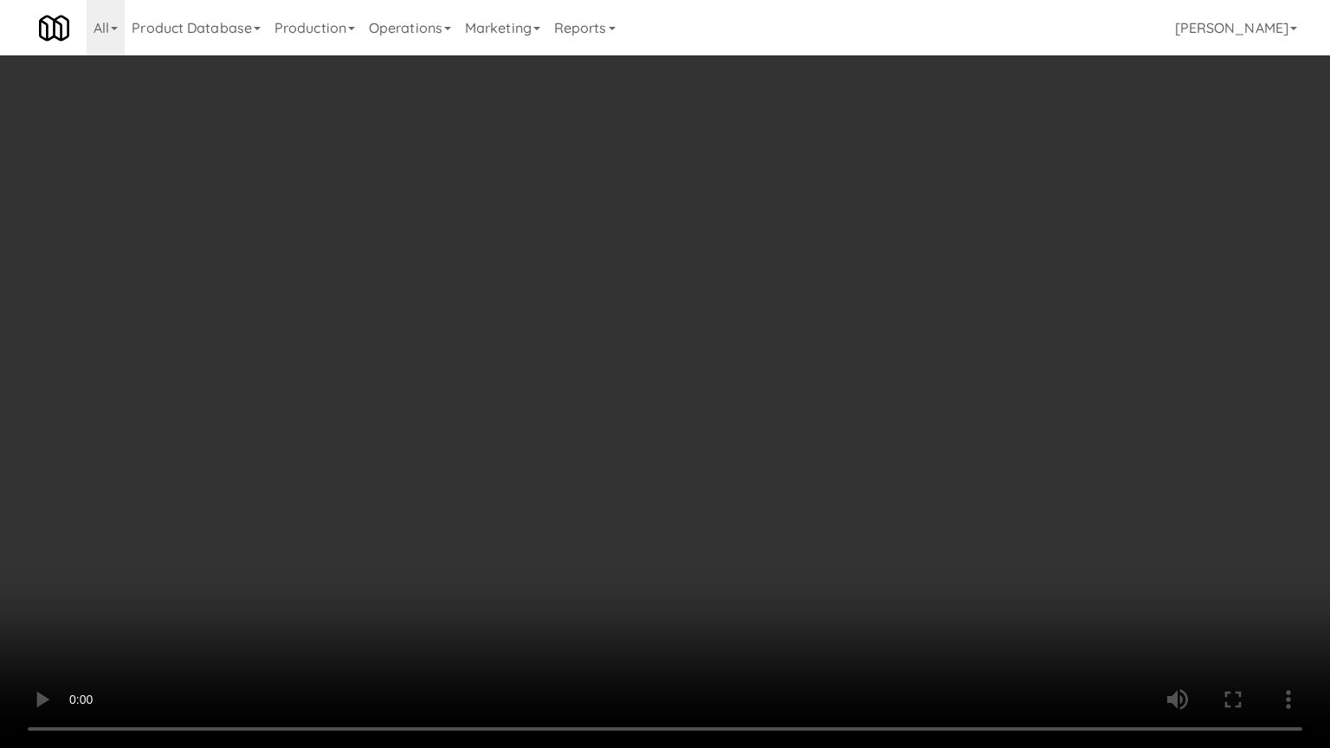
drag, startPoint x: 700, startPoint y: 528, endPoint x: 822, endPoint y: 367, distance: 201.6
click at [713, 519] on video at bounding box center [665, 374] width 1330 height 748
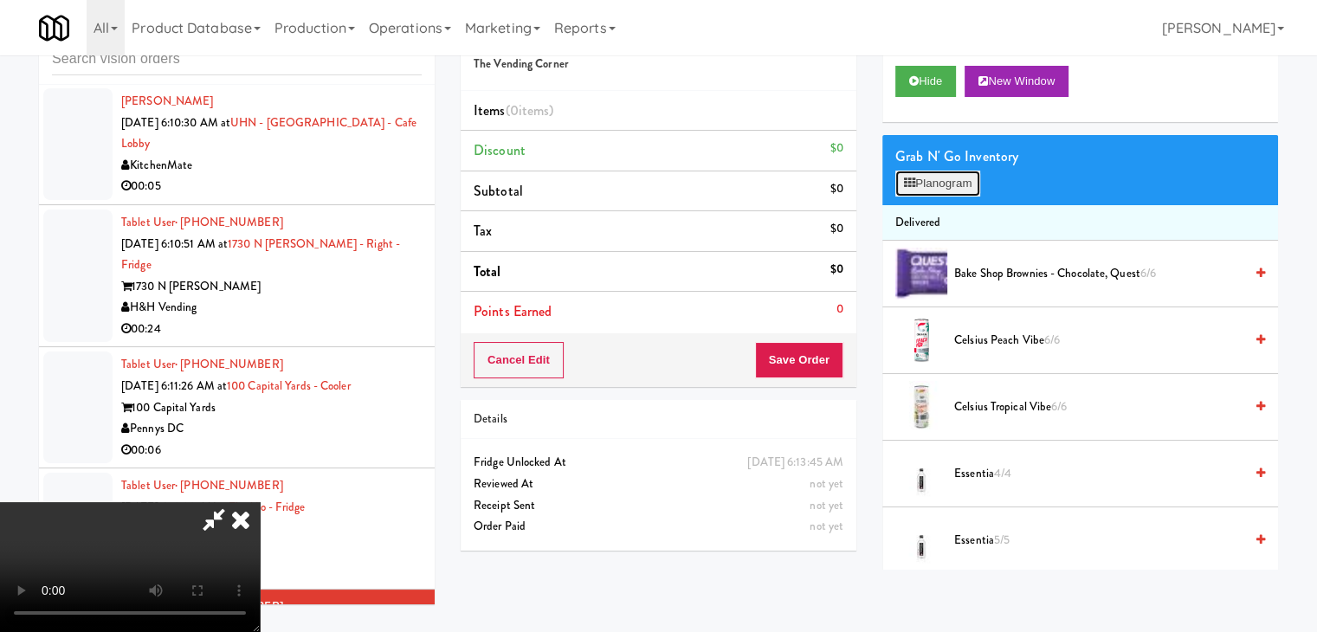
click at [955, 186] on button "Planogram" at bounding box center [937, 184] width 85 height 26
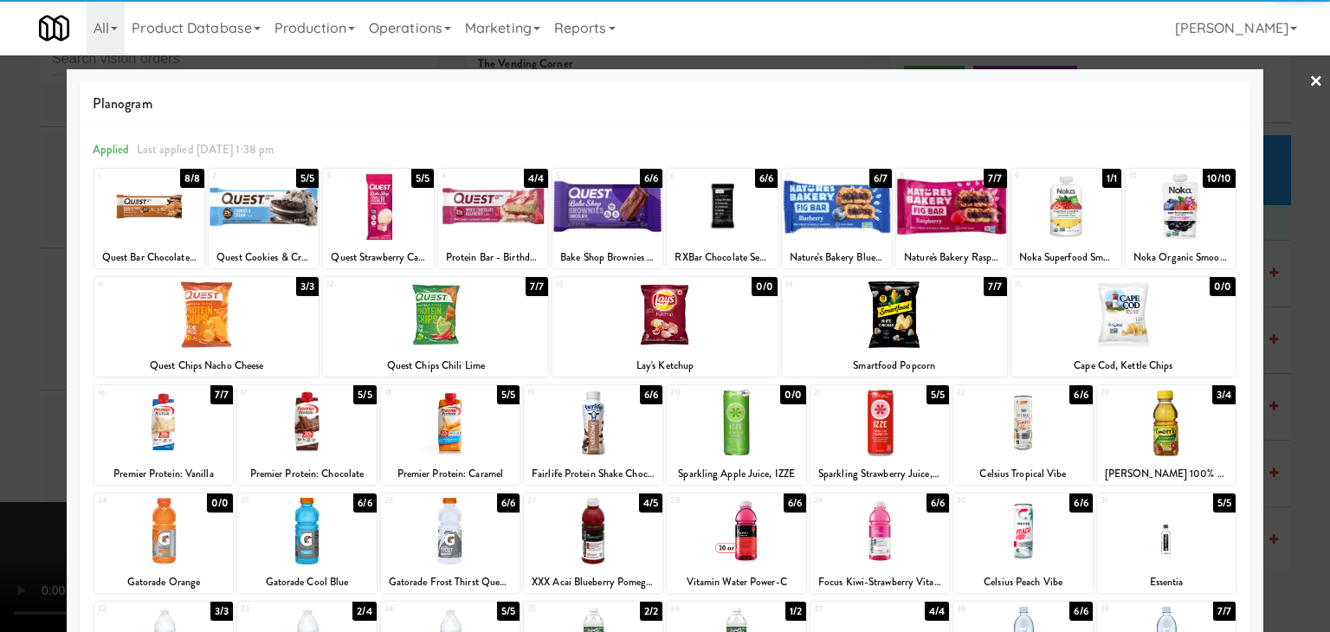
click at [463, 435] on div at bounding box center [450, 423] width 139 height 67
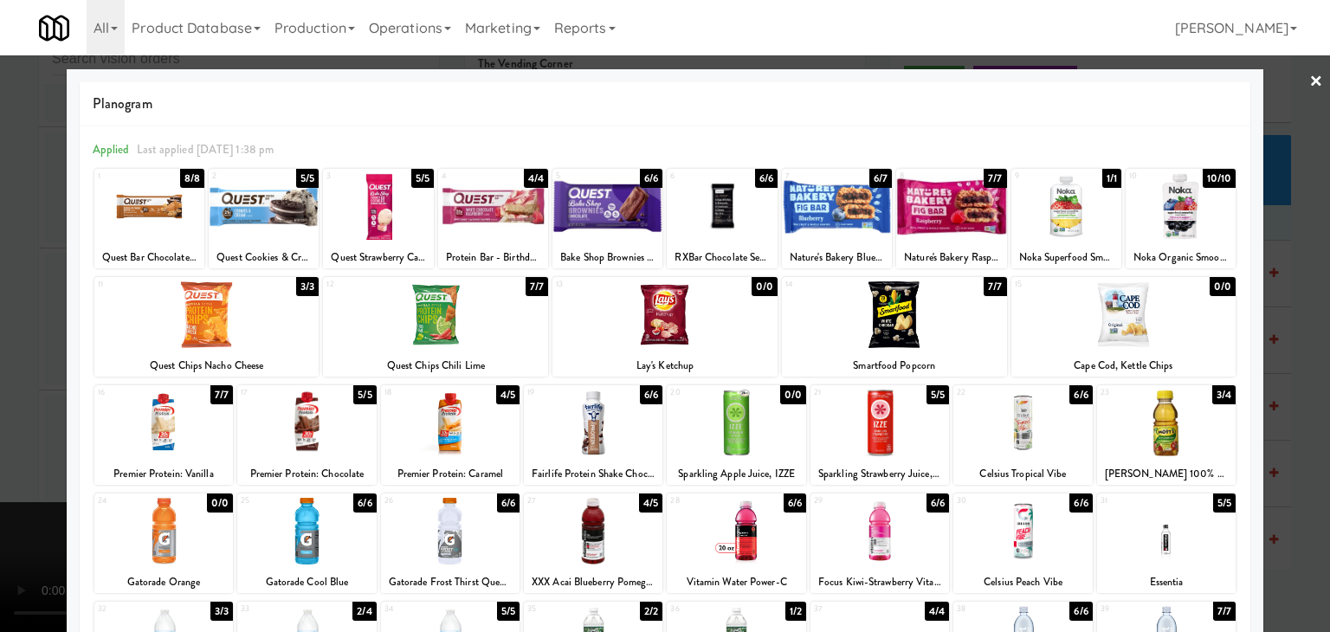
click at [242, 336] on div at bounding box center [206, 314] width 225 height 67
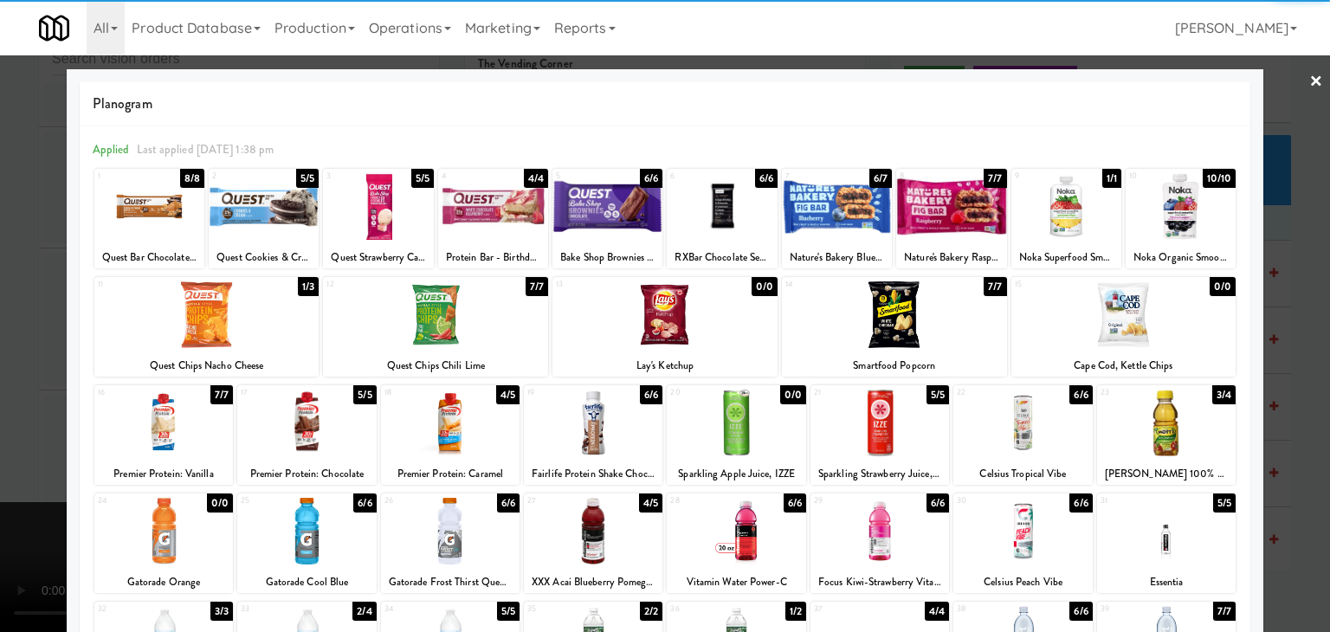
click at [251, 341] on div at bounding box center [206, 314] width 225 height 67
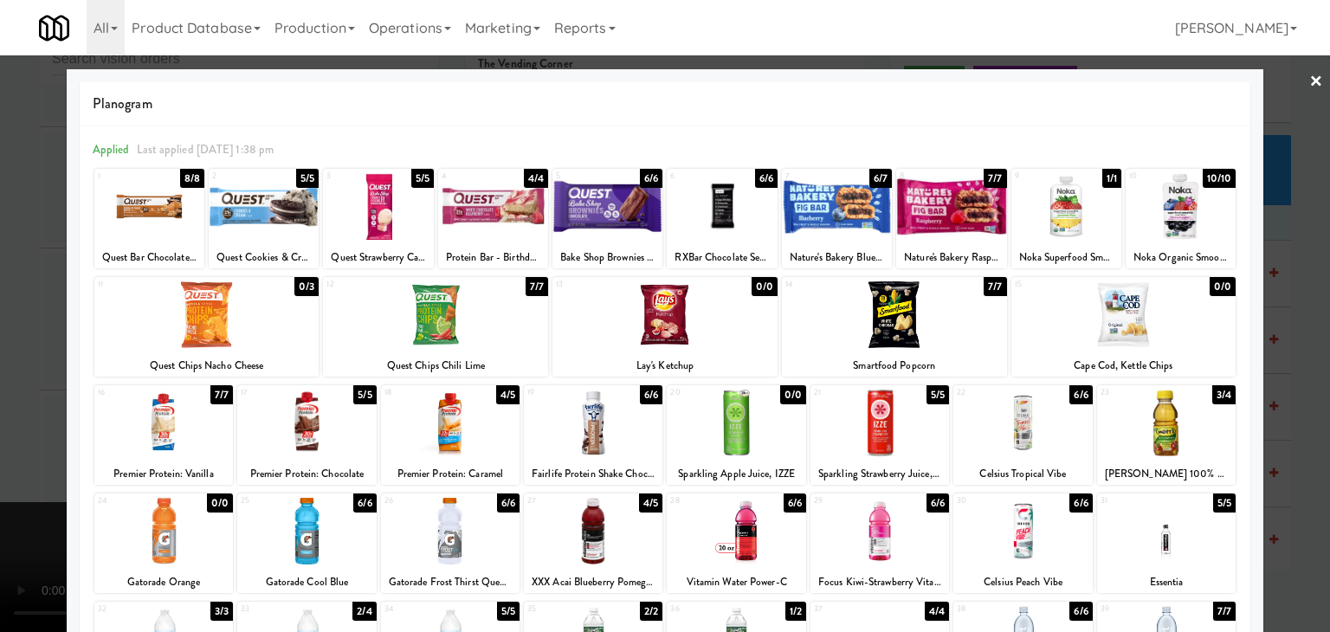
drag, startPoint x: 11, startPoint y: 358, endPoint x: 326, endPoint y: 362, distance: 314.3
click at [17, 358] on div at bounding box center [665, 316] width 1330 height 632
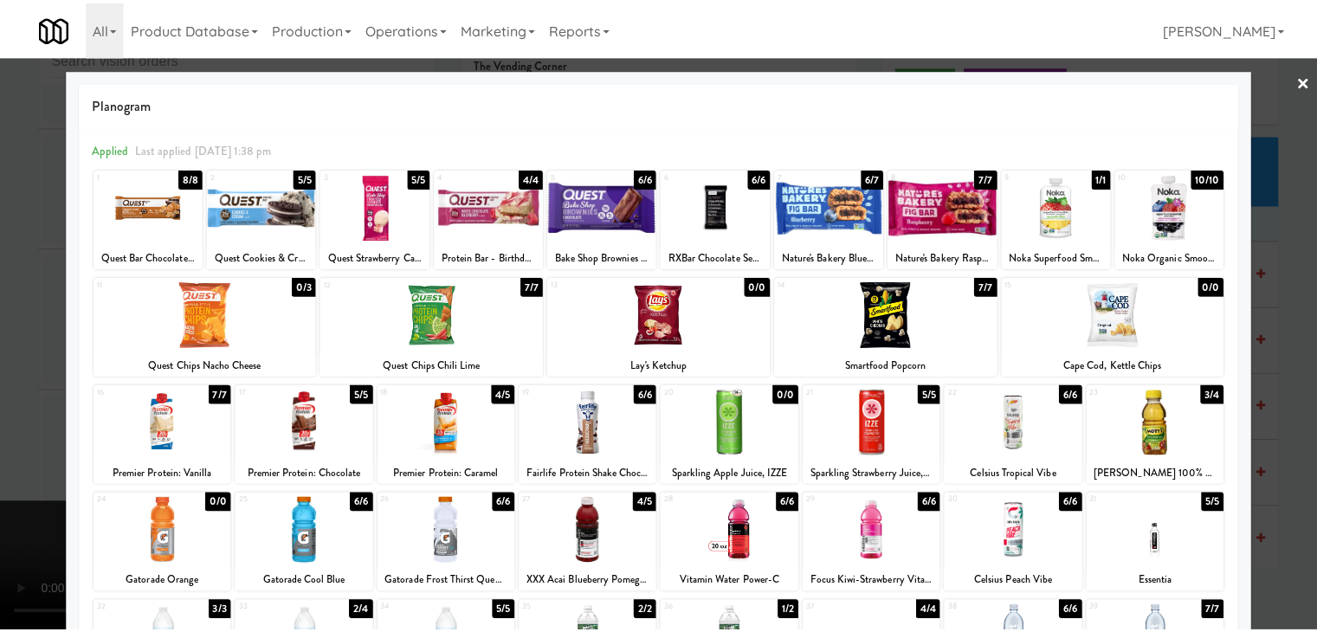
scroll to position [4858, 0]
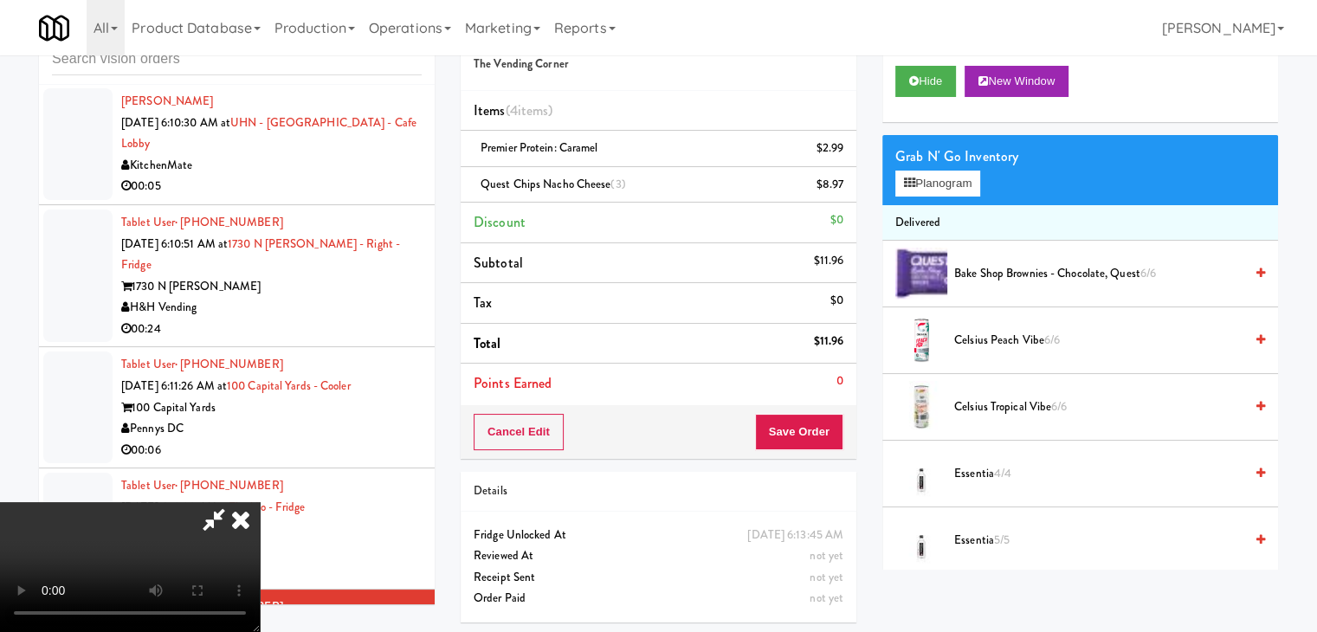
click at [859, 430] on div "Order # 9376900 The Vending Corner Items (4 items ) Premier Protein: Caramel $2…" at bounding box center [659, 321] width 422 height 629
click at [830, 427] on button "Save Order" at bounding box center [799, 432] width 88 height 36
click at [828, 426] on button "Save Order" at bounding box center [799, 432] width 88 height 36
click at [827, 426] on button "Save Order" at bounding box center [799, 432] width 88 height 36
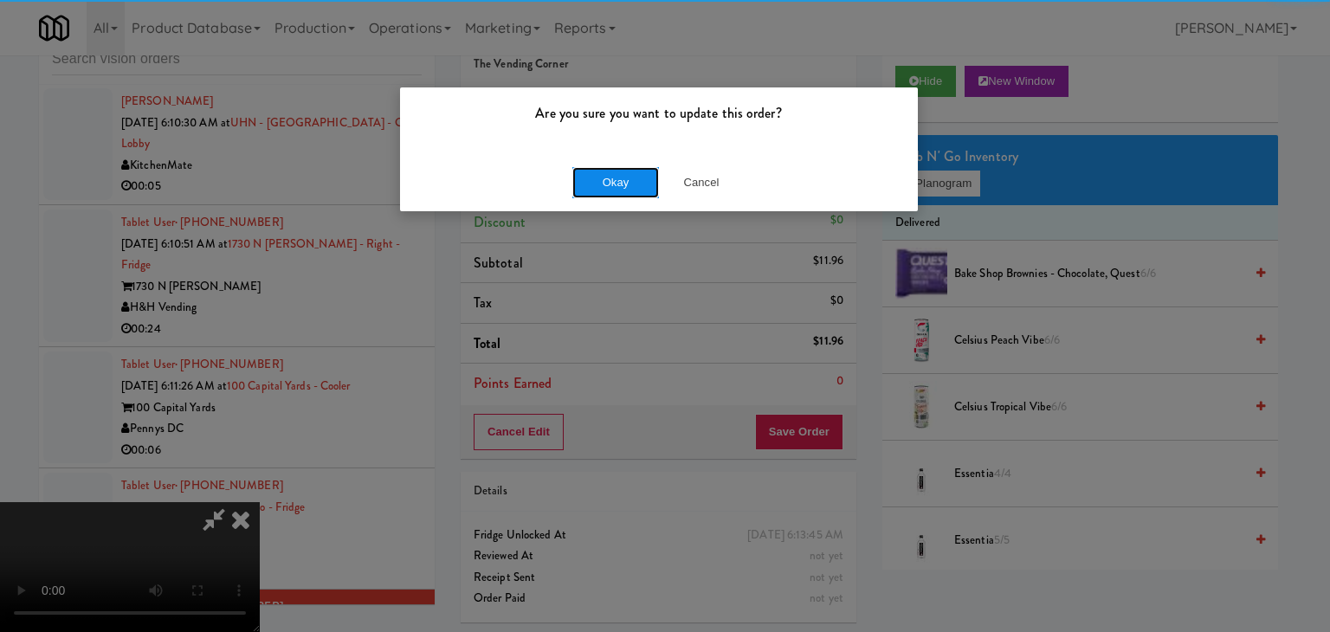
click at [631, 184] on button "Okay" at bounding box center [615, 182] width 87 height 31
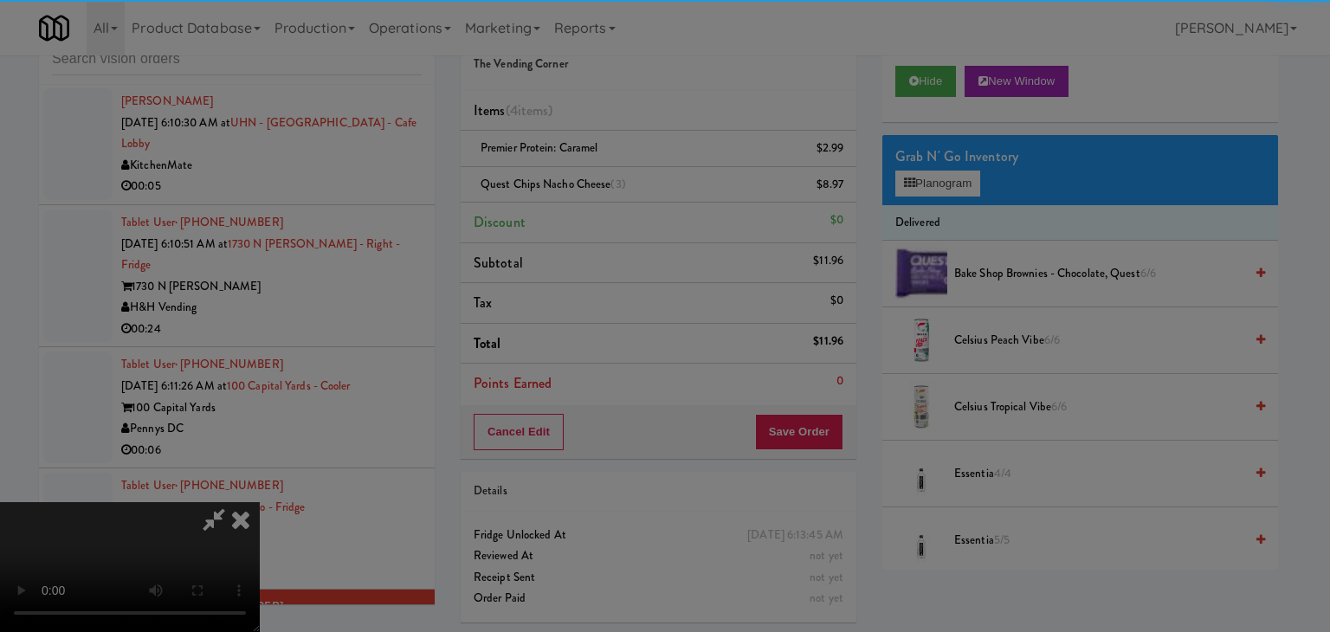
click at [631, 179] on div "Okay Cancel" at bounding box center [659, 150] width 518 height 58
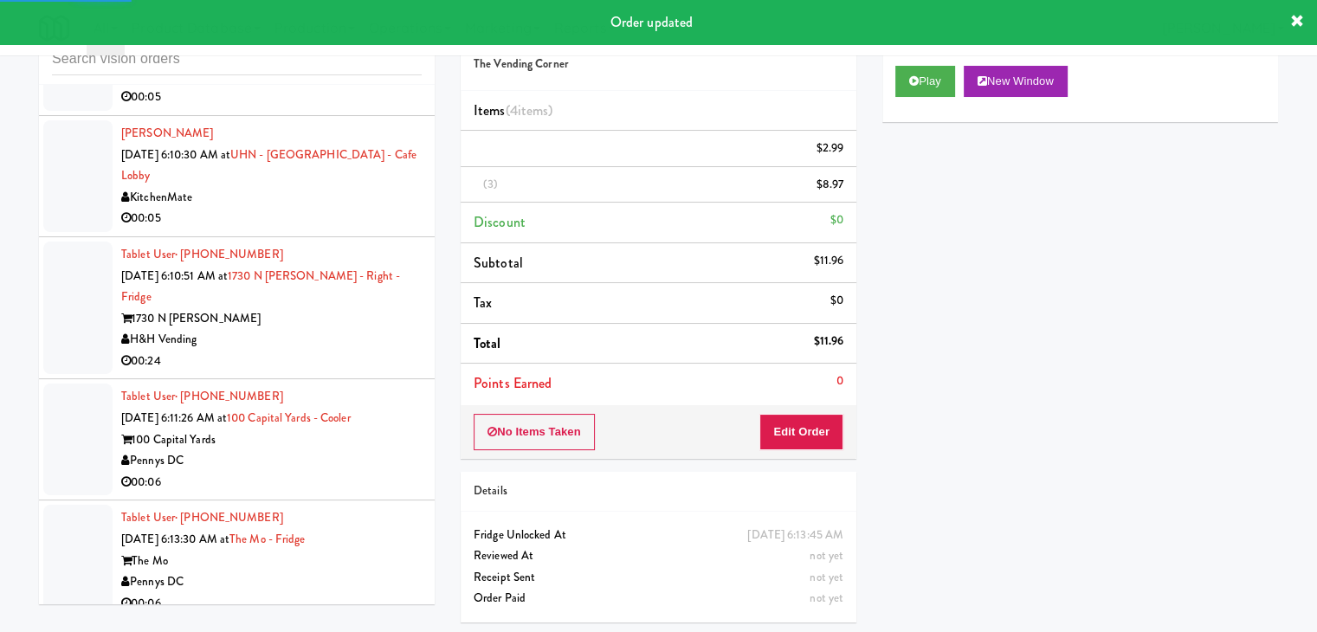
scroll to position [4772, 0]
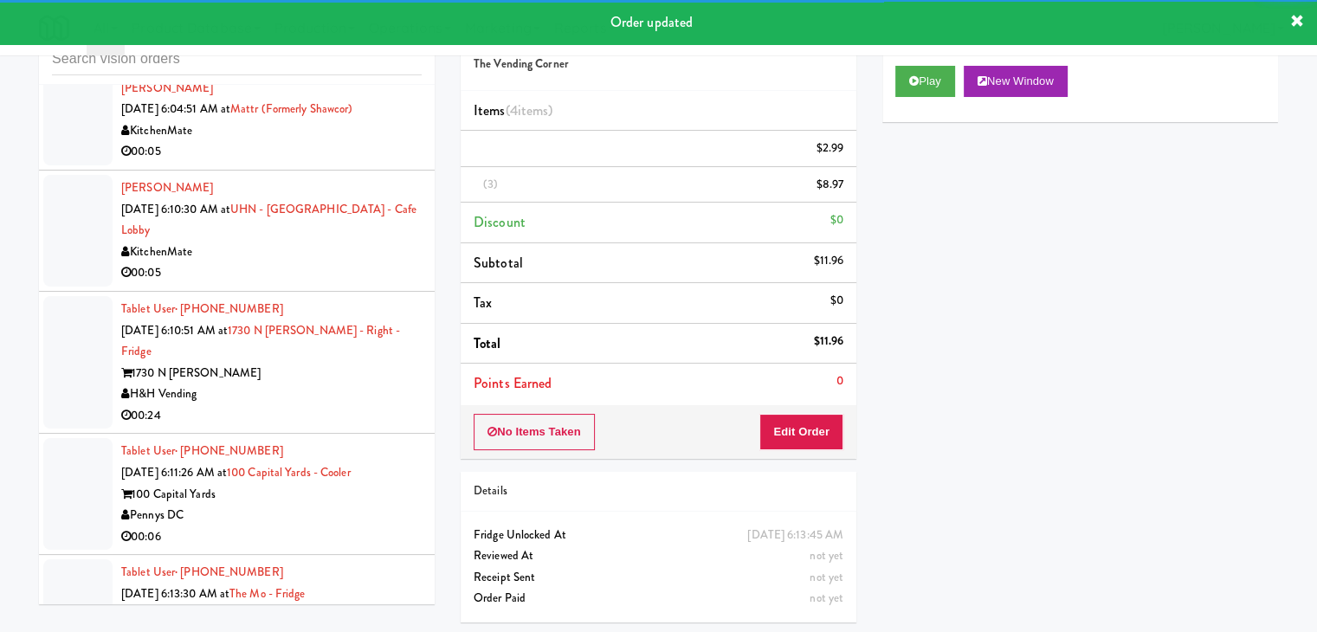
click at [341, 605] on div "The Mo" at bounding box center [271, 616] width 300 height 22
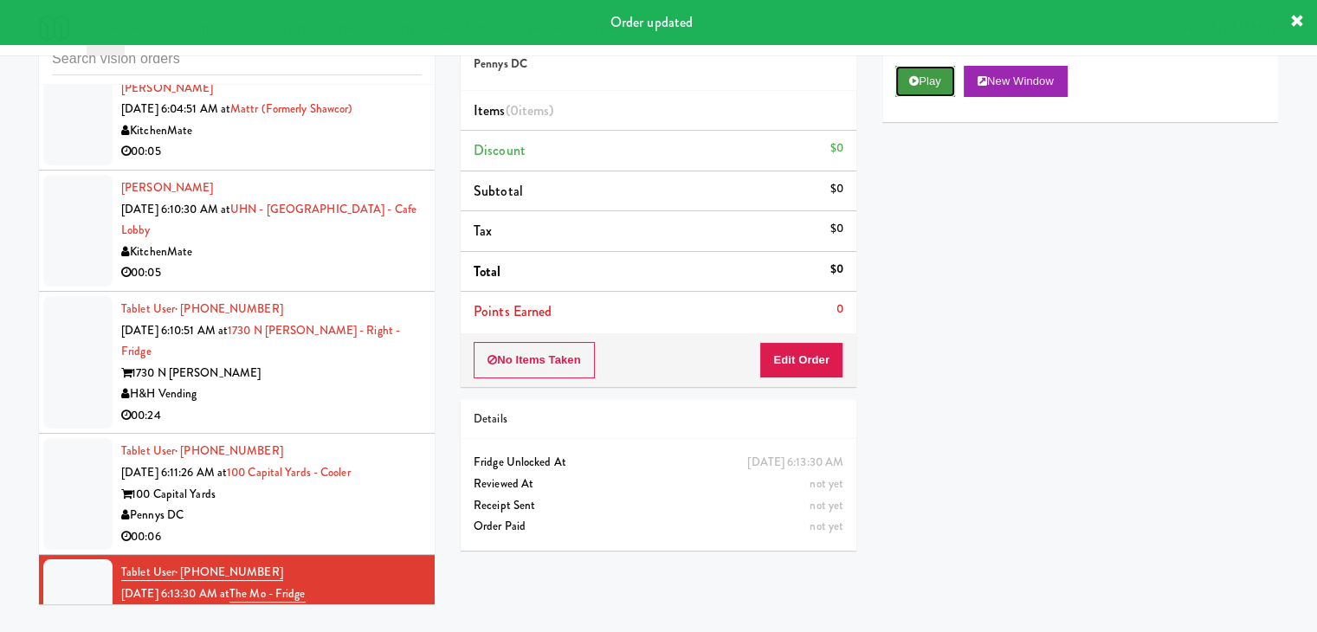
click at [925, 84] on button "Play" at bounding box center [925, 81] width 60 height 31
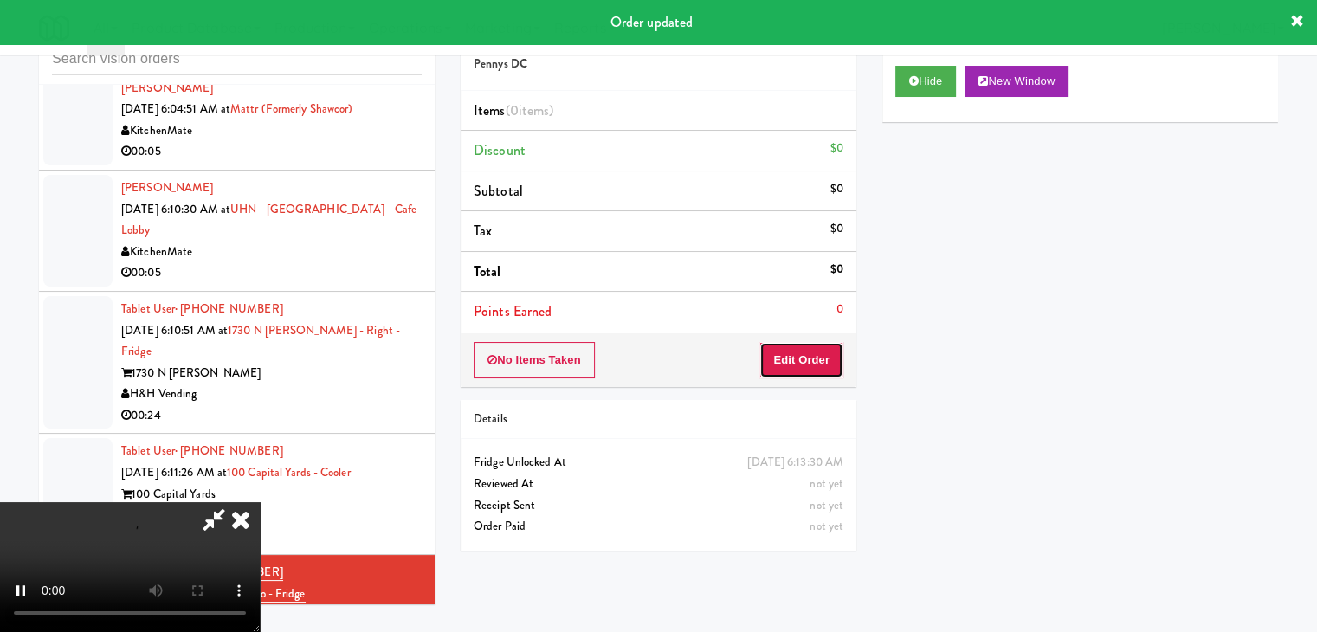
click at [810, 352] on button "Edit Order" at bounding box center [801, 360] width 84 height 36
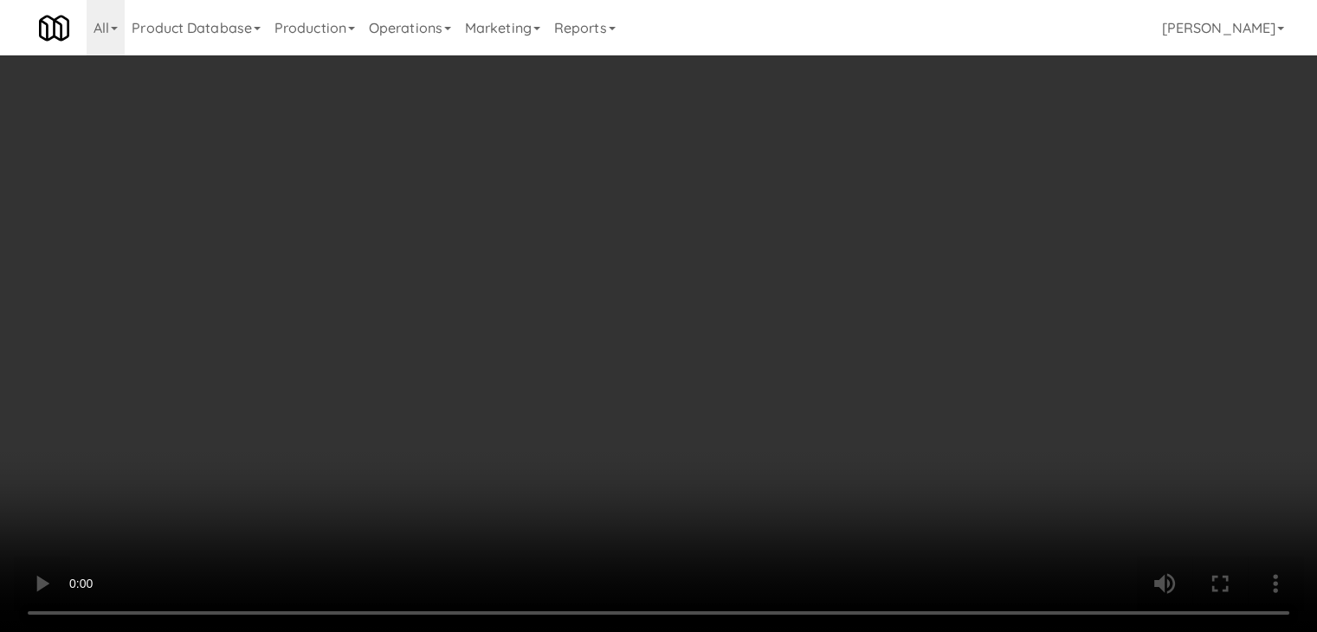
scroll to position [4728, 0]
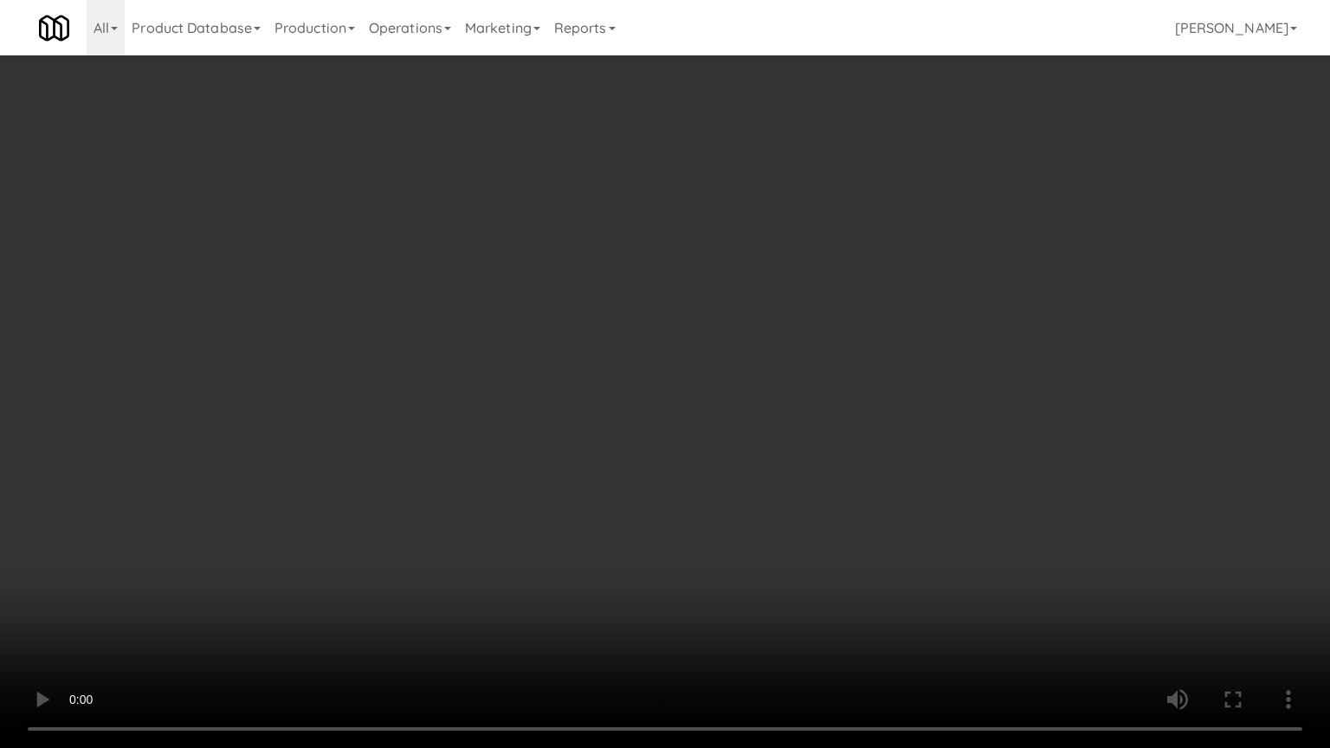
click at [726, 536] on video at bounding box center [665, 374] width 1330 height 748
click at [725, 534] on video at bounding box center [665, 374] width 1330 height 748
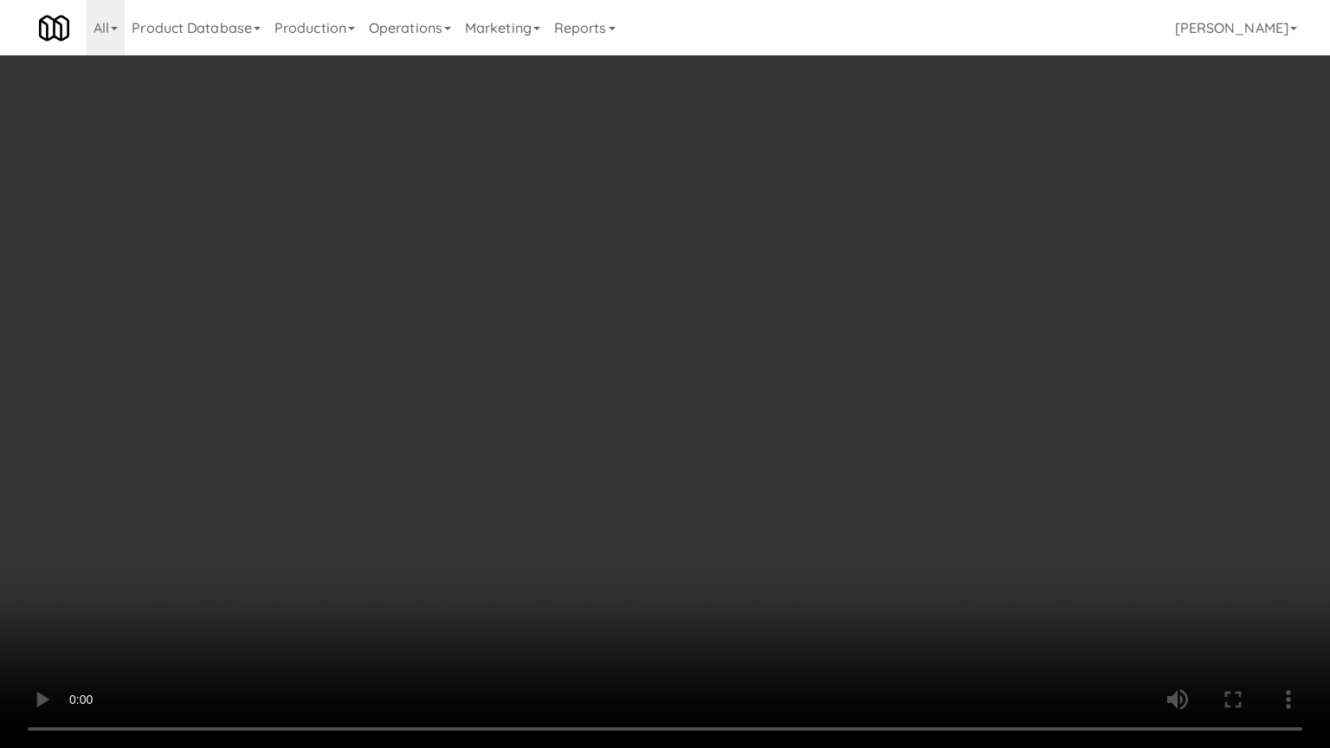
click at [725, 534] on video at bounding box center [665, 374] width 1330 height 748
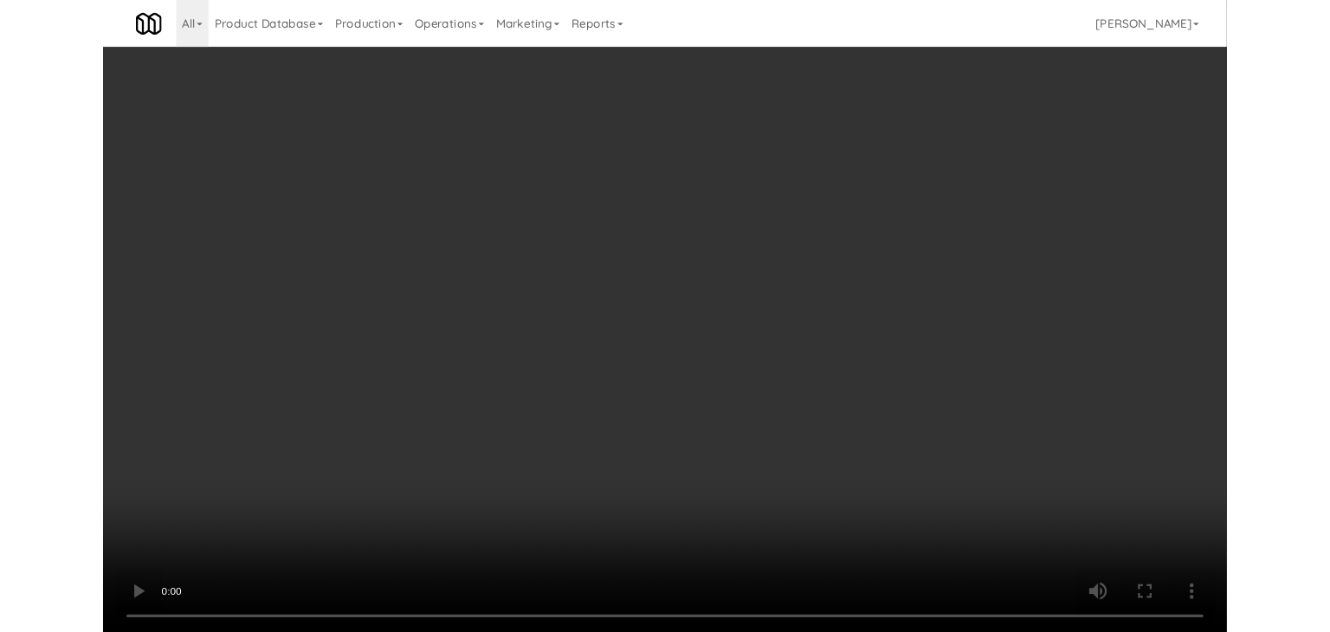
scroll to position [4772, 0]
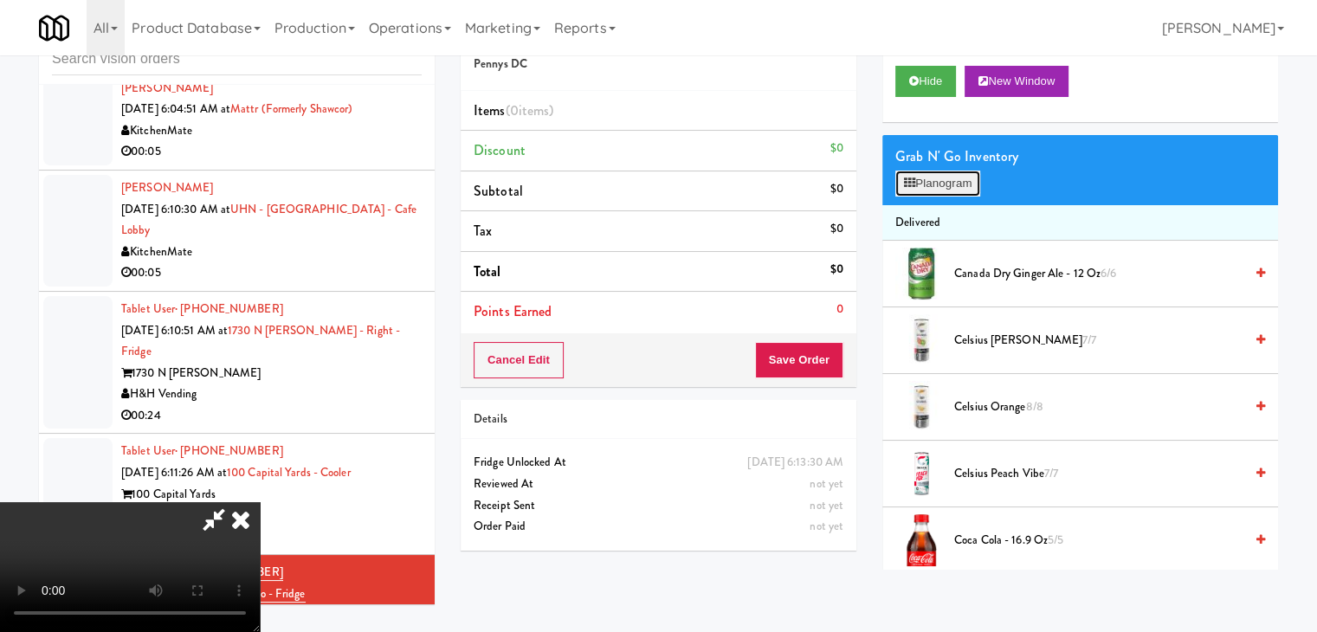
click at [926, 189] on button "Planogram" at bounding box center [937, 184] width 85 height 26
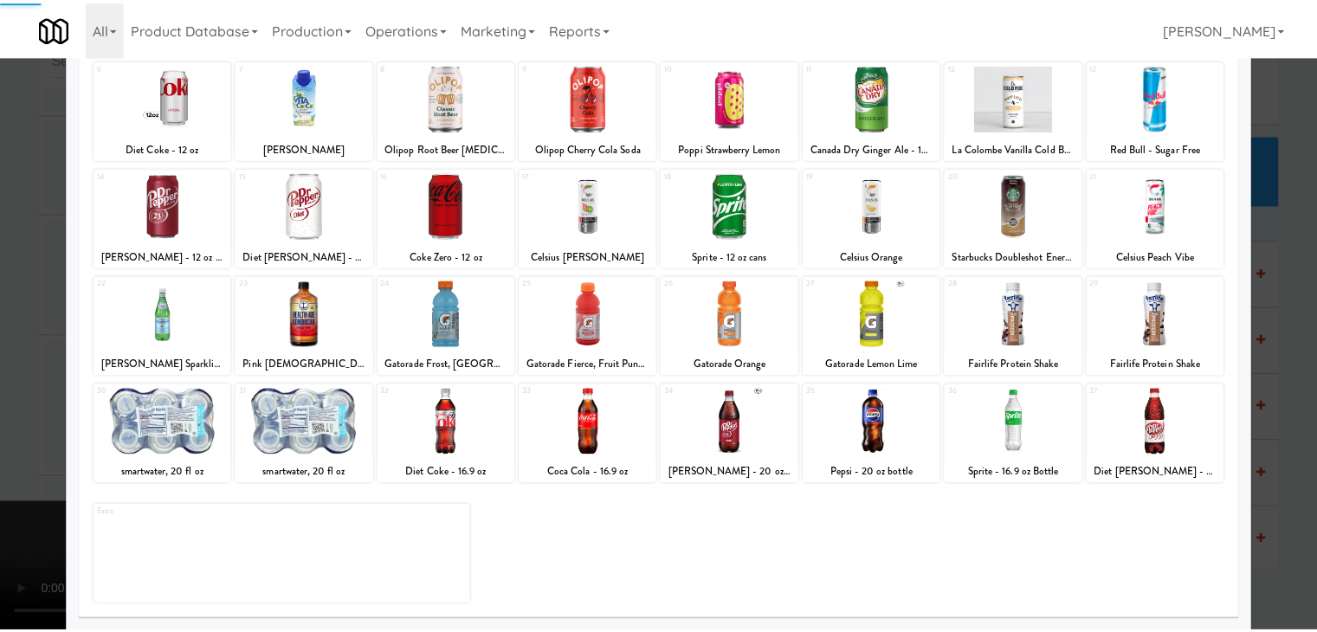
scroll to position [218, 0]
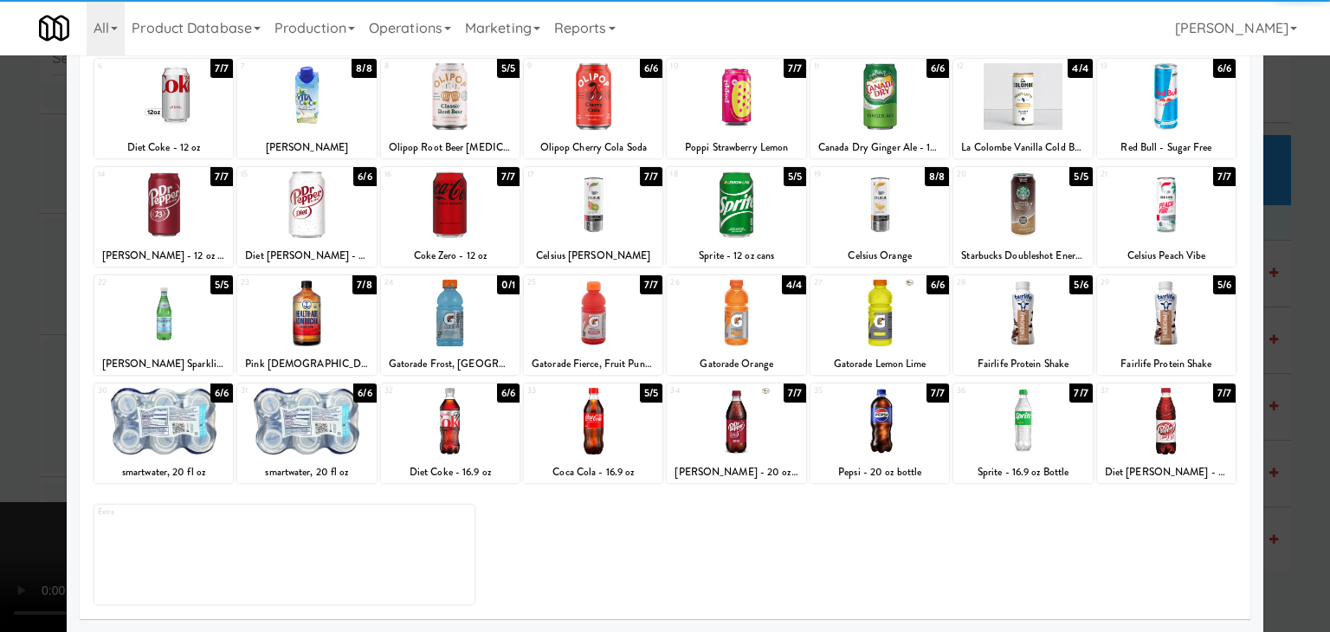
click at [879, 449] on div at bounding box center [879, 421] width 139 height 67
click at [999, 222] on div at bounding box center [1022, 204] width 139 height 67
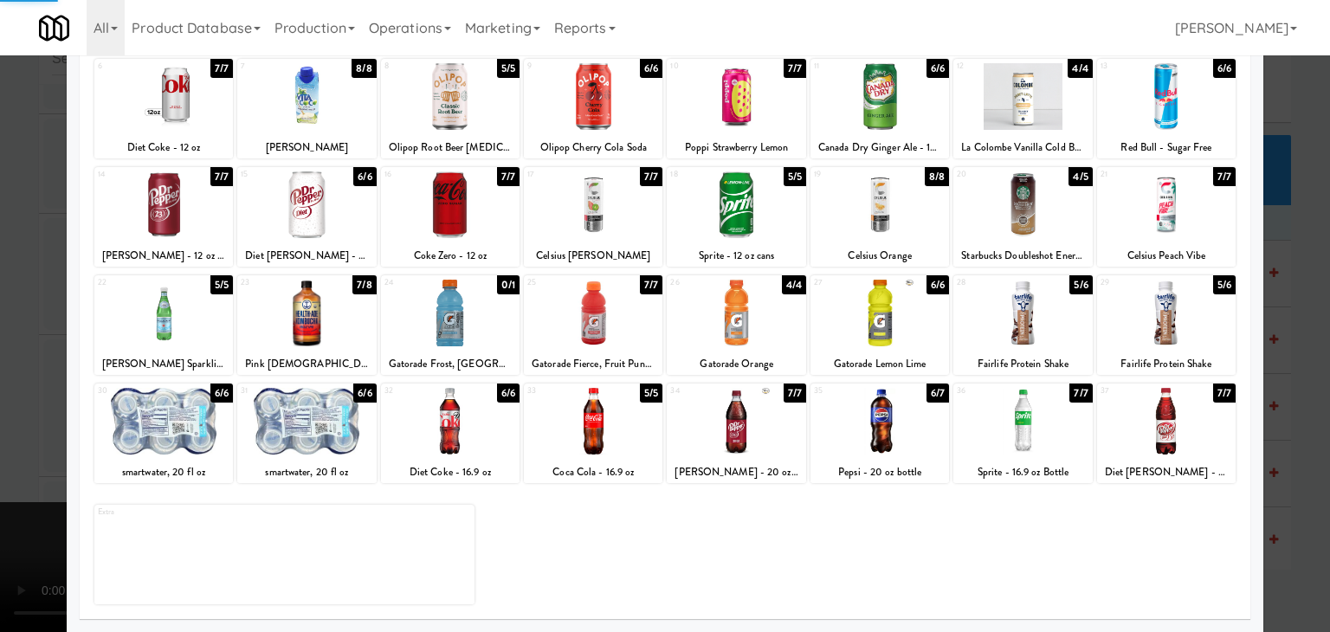
drag, startPoint x: 0, startPoint y: 403, endPoint x: 153, endPoint y: 409, distance: 153.4
click at [26, 406] on div at bounding box center [665, 316] width 1330 height 632
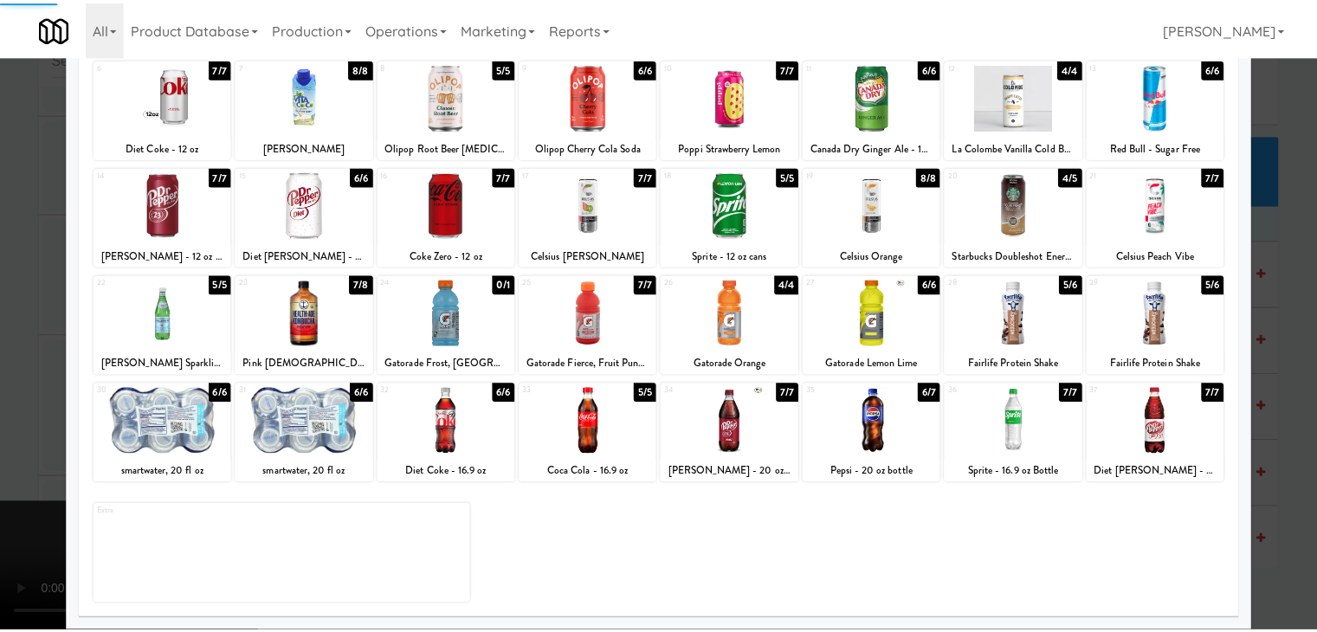
scroll to position [4772, 0]
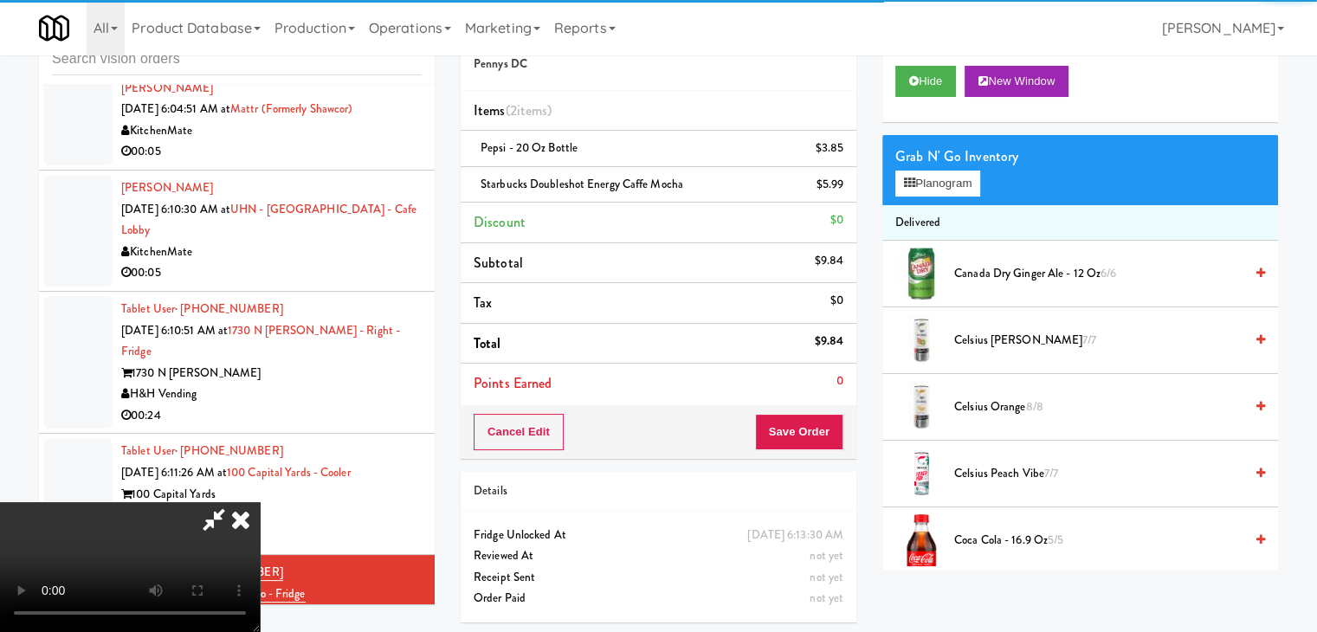
click at [260, 502] on video at bounding box center [130, 567] width 260 height 130
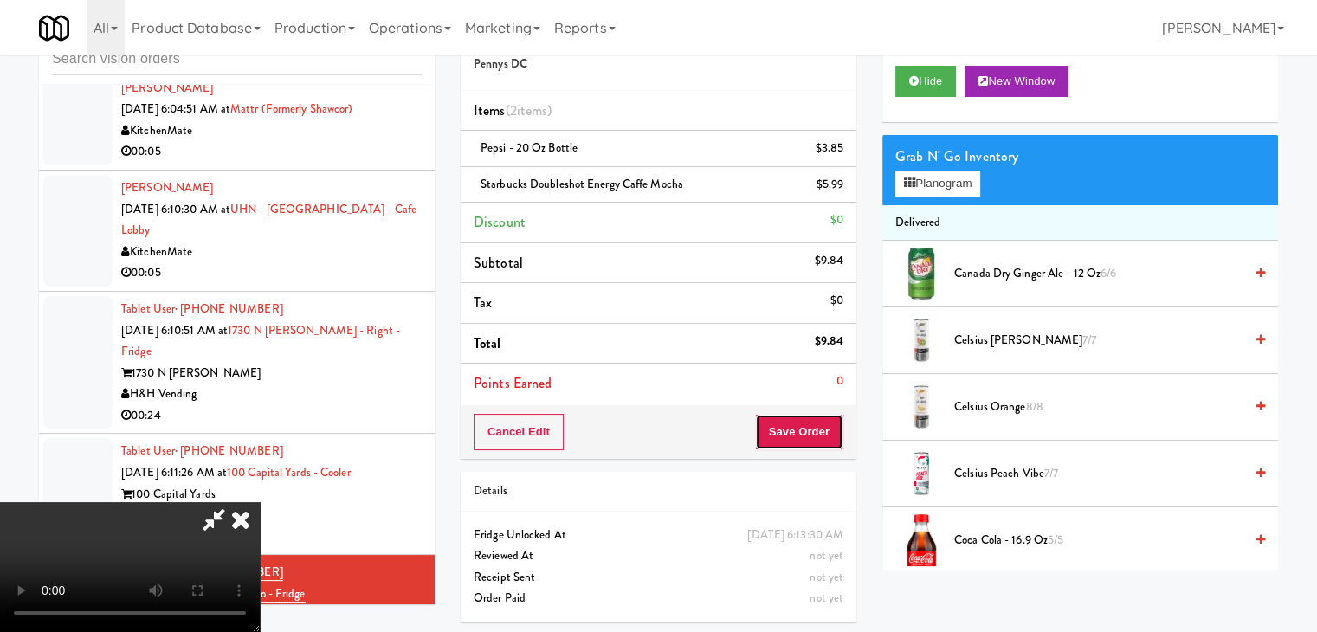
click at [826, 429] on button "Save Order" at bounding box center [799, 432] width 88 height 36
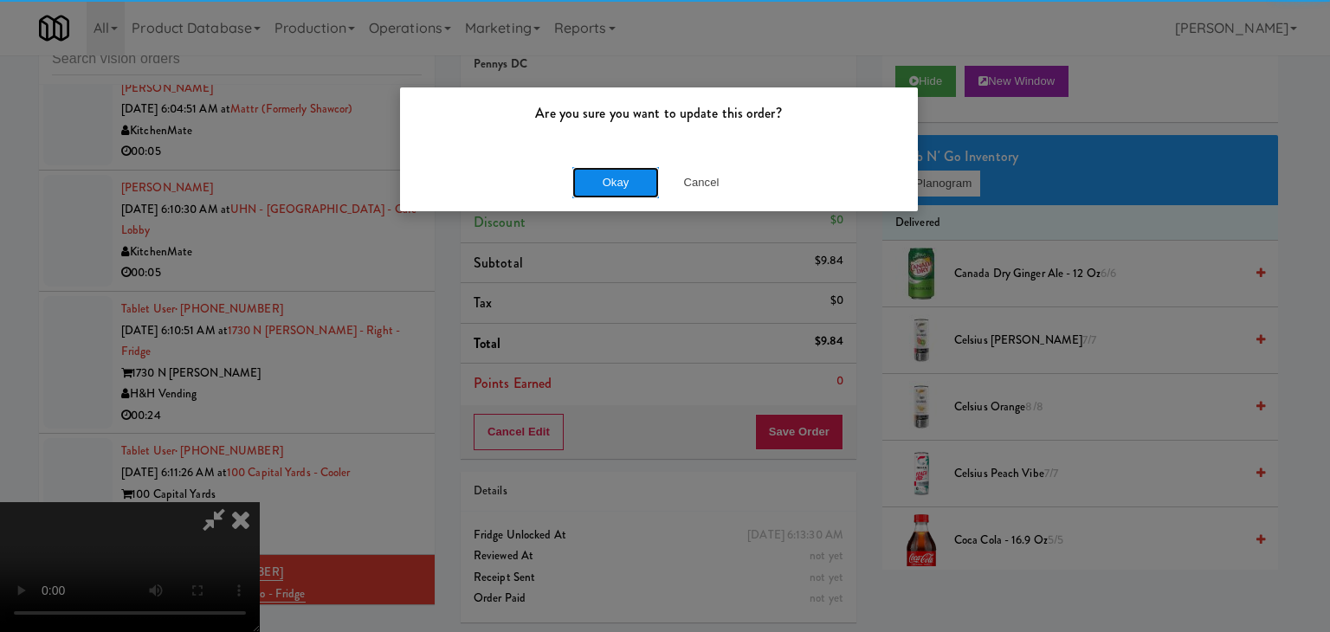
click at [631, 171] on button "Okay" at bounding box center [615, 182] width 87 height 31
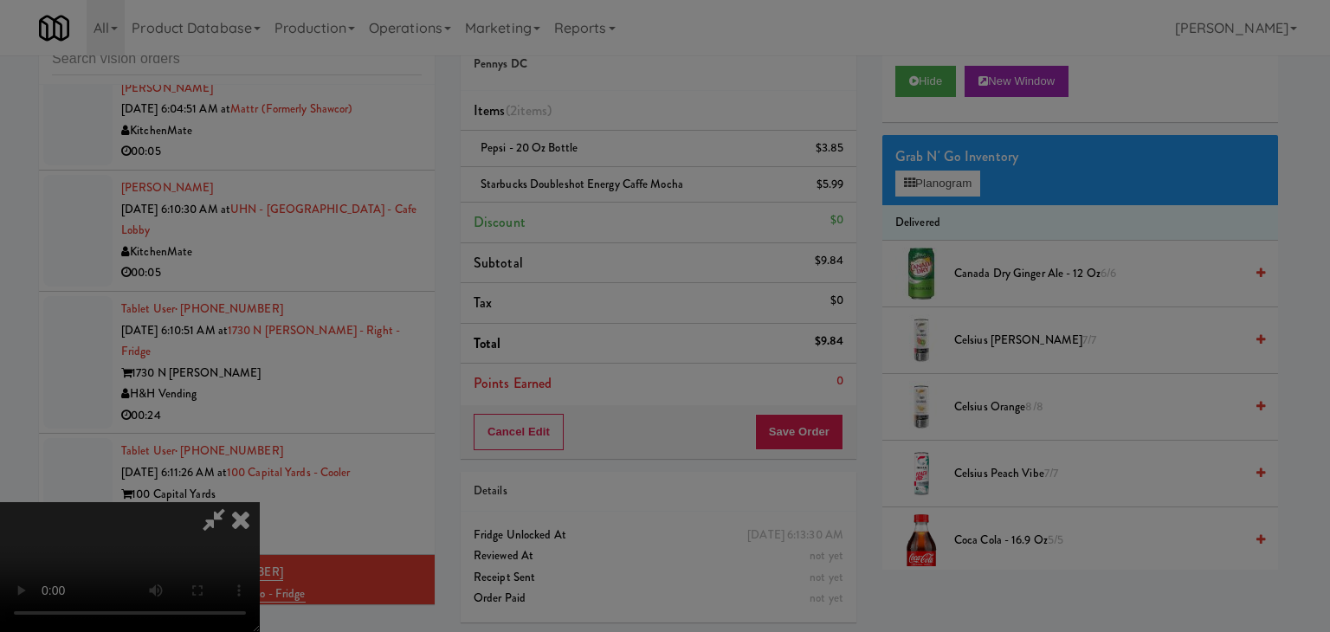
click at [616, 179] on div "Okay Cancel" at bounding box center [659, 150] width 518 height 58
click at [608, 195] on div at bounding box center [665, 316] width 1330 height 632
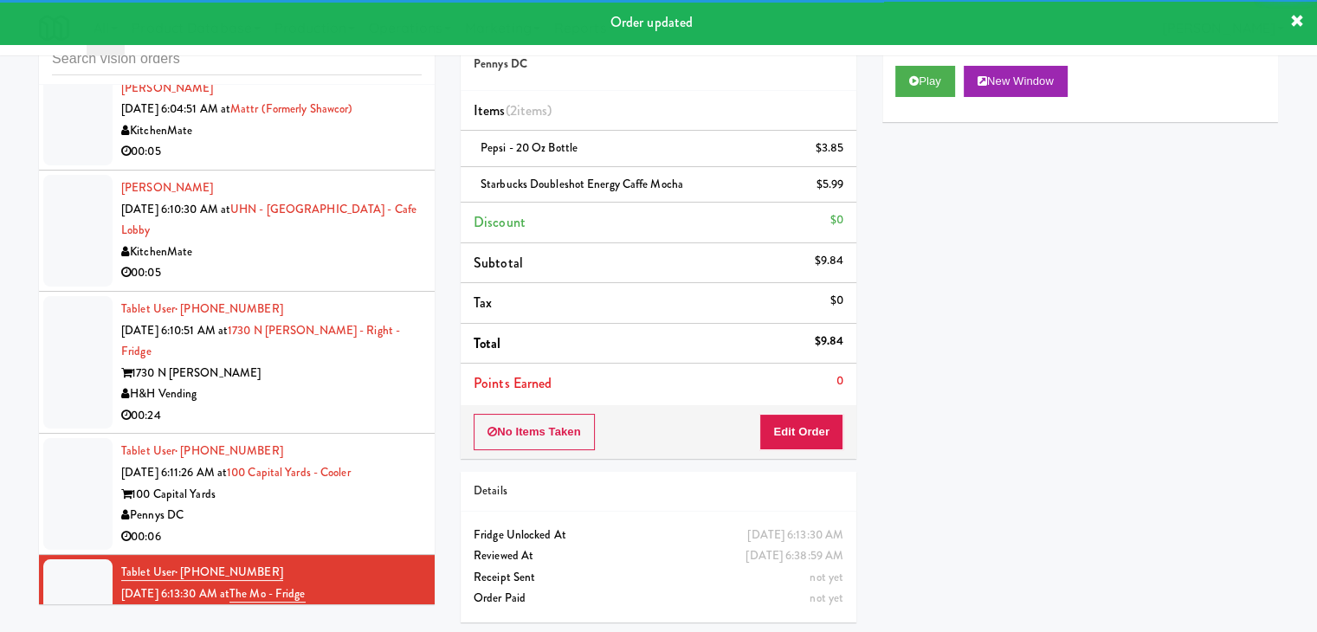
click at [346, 526] on div "00:06" at bounding box center [271, 537] width 300 height 22
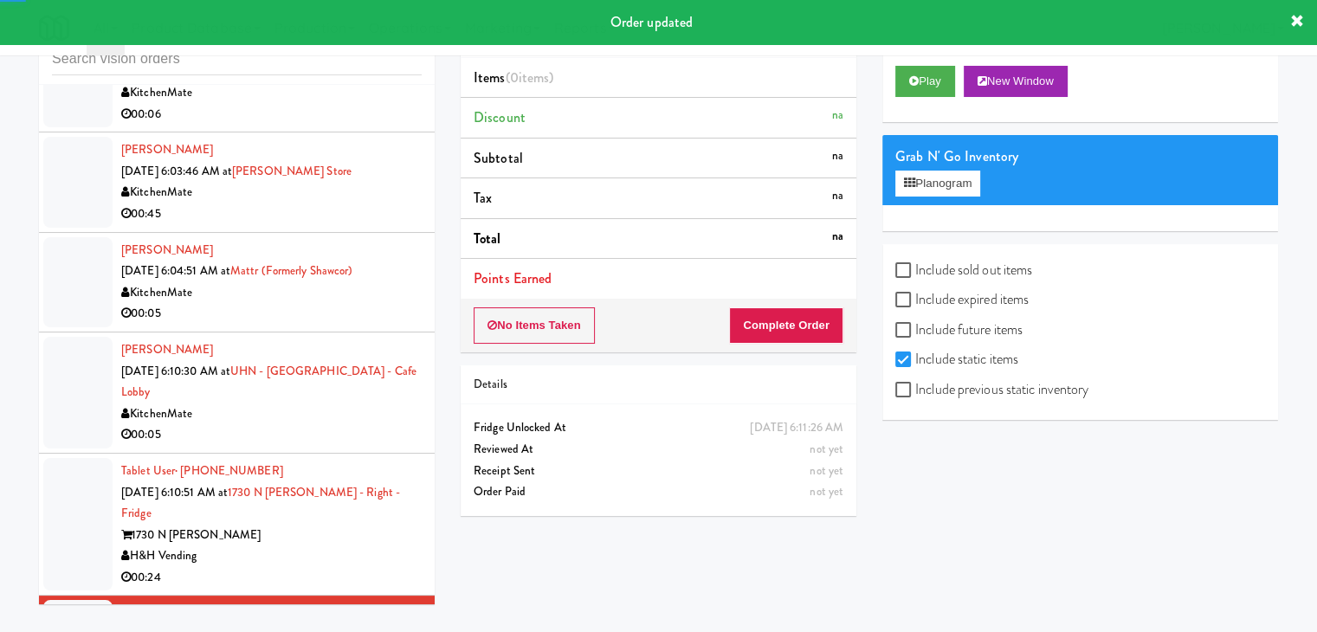
scroll to position [4599, 0]
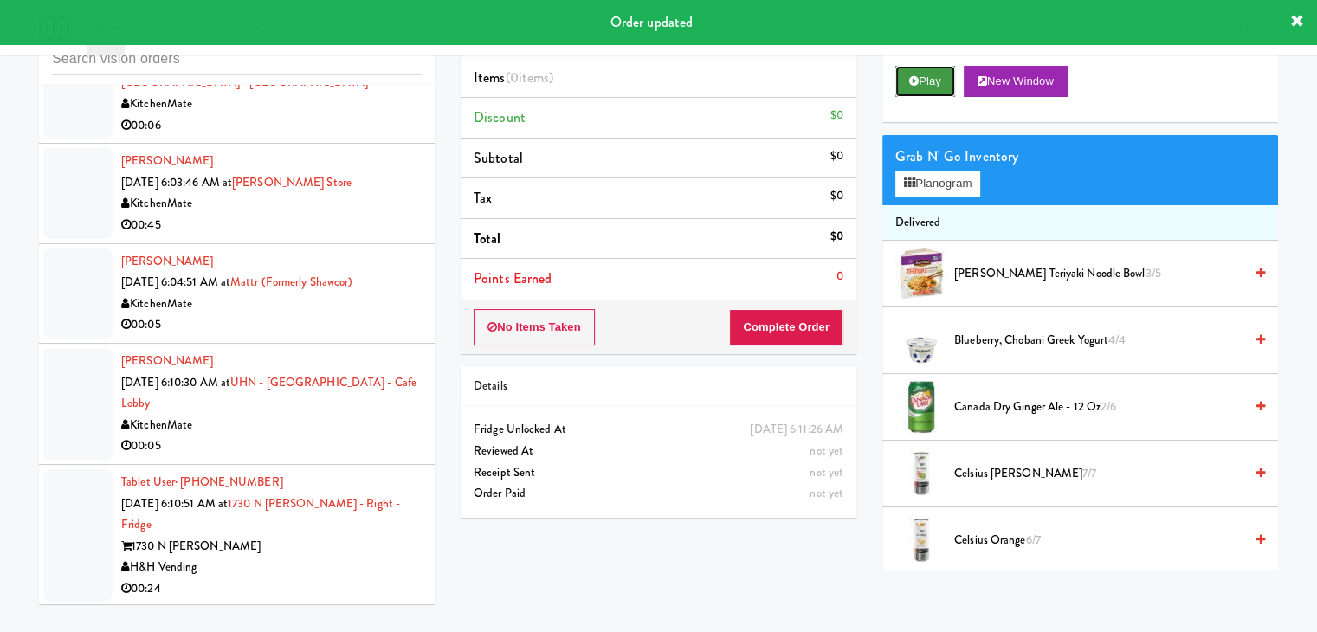
click at [931, 91] on button "Play" at bounding box center [925, 81] width 60 height 31
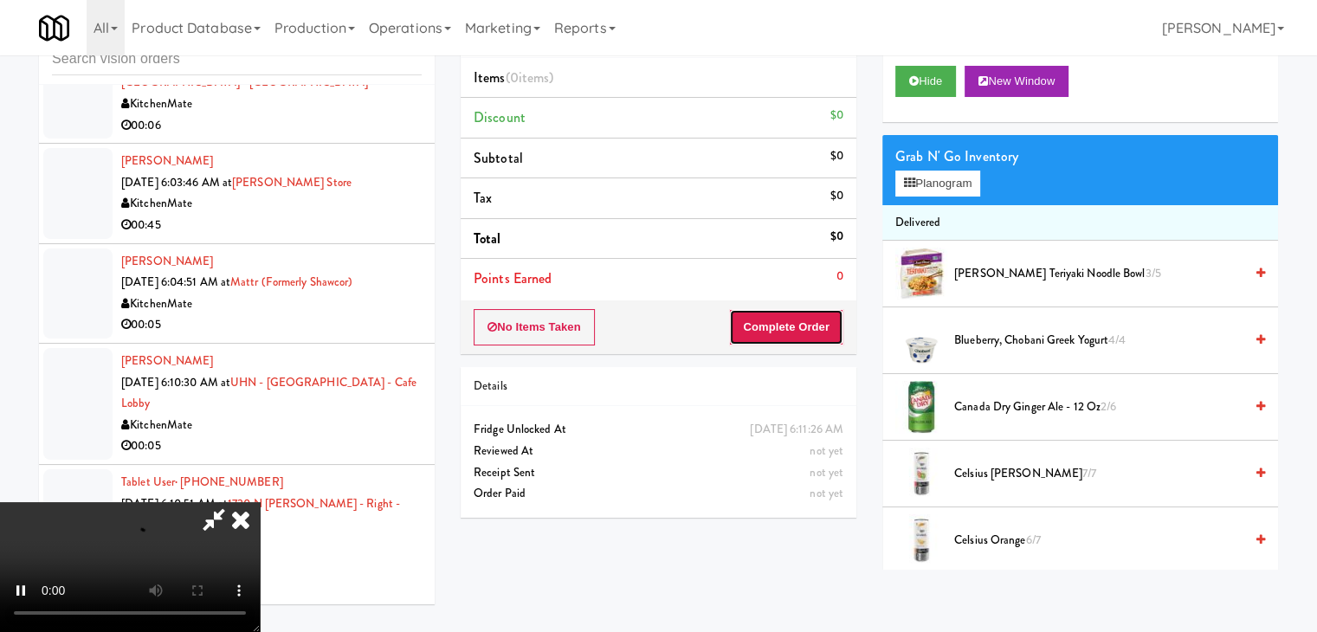
click at [791, 318] on button "Complete Order" at bounding box center [786, 327] width 114 height 36
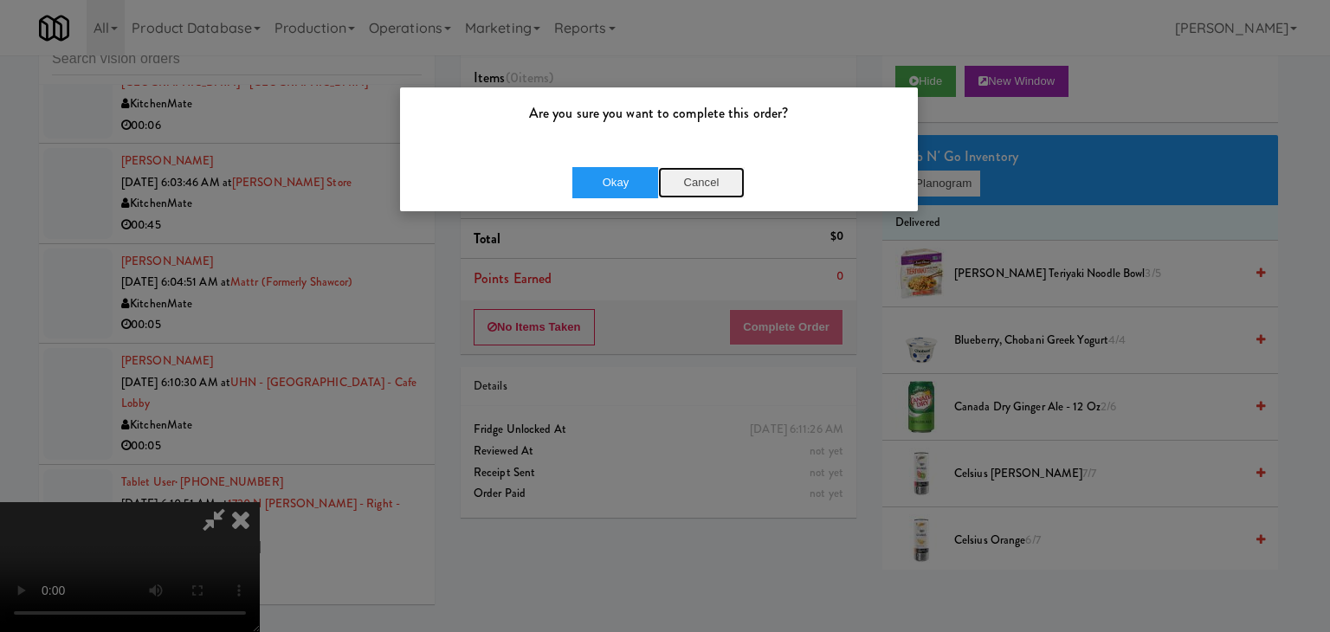
click at [700, 179] on button "Cancel" at bounding box center [701, 182] width 87 height 31
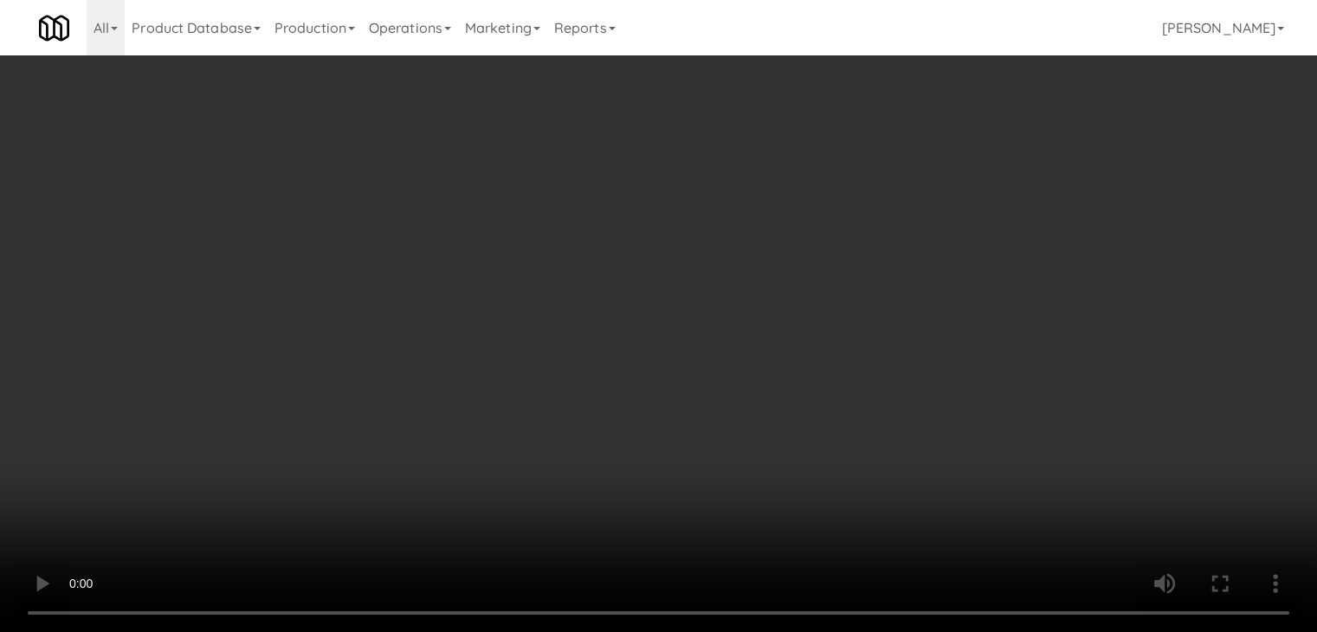
scroll to position [4556, 0]
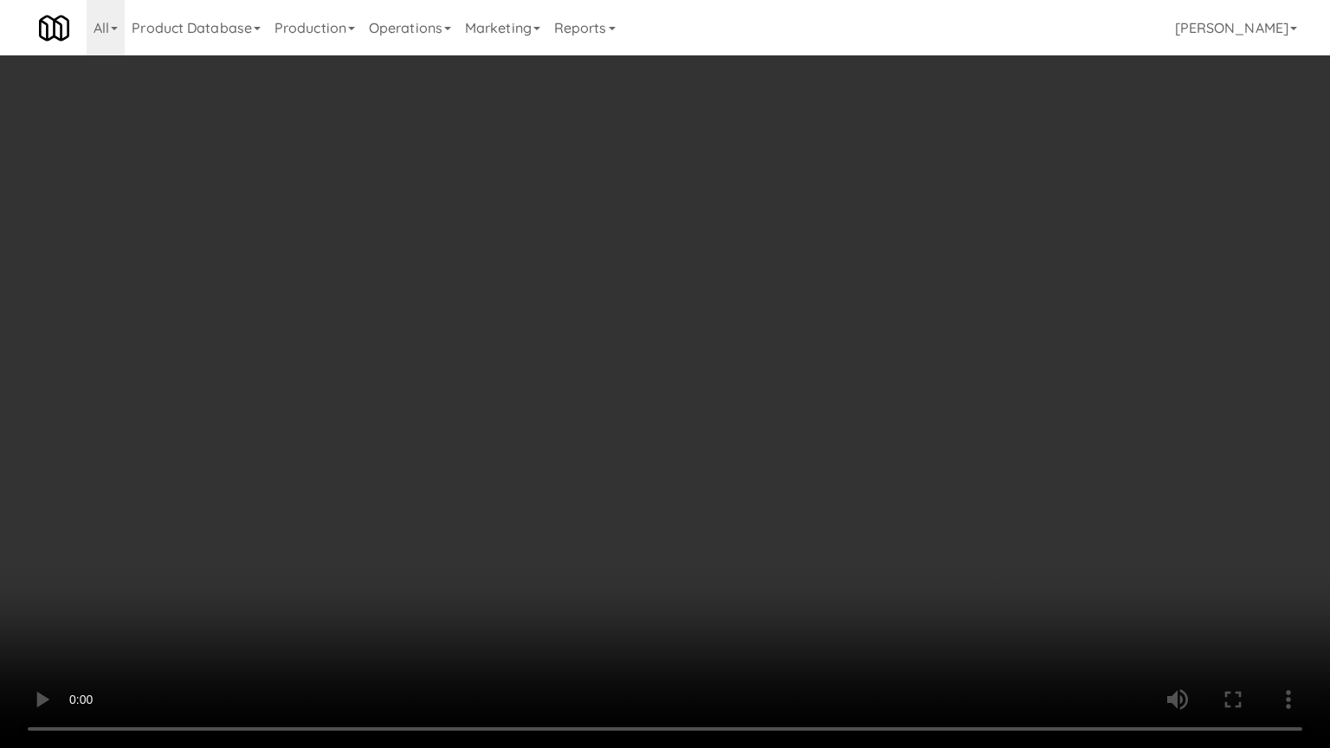
click at [769, 496] on video at bounding box center [665, 374] width 1330 height 748
click at [769, 493] on video at bounding box center [665, 374] width 1330 height 748
drag, startPoint x: 768, startPoint y: 492, endPoint x: 849, endPoint y: 323, distance: 187.4
click at [768, 491] on video at bounding box center [665, 374] width 1330 height 748
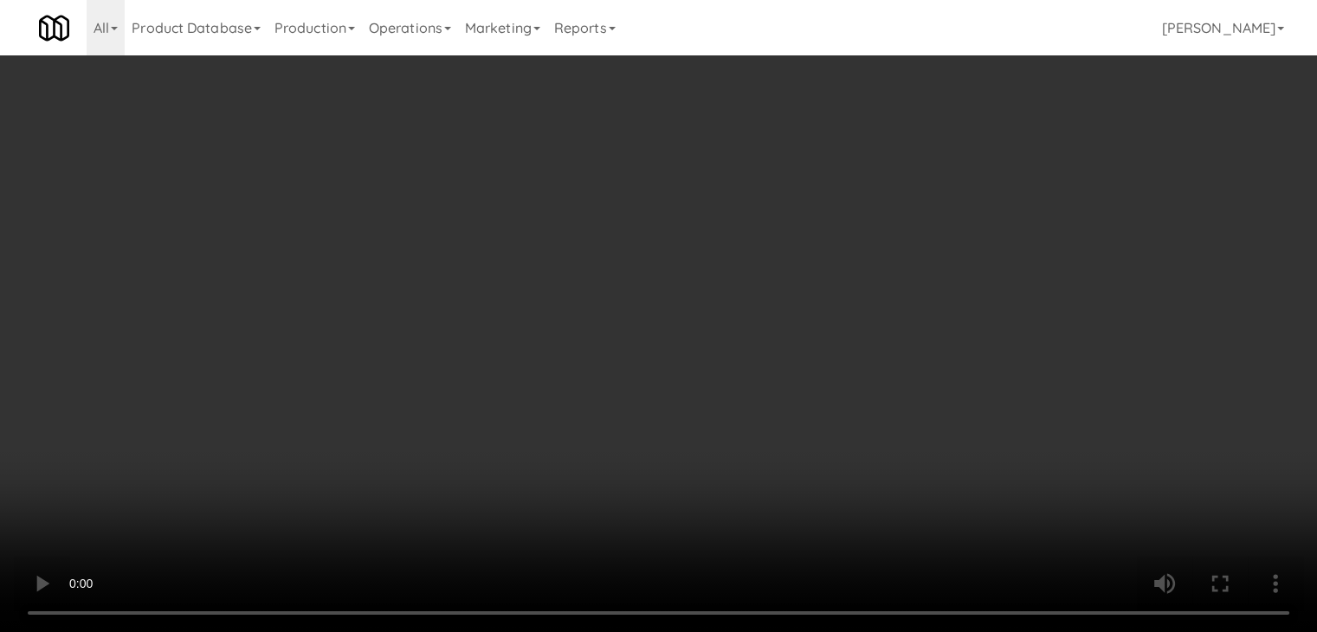
click at [954, 183] on button "Planogram" at bounding box center [937, 184] width 85 height 26
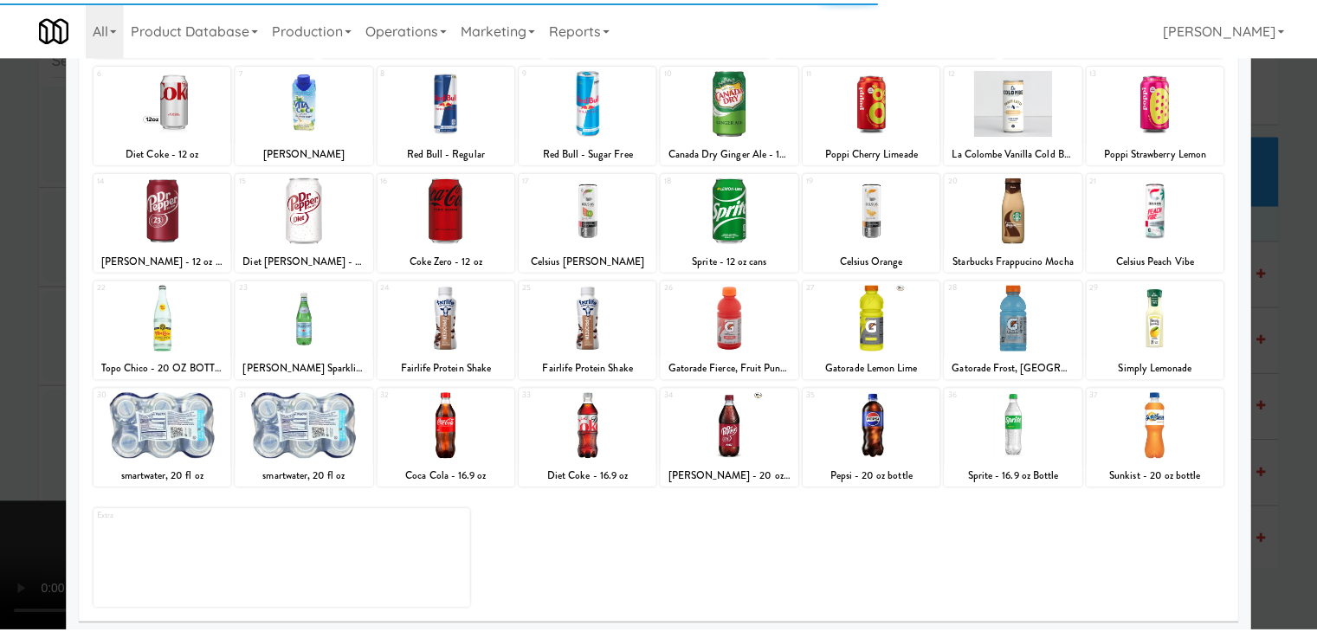
scroll to position [218, 0]
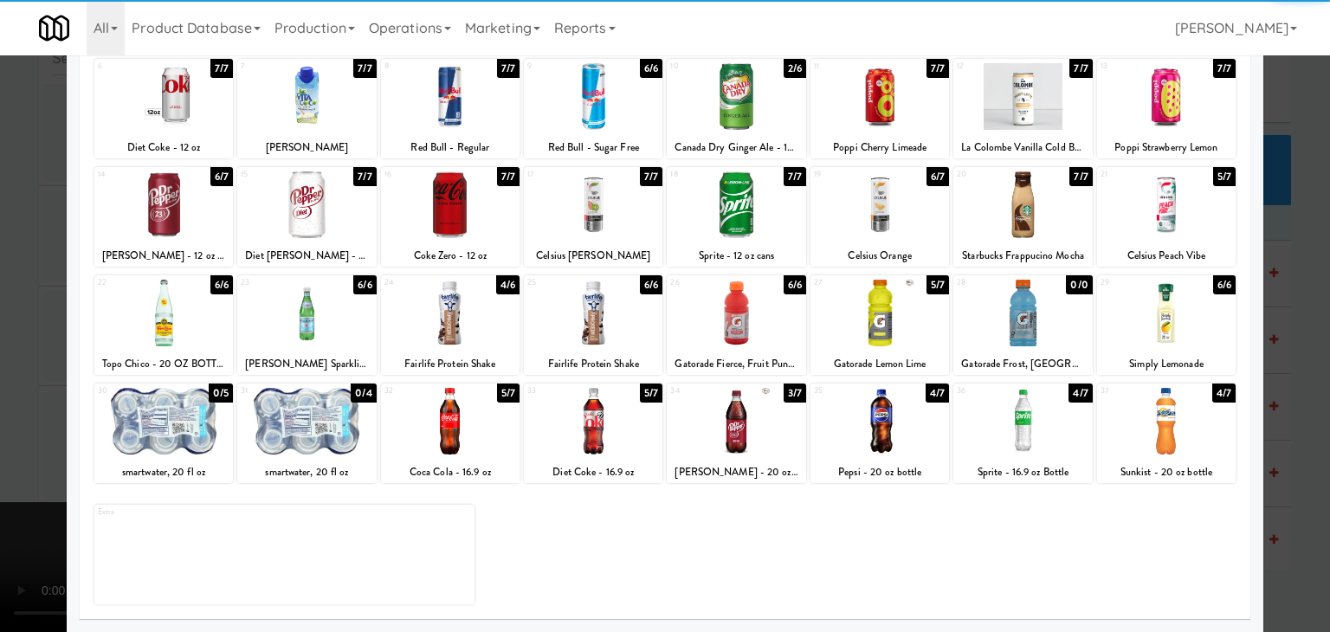
drag, startPoint x: 720, startPoint y: 434, endPoint x: 0, endPoint y: 423, distance: 720.5
click at [716, 433] on div at bounding box center [736, 421] width 139 height 67
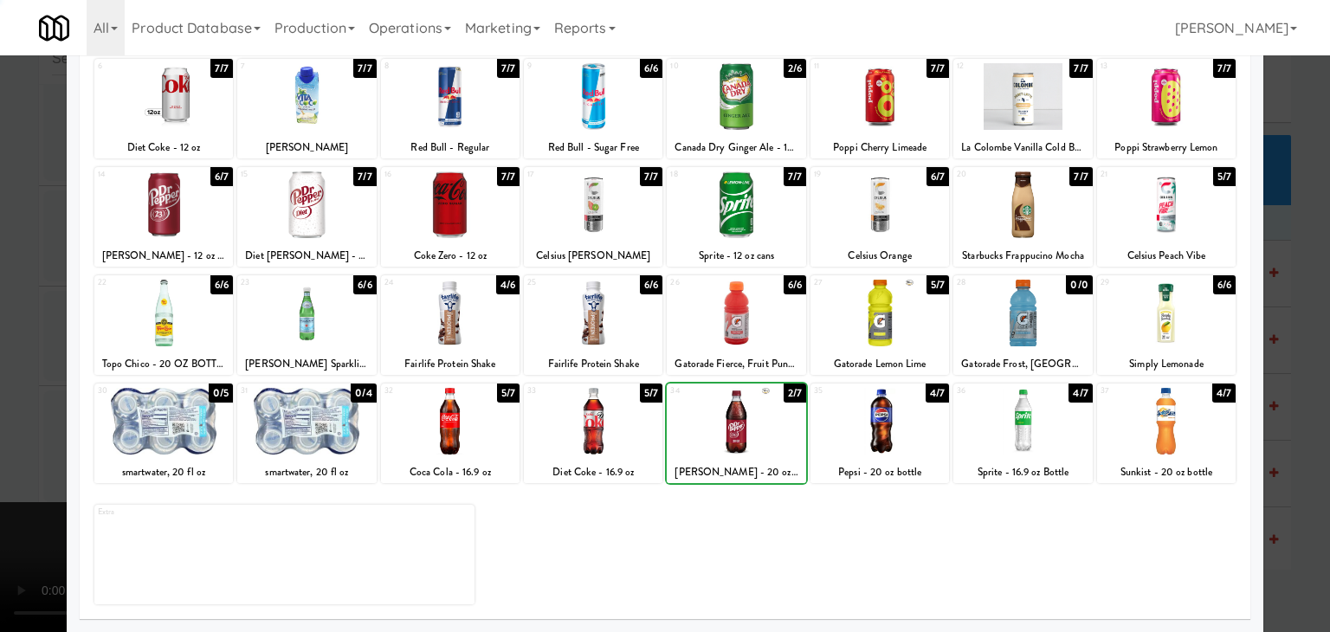
drag, startPoint x: 0, startPoint y: 404, endPoint x: 347, endPoint y: 400, distance: 347.2
click at [10, 403] on div at bounding box center [665, 316] width 1330 height 632
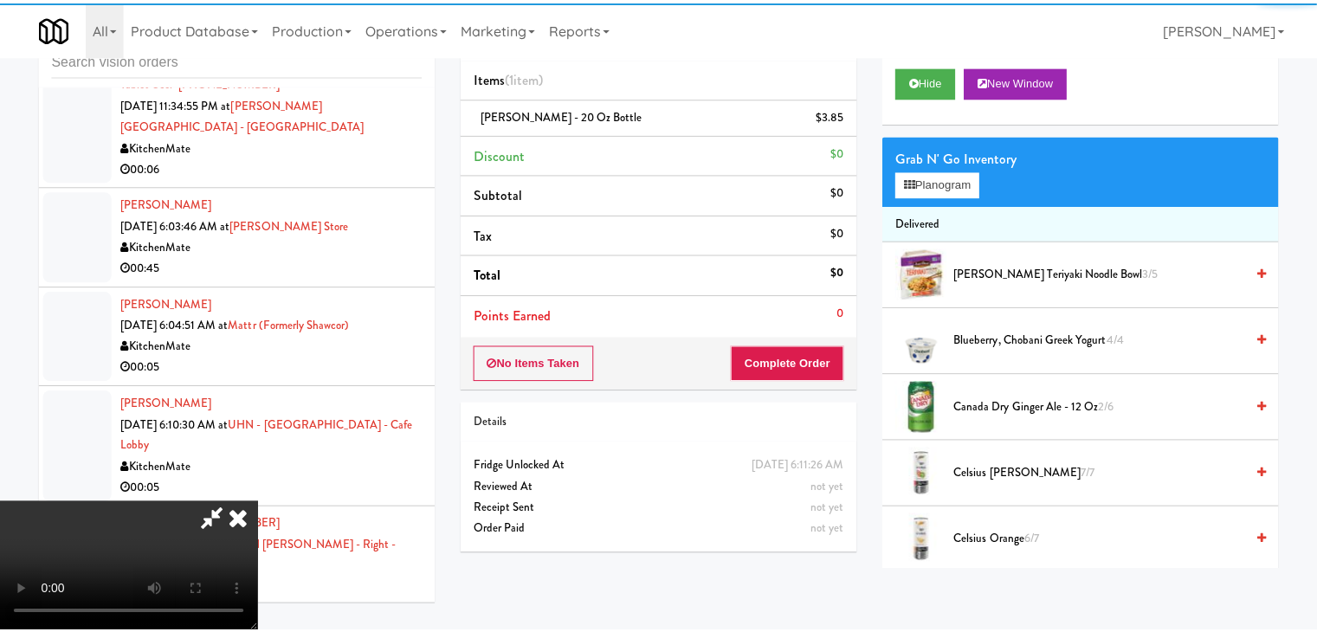
scroll to position [4599, 0]
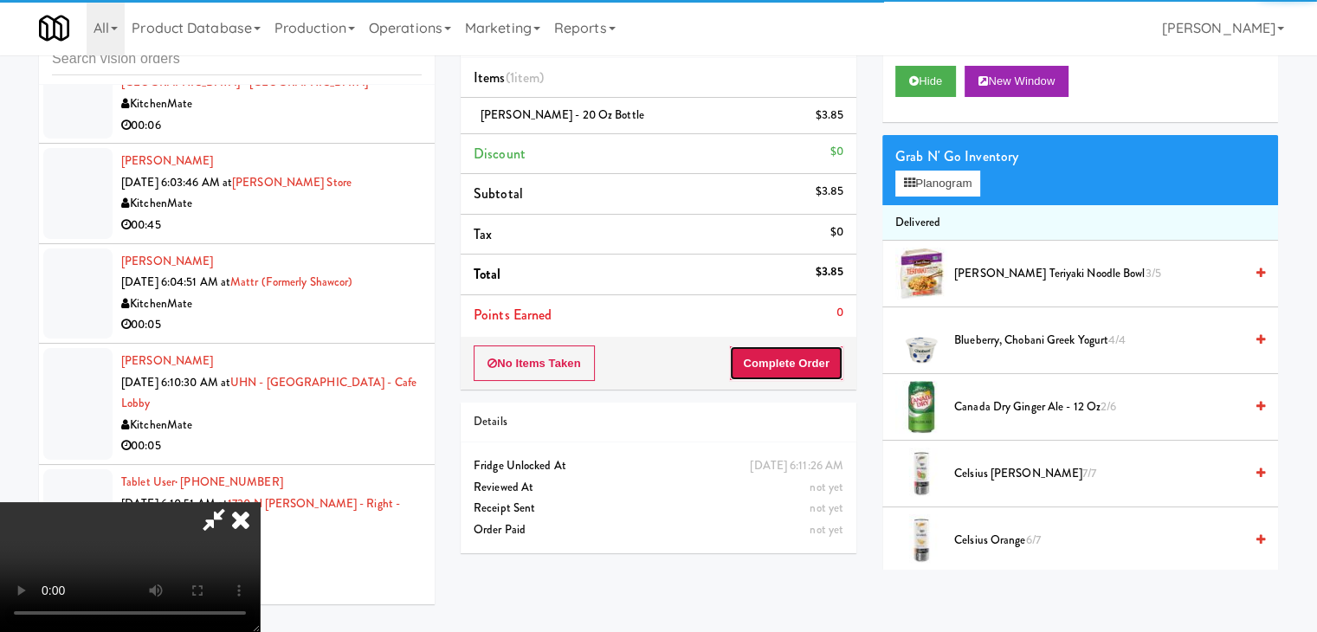
click at [804, 368] on button "Complete Order" at bounding box center [786, 363] width 114 height 36
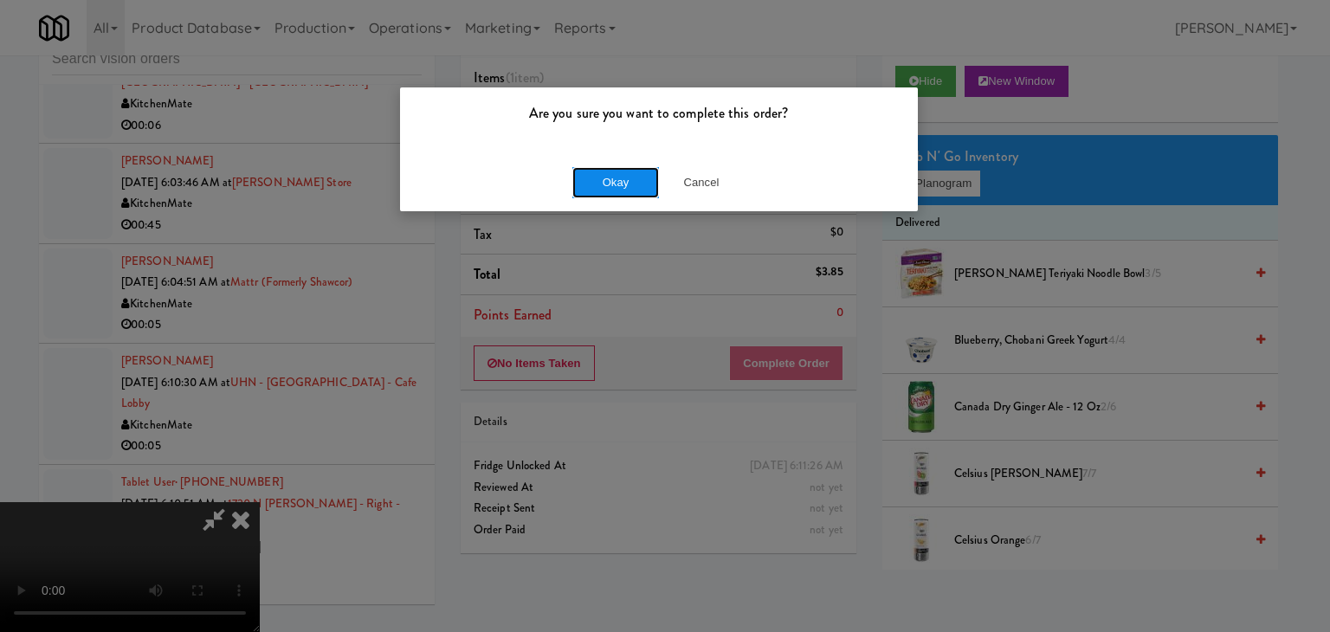
click at [639, 184] on button "Okay" at bounding box center [615, 182] width 87 height 31
click at [638, 184] on body "Are you sure you want to complete this order? Okay Cancel Okay Are you sure you…" at bounding box center [665, 316] width 1330 height 632
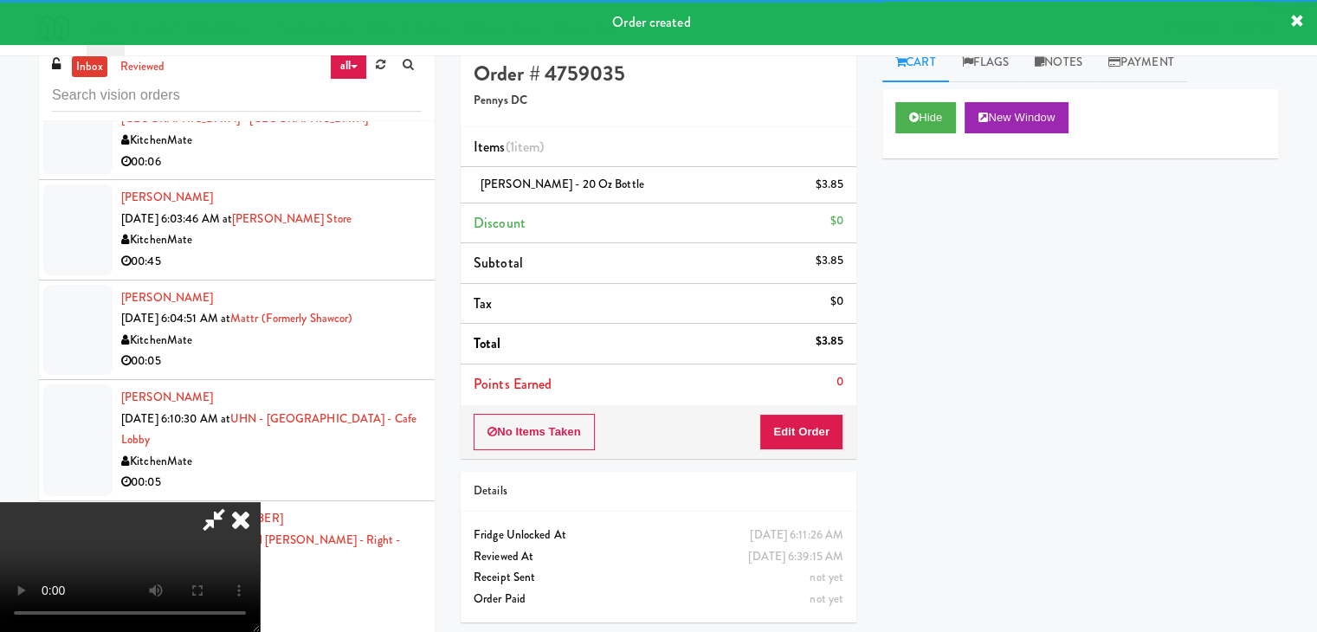
scroll to position [0, 0]
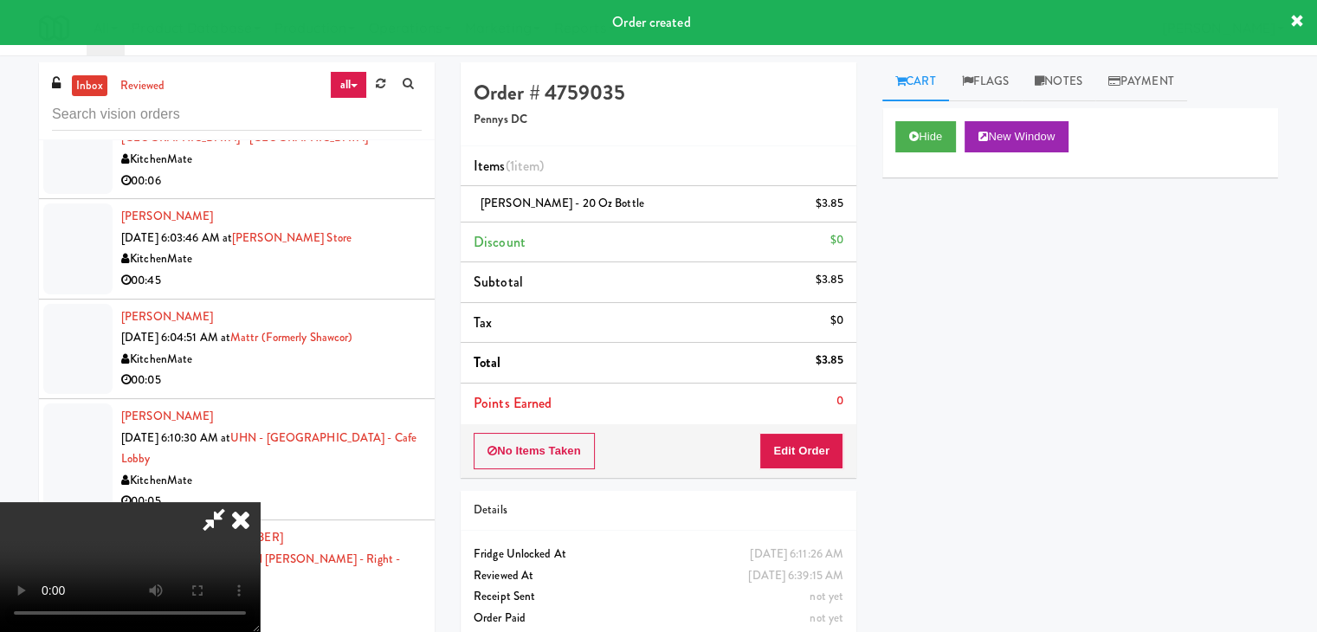
click at [260, 502] on icon at bounding box center [241, 519] width 38 height 35
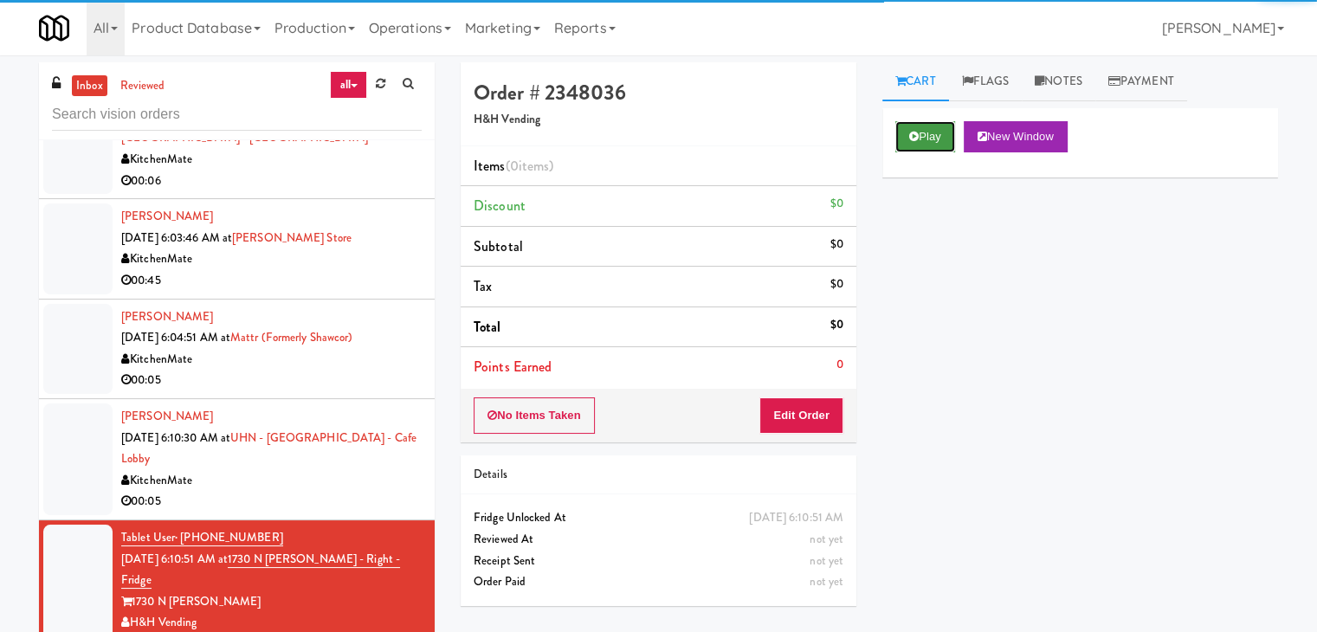
click at [924, 140] on button "Play" at bounding box center [925, 136] width 60 height 31
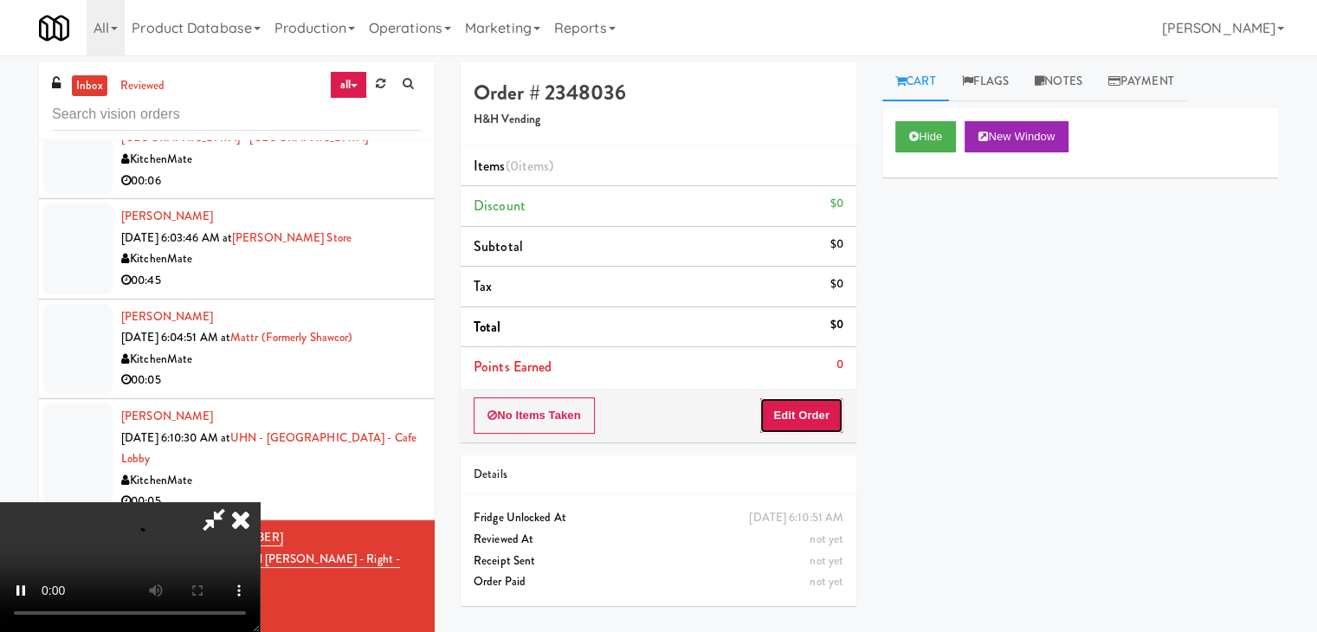
click at [821, 401] on button "Edit Order" at bounding box center [801, 415] width 84 height 36
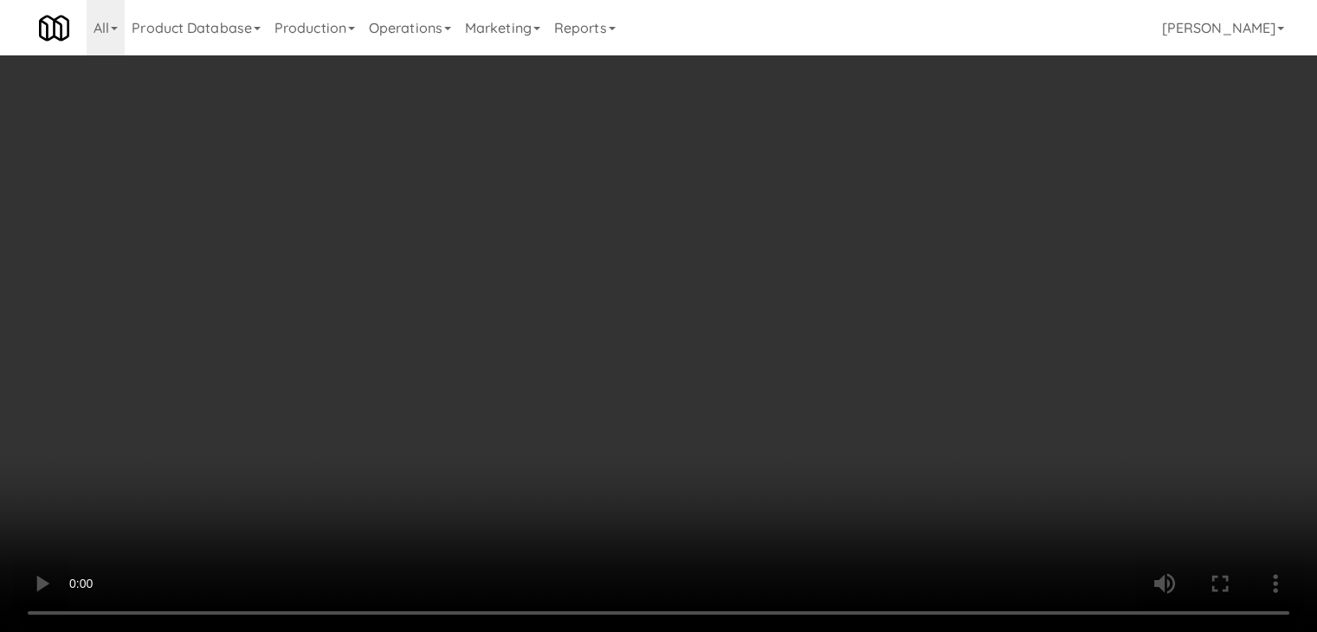
scroll to position [4556, 0]
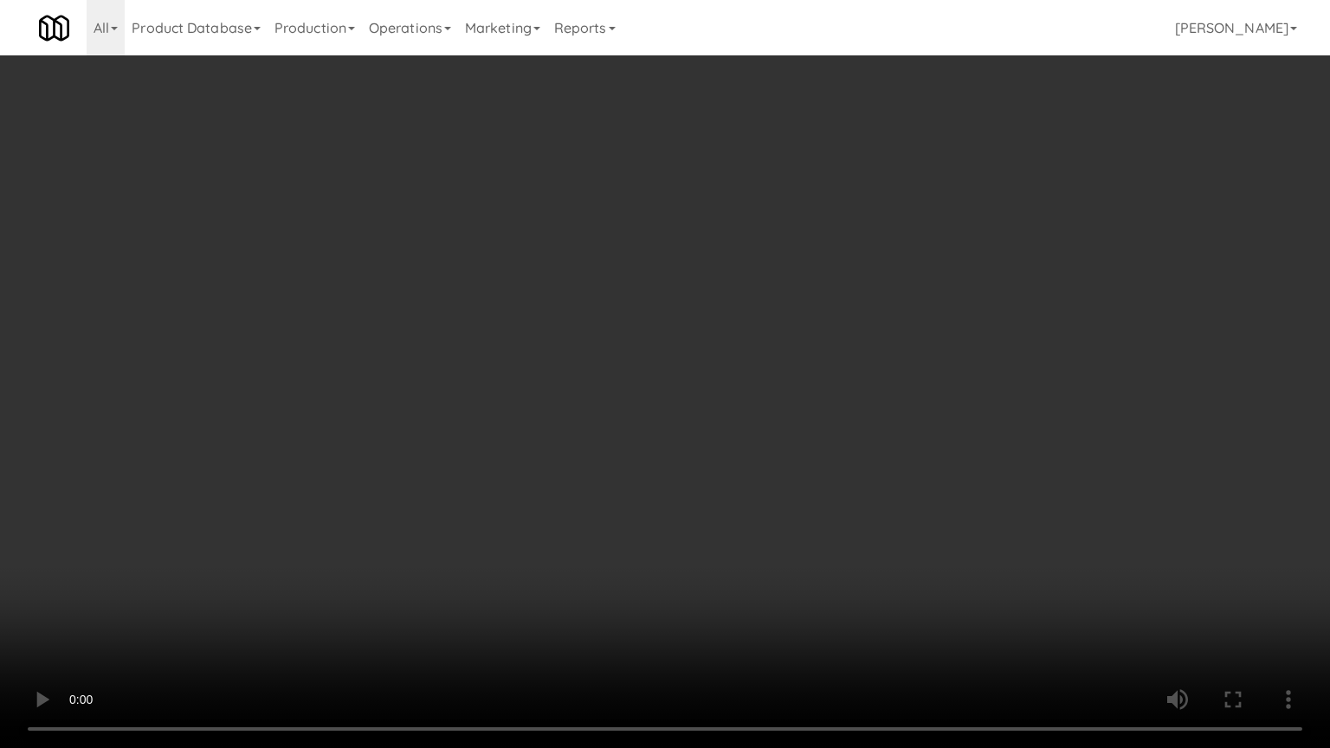
click at [803, 523] on video at bounding box center [665, 374] width 1330 height 748
click at [787, 515] on video at bounding box center [665, 374] width 1330 height 748
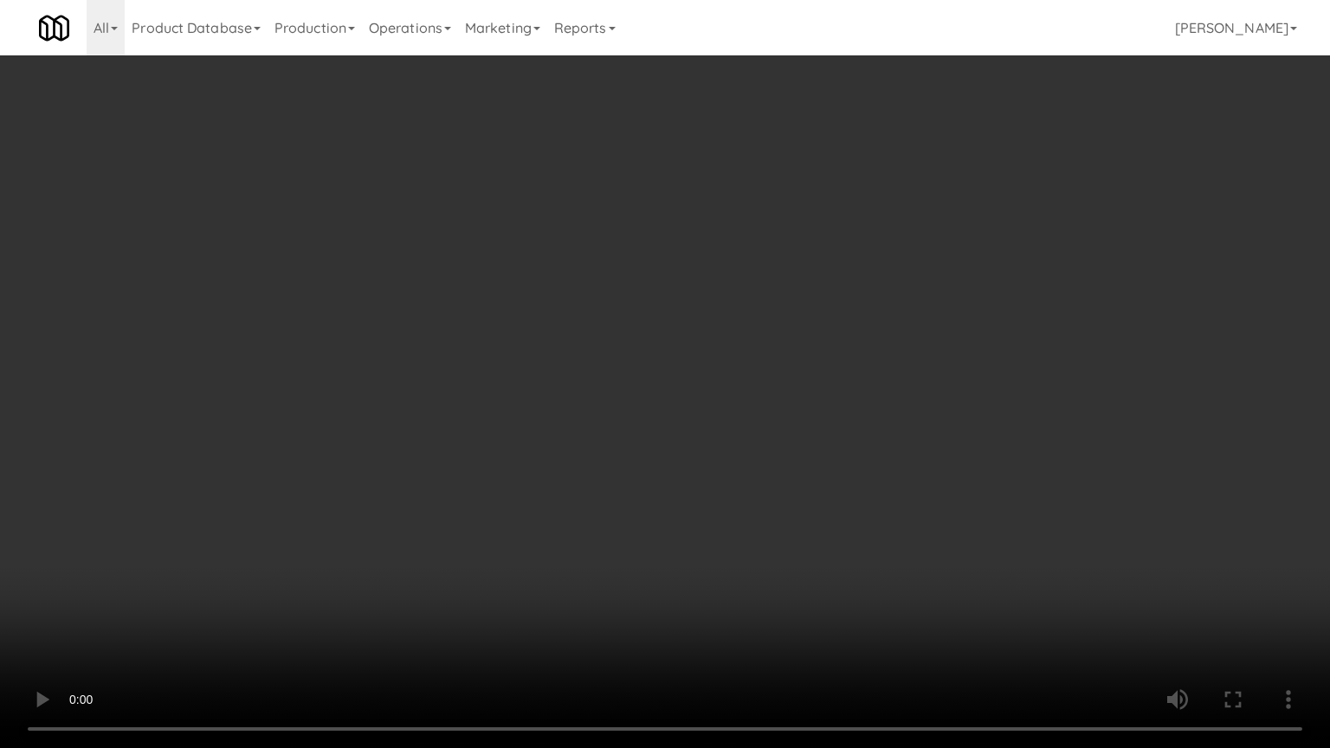
click at [787, 515] on video at bounding box center [665, 374] width 1330 height 748
drag, startPoint x: 787, startPoint y: 515, endPoint x: 850, endPoint y: 324, distance: 201.5
click at [790, 508] on video at bounding box center [665, 374] width 1330 height 748
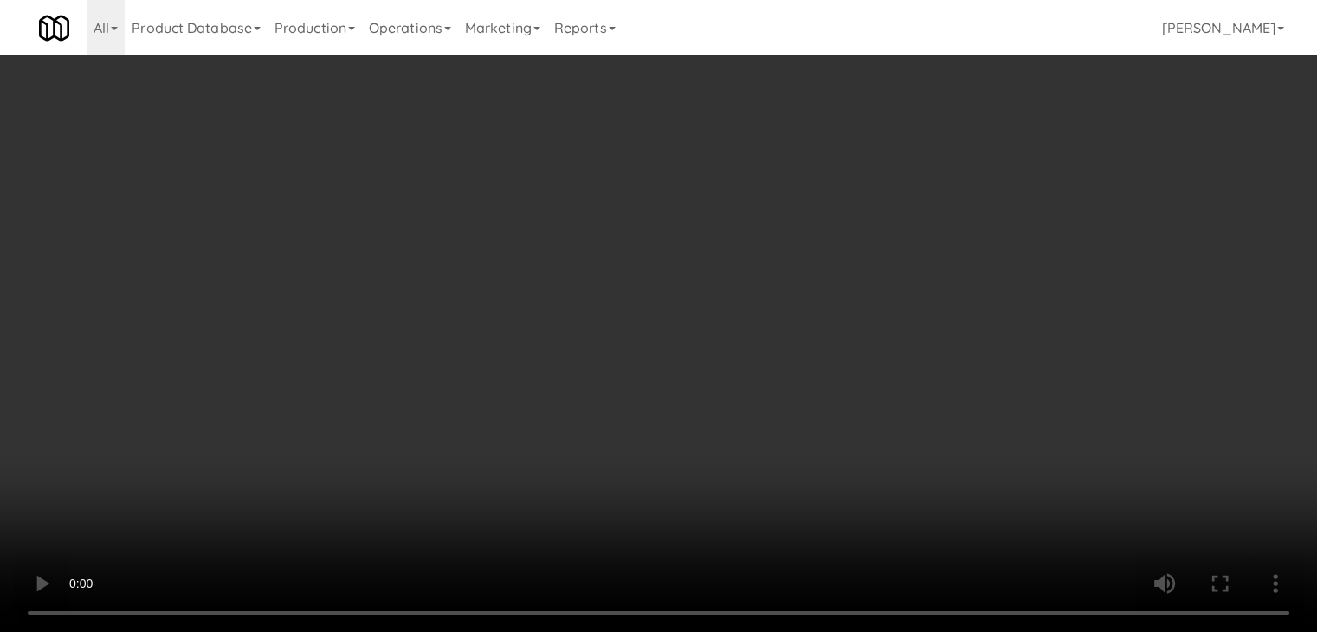
click at [949, 188] on button "Planogram" at bounding box center [937, 184] width 85 height 26
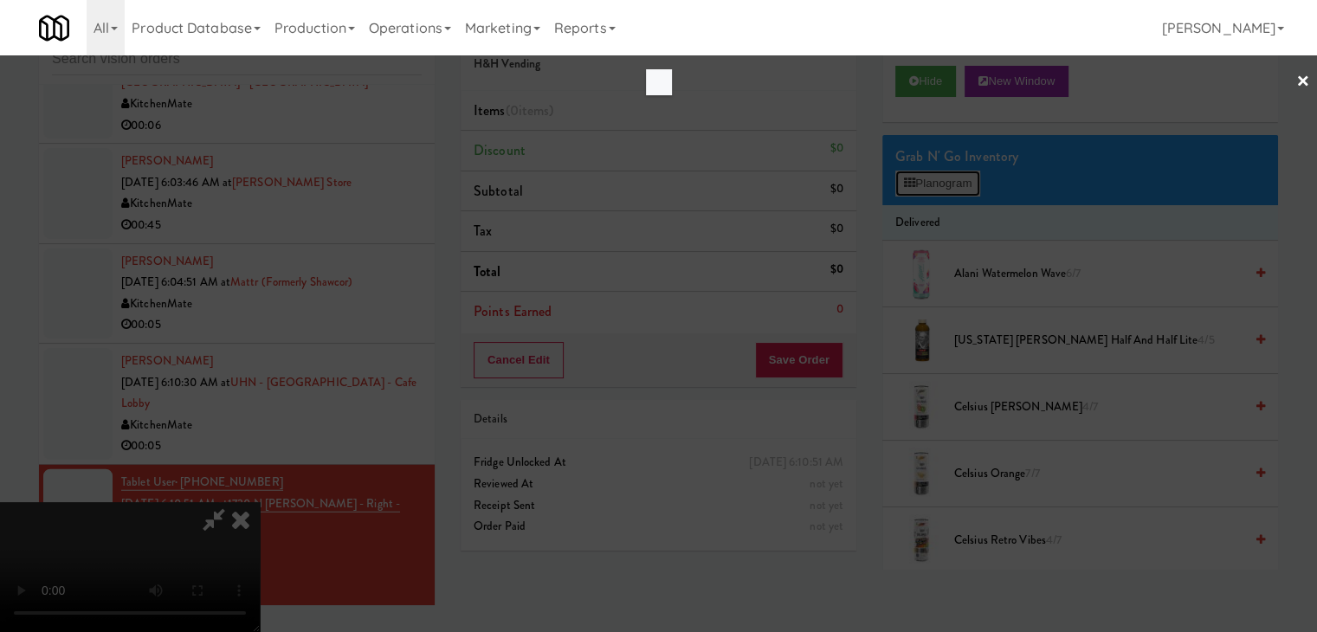
scroll to position [4556, 0]
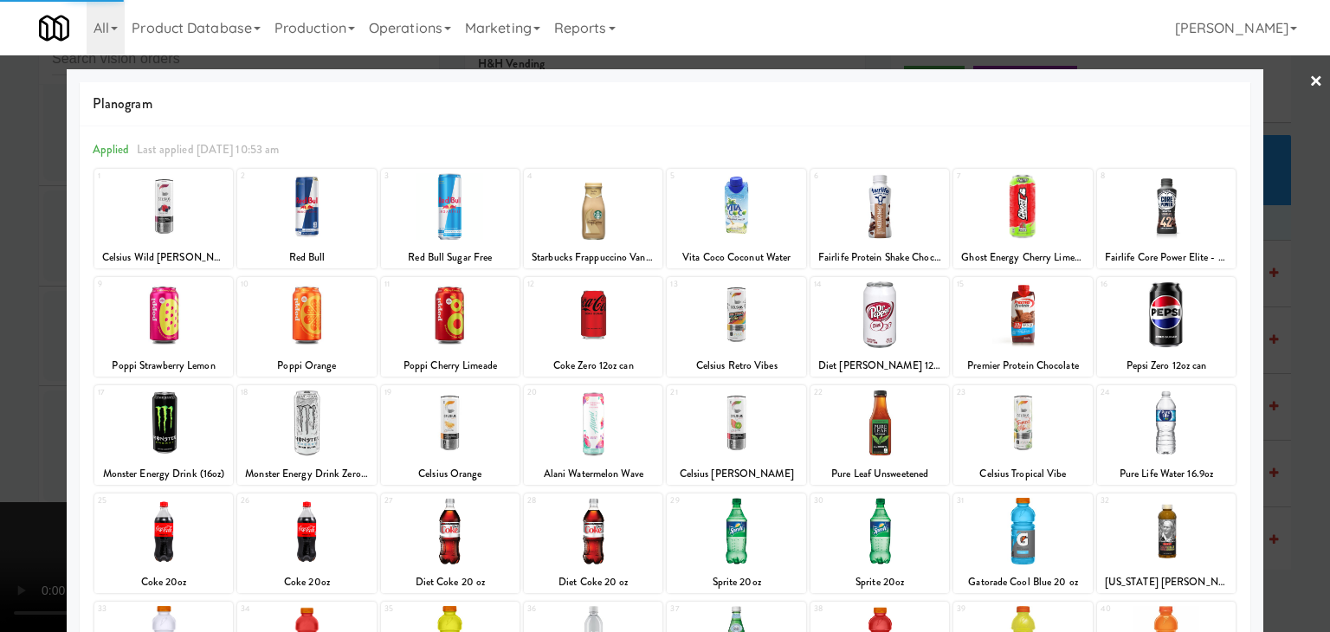
click at [1172, 320] on div at bounding box center [1166, 314] width 139 height 67
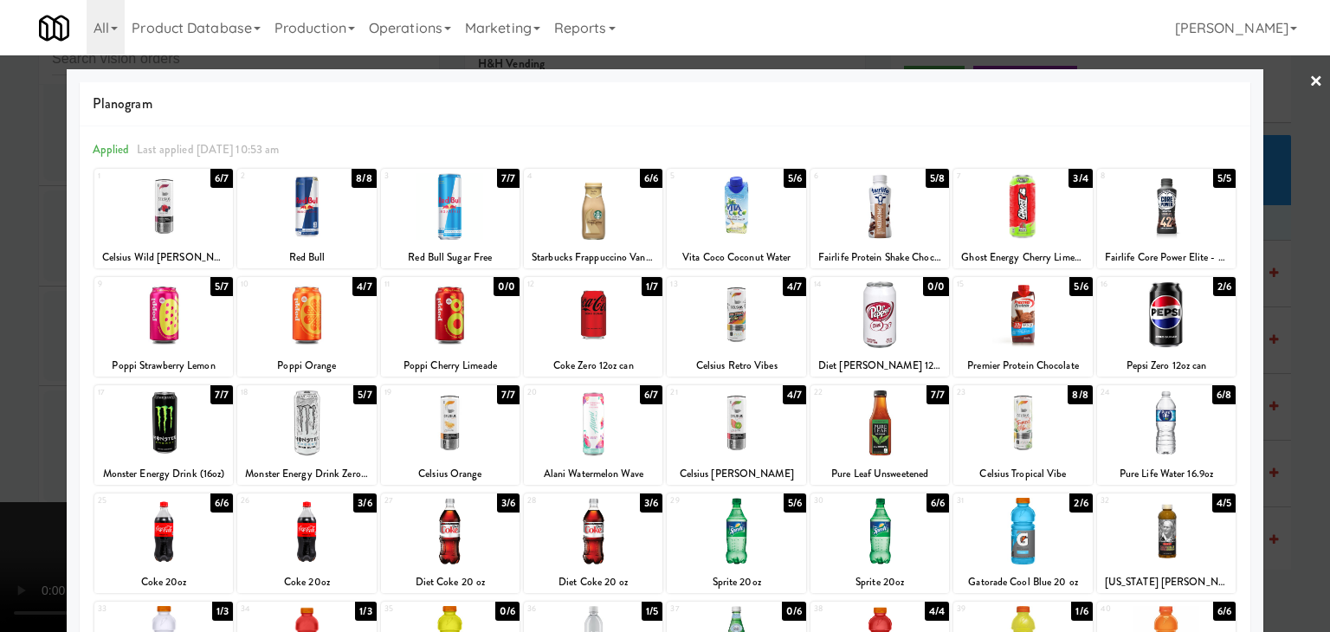
click at [752, 420] on div at bounding box center [736, 423] width 139 height 67
click at [567, 212] on div at bounding box center [593, 206] width 139 height 67
drag, startPoint x: 197, startPoint y: 424, endPoint x: 107, endPoint y: 408, distance: 90.7
click at [195, 424] on div at bounding box center [163, 423] width 139 height 67
drag, startPoint x: 0, startPoint y: 385, endPoint x: 94, endPoint y: 385, distance: 93.5
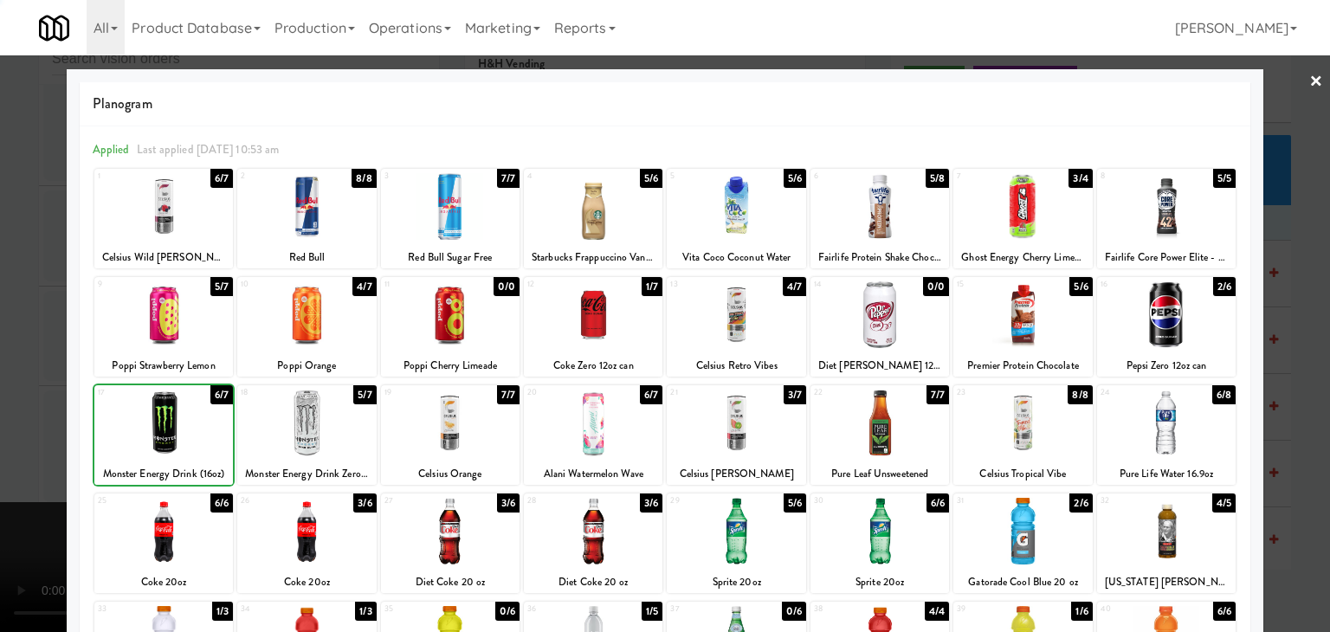
click at [0, 385] on div at bounding box center [665, 316] width 1330 height 632
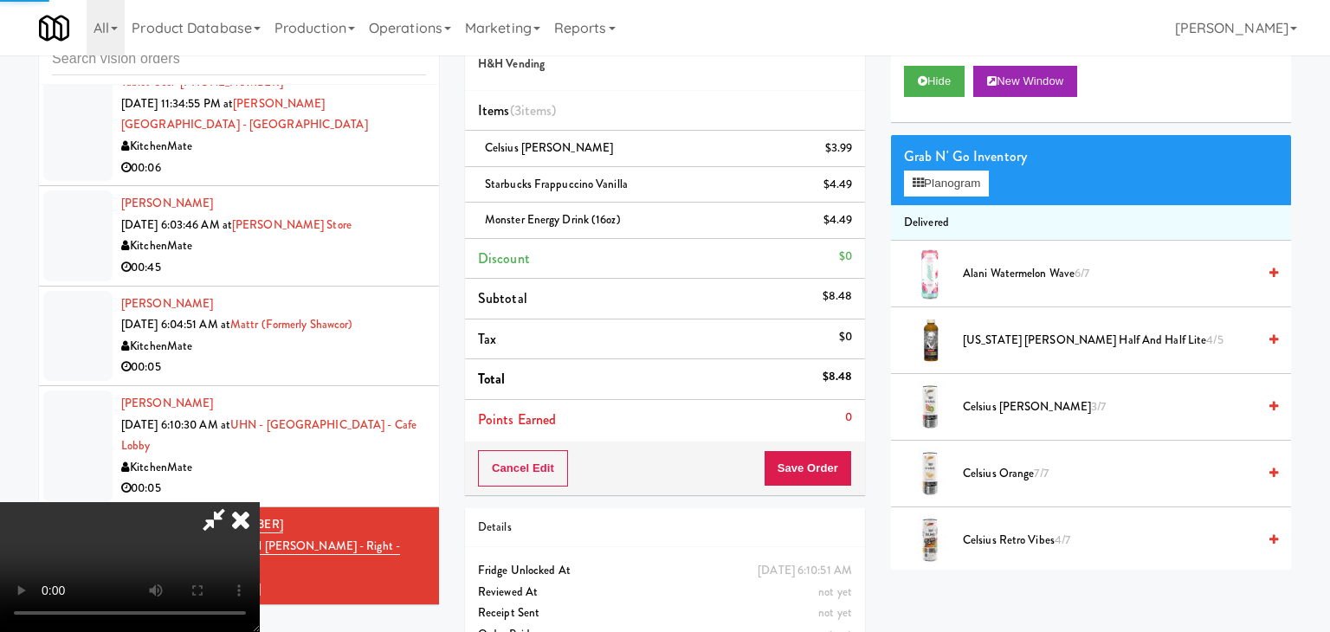
scroll to position [4599, 0]
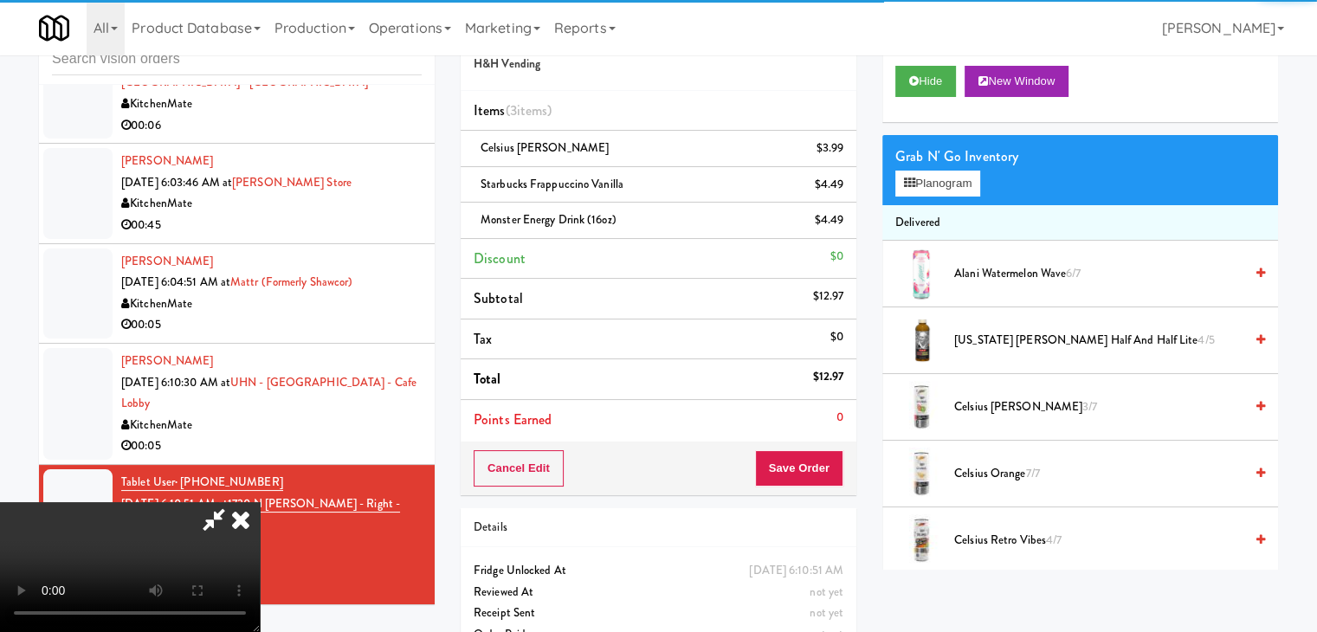
click at [260, 502] on video at bounding box center [130, 567] width 260 height 130
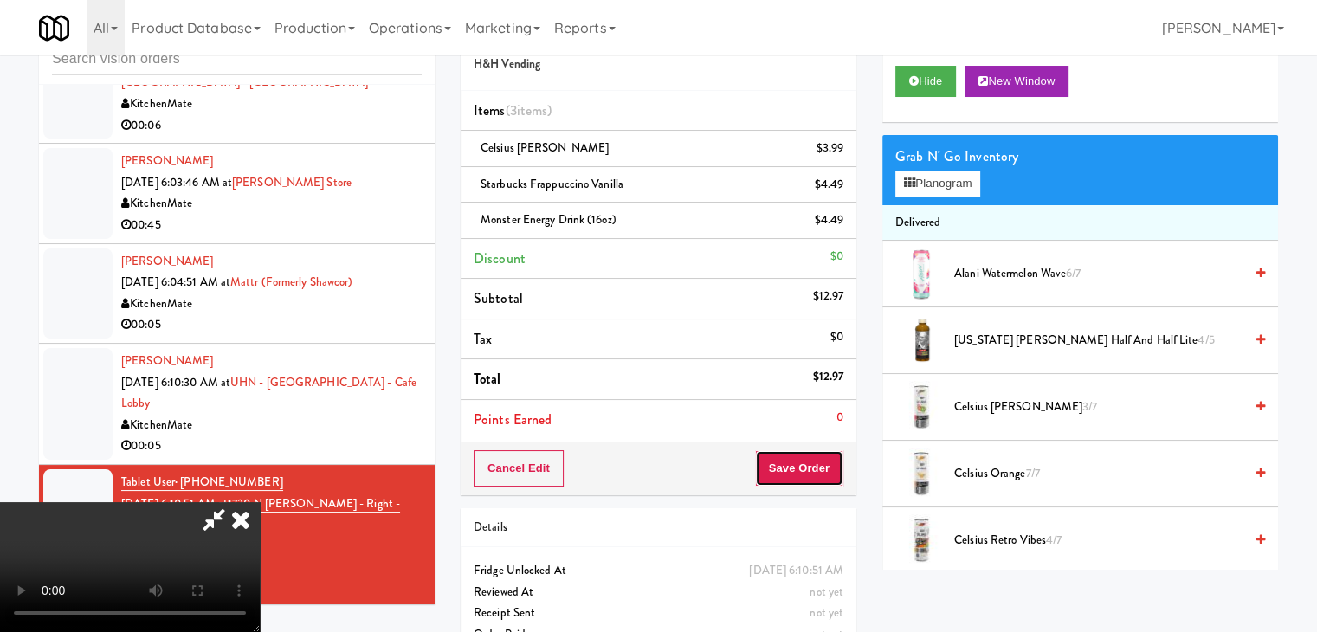
click at [827, 466] on button "Save Order" at bounding box center [799, 468] width 88 height 36
drag, startPoint x: 825, startPoint y: 466, endPoint x: 780, endPoint y: 426, distance: 60.1
click at [824, 466] on button "Save Order" at bounding box center [799, 468] width 88 height 36
click at [785, 429] on div "Order # 2348036 H&H Vending Items (3 items ) Celsius Kiwi Guava $3.99 Starbucks…" at bounding box center [869, 339] width 817 height 665
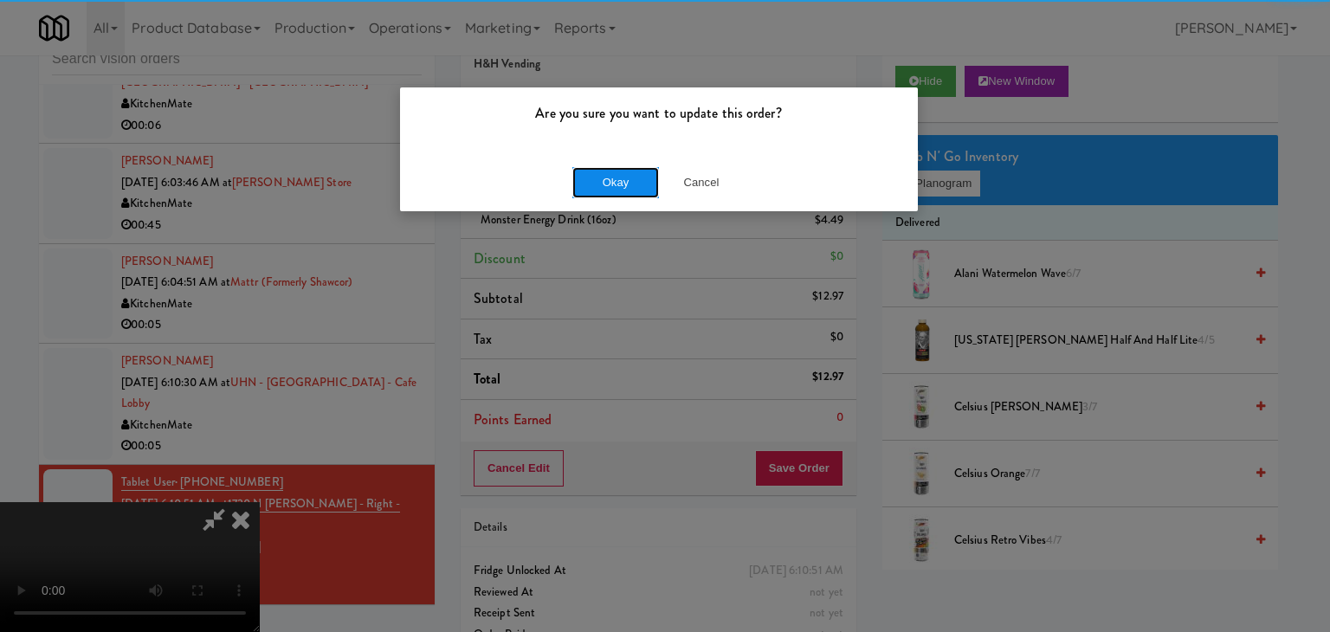
click at [603, 187] on button "Okay" at bounding box center [615, 182] width 87 height 31
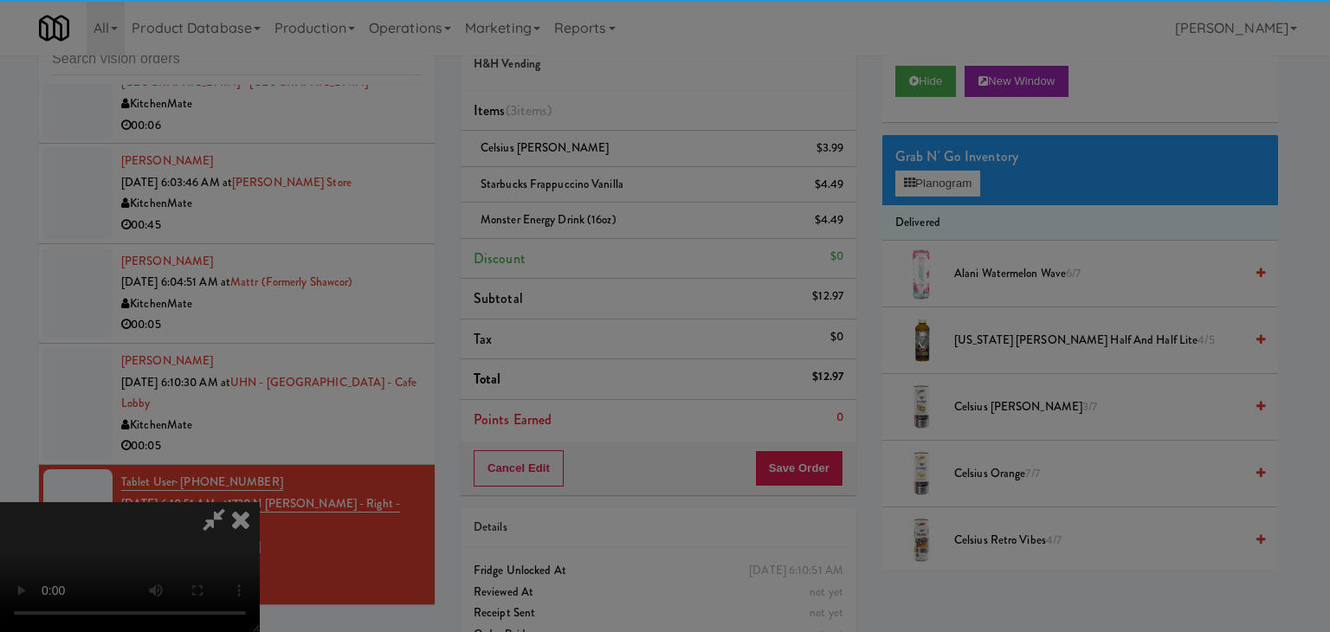
click at [603, 179] on div "Okay Cancel" at bounding box center [659, 150] width 518 height 58
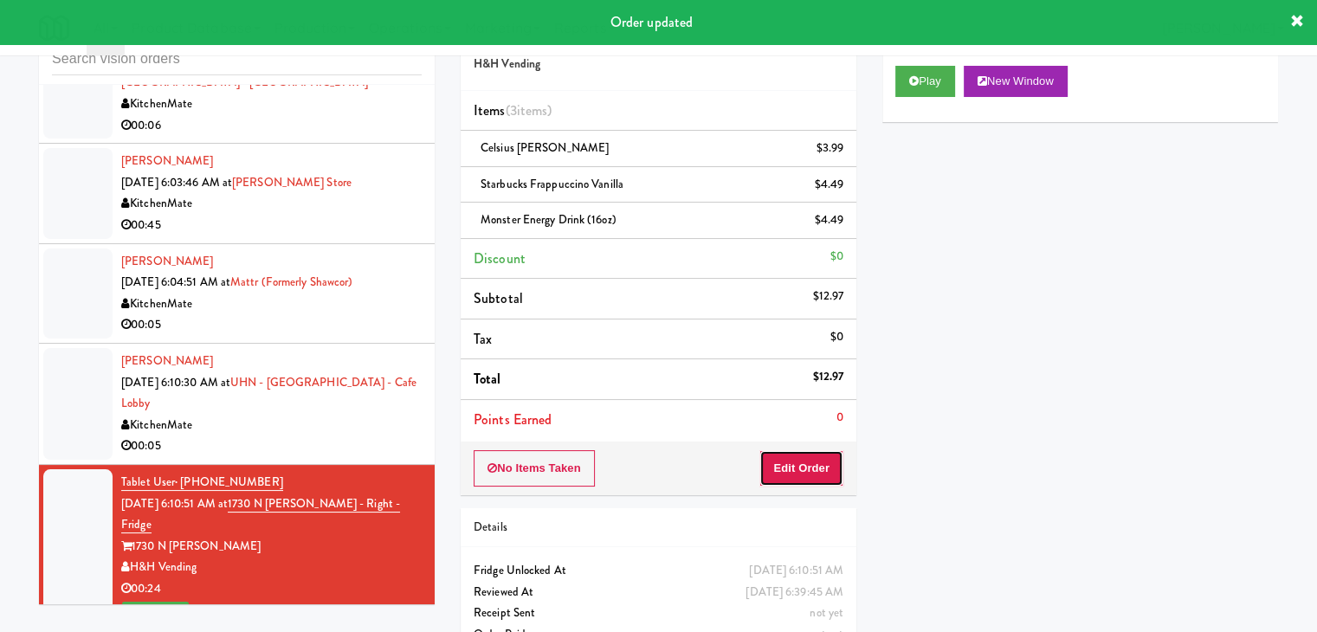
click at [807, 459] on button "Edit Order" at bounding box center [801, 468] width 84 height 36
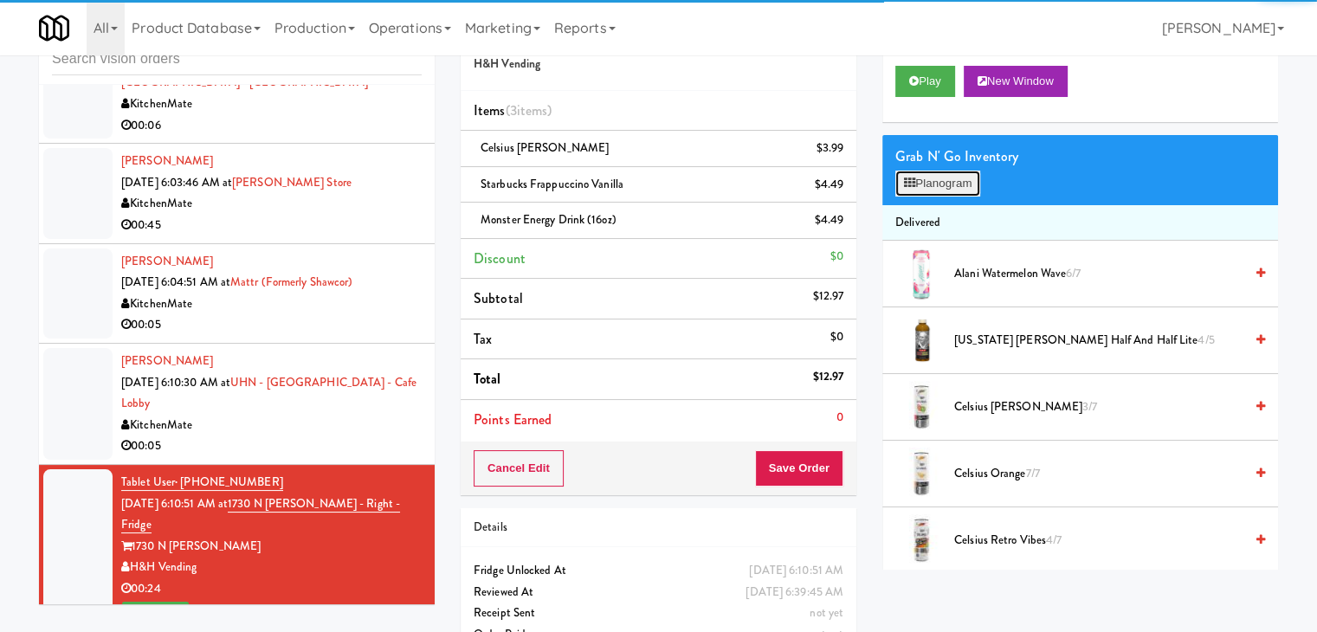
click at [957, 181] on button "Planogram" at bounding box center [937, 184] width 85 height 26
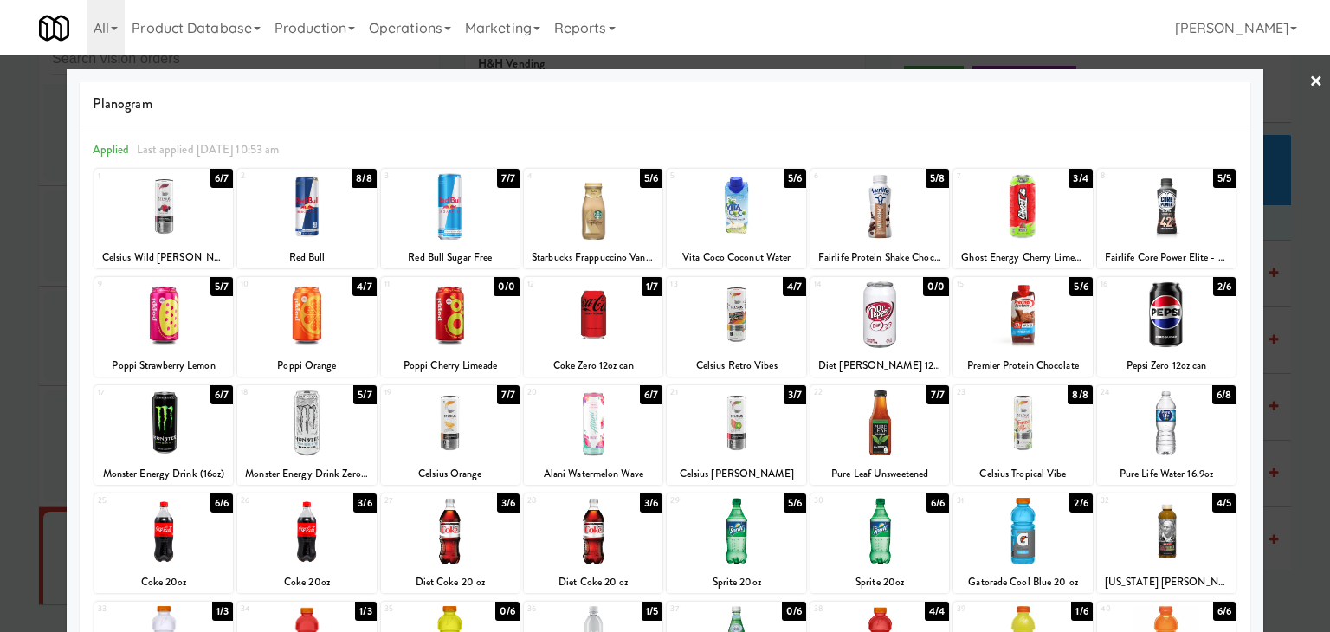
click at [34, 306] on div at bounding box center [665, 316] width 1330 height 632
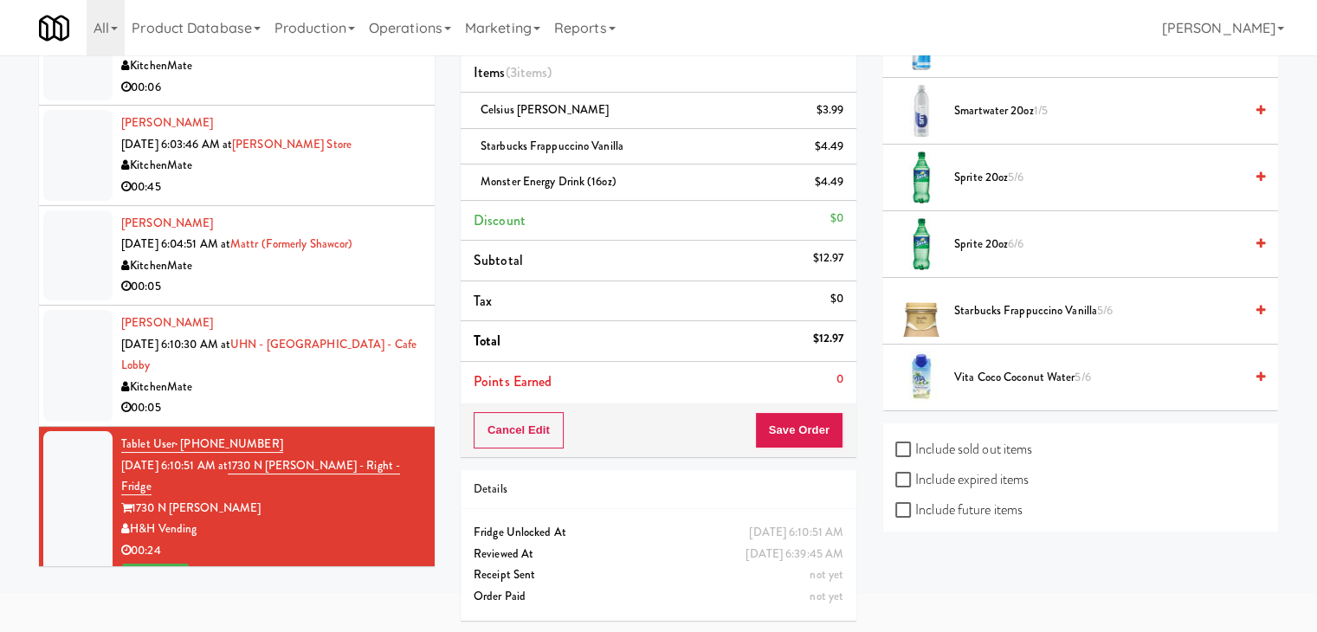
scroll to position [2265, 0]
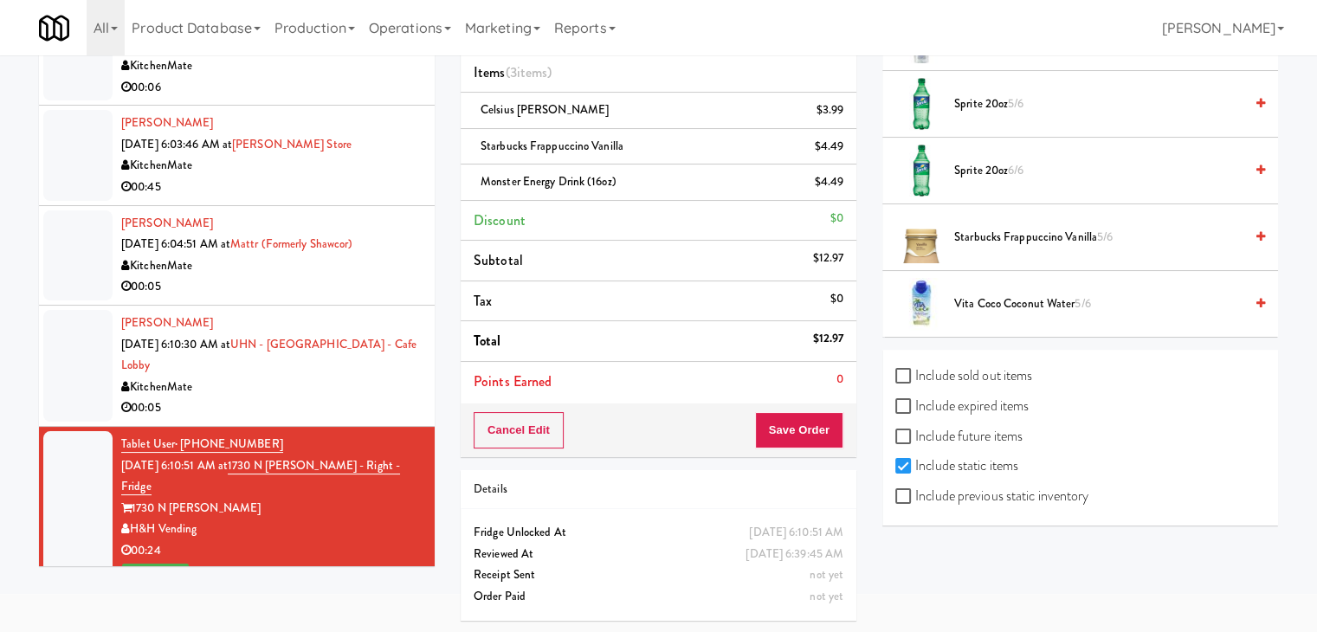
click at [1010, 501] on div "Include previous static inventory" at bounding box center [1080, 498] width 370 height 30
click at [1016, 494] on label "Include previous static inventory" at bounding box center [991, 496] width 193 height 26
click at [915, 494] on input "Include previous static inventory" at bounding box center [905, 497] width 20 height 14
checkbox input "true"
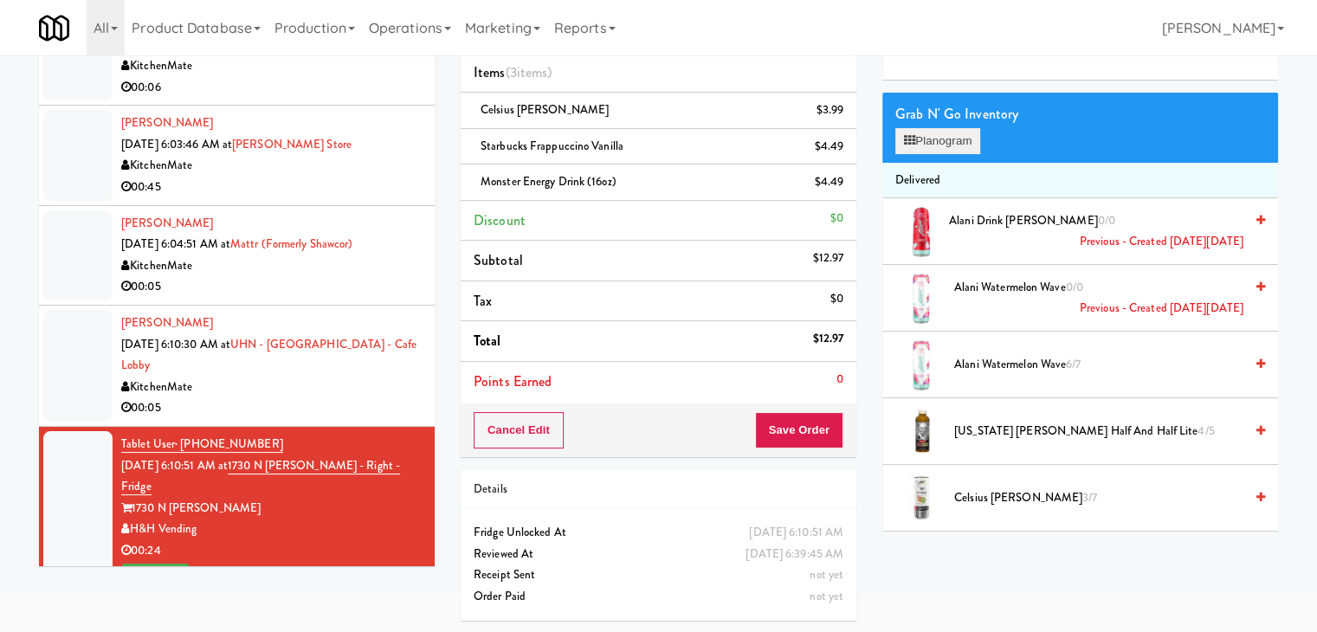
scroll to position [0, 0]
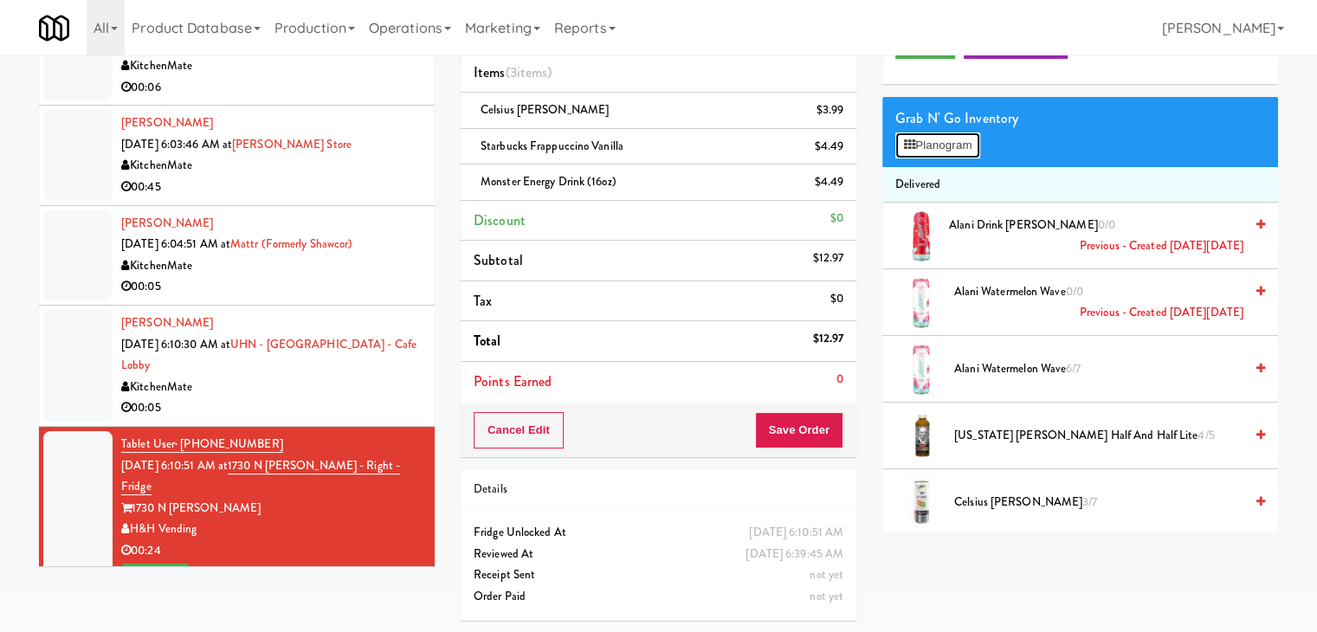
click at [950, 143] on button "Planogram" at bounding box center [937, 145] width 85 height 26
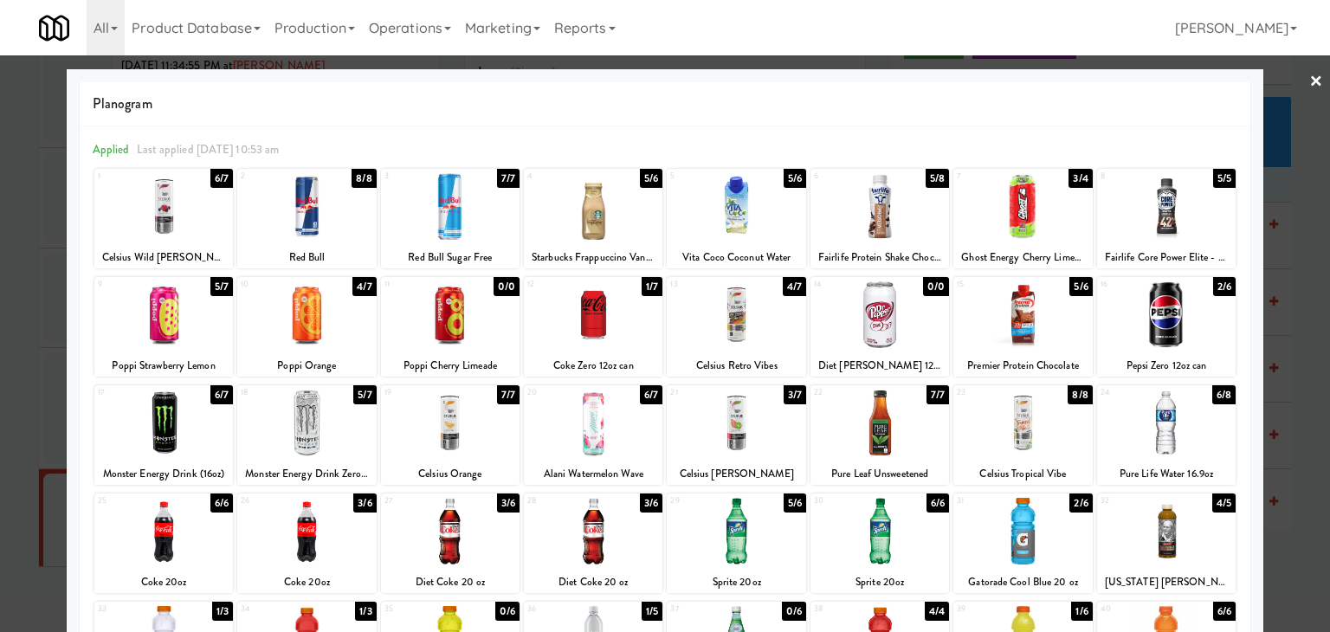
click at [1178, 321] on div at bounding box center [1166, 314] width 139 height 67
drag, startPoint x: 758, startPoint y: 422, endPoint x: 736, endPoint y: 389, distance: 39.4
click at [758, 420] on div at bounding box center [736, 423] width 139 height 67
click at [597, 203] on div at bounding box center [593, 206] width 139 height 67
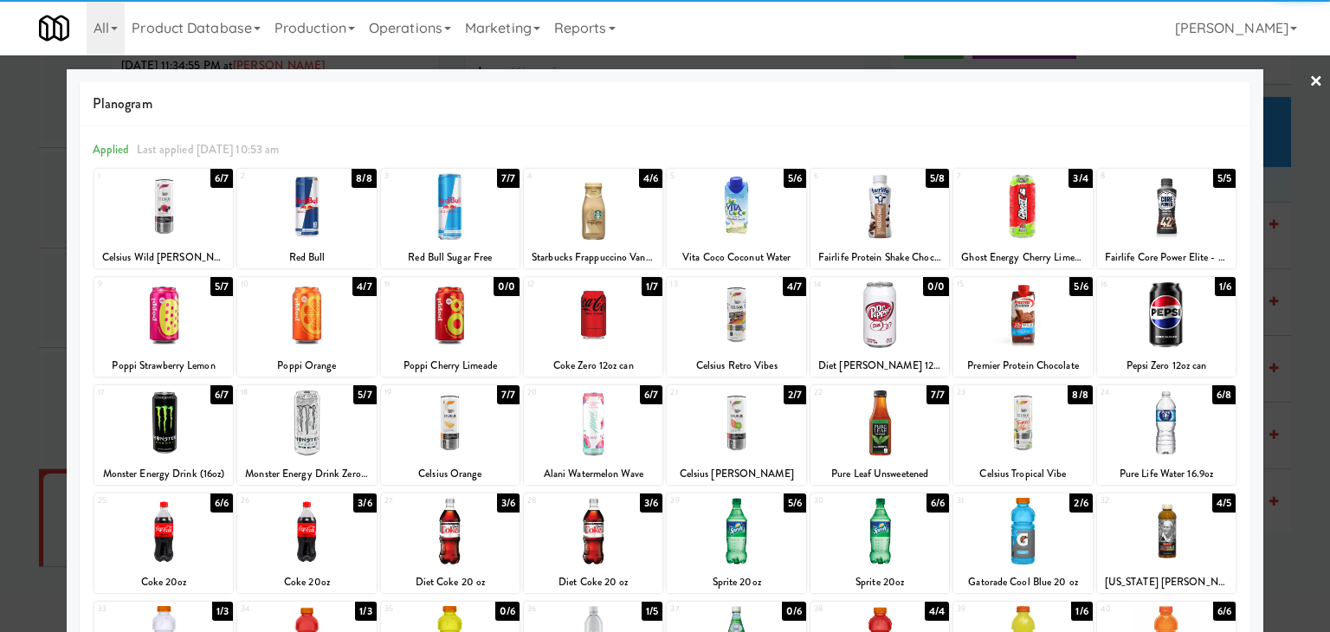
click at [182, 413] on div at bounding box center [163, 423] width 139 height 67
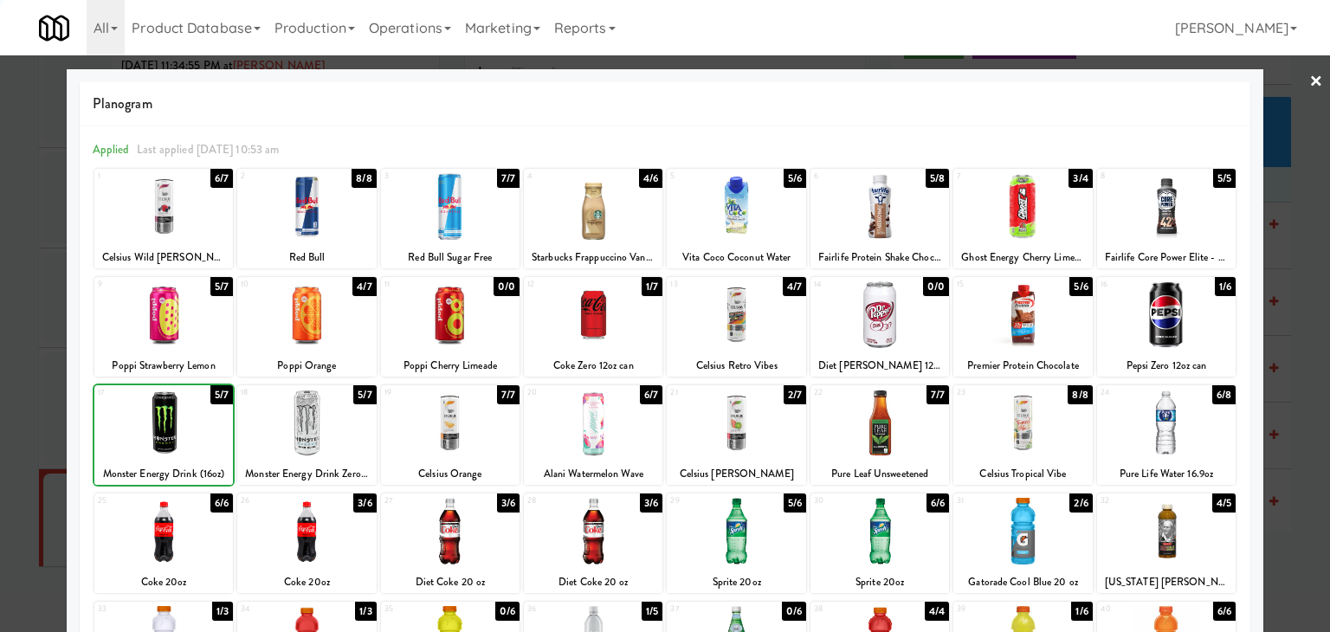
click at [0, 386] on div at bounding box center [665, 316] width 1330 height 632
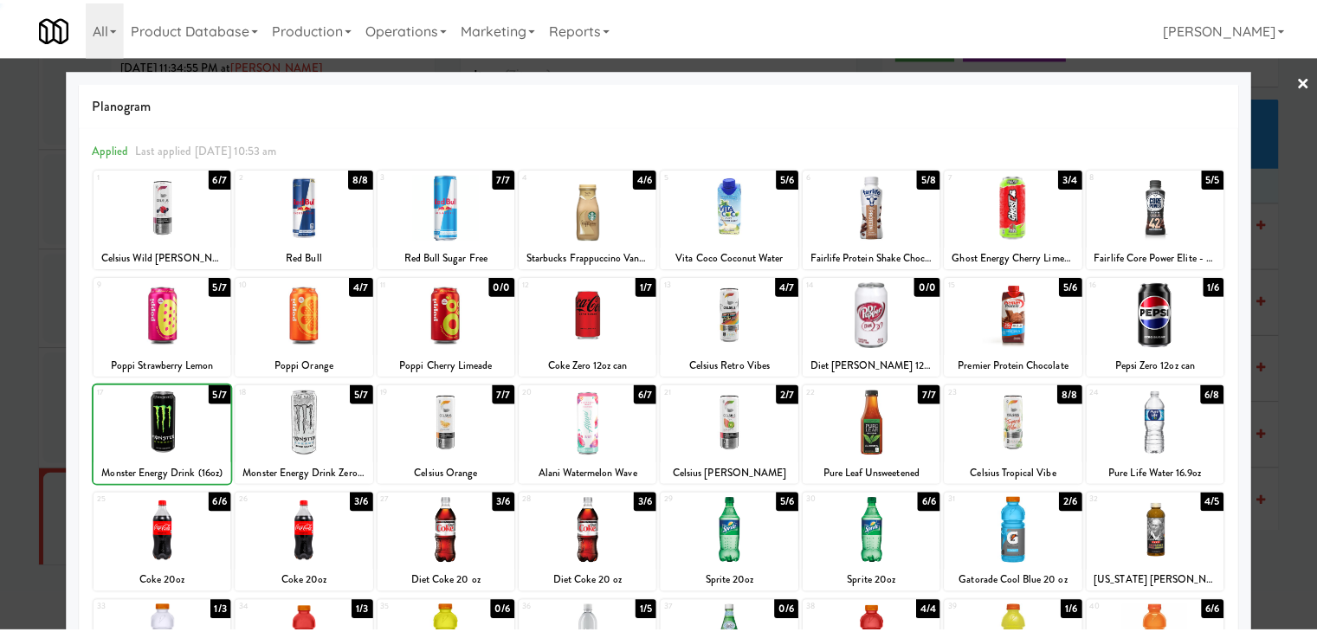
scroll to position [4599, 0]
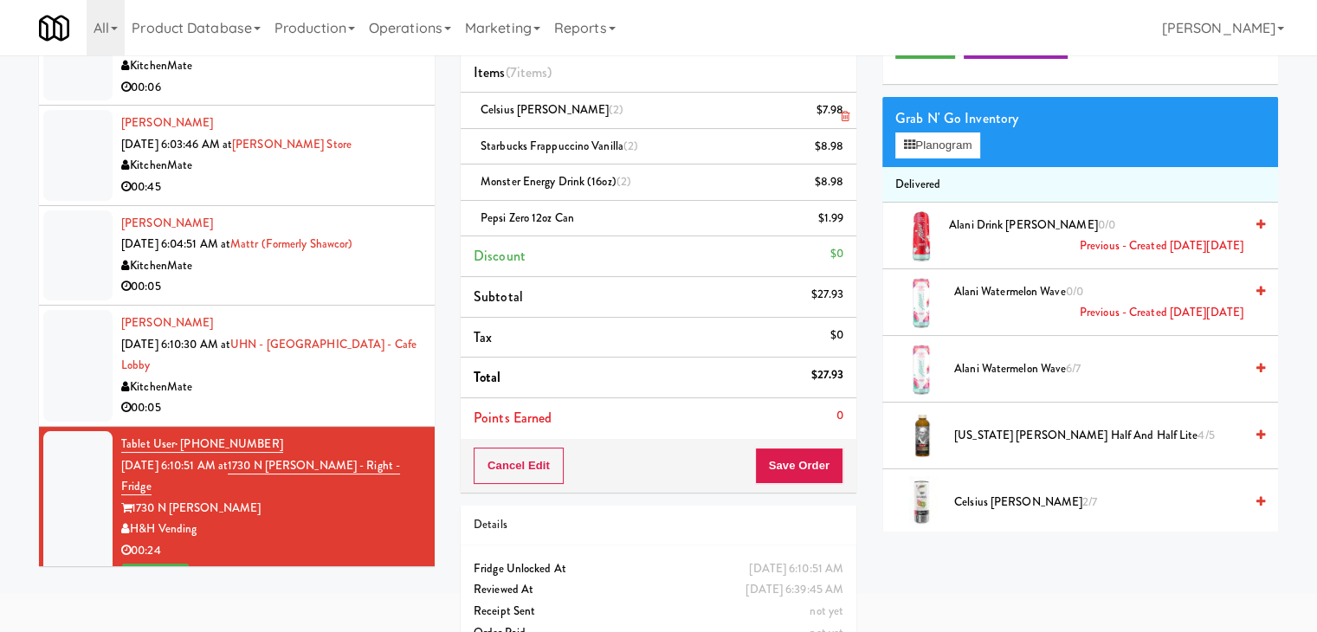
click at [844, 112] on icon at bounding box center [845, 116] width 9 height 11
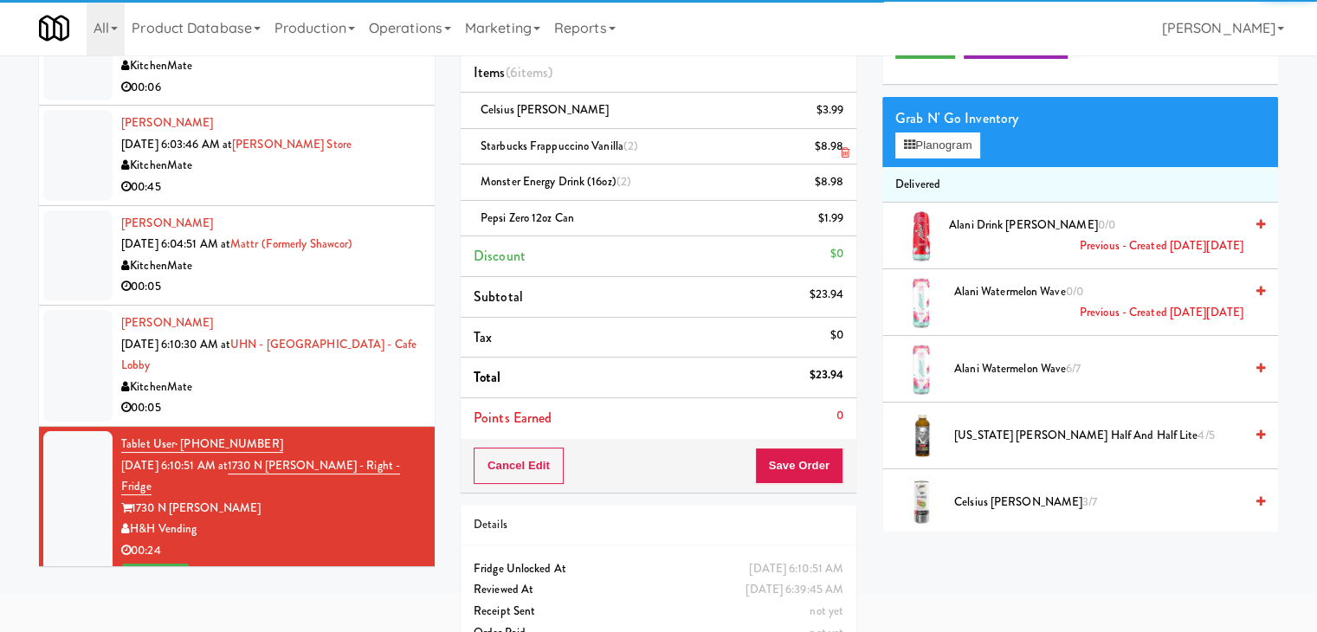
click at [843, 148] on icon at bounding box center [845, 152] width 9 height 11
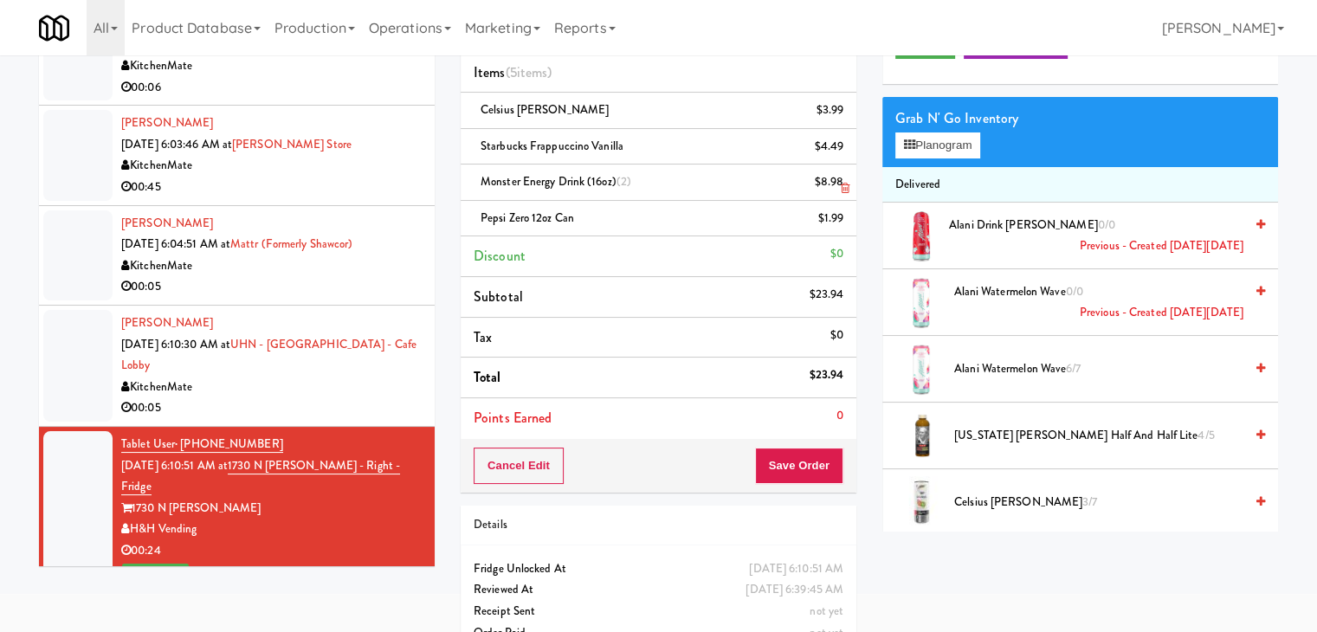
click at [840, 181] on link at bounding box center [842, 189] width 16 height 22
click at [783, 463] on button "Save Order" at bounding box center [799, 466] width 88 height 36
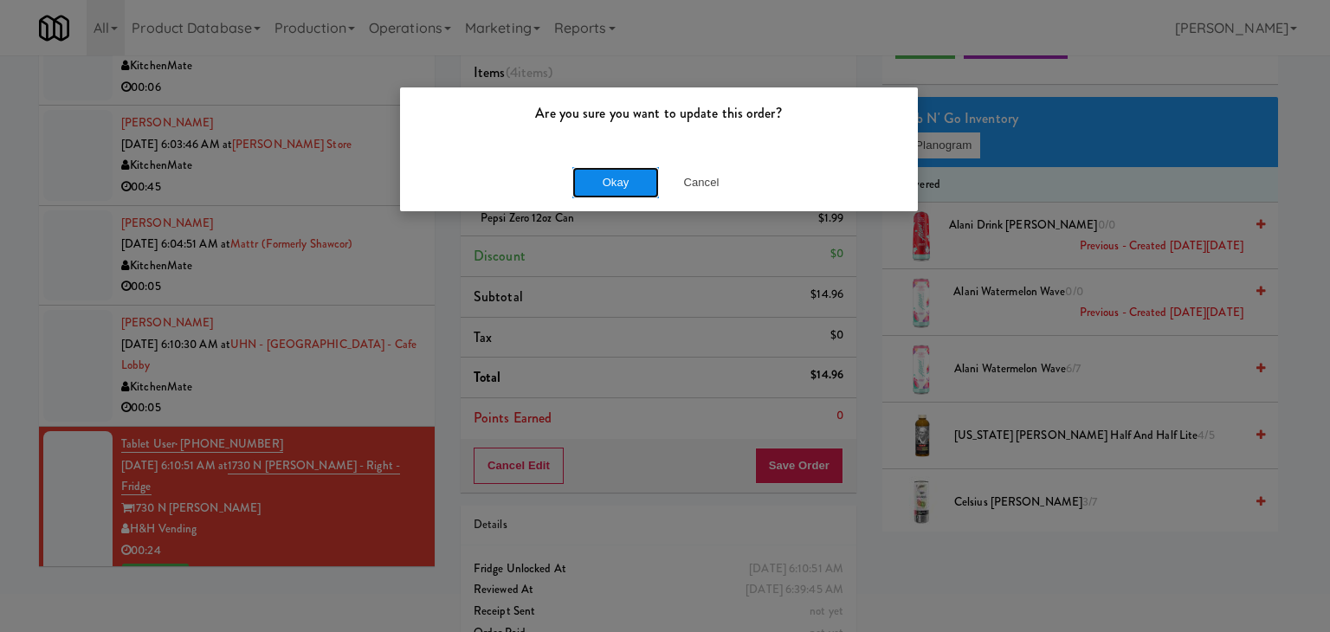
click at [617, 171] on button "Okay" at bounding box center [615, 182] width 87 height 31
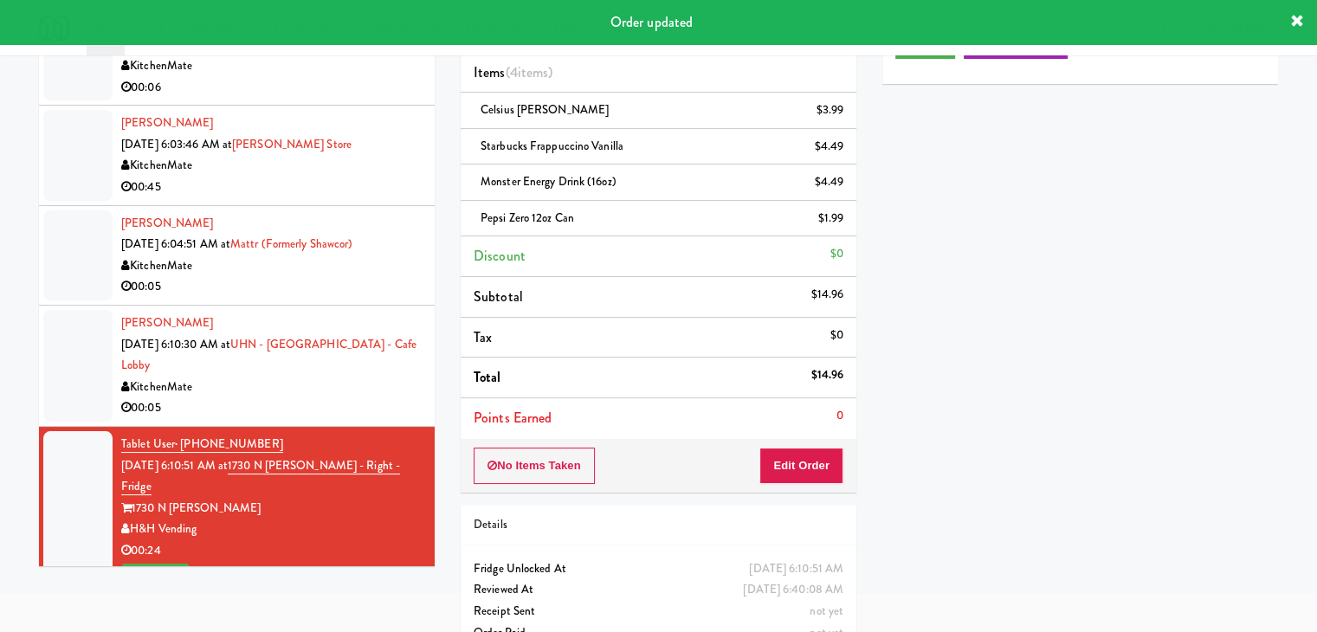
click at [315, 377] on div "KitchenMate" at bounding box center [271, 388] width 300 height 22
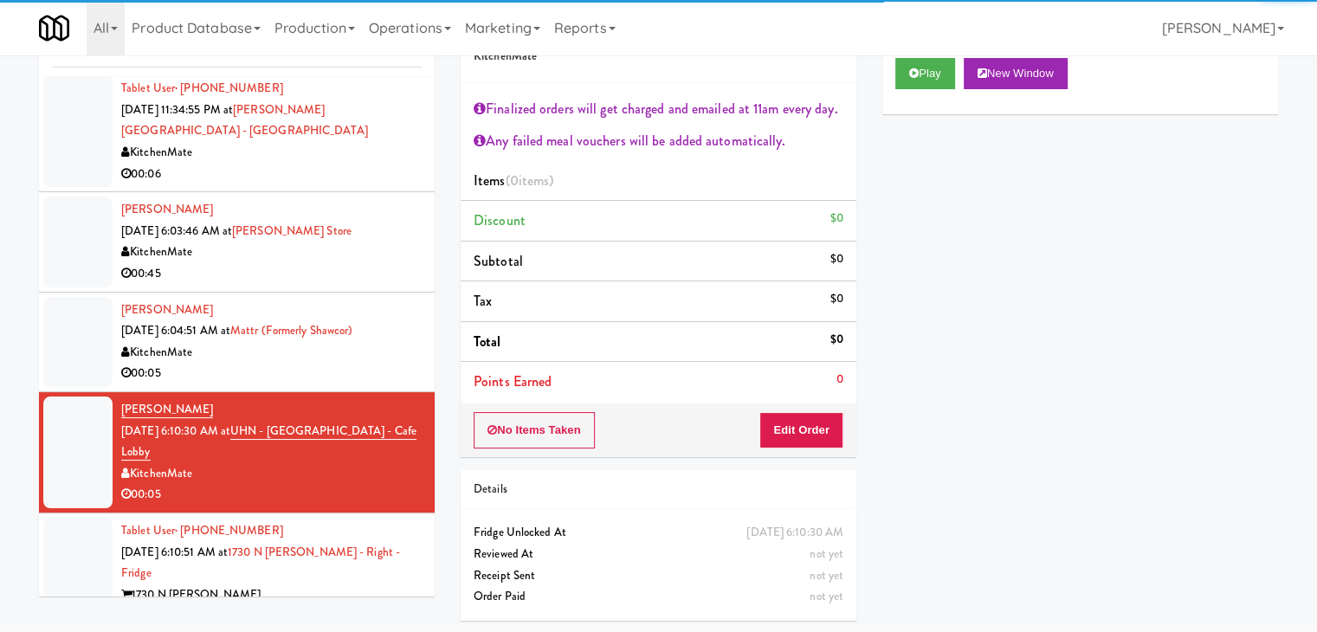
scroll to position [4512, 0]
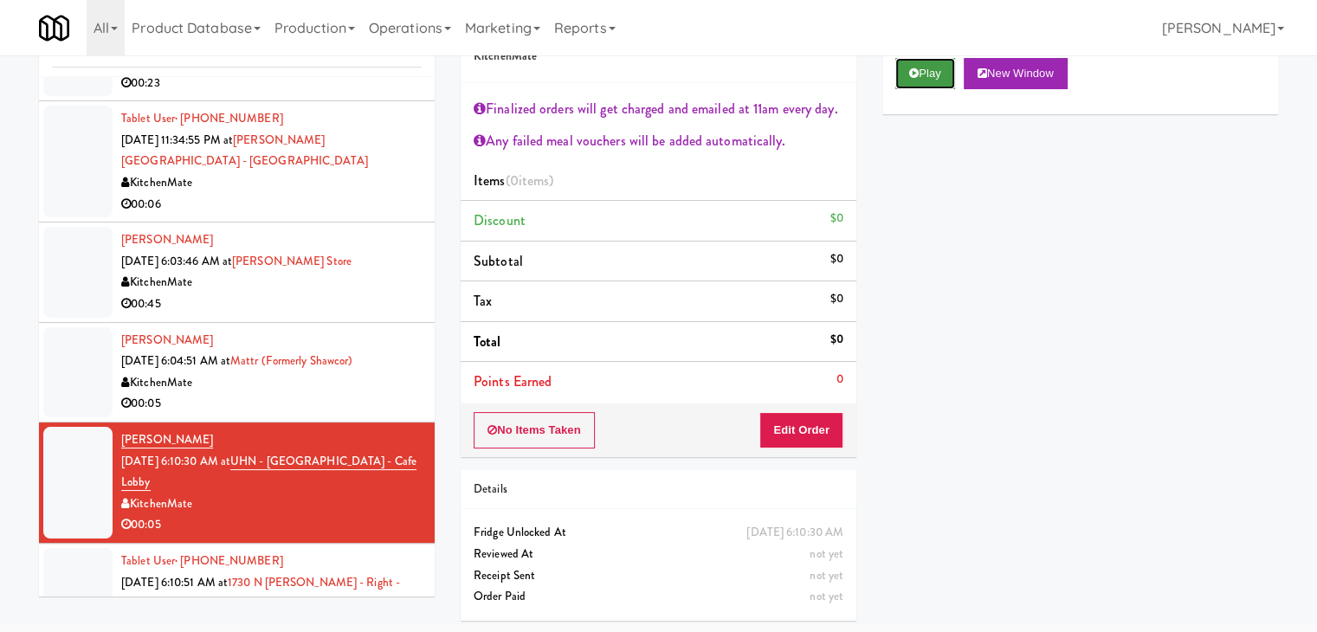
click at [941, 58] on button "Play" at bounding box center [925, 73] width 60 height 31
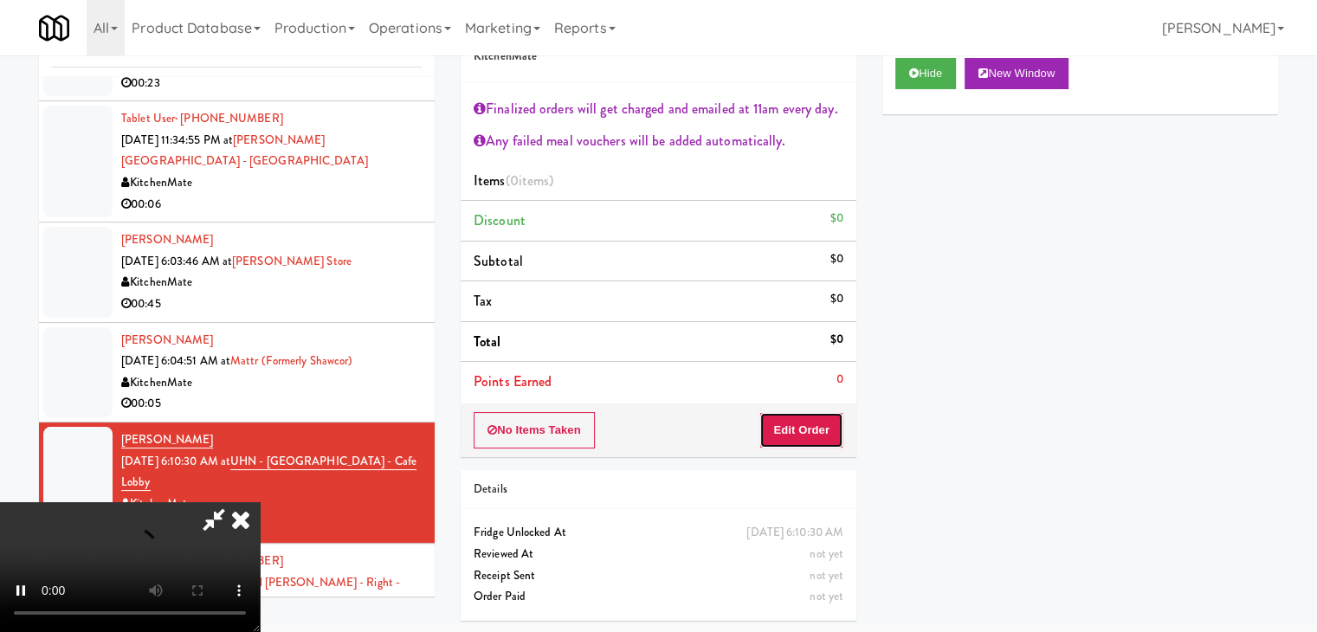
click at [806, 415] on button "Edit Order" at bounding box center [801, 430] width 84 height 36
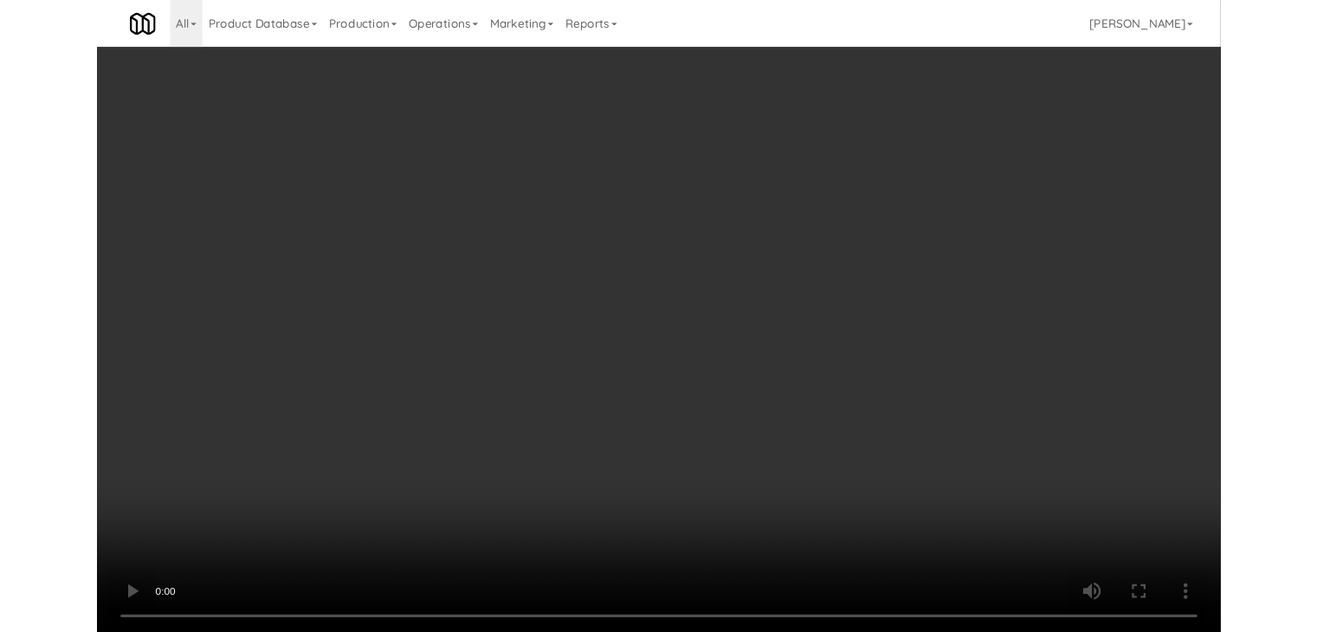
scroll to position [4209, 0]
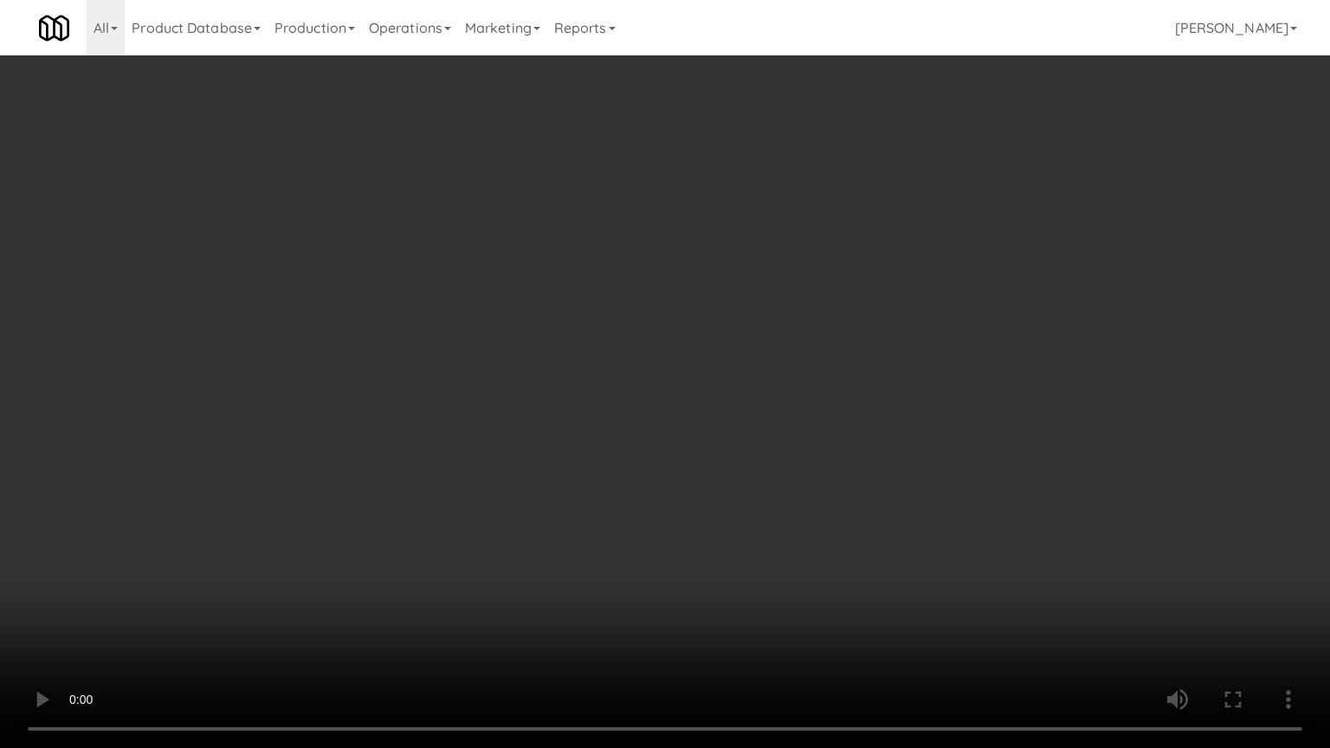
click at [727, 537] on video at bounding box center [665, 374] width 1330 height 748
click at [710, 611] on video at bounding box center [665, 374] width 1330 height 748
click at [764, 568] on video at bounding box center [665, 374] width 1330 height 748
click at [768, 568] on video at bounding box center [665, 374] width 1330 height 748
click at [777, 563] on video at bounding box center [665, 374] width 1330 height 748
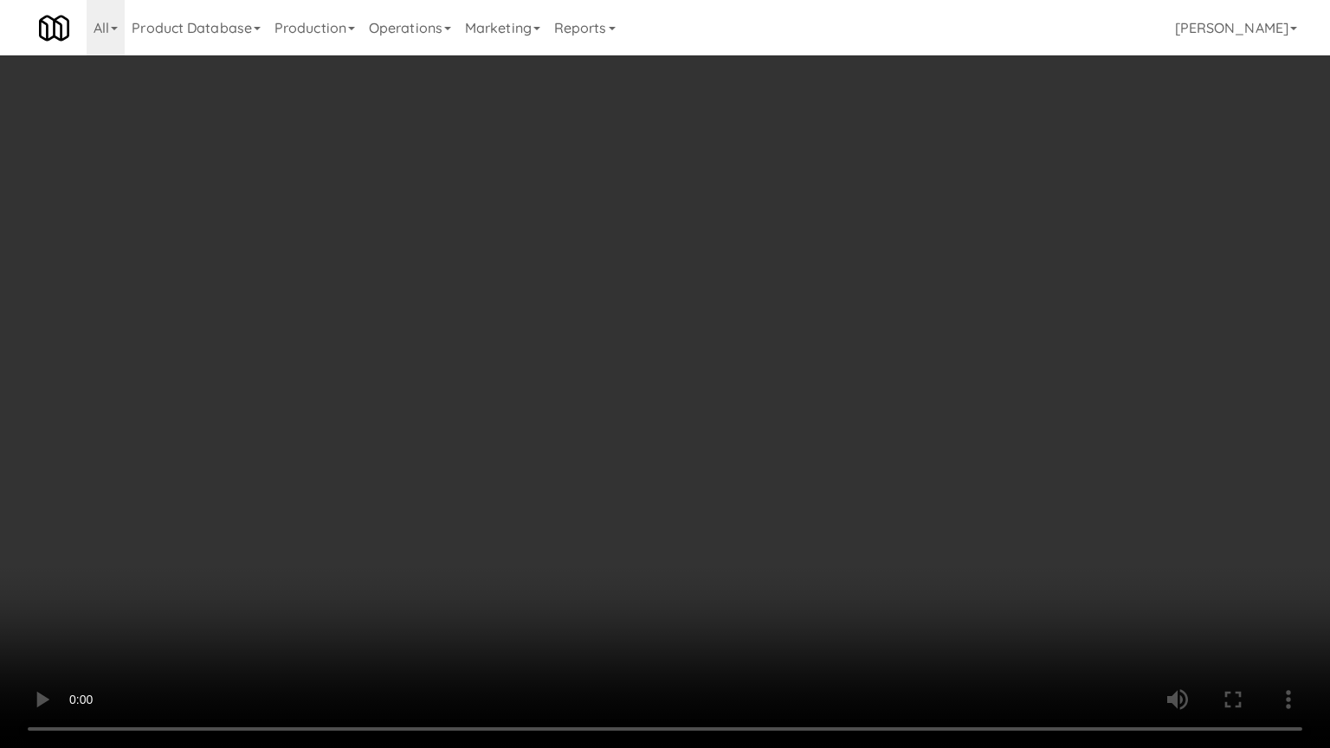
click at [797, 623] on video at bounding box center [665, 374] width 1330 height 748
click at [798, 623] on video at bounding box center [665, 374] width 1330 height 748
drag, startPoint x: 798, startPoint y: 623, endPoint x: 870, endPoint y: 441, distance: 195.5
click at [798, 622] on video at bounding box center [665, 374] width 1330 height 748
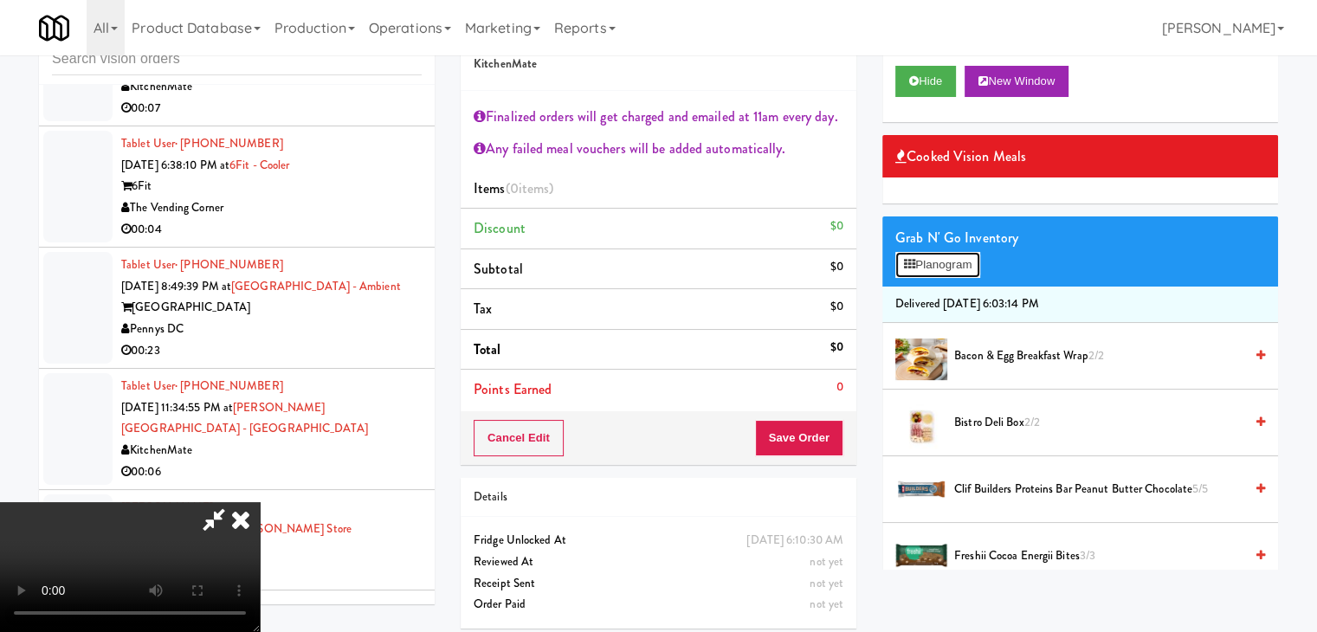
click at [964, 266] on button "Planogram" at bounding box center [937, 265] width 85 height 26
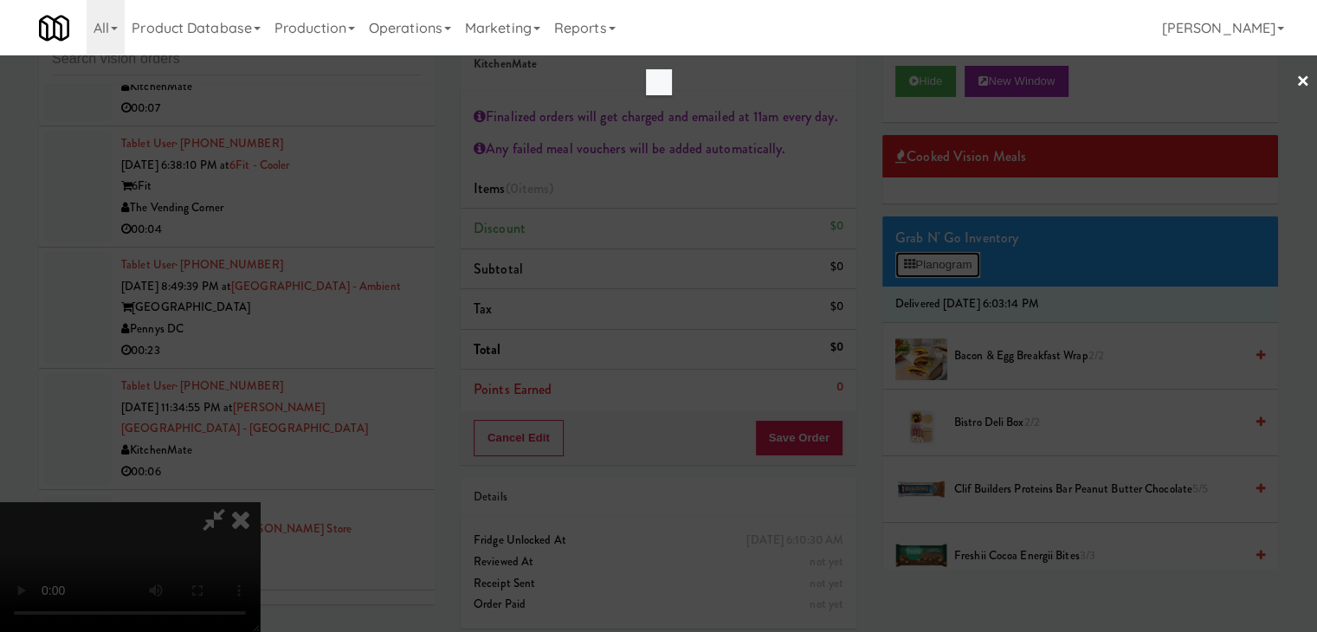
scroll to position [4209, 0]
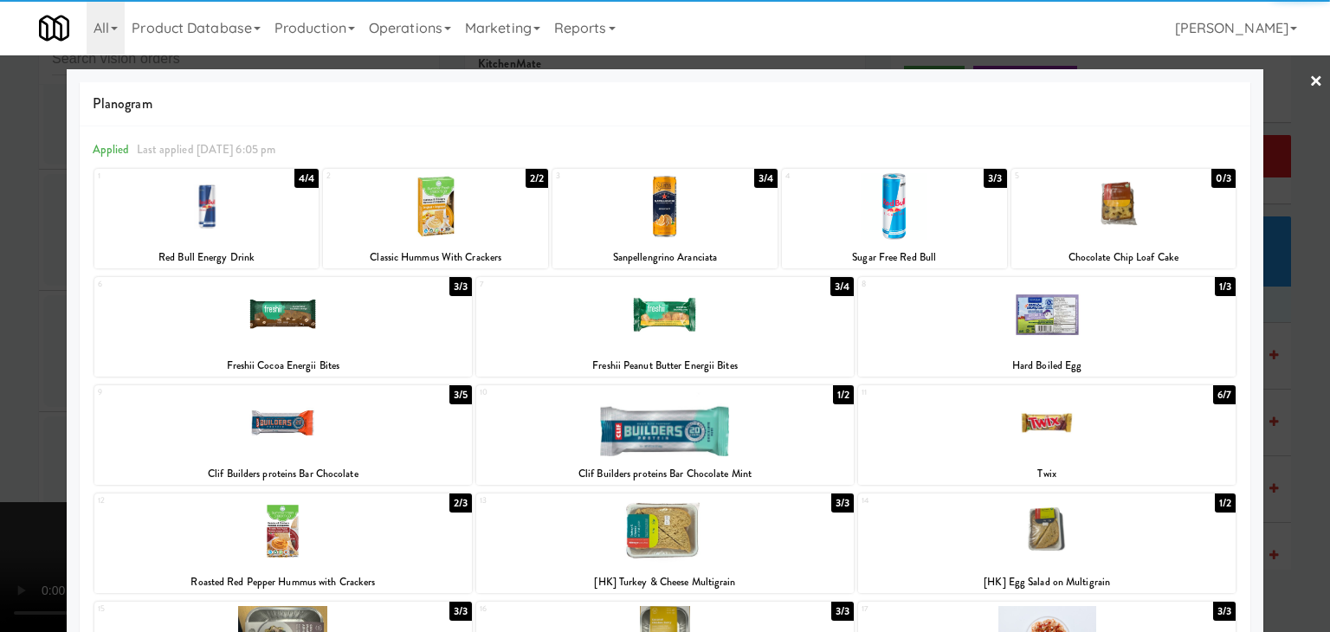
click at [997, 326] on div at bounding box center [1047, 314] width 378 height 67
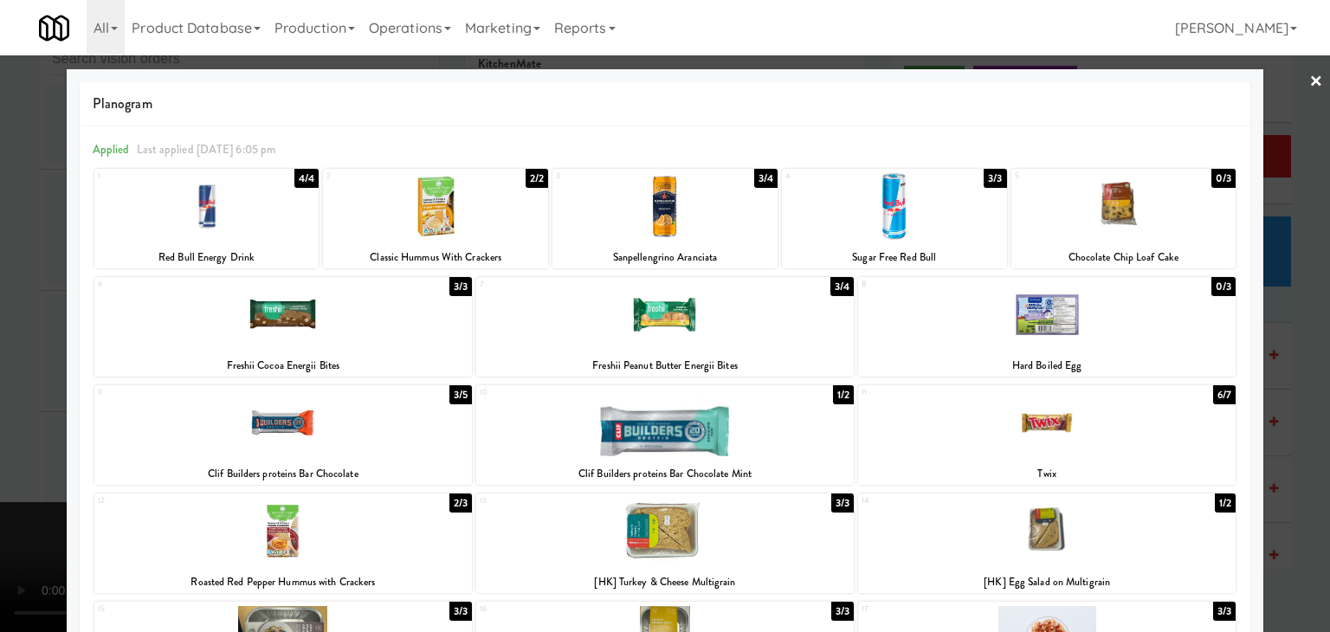
drag, startPoint x: 2, startPoint y: 328, endPoint x: 199, endPoint y: 334, distance: 197.5
click at [7, 328] on div at bounding box center [665, 316] width 1330 height 632
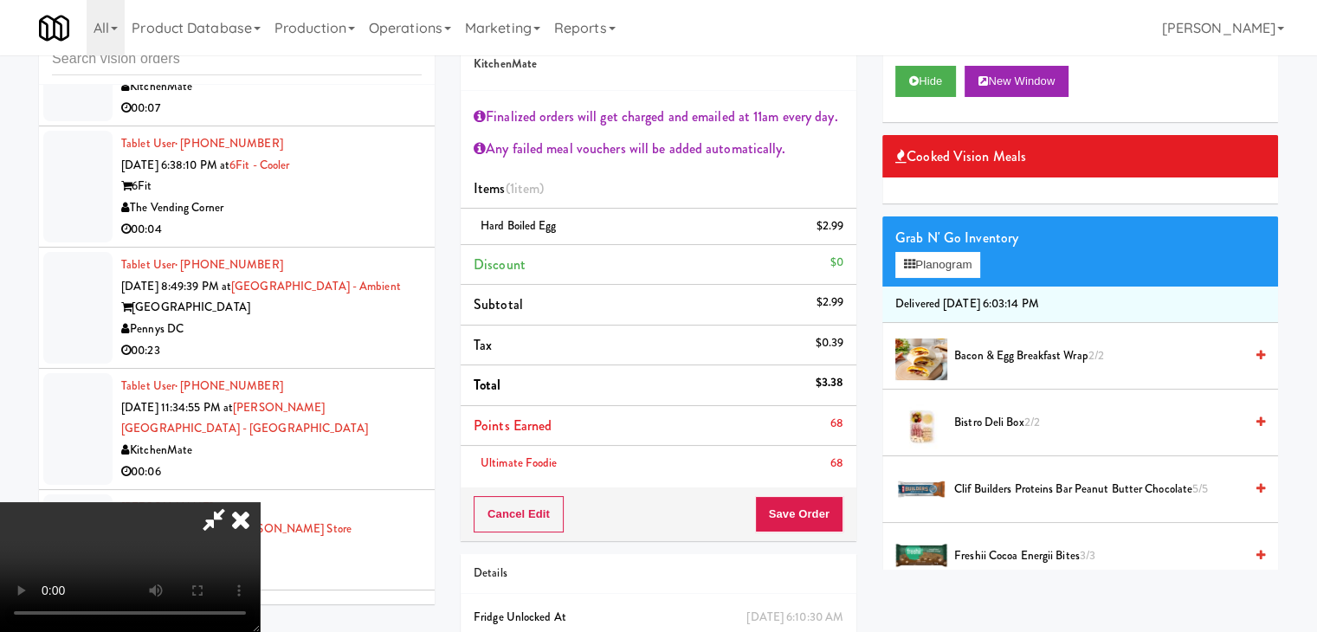
drag, startPoint x: 839, startPoint y: 507, endPoint x: 810, endPoint y: 507, distance: 28.6
click at [824, 507] on div "Cancel Edit Save Order" at bounding box center [659, 514] width 396 height 54
click at [809, 507] on button "Save Order" at bounding box center [799, 514] width 88 height 36
click at [804, 507] on button "Save Order" at bounding box center [799, 514] width 88 height 36
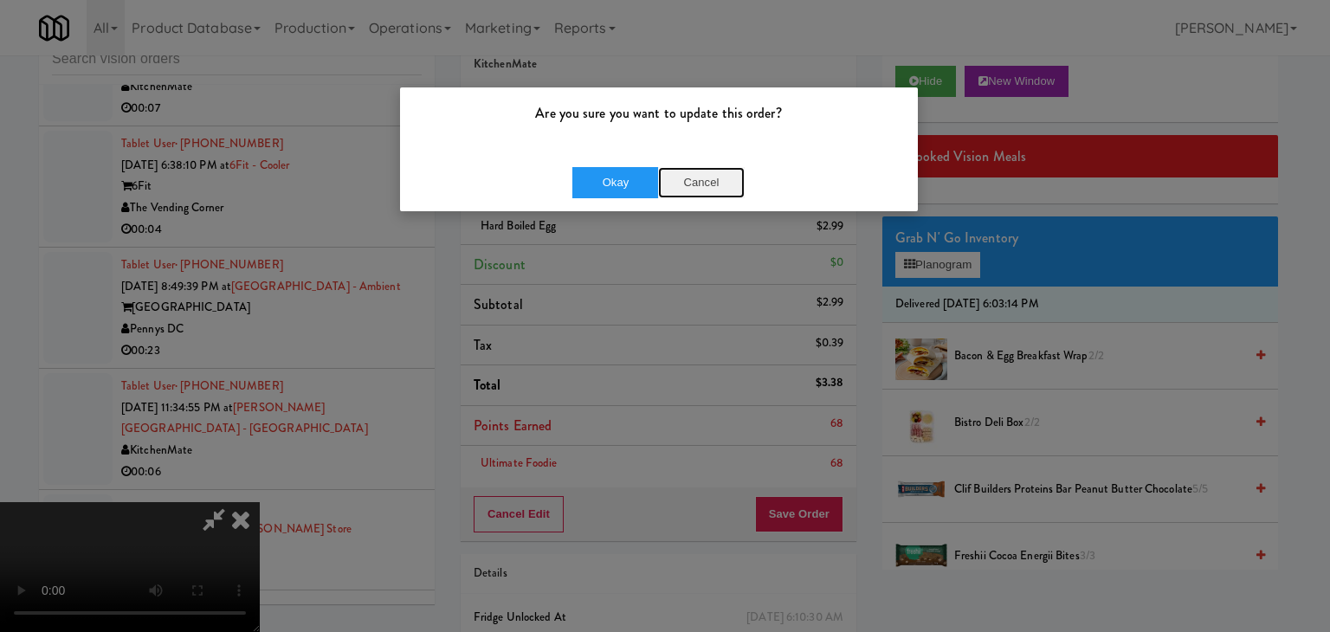
click at [698, 188] on button "Cancel" at bounding box center [701, 182] width 87 height 31
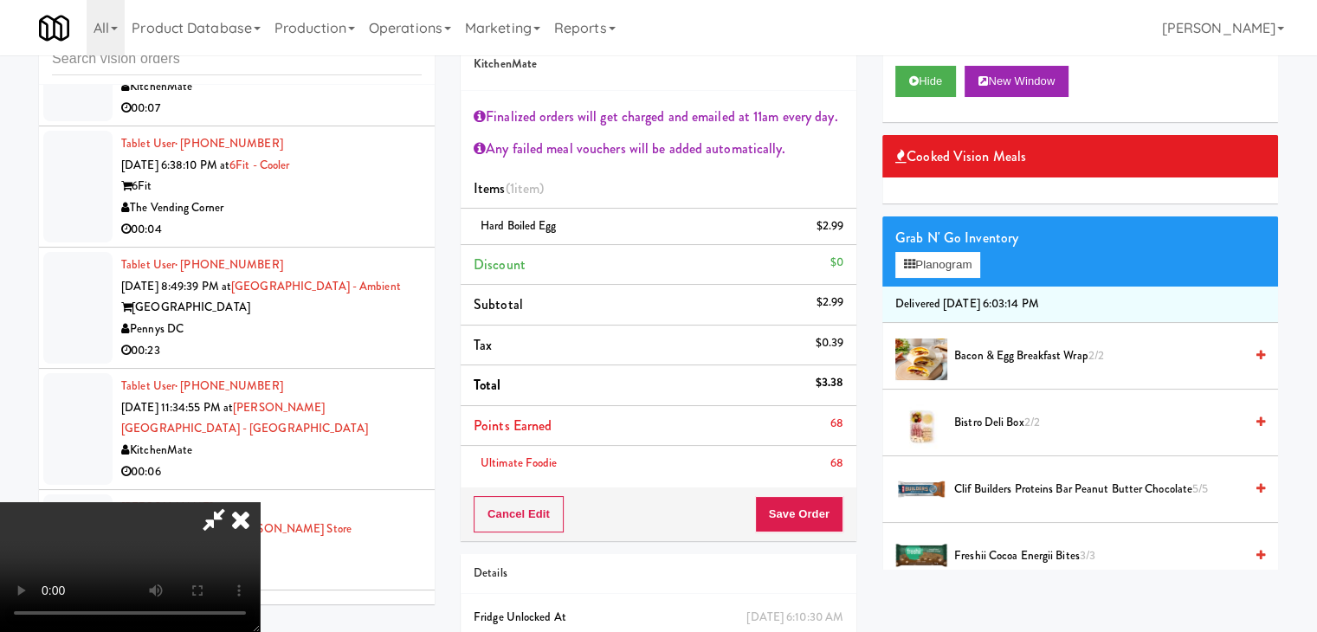
click at [260, 502] on video at bounding box center [130, 567] width 260 height 130
drag, startPoint x: 862, startPoint y: 520, endPoint x: 828, endPoint y: 517, distance: 33.9
click at [828, 517] on div "Order # 66556232 KitchenMate Finalized orders will get charged and emailed at 1…" at bounding box center [659, 362] width 422 height 711
click at [827, 517] on button "Save Order" at bounding box center [799, 514] width 88 height 36
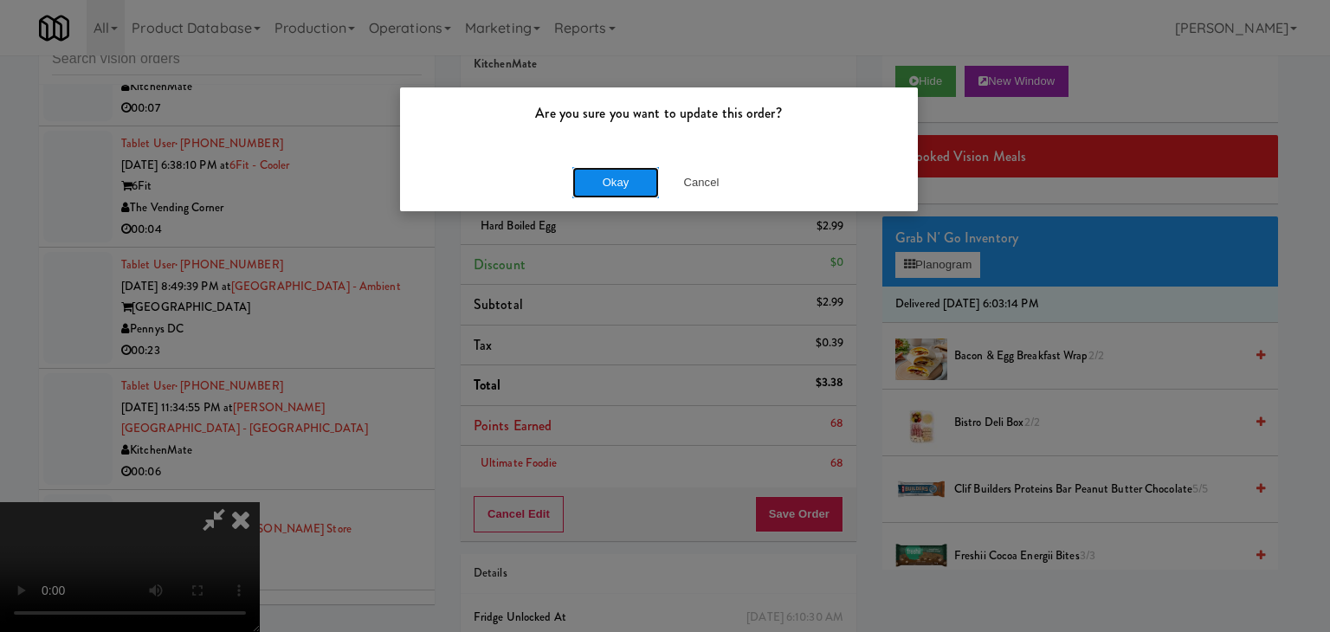
drag, startPoint x: 629, startPoint y: 190, endPoint x: 629, endPoint y: 179, distance: 10.4
click at [629, 184] on button "Okay" at bounding box center [615, 182] width 87 height 31
click at [629, 179] on button "Okay" at bounding box center [615, 182] width 87 height 31
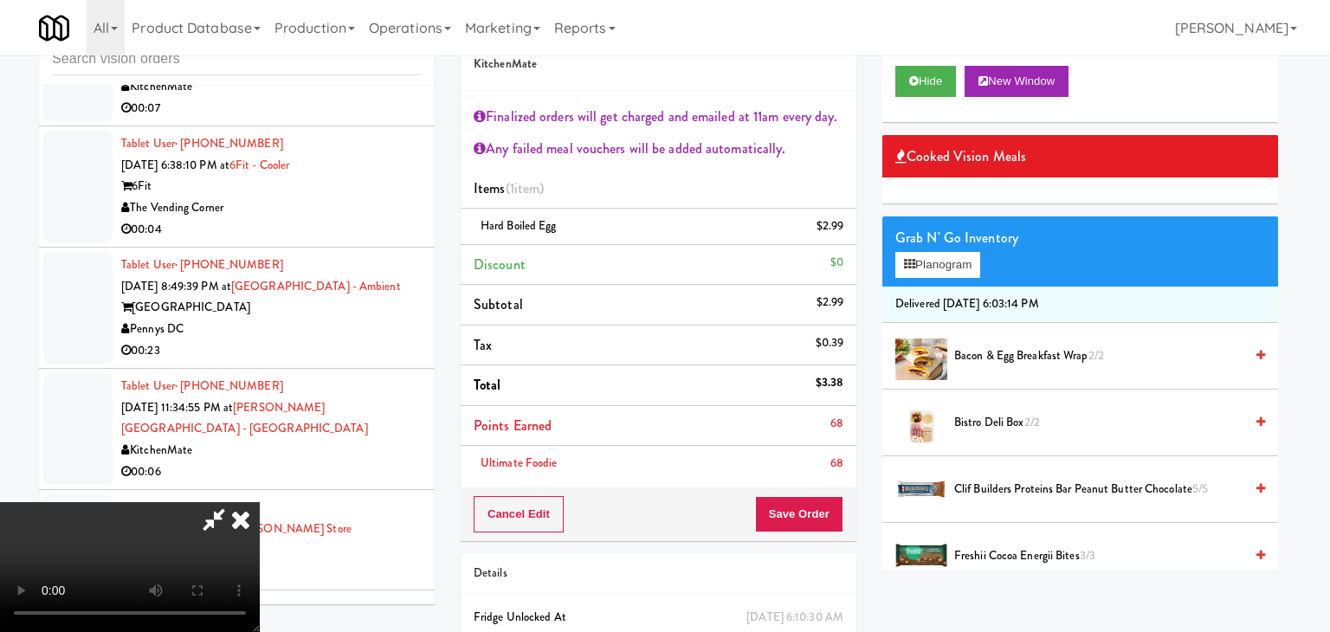
click at [629, 177] on div at bounding box center [665, 316] width 1330 height 632
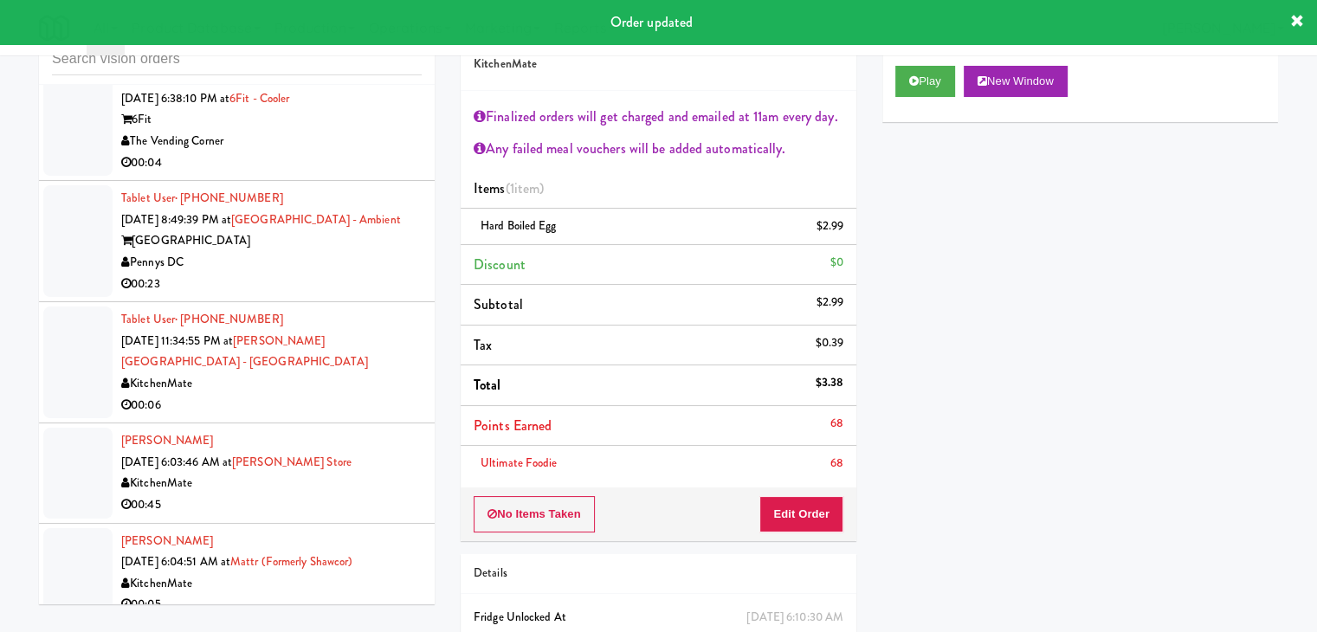
scroll to position [4425, 0]
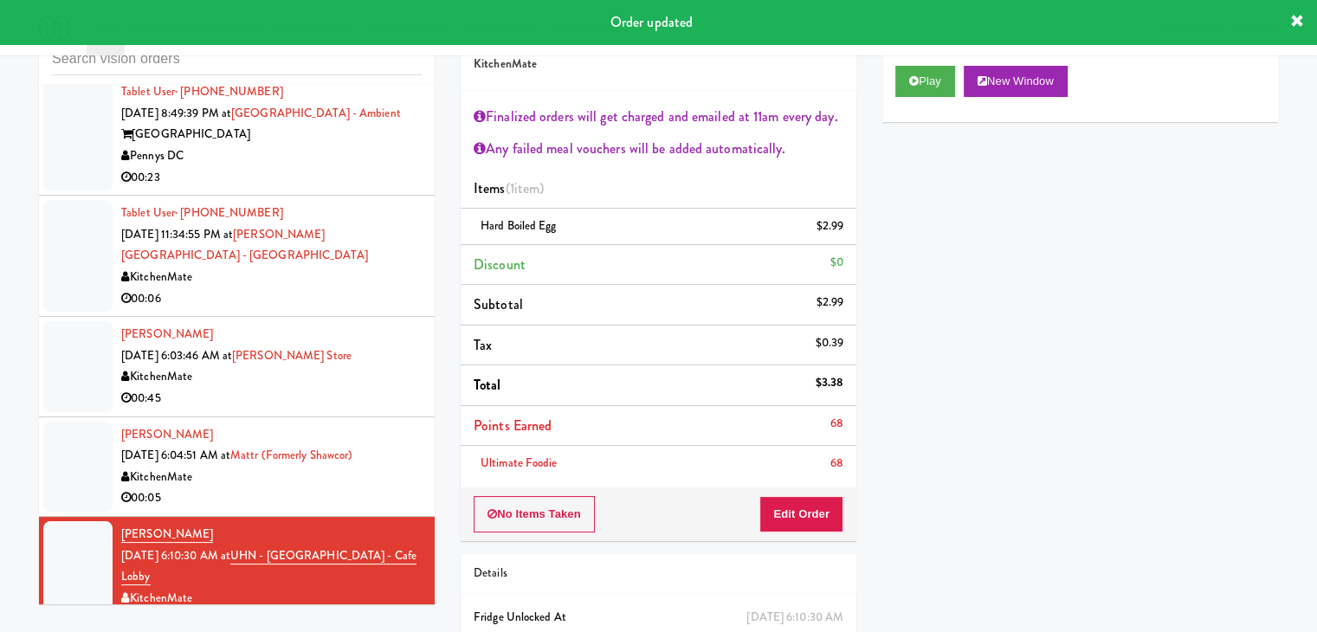
click at [388, 487] on div "00:05" at bounding box center [271, 498] width 300 height 22
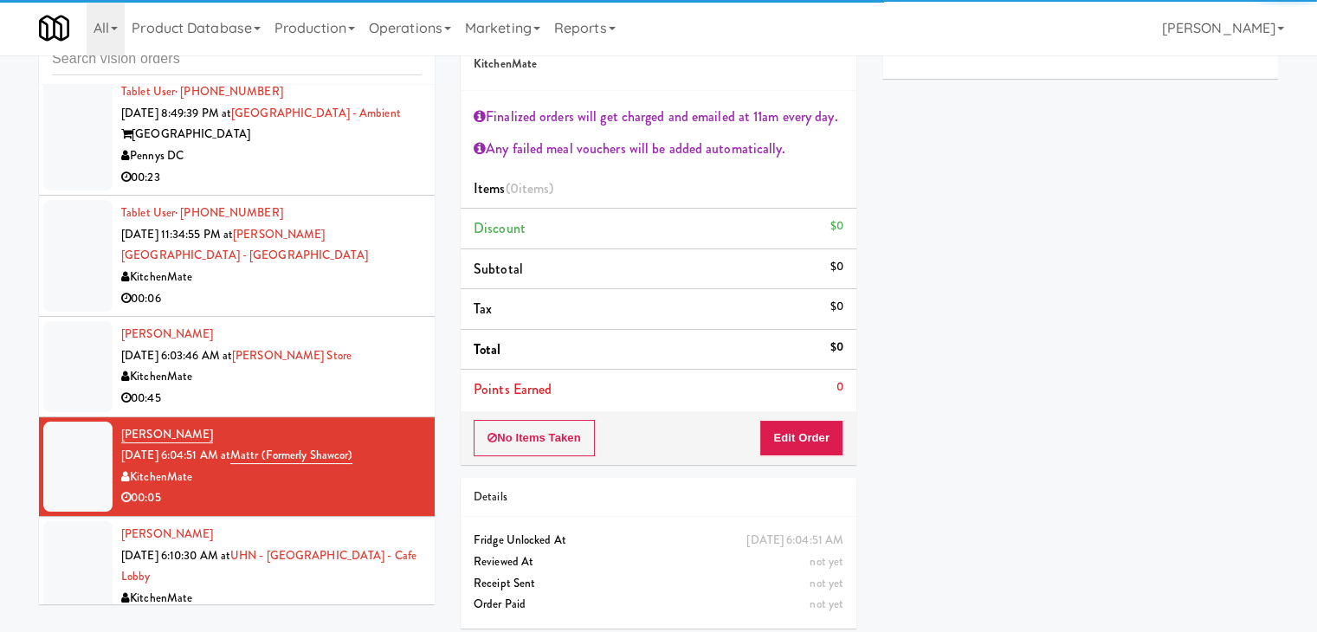
click at [375, 388] on div "00:45" at bounding box center [271, 399] width 300 height 22
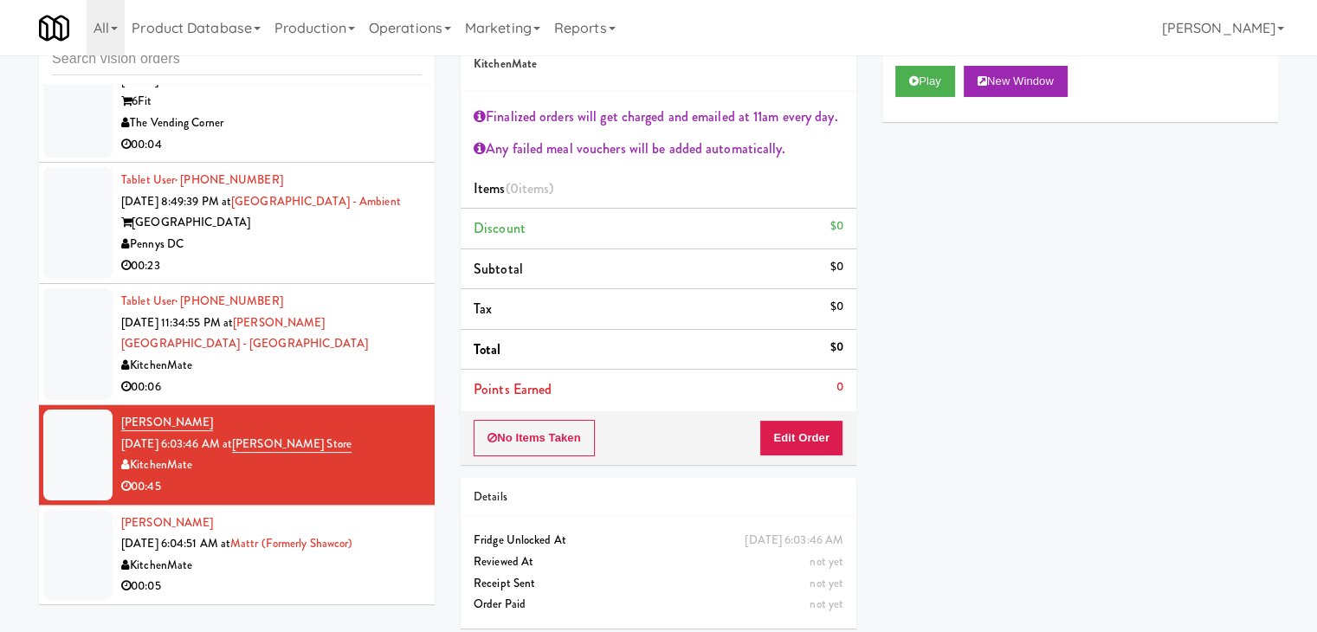
scroll to position [4252, 0]
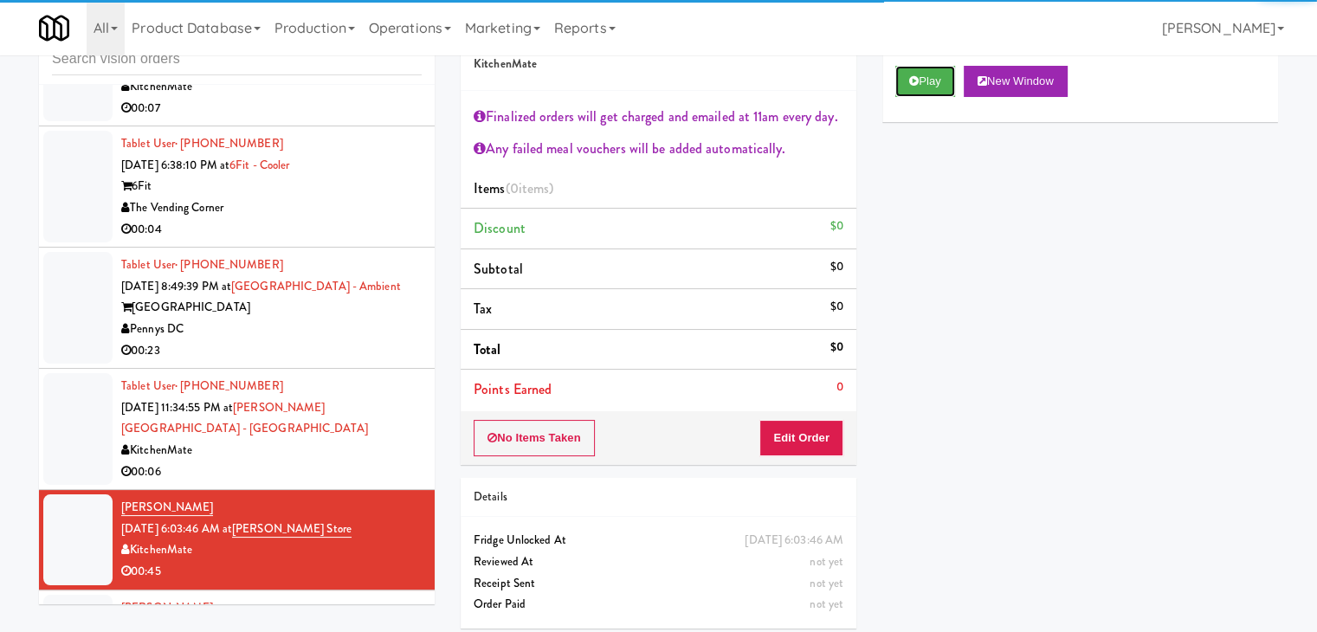
drag, startPoint x: 928, startPoint y: 68, endPoint x: 908, endPoint y: 147, distance: 82.1
click at [928, 68] on button "Play" at bounding box center [925, 81] width 60 height 31
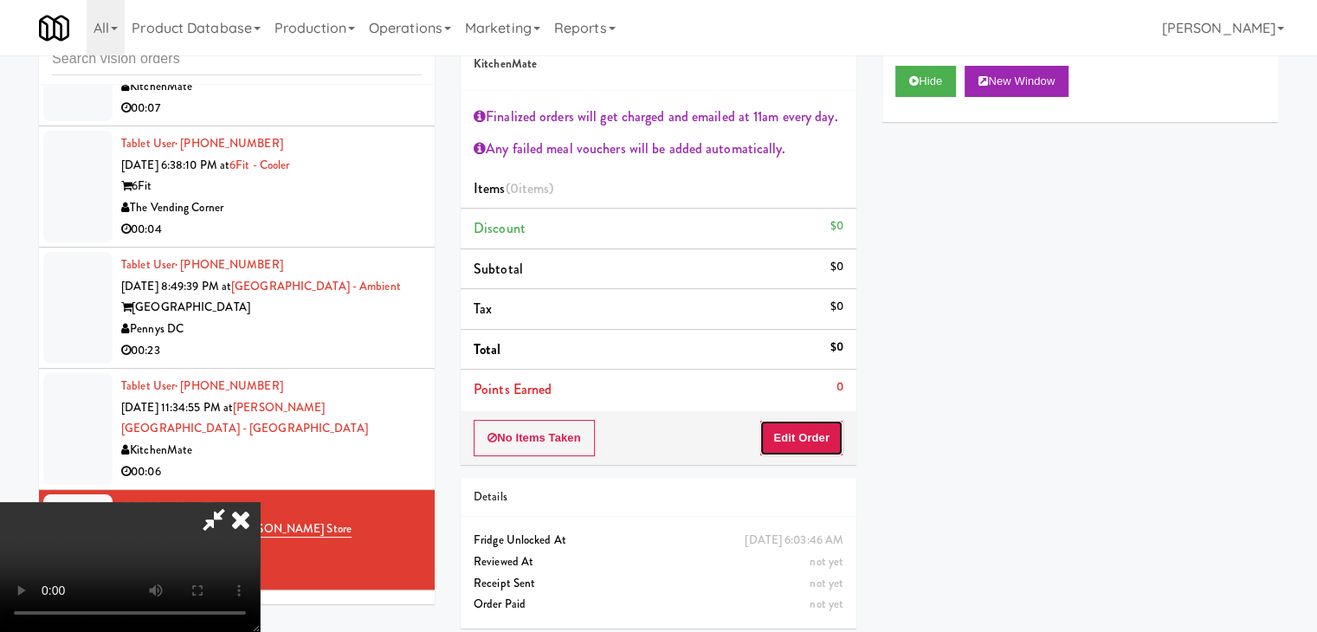
click at [804, 439] on button "Edit Order" at bounding box center [801, 438] width 84 height 36
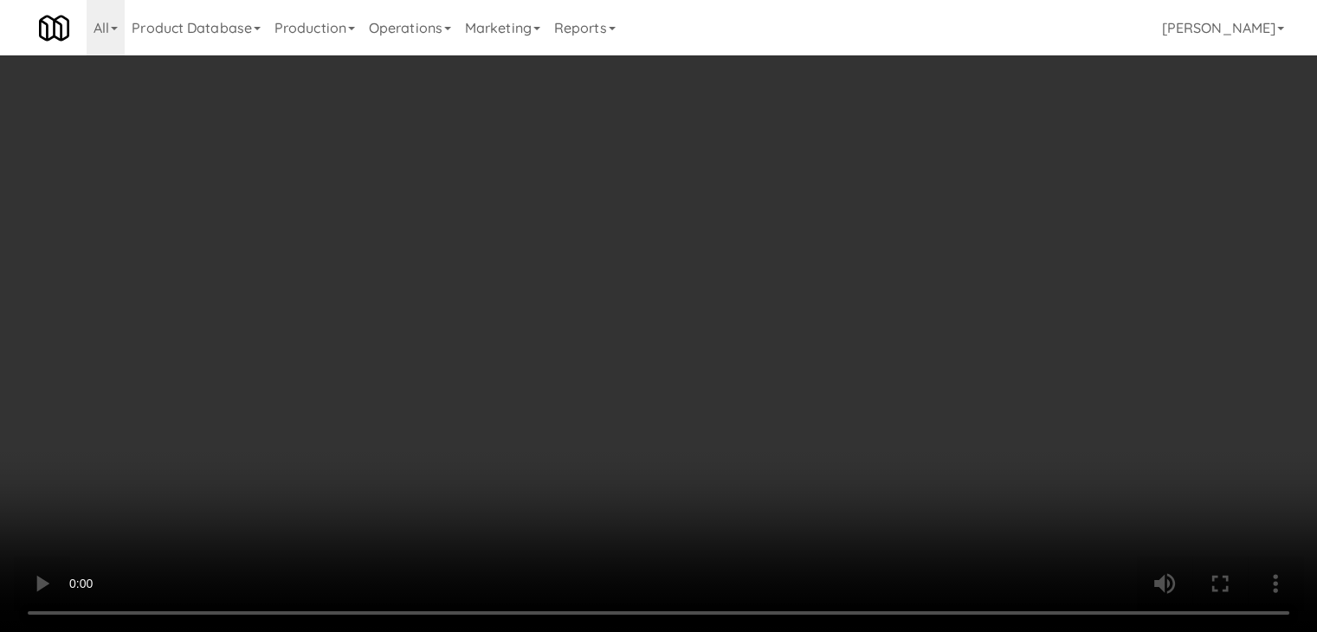
scroll to position [4209, 0]
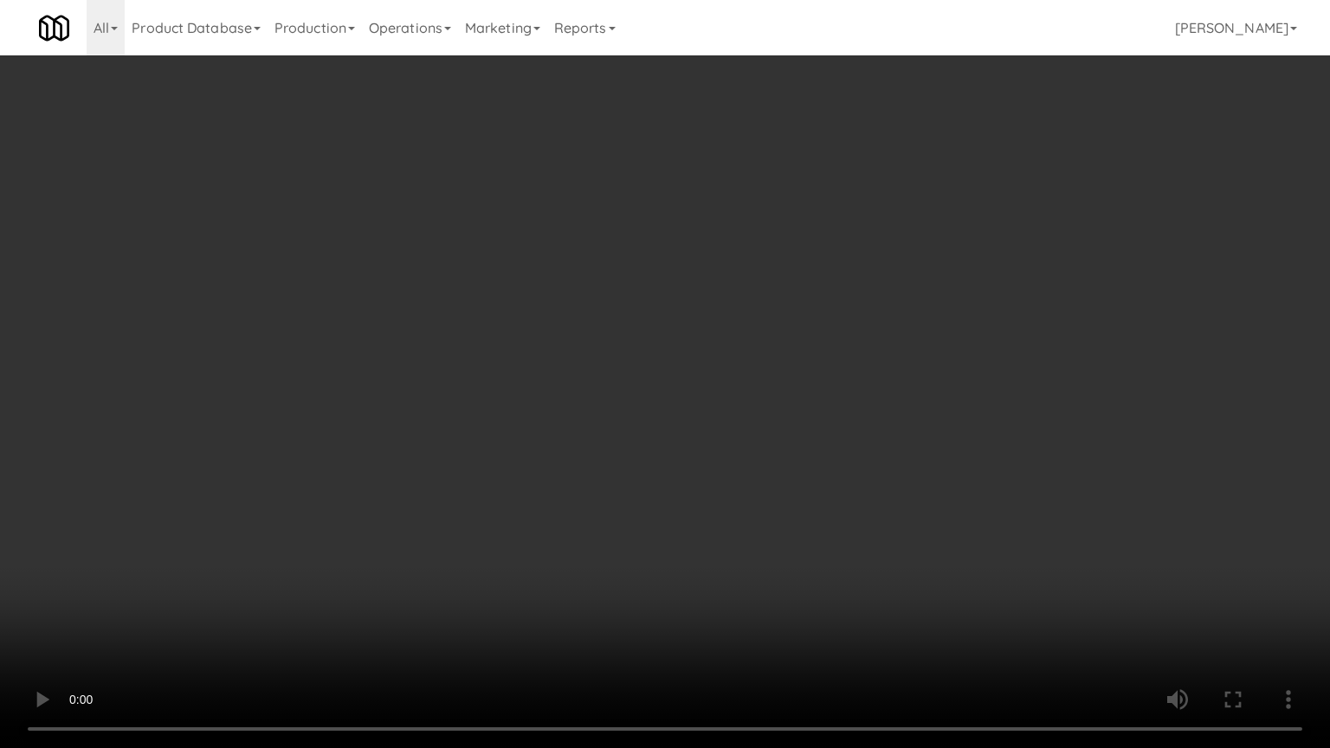
click at [858, 421] on video at bounding box center [665, 374] width 1330 height 748
click at [861, 416] on video at bounding box center [665, 374] width 1330 height 748
click at [870, 412] on video at bounding box center [665, 374] width 1330 height 748
click at [909, 375] on video at bounding box center [665, 374] width 1330 height 748
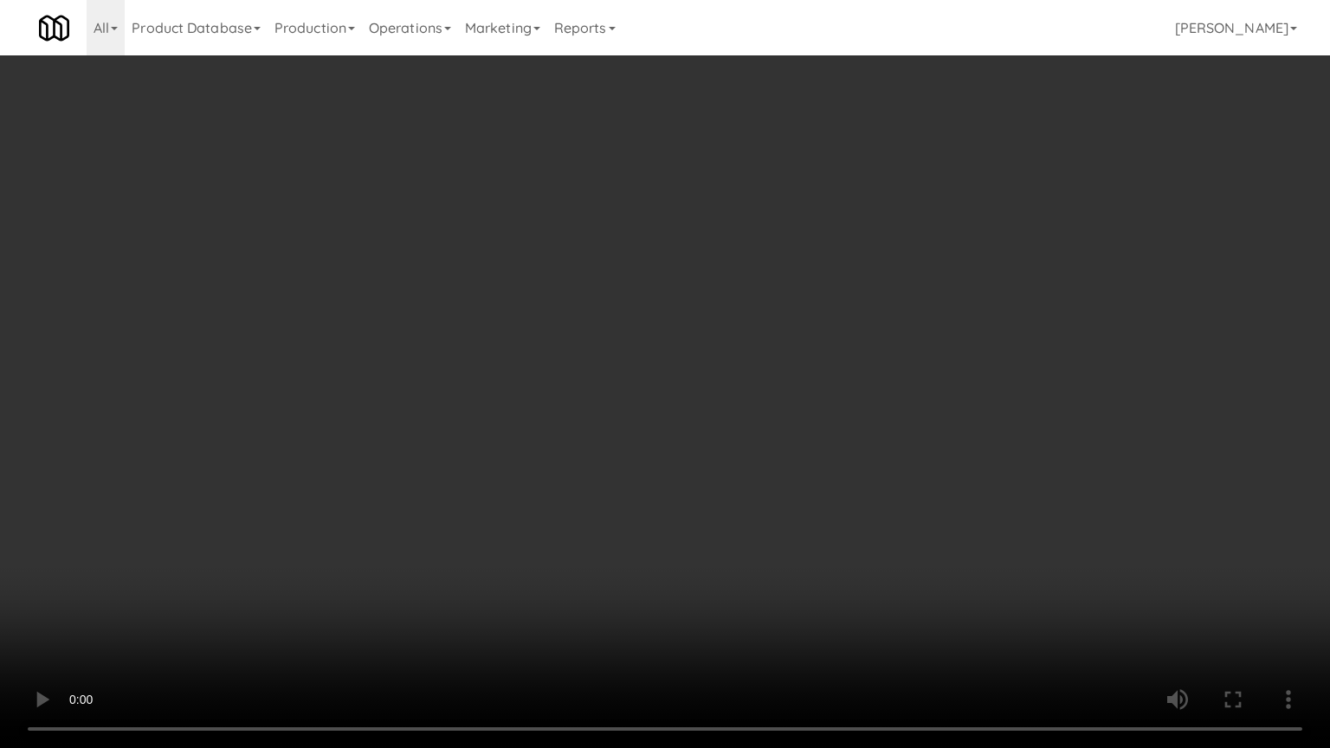
drag, startPoint x: 909, startPoint y: 375, endPoint x: 939, endPoint y: 223, distance: 154.5
click at [909, 373] on video at bounding box center [665, 374] width 1330 height 748
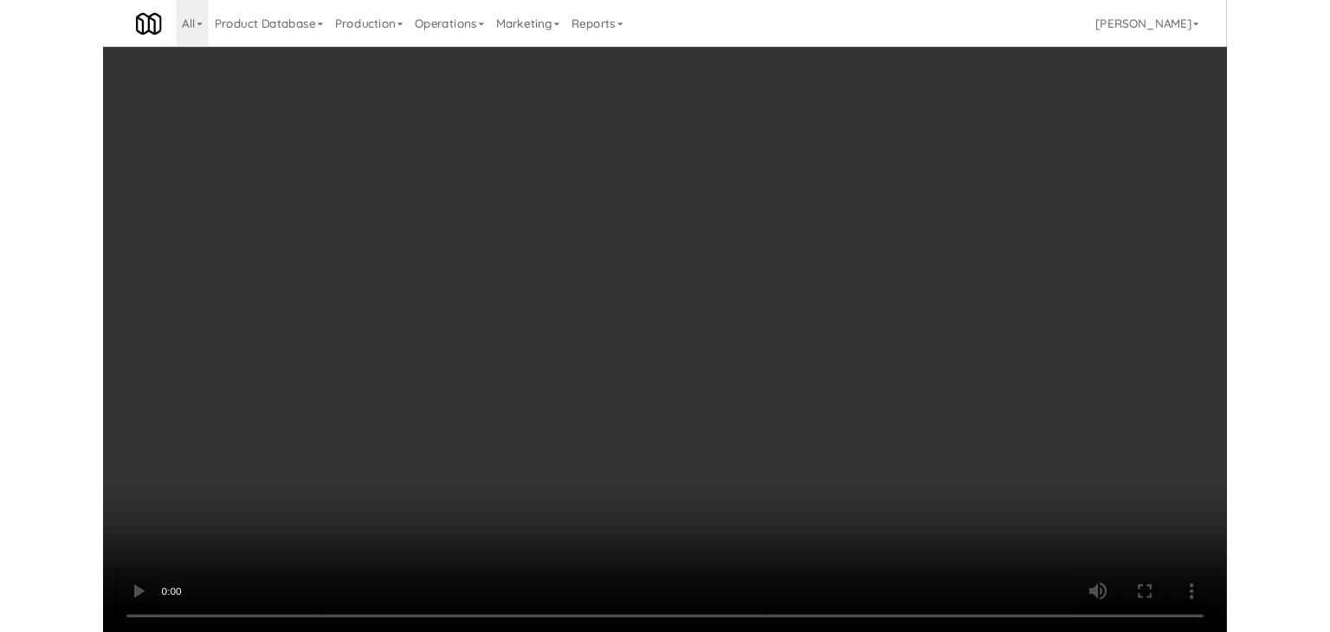
scroll to position [4252, 0]
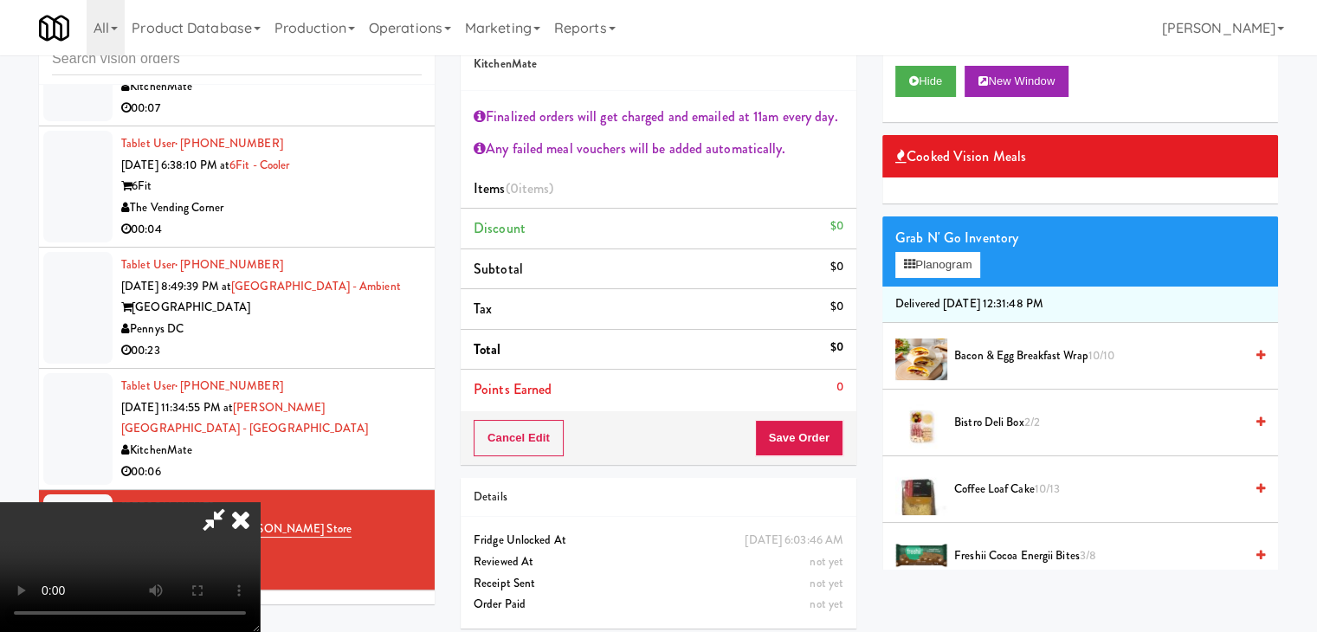
click at [260, 502] on video at bounding box center [130, 567] width 260 height 130
click at [952, 264] on button "Planogram" at bounding box center [937, 265] width 85 height 26
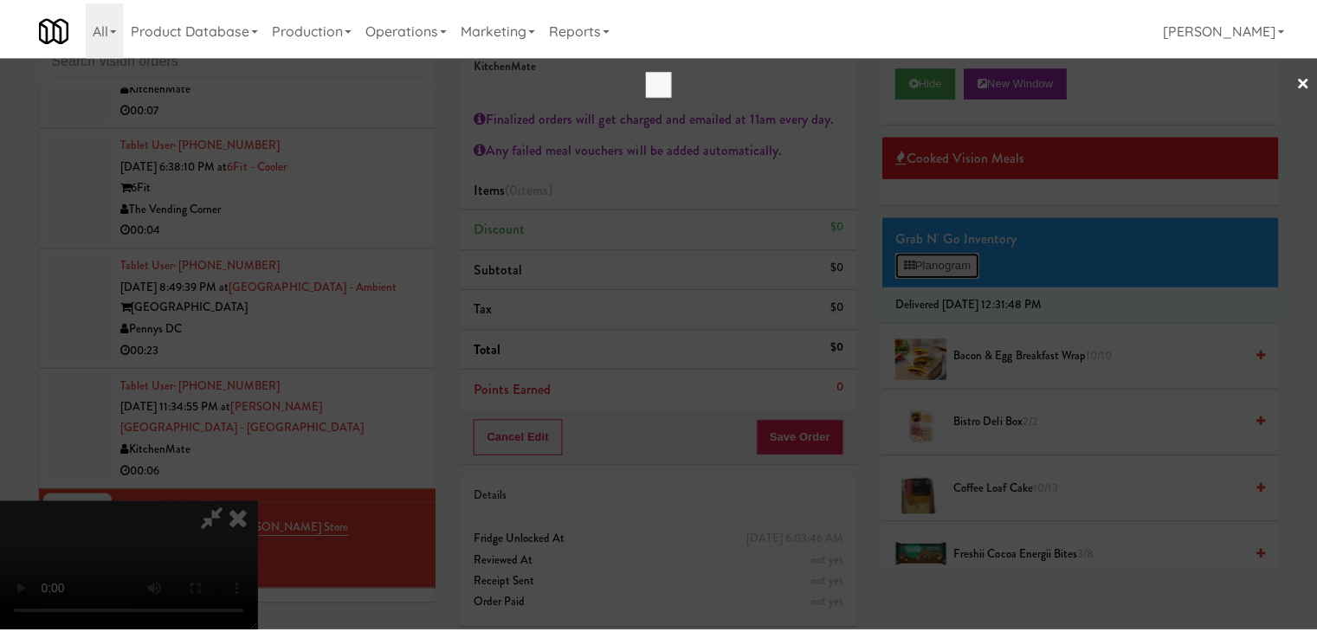
scroll to position [4209, 0]
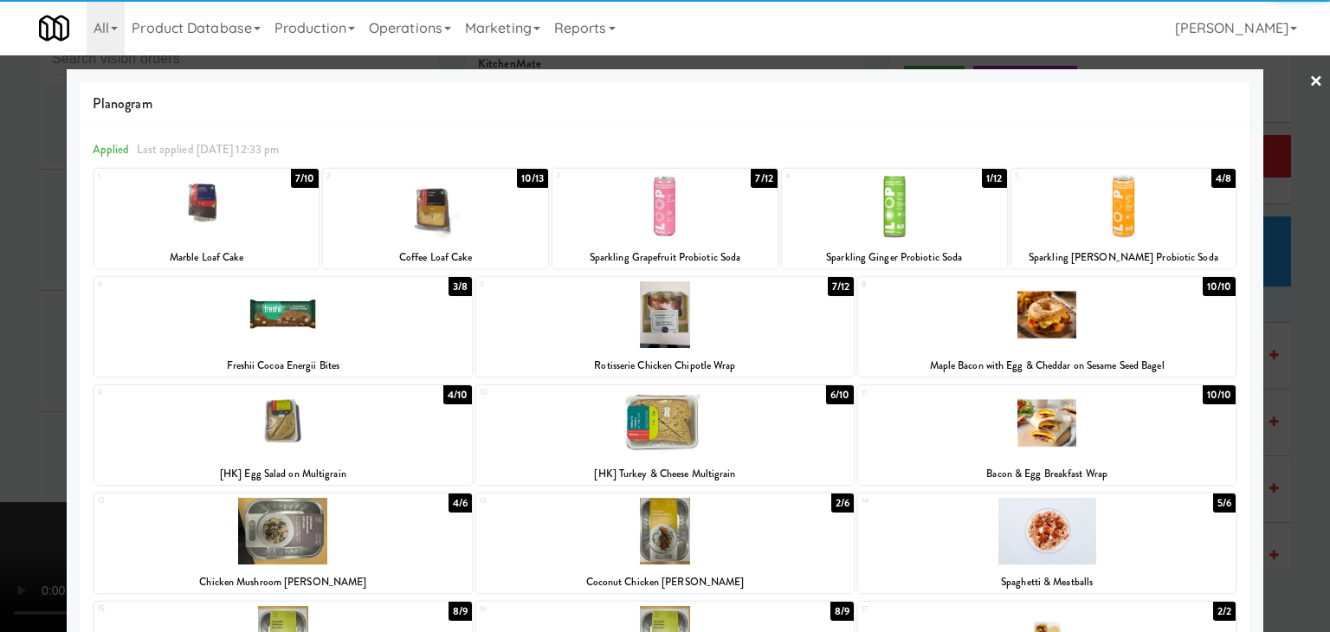
click at [351, 426] on div at bounding box center [283, 423] width 378 height 67
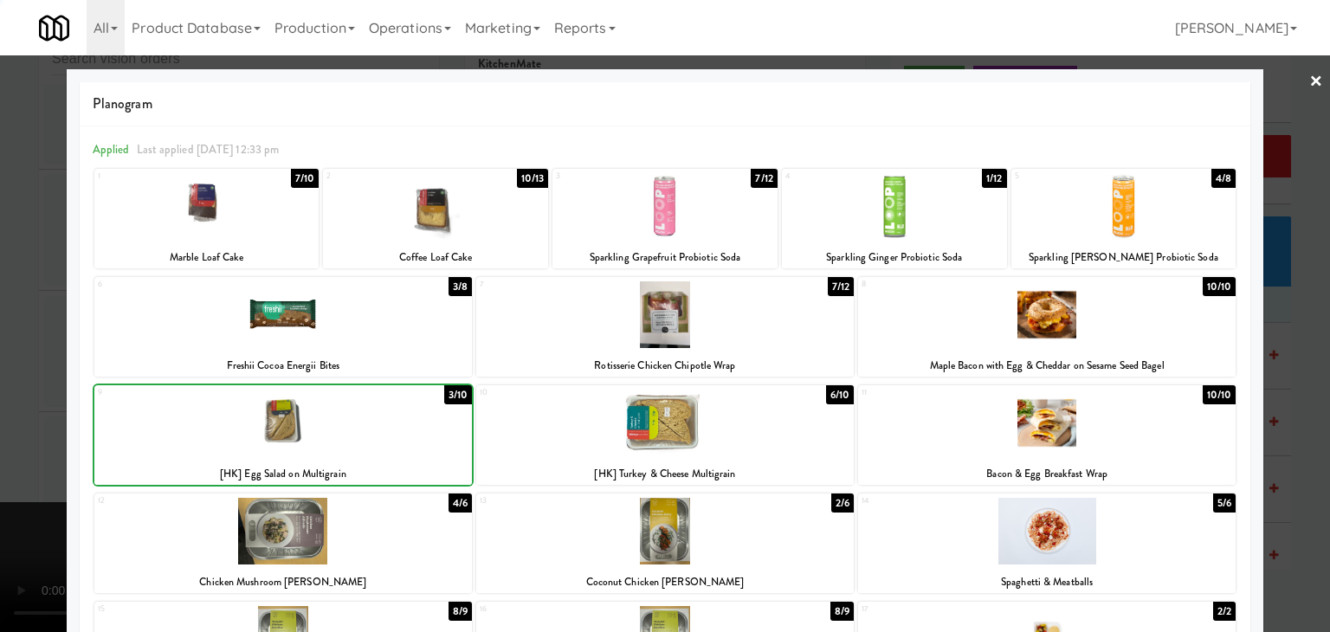
drag, startPoint x: 0, startPoint y: 418, endPoint x: 766, endPoint y: 406, distance: 766.4
click at [22, 416] on div at bounding box center [665, 316] width 1330 height 632
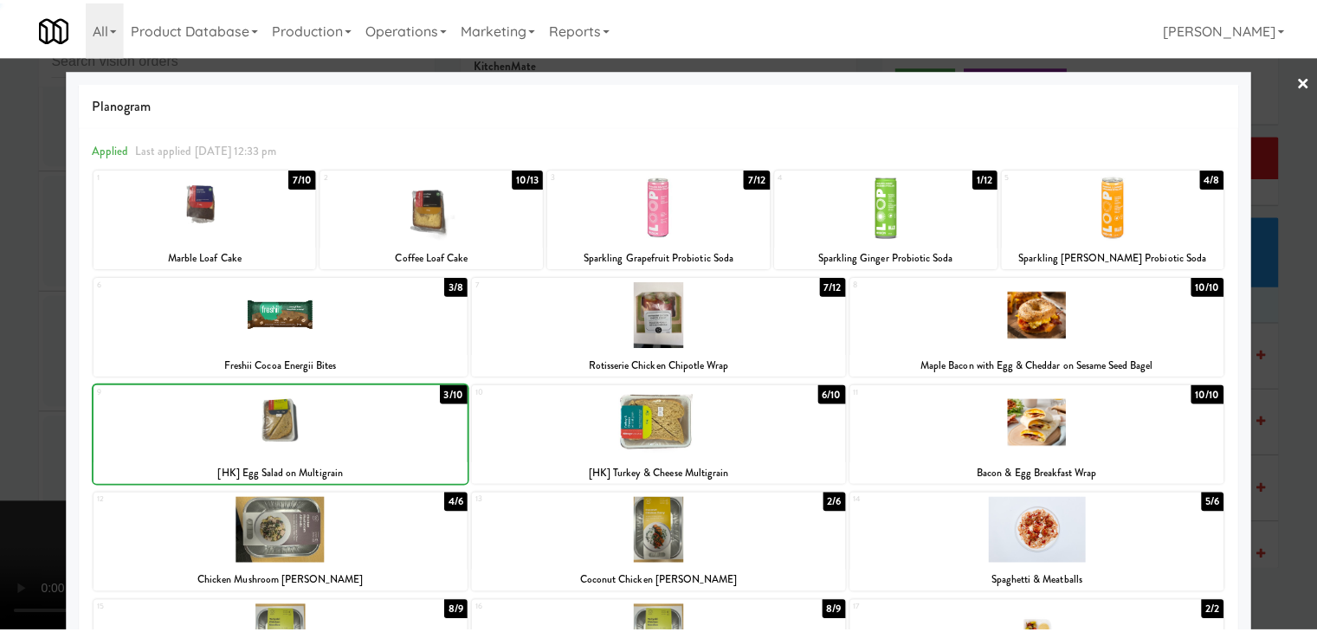
scroll to position [4252, 0]
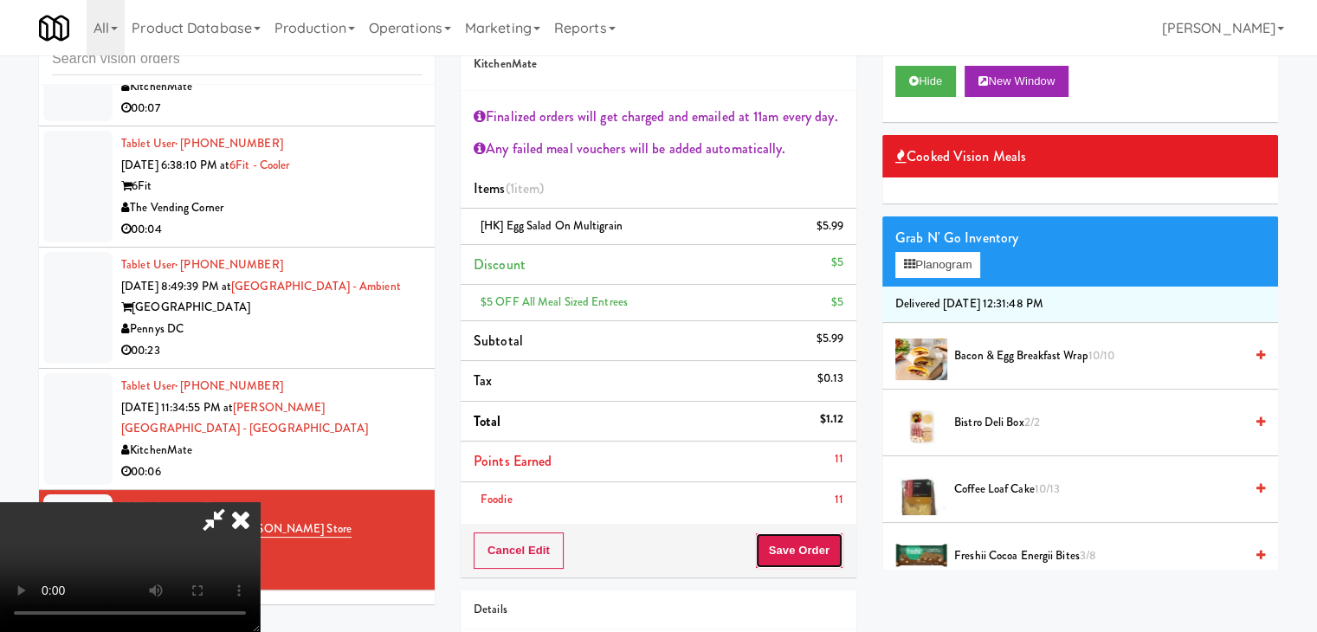
click at [799, 555] on button "Save Order" at bounding box center [799, 551] width 88 height 36
click at [800, 555] on button "Save Order" at bounding box center [799, 551] width 88 height 36
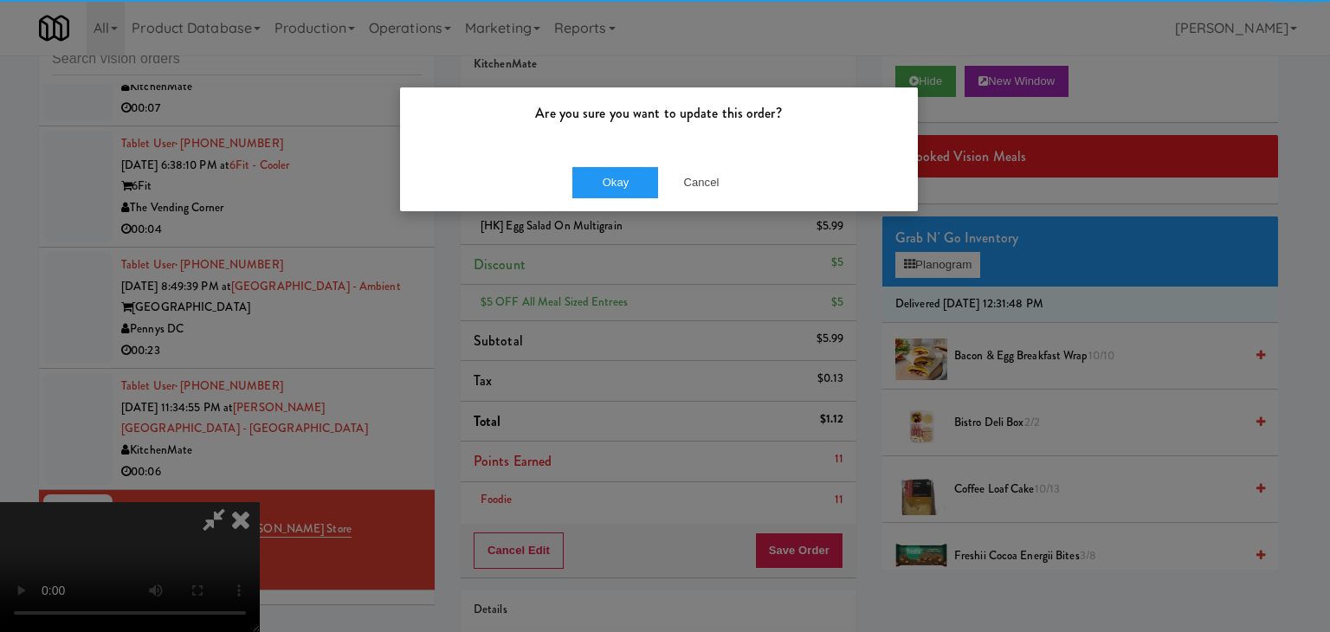
click at [624, 209] on div "Are you sure you want to update this order? Okay Cancel" at bounding box center [665, 316] width 1330 height 632
click at [631, 184] on button "Okay" at bounding box center [615, 182] width 87 height 31
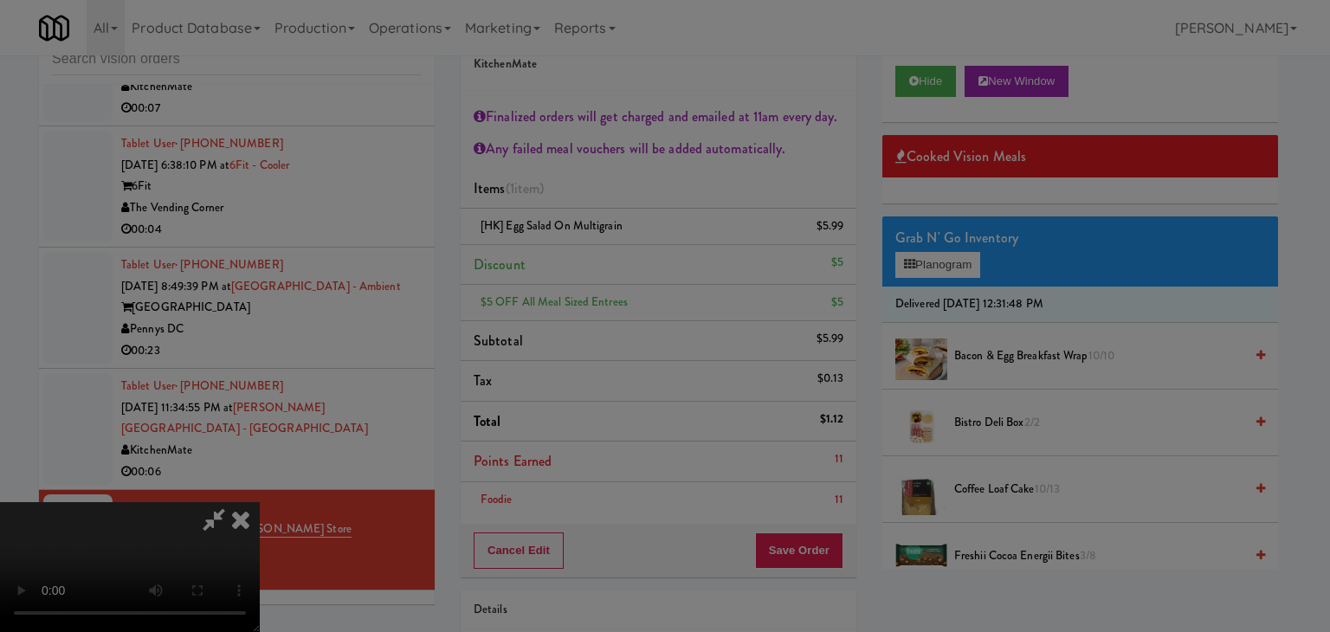
click at [631, 179] on div "Okay Cancel" at bounding box center [659, 150] width 518 height 58
click at [632, 184] on body "Are you sure you want to update this order? Okay Cancel Okay Are you sure you w…" at bounding box center [665, 316] width 1330 height 632
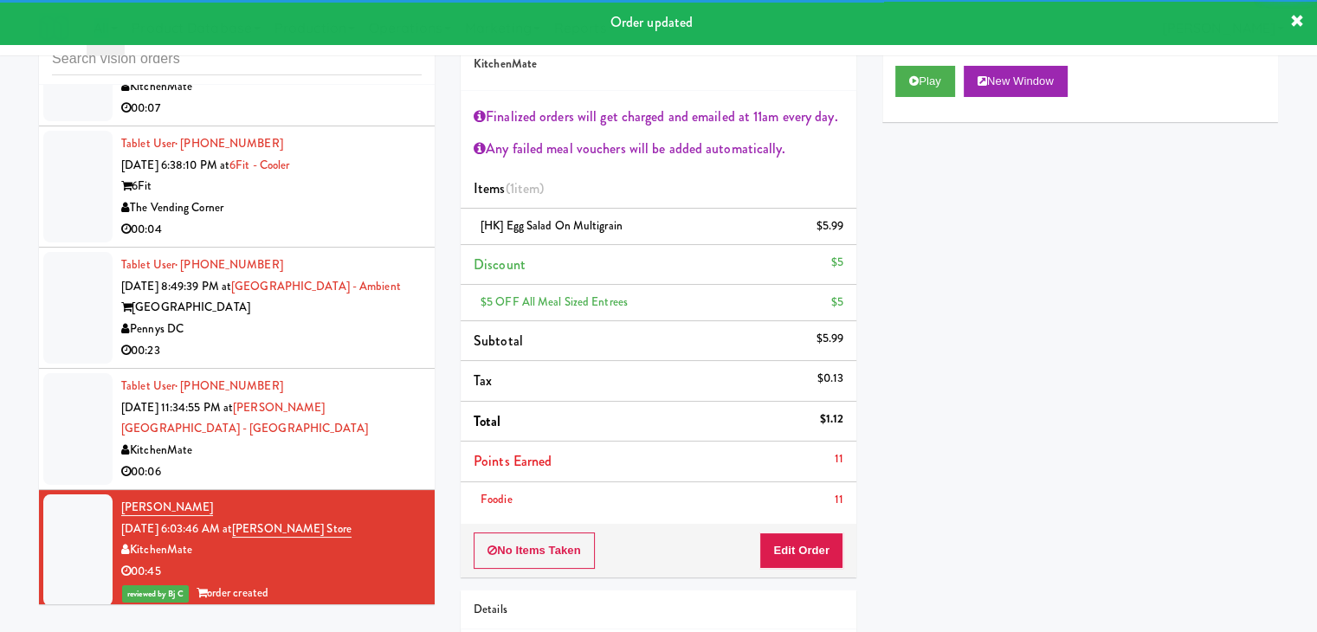
click at [0, 315] on div "inbox reviewed all all unclear take inventory issue suspicious failed recent Ta…" at bounding box center [658, 380] width 1317 height 747
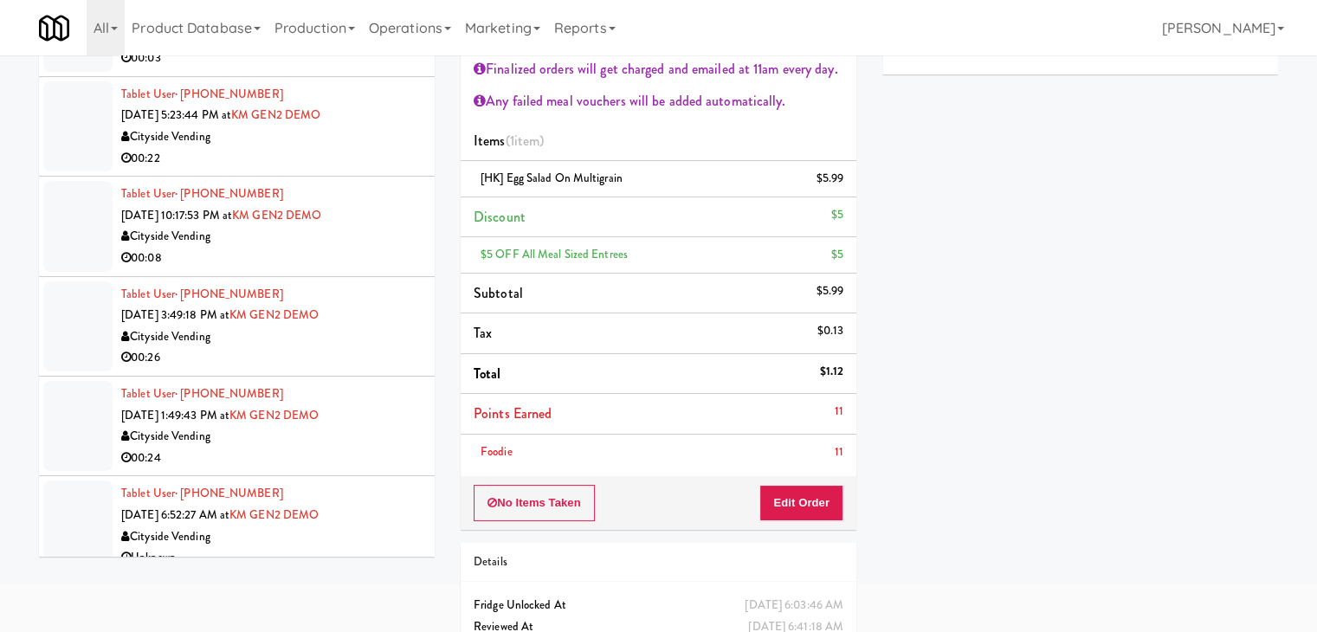
scroll to position [0, 0]
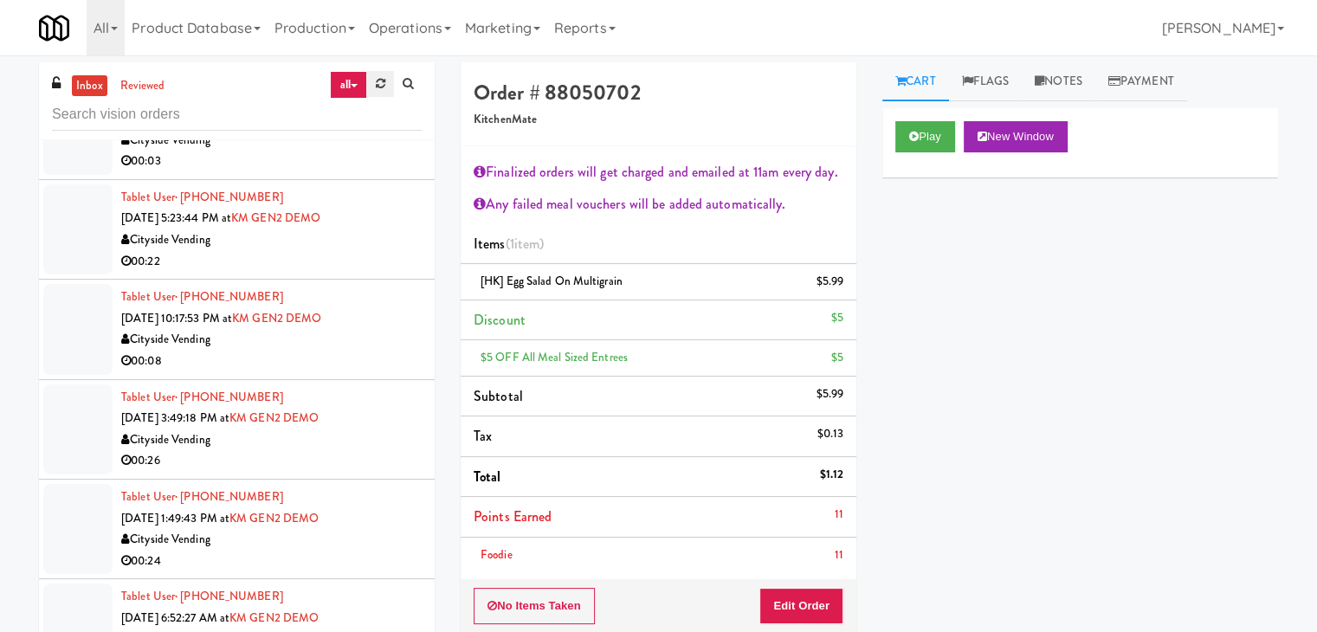
click at [377, 84] on icon at bounding box center [381, 83] width 10 height 11
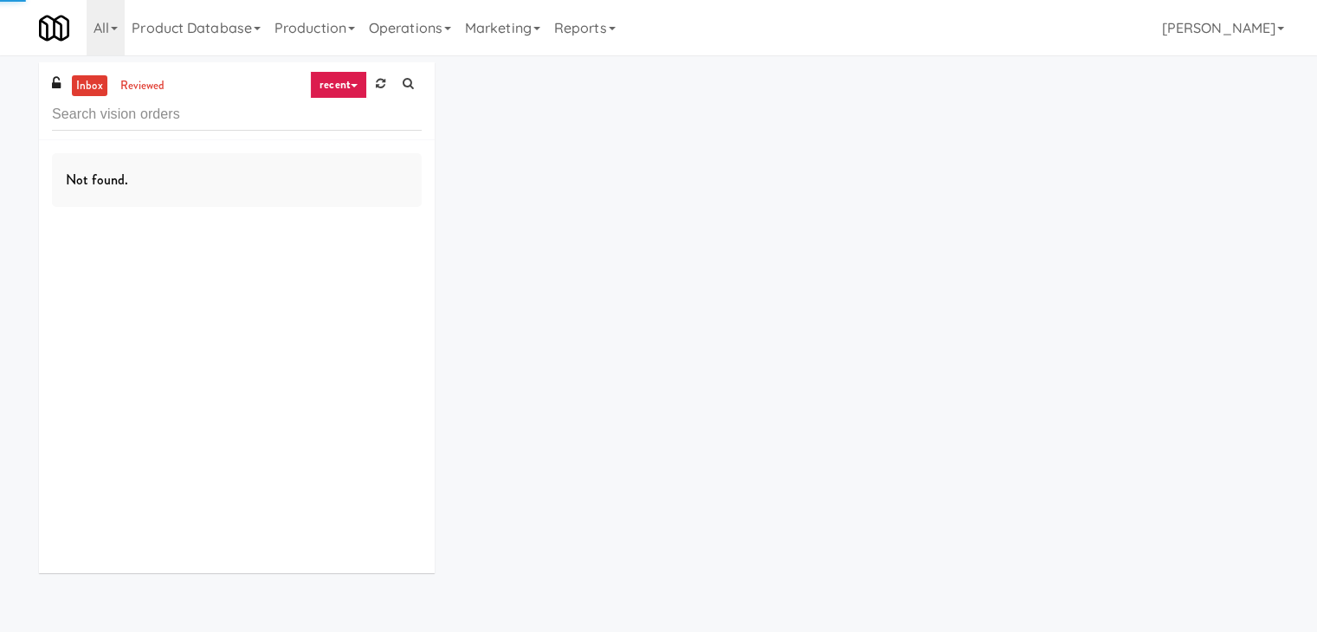
drag, startPoint x: 346, startPoint y: 84, endPoint x: 349, endPoint y: 101, distance: 17.5
click at [346, 84] on link "recent" at bounding box center [338, 85] width 57 height 28
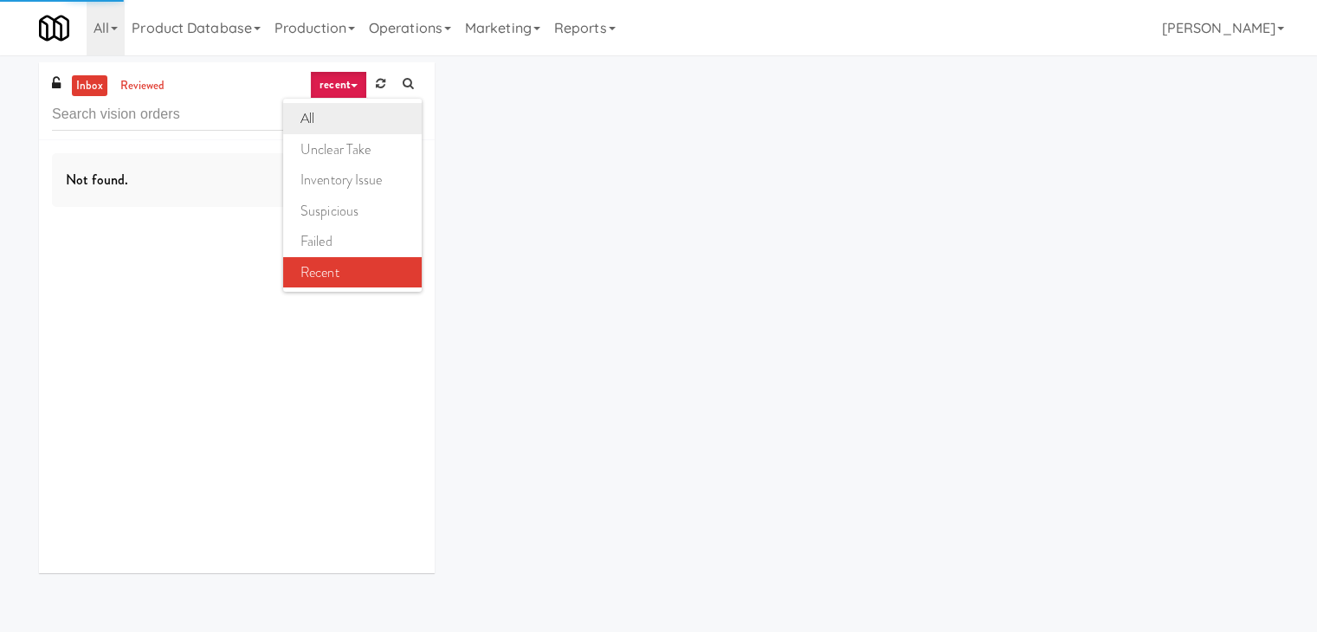
click at [339, 126] on link "all" at bounding box center [352, 118] width 139 height 31
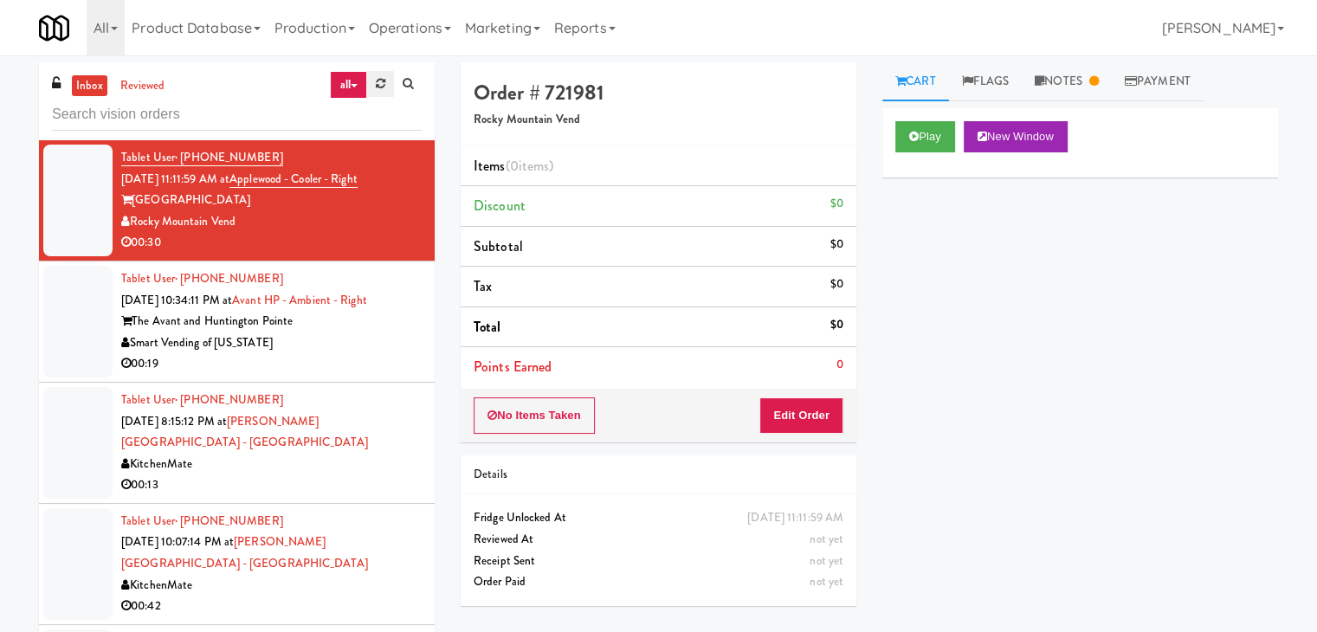
click at [380, 80] on icon at bounding box center [381, 83] width 10 height 11
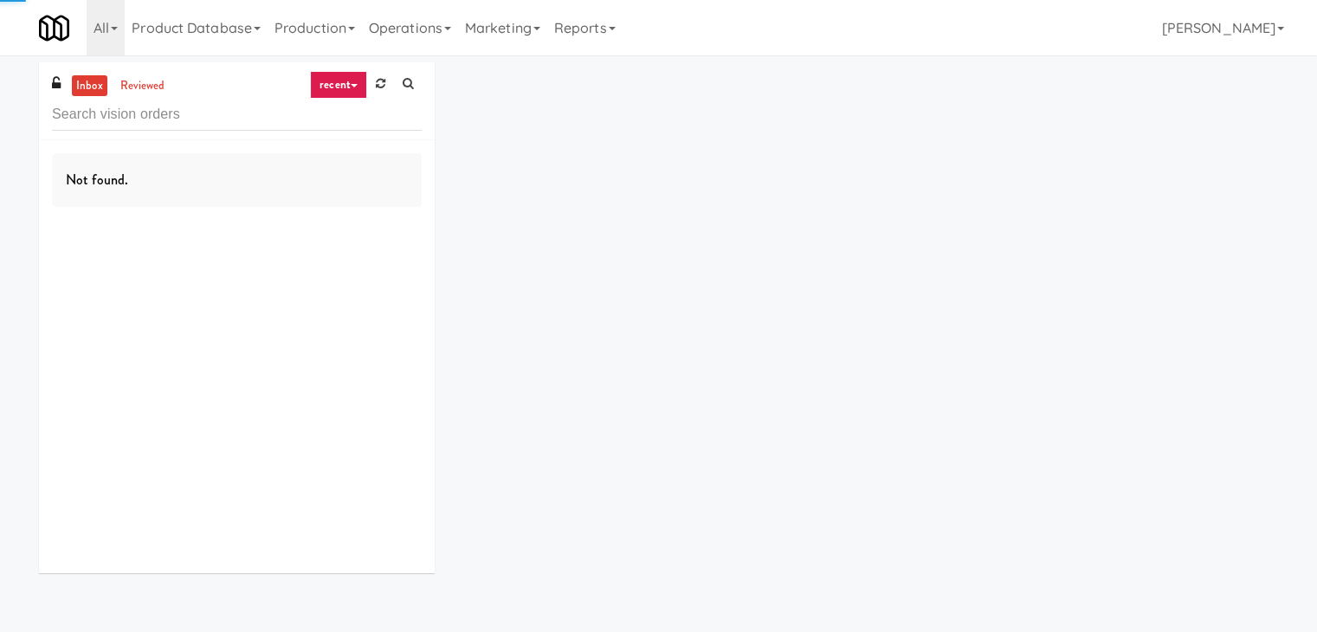
click at [346, 87] on link "recent" at bounding box center [338, 85] width 57 height 28
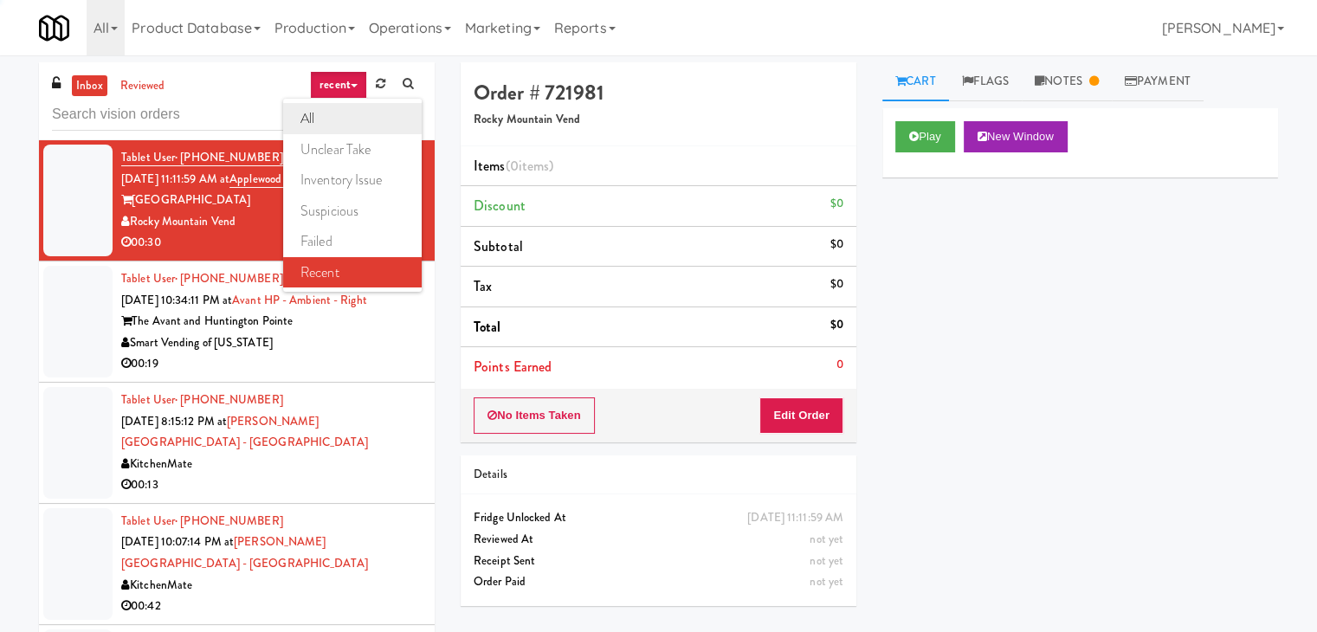
click at [353, 125] on link "all" at bounding box center [352, 118] width 139 height 31
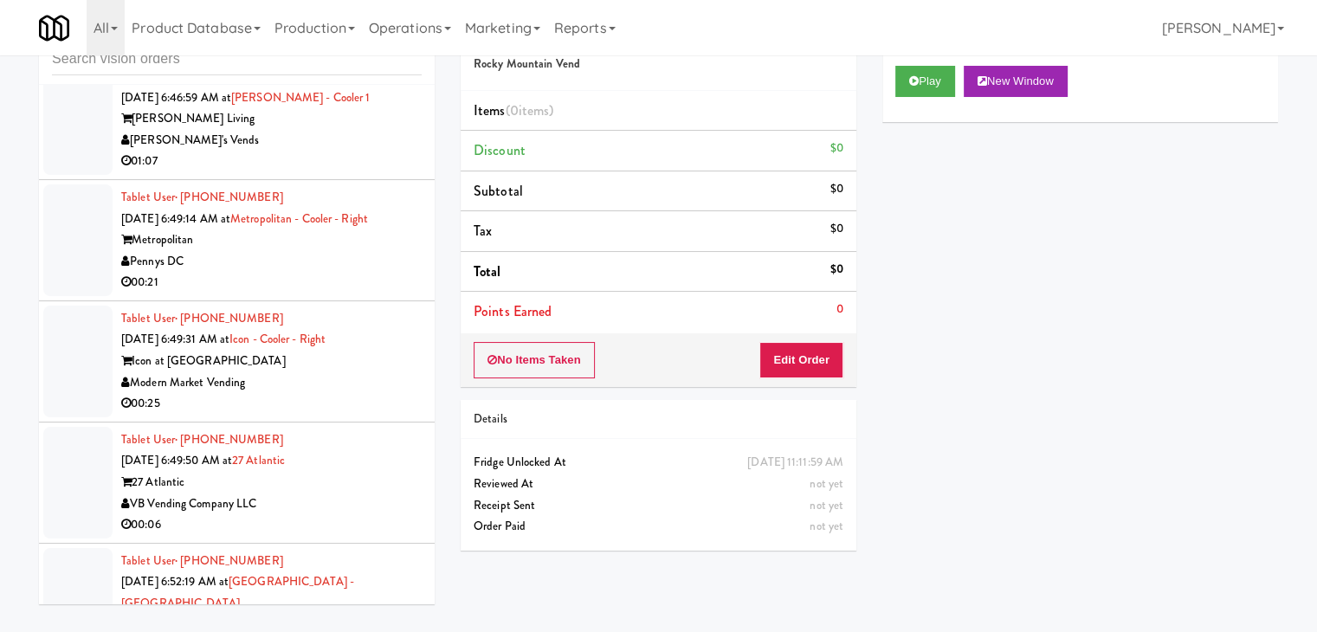
scroll to position [7317, 0]
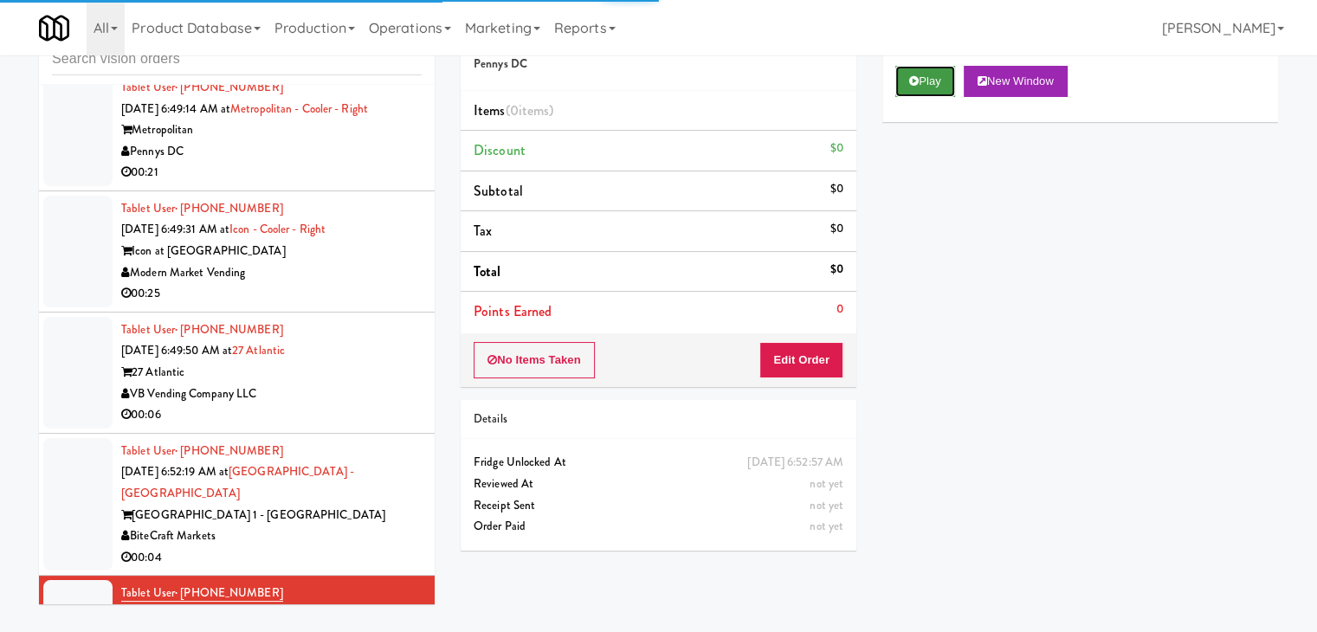
click at [945, 82] on button "Play" at bounding box center [925, 81] width 60 height 31
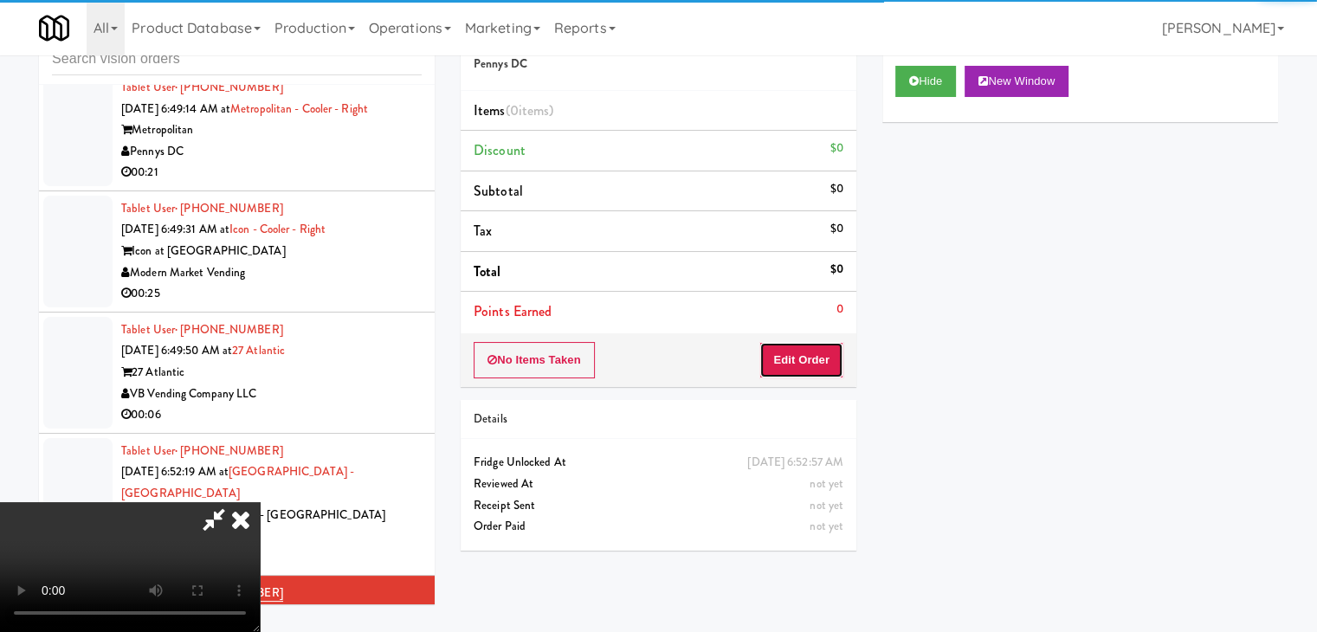
click at [787, 365] on button "Edit Order" at bounding box center [801, 360] width 84 height 36
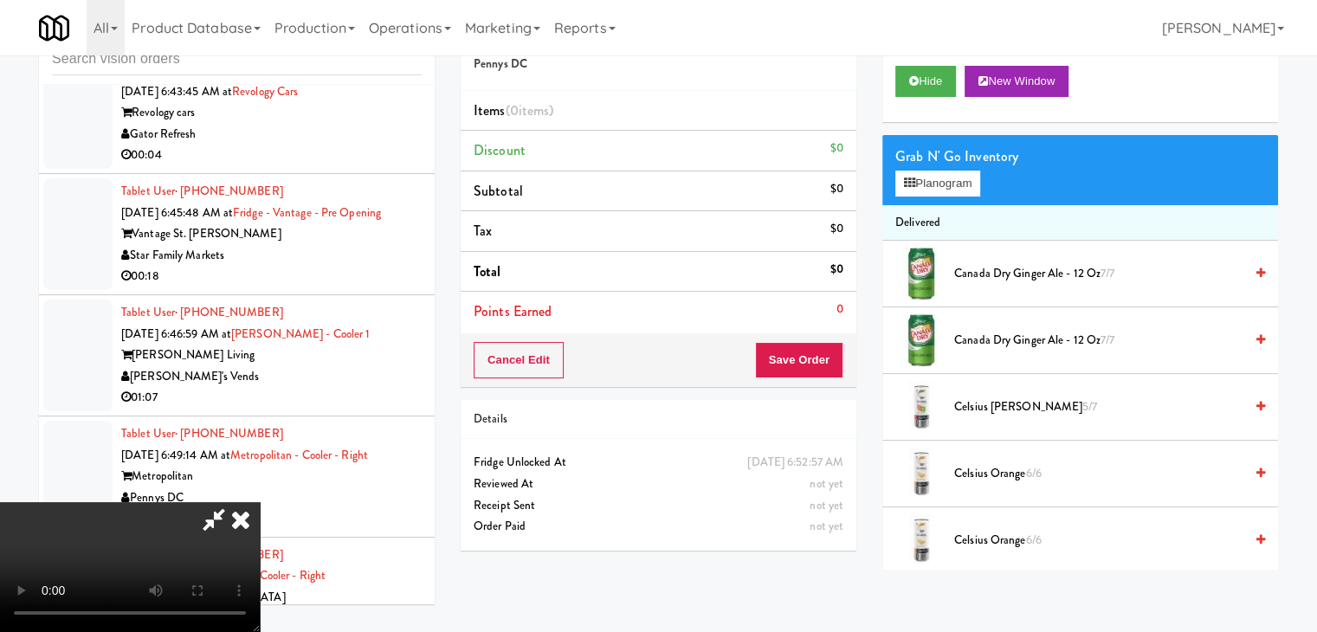
scroll to position [6929, 0]
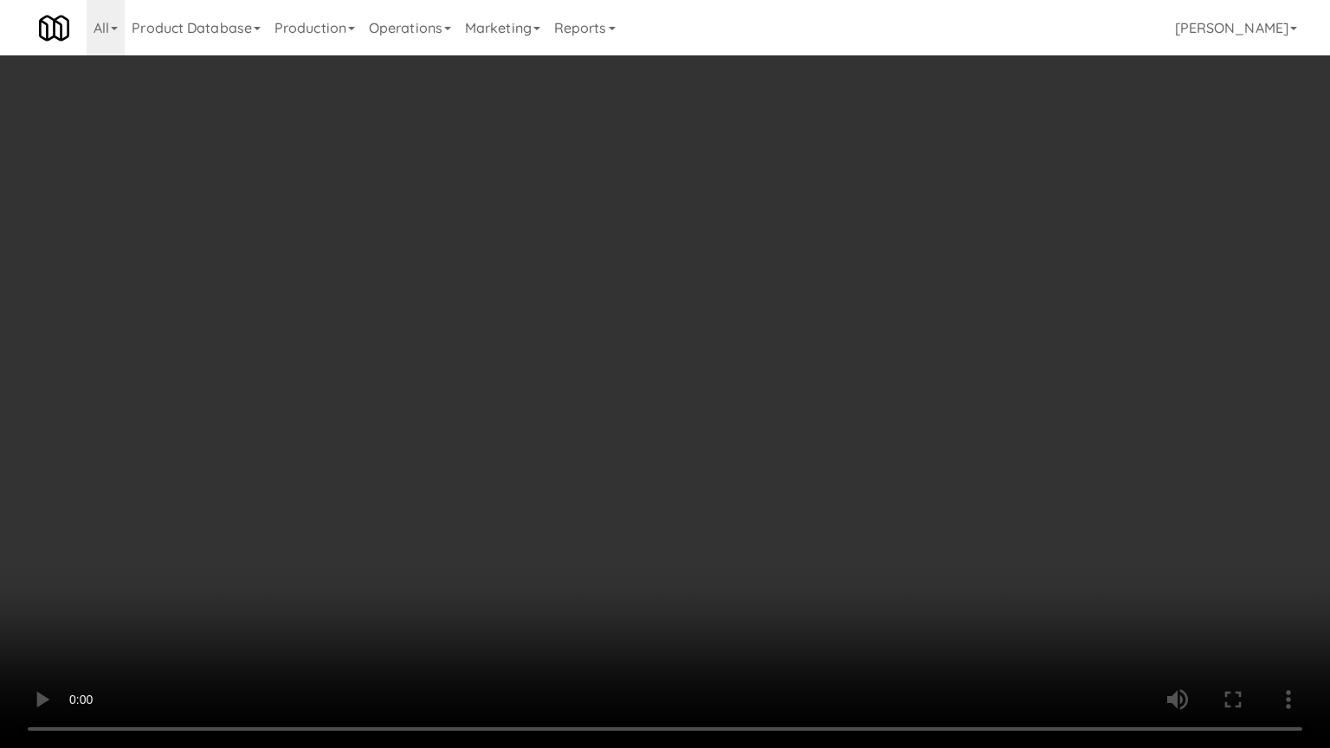
drag, startPoint x: 675, startPoint y: 481, endPoint x: 686, endPoint y: 481, distance: 11.3
click at [678, 481] on video at bounding box center [665, 374] width 1330 height 748
drag, startPoint x: 688, startPoint y: 488, endPoint x: 706, endPoint y: 500, distance: 20.7
click at [690, 487] on video at bounding box center [665, 374] width 1330 height 748
click at [736, 490] on video at bounding box center [665, 374] width 1330 height 748
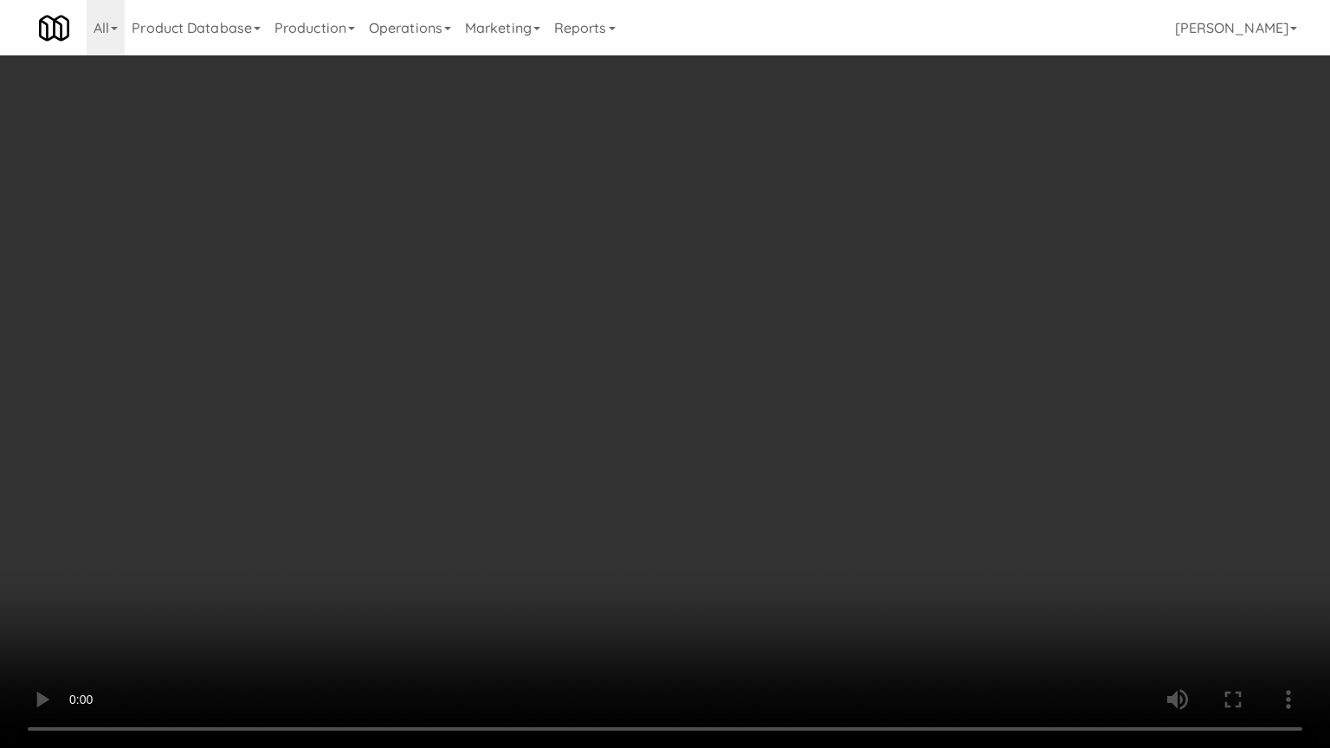
click at [739, 487] on video at bounding box center [665, 374] width 1330 height 748
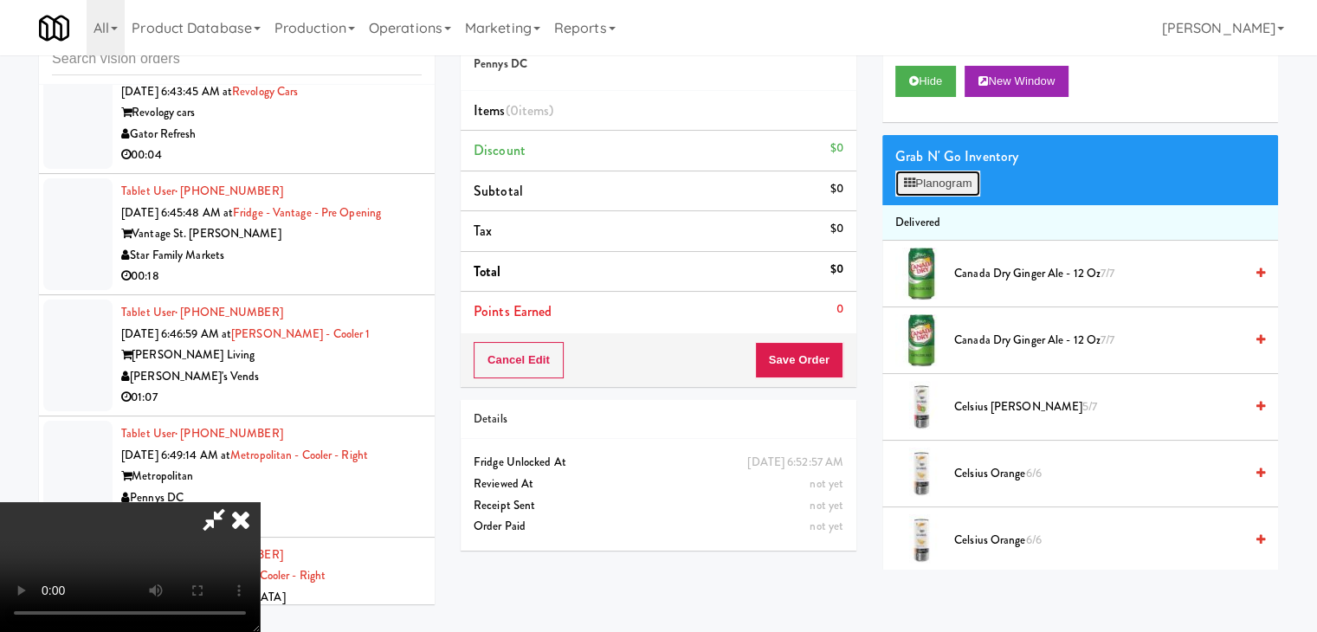
click at [949, 179] on button "Planogram" at bounding box center [937, 184] width 85 height 26
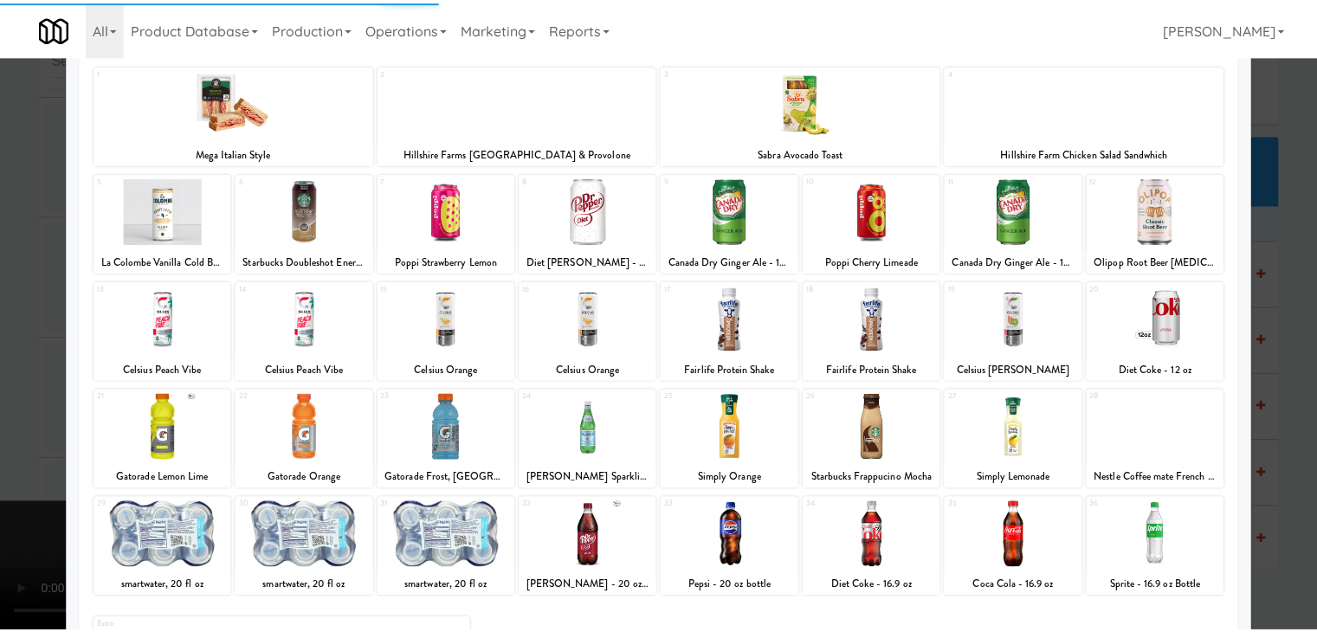
scroll to position [218, 0]
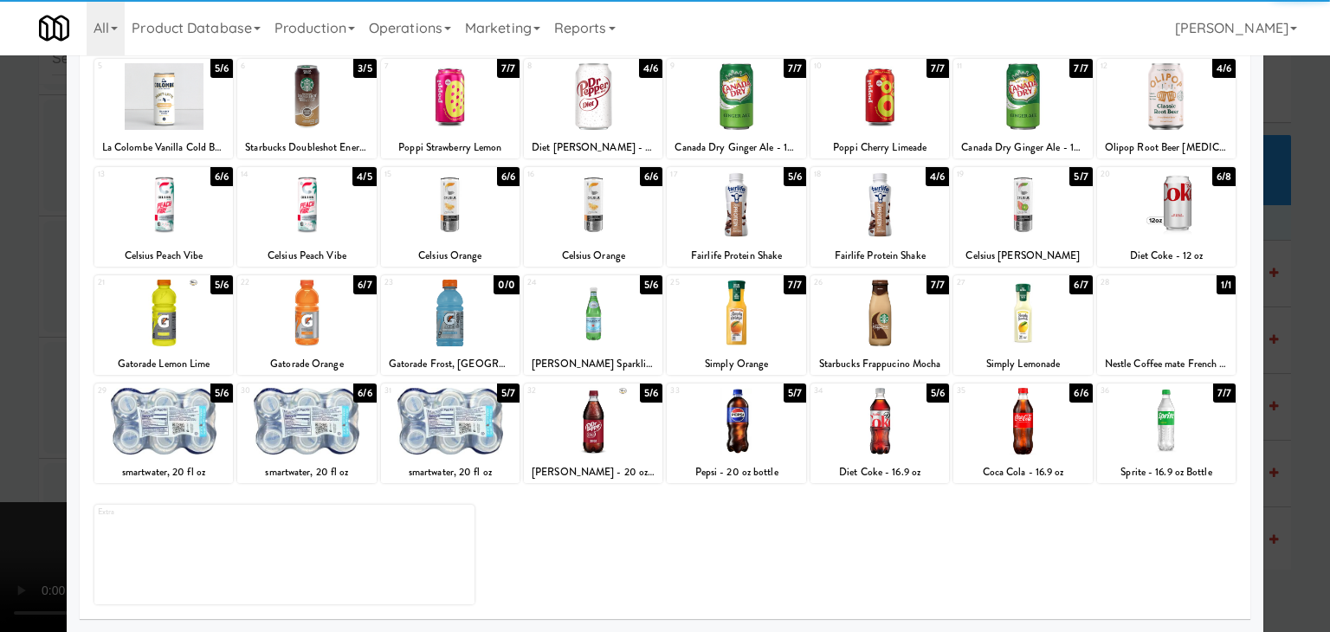
click at [304, 332] on div at bounding box center [306, 313] width 139 height 67
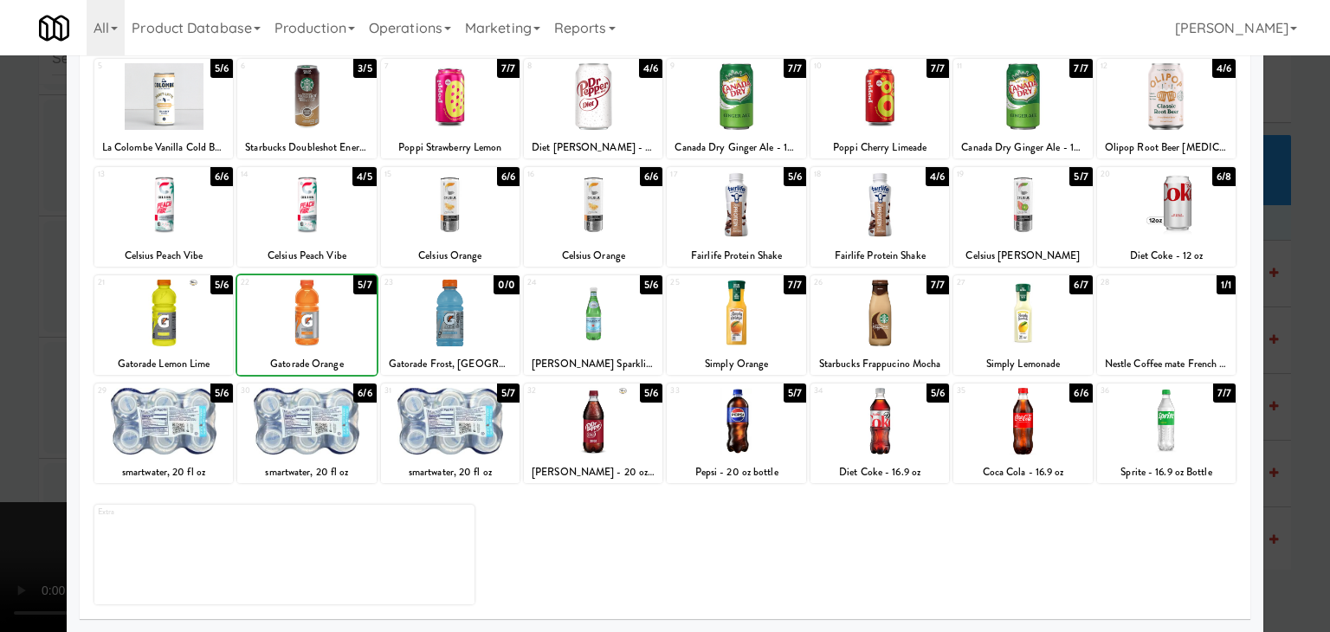
drag, startPoint x: 0, startPoint y: 355, endPoint x: 121, endPoint y: 358, distance: 121.2
click at [5, 356] on div at bounding box center [665, 316] width 1330 height 632
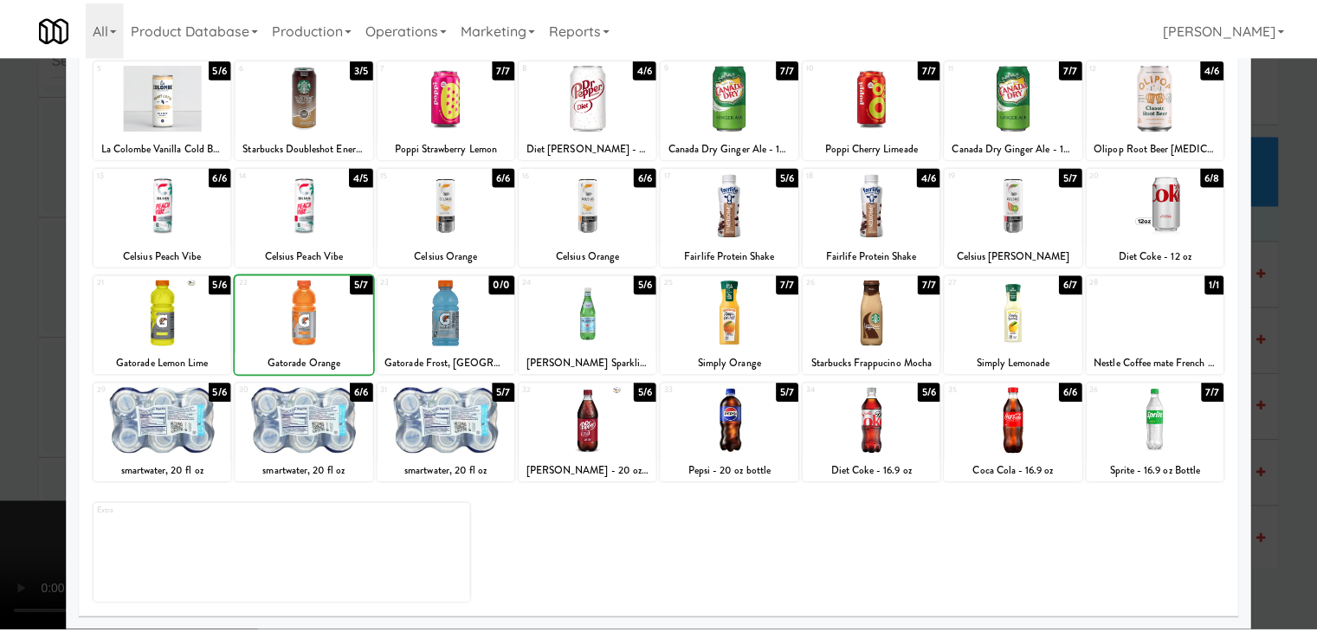
scroll to position [6971, 0]
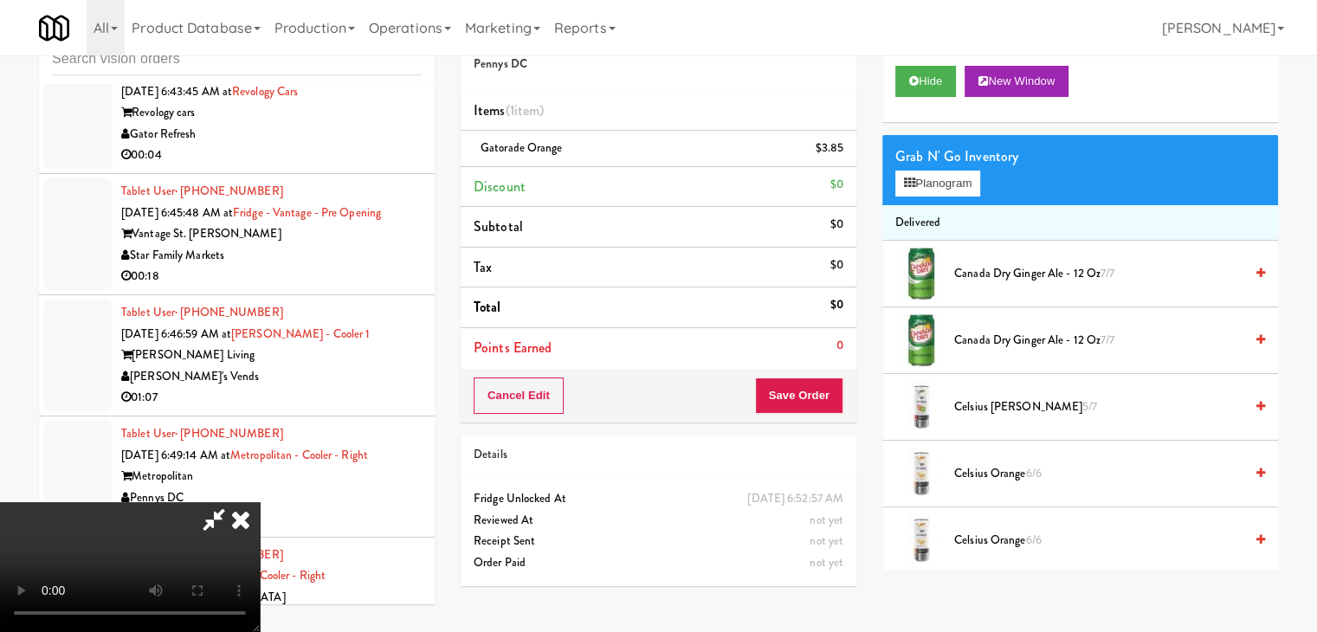
click at [260, 502] on video at bounding box center [130, 567] width 260 height 130
click at [811, 388] on button "Save Order" at bounding box center [799, 396] width 88 height 36
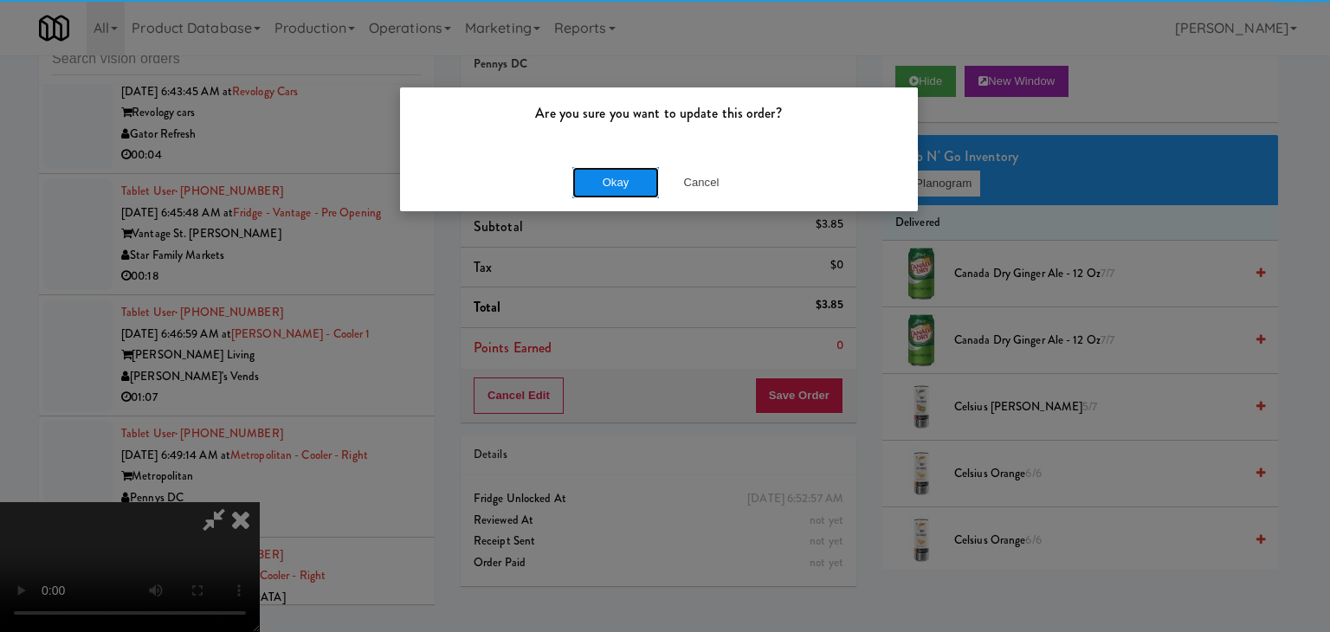
click at [612, 188] on button "Okay" at bounding box center [615, 182] width 87 height 31
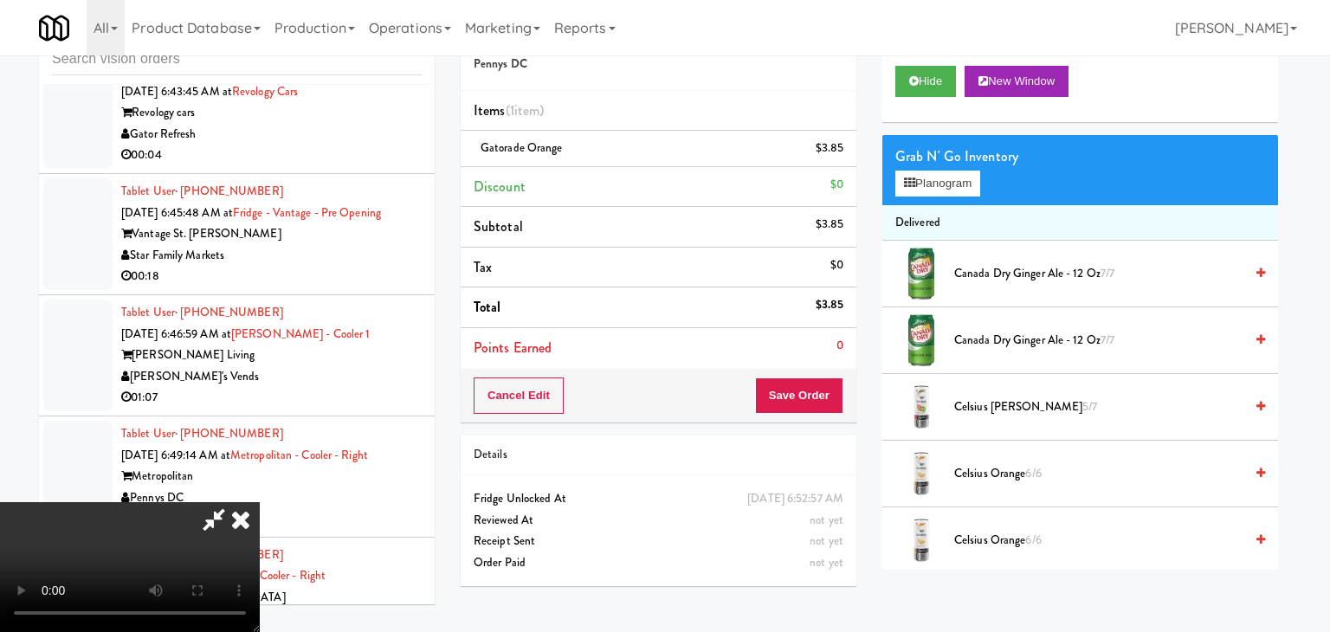
click at [613, 188] on body "Are you sure you want to update this order? Okay Cancel Okay Are you sure you w…" at bounding box center [665, 316] width 1330 height 632
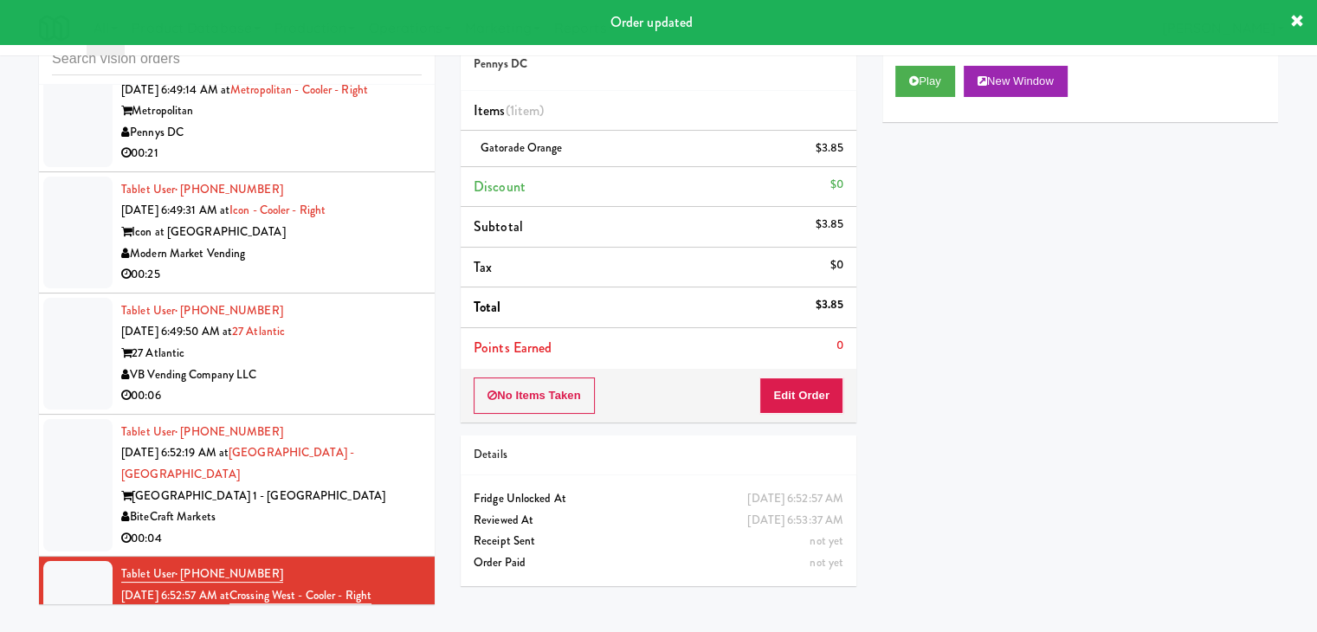
scroll to position [7339, 0]
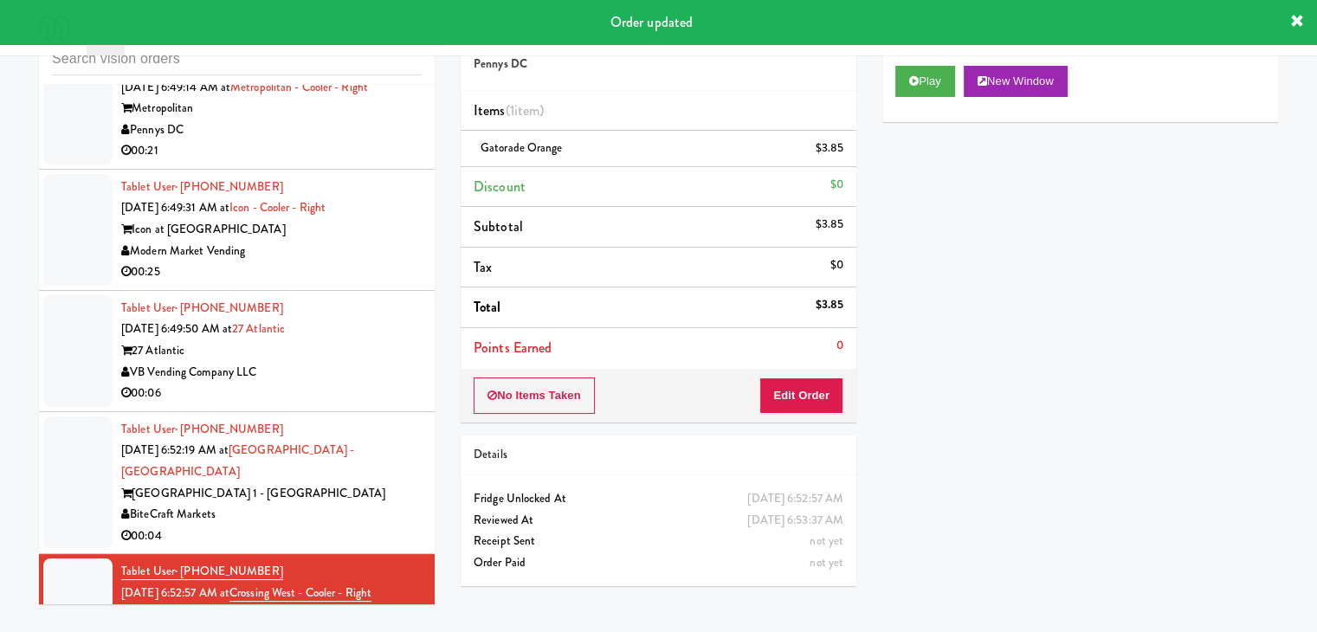
drag, startPoint x: 361, startPoint y: 419, endPoint x: 361, endPoint y: 433, distance: 13.9
click at [362, 504] on div "BiteCraft Markets" at bounding box center [271, 515] width 300 height 22
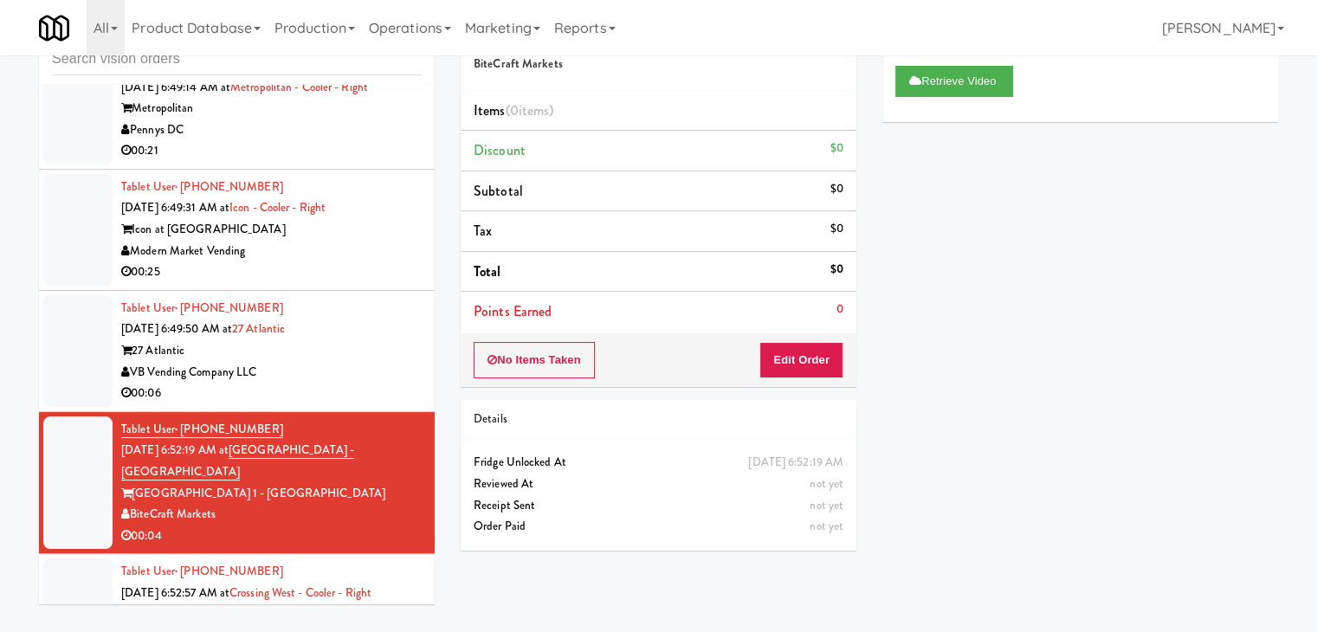
click at [384, 340] on div "27 Atlantic" at bounding box center [271, 351] width 300 height 22
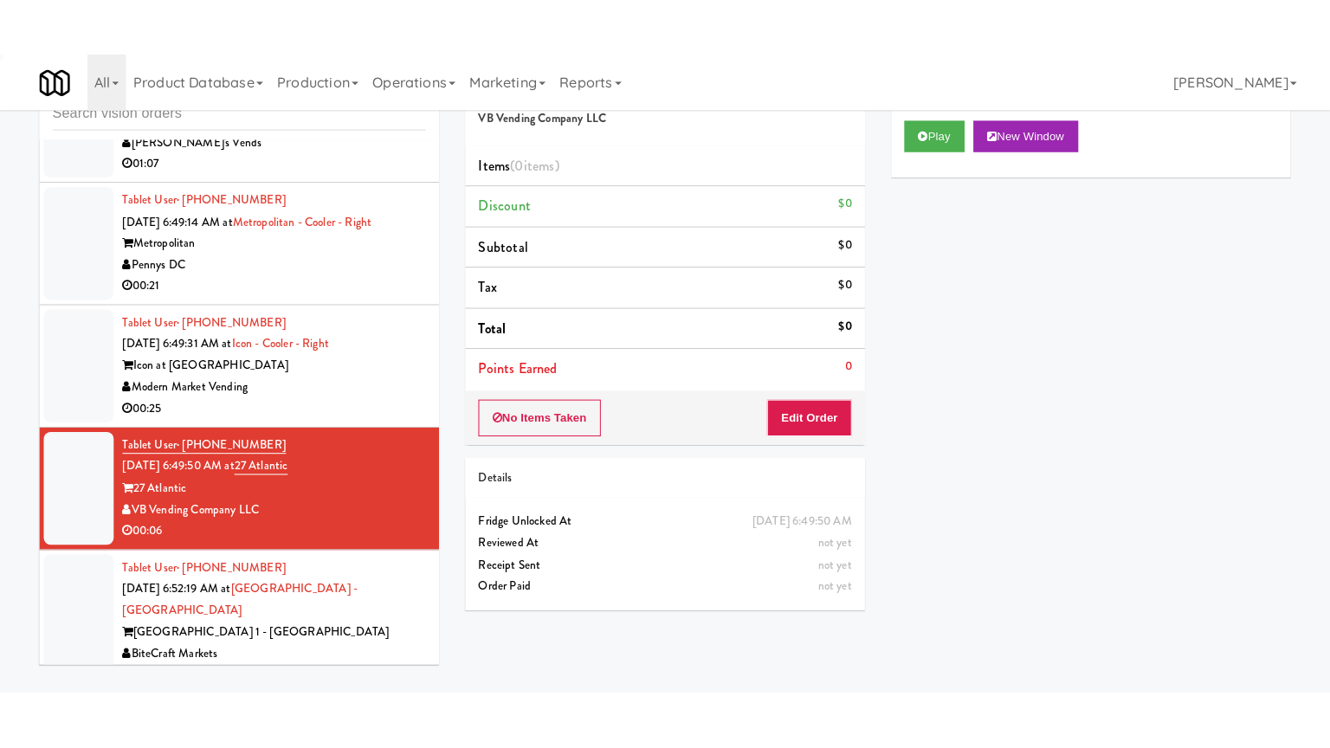
scroll to position [7166, 0]
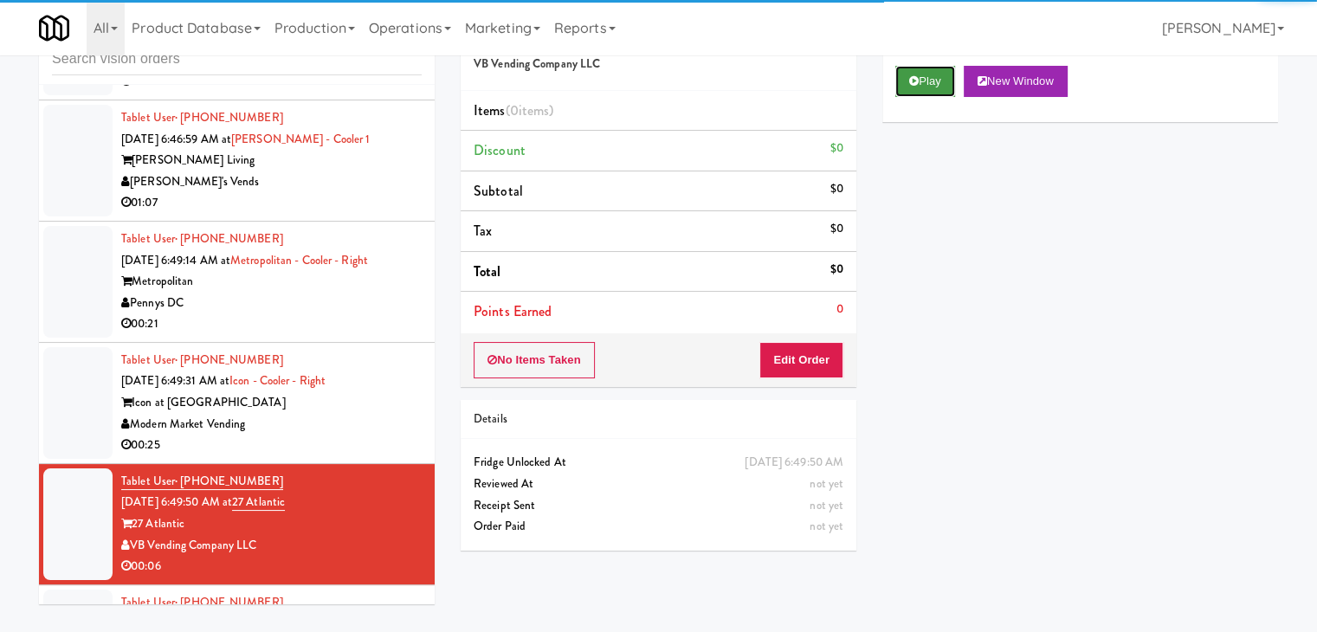
click at [928, 77] on button "Play" at bounding box center [925, 81] width 60 height 31
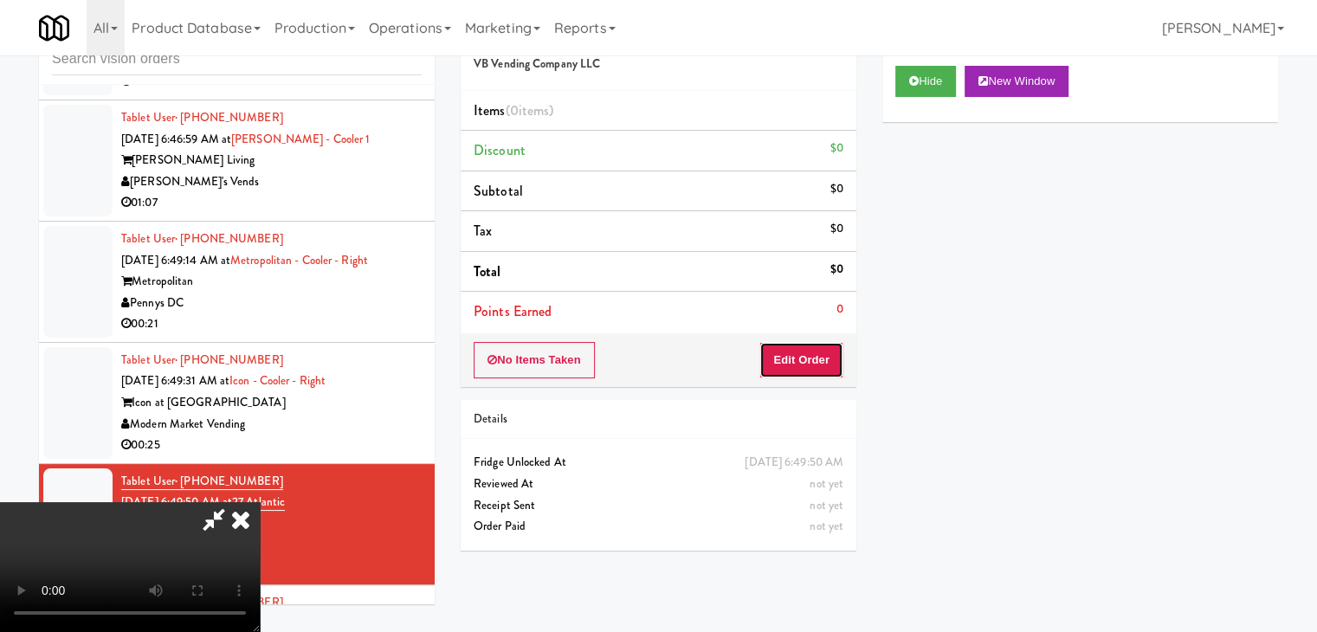
click at [804, 357] on button "Edit Order" at bounding box center [801, 360] width 84 height 36
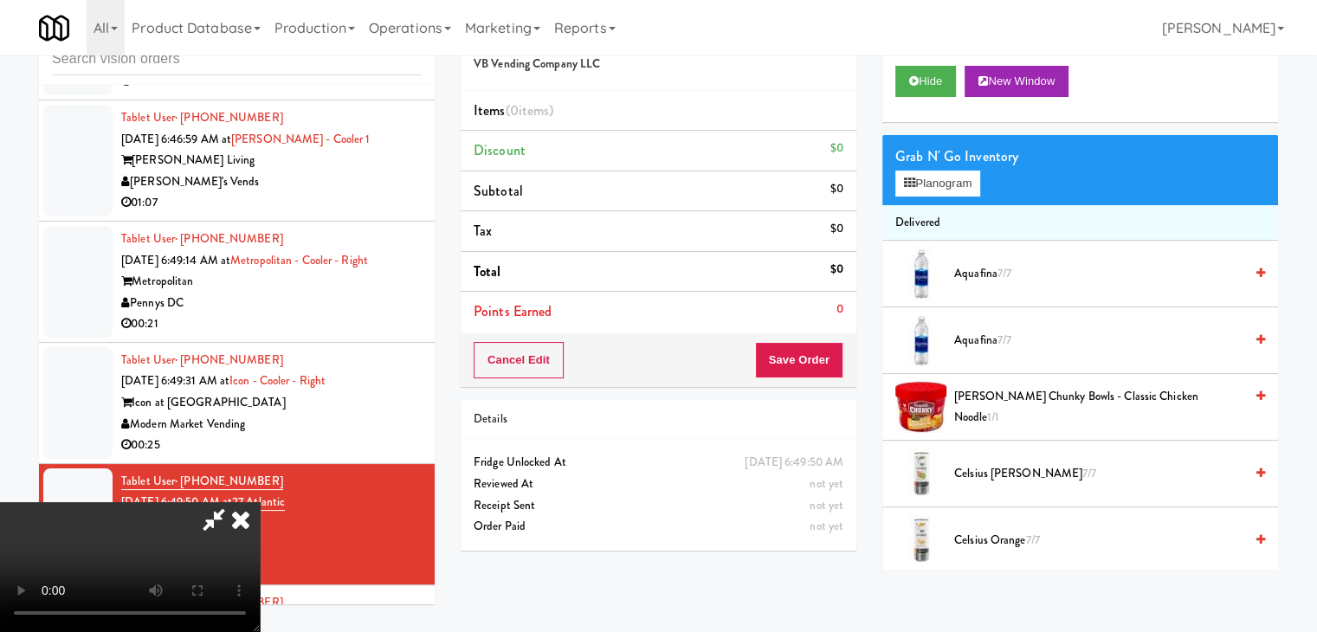
scroll to position [7123, 0]
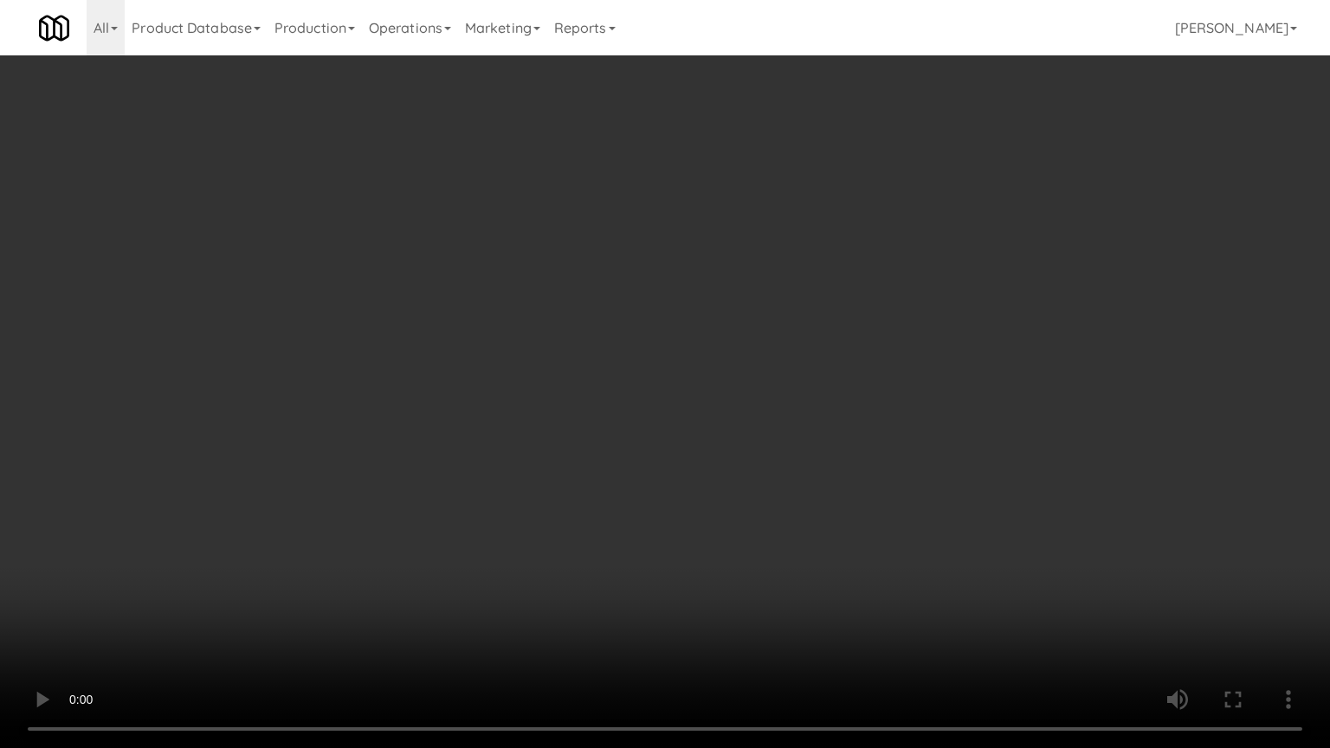
click at [789, 452] on video at bounding box center [665, 374] width 1330 height 748
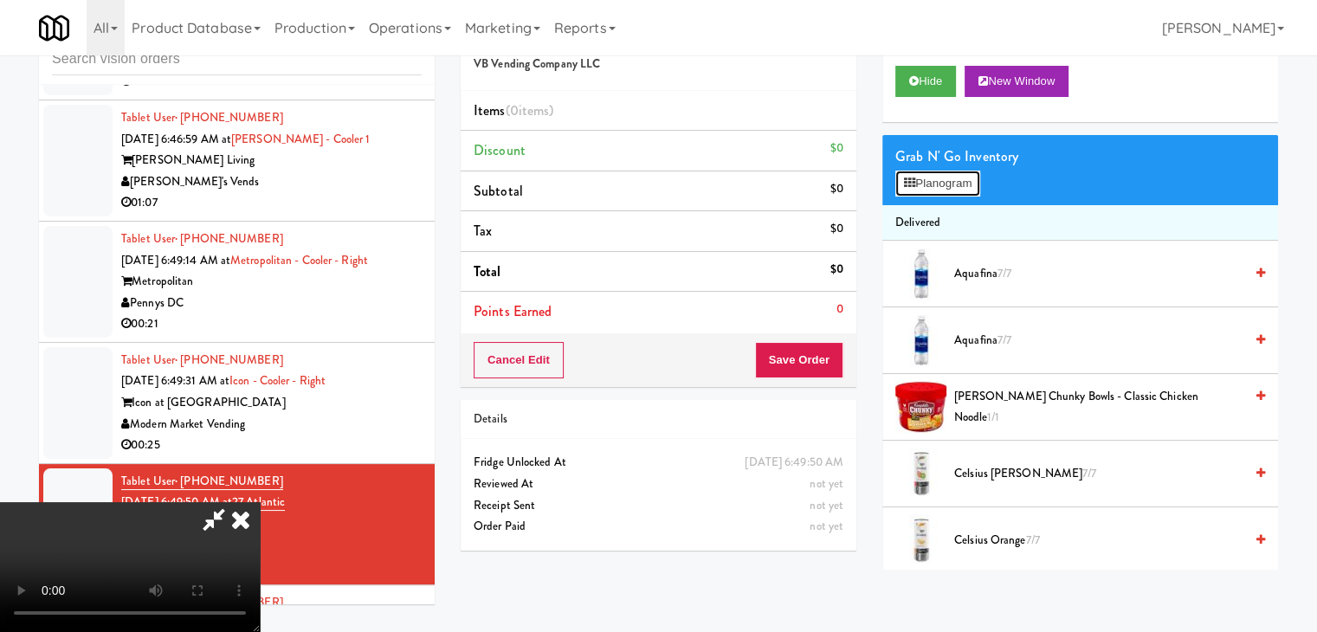
click at [913, 178] on icon at bounding box center [909, 183] width 11 height 11
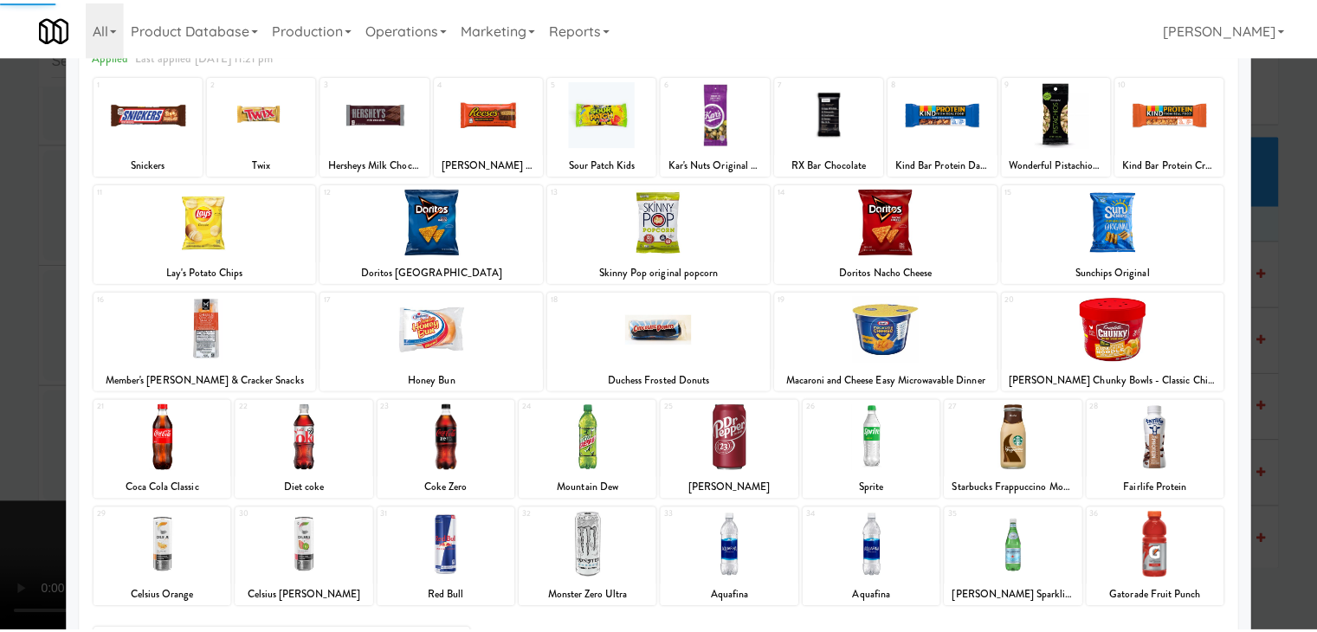
scroll to position [218, 0]
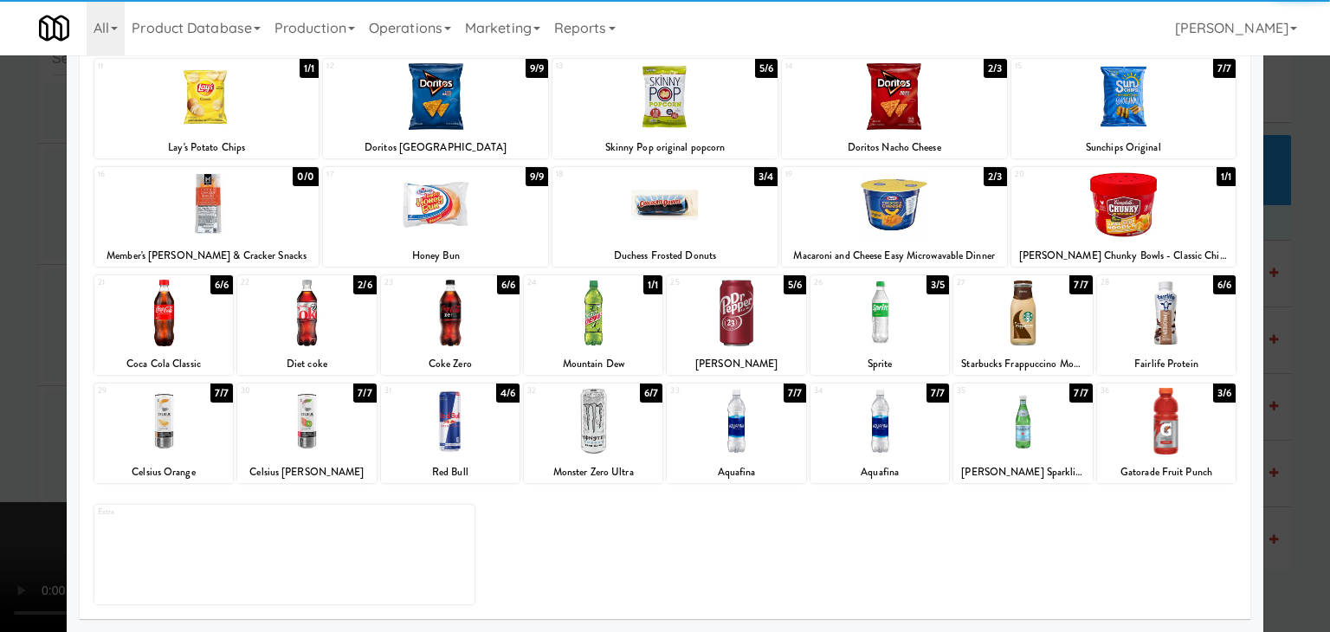
click at [340, 446] on div at bounding box center [306, 421] width 139 height 67
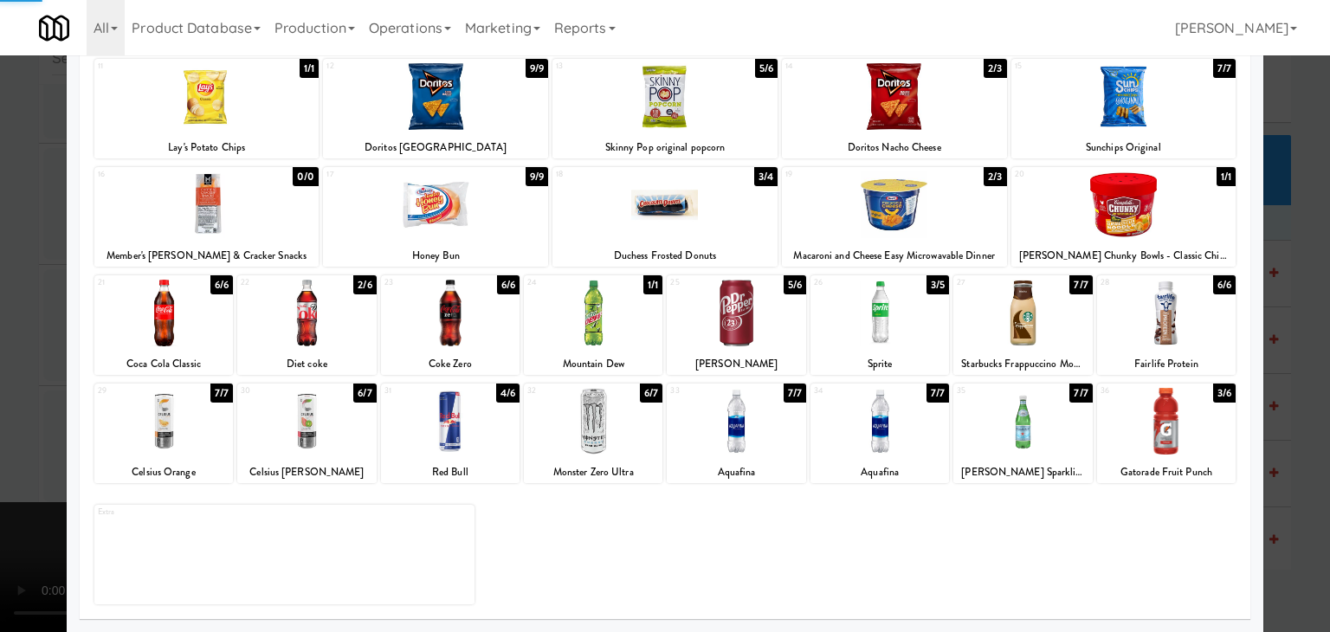
click at [546, 441] on div at bounding box center [593, 421] width 139 height 67
drag, startPoint x: 0, startPoint y: 419, endPoint x: 203, endPoint y: 413, distance: 203.6
click at [3, 418] on div at bounding box center [665, 316] width 1330 height 632
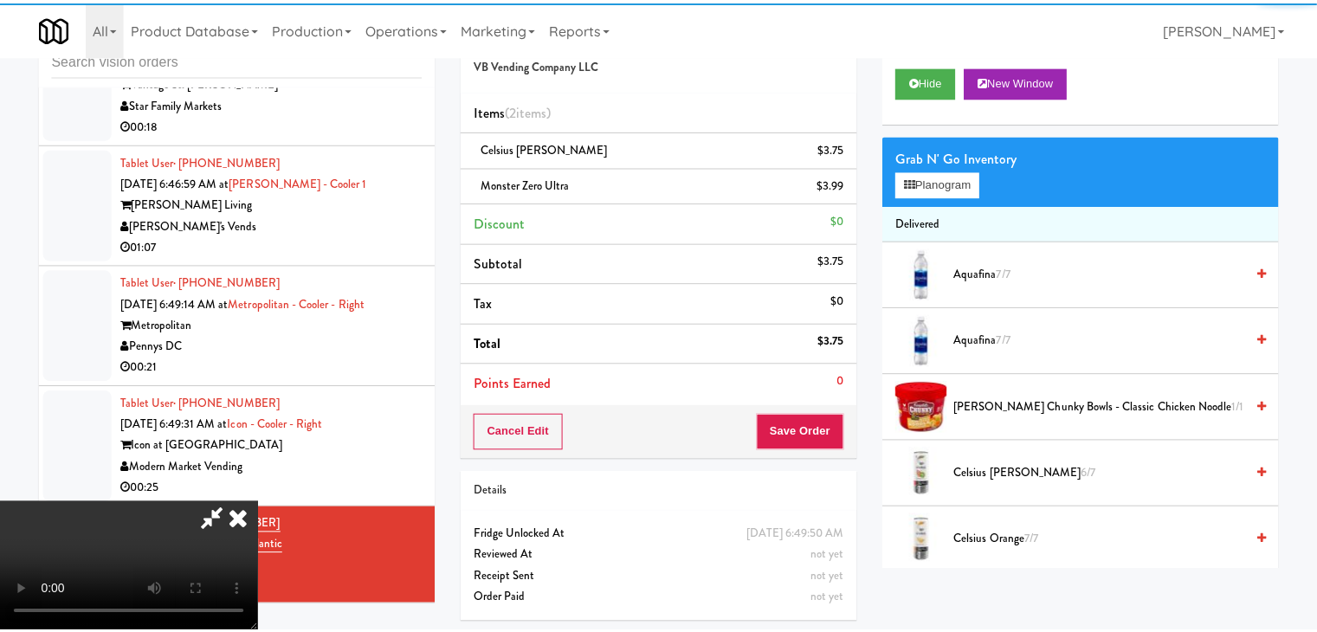
scroll to position [7166, 0]
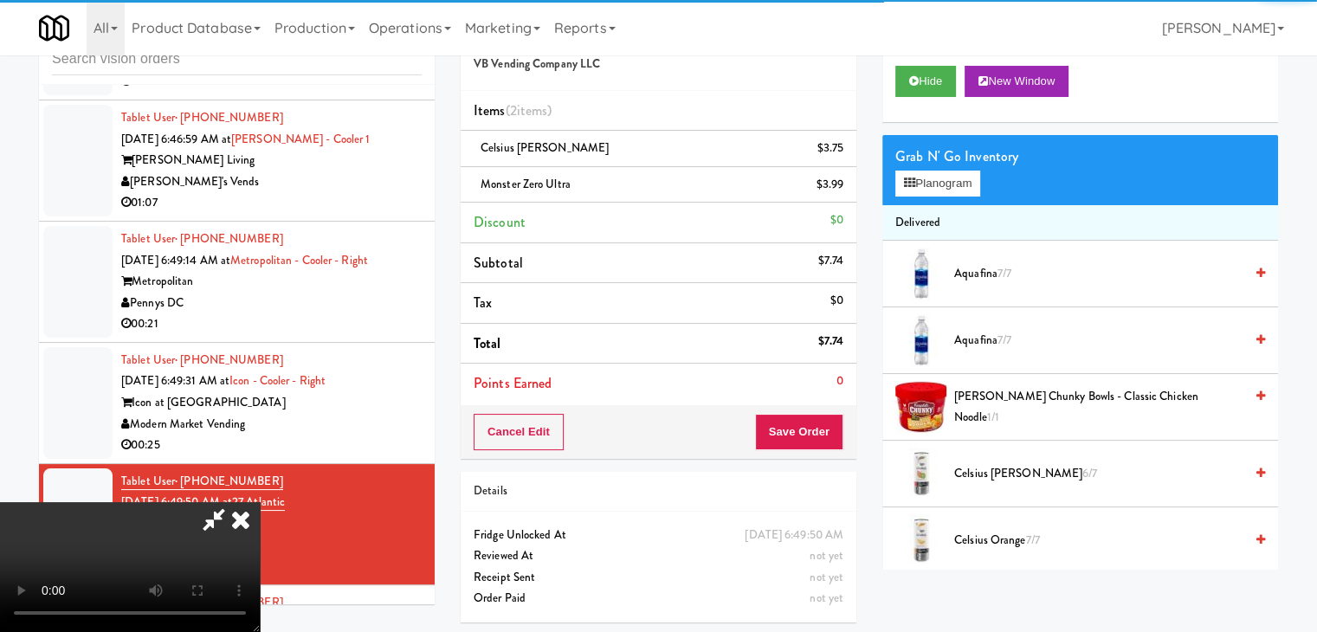
drag, startPoint x: 793, startPoint y: 410, endPoint x: 803, endPoint y: 420, distance: 14.1
click at [802, 420] on div "Cancel Edit Save Order" at bounding box center [659, 432] width 396 height 54
click at [803, 420] on button "Save Order" at bounding box center [799, 432] width 88 height 36
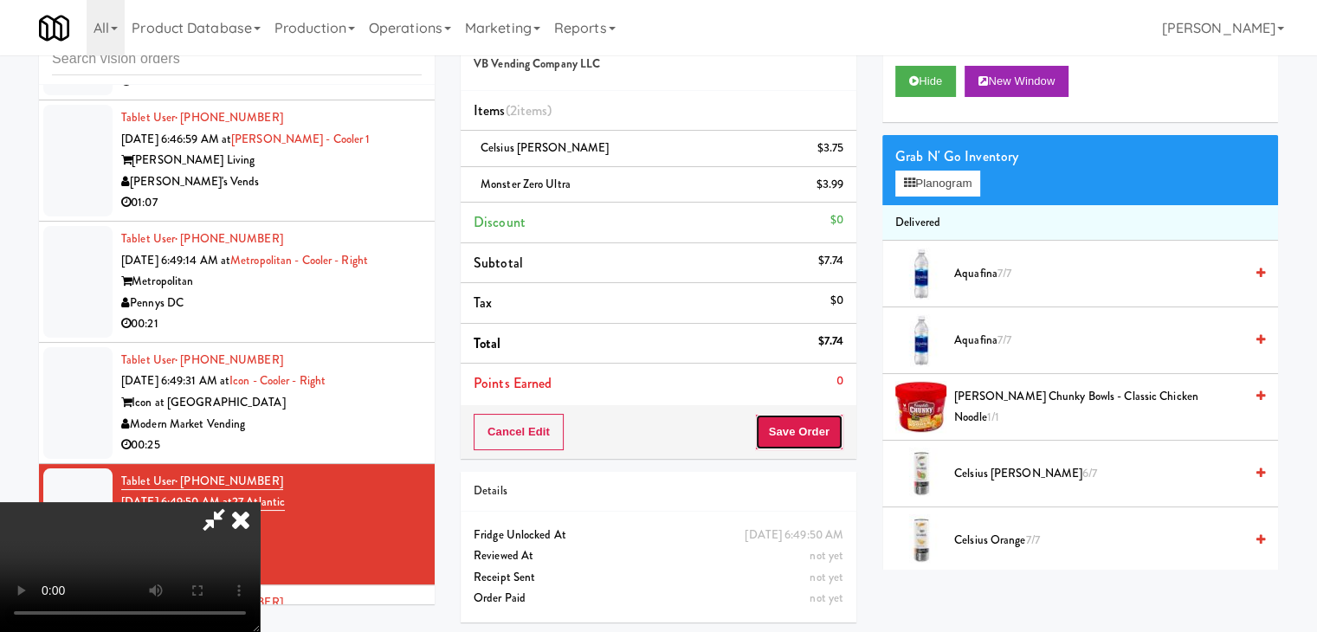
click at [803, 420] on button "Save Order" at bounding box center [799, 432] width 88 height 36
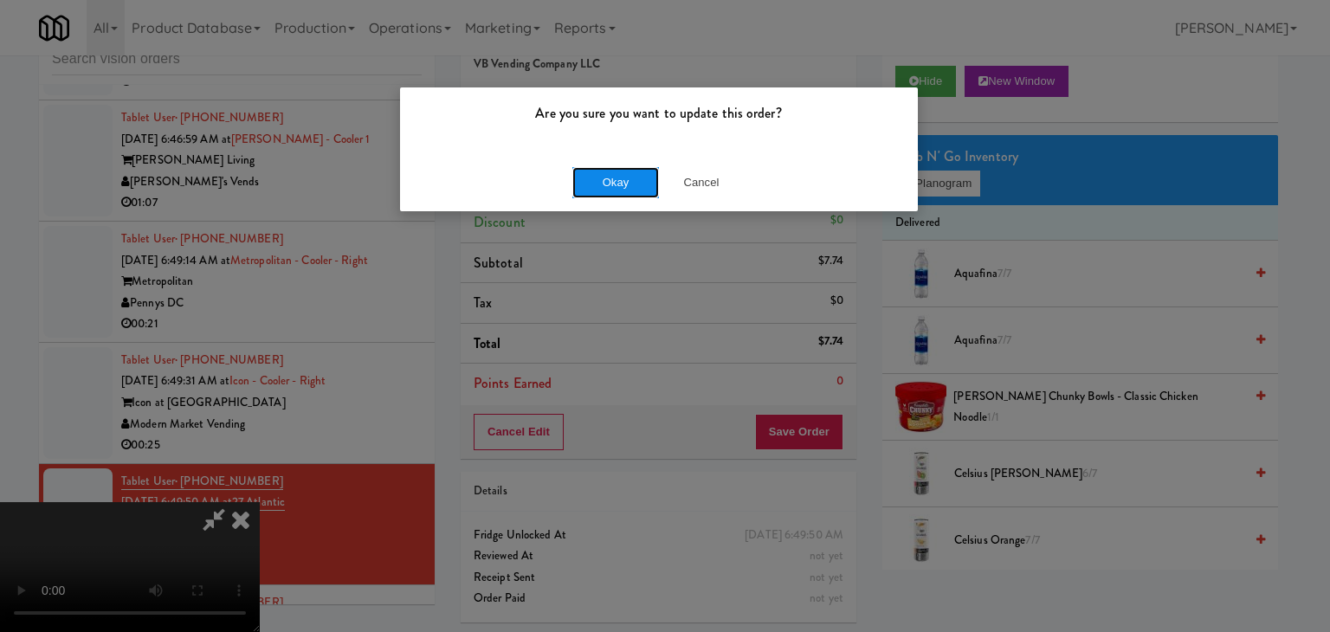
click at [620, 184] on button "Okay" at bounding box center [615, 182] width 87 height 31
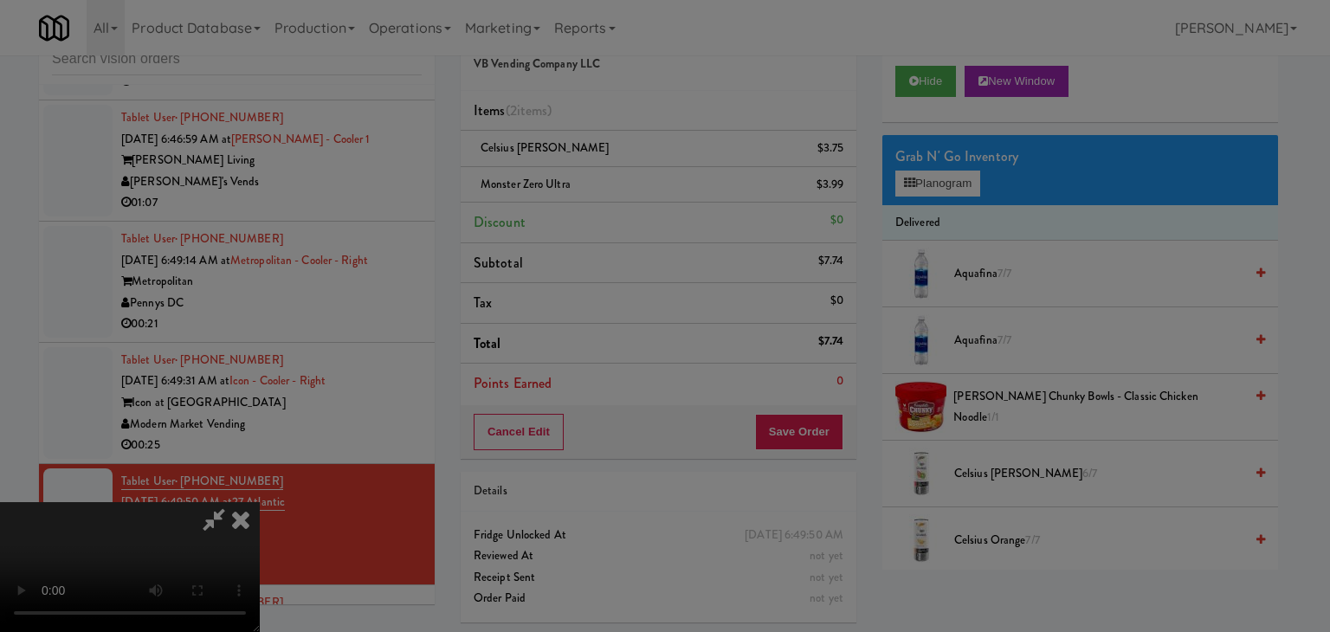
click at [620, 184] on body "Are you sure you want to update this order? Okay Cancel Okay Are you sure you w…" at bounding box center [665, 316] width 1330 height 632
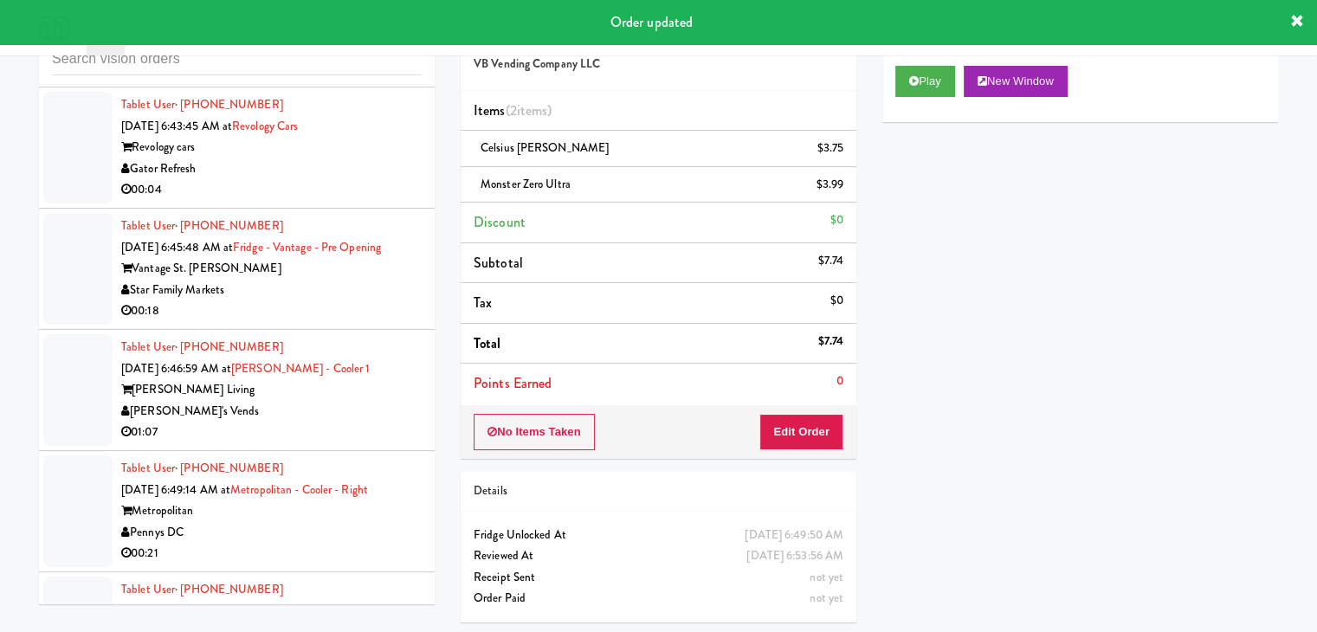
scroll to position [6906, 0]
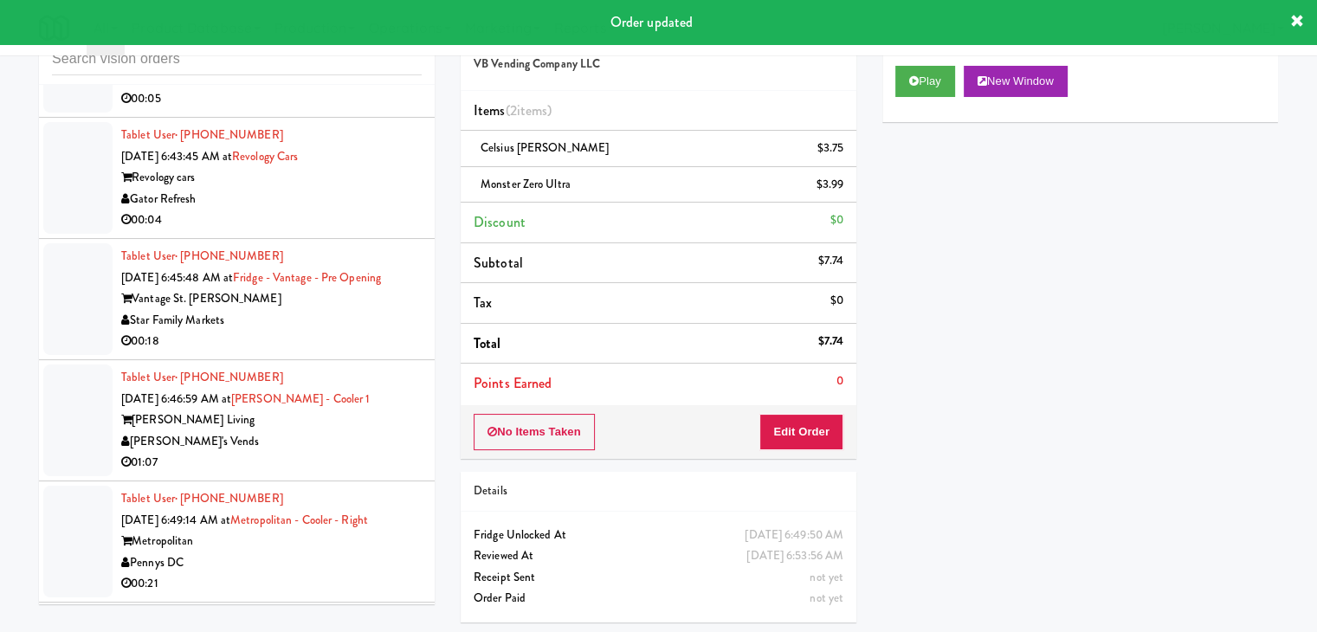
click at [319, 552] on div "Pennys DC" at bounding box center [271, 563] width 300 height 22
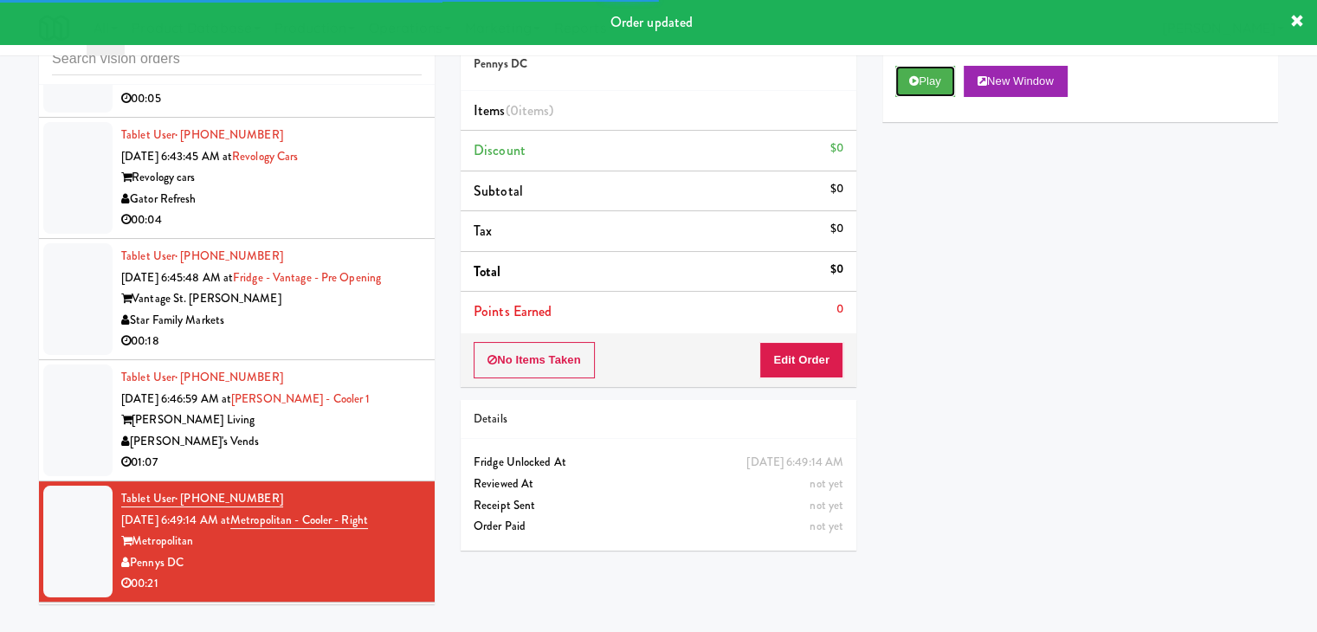
drag, startPoint x: 938, startPoint y: 74, endPoint x: 896, endPoint y: 158, distance: 92.9
click at [937, 76] on button "Play" at bounding box center [925, 81] width 60 height 31
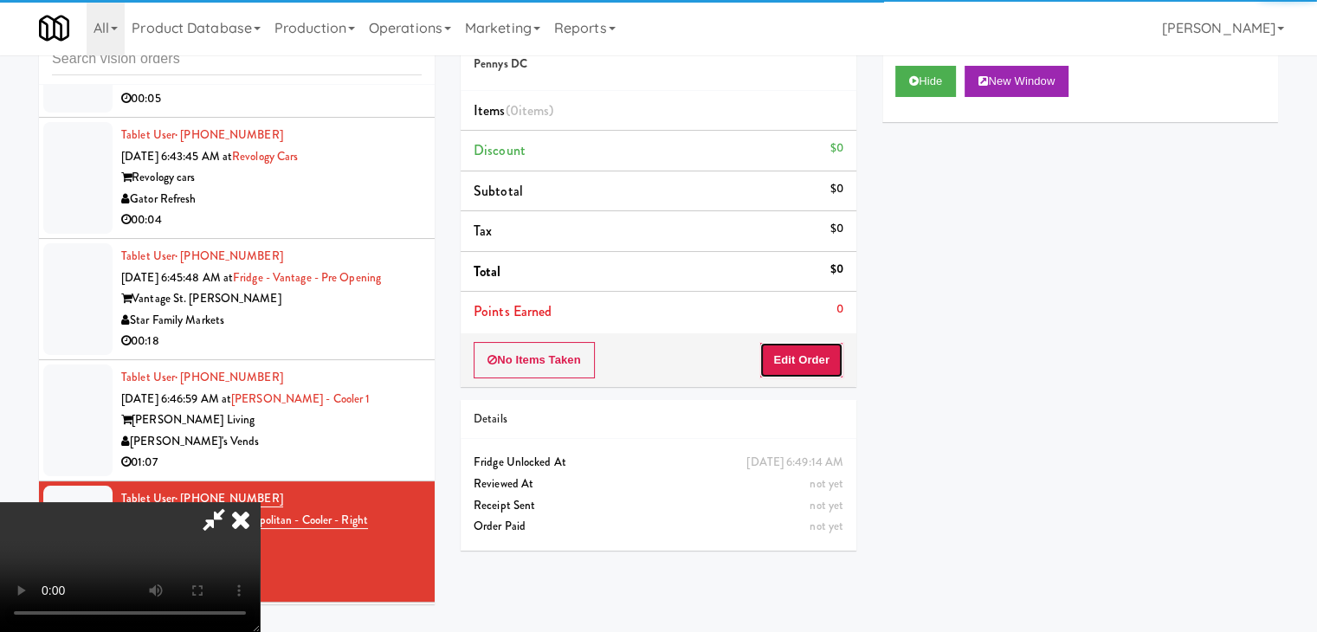
click at [791, 354] on button "Edit Order" at bounding box center [801, 360] width 84 height 36
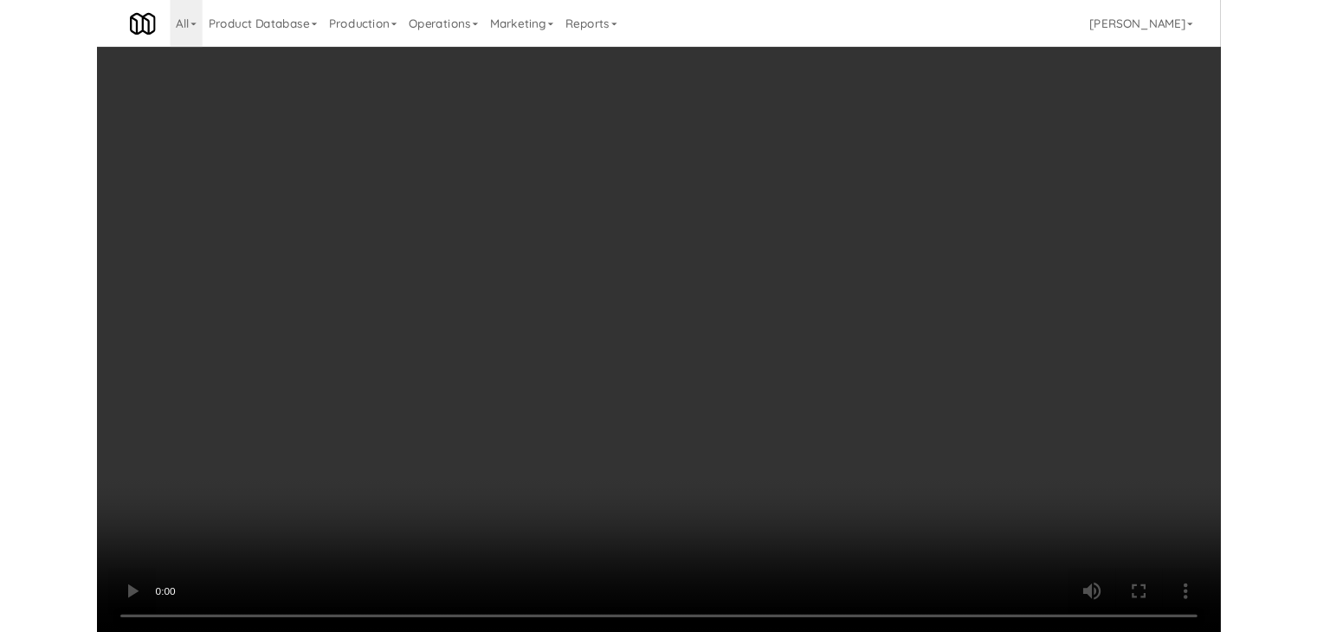
scroll to position [6690, 0]
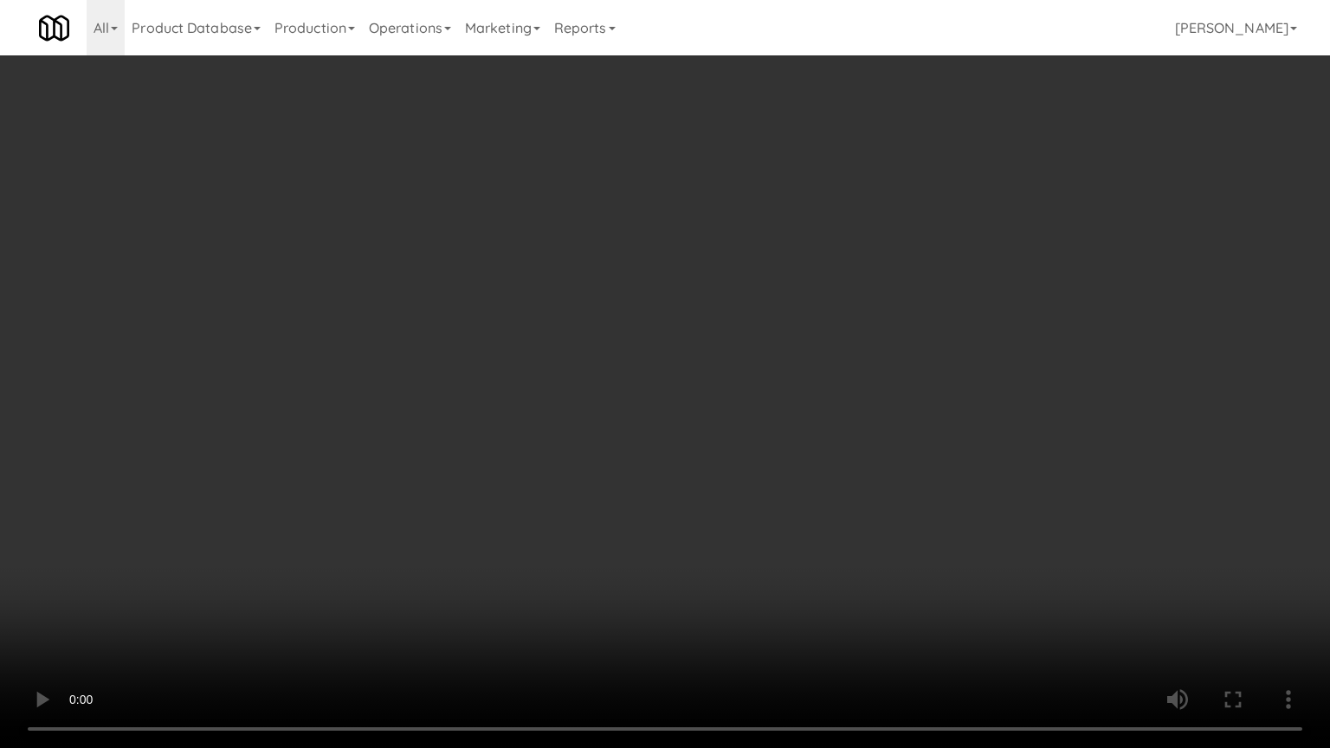
drag, startPoint x: 703, startPoint y: 541, endPoint x: 694, endPoint y: 548, distance: 11.1
click at [694, 548] on video at bounding box center [665, 374] width 1330 height 748
click at [680, 478] on video at bounding box center [665, 374] width 1330 height 748
click at [821, 372] on video at bounding box center [665, 374] width 1330 height 748
click at [821, 370] on video at bounding box center [665, 374] width 1330 height 748
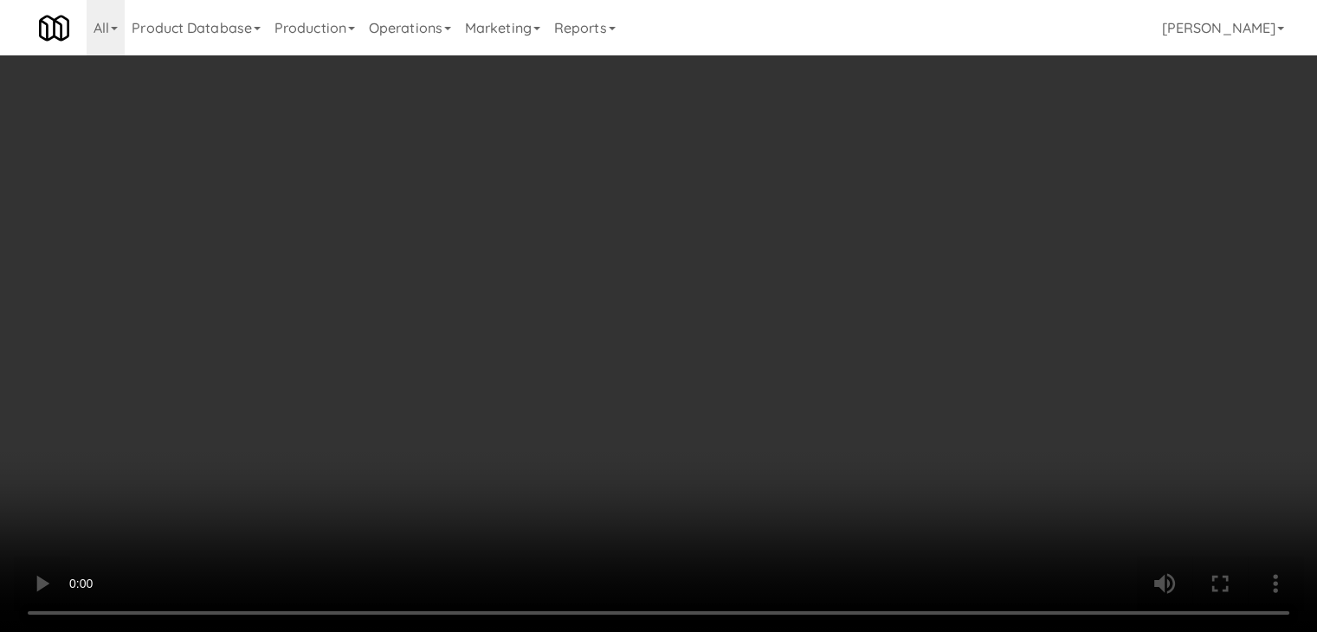
click at [977, 166] on div "Grab N' Go Inventory" at bounding box center [1080, 157] width 370 height 26
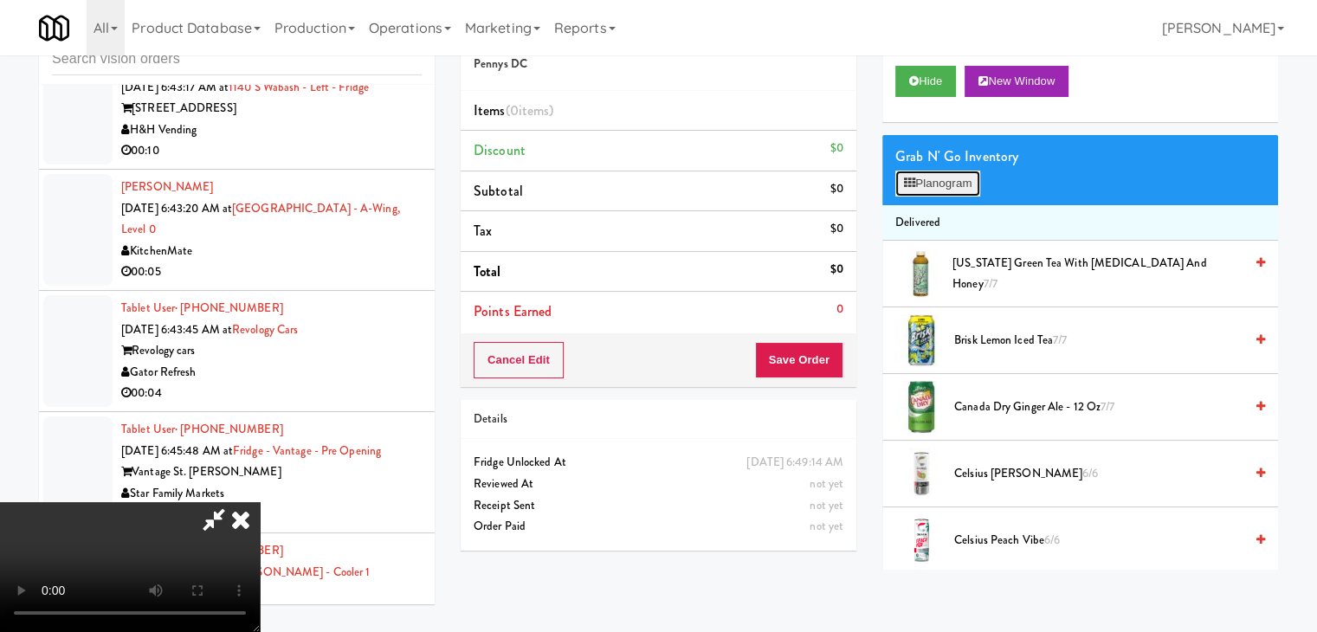
click at [967, 181] on button "Planogram" at bounding box center [937, 184] width 85 height 26
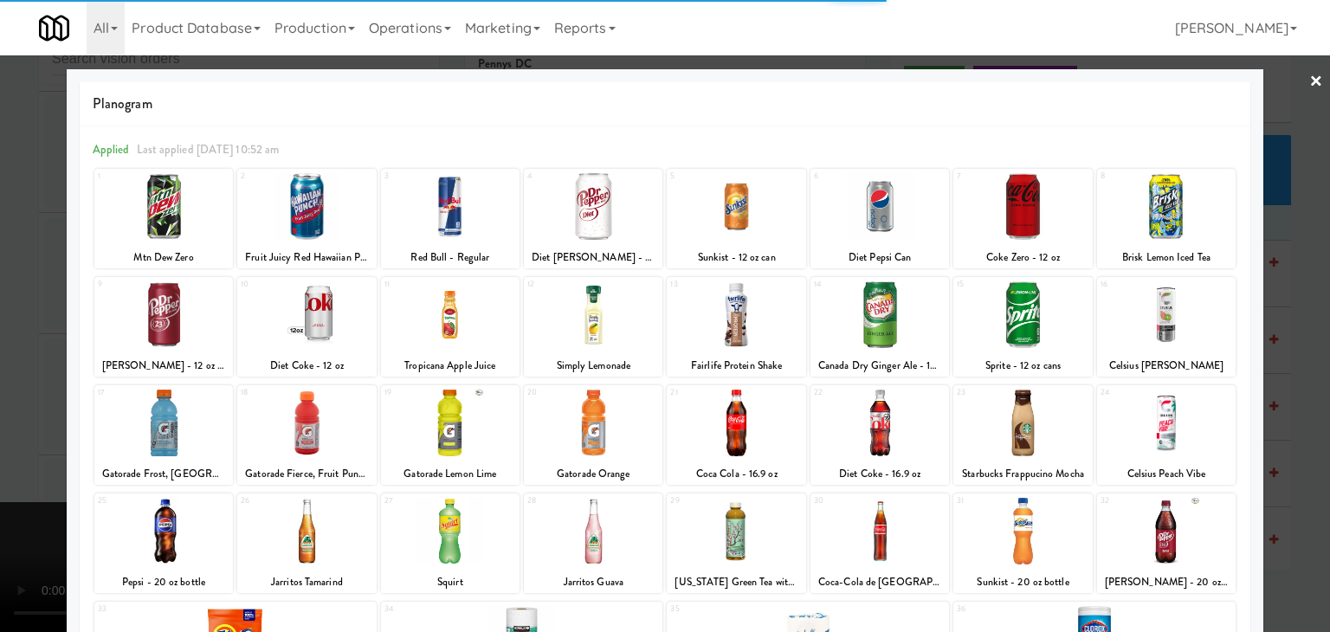
click at [1003, 207] on div at bounding box center [1022, 206] width 139 height 67
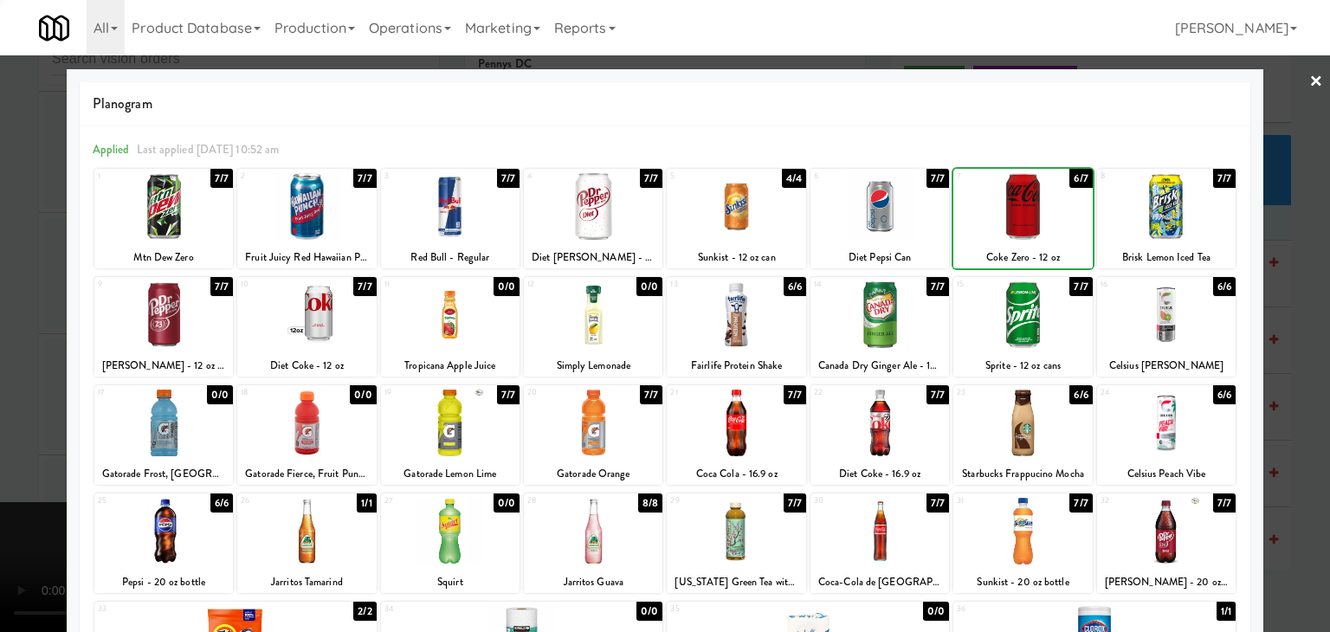
click at [1003, 207] on div at bounding box center [1022, 206] width 139 height 67
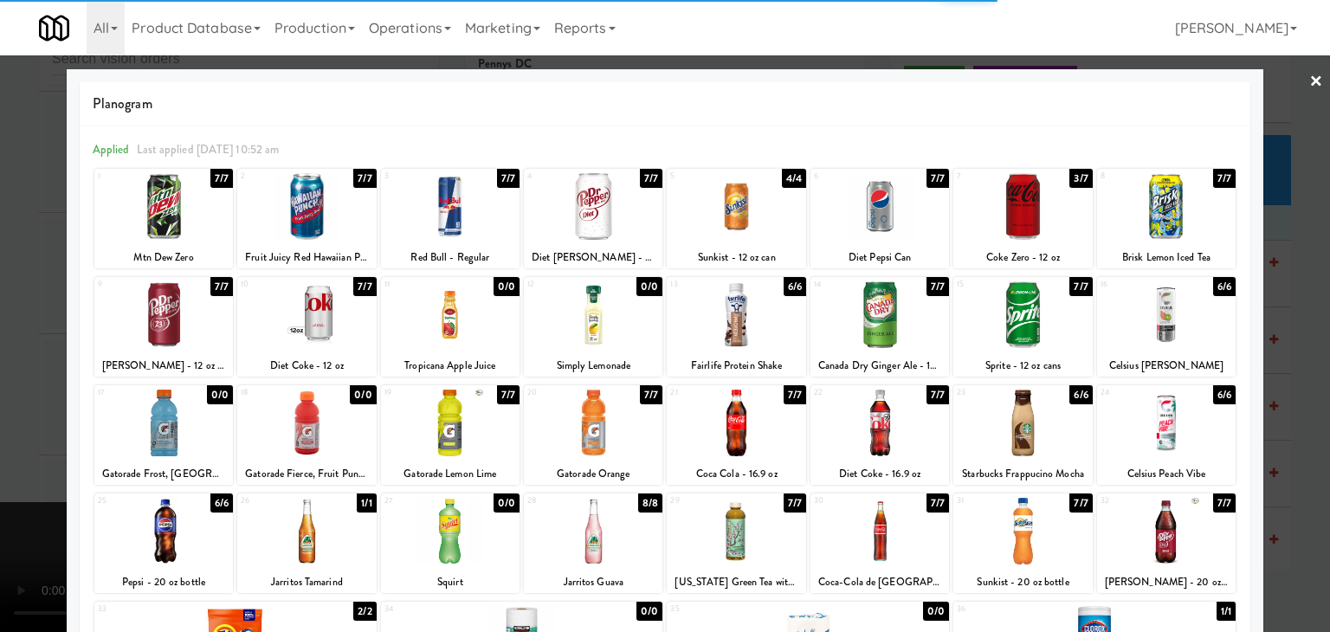
click at [1003, 207] on div at bounding box center [1022, 206] width 139 height 67
click at [1275, 271] on div at bounding box center [665, 316] width 1330 height 632
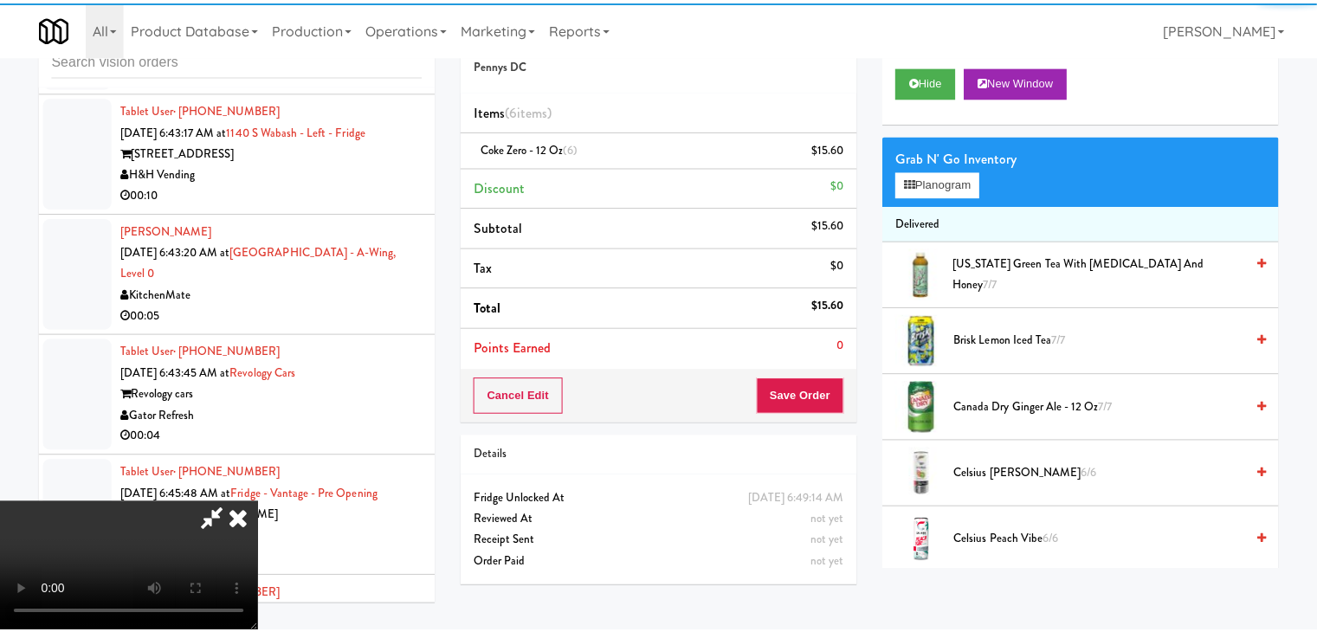
scroll to position [6733, 0]
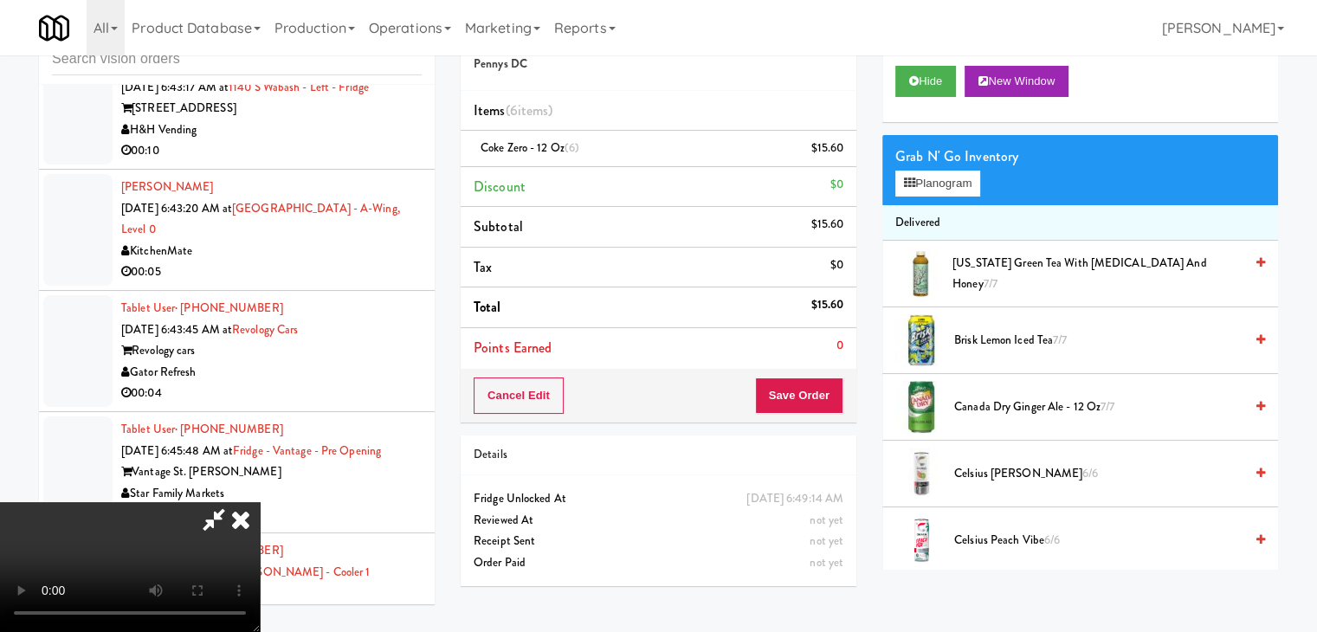
click at [805, 376] on div "Cancel Edit Save Order" at bounding box center [659, 396] width 396 height 54
click at [804, 385] on button "Save Order" at bounding box center [799, 396] width 88 height 36
click at [804, 388] on button "Save Order" at bounding box center [799, 396] width 88 height 36
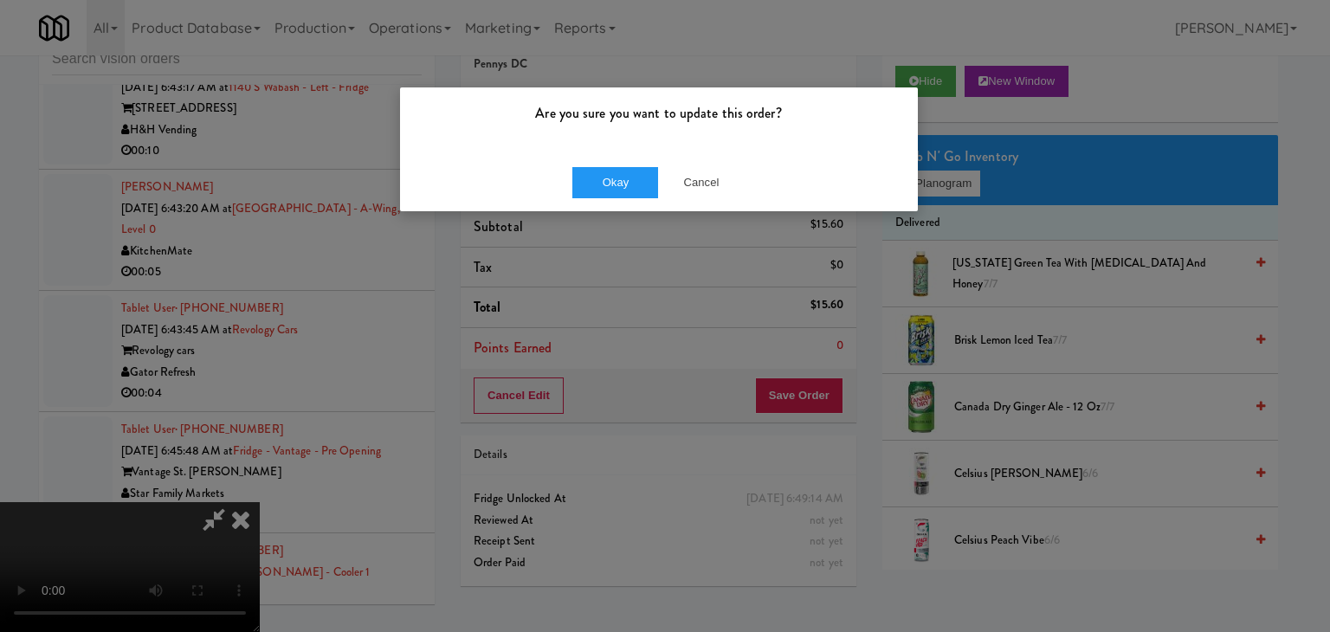
click at [614, 164] on div "Okay Cancel" at bounding box center [659, 182] width 518 height 58
click at [611, 172] on button "Okay" at bounding box center [615, 182] width 87 height 31
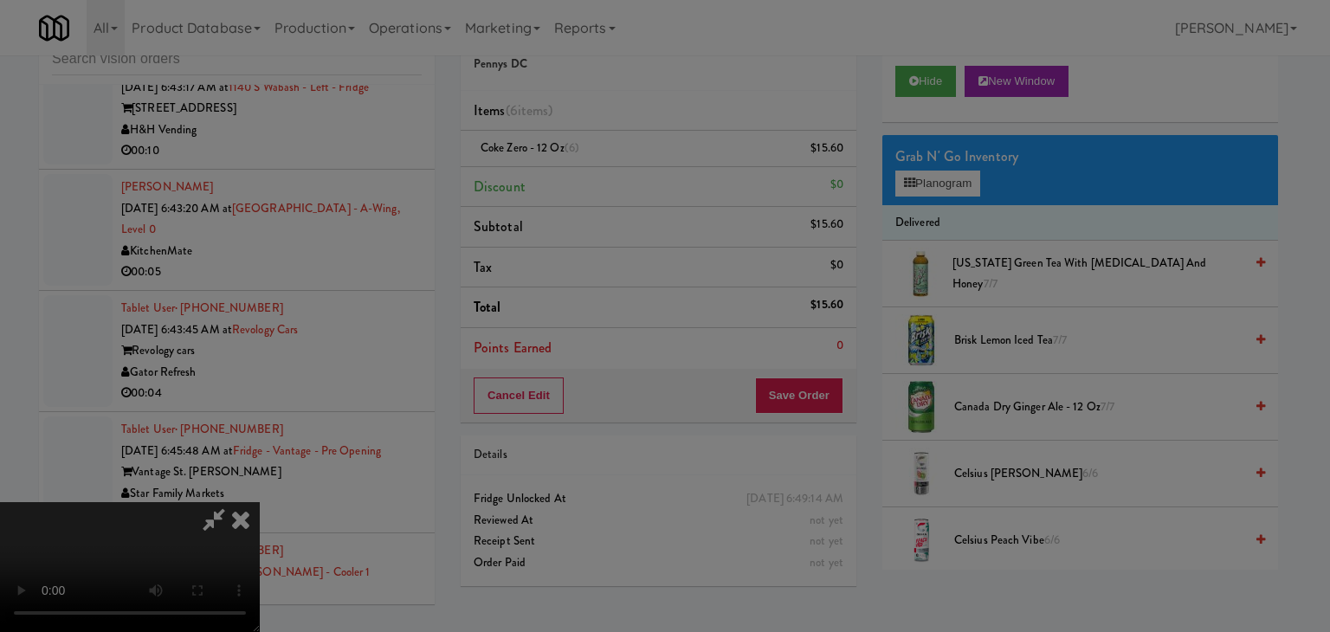
click at [610, 166] on button "Okay" at bounding box center [615, 150] width 87 height 31
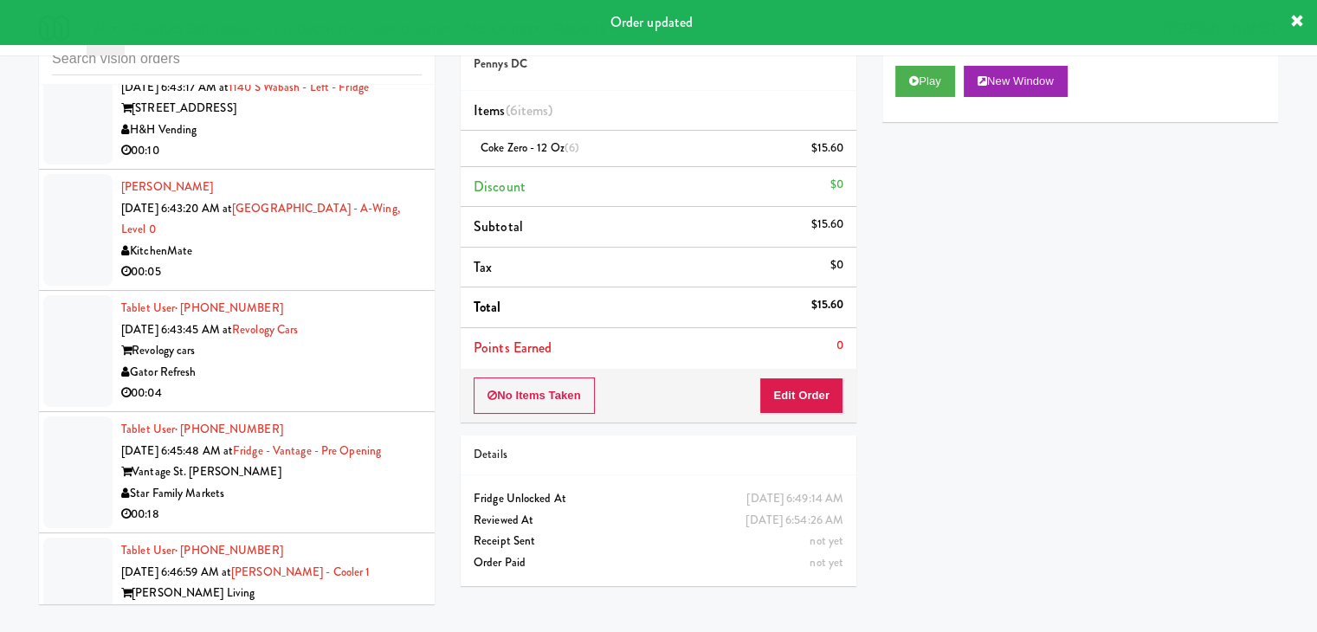
click at [331, 483] on div "Star Family Markets" at bounding box center [271, 494] width 300 height 22
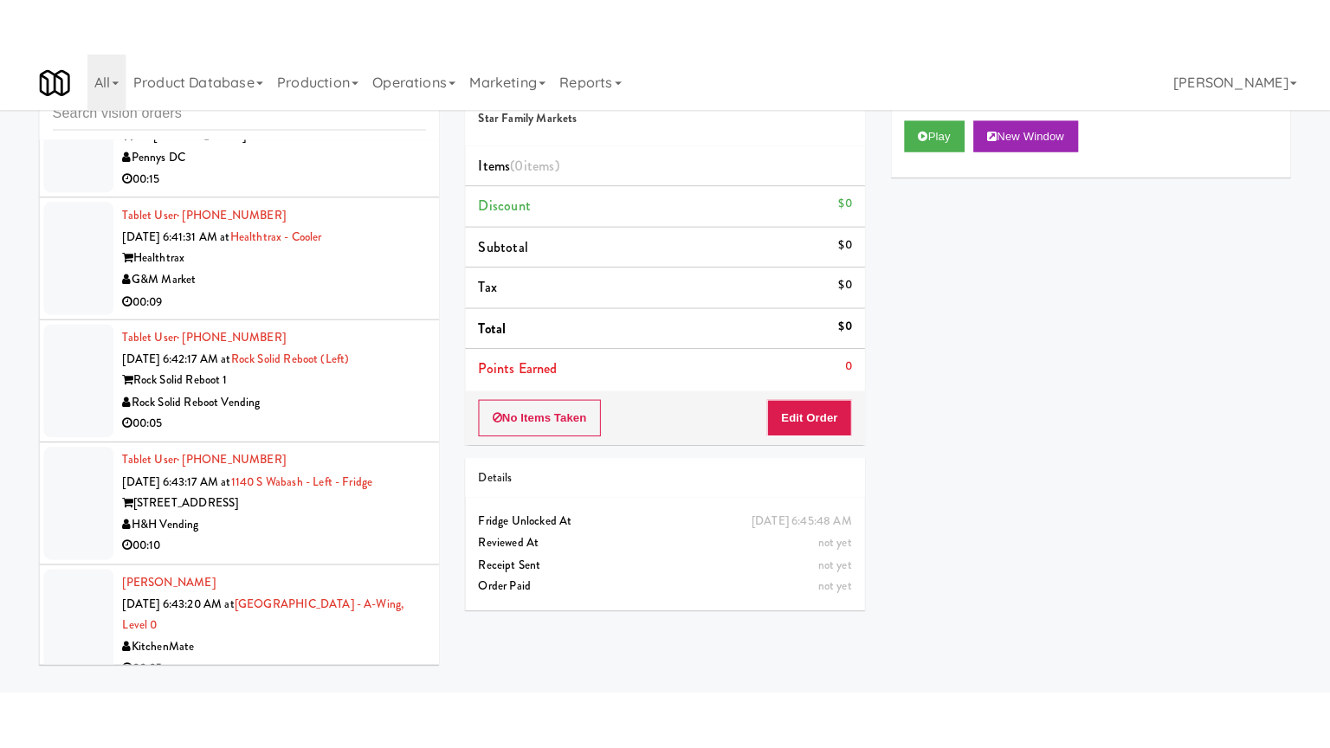
scroll to position [6387, 0]
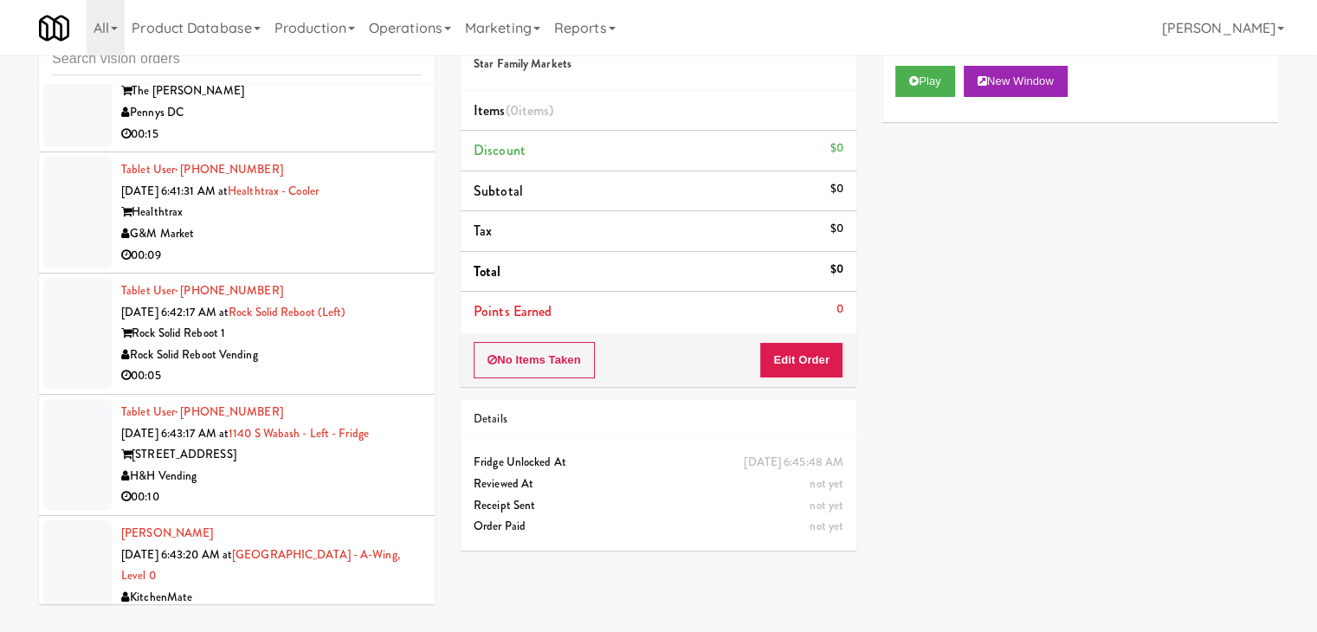
click at [281, 466] on div "H&H Vending" at bounding box center [271, 477] width 300 height 22
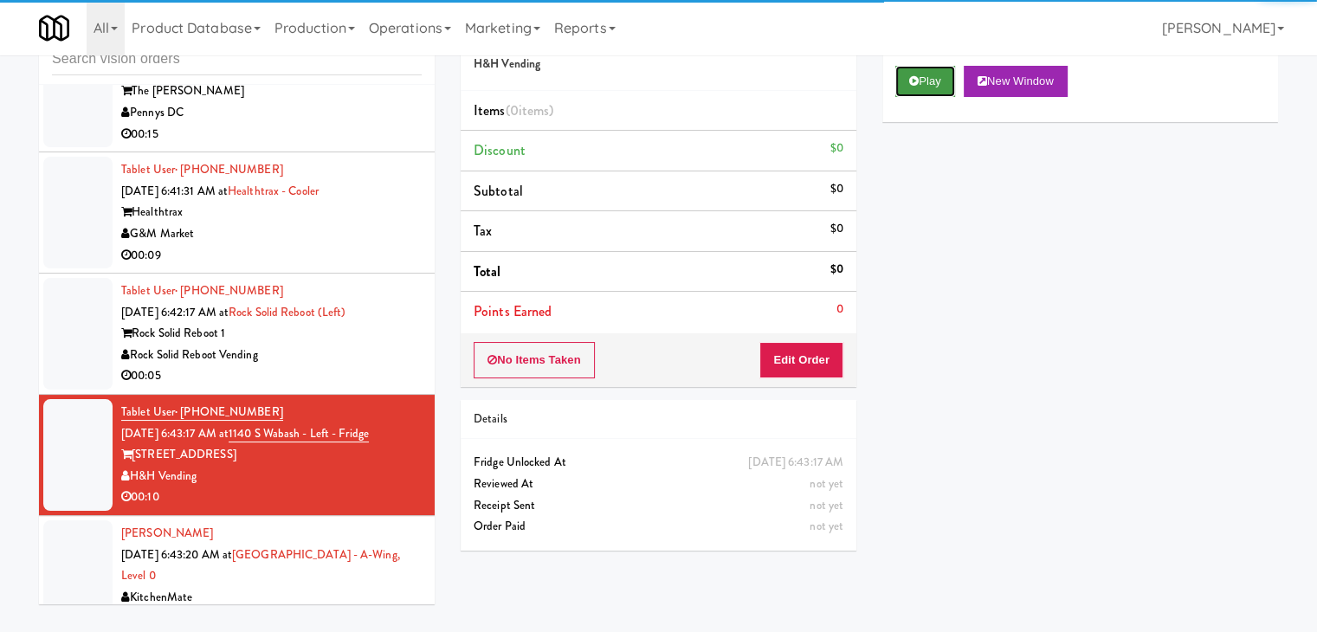
click at [926, 75] on button "Play" at bounding box center [925, 81] width 60 height 31
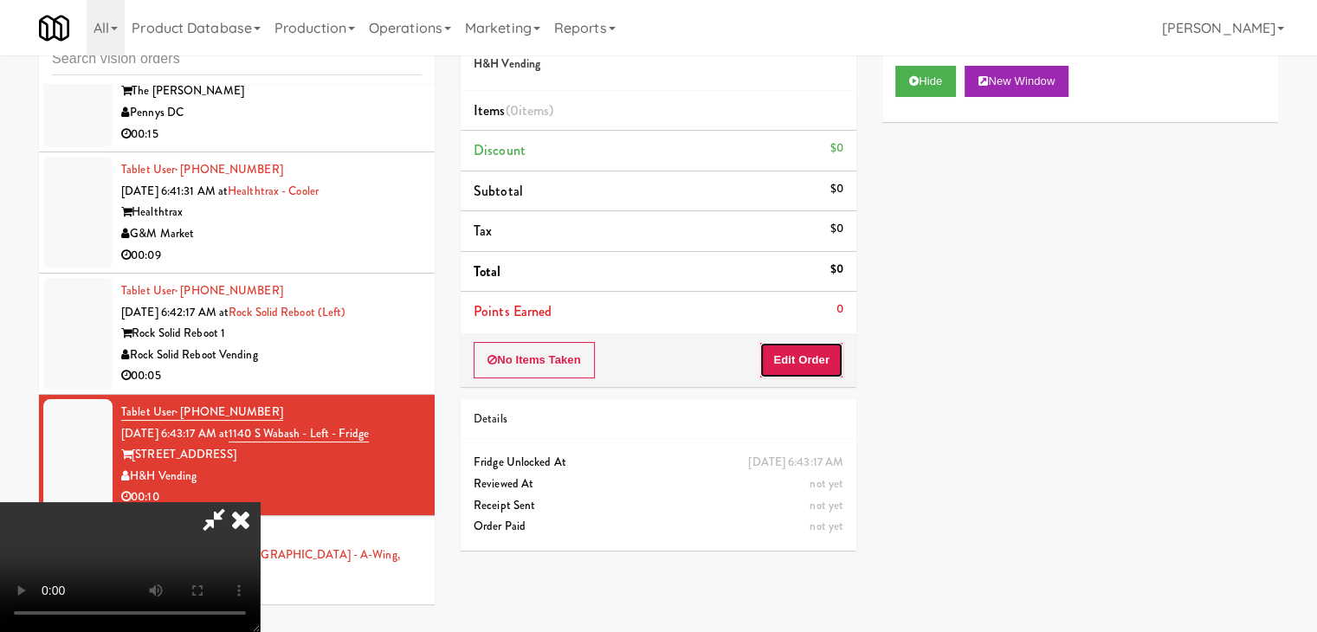
click at [775, 352] on button "Edit Order" at bounding box center [801, 360] width 84 height 36
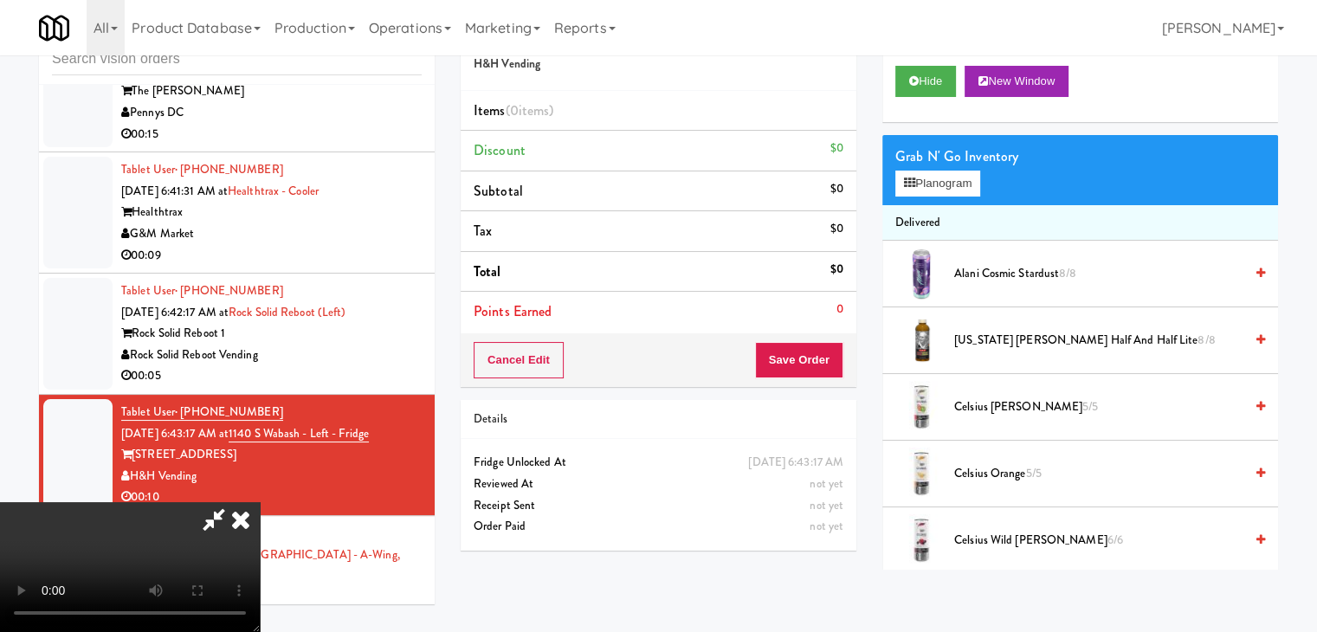
scroll to position [6344, 0]
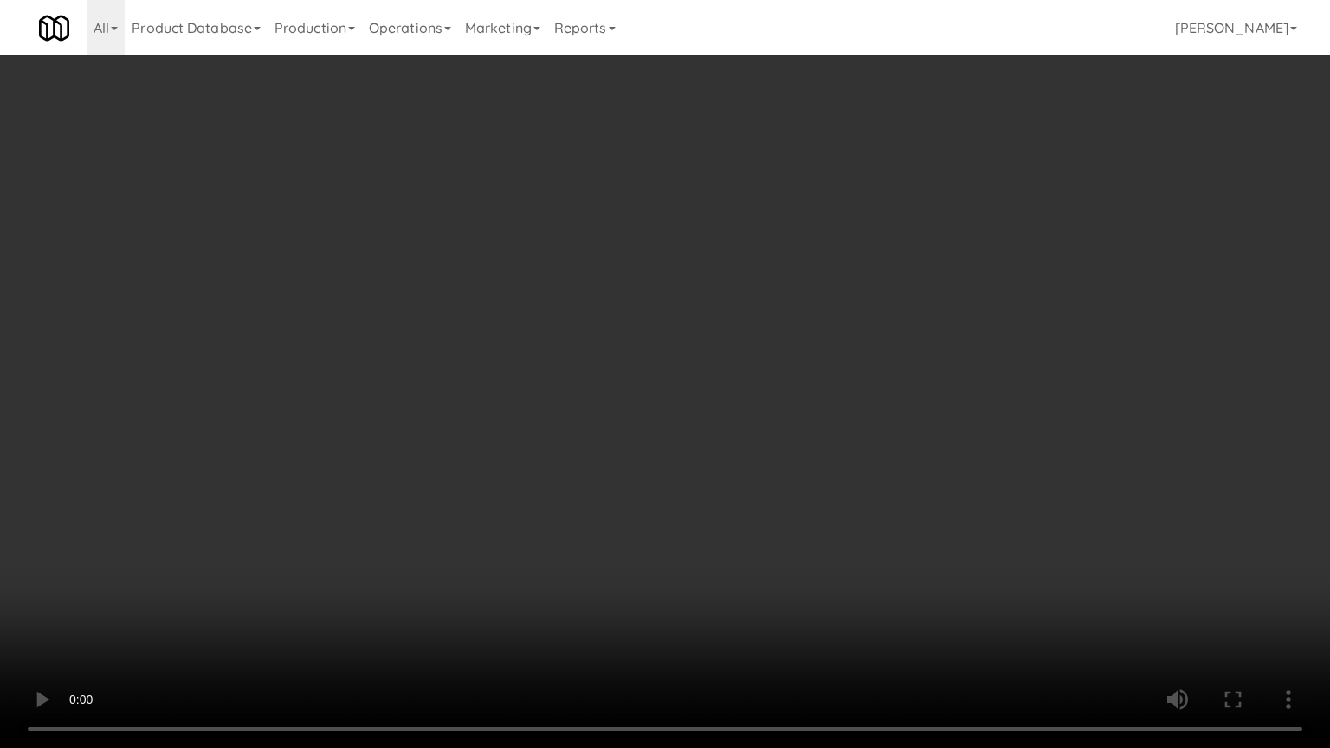
click at [739, 398] on video at bounding box center [665, 374] width 1330 height 748
drag, startPoint x: 739, startPoint y: 398, endPoint x: 834, endPoint y: 239, distance: 185.2
click at [743, 394] on video at bounding box center [665, 374] width 1330 height 748
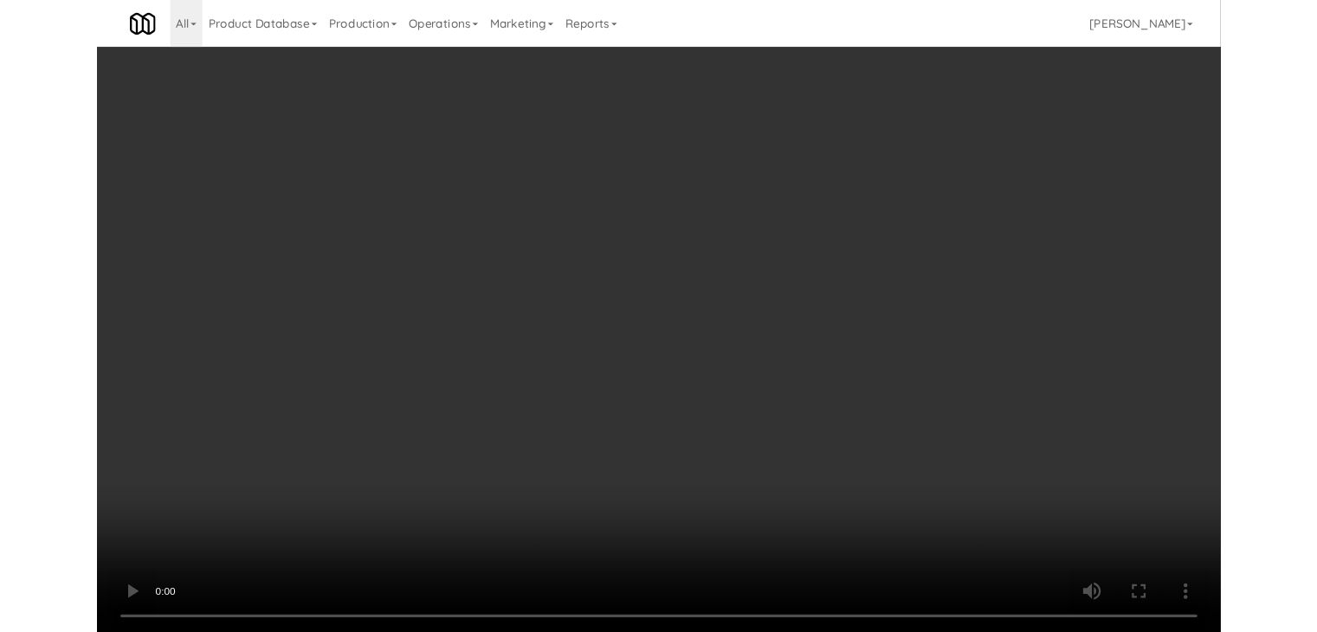
scroll to position [6387, 0]
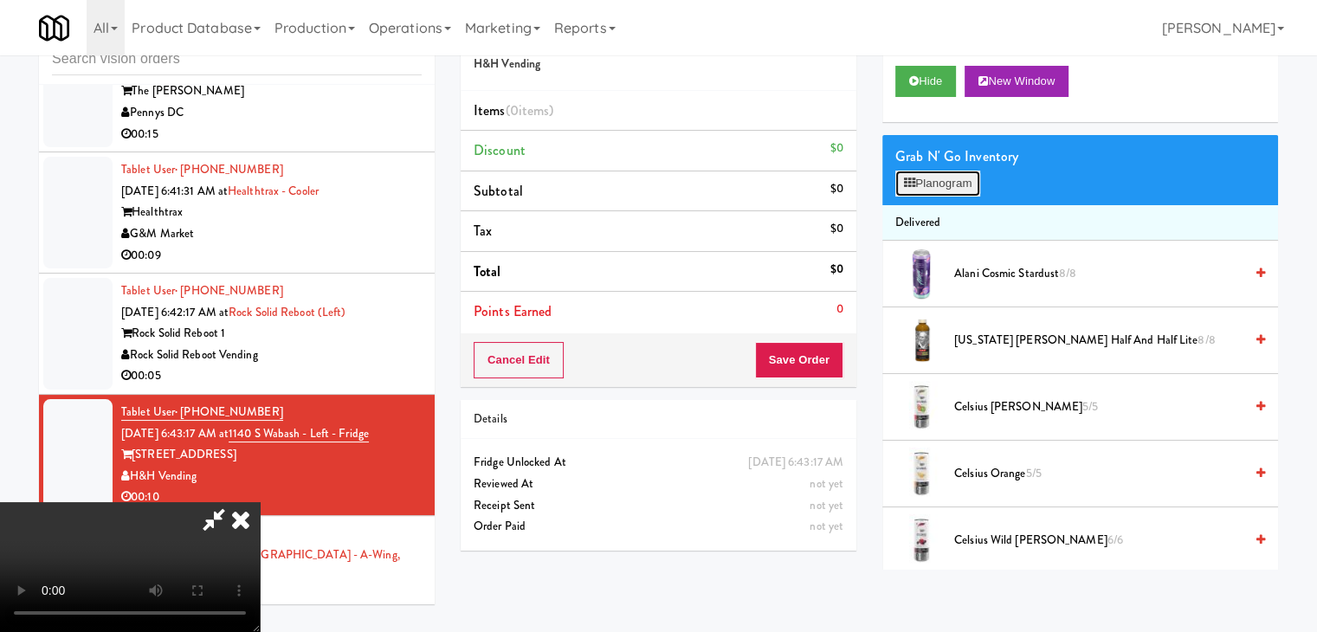
click at [946, 184] on button "Planogram" at bounding box center [937, 184] width 85 height 26
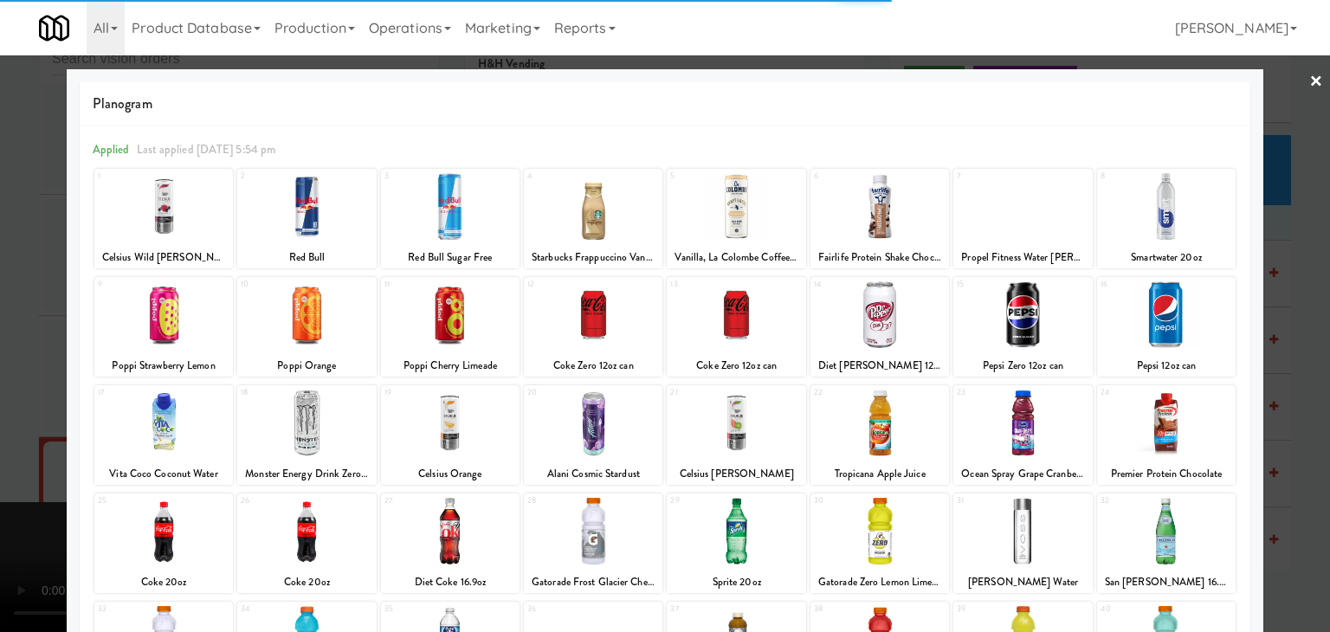
click at [717, 325] on div at bounding box center [736, 314] width 139 height 67
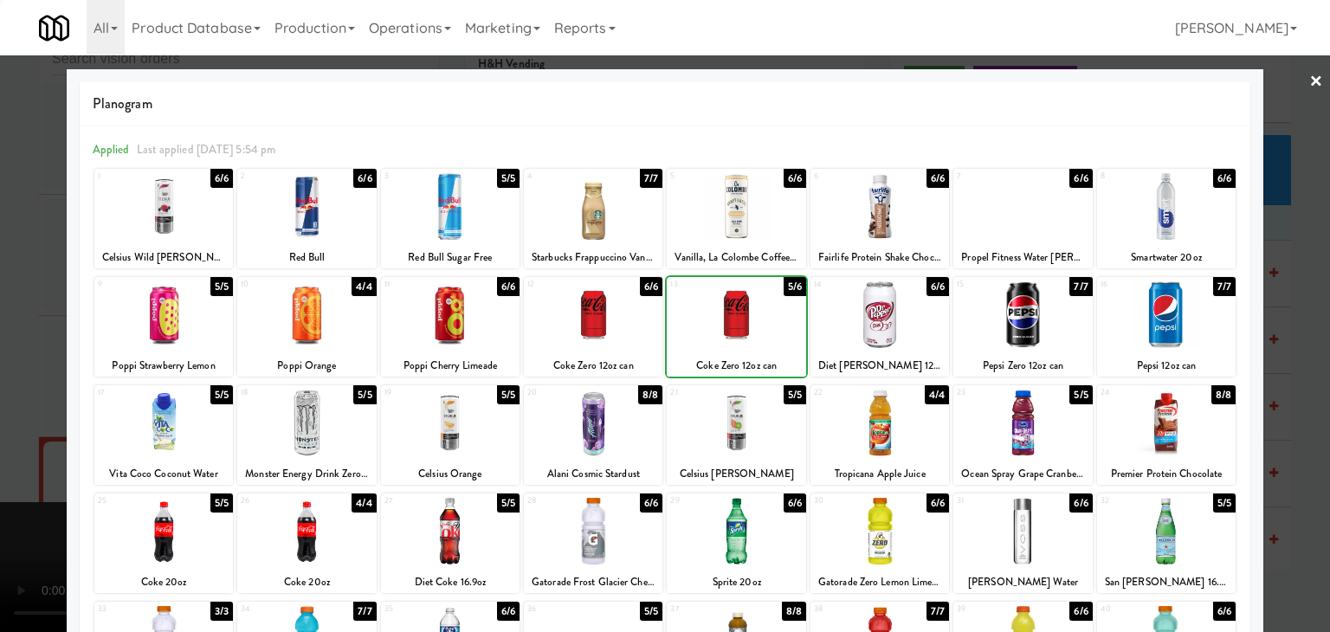
click at [717, 325] on div at bounding box center [736, 314] width 139 height 67
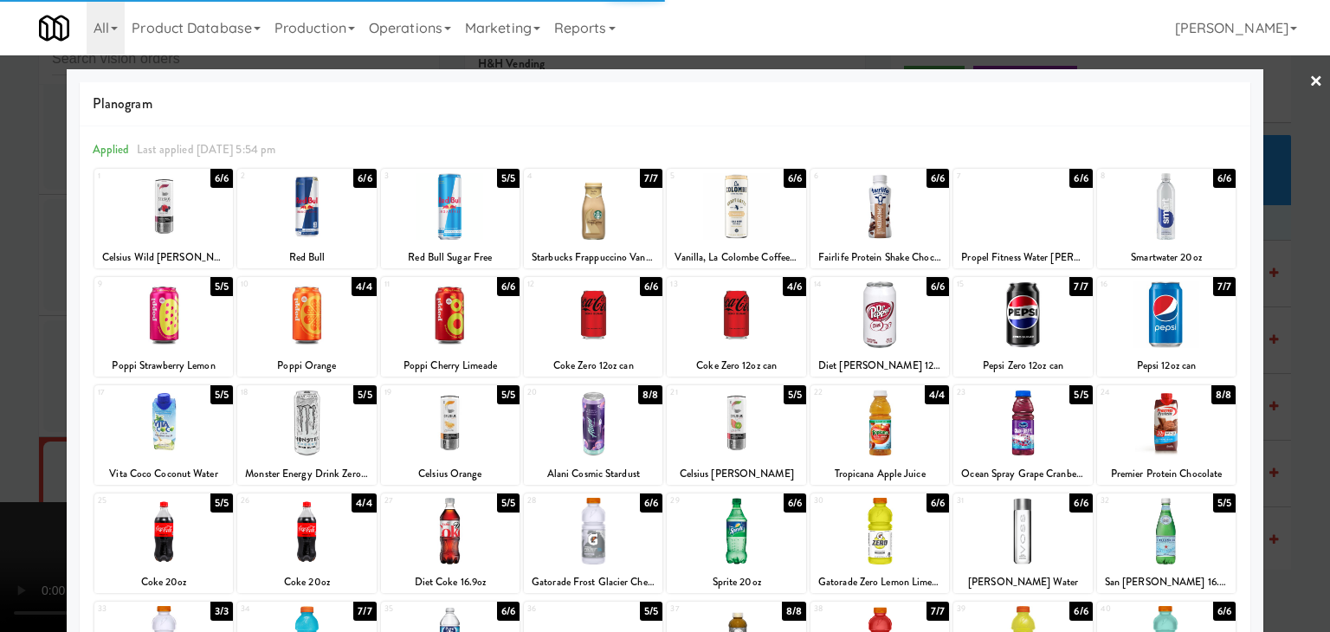
click at [10, 326] on div at bounding box center [665, 316] width 1330 height 632
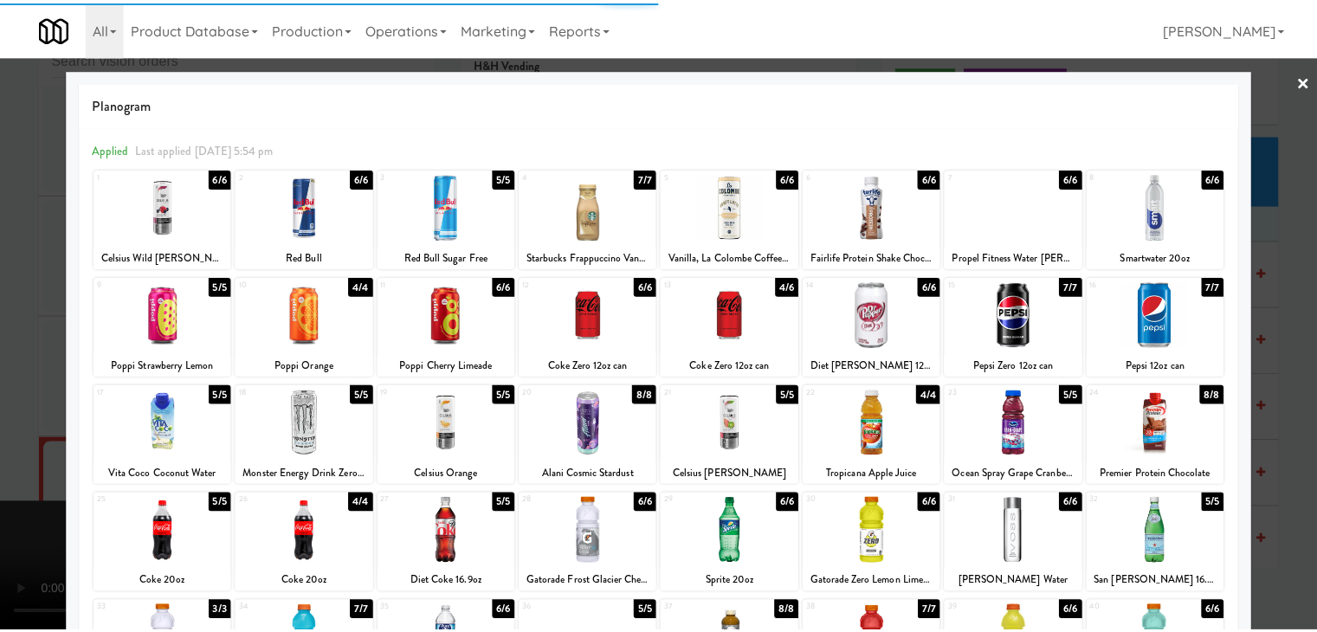
scroll to position [6387, 0]
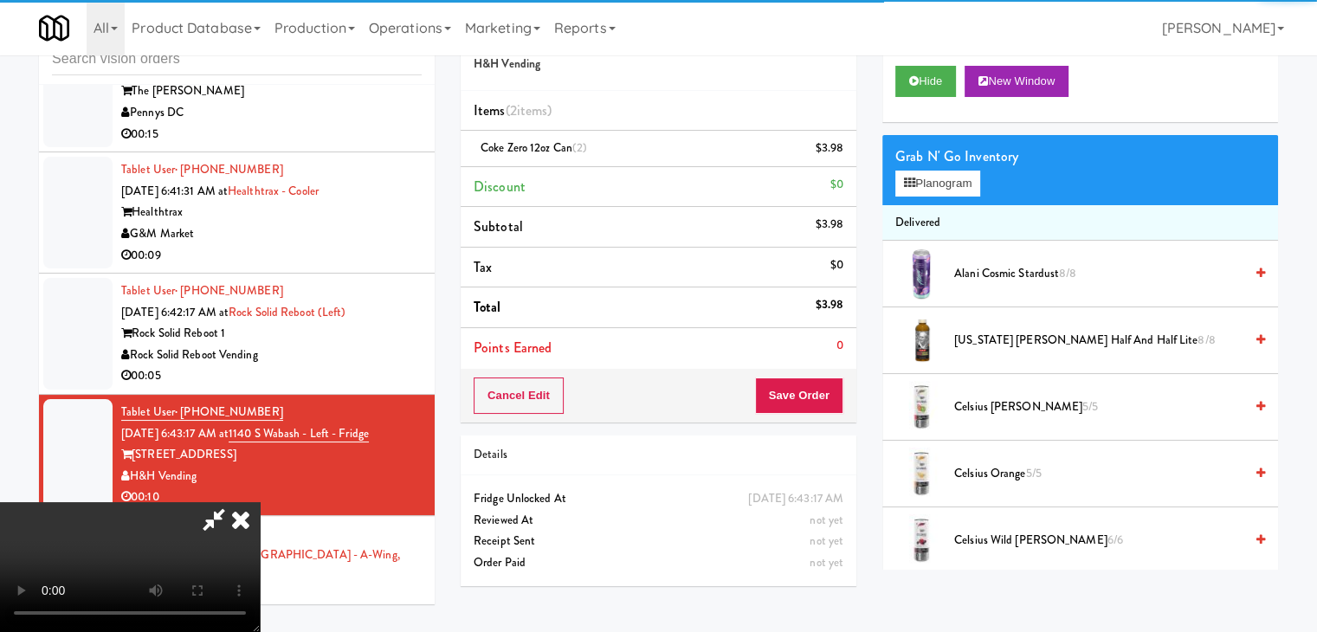
click at [840, 391] on div "Cancel Edit Save Order" at bounding box center [659, 396] width 396 height 54
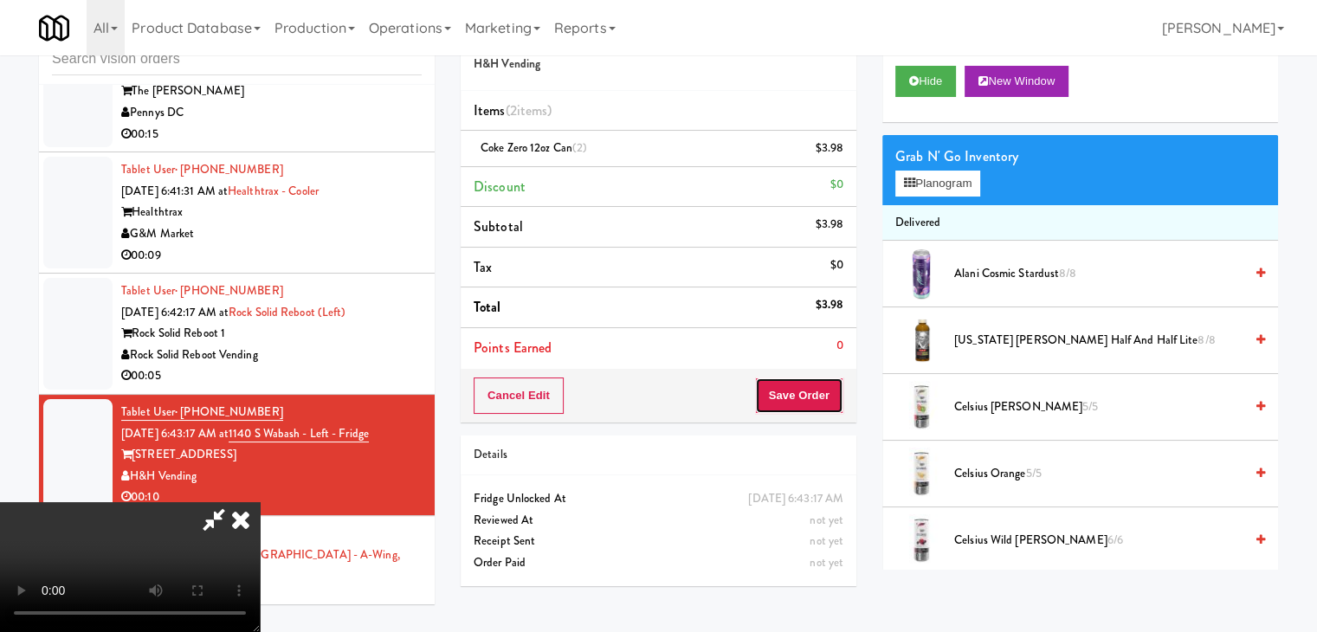
click at [824, 390] on button "Save Order" at bounding box center [799, 396] width 88 height 36
drag, startPoint x: 824, startPoint y: 390, endPoint x: 810, endPoint y: 380, distance: 17.5
click at [824, 389] on button "Save Order" at bounding box center [799, 396] width 88 height 36
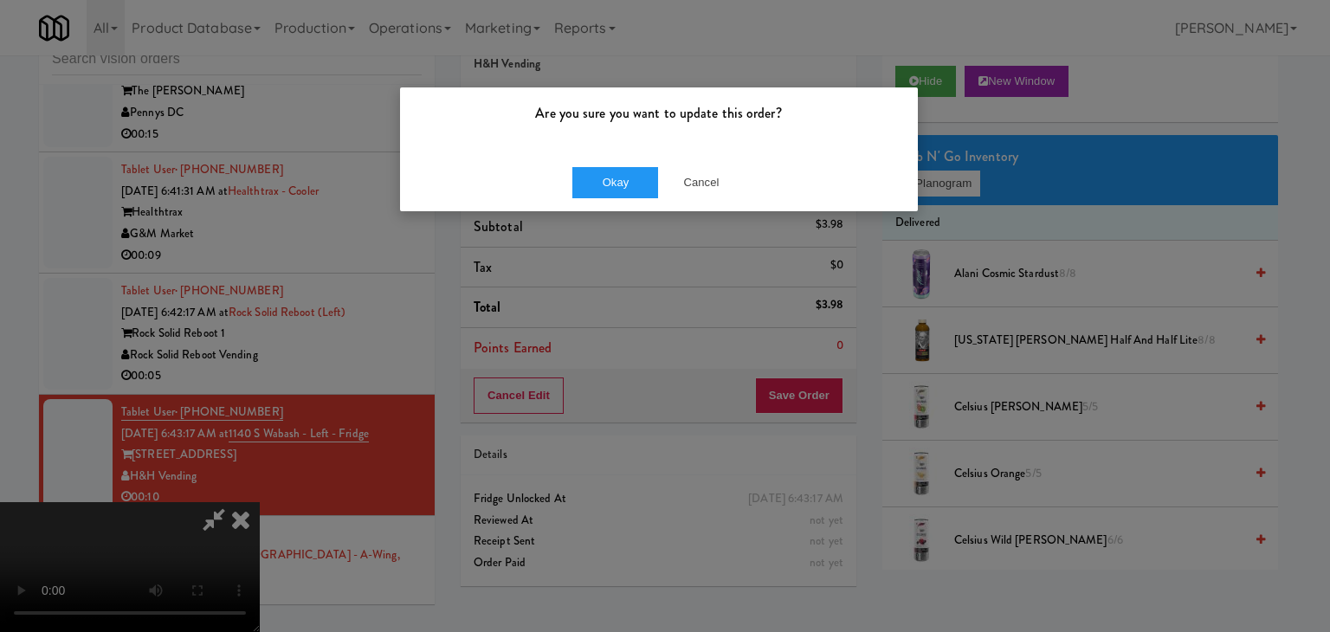
click at [607, 214] on div "Are you sure you want to update this order? Okay Cancel" at bounding box center [665, 316] width 1330 height 632
click at [613, 191] on button "Okay" at bounding box center [615, 182] width 87 height 31
click at [614, 191] on body "Are you sure you want to update this order? Okay Cancel Okay Are you sure you w…" at bounding box center [665, 316] width 1330 height 632
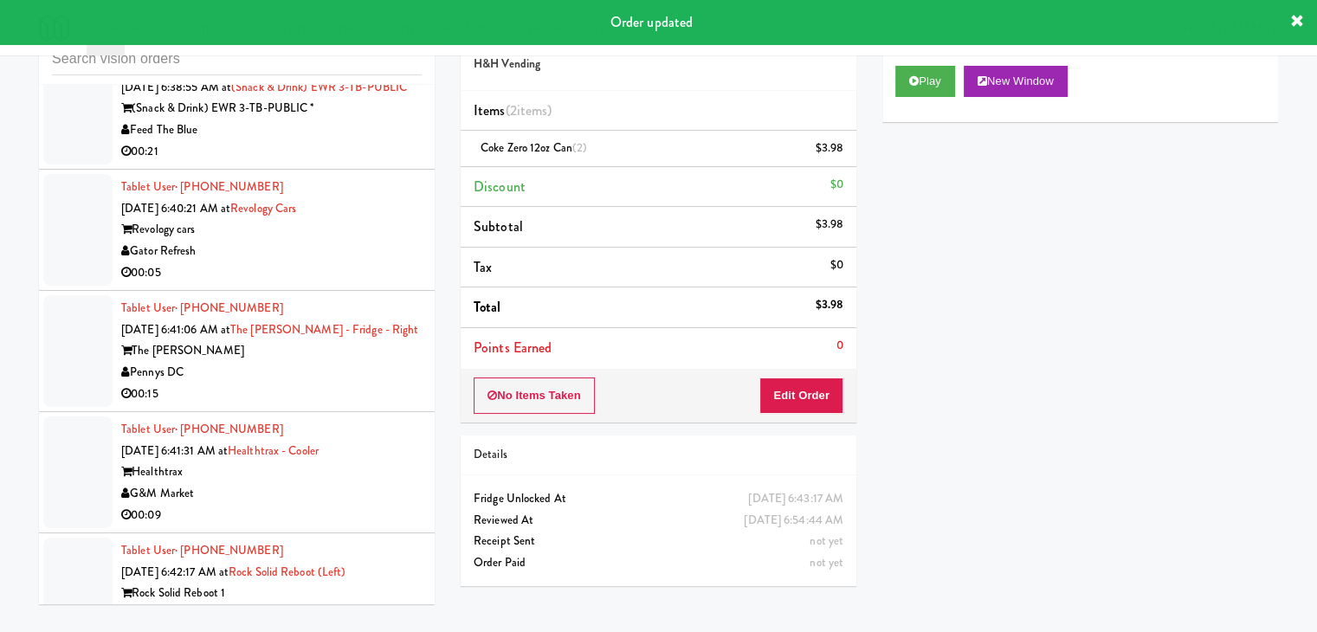
click at [324, 384] on div "00:15" at bounding box center [271, 395] width 300 height 22
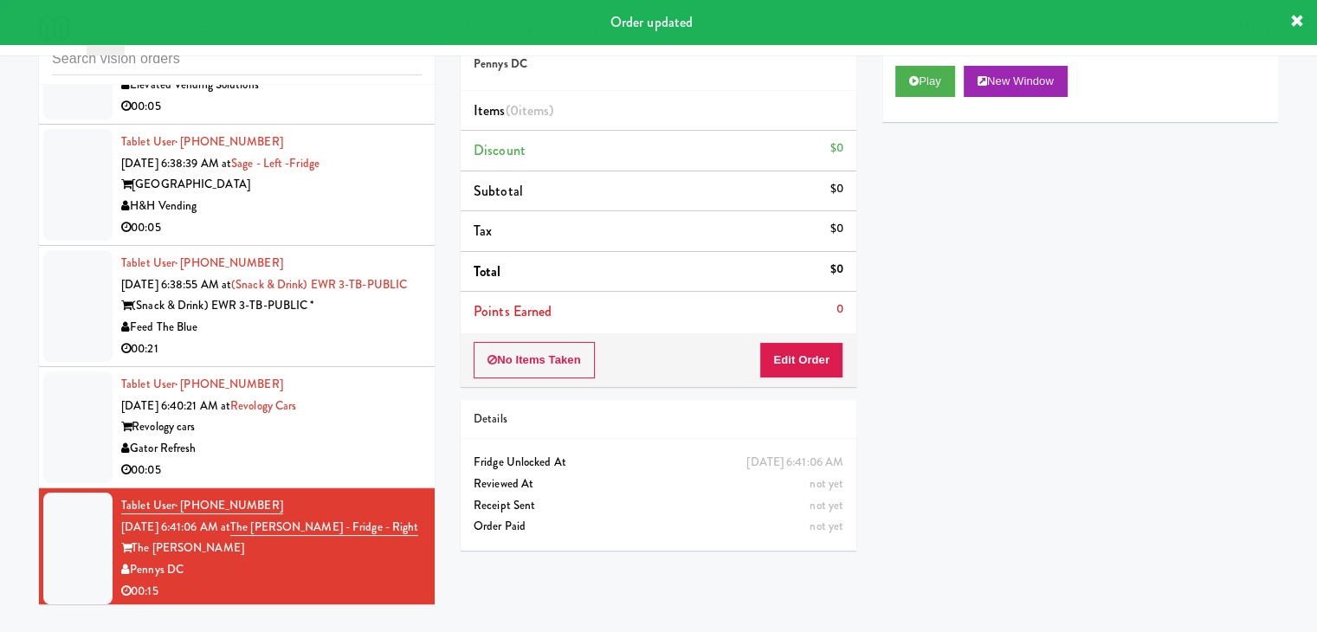
scroll to position [5867, 0]
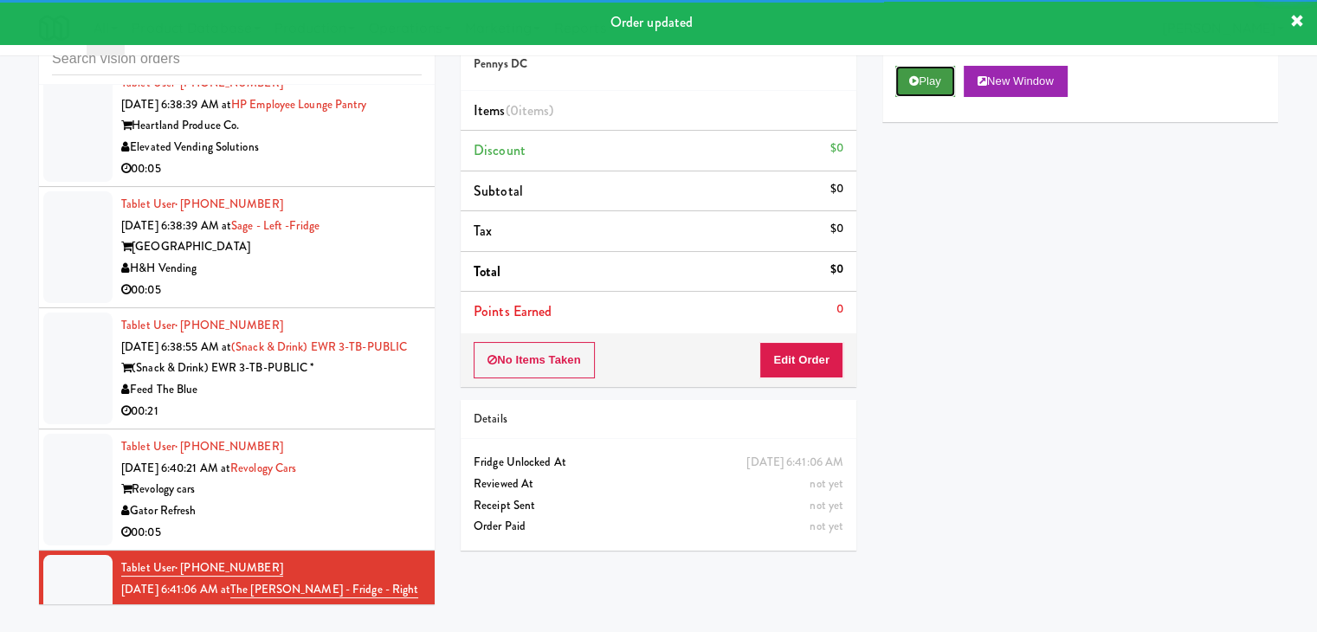
click at [930, 87] on button "Play" at bounding box center [925, 81] width 60 height 31
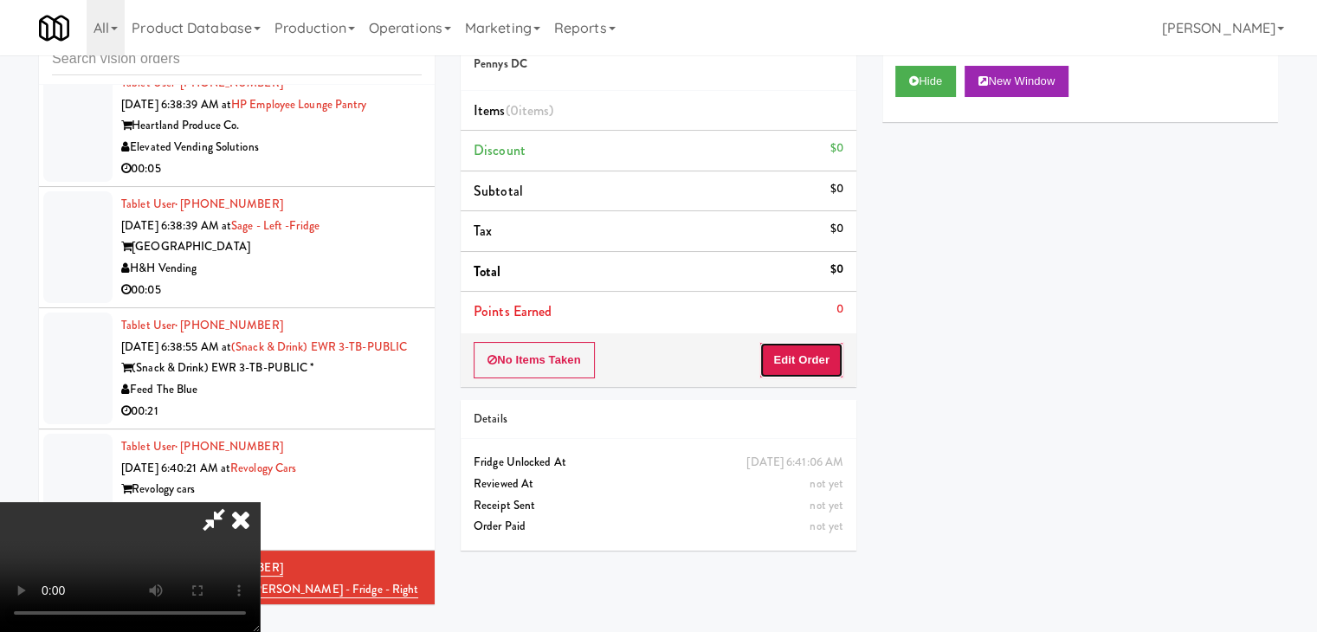
click at [788, 366] on button "Edit Order" at bounding box center [801, 360] width 84 height 36
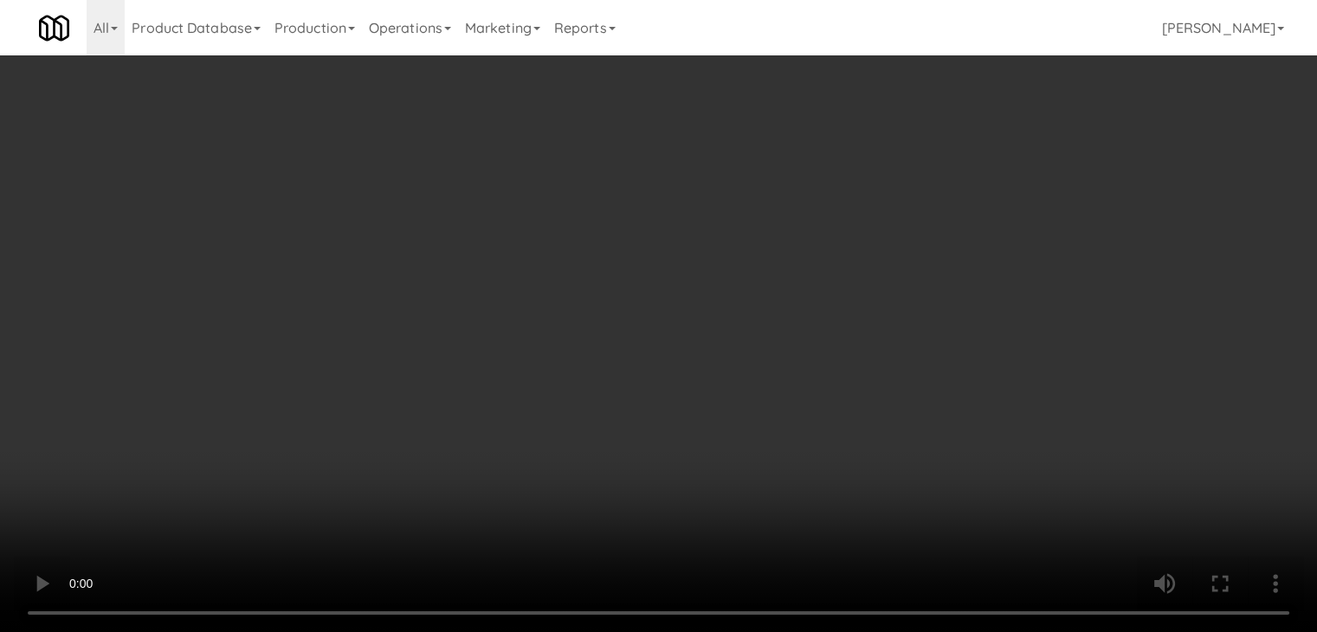
scroll to position [5825, 0]
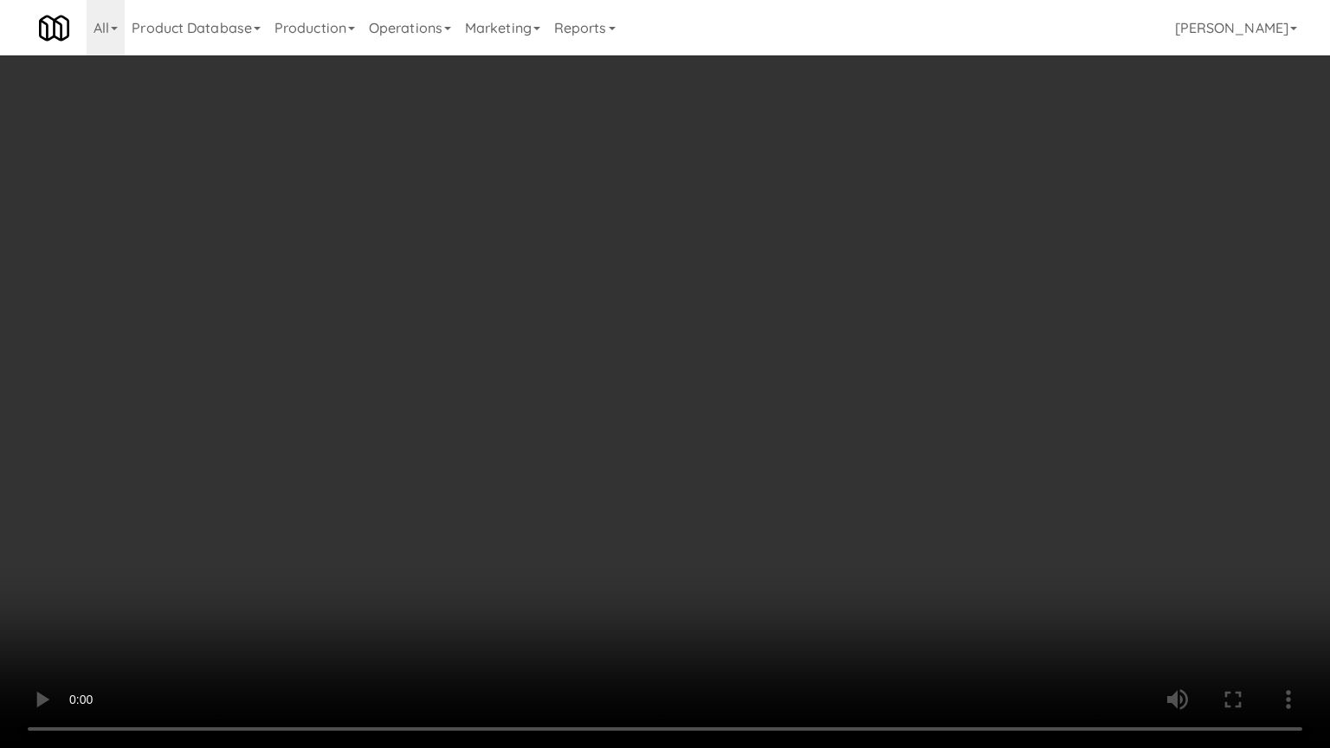
click at [726, 420] on video at bounding box center [665, 374] width 1330 height 748
drag, startPoint x: 727, startPoint y: 417, endPoint x: 788, endPoint y: 254, distance: 174.5
click at [728, 416] on video at bounding box center [665, 374] width 1330 height 748
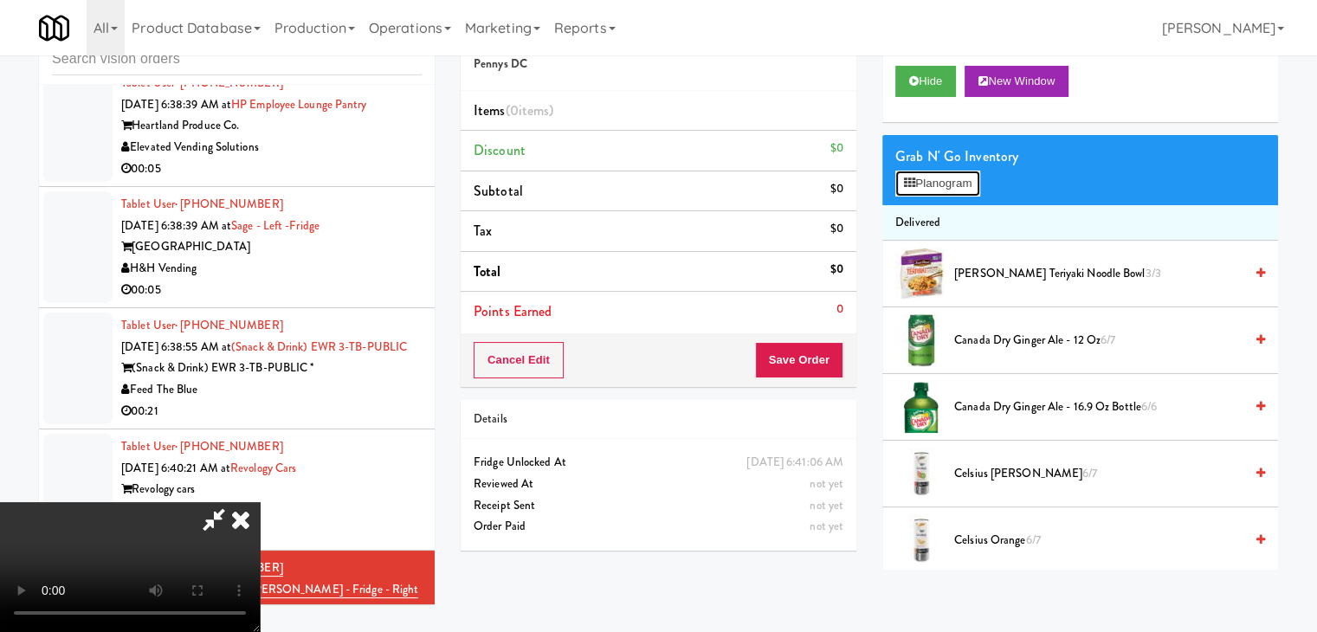
click at [952, 178] on button "Planogram" at bounding box center [937, 184] width 85 height 26
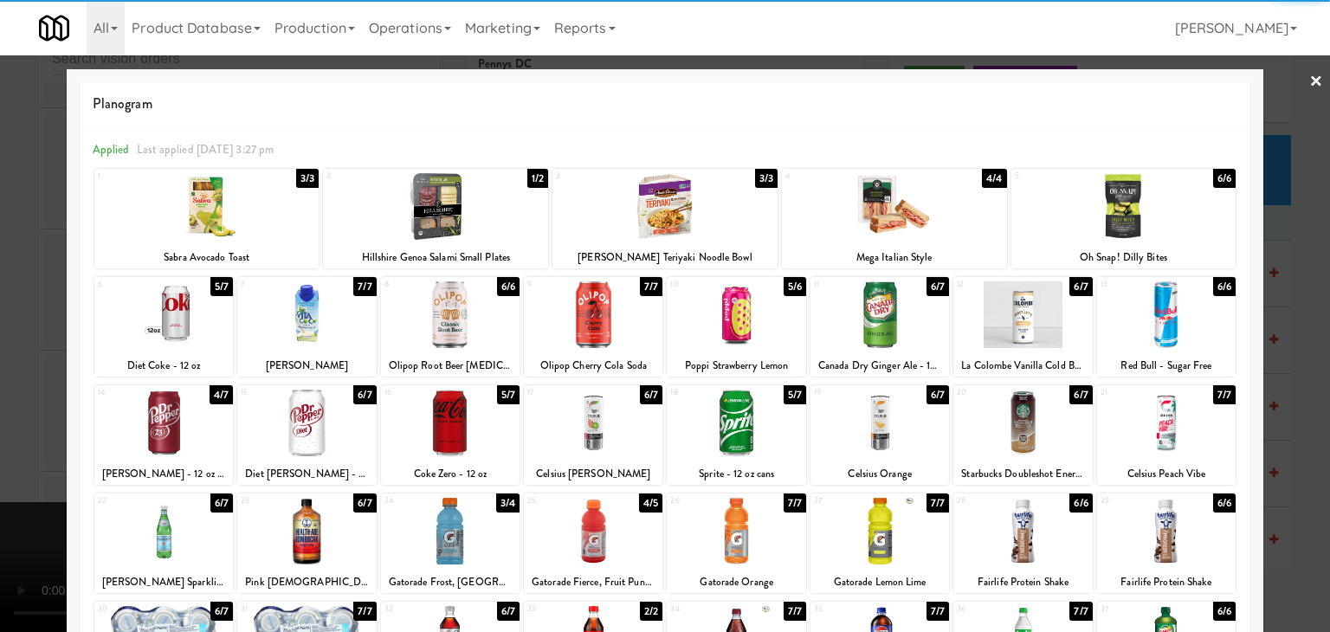
click at [1024, 318] on div at bounding box center [1022, 314] width 139 height 67
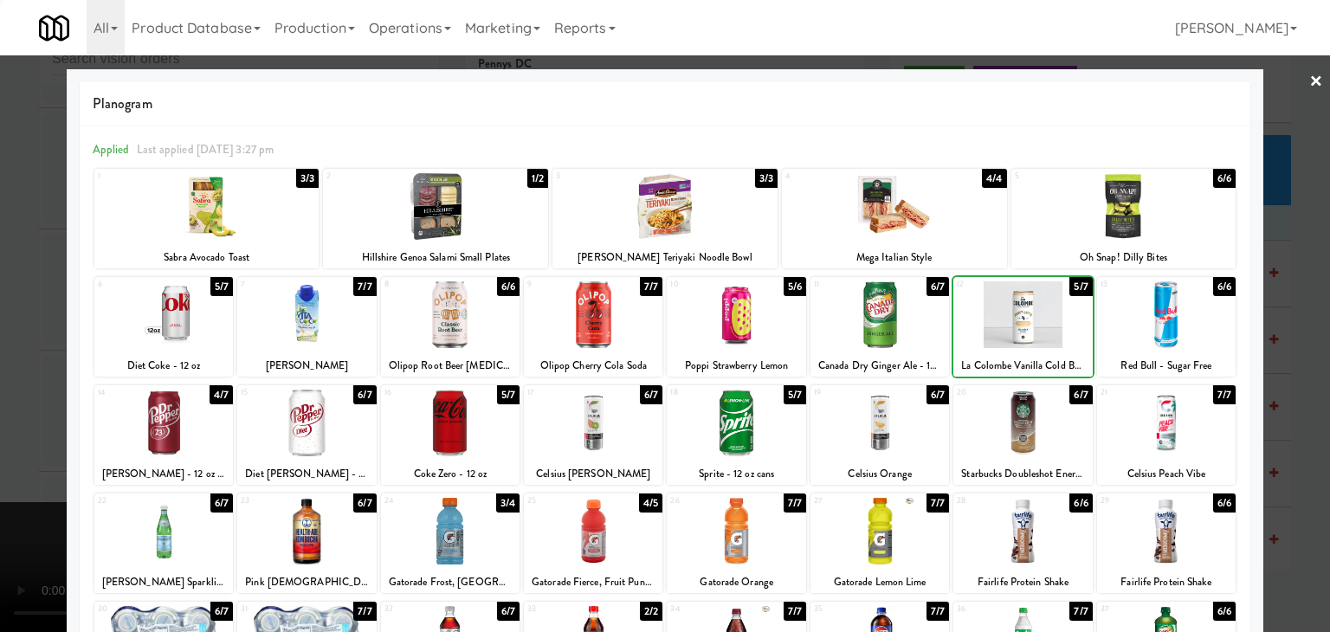
click at [1292, 345] on div at bounding box center [665, 316] width 1330 height 632
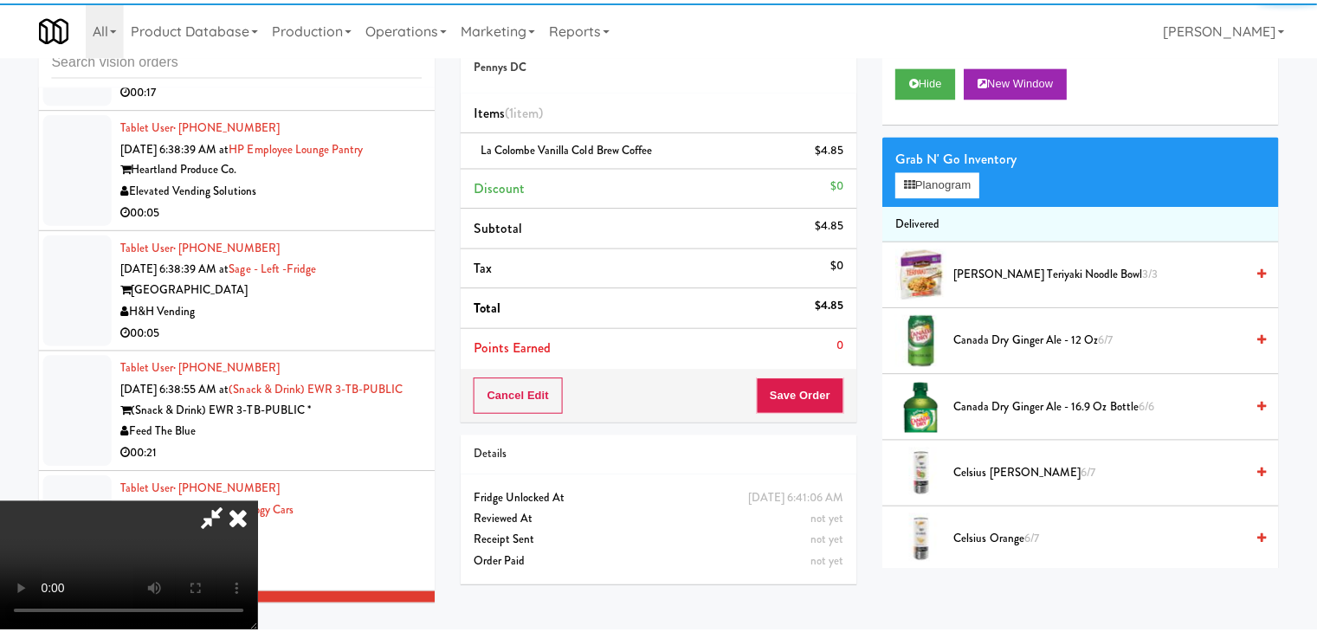
scroll to position [5867, 0]
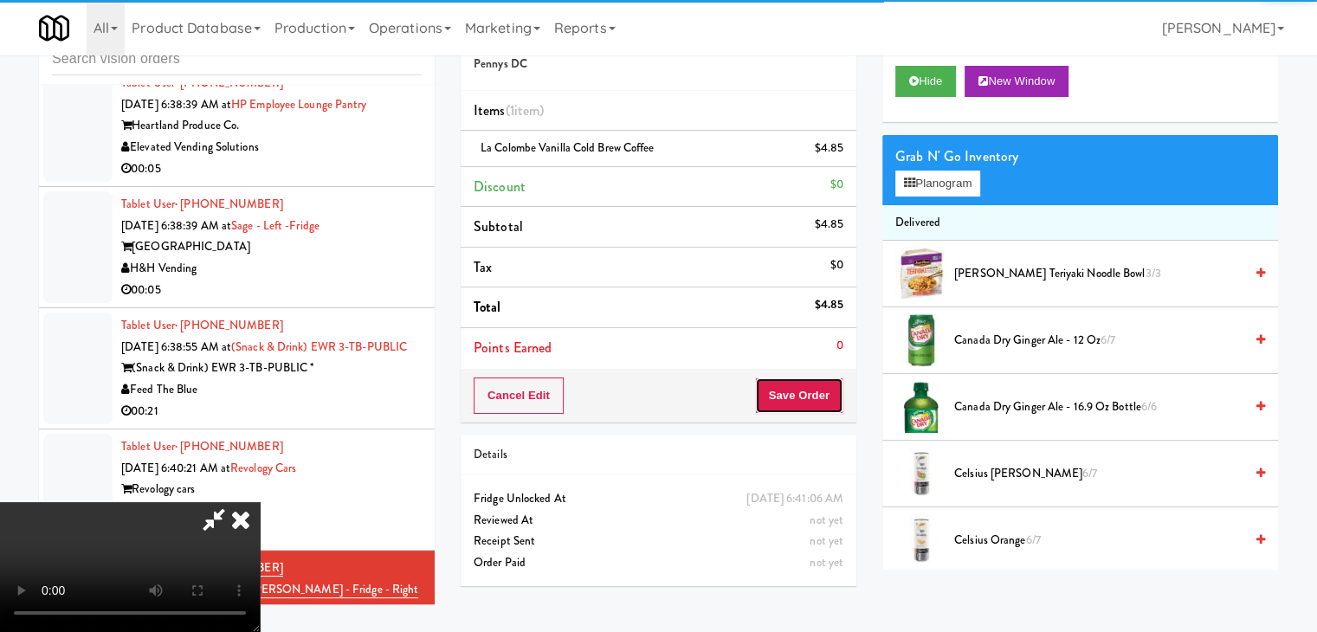
click at [801, 397] on button "Save Order" at bounding box center [799, 396] width 88 height 36
click at [806, 396] on button "Save Order" at bounding box center [799, 396] width 88 height 36
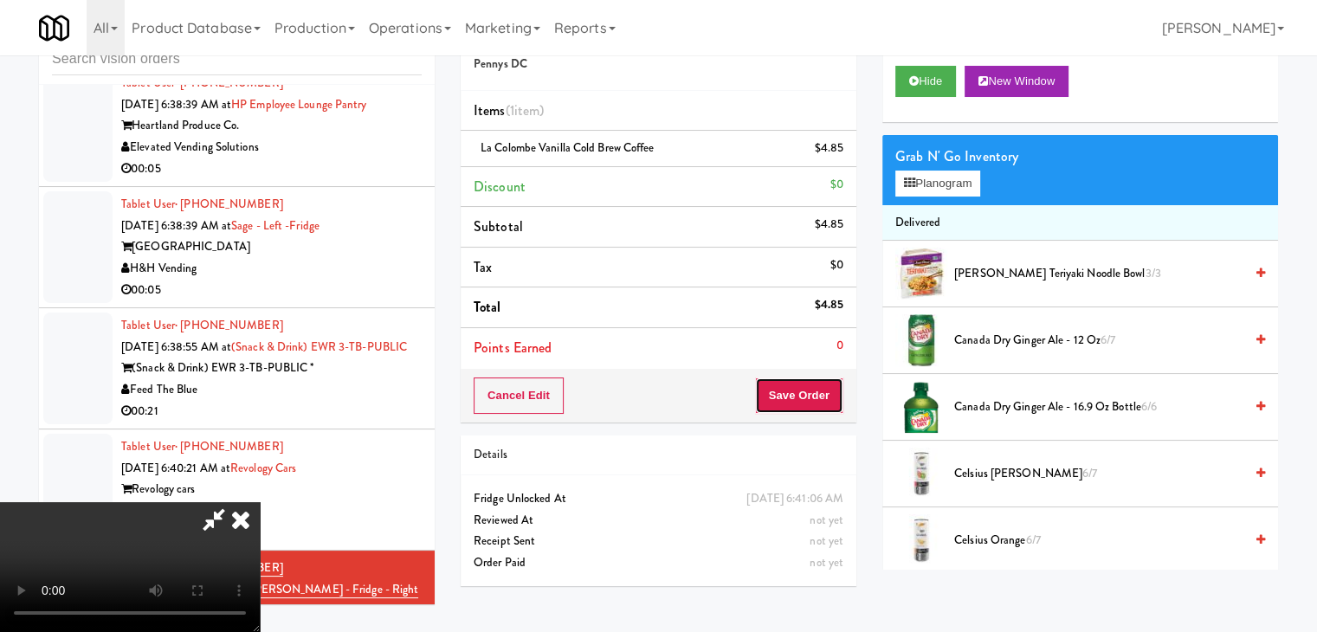
click at [806, 395] on body "Are you sure you want to update this order? Okay Cancel Okay Are you sure you w…" at bounding box center [658, 316] width 1317 height 632
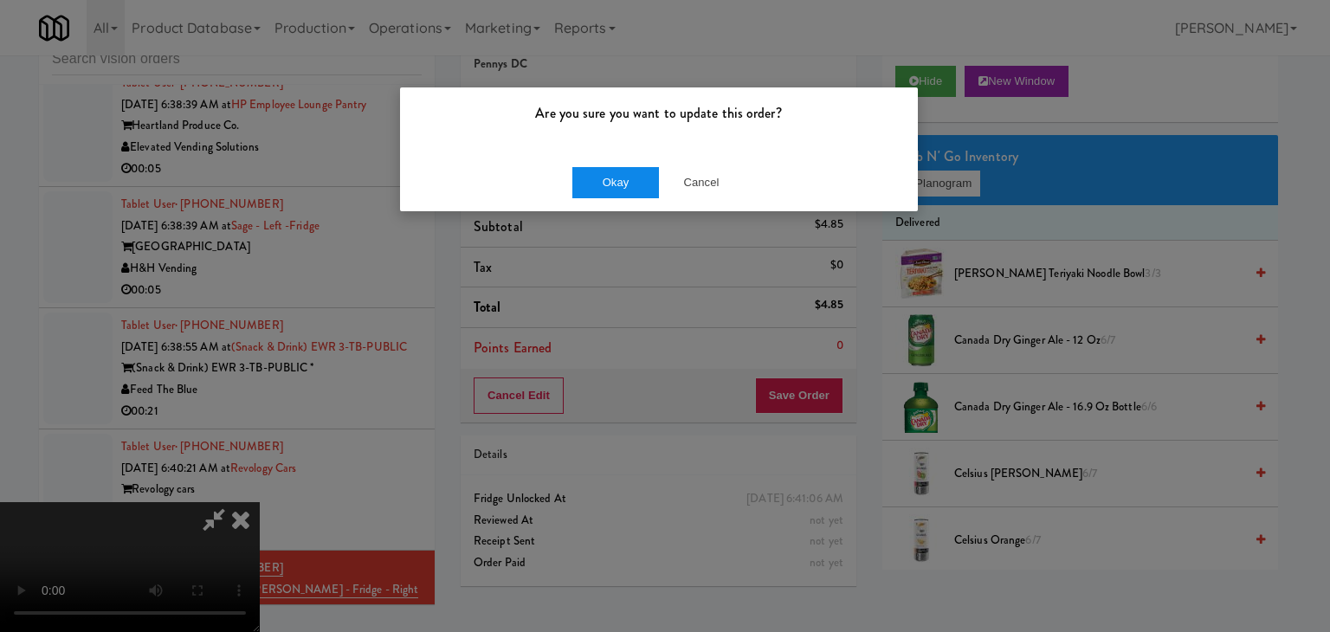
click at [643, 195] on div "Okay Cancel" at bounding box center [659, 182] width 518 height 58
click at [642, 194] on button "Okay" at bounding box center [615, 182] width 87 height 31
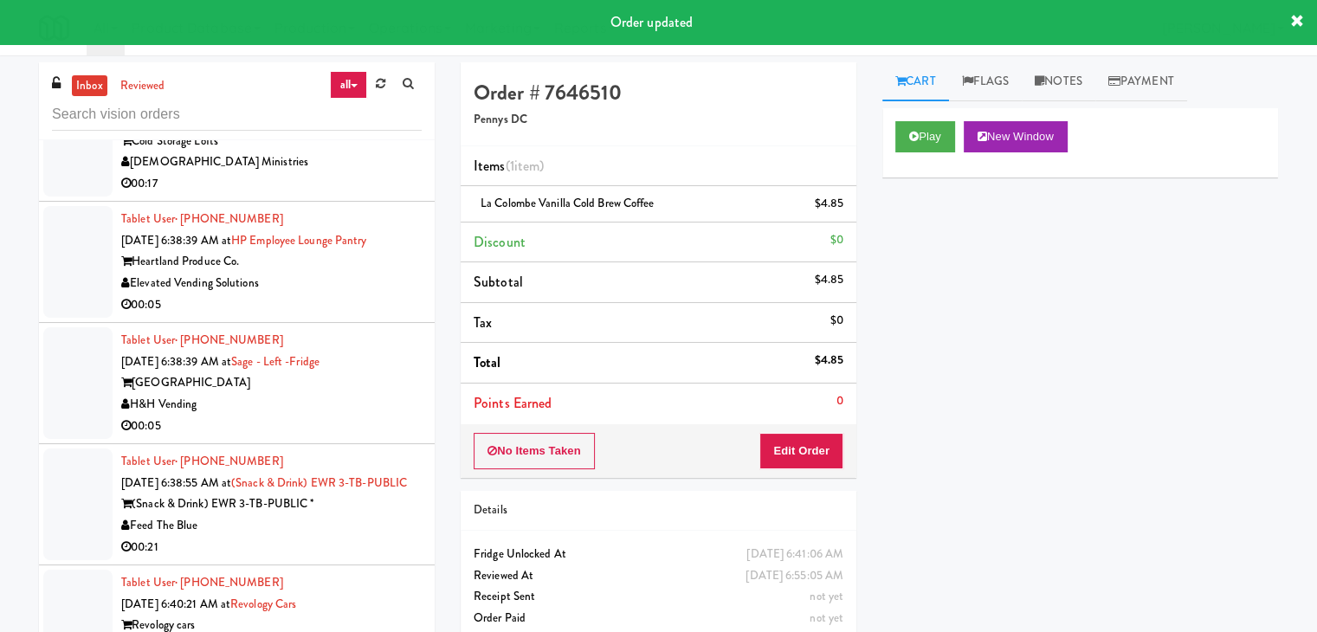
scroll to position [5694, 0]
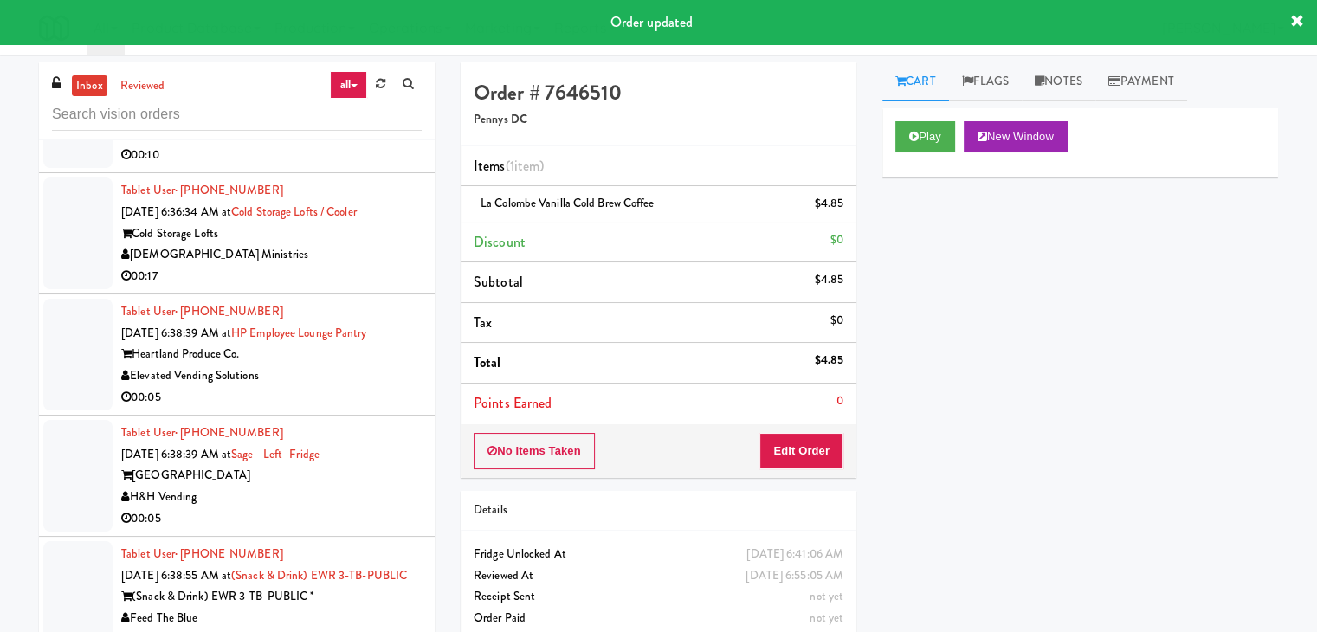
click at [345, 487] on div "H&H Vending" at bounding box center [271, 498] width 300 height 22
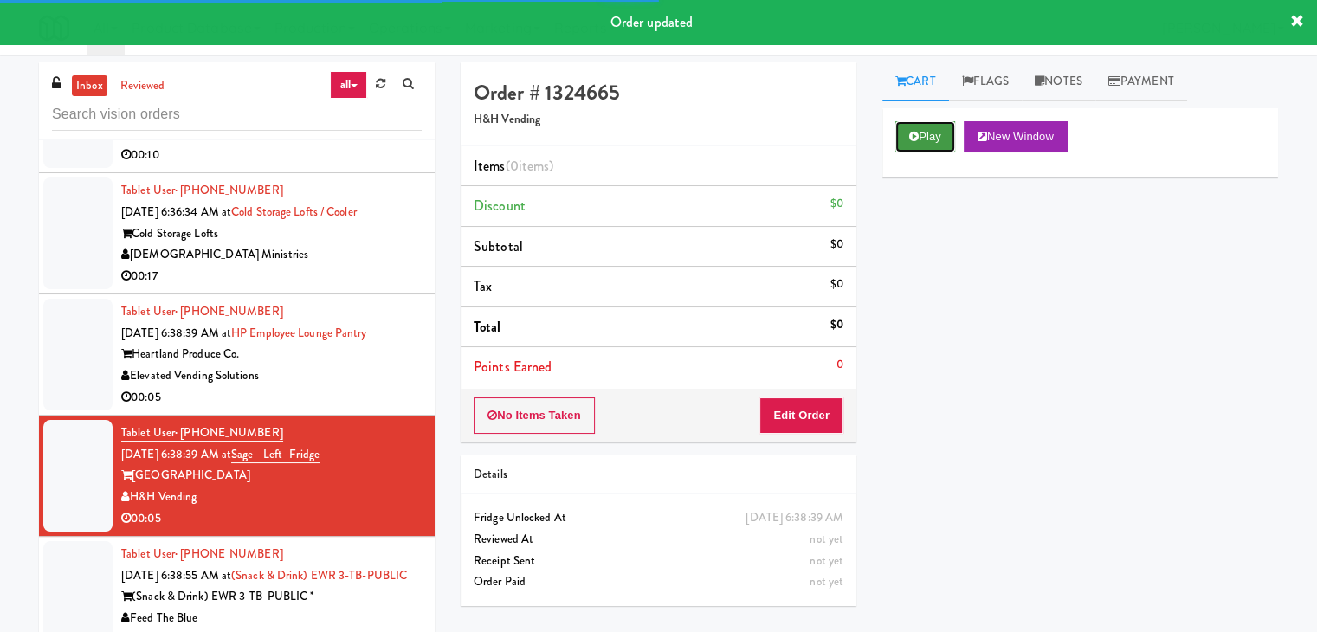
click at [927, 131] on button "Play" at bounding box center [925, 136] width 60 height 31
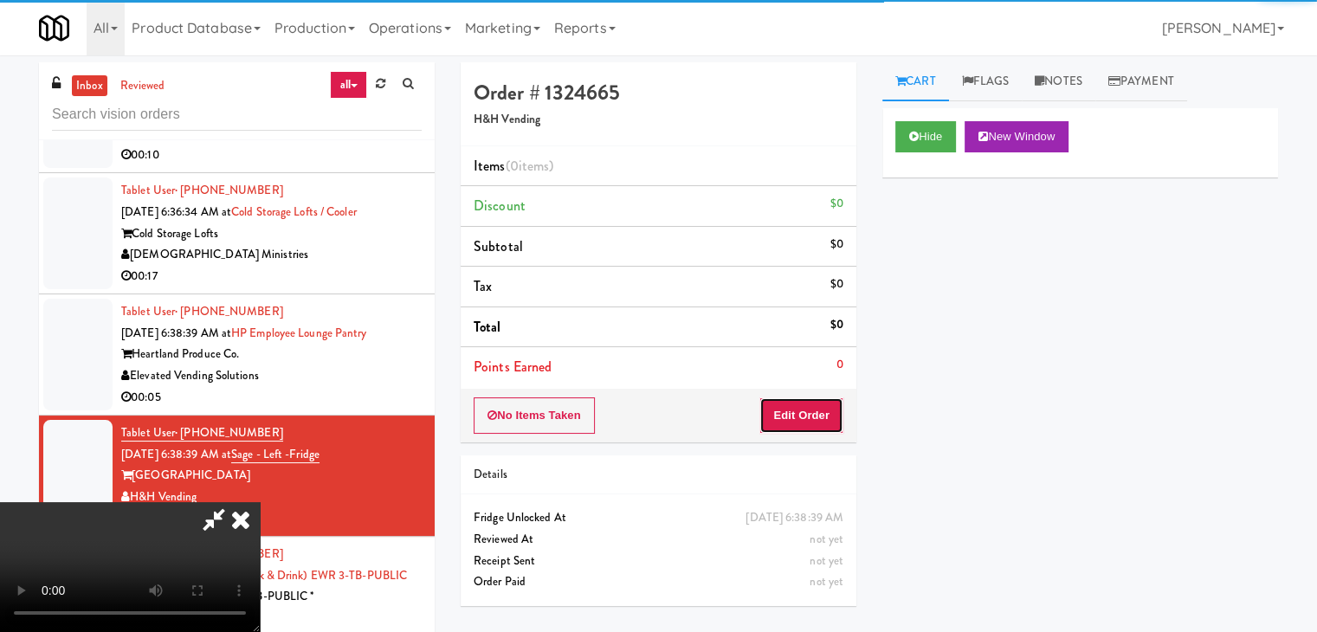
click at [778, 413] on button "Edit Order" at bounding box center [801, 415] width 84 height 36
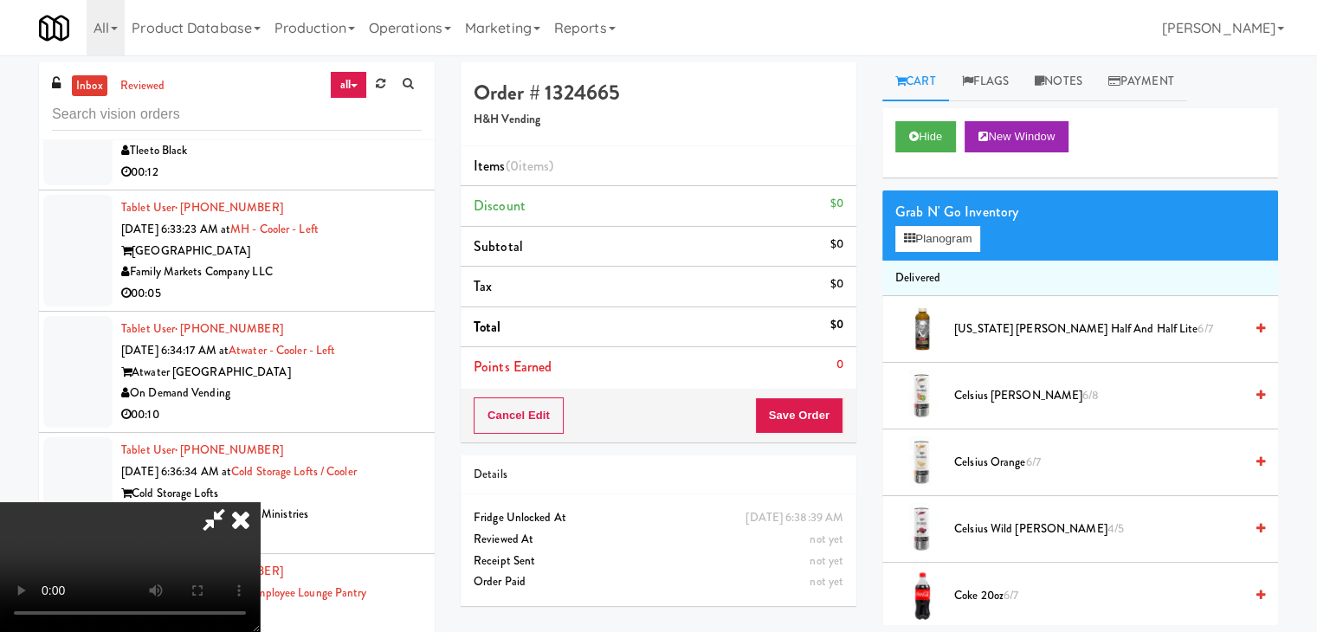
scroll to position [5392, 0]
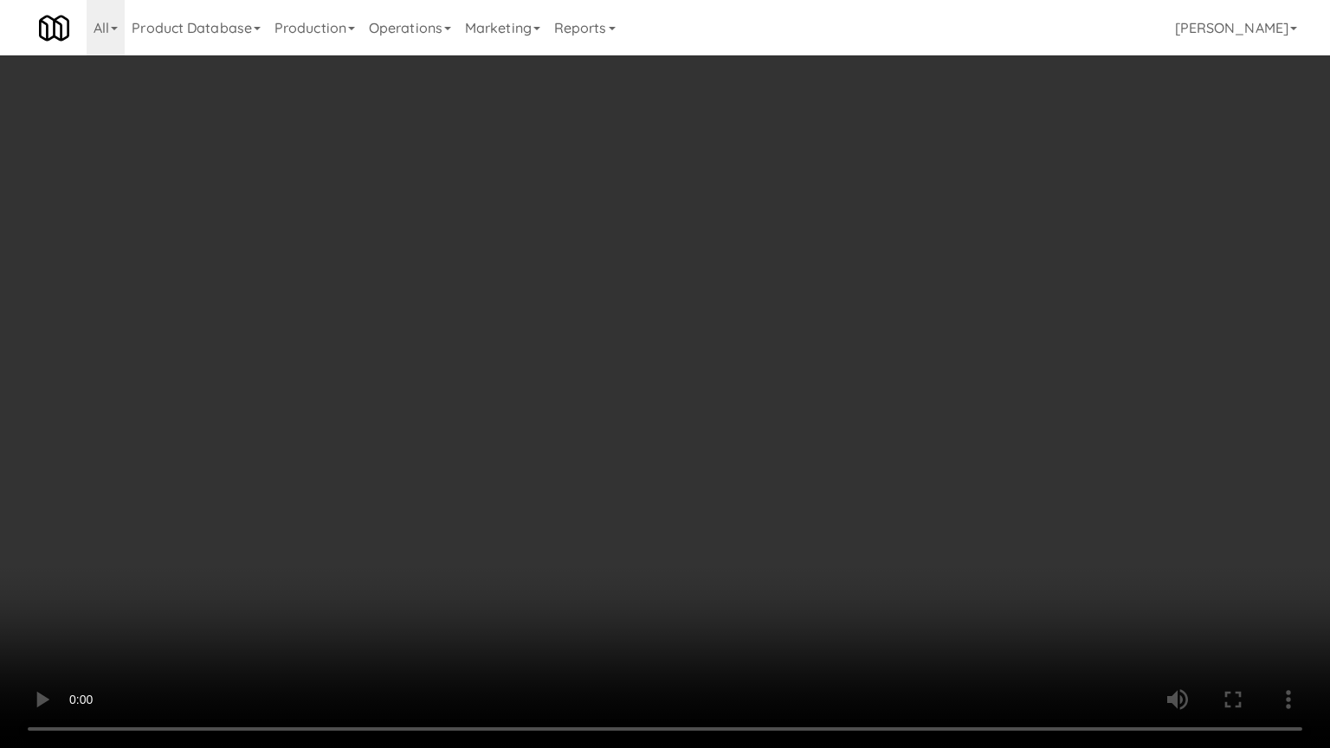
click at [682, 416] on video at bounding box center [665, 374] width 1330 height 748
drag, startPoint x: 682, startPoint y: 416, endPoint x: 730, endPoint y: 296, distance: 128.6
click at [682, 415] on video at bounding box center [665, 374] width 1330 height 748
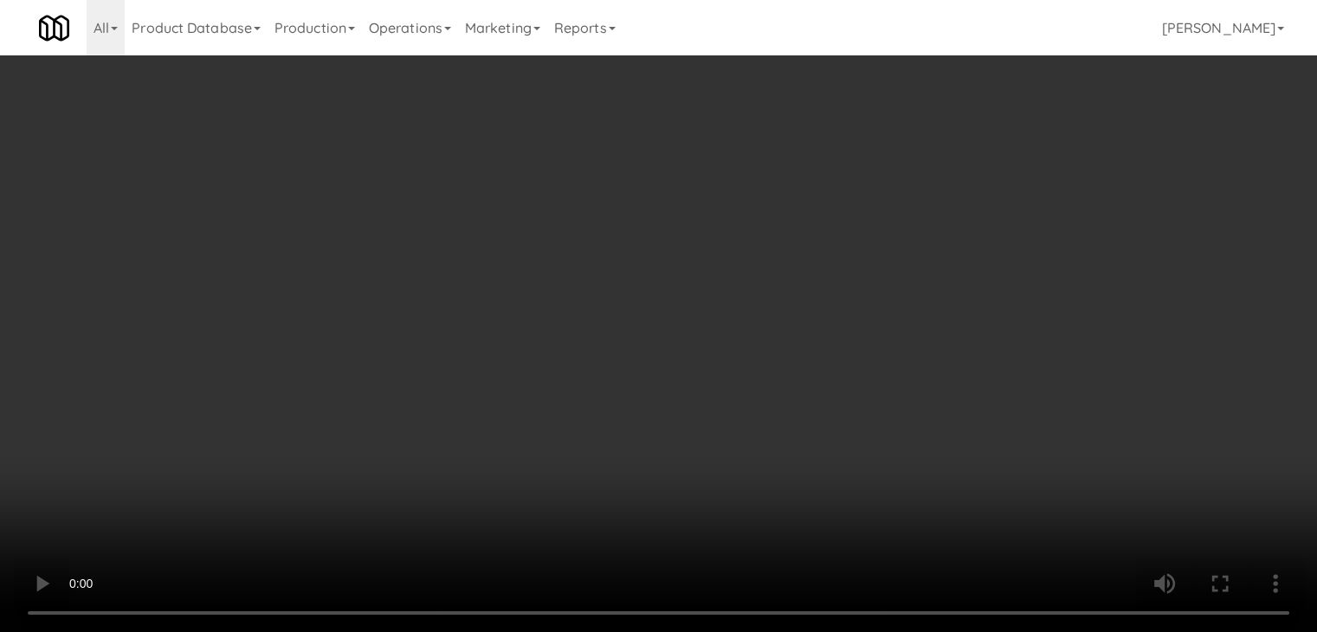
click at [939, 229] on button "Planogram" at bounding box center [937, 239] width 85 height 26
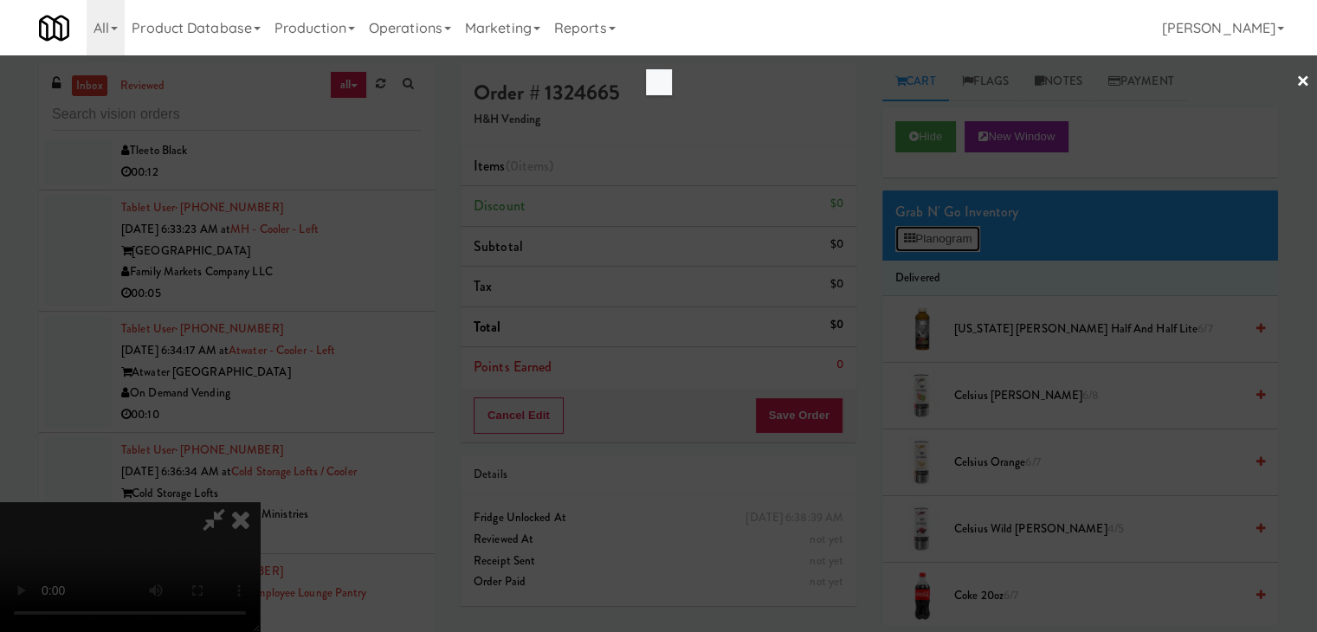
scroll to position [5392, 0]
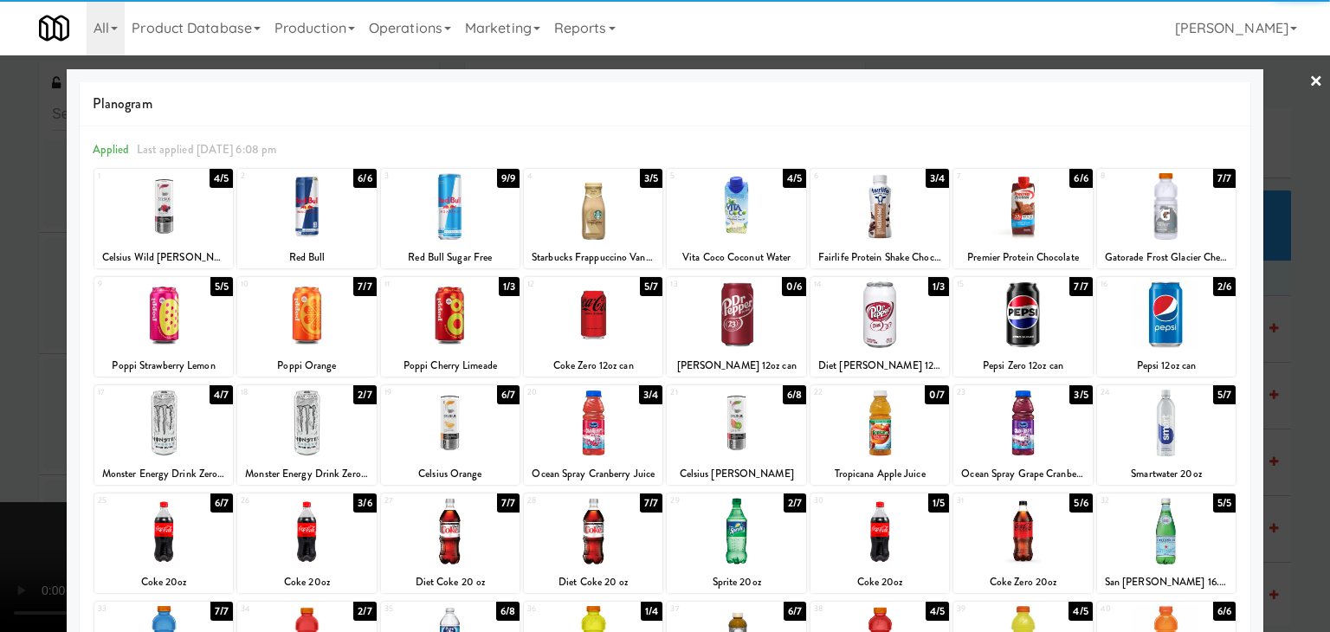
click at [444, 414] on div at bounding box center [450, 423] width 139 height 67
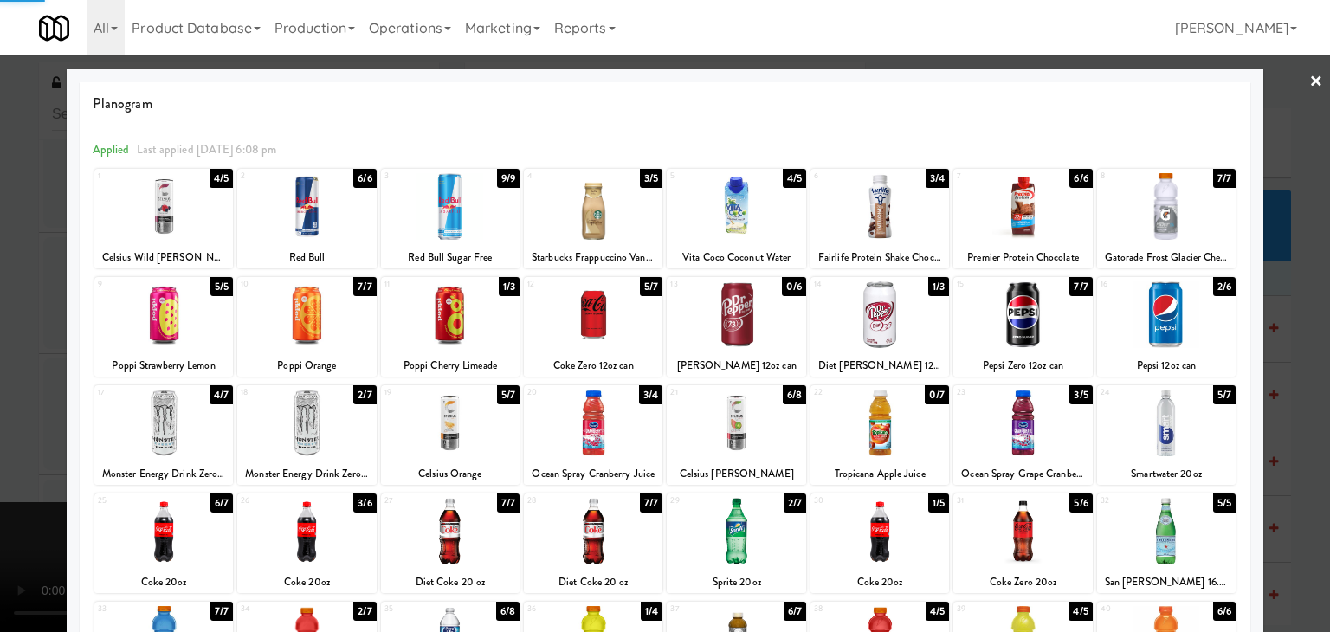
drag, startPoint x: 0, startPoint y: 358, endPoint x: 712, endPoint y: 382, distance: 712.1
click at [16, 358] on div at bounding box center [665, 316] width 1330 height 632
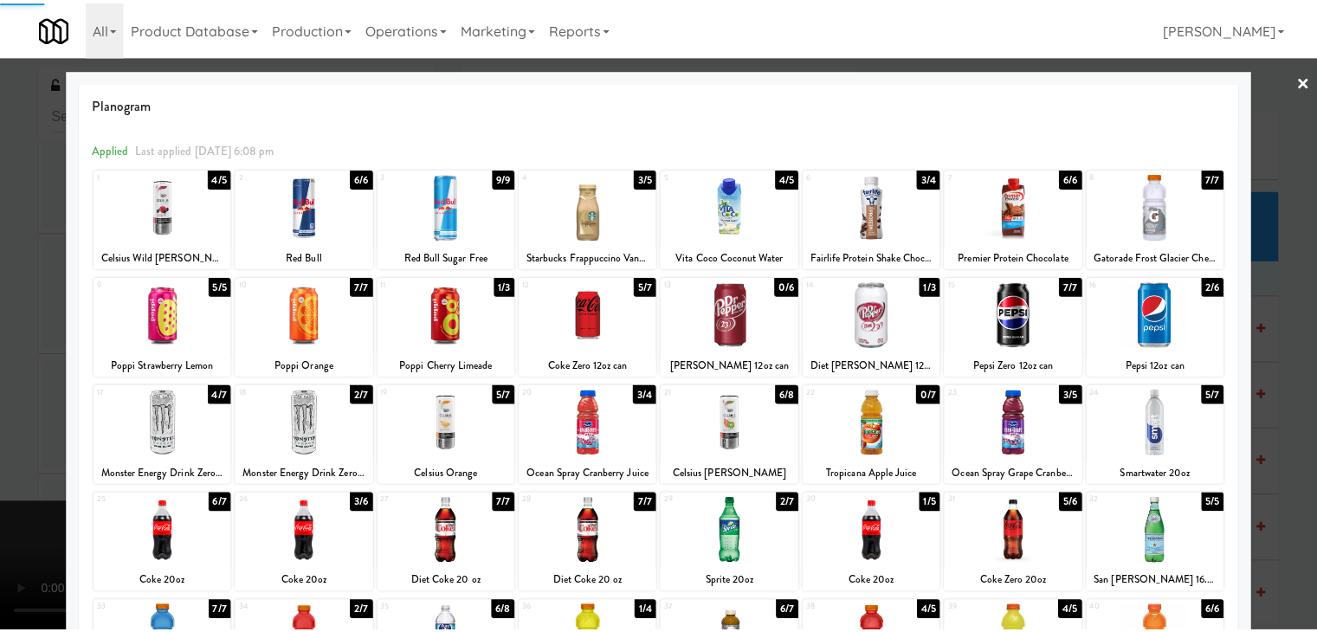
scroll to position [5434, 0]
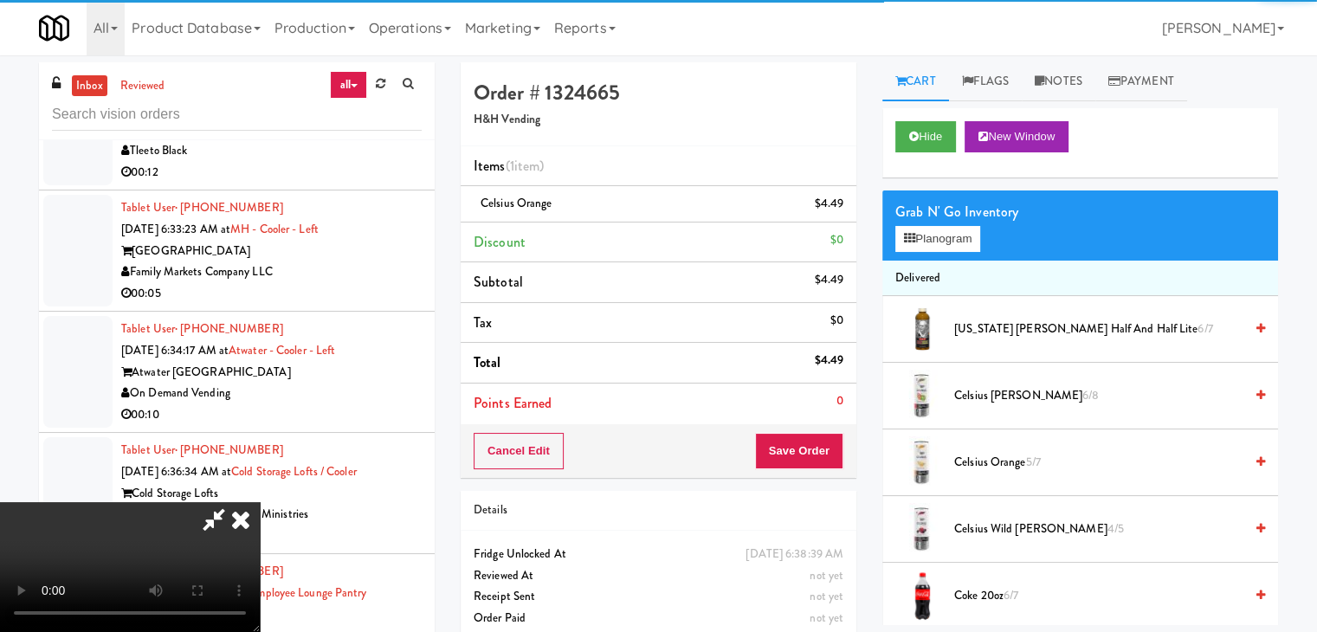
click at [821, 434] on div "Cancel Edit Save Order" at bounding box center [659, 451] width 396 height 54
click at [819, 439] on button "Save Order" at bounding box center [799, 451] width 88 height 36
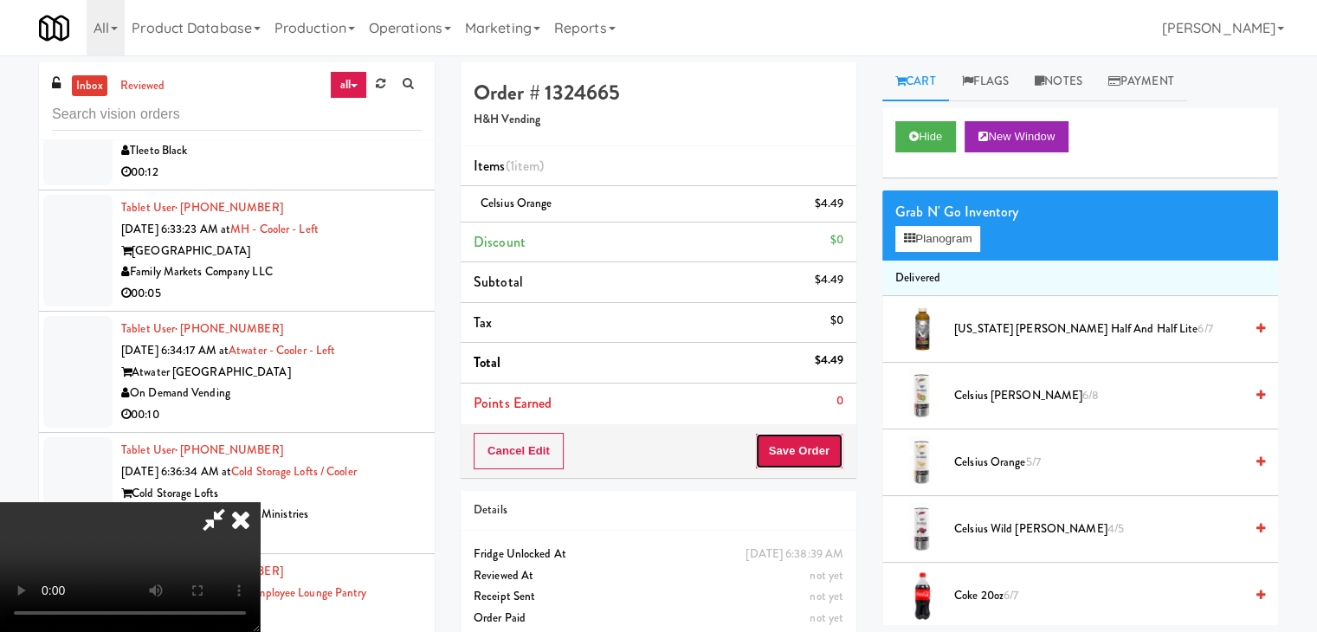
click at [819, 439] on button "Save Order" at bounding box center [799, 451] width 88 height 36
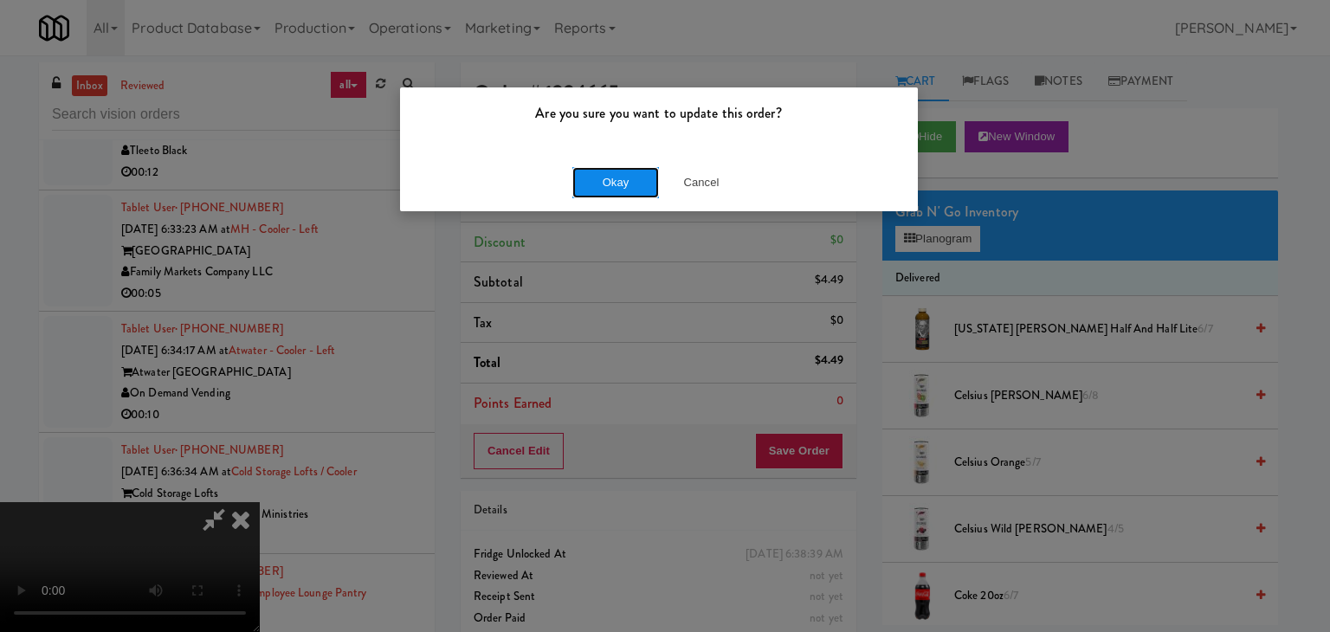
click at [620, 174] on button "Okay" at bounding box center [615, 182] width 87 height 31
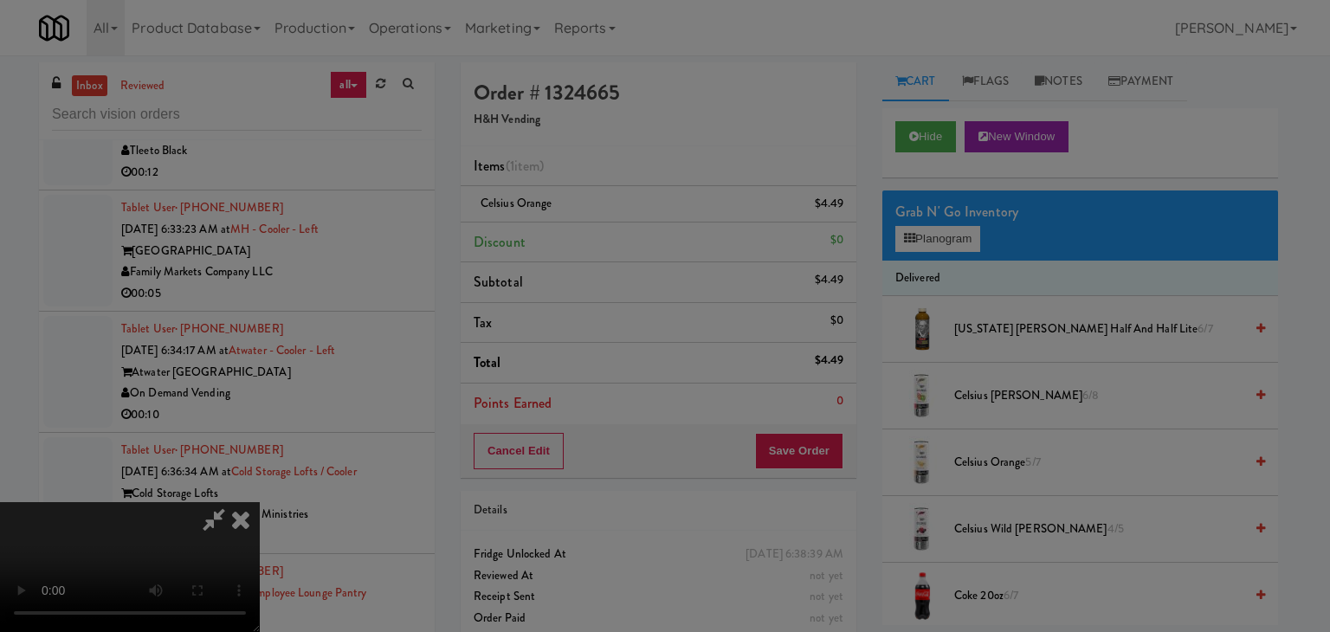
click at [620, 166] on button "Okay" at bounding box center [615, 150] width 87 height 31
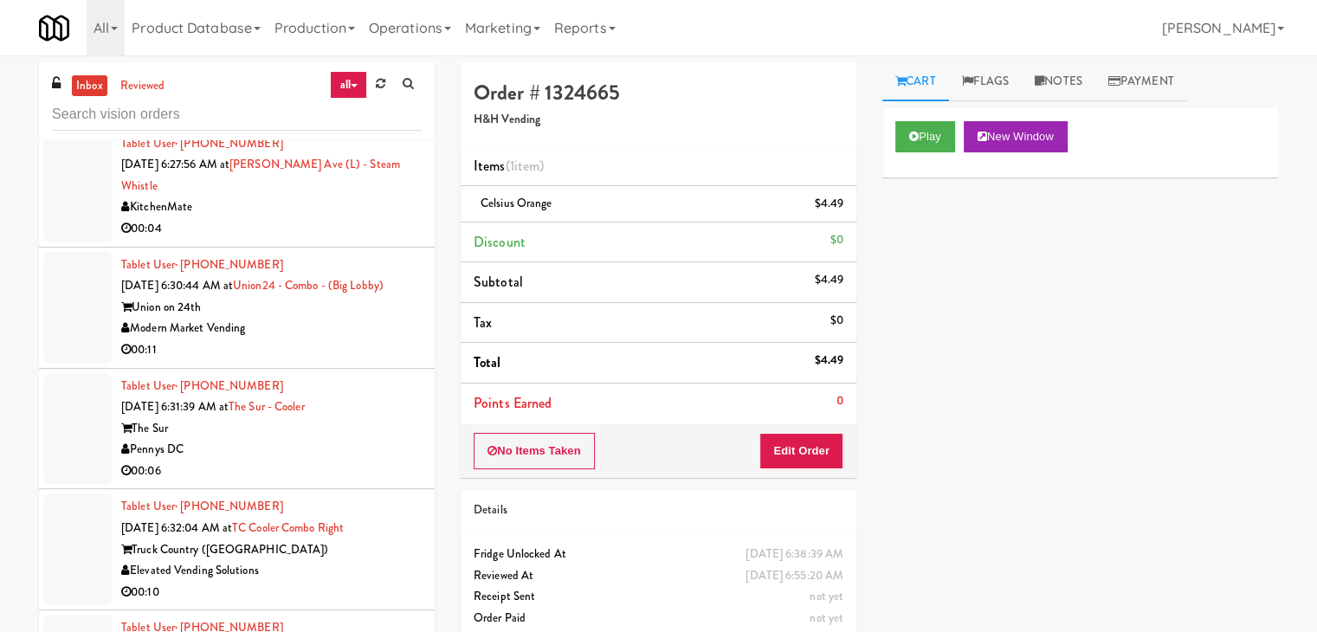
scroll to position [4741, 0]
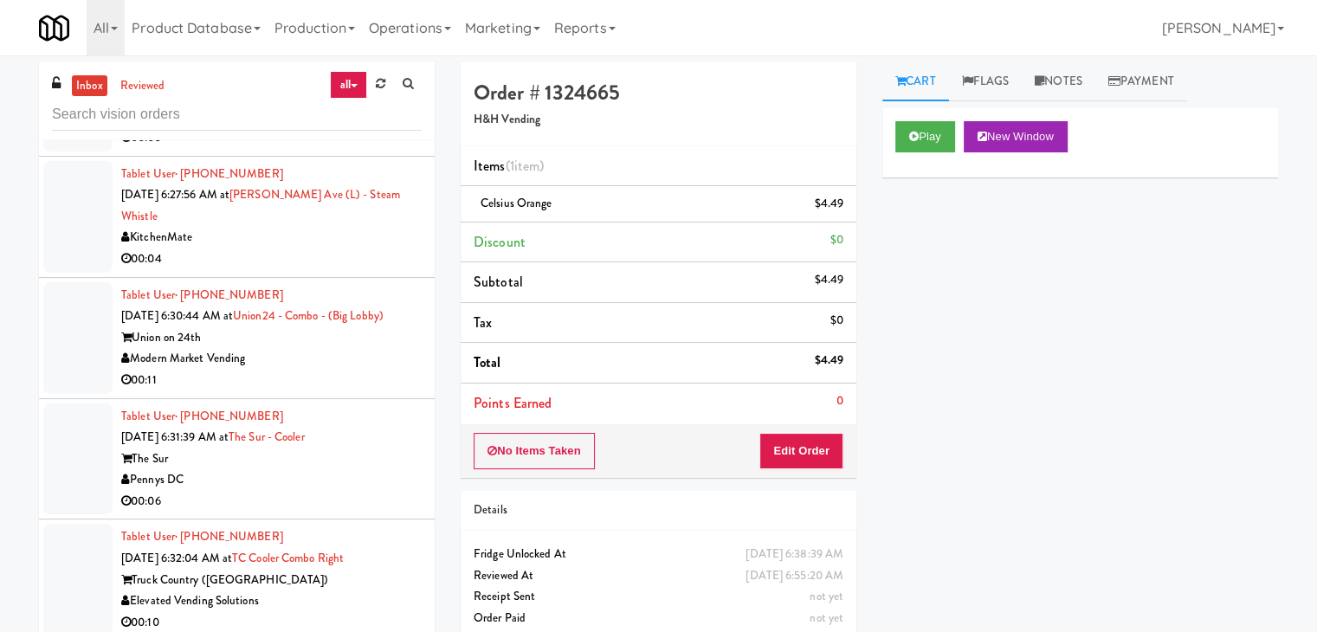
click at [323, 469] on div "Pennys DC" at bounding box center [271, 480] width 300 height 22
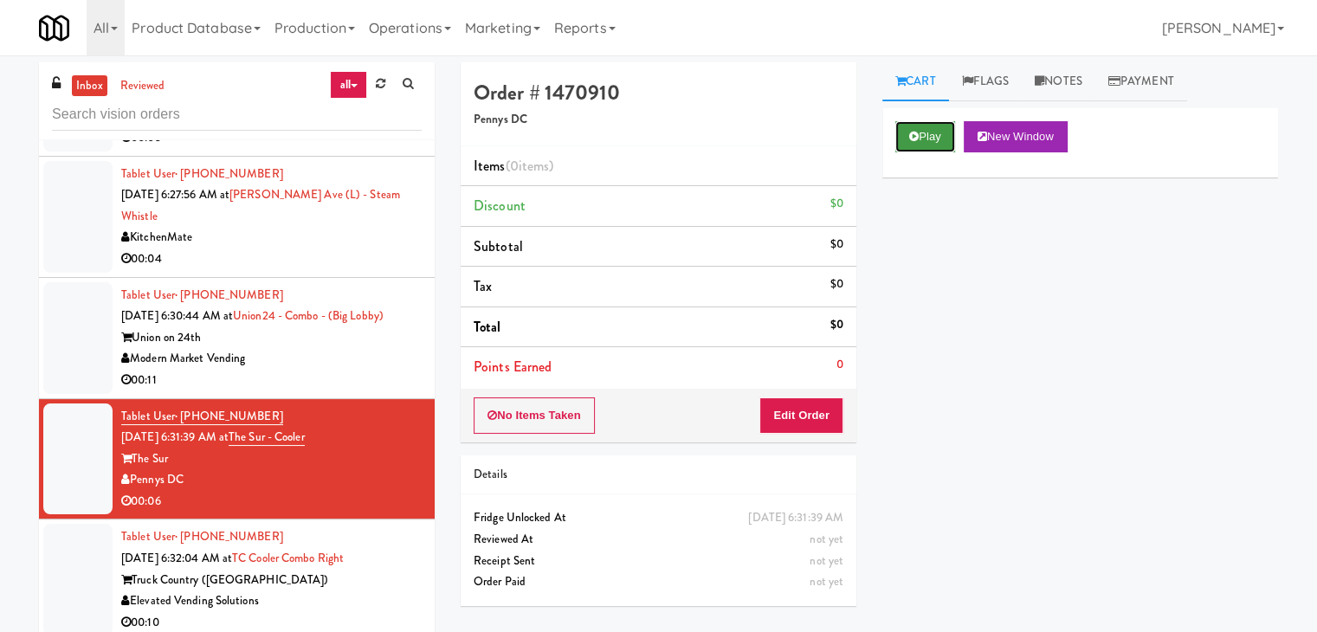
click at [938, 137] on button "Play" at bounding box center [925, 136] width 60 height 31
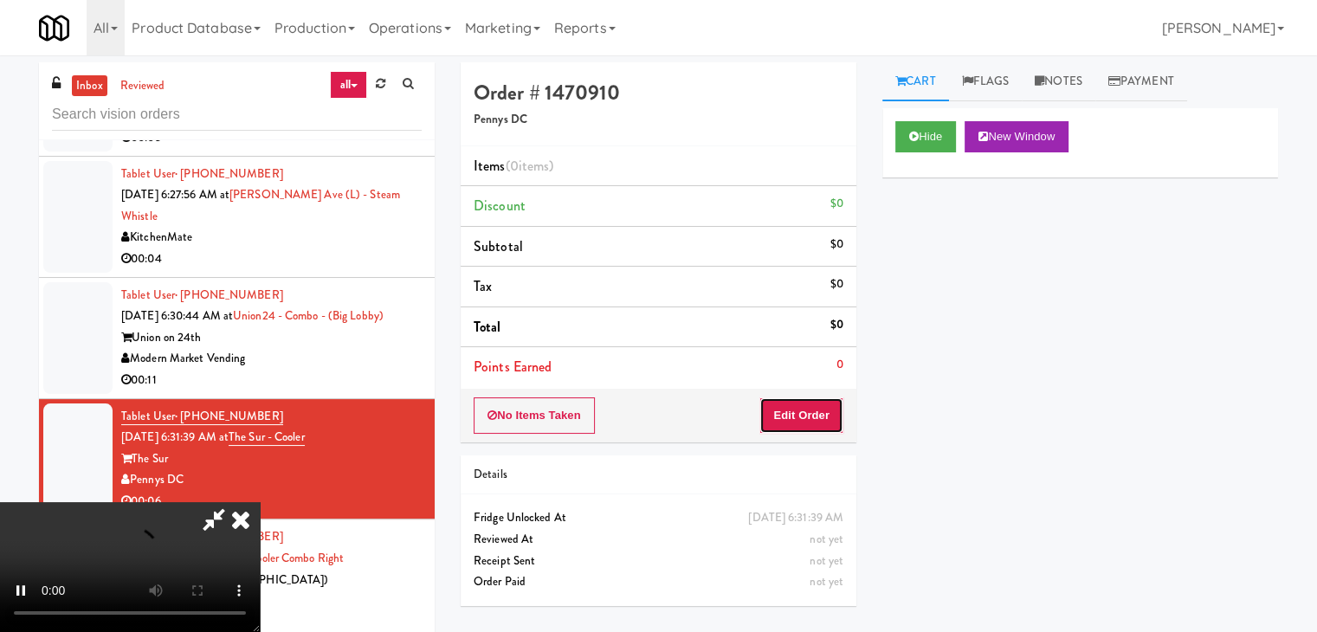
click at [800, 410] on button "Edit Order" at bounding box center [801, 415] width 84 height 36
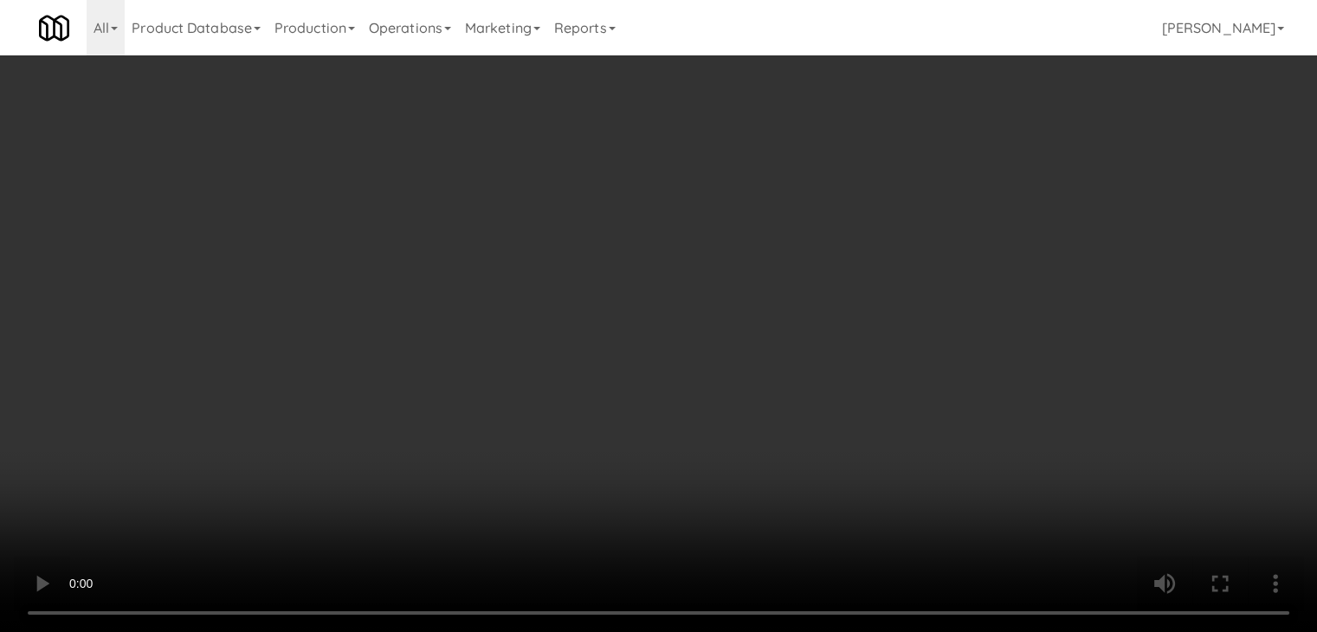
scroll to position [4698, 0]
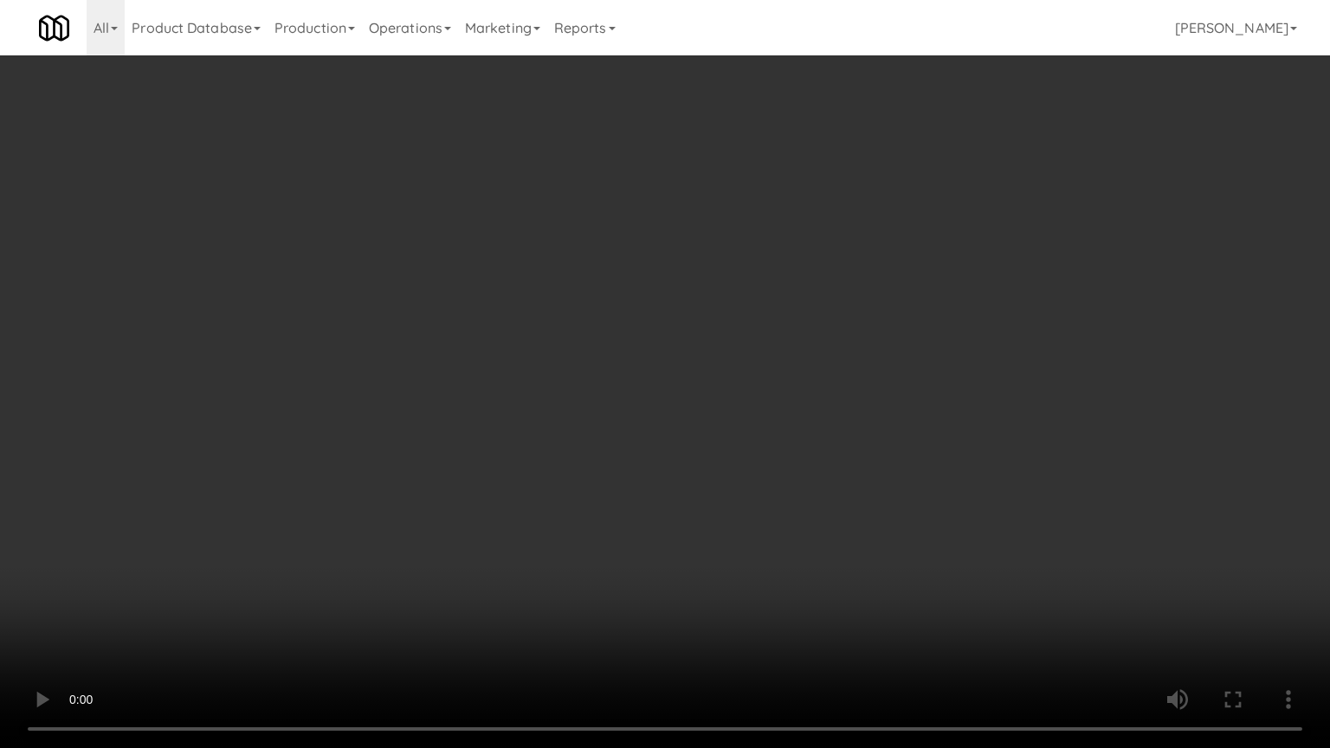
click at [727, 442] on video at bounding box center [665, 374] width 1330 height 748
drag, startPoint x: 727, startPoint y: 440, endPoint x: 791, endPoint y: 323, distance: 132.9
click at [734, 431] on video at bounding box center [665, 374] width 1330 height 748
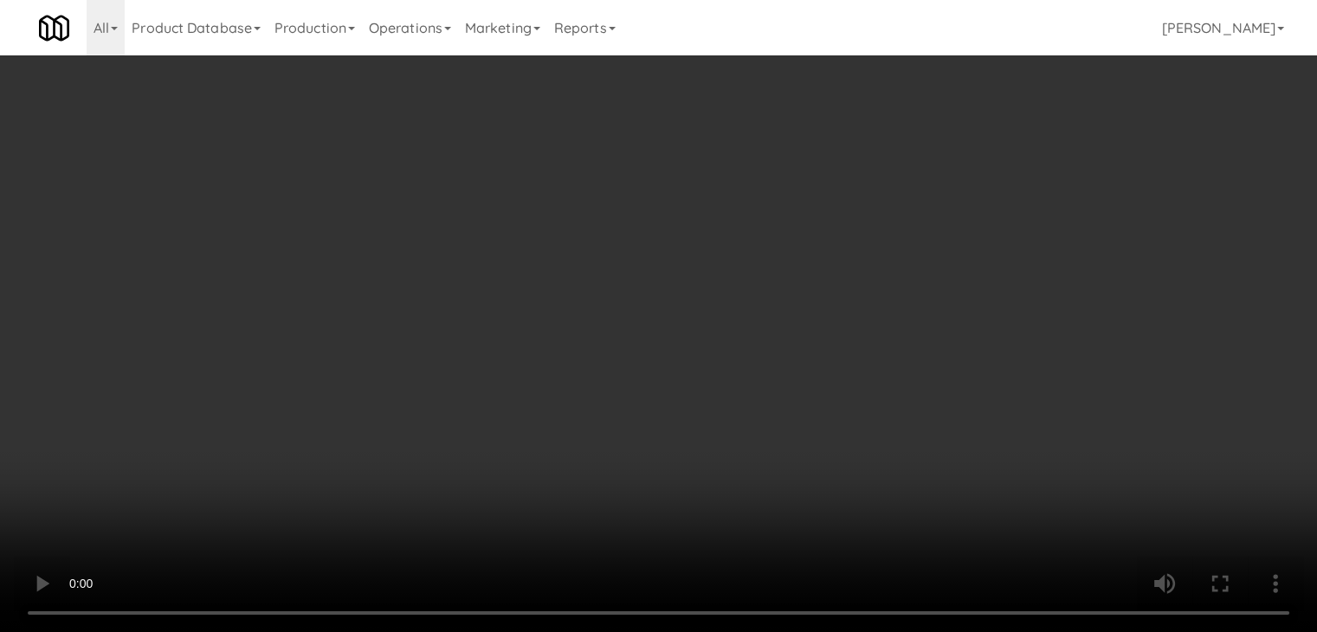
click at [959, 172] on button "Planogram" at bounding box center [937, 184] width 85 height 26
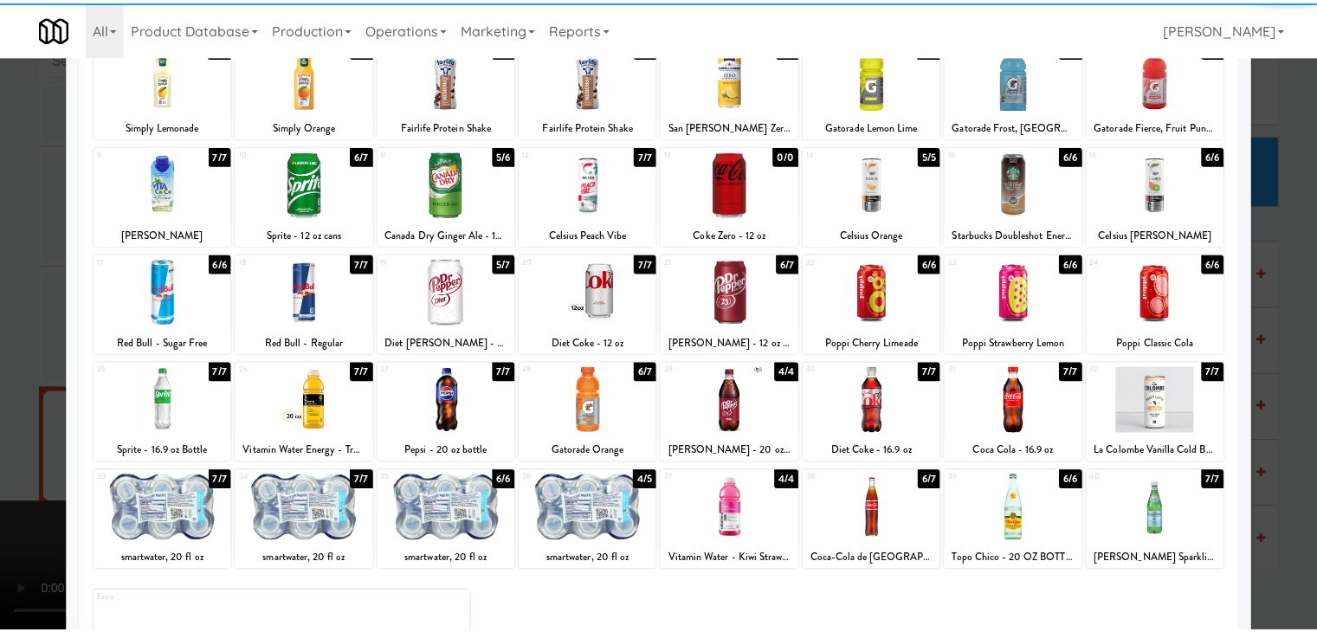
scroll to position [173, 0]
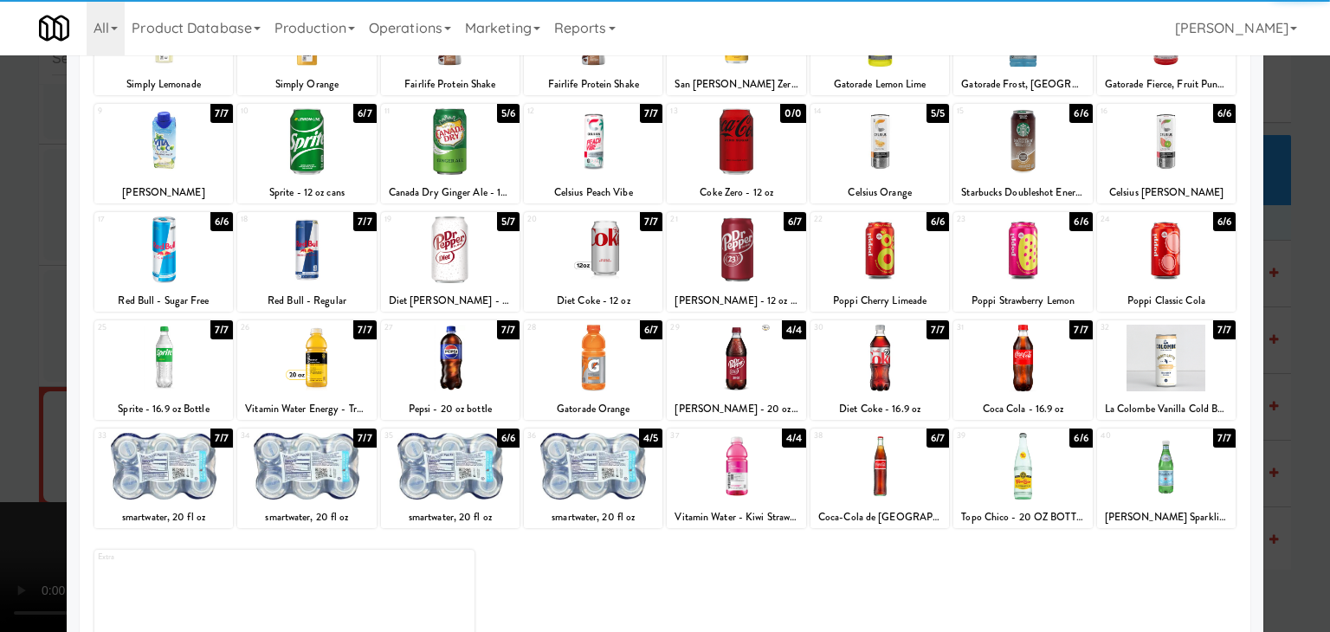
click at [1187, 171] on div at bounding box center [1166, 141] width 139 height 67
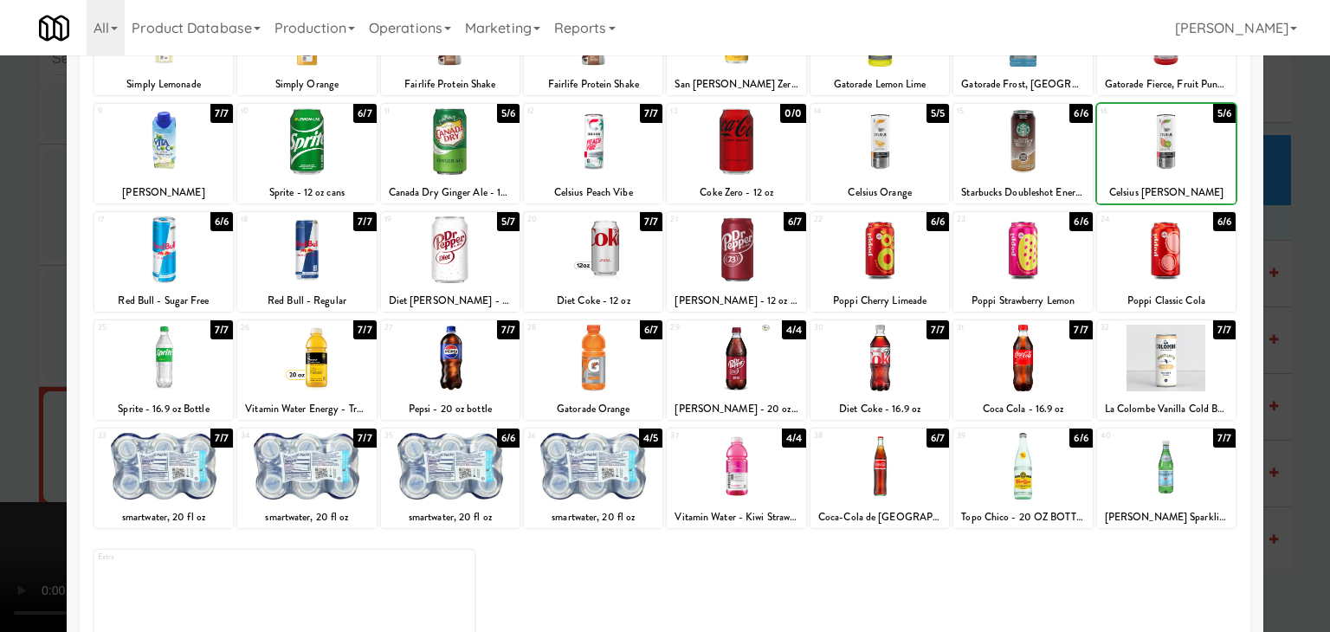
click at [1282, 191] on div at bounding box center [665, 316] width 1330 height 632
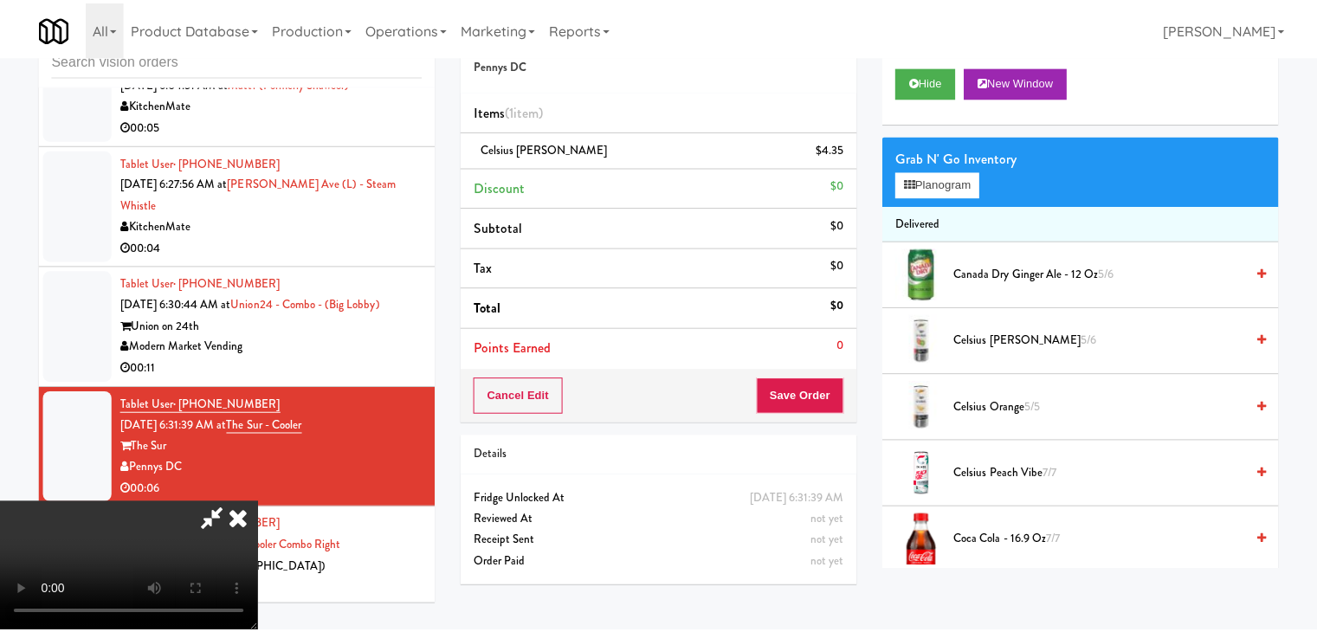
scroll to position [4741, 0]
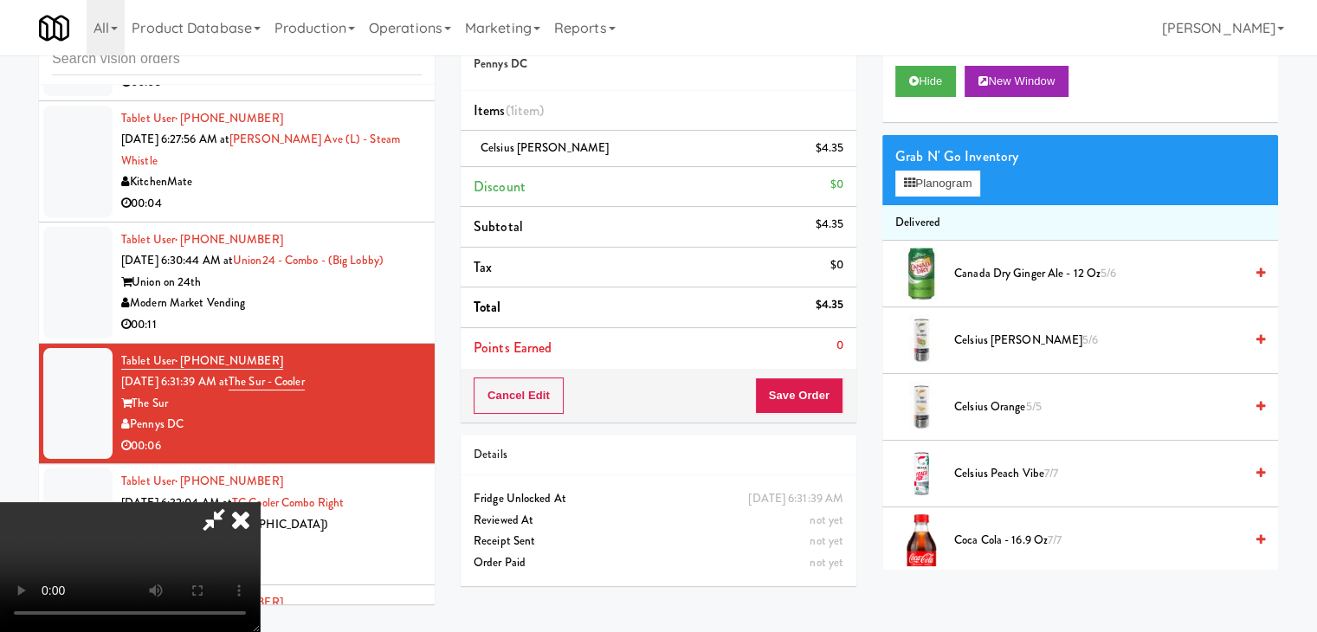
drag, startPoint x: 696, startPoint y: 358, endPoint x: 755, endPoint y: 379, distance: 62.7
click at [260, 502] on video at bounding box center [130, 567] width 260 height 130
click at [819, 410] on button "Save Order" at bounding box center [799, 396] width 88 height 36
click at [822, 410] on button "Save Order" at bounding box center [799, 396] width 88 height 36
click at [823, 402] on button "Save Order" at bounding box center [799, 396] width 88 height 36
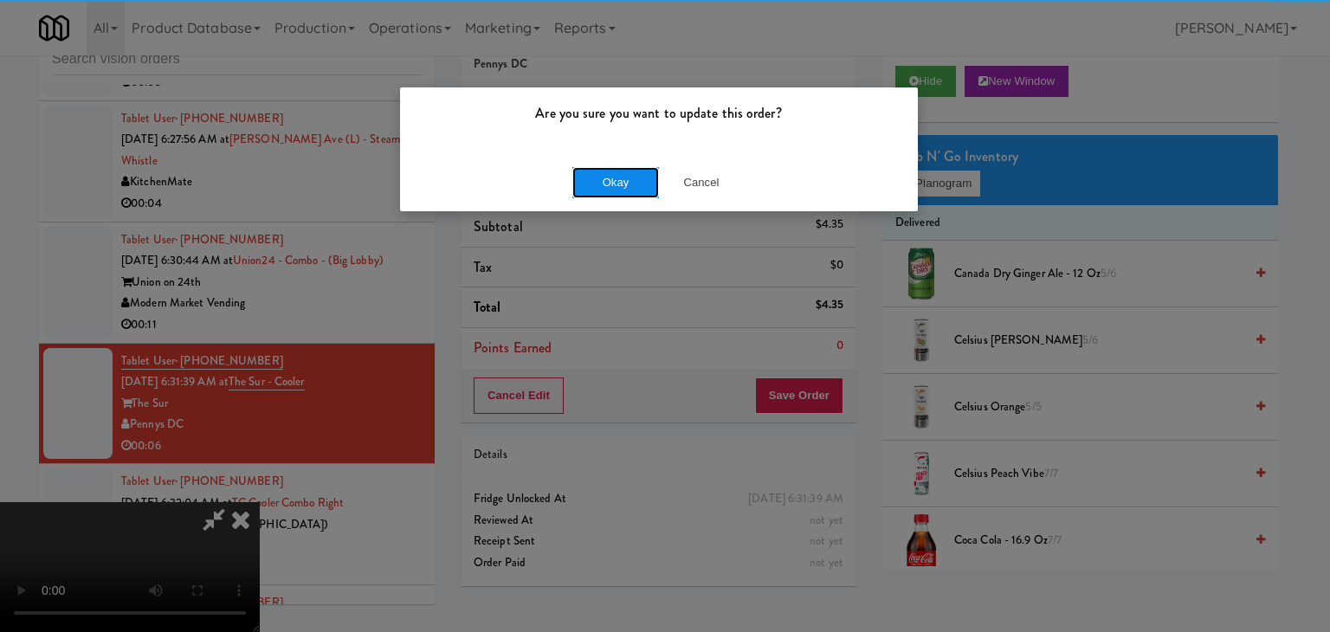
drag, startPoint x: 624, startPoint y: 165, endPoint x: 629, endPoint y: 178, distance: 13.2
click at [626, 167] on button "Okay" at bounding box center [615, 182] width 87 height 31
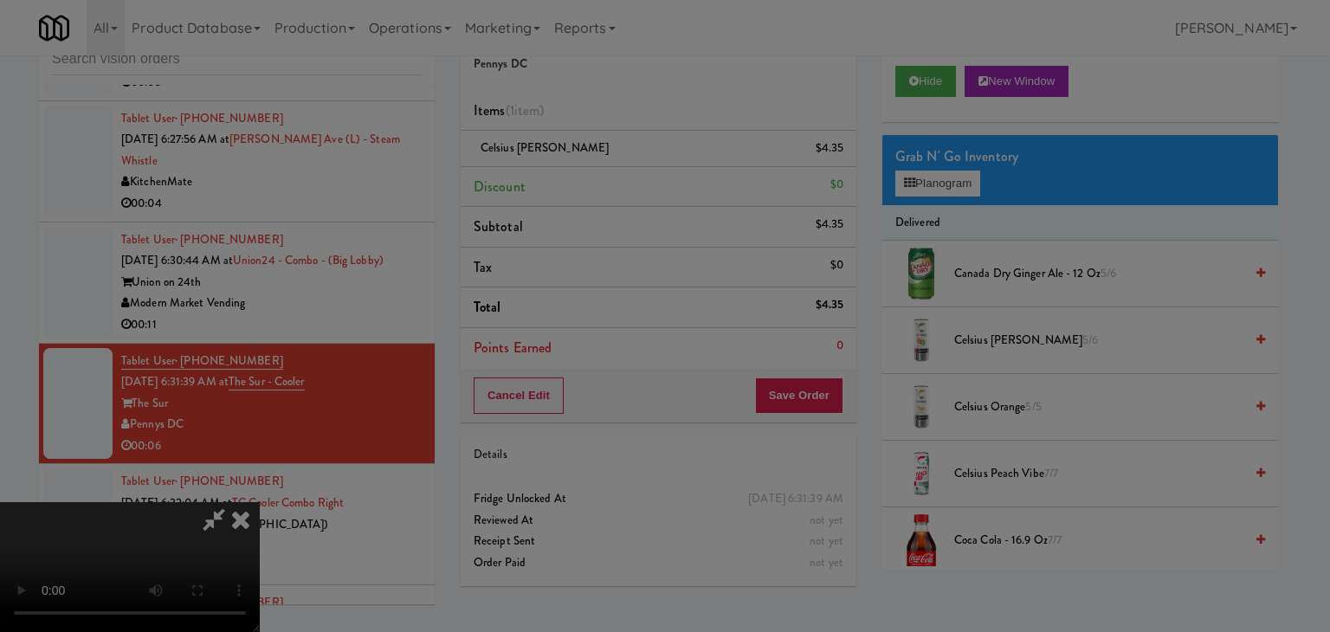
click at [629, 180] on div at bounding box center [665, 316] width 1330 height 632
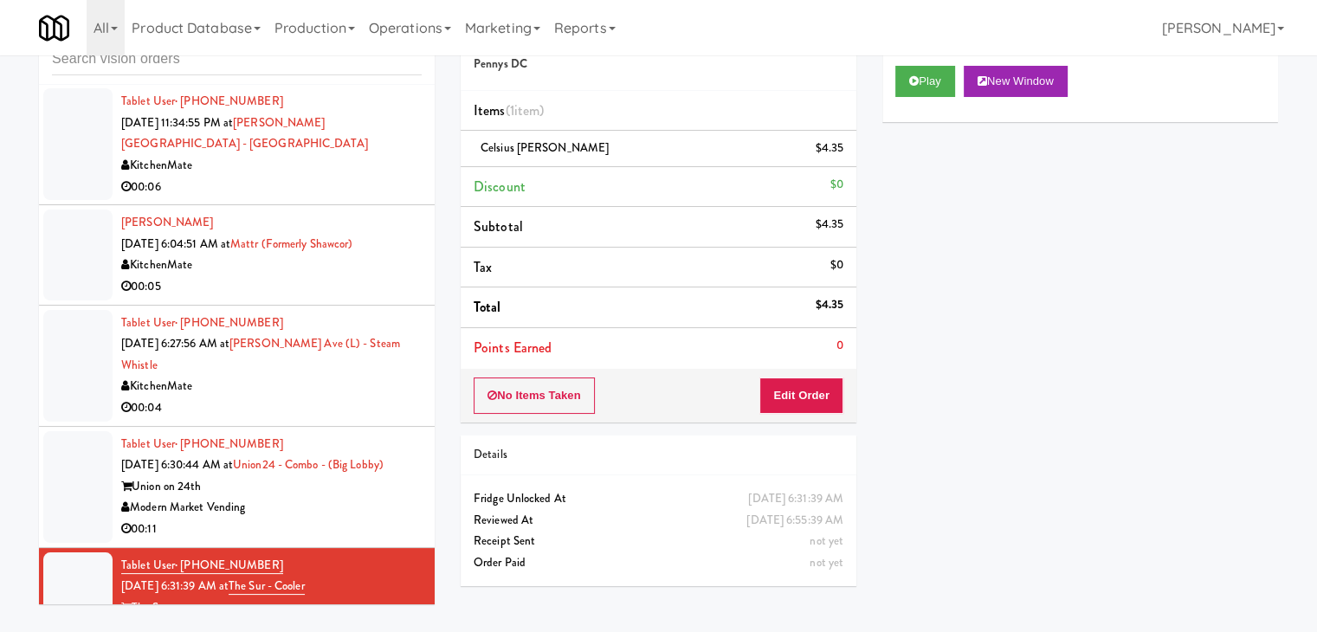
scroll to position [4568, 0]
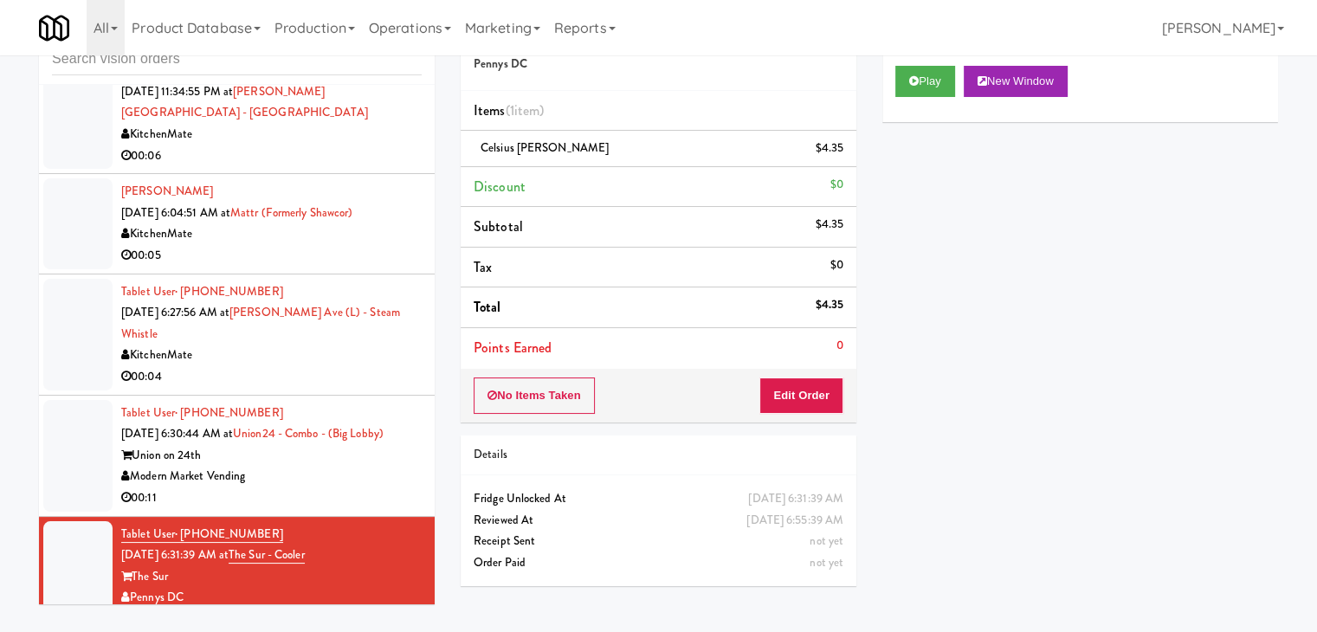
click at [330, 487] on div "00:11" at bounding box center [271, 498] width 300 height 22
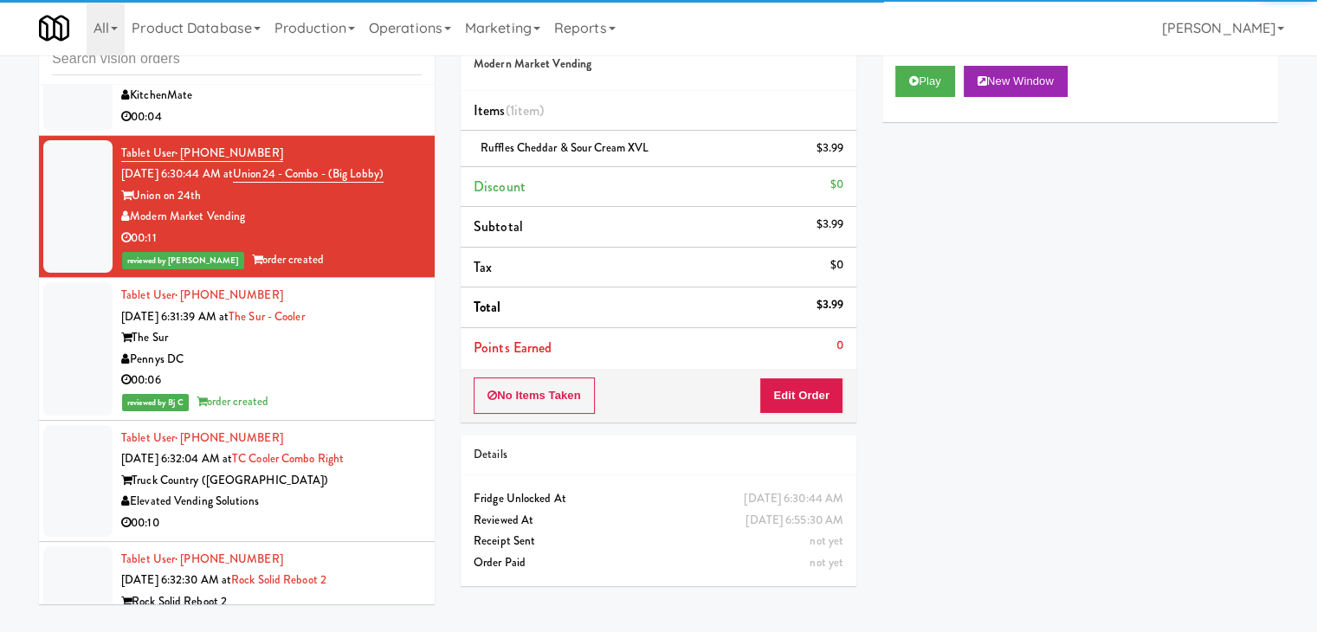
scroll to position [5001, 0]
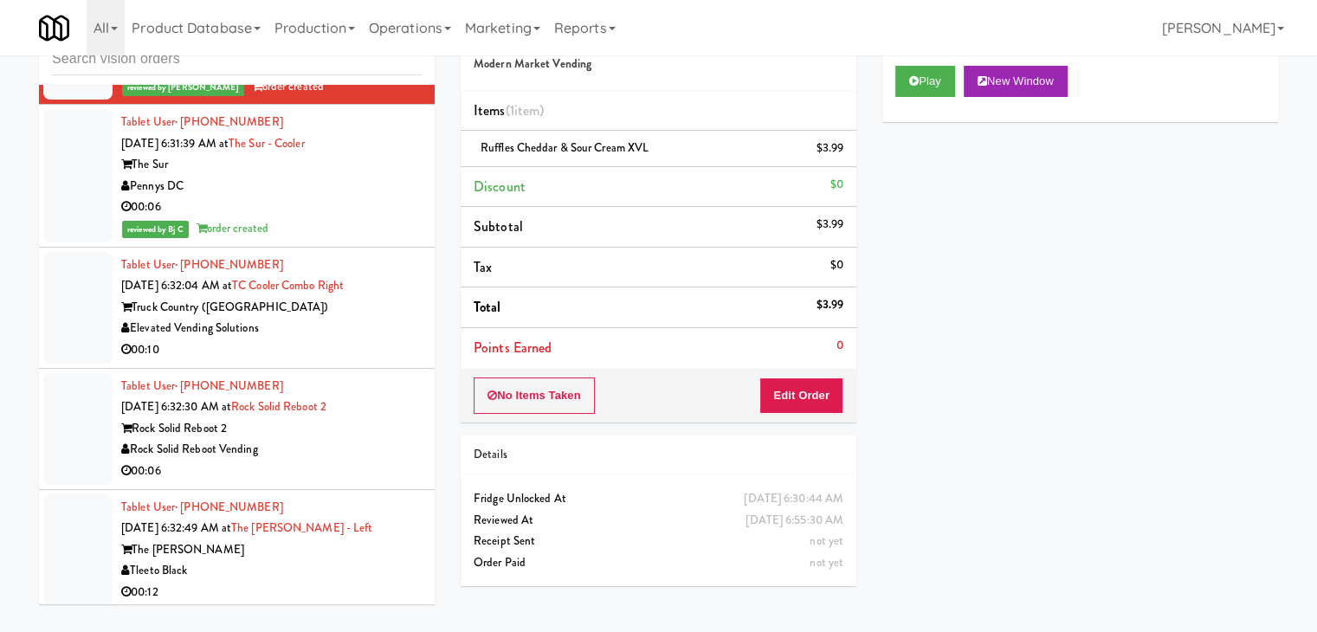
click at [371, 272] on li "Tablet User · (414) 350-0874 [DATE] 6:32:04 AM at TC Cooler Combo Right Truck C…" at bounding box center [237, 308] width 396 height 121
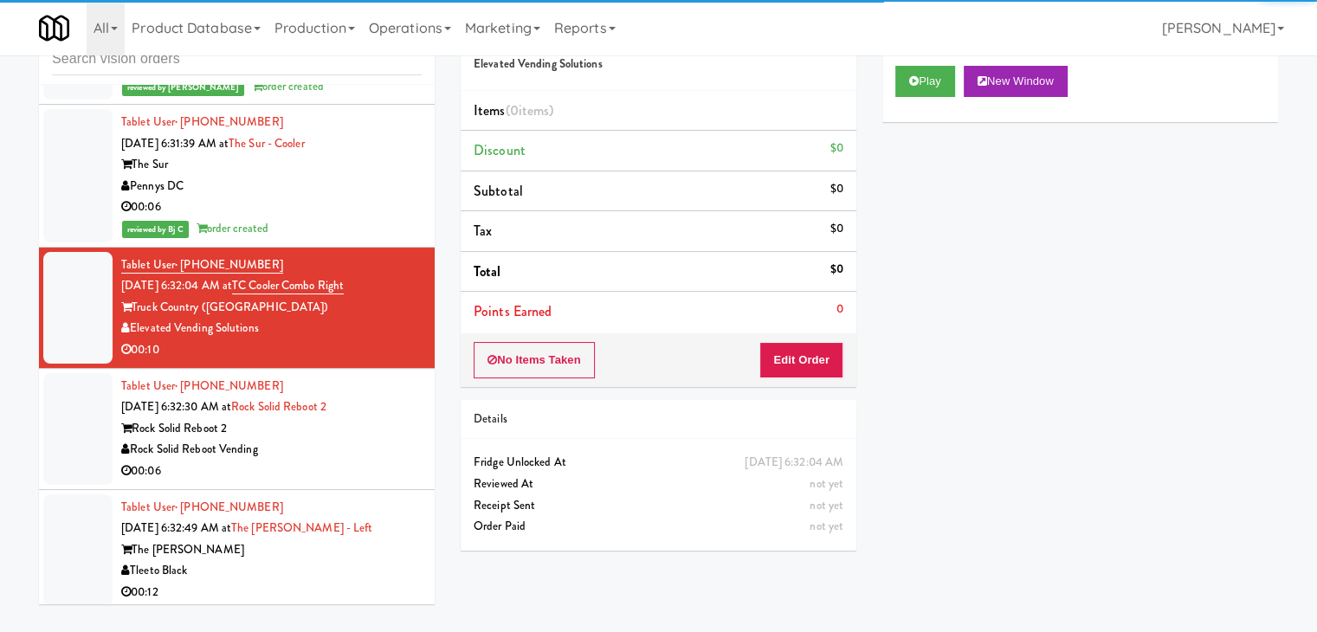
click at [360, 461] on div "00:06" at bounding box center [271, 472] width 300 height 22
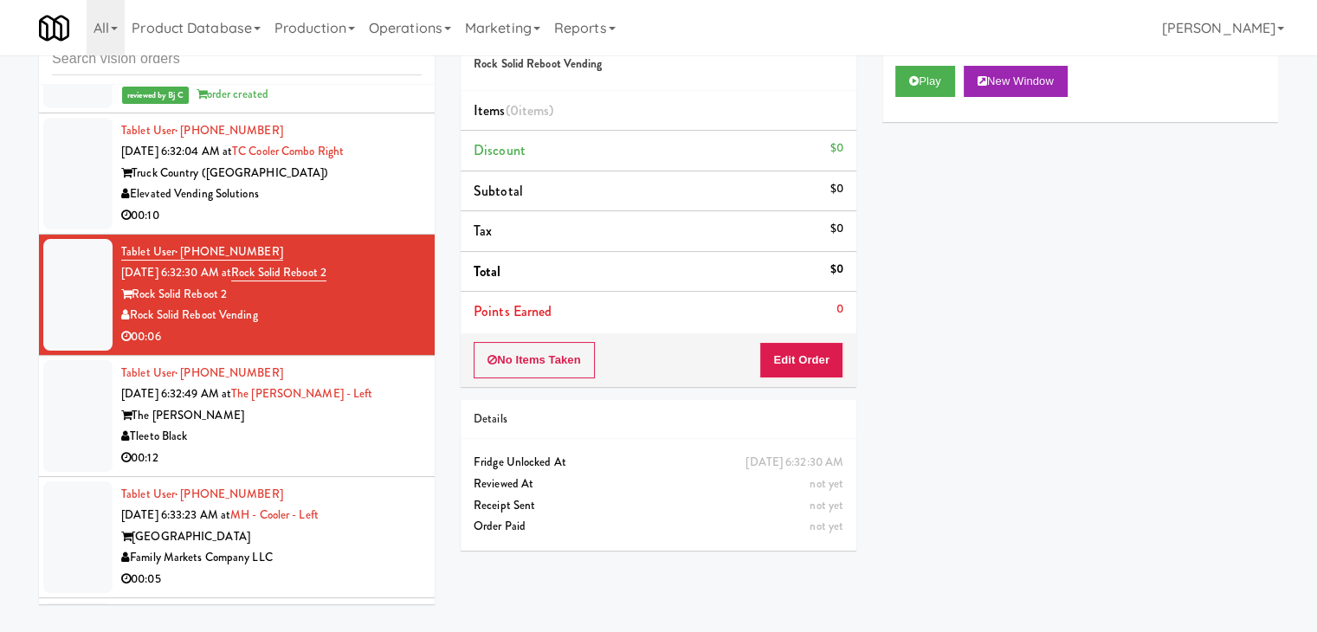
scroll to position [5174, 0]
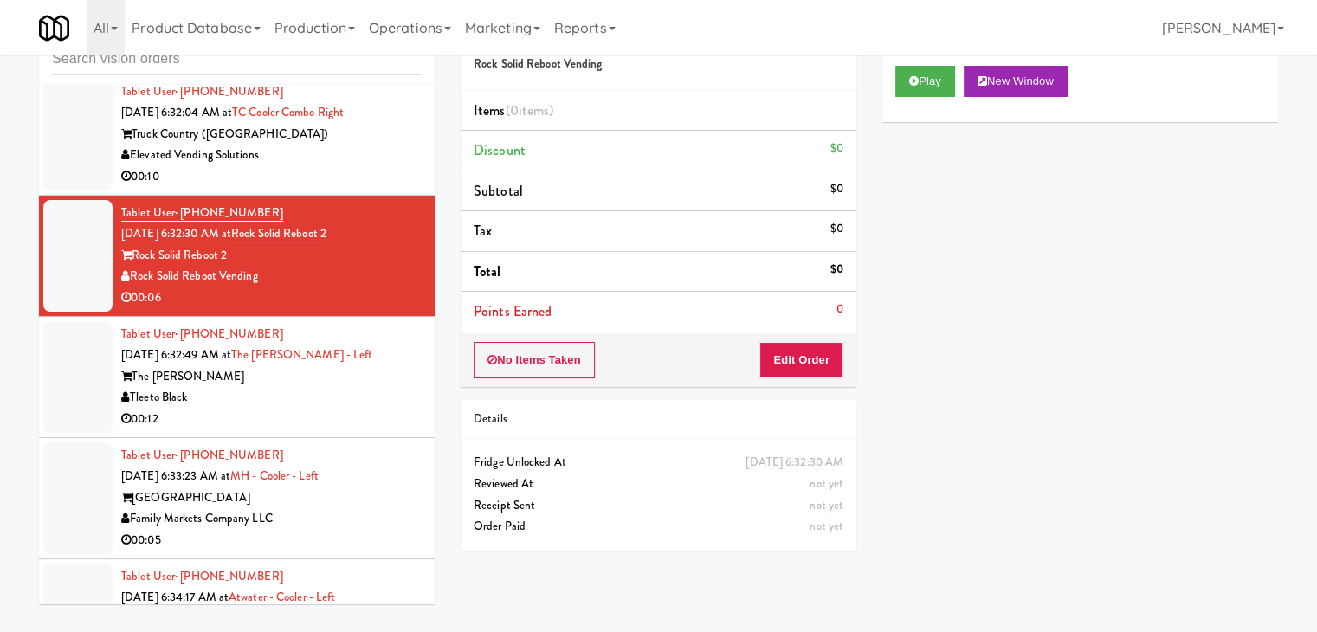
drag, startPoint x: 364, startPoint y: 428, endPoint x: 473, endPoint y: 361, distance: 127.9
click at [365, 508] on div "Family Markets Company LLC" at bounding box center [271, 519] width 300 height 22
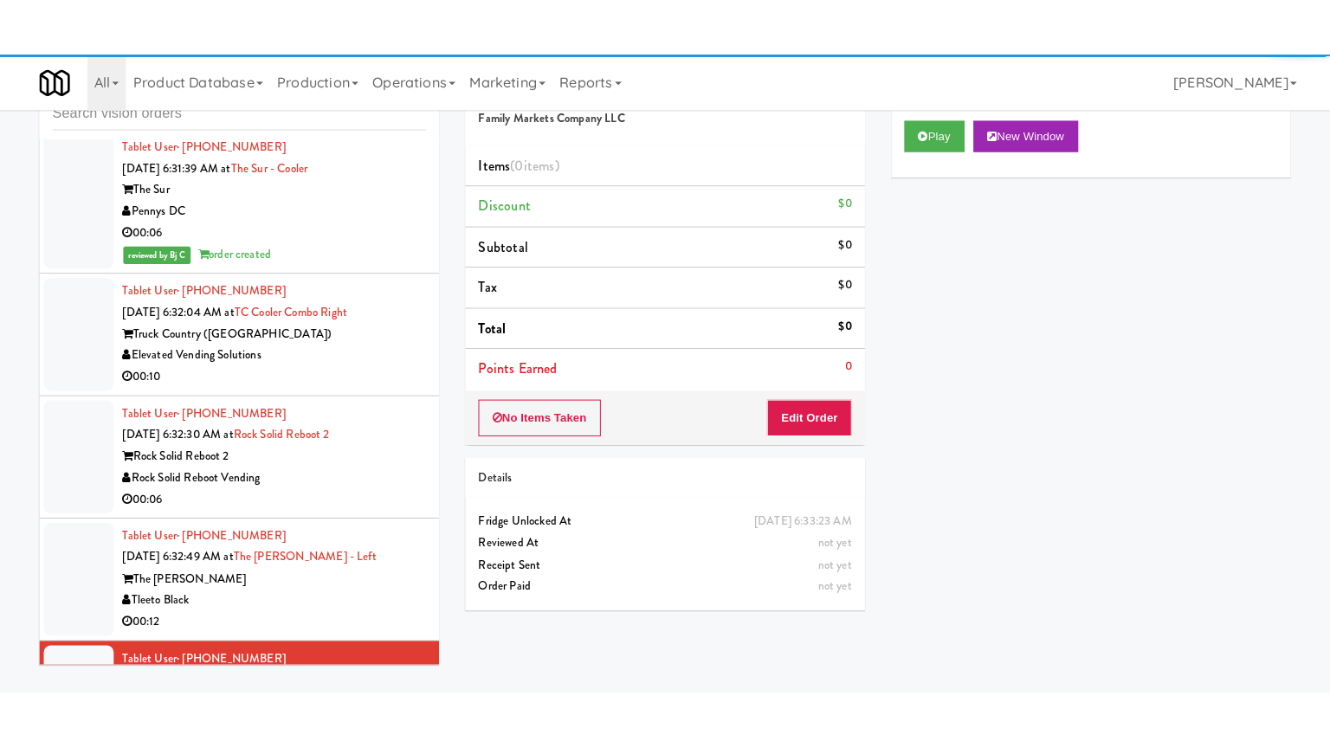
scroll to position [5001, 0]
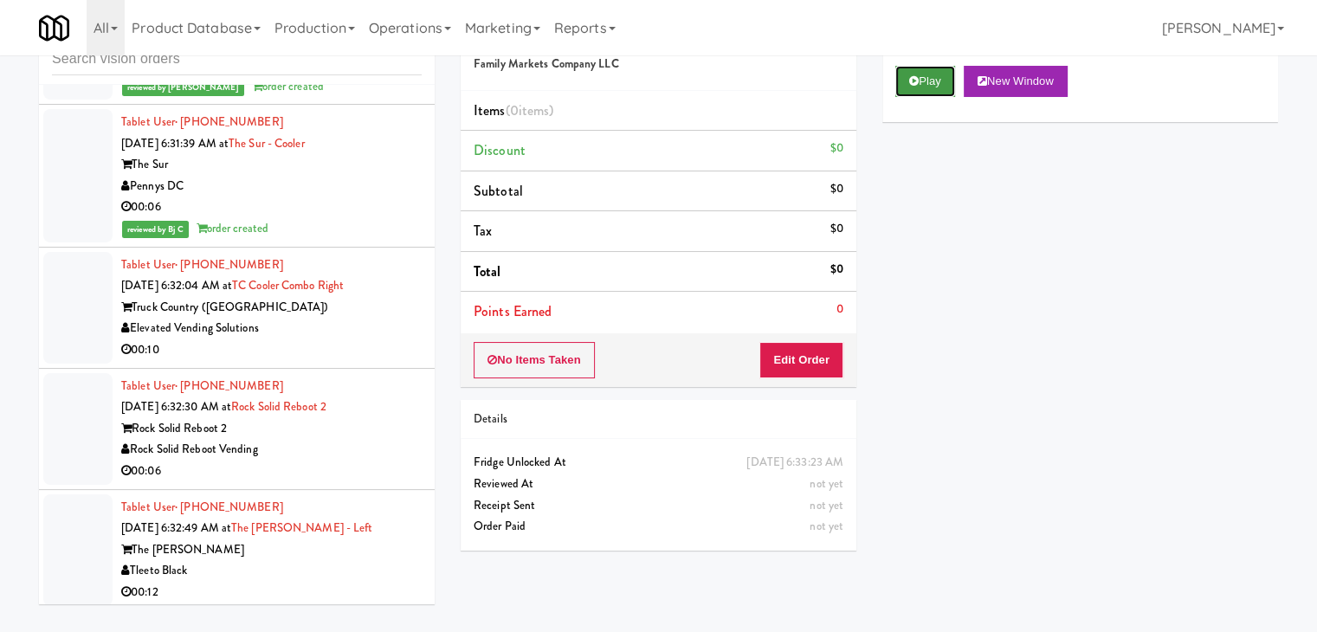
click at [918, 85] on icon at bounding box center [914, 80] width 10 height 11
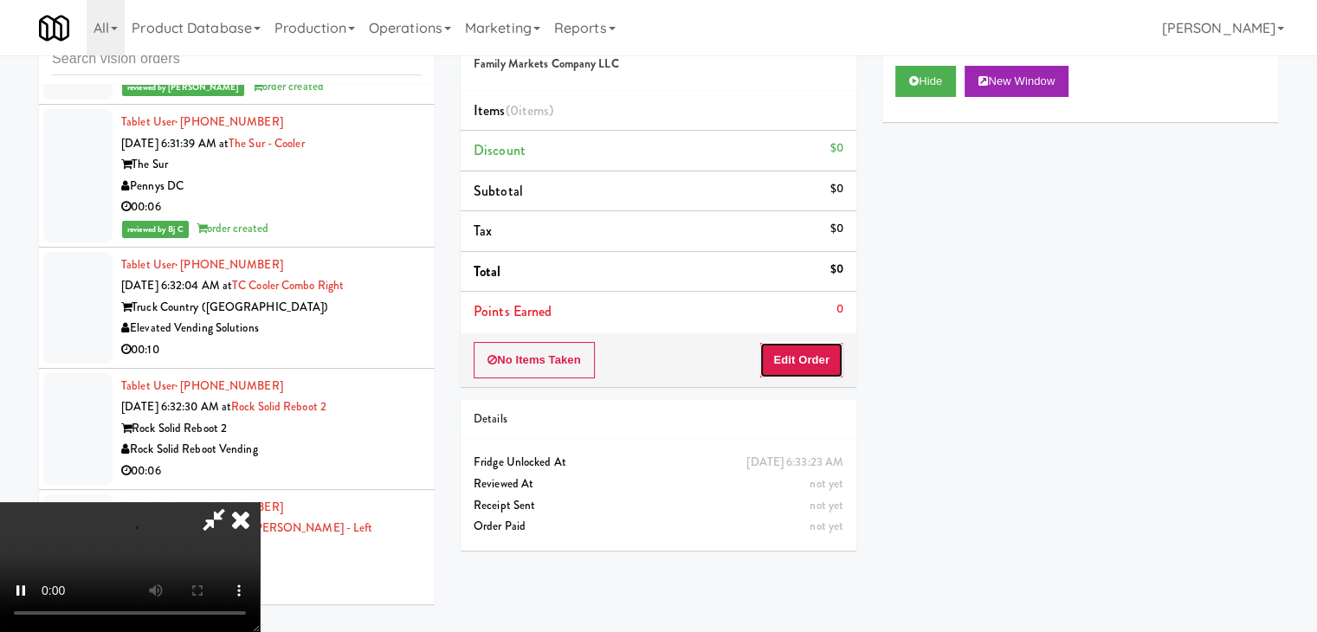
click at [791, 365] on button "Edit Order" at bounding box center [801, 360] width 84 height 36
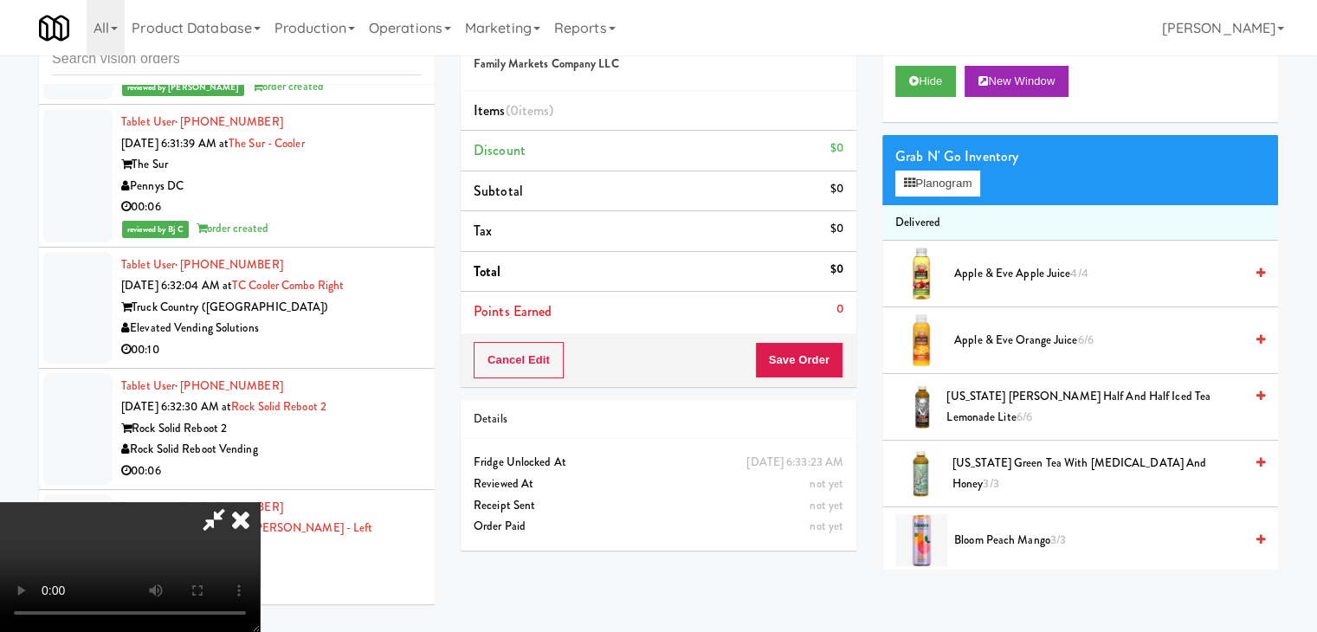
scroll to position [4958, 0]
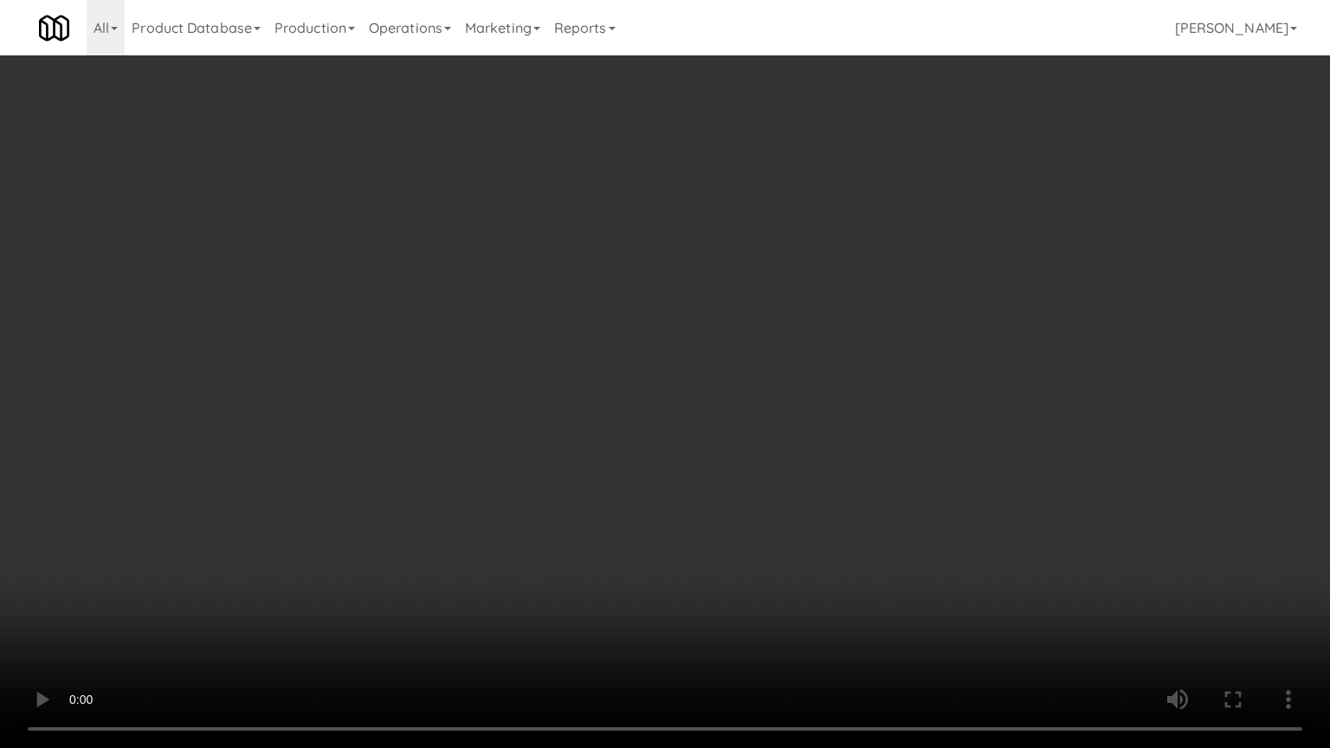
click at [748, 533] on video at bounding box center [665, 374] width 1330 height 748
click at [749, 533] on video at bounding box center [665, 374] width 1330 height 748
click at [755, 530] on video at bounding box center [665, 374] width 1330 height 748
click at [759, 520] on video at bounding box center [665, 374] width 1330 height 748
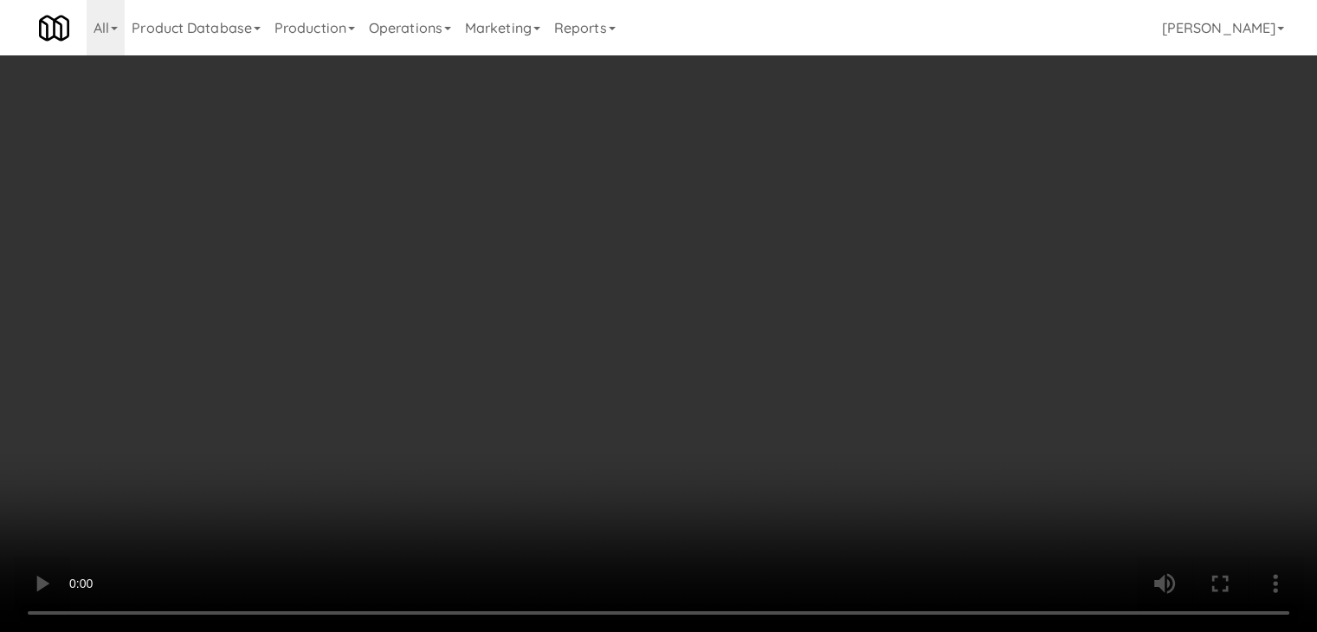
click at [947, 187] on button "Planogram" at bounding box center [937, 184] width 85 height 26
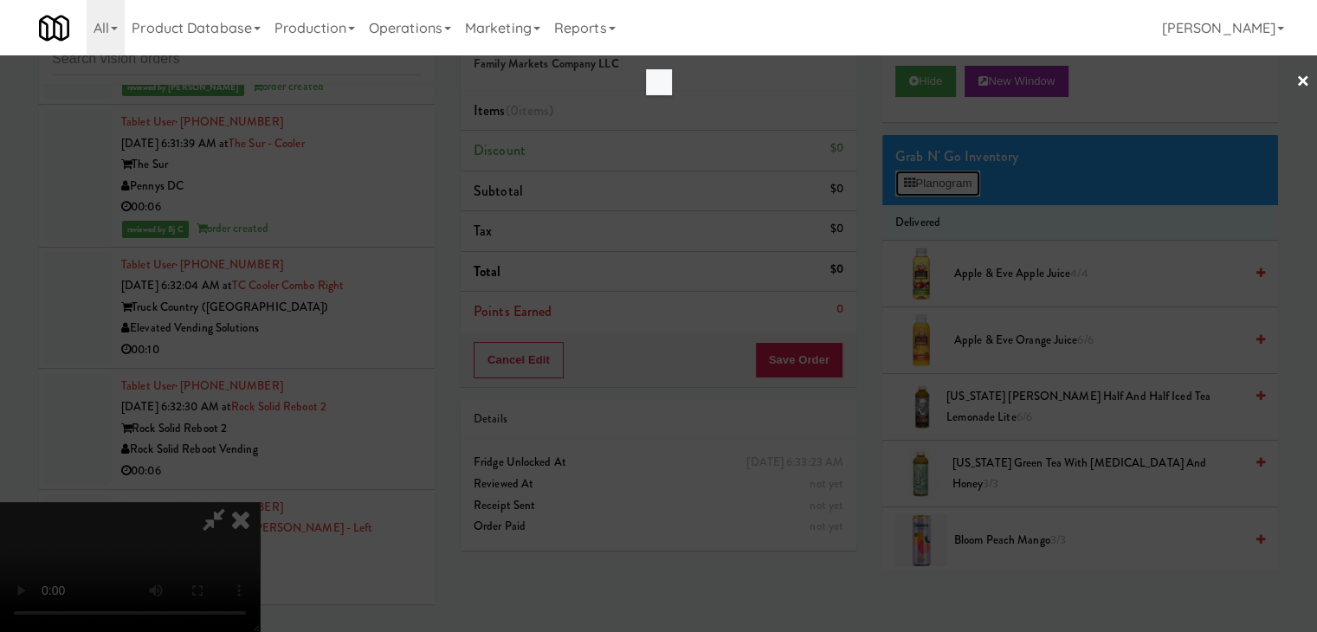
scroll to position [4958, 0]
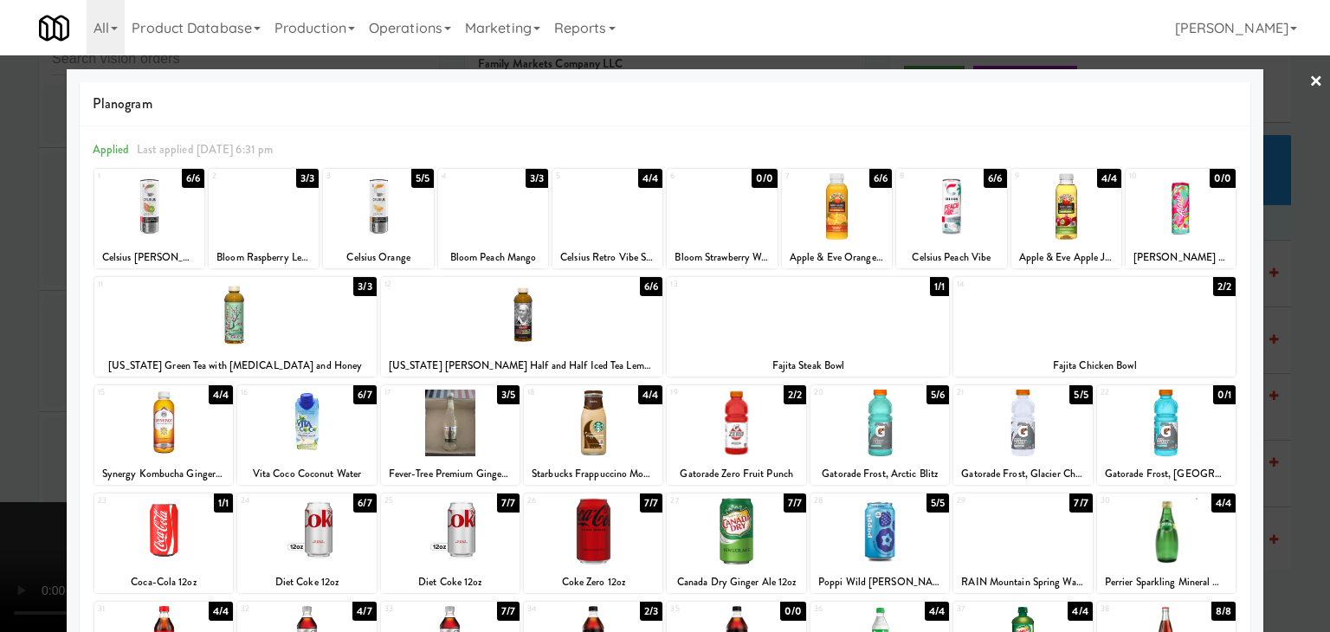
drag, startPoint x: 483, startPoint y: 222, endPoint x: 23, endPoint y: 255, distance: 461.0
click at [482, 222] on div at bounding box center [493, 206] width 110 height 67
drag, startPoint x: 0, startPoint y: 286, endPoint x: 157, endPoint y: 322, distance: 160.9
click at [1, 290] on div at bounding box center [665, 316] width 1330 height 632
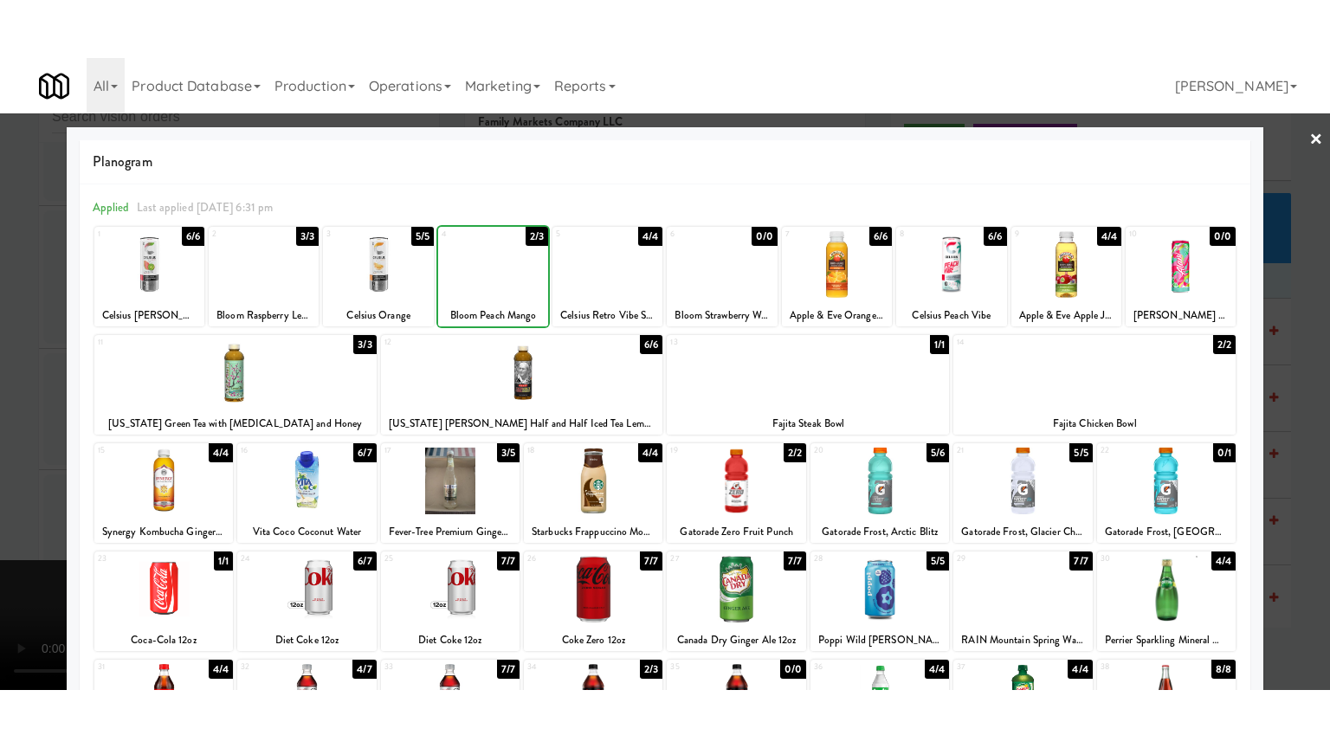
scroll to position [5001, 0]
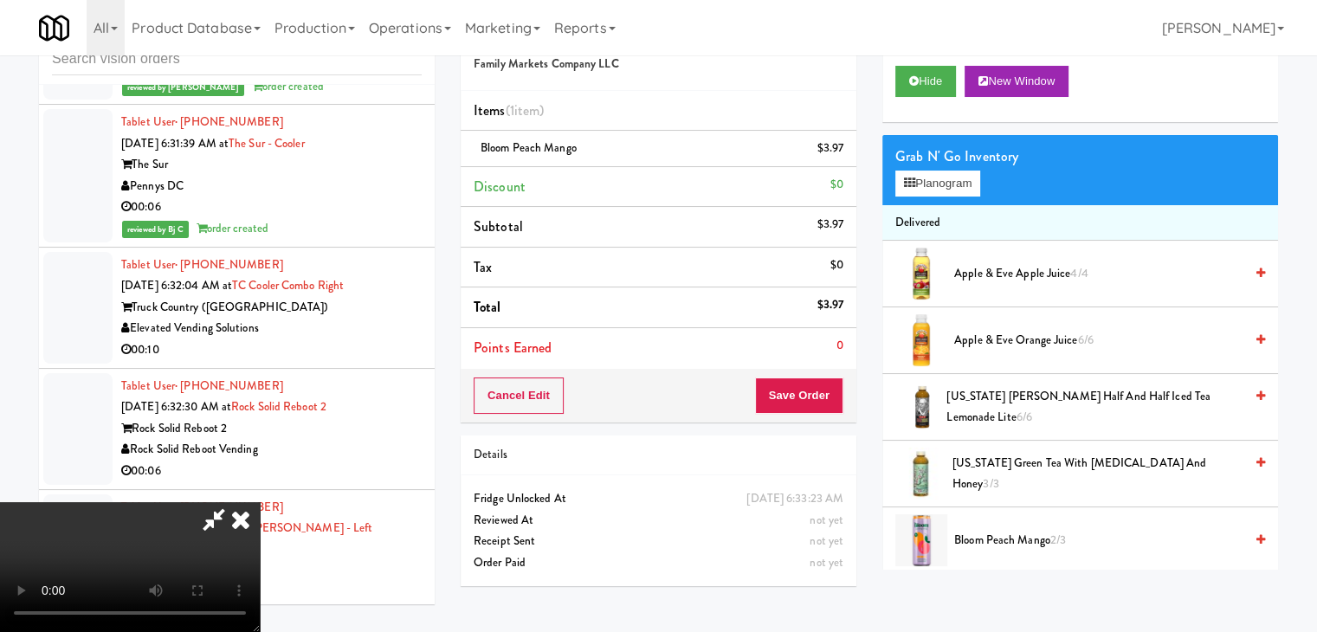
click at [260, 502] on video at bounding box center [130, 567] width 260 height 130
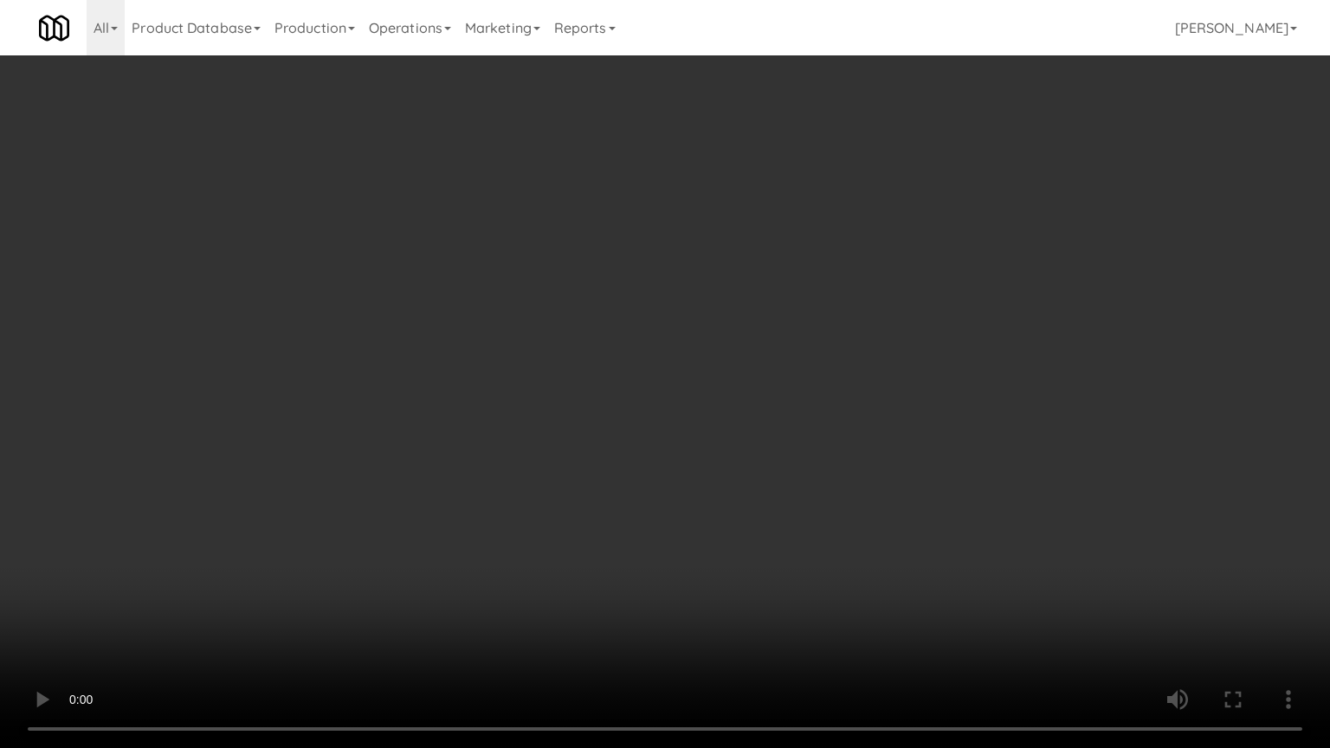
click at [634, 355] on video at bounding box center [665, 374] width 1330 height 748
click at [635, 353] on video at bounding box center [665, 374] width 1330 height 748
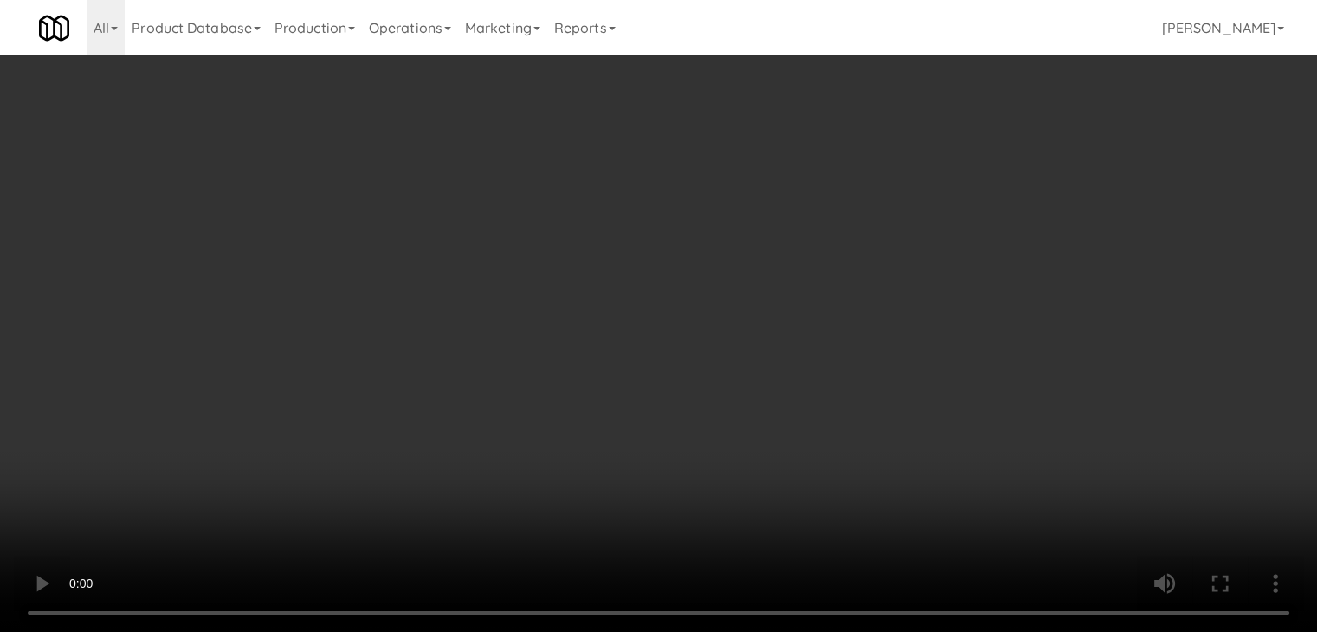
scroll to position [5001, 0]
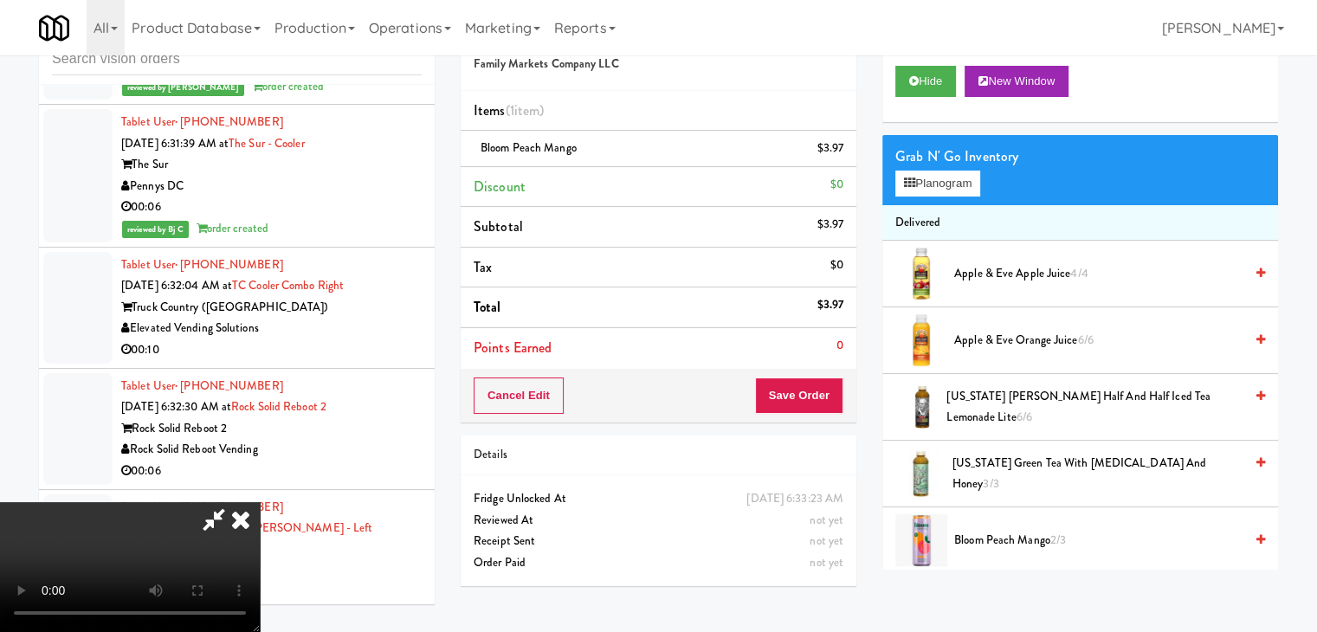
click at [260, 502] on video at bounding box center [130, 567] width 260 height 130
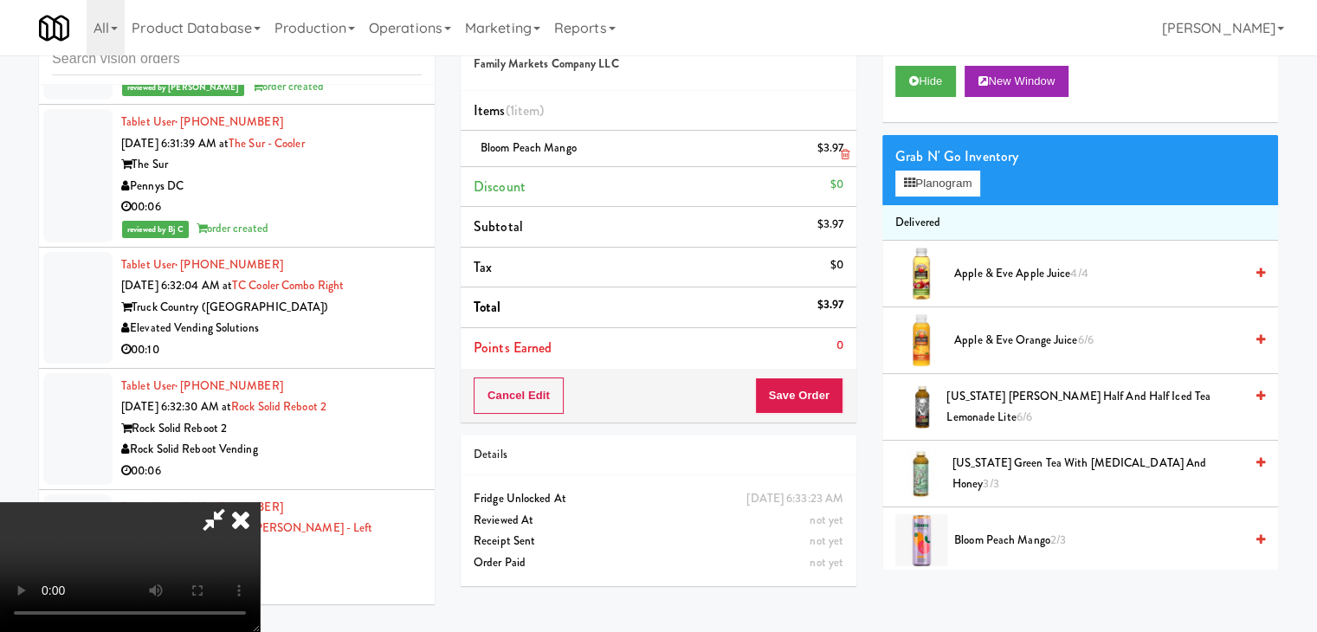
click at [855, 152] on li "Bloom Peach Mango $3.97" at bounding box center [659, 149] width 396 height 36
click at [841, 156] on icon at bounding box center [845, 154] width 9 height 11
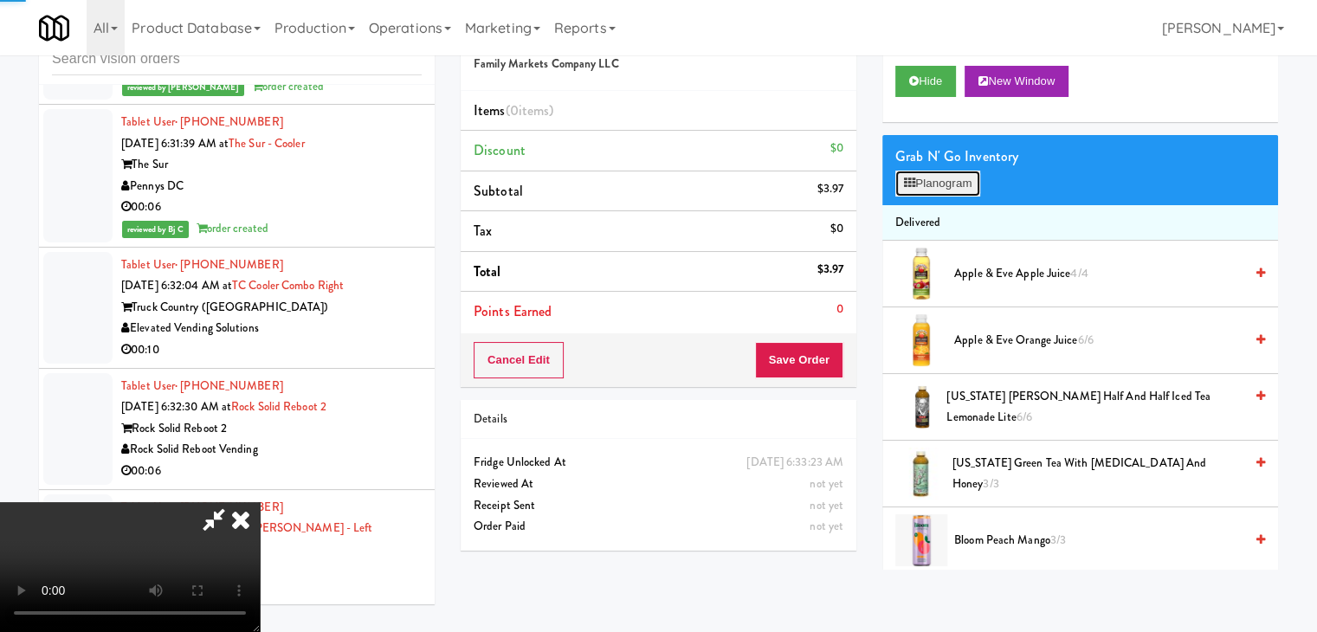
click at [939, 190] on button "Planogram" at bounding box center [937, 184] width 85 height 26
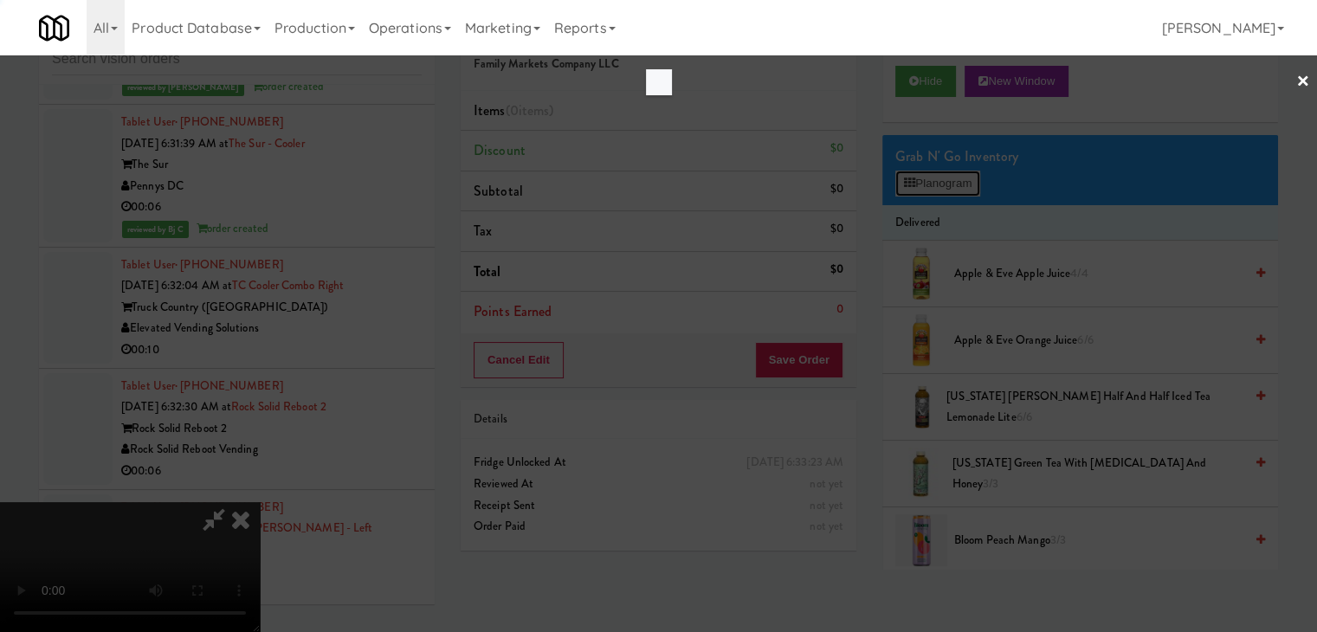
scroll to position [4958, 0]
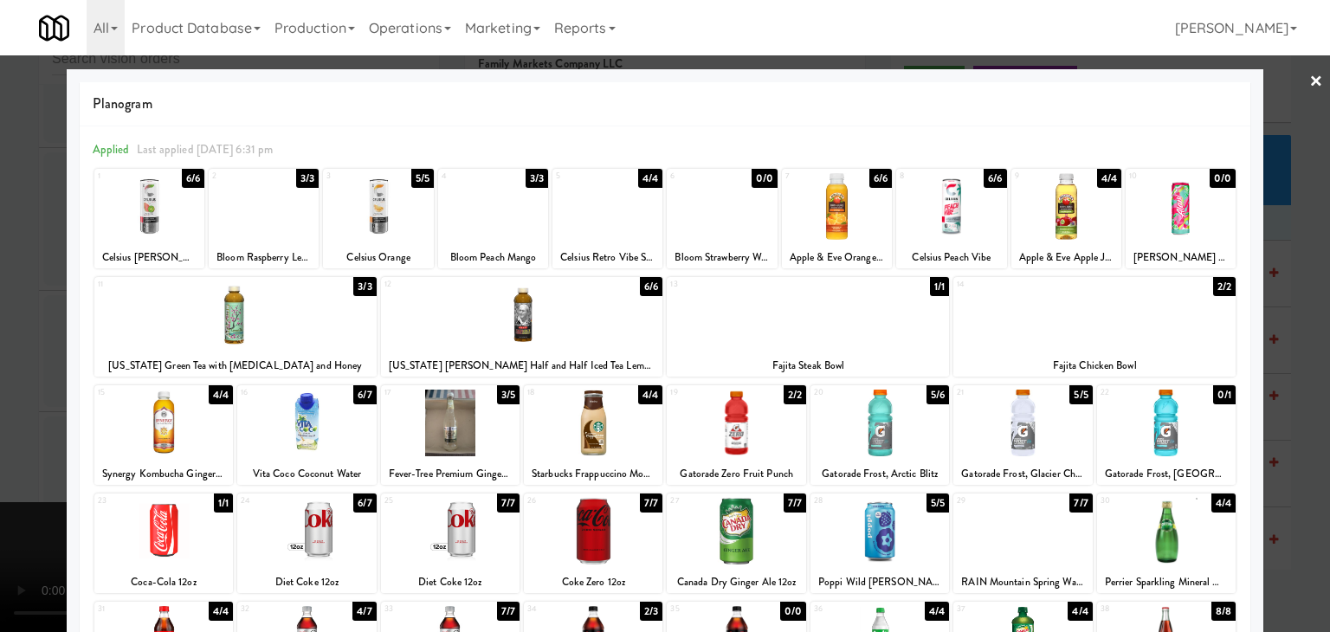
click at [598, 225] on div at bounding box center [607, 206] width 110 height 67
drag, startPoint x: 0, startPoint y: 261, endPoint x: 239, endPoint y: 295, distance: 241.4
click at [3, 262] on div at bounding box center [665, 316] width 1330 height 632
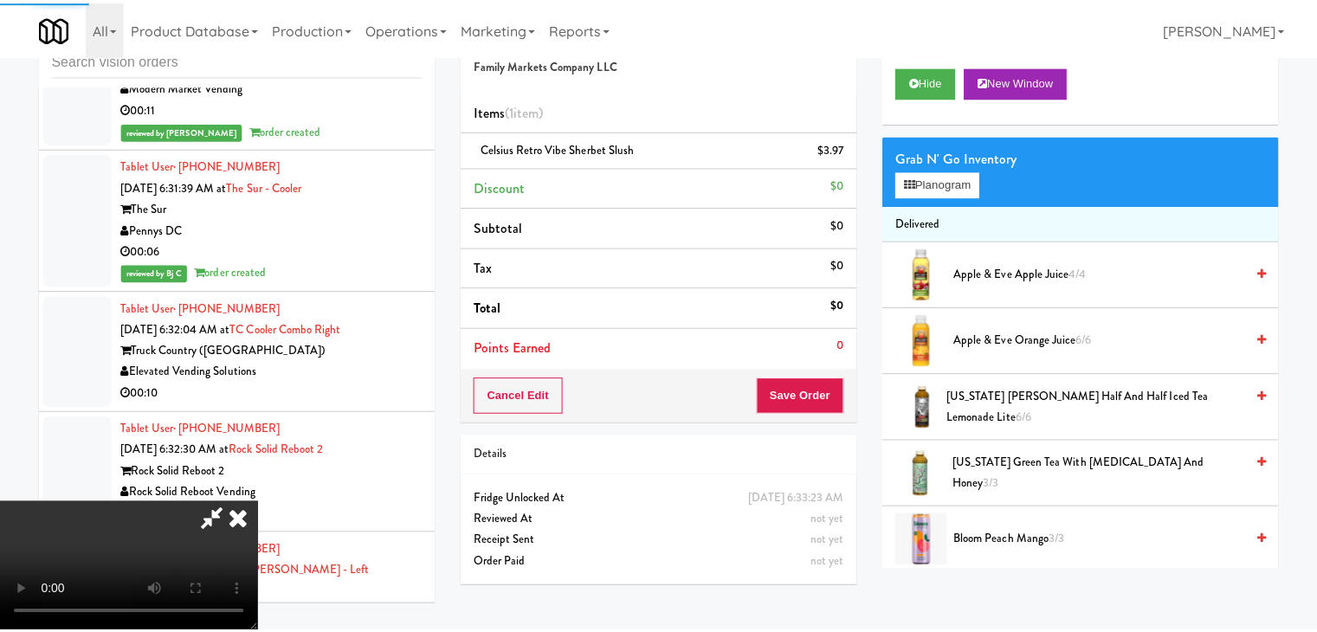
scroll to position [5001, 0]
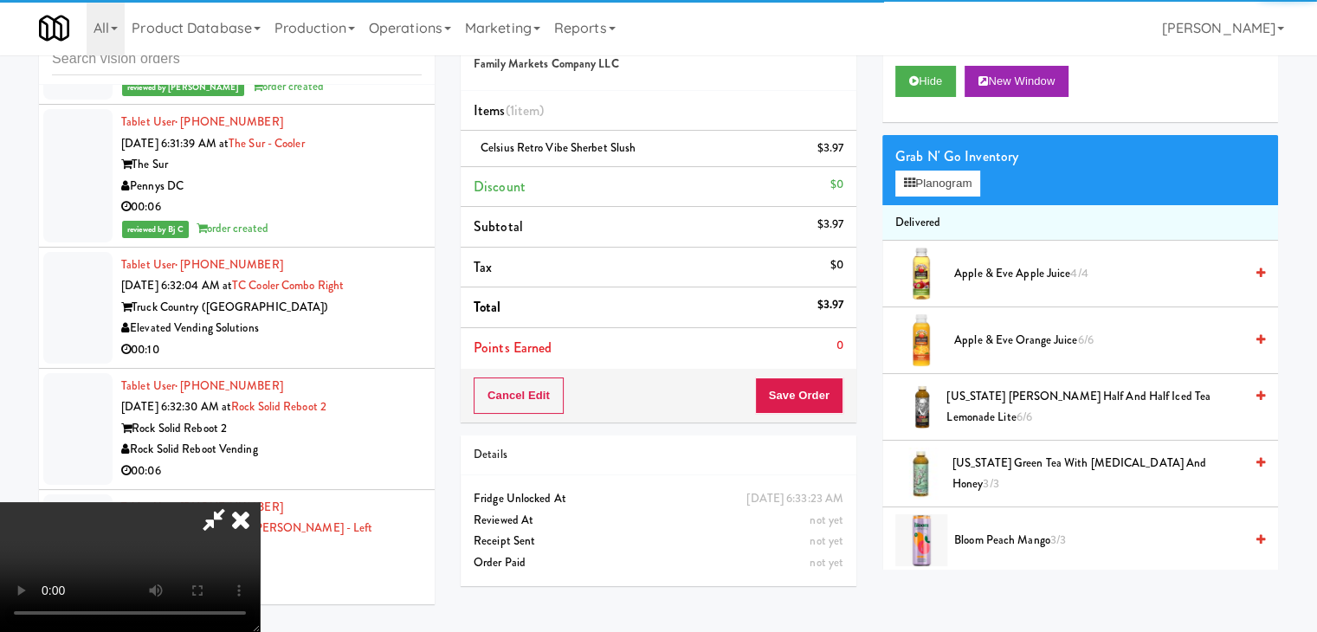
click at [260, 502] on video at bounding box center [130, 567] width 260 height 130
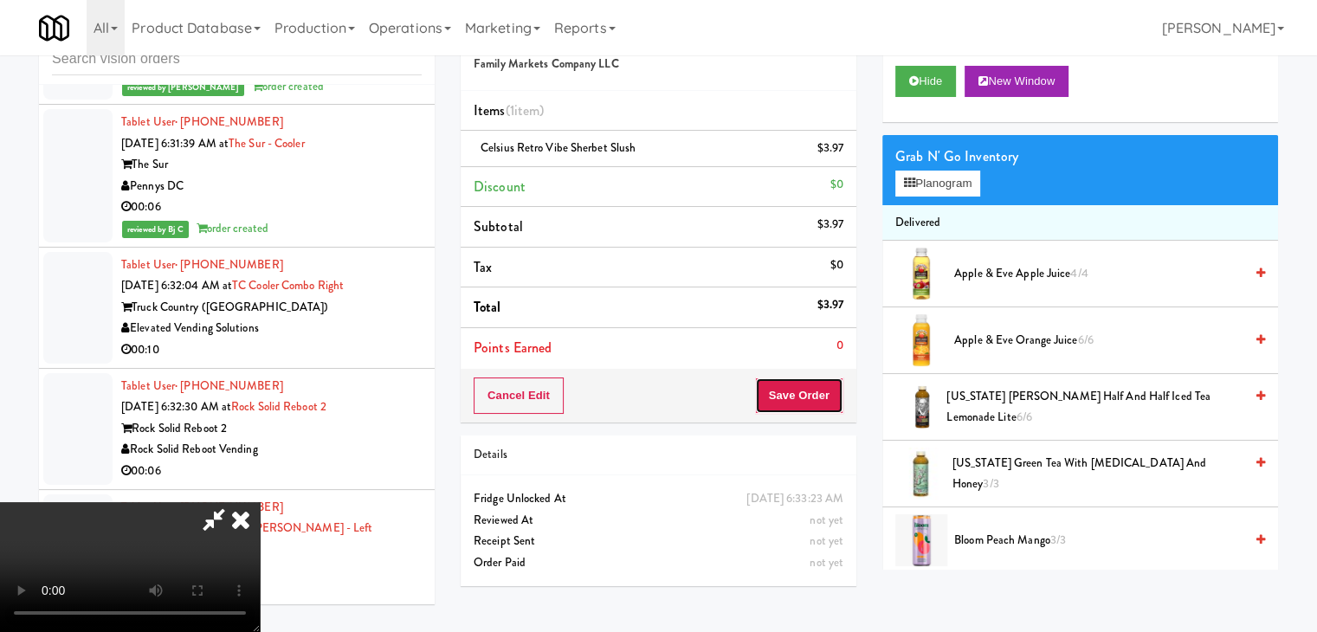
click at [824, 395] on button "Save Order" at bounding box center [799, 396] width 88 height 36
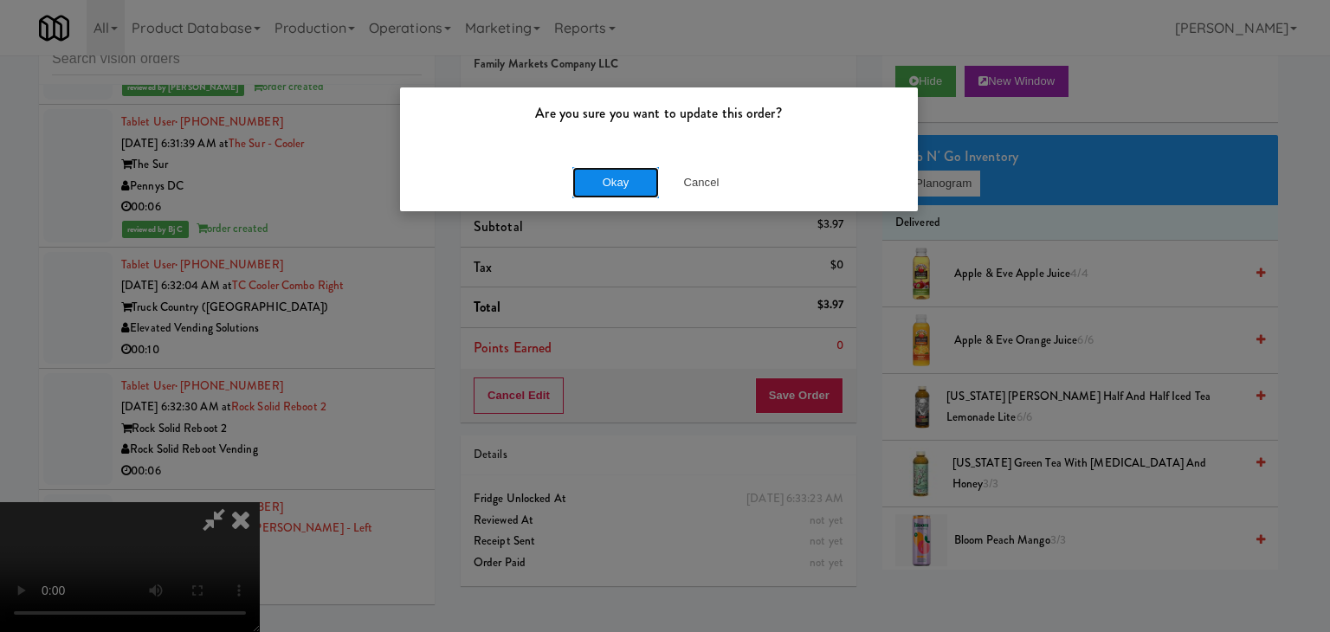
click at [604, 188] on button "Okay" at bounding box center [615, 182] width 87 height 31
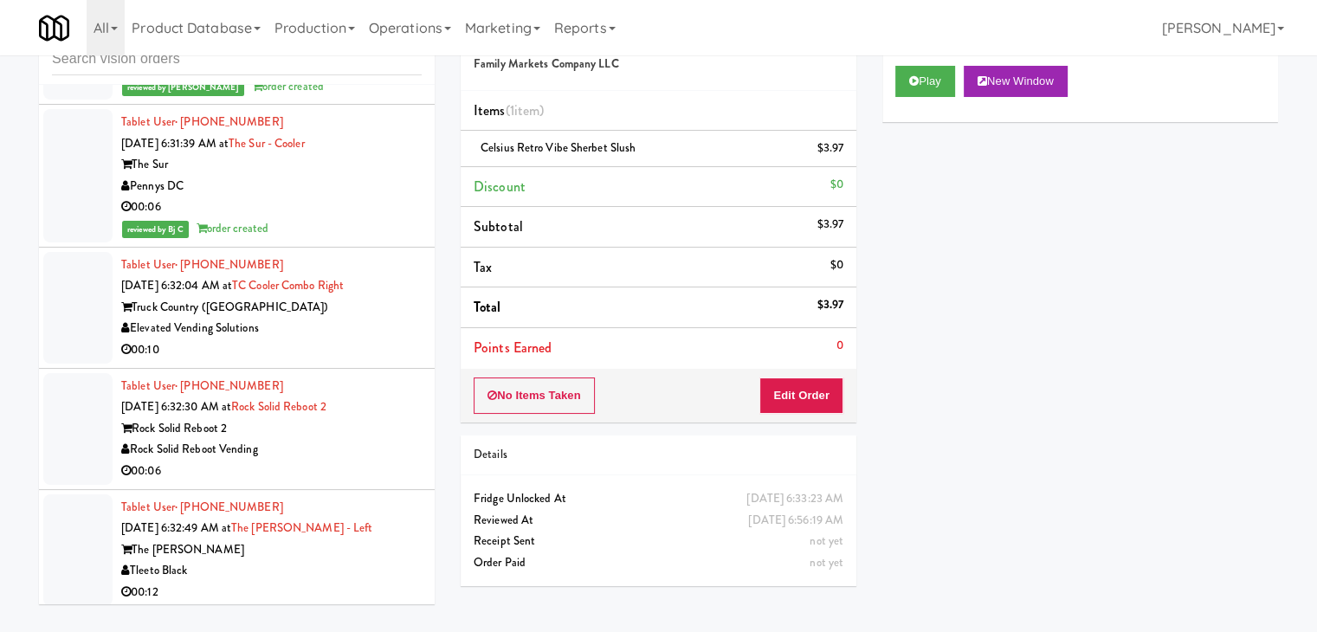
click at [353, 339] on div "00:10" at bounding box center [271, 350] width 300 height 22
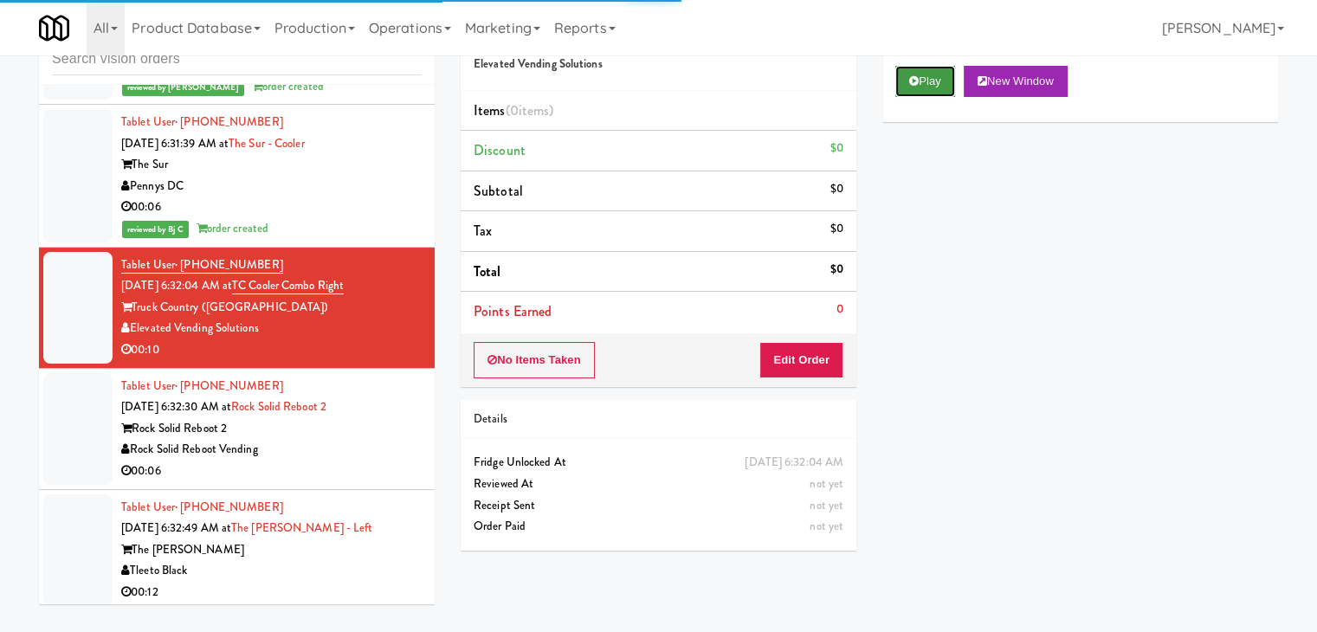
drag, startPoint x: 927, startPoint y: 84, endPoint x: 876, endPoint y: 181, distance: 109.6
click at [925, 87] on button "Play" at bounding box center [925, 81] width 60 height 31
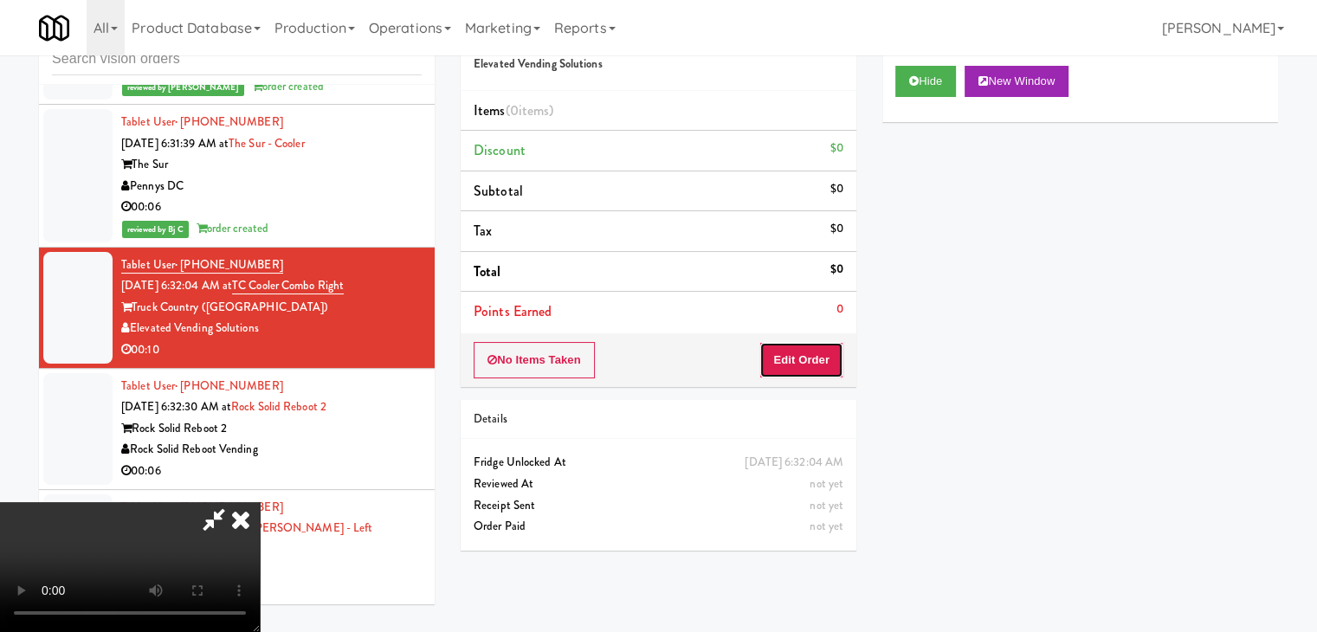
click at [786, 352] on button "Edit Order" at bounding box center [801, 360] width 84 height 36
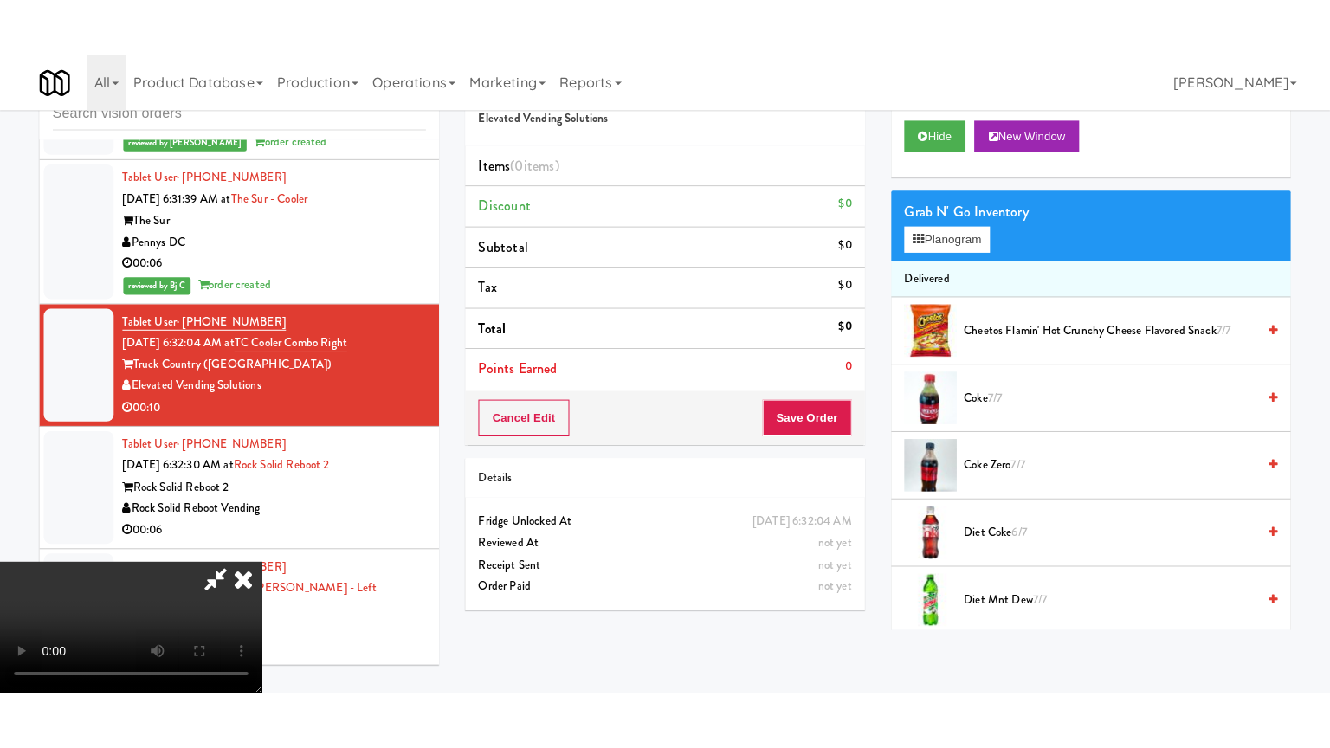
scroll to position [243, 0]
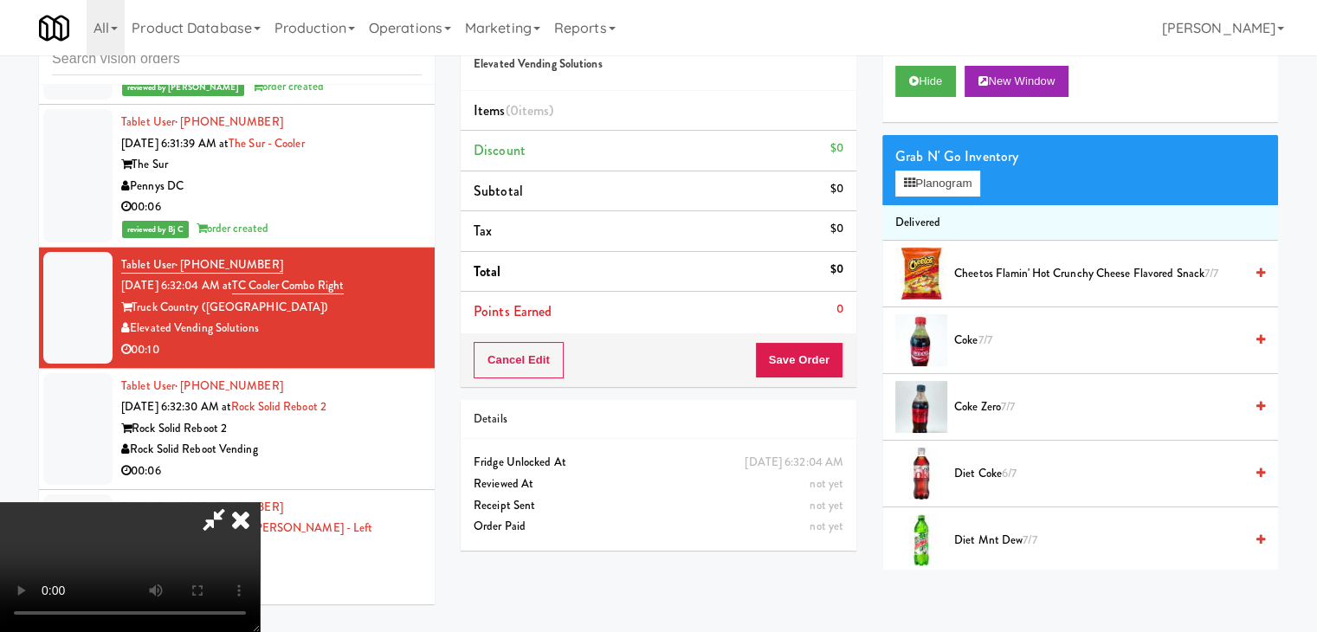
click at [260, 570] on video at bounding box center [130, 567] width 260 height 130
drag, startPoint x: 738, startPoint y: 546, endPoint x: 743, endPoint y: 554, distance: 9.4
click at [260, 545] on video at bounding box center [130, 567] width 260 height 130
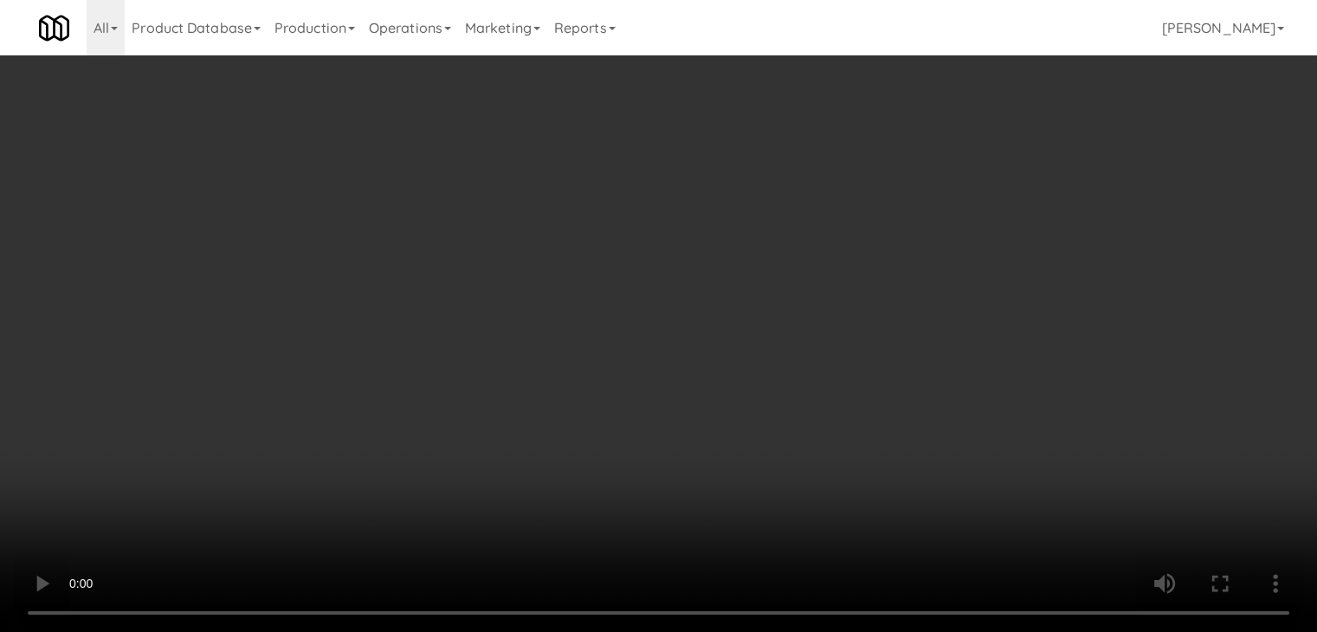
scroll to position [4958, 0]
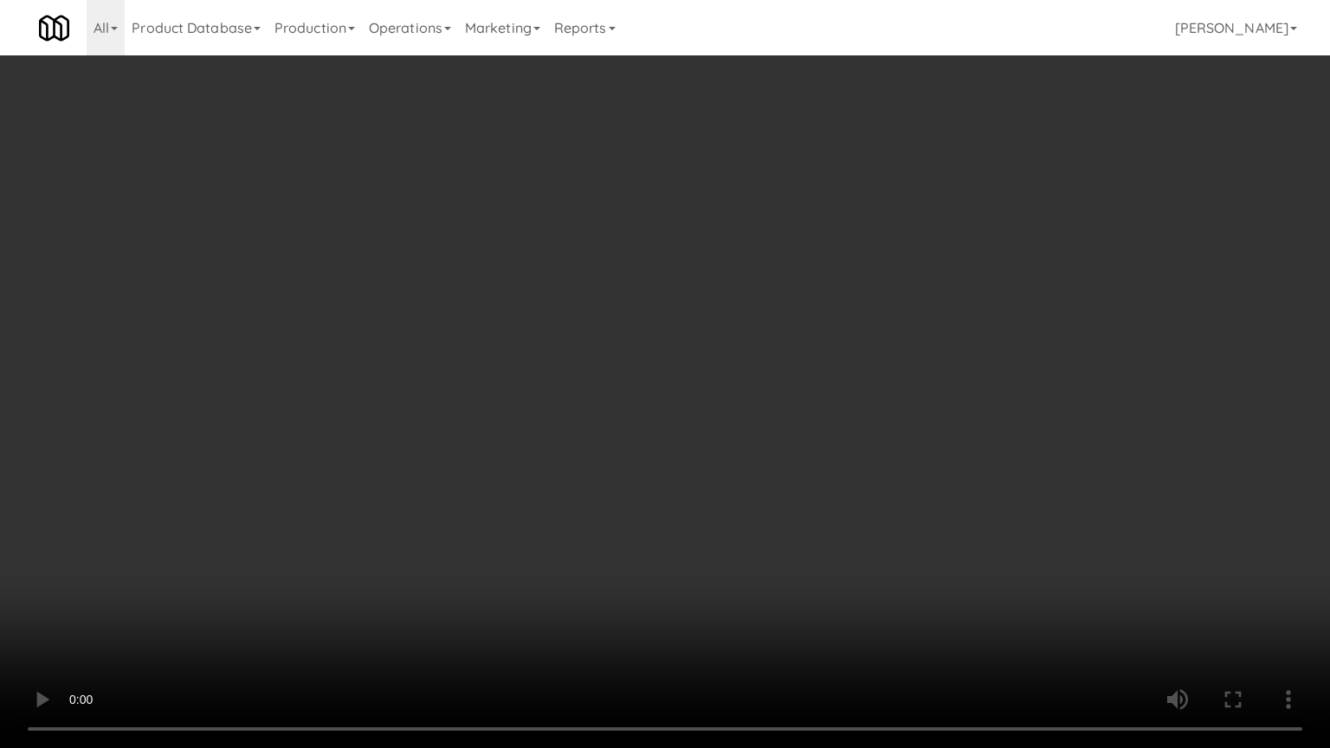
click at [775, 412] on video at bounding box center [665, 374] width 1330 height 748
click at [776, 412] on video at bounding box center [665, 374] width 1330 height 748
click at [777, 409] on video at bounding box center [665, 374] width 1330 height 748
click at [778, 404] on video at bounding box center [665, 374] width 1330 height 748
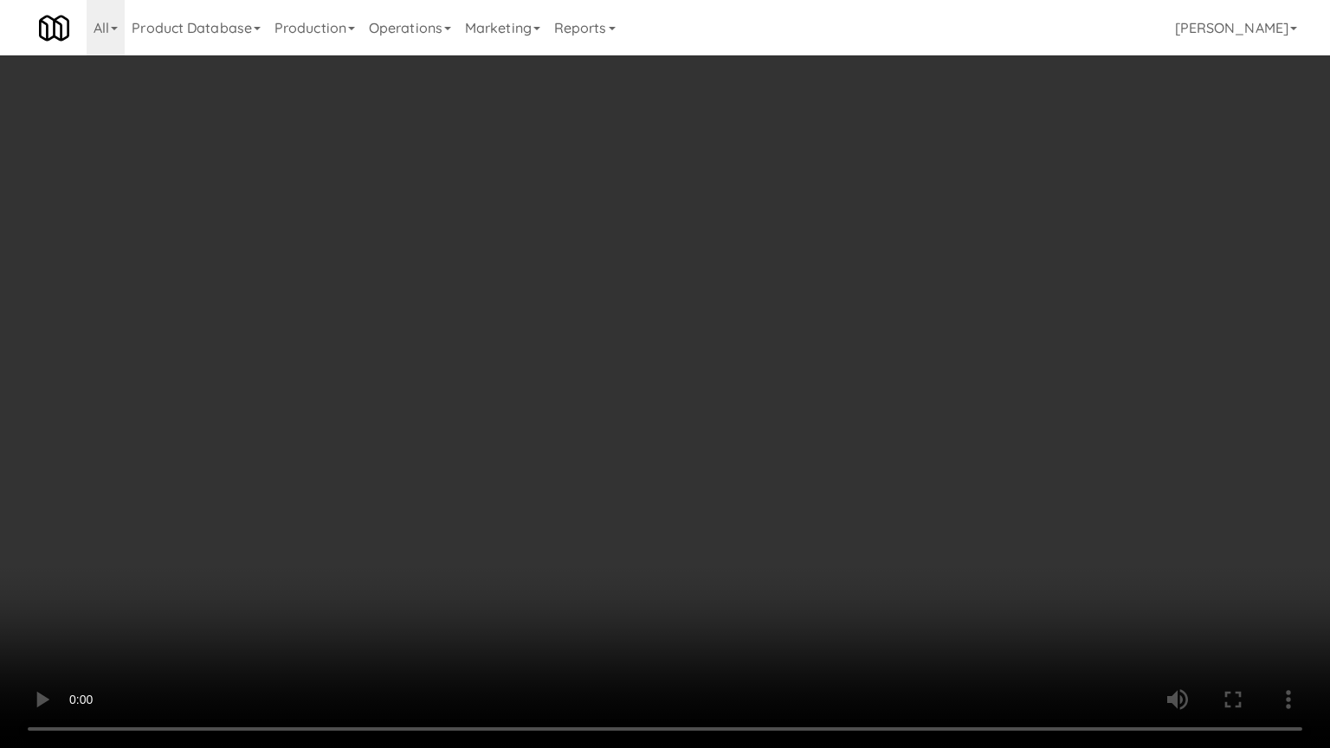
click at [778, 404] on video at bounding box center [665, 374] width 1330 height 748
click at [765, 401] on video at bounding box center [665, 374] width 1330 height 748
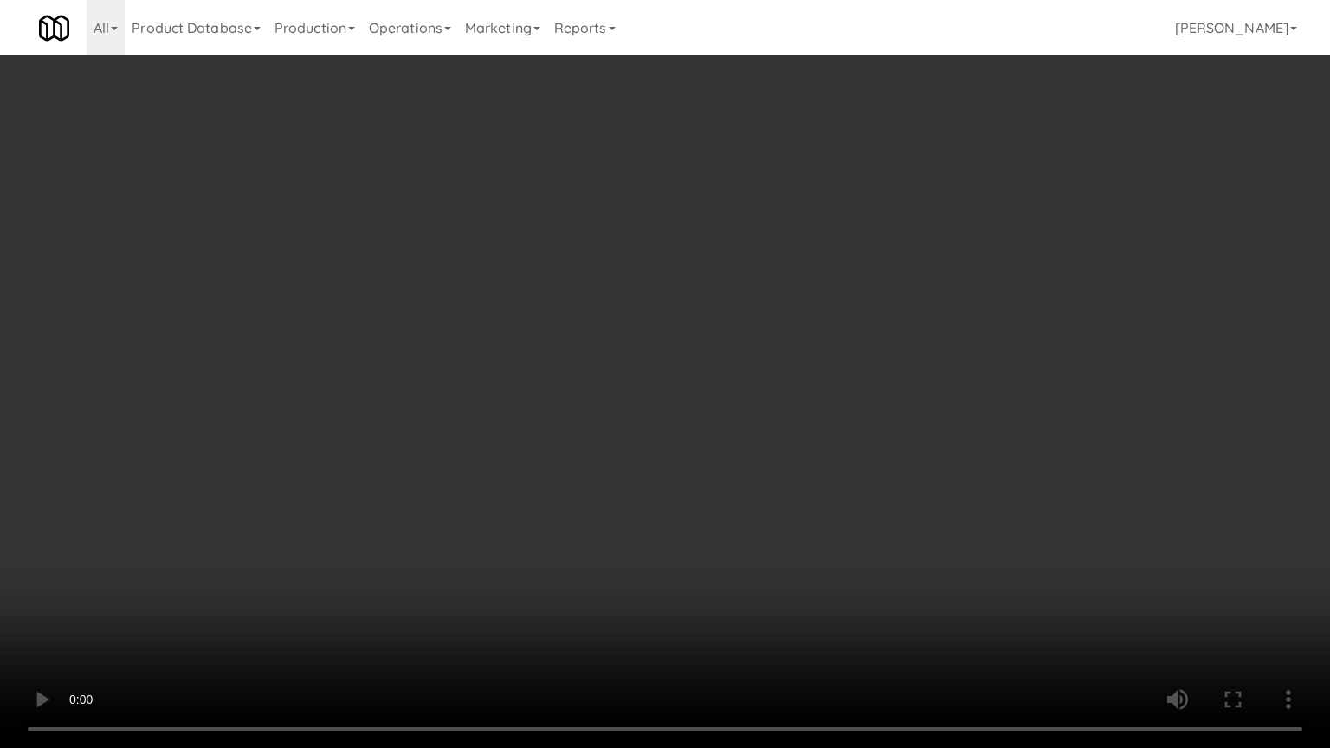
click at [765, 401] on video at bounding box center [665, 374] width 1330 height 748
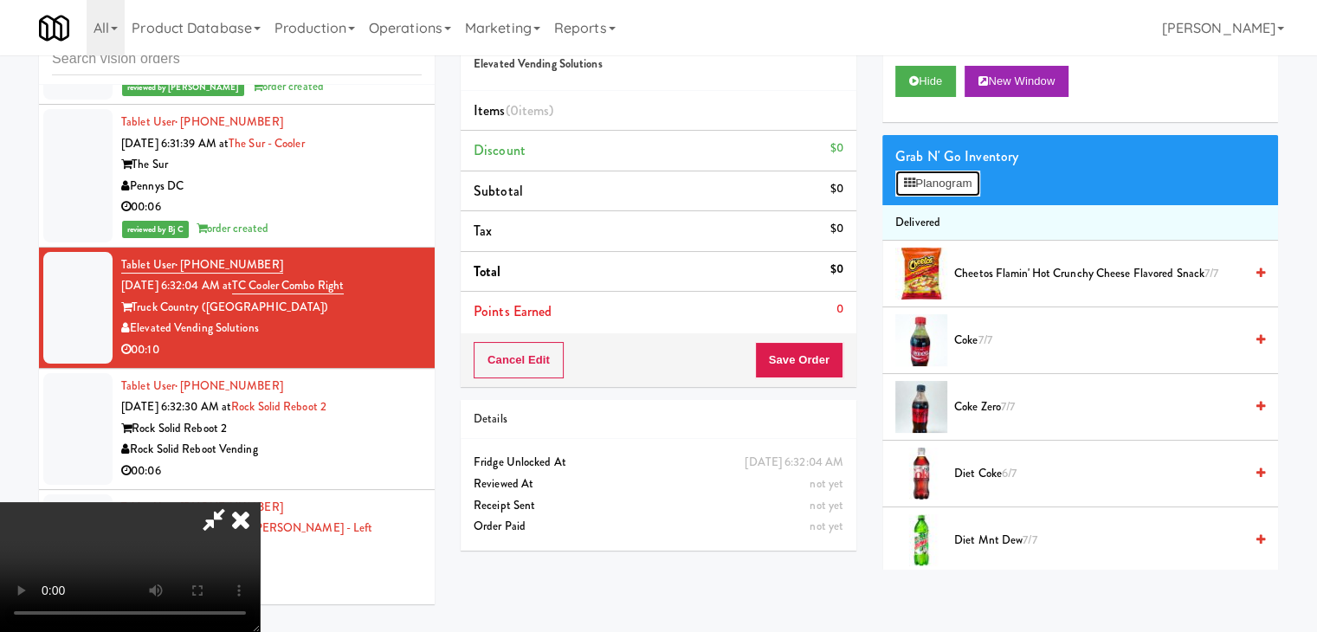
click at [939, 174] on button "Planogram" at bounding box center [937, 184] width 85 height 26
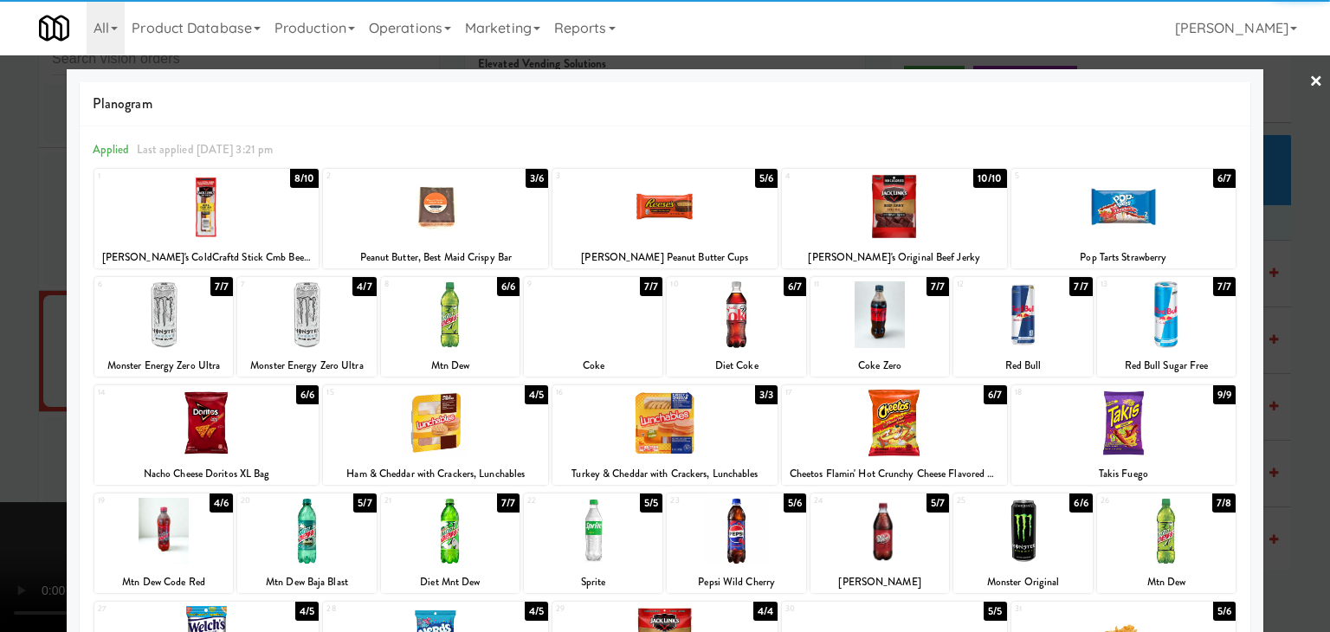
click at [299, 328] on div at bounding box center [306, 314] width 139 height 67
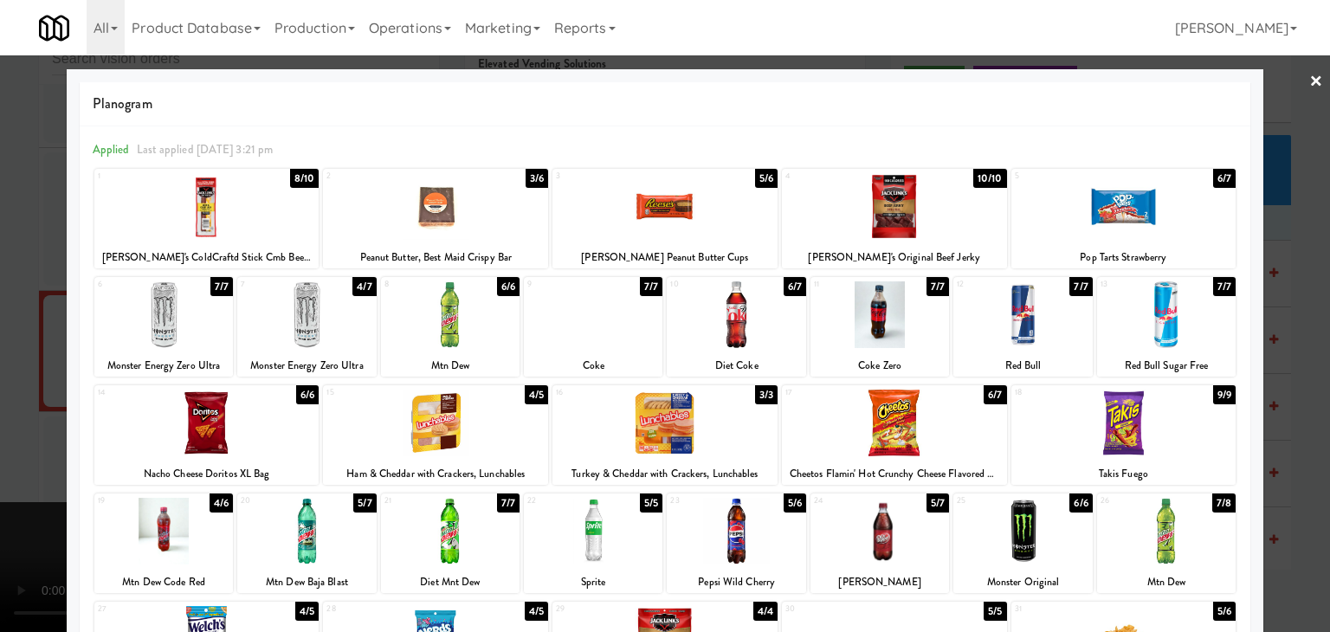
drag, startPoint x: 465, startPoint y: 228, endPoint x: 476, endPoint y: 236, distance: 13.7
click at [468, 229] on div at bounding box center [435, 206] width 225 height 67
click at [916, 413] on div at bounding box center [894, 423] width 225 height 67
click at [1294, 406] on div at bounding box center [665, 316] width 1330 height 632
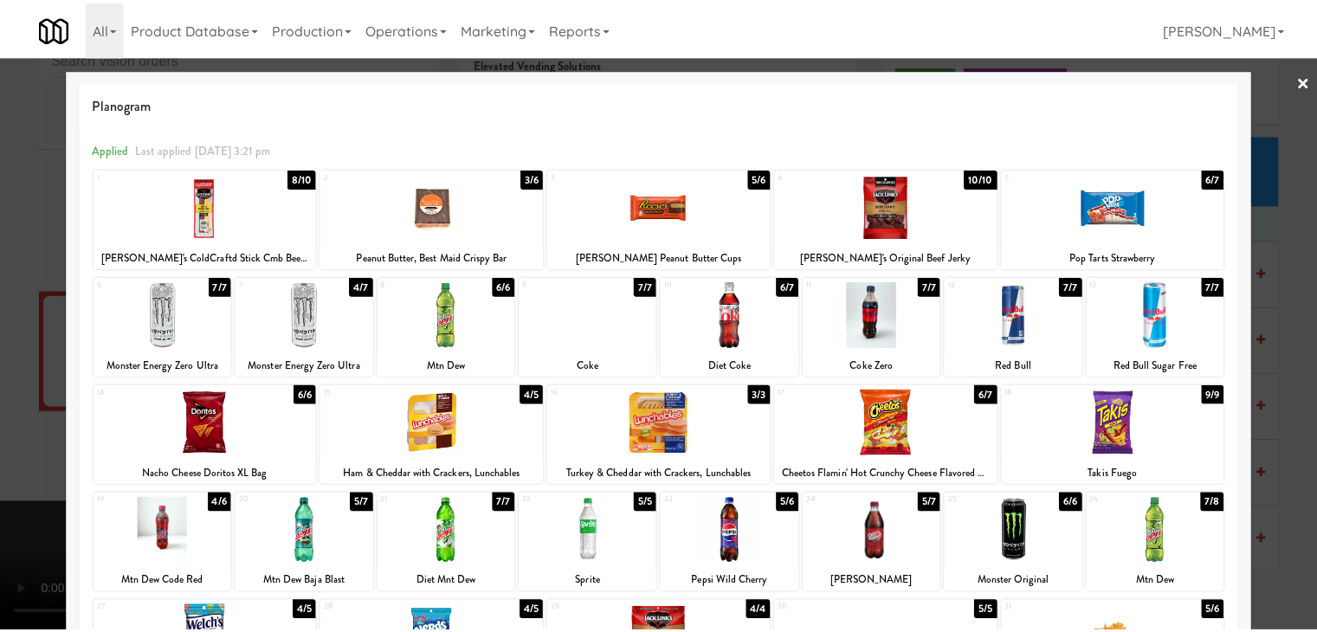
scroll to position [5001, 0]
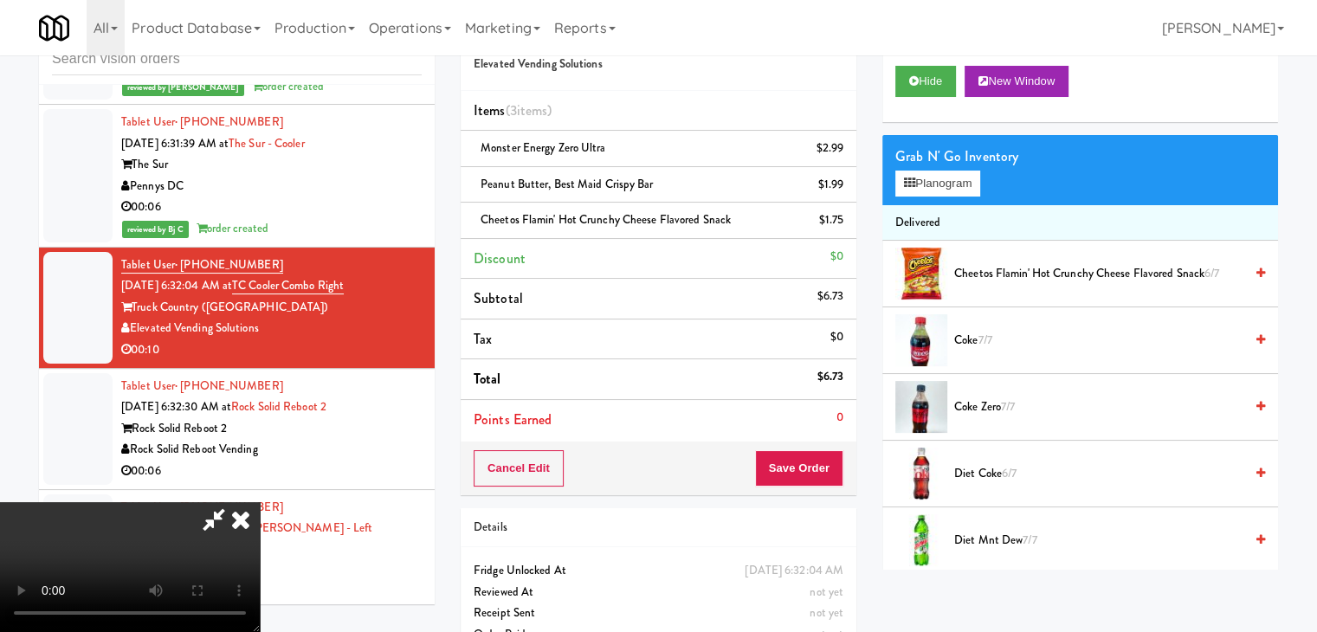
click at [260, 502] on video at bounding box center [130, 567] width 260 height 130
click at [813, 464] on button "Save Order" at bounding box center [799, 468] width 88 height 36
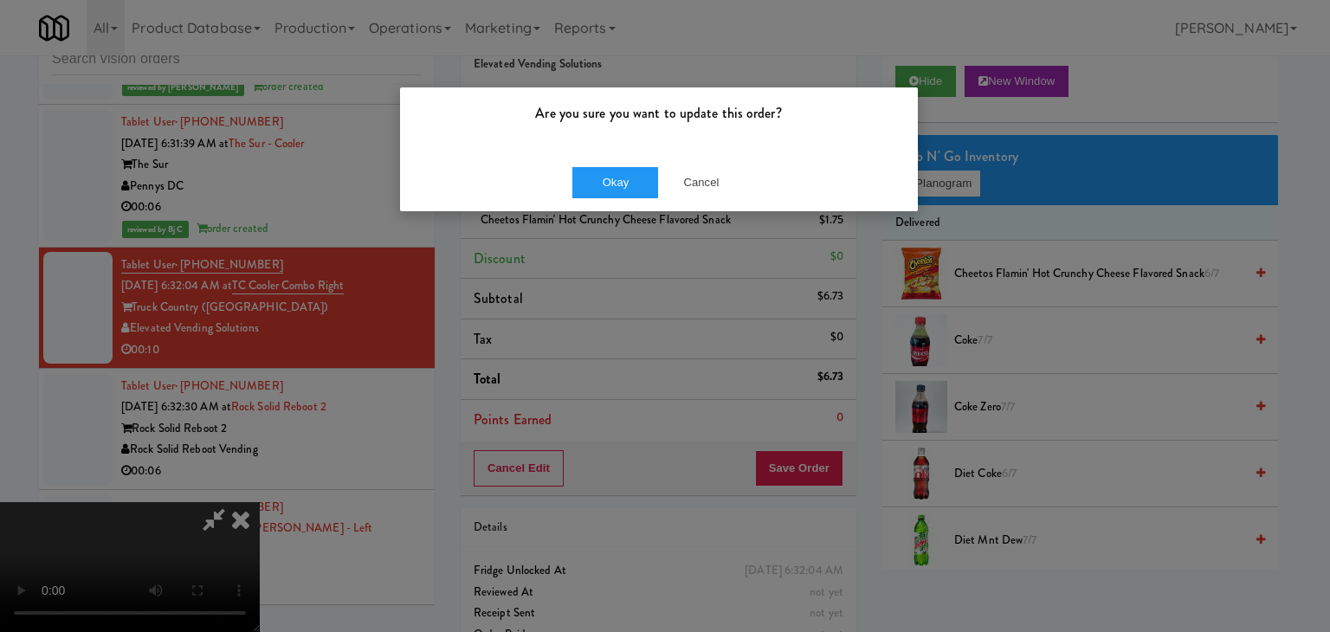
click at [637, 201] on div "Okay Cancel" at bounding box center [659, 182] width 518 height 58
click at [629, 191] on button "Okay" at bounding box center [615, 182] width 87 height 31
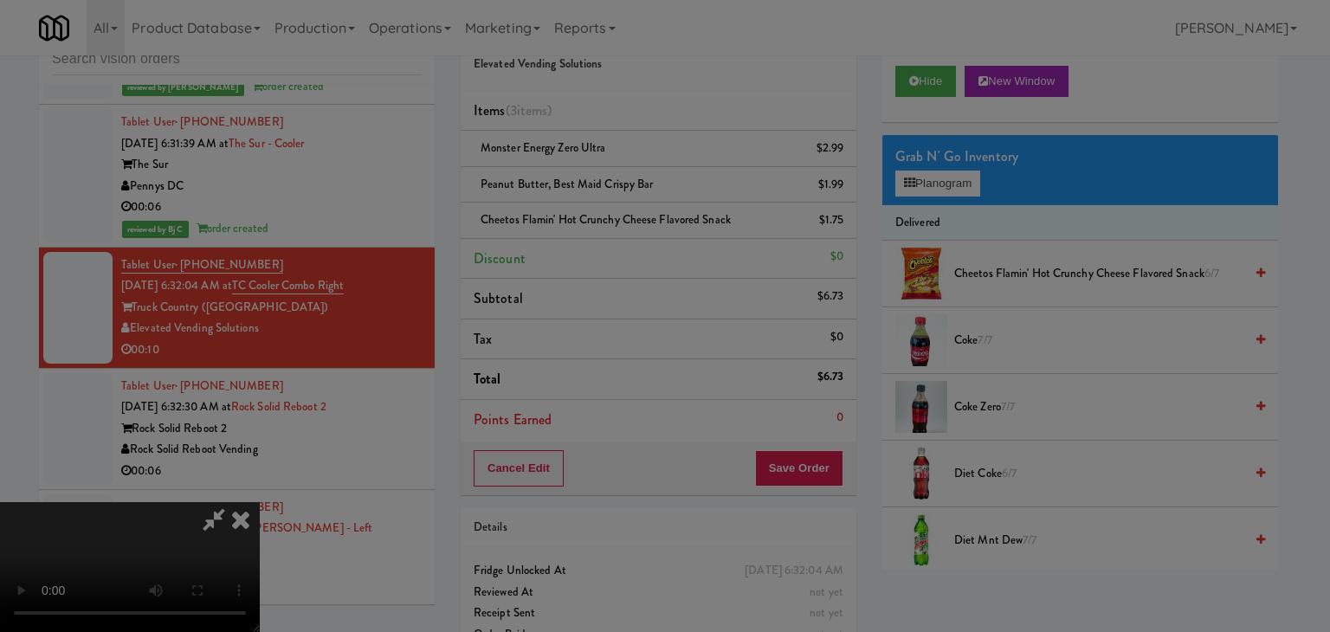
click at [629, 190] on body "Are you sure you want to update this order? Okay Cancel Okay Are you sure you w…" at bounding box center [665, 316] width 1330 height 632
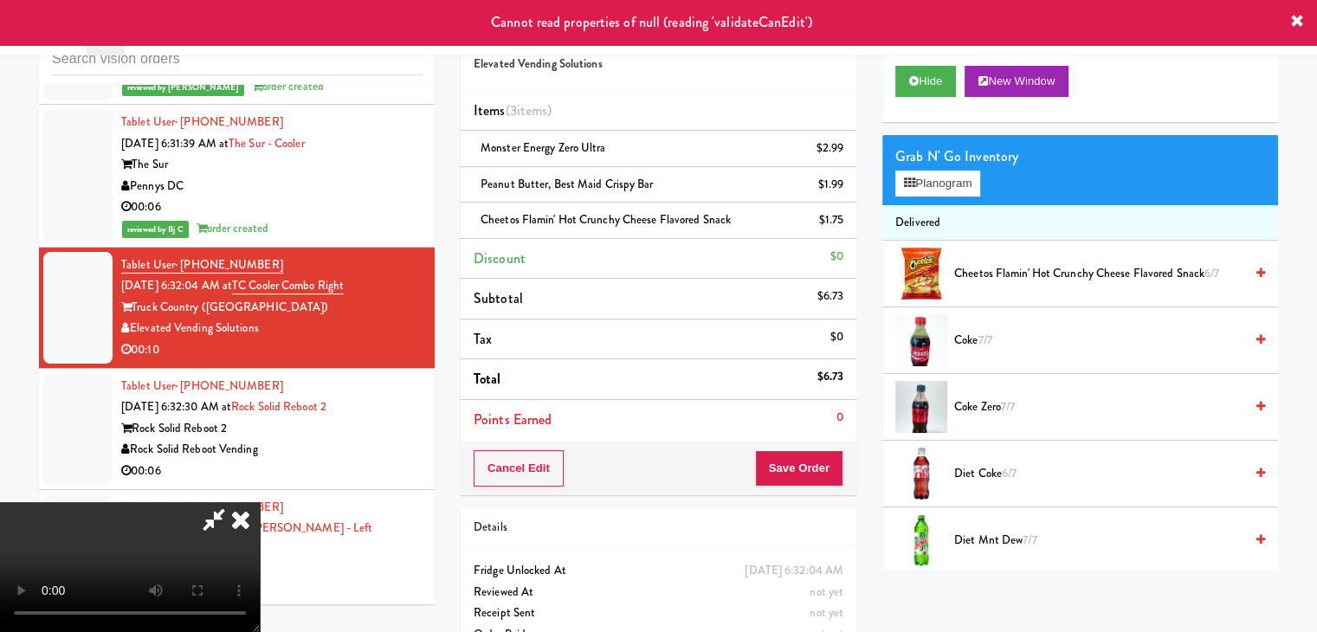
click at [260, 502] on icon at bounding box center [241, 519] width 38 height 35
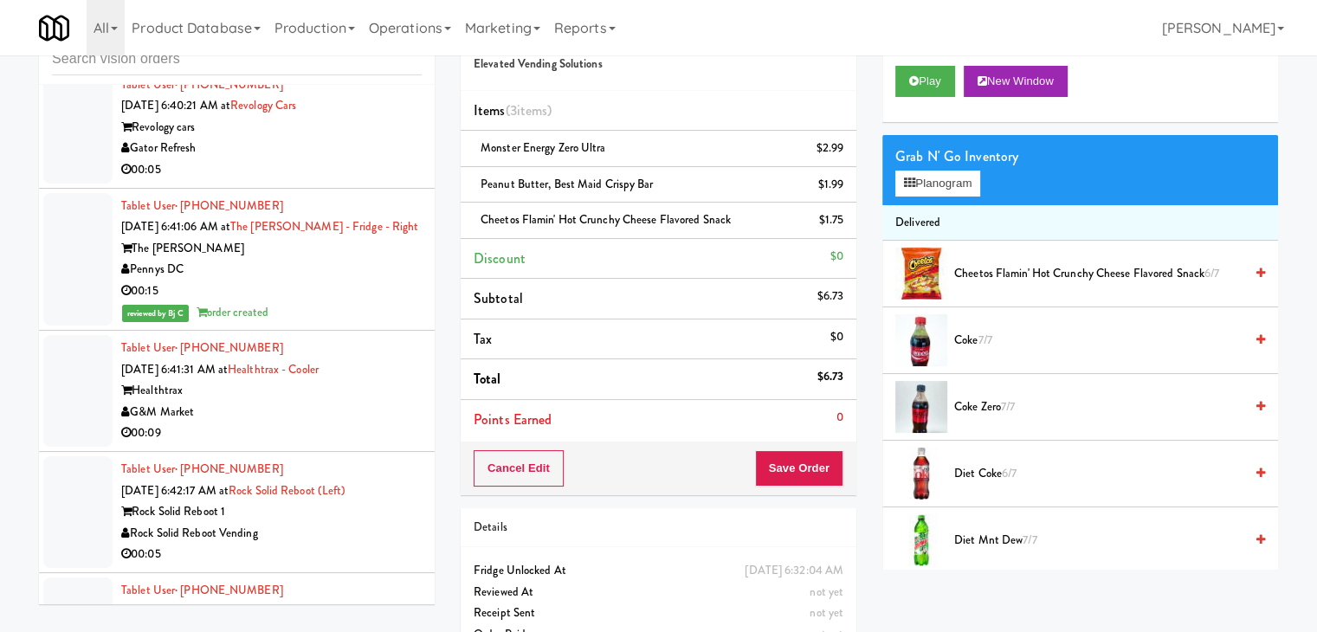
scroll to position [6213, 0]
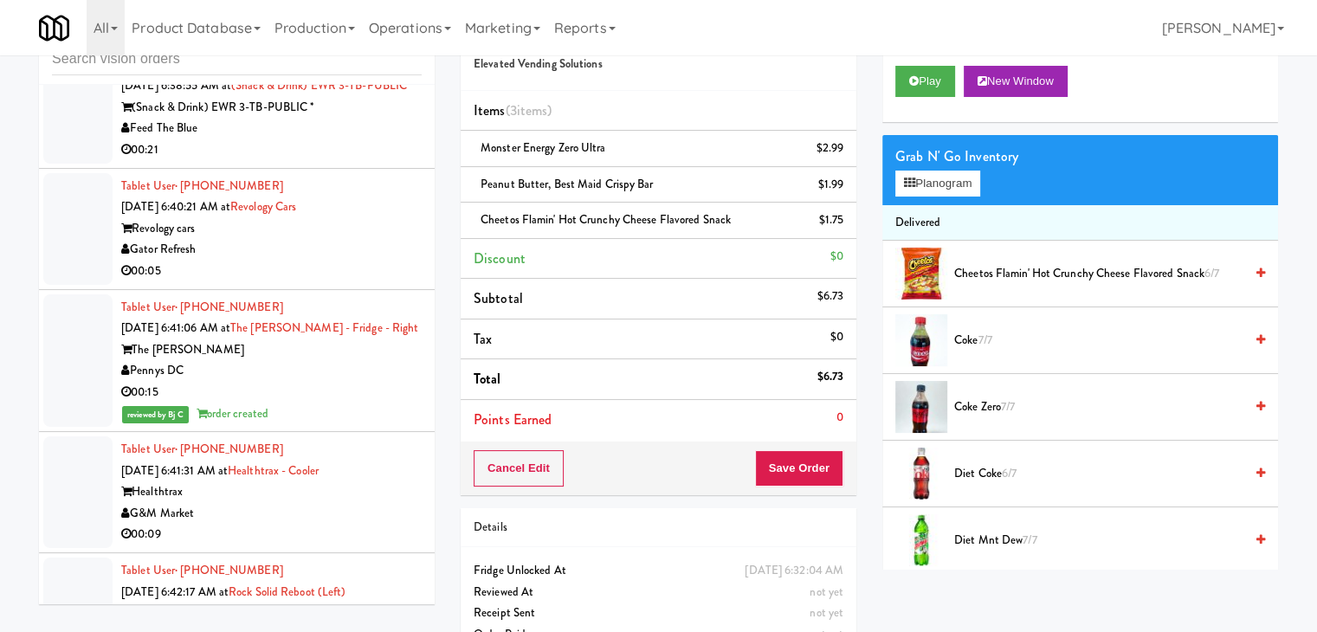
drag, startPoint x: 331, startPoint y: 195, endPoint x: 342, endPoint y: 204, distance: 14.7
click at [339, 261] on div "00:05" at bounding box center [271, 272] width 300 height 22
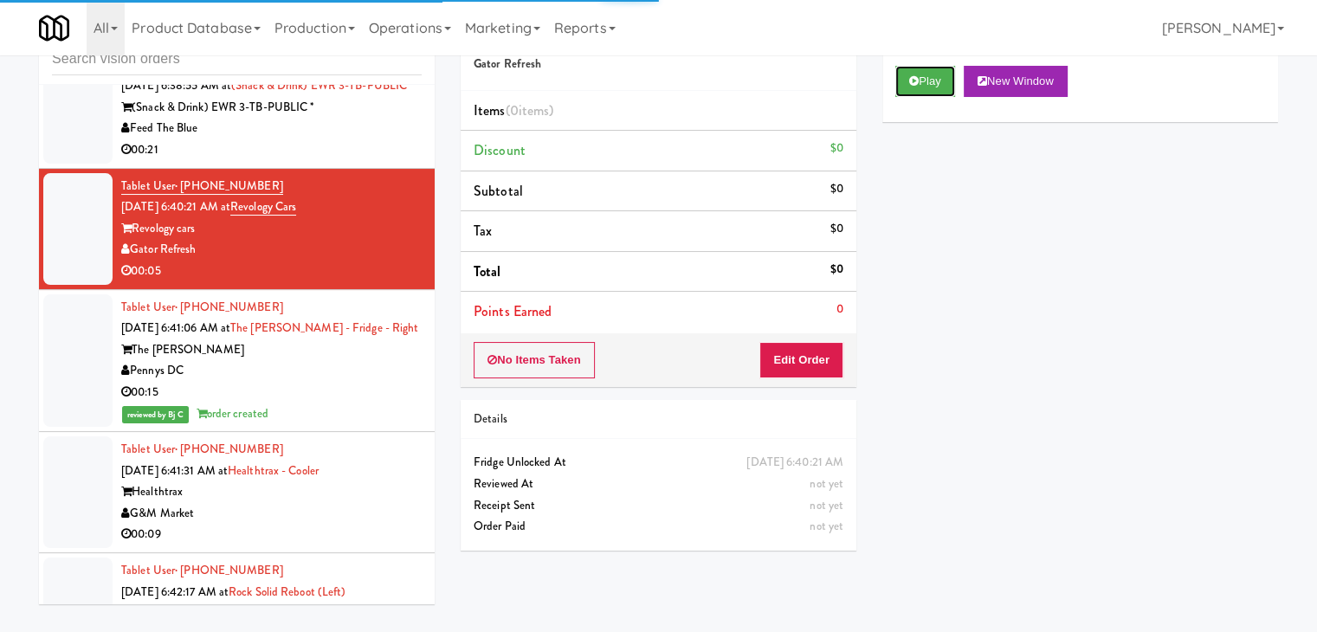
click at [923, 84] on button "Play" at bounding box center [925, 81] width 60 height 31
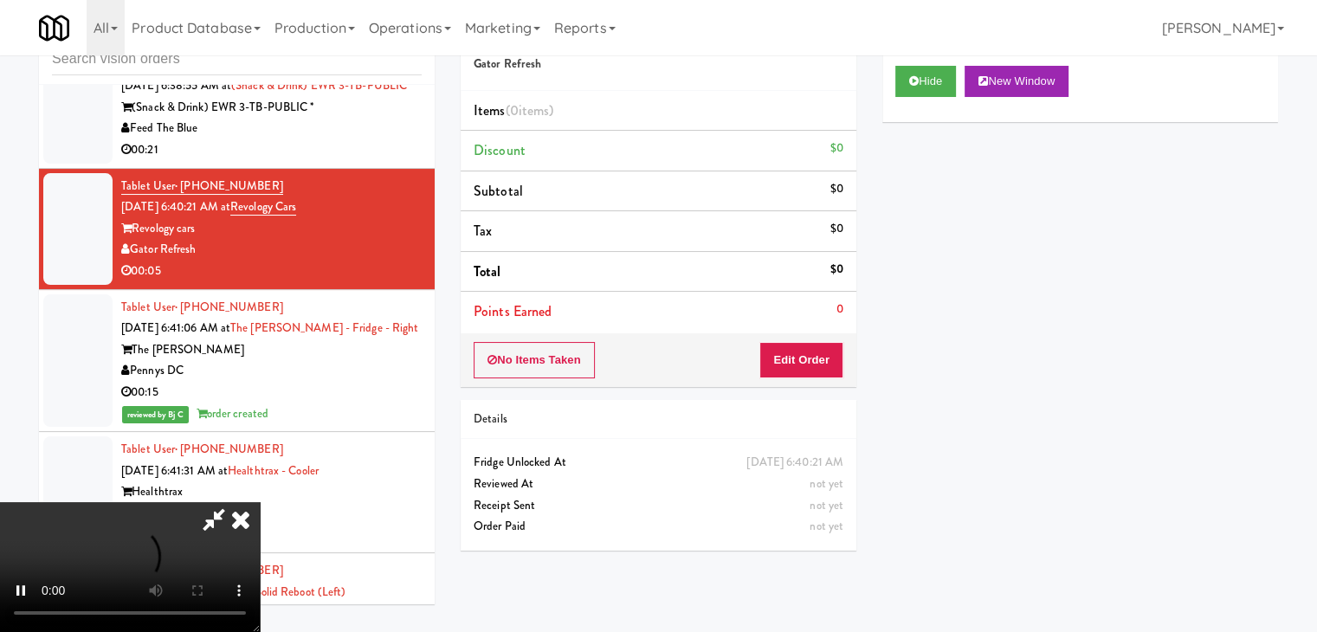
click at [804, 347] on div "Order # 4176694 Gator Refresh Items (0 items ) Discount $0 Subtotal $0 Tax $0 T…" at bounding box center [659, 197] width 396 height 380
click at [804, 347] on button "Edit Order" at bounding box center [801, 360] width 84 height 36
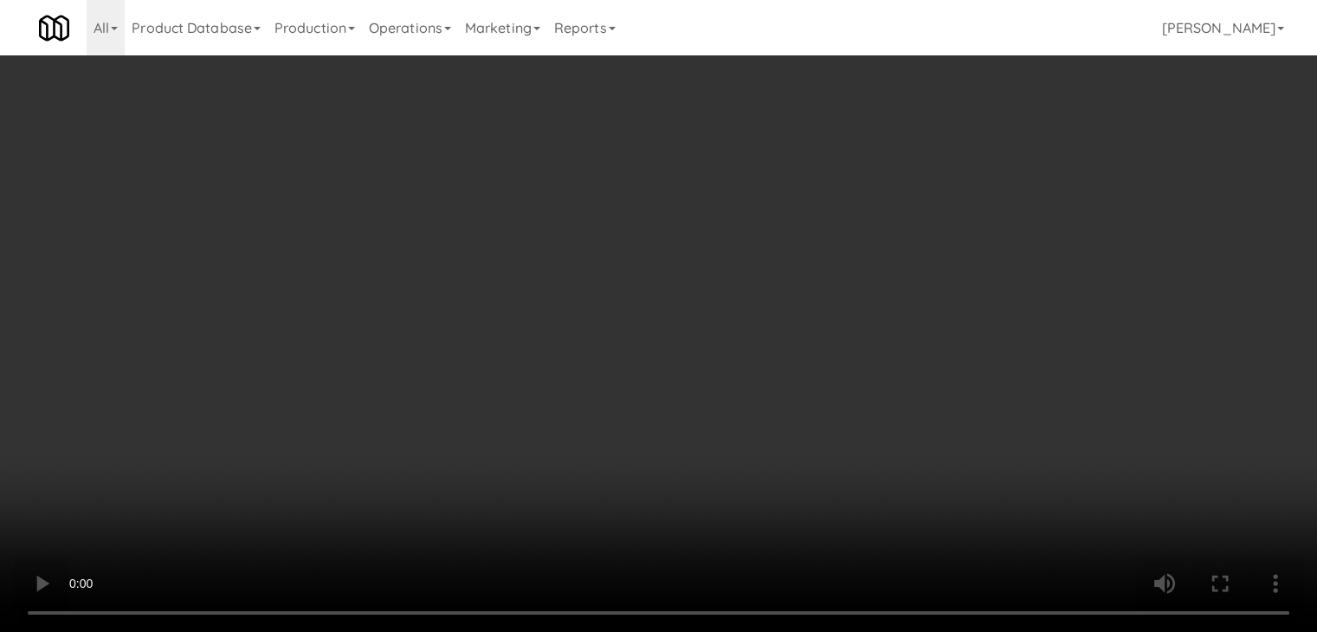
scroll to position [6170, 0]
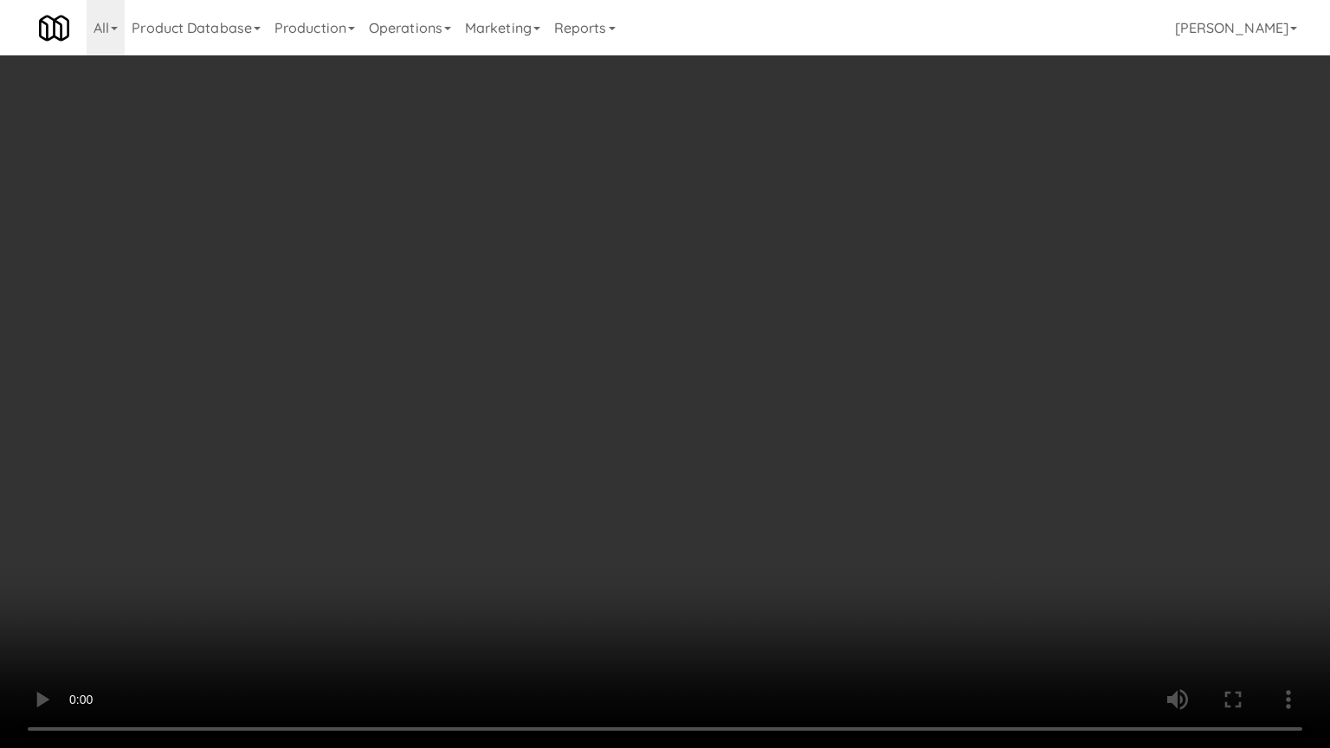
click at [762, 508] on video at bounding box center [665, 374] width 1330 height 748
drag, startPoint x: 762, startPoint y: 508, endPoint x: 914, endPoint y: 292, distance: 264.7
click at [763, 502] on video at bounding box center [665, 374] width 1330 height 748
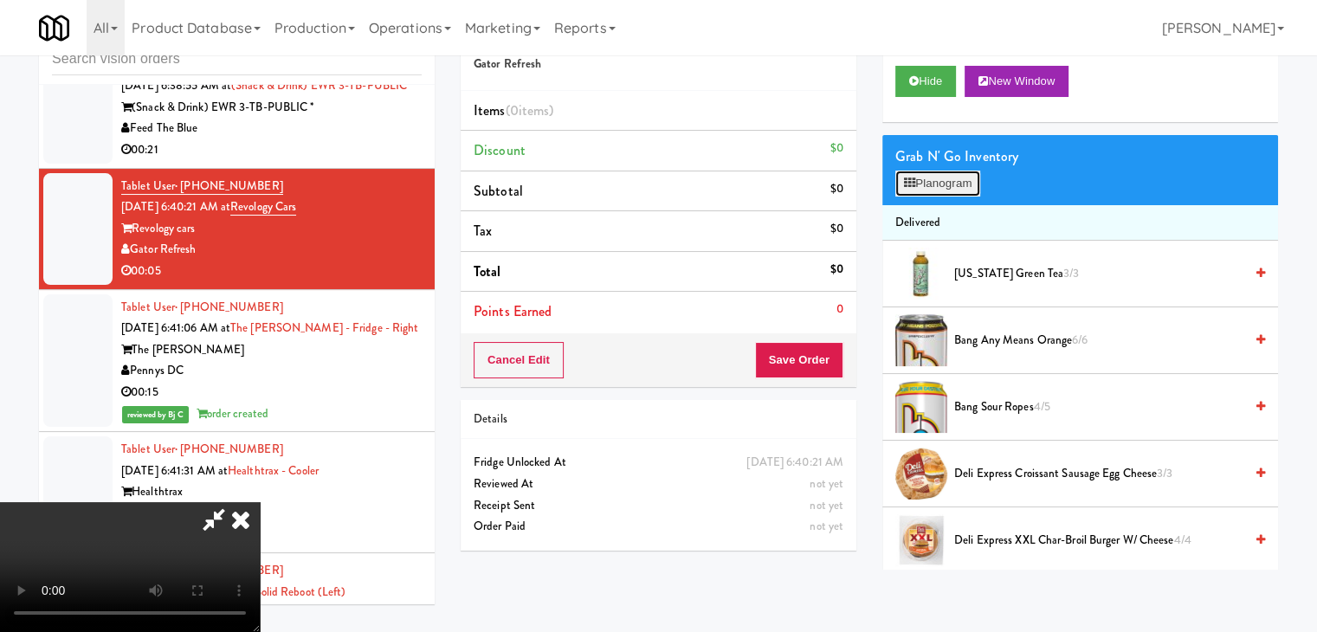
click at [959, 186] on button "Planogram" at bounding box center [937, 184] width 85 height 26
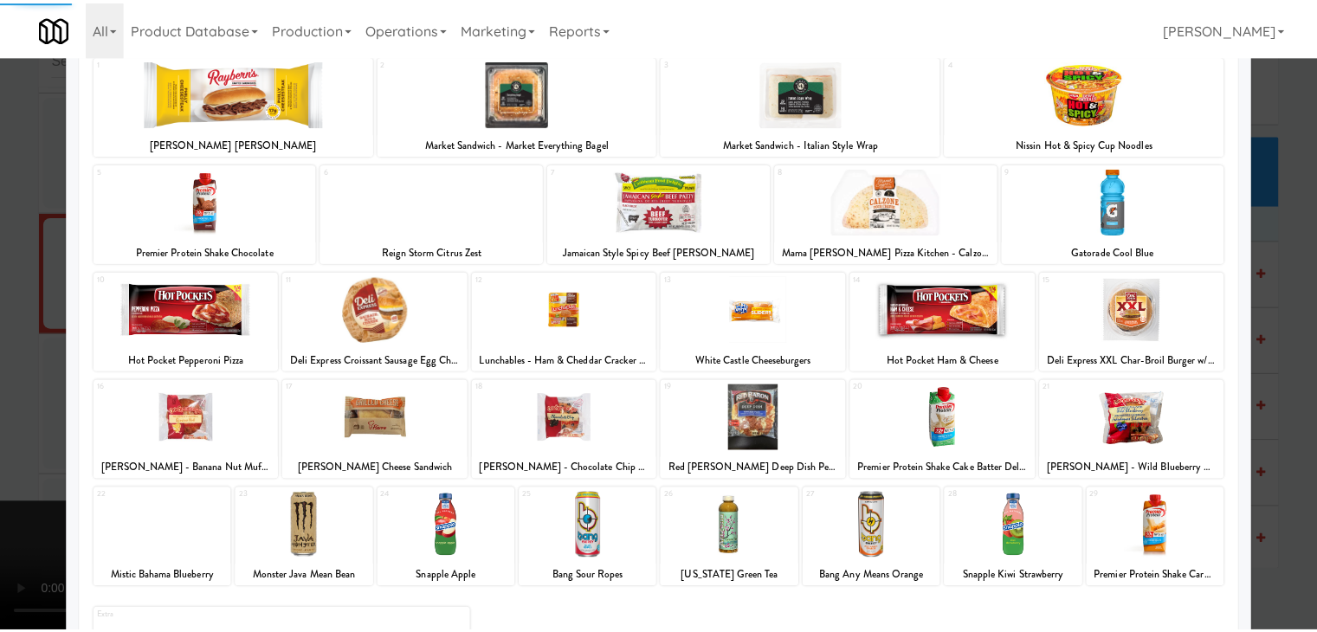
scroll to position [218, 0]
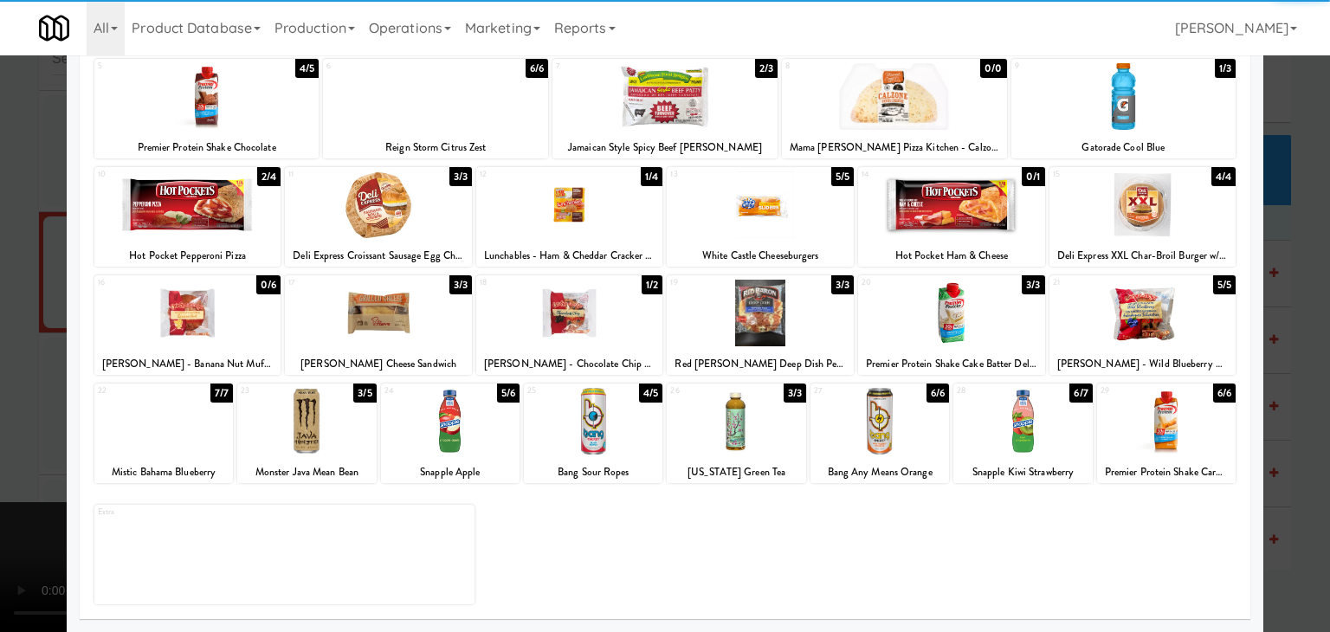
click at [1151, 436] on div at bounding box center [1166, 421] width 139 height 67
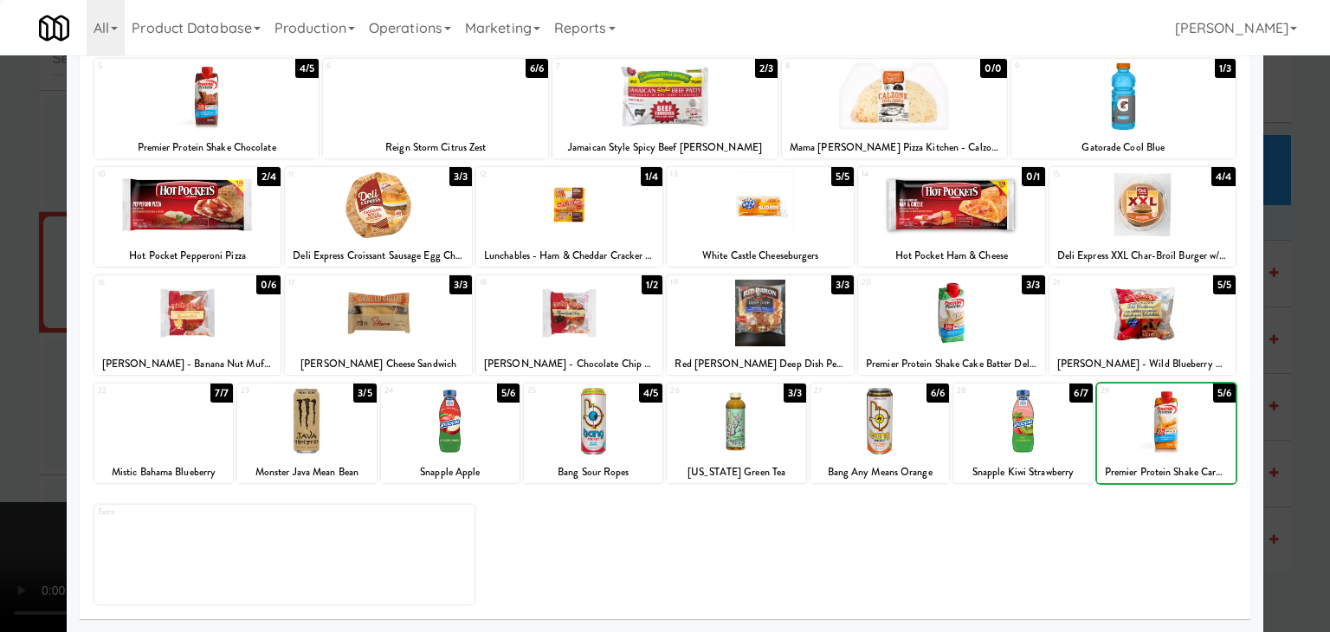
click at [1294, 434] on div at bounding box center [665, 316] width 1330 height 632
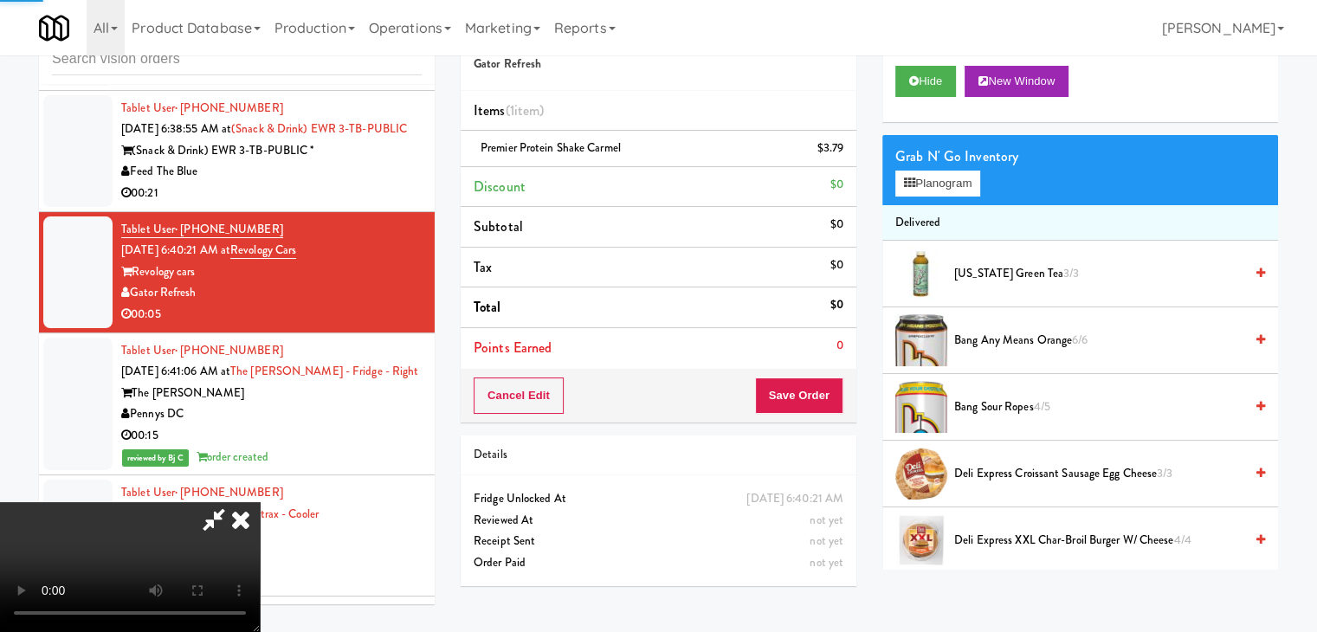
scroll to position [6213, 0]
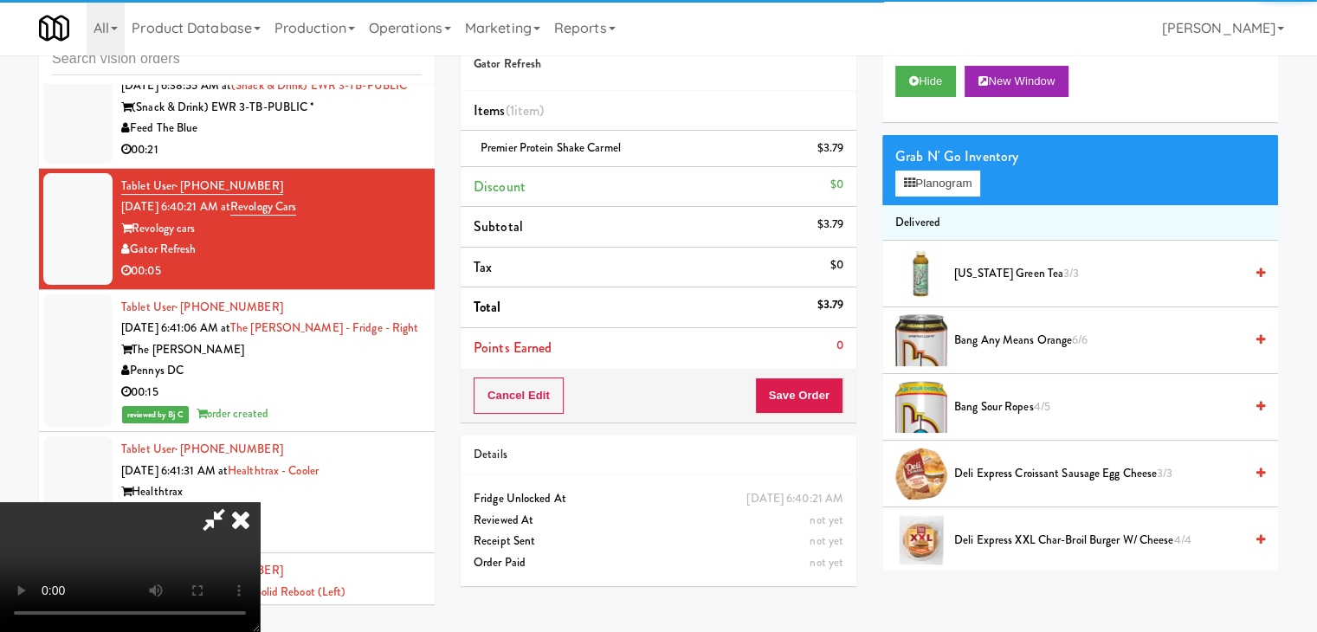
drag, startPoint x: 797, startPoint y: 392, endPoint x: 832, endPoint y: 397, distance: 34.9
click at [800, 392] on div "Order # 4176694 Gator Refresh Items (1 item ) Premier Protein Shake Carmel $3.7…" at bounding box center [869, 303] width 817 height 592
click at [833, 397] on button "Save Order" at bounding box center [799, 396] width 88 height 36
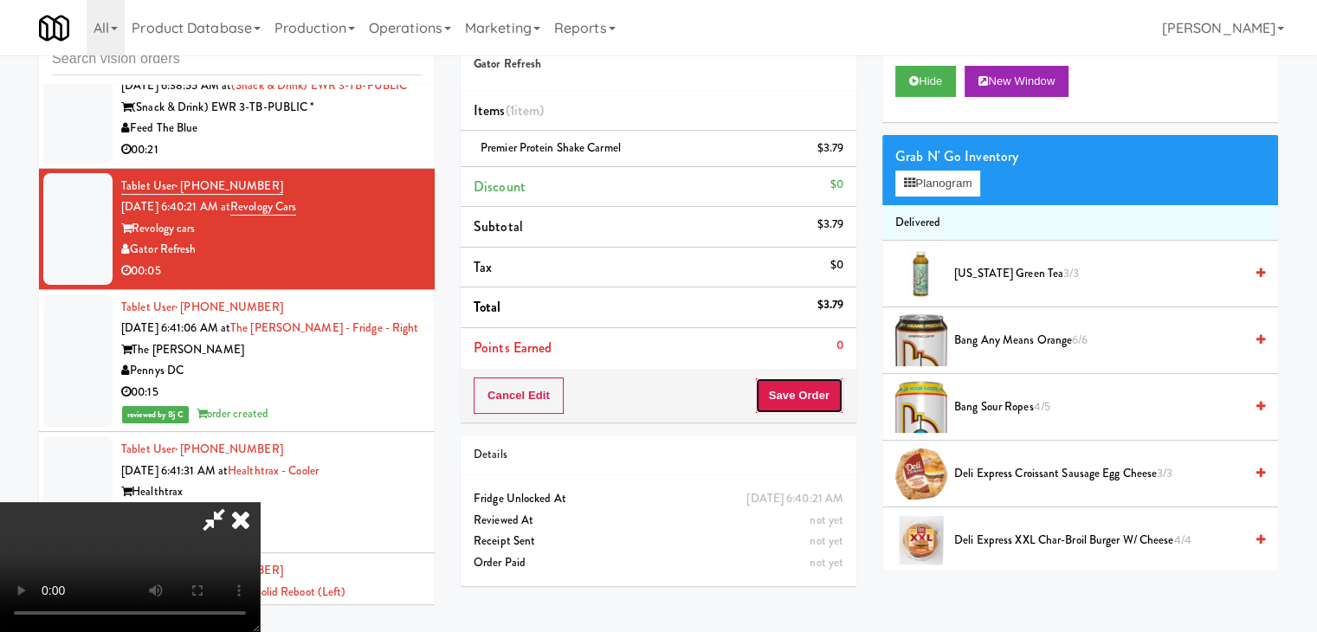
click at [833, 397] on button "Save Order" at bounding box center [799, 396] width 88 height 36
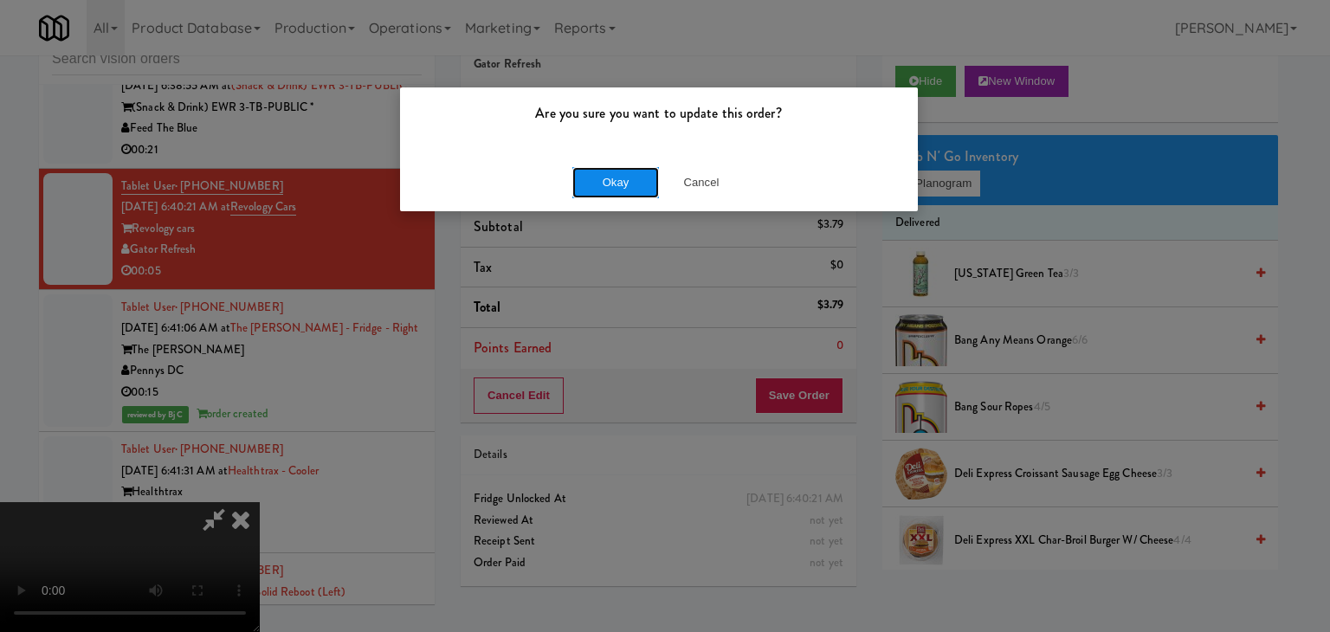
click at [622, 174] on button "Okay" at bounding box center [615, 182] width 87 height 31
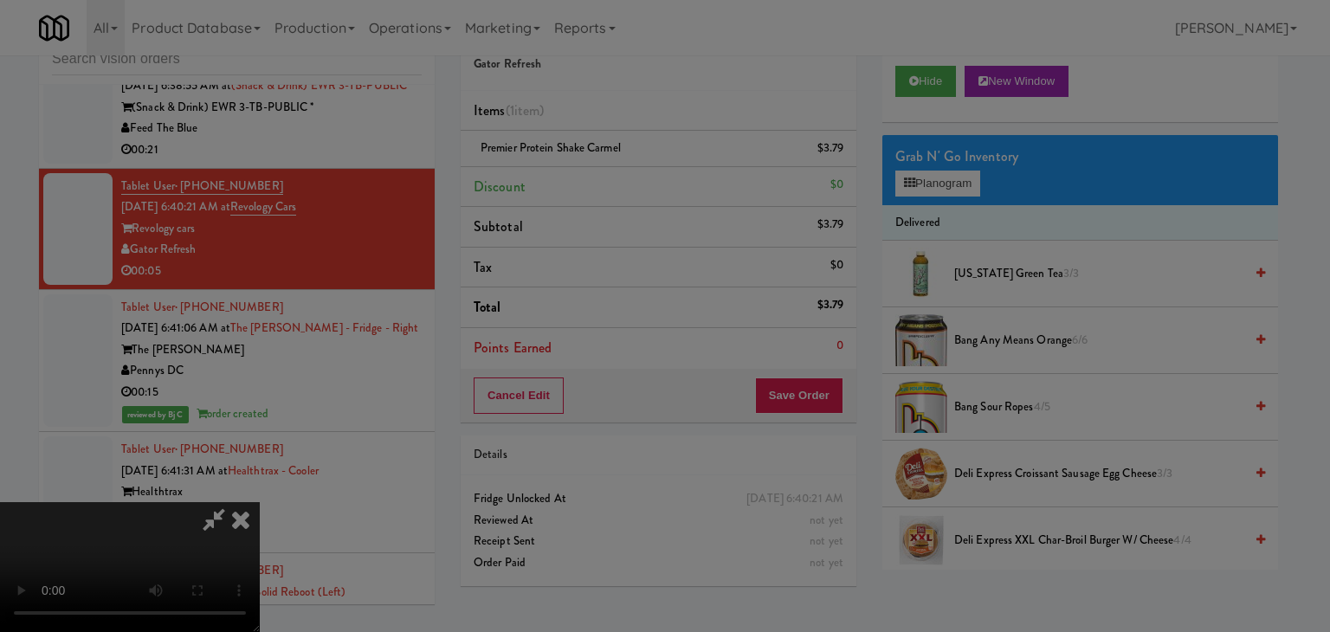
click at [621, 174] on body "Are you sure you want to update this order? Okay Cancel Okay Are you sure you w…" at bounding box center [665, 316] width 1330 height 632
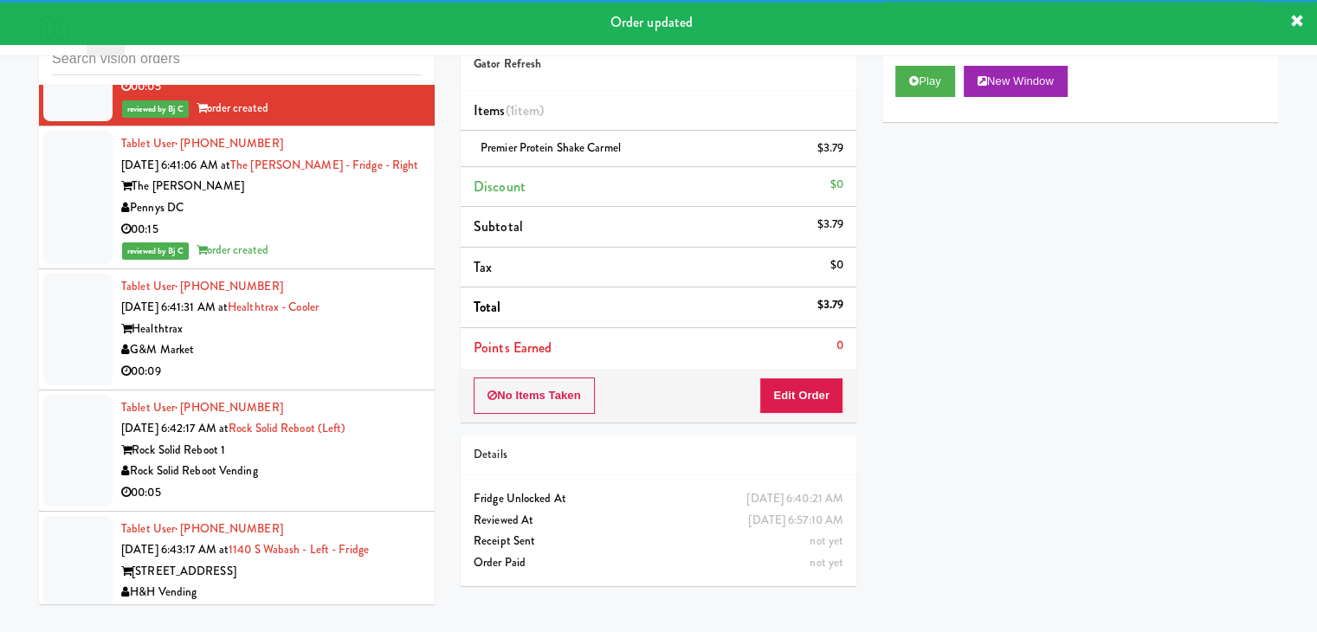
scroll to position [6407, 0]
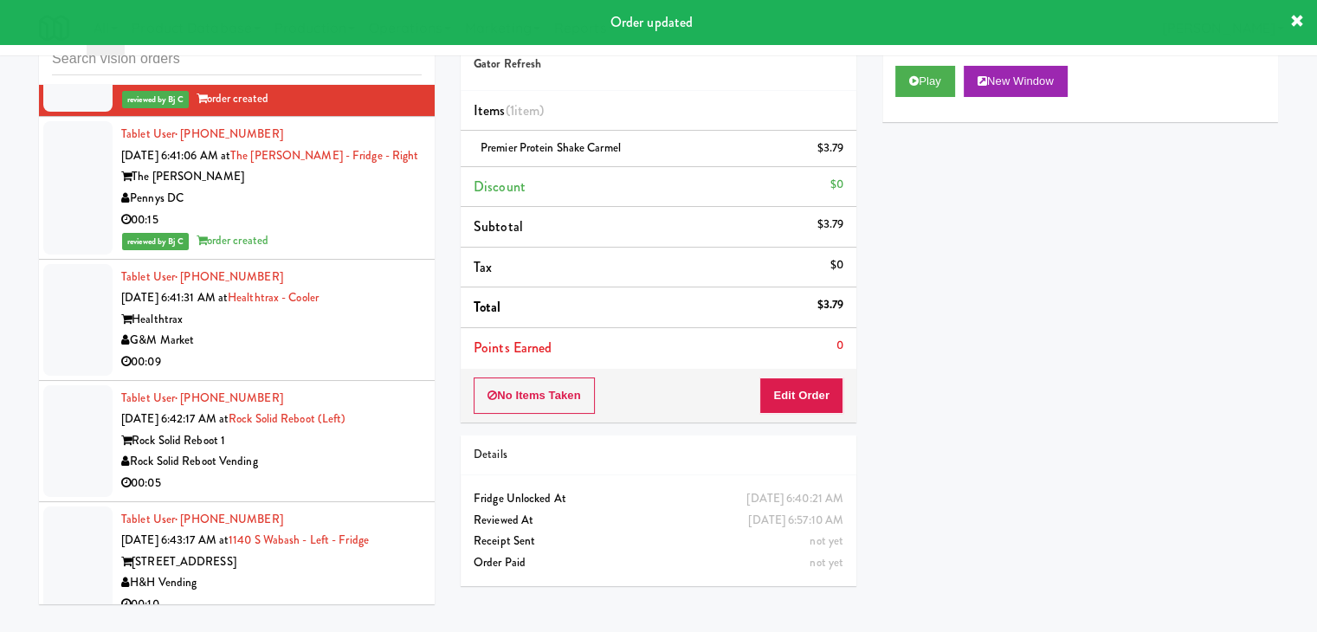
click at [368, 330] on div "G&M Market" at bounding box center [271, 341] width 300 height 22
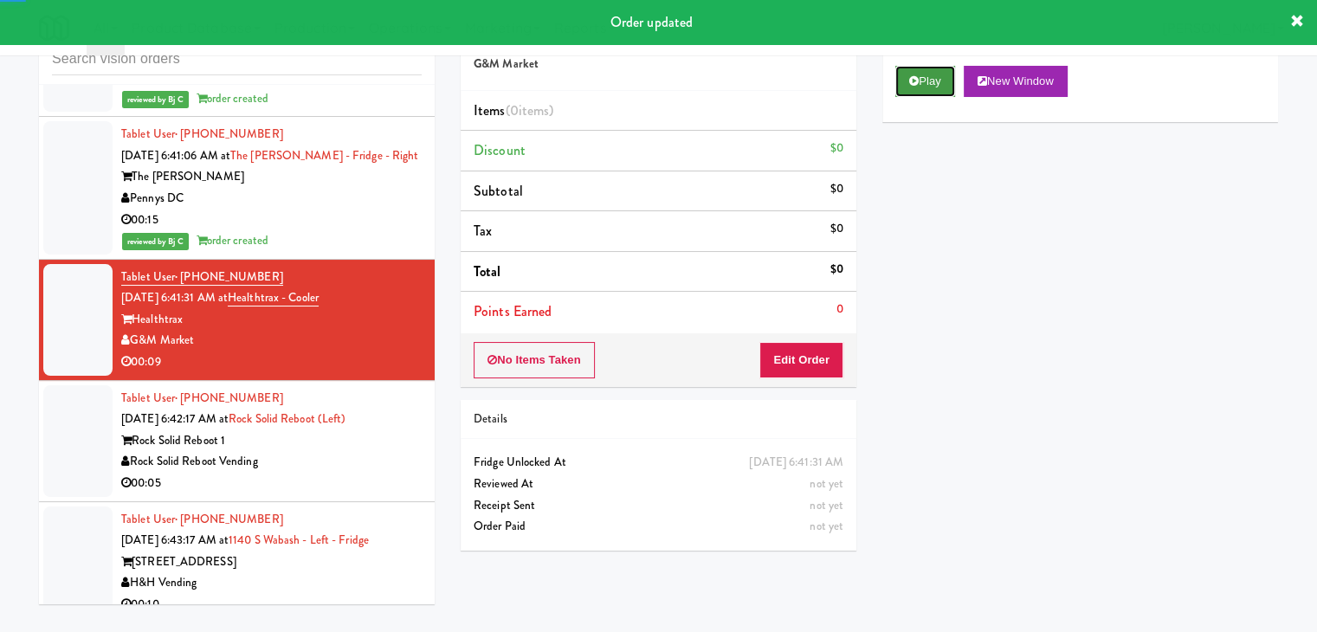
click at [923, 87] on button "Play" at bounding box center [925, 81] width 60 height 31
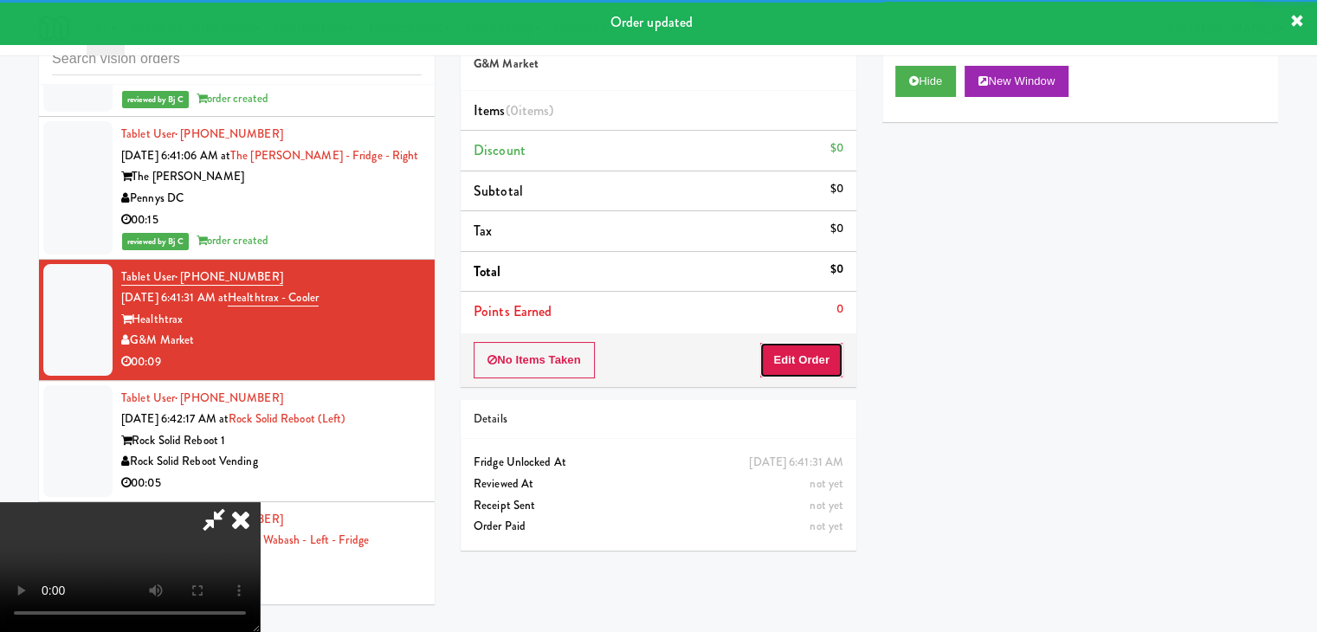
click at [812, 359] on button "Edit Order" at bounding box center [801, 360] width 84 height 36
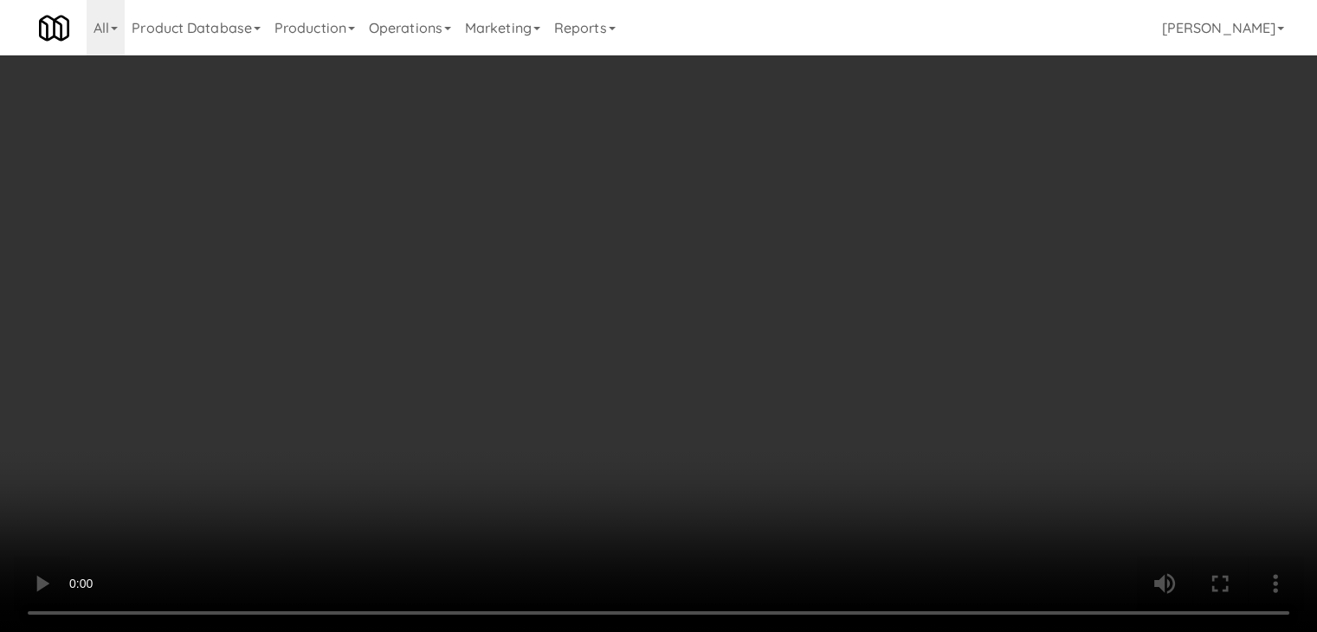
scroll to position [6365, 0]
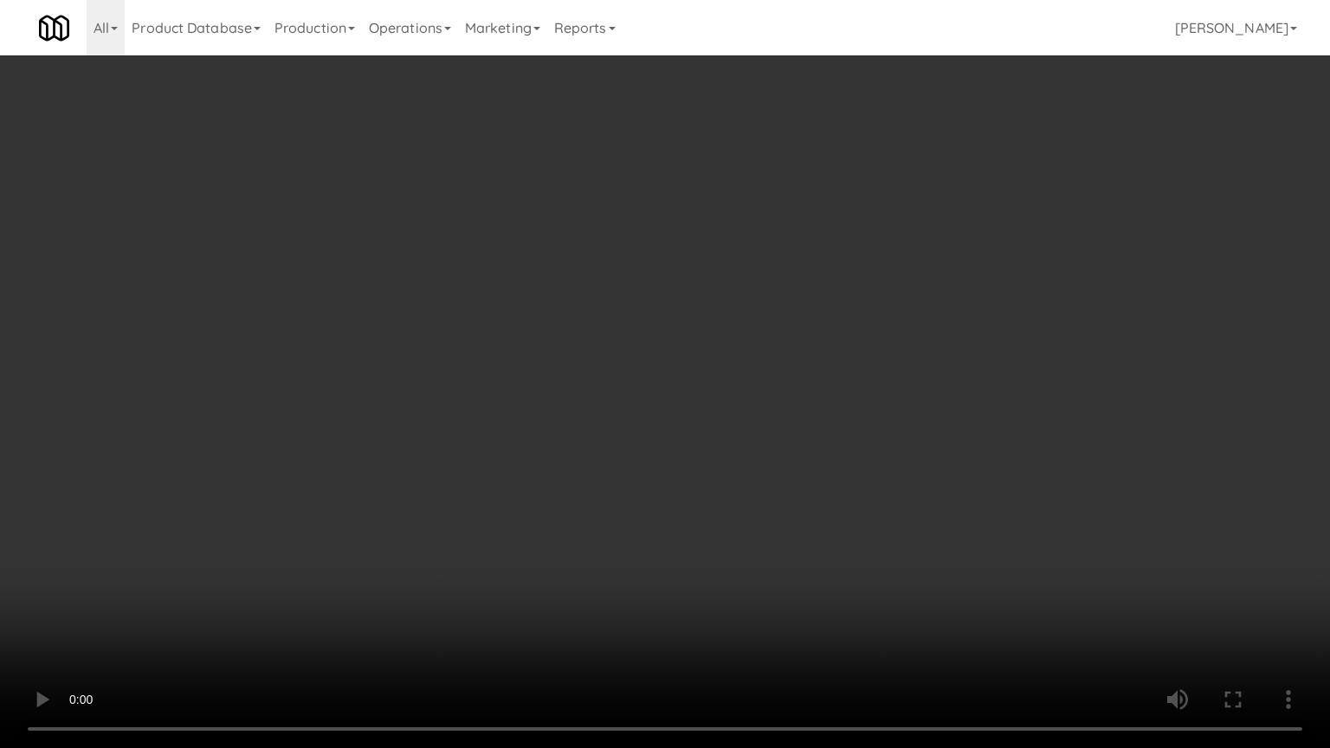
click at [751, 455] on video at bounding box center [665, 374] width 1330 height 748
click at [741, 461] on video at bounding box center [665, 374] width 1330 height 748
click at [745, 457] on video at bounding box center [665, 374] width 1330 height 748
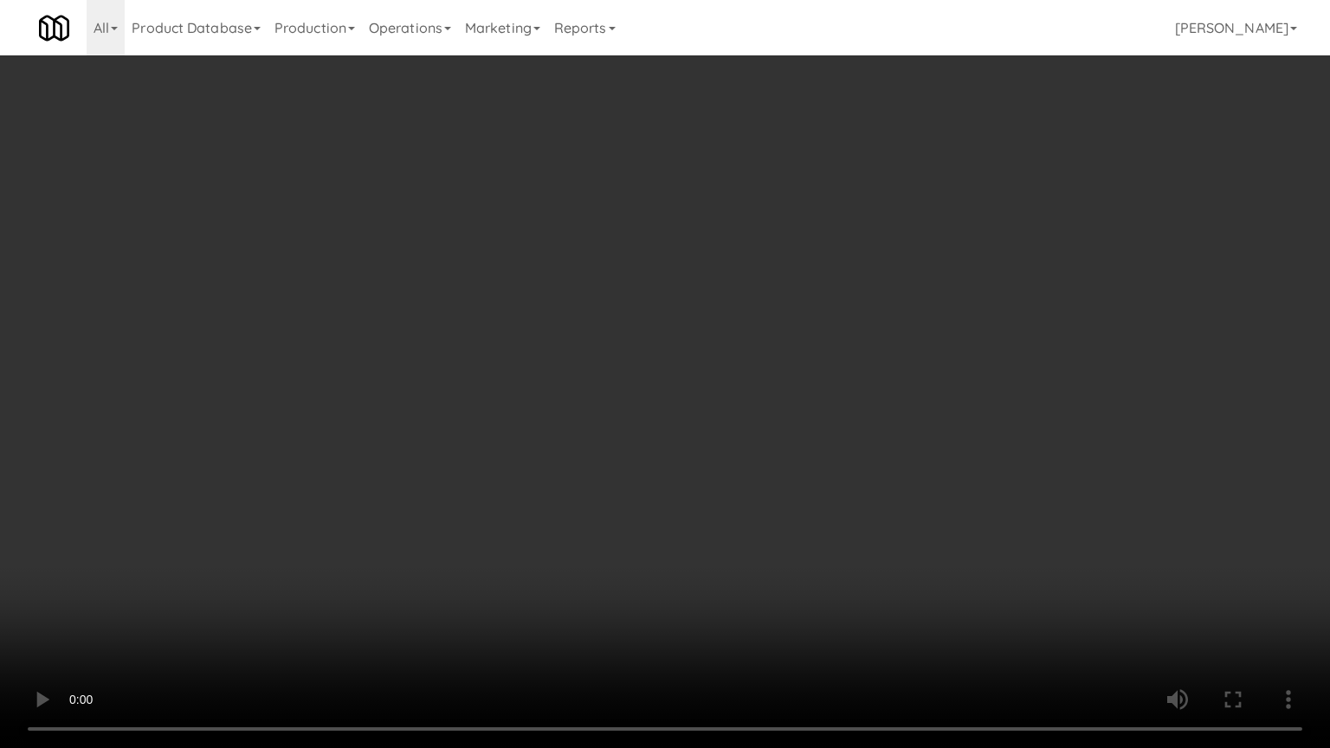
click at [754, 438] on video at bounding box center [665, 374] width 1330 height 748
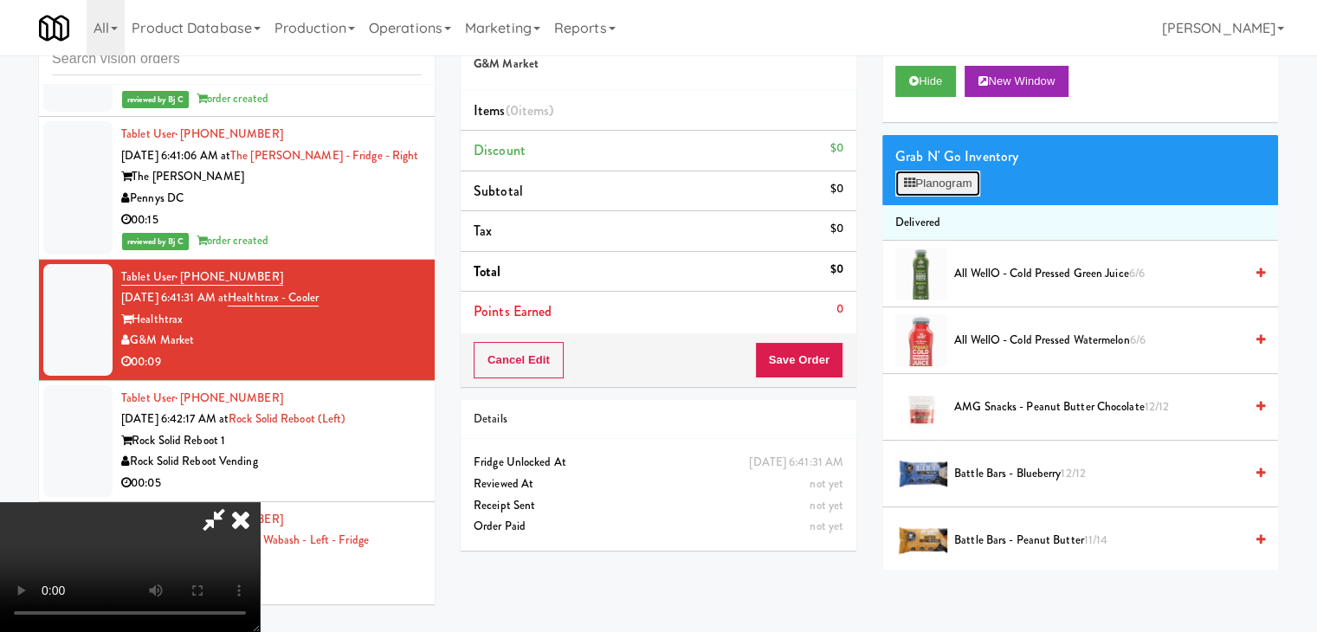
click at [965, 184] on button "Planogram" at bounding box center [937, 184] width 85 height 26
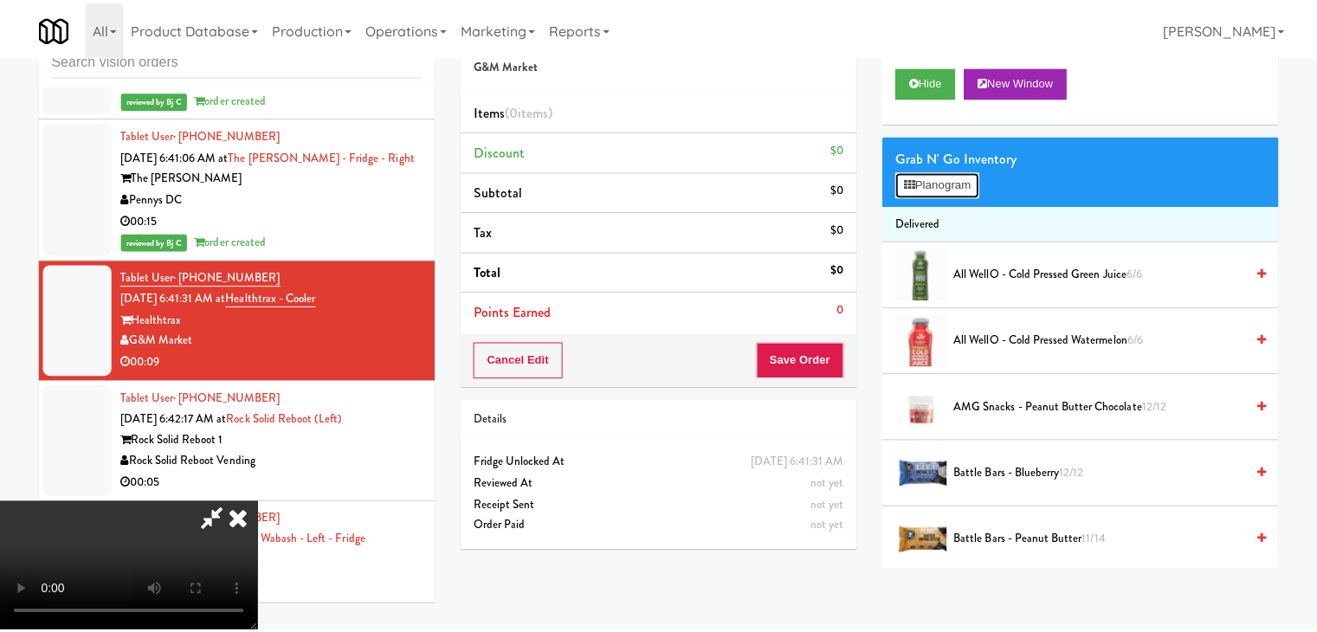
scroll to position [6365, 0]
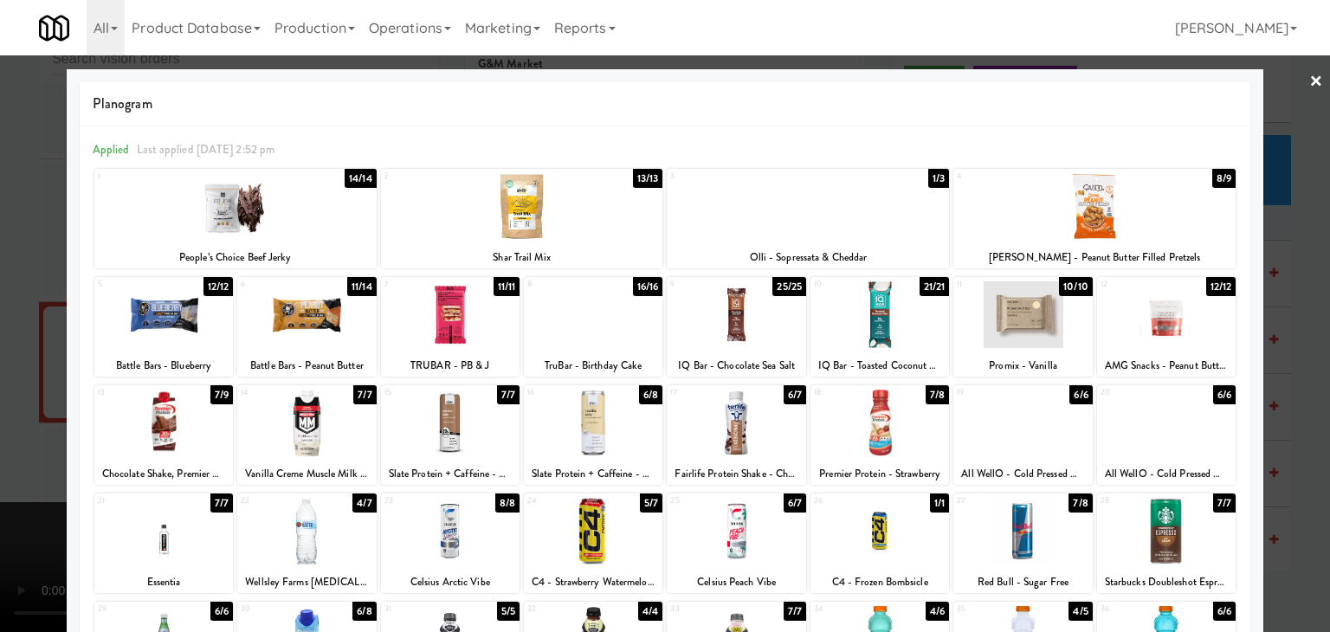
click at [462, 439] on div at bounding box center [450, 423] width 139 height 67
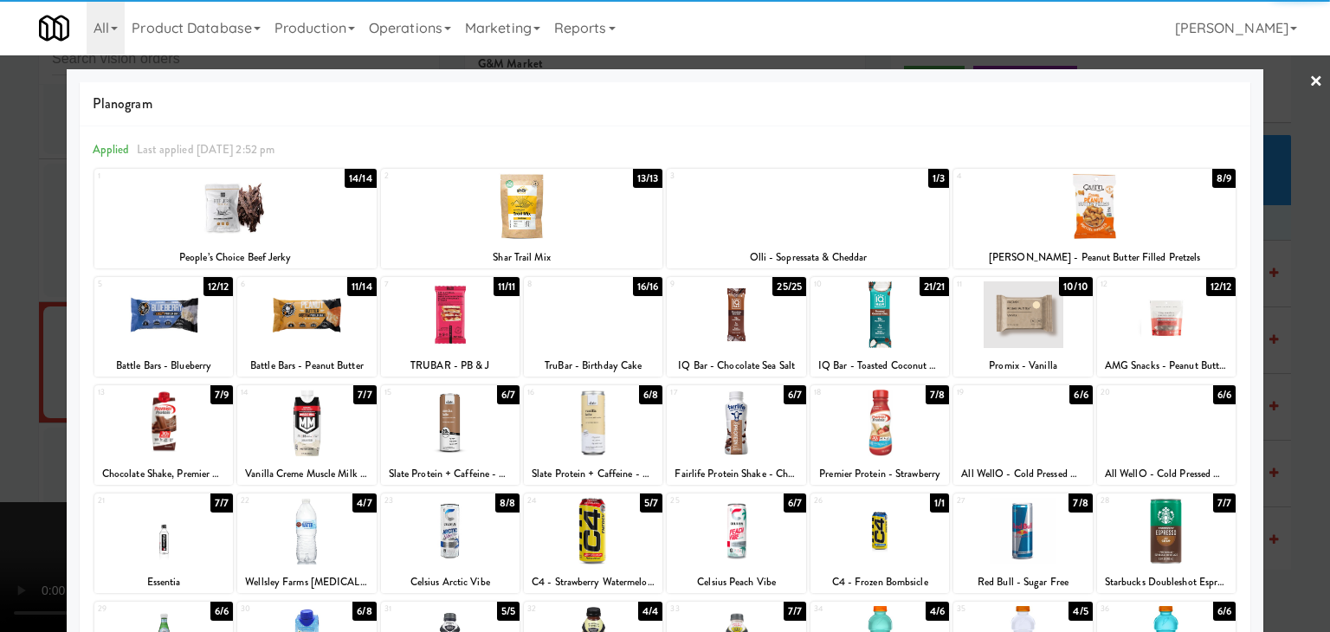
drag, startPoint x: 0, startPoint y: 420, endPoint x: 203, endPoint y: 427, distance: 203.6
click at [8, 420] on div at bounding box center [665, 316] width 1330 height 632
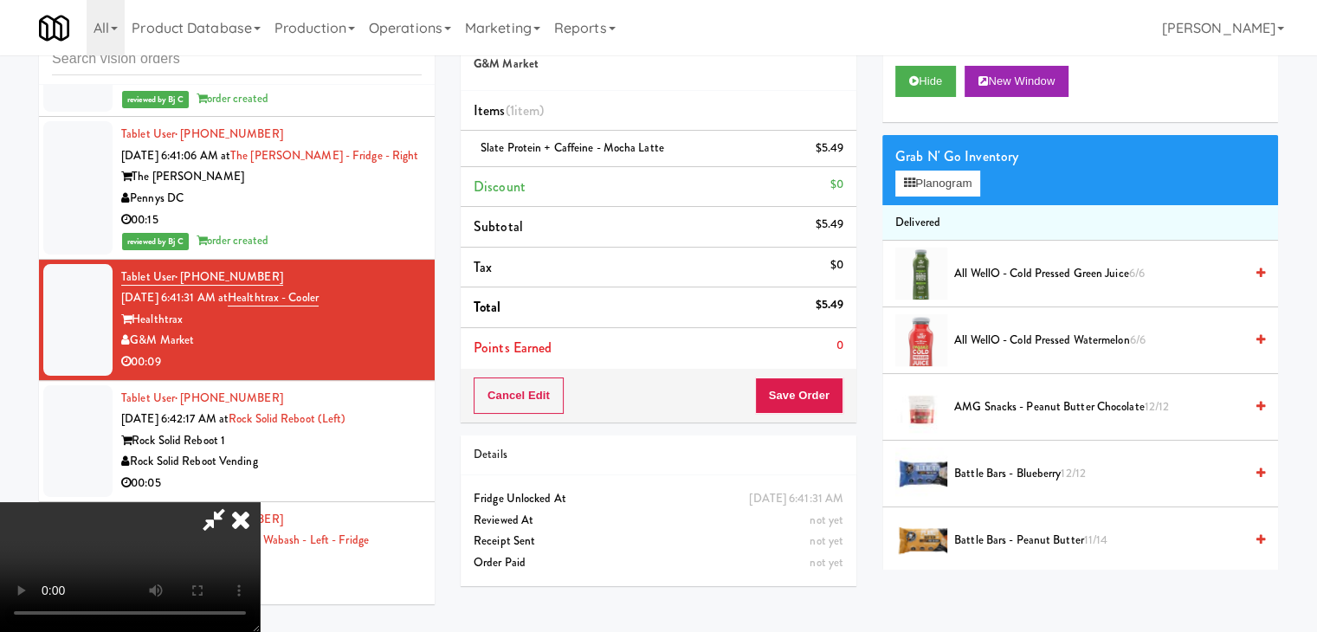
scroll to position [70, 0]
click at [838, 150] on link at bounding box center [842, 156] width 16 height 22
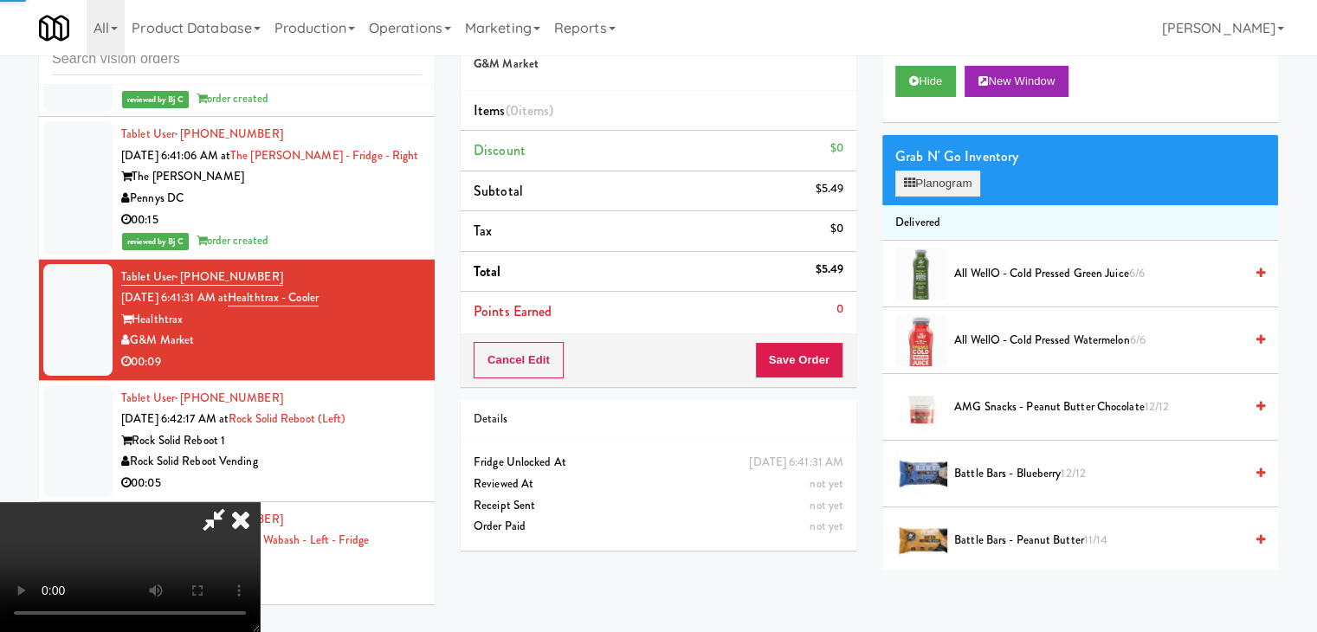
click at [914, 170] on div "Grab N' Go Inventory Planogram" at bounding box center [1080, 170] width 396 height 70
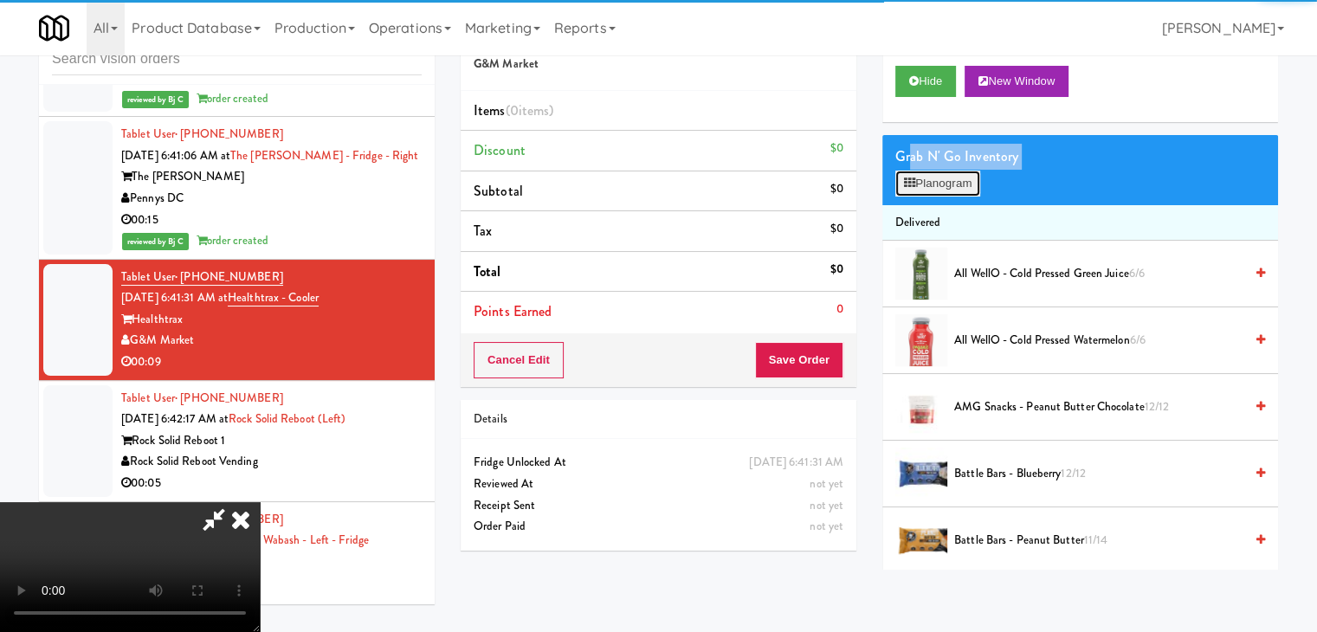
click at [919, 178] on button "Planogram" at bounding box center [937, 184] width 85 height 26
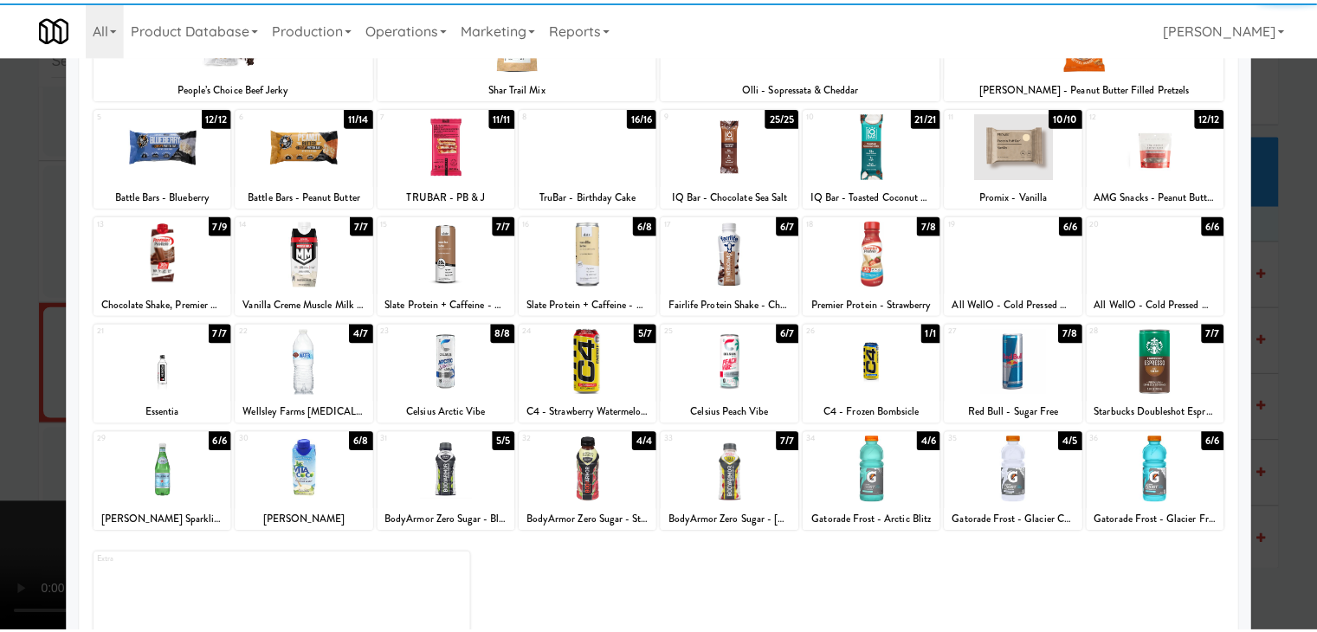
scroll to position [173, 0]
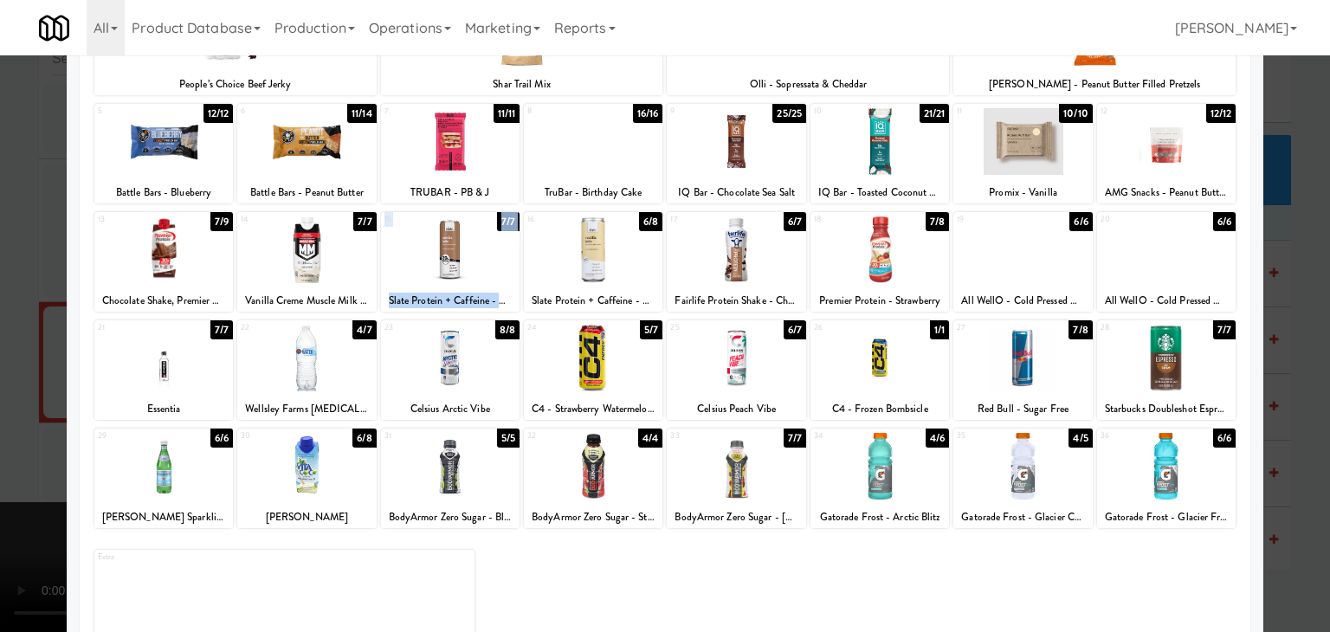
drag, startPoint x: 598, startPoint y: 247, endPoint x: 445, endPoint y: 247, distance: 153.3
click at [445, 247] on div "13 7/9 Chocolate Shake, Premier Protein 14 7/7 Vanilla Creme Muscle Milk Protei…" at bounding box center [664, 262] width 1141 height 100
click at [445, 249] on div at bounding box center [450, 249] width 139 height 67
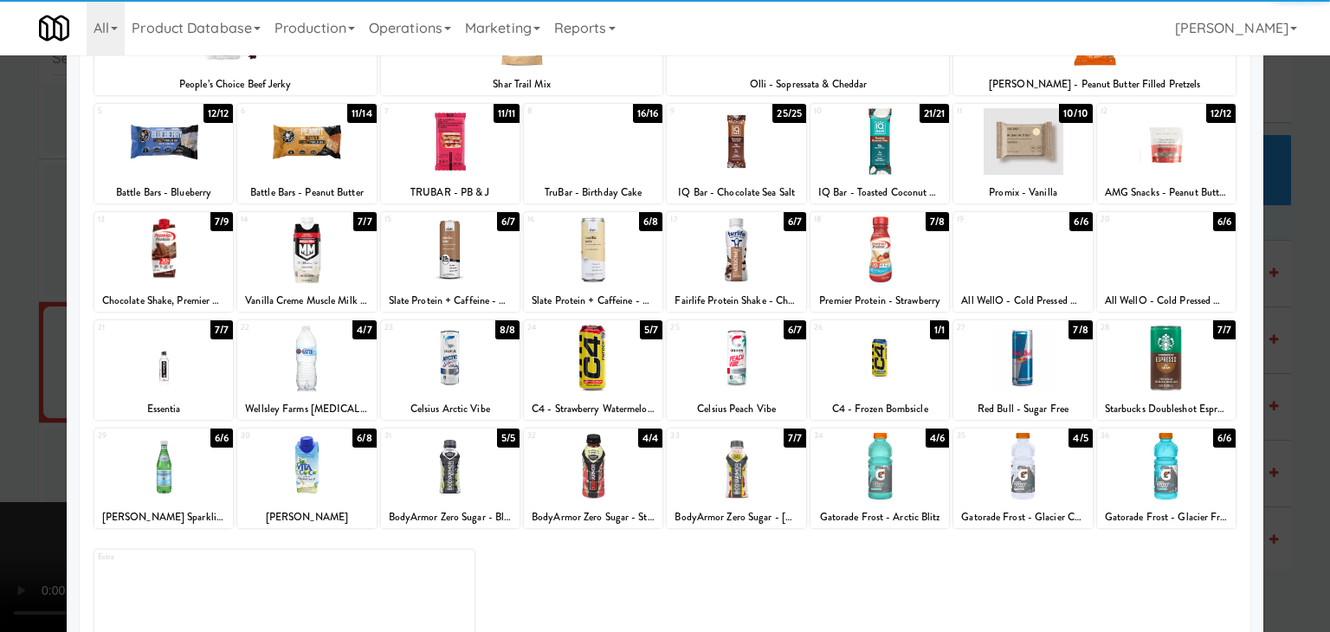
drag, startPoint x: 3, startPoint y: 309, endPoint x: 154, endPoint y: 331, distance: 152.2
click at [4, 309] on div at bounding box center [665, 316] width 1330 height 632
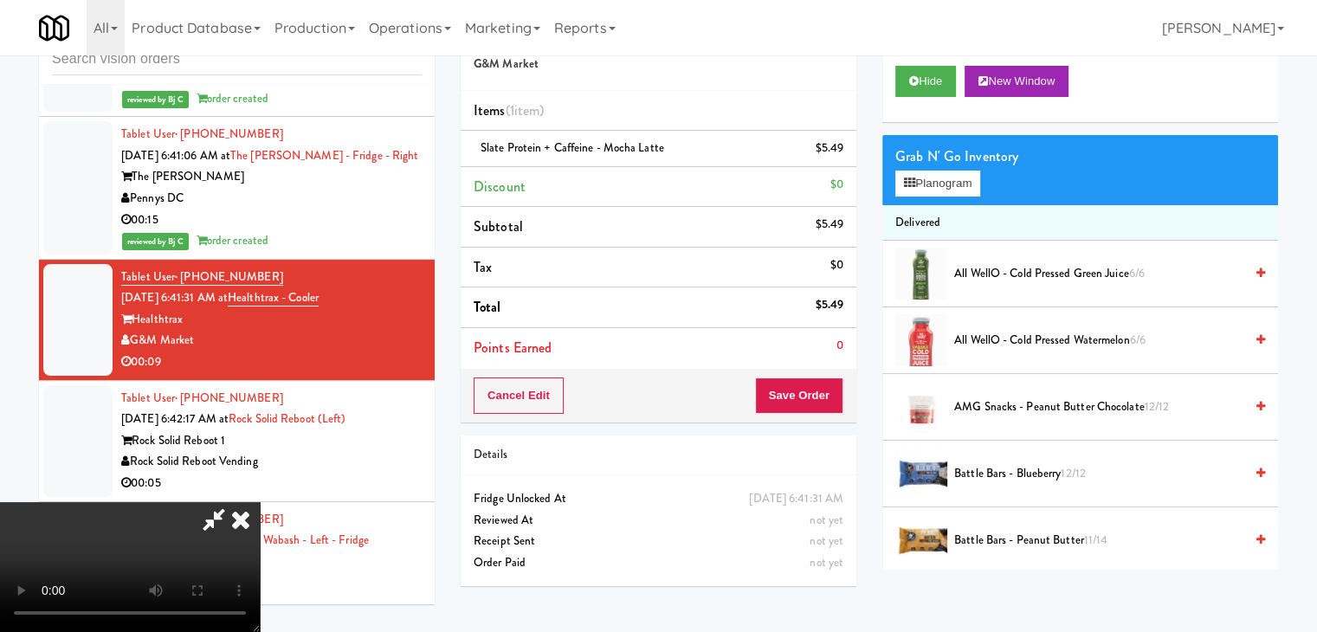
click at [260, 502] on video at bounding box center [130, 567] width 260 height 130
click at [915, 197] on div "Grab N' Go Inventory Planogram" at bounding box center [1080, 170] width 396 height 70
click at [842, 153] on icon at bounding box center [845, 154] width 9 height 11
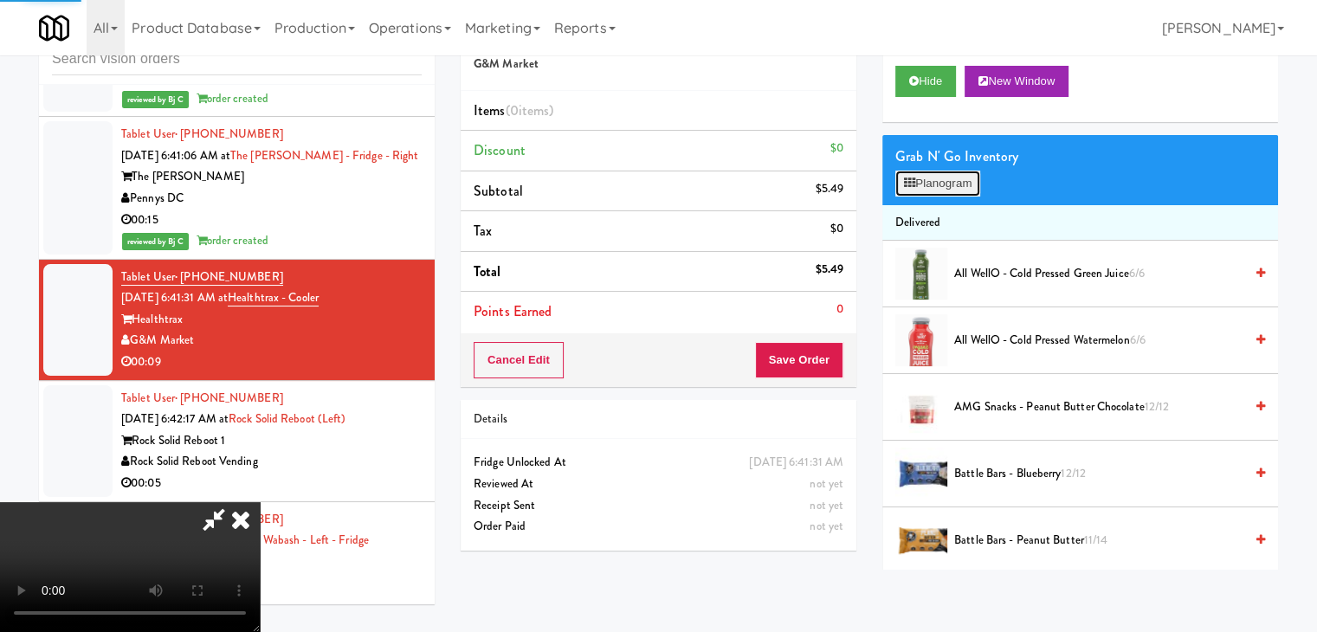
click at [932, 180] on button "Planogram" at bounding box center [937, 184] width 85 height 26
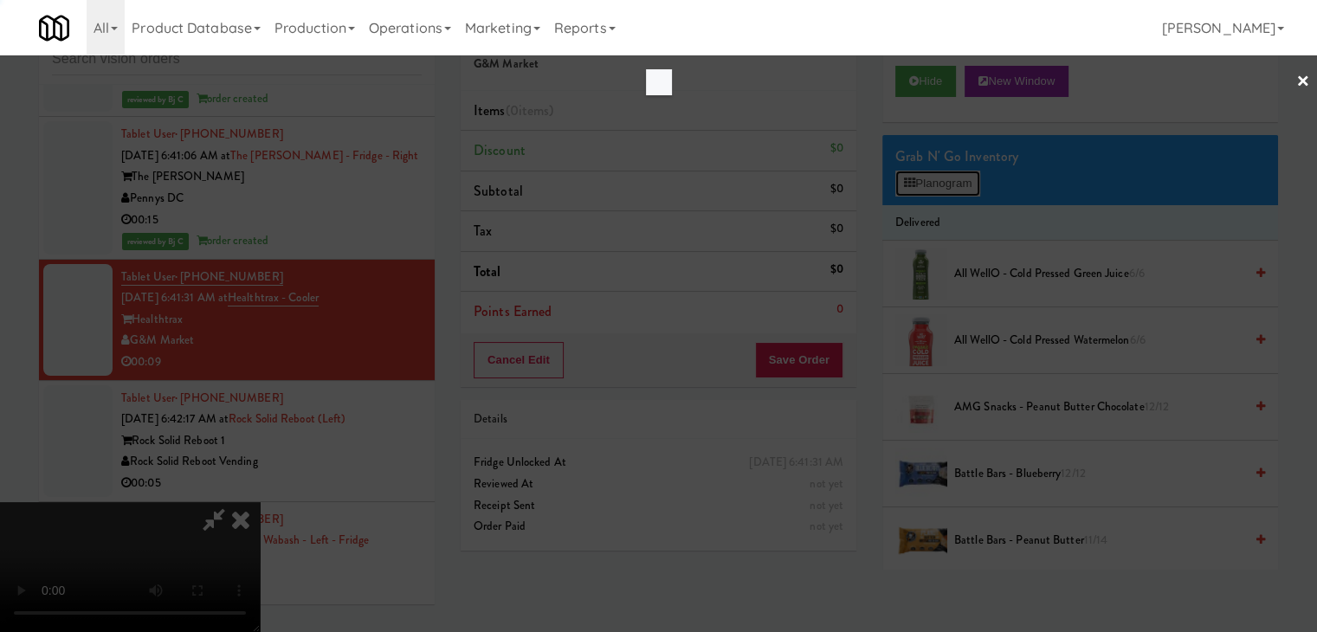
scroll to position [6365, 0]
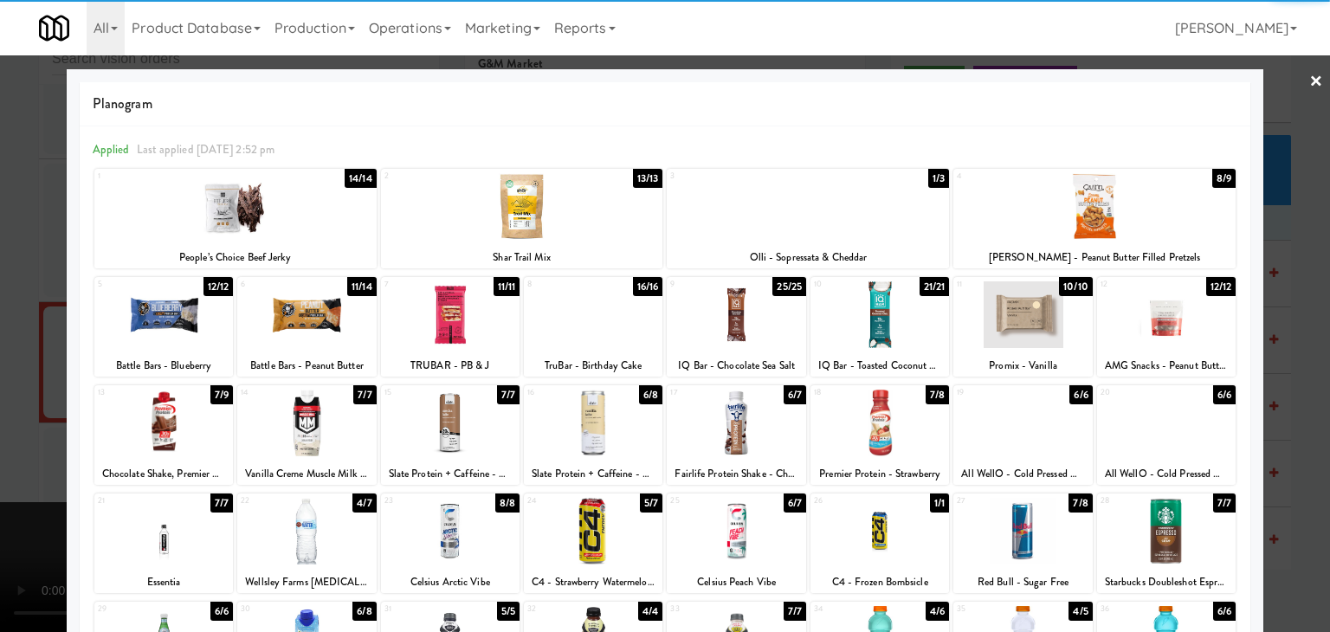
drag, startPoint x: 604, startPoint y: 434, endPoint x: 462, endPoint y: 409, distance: 145.1
click at [597, 430] on div at bounding box center [593, 423] width 139 height 67
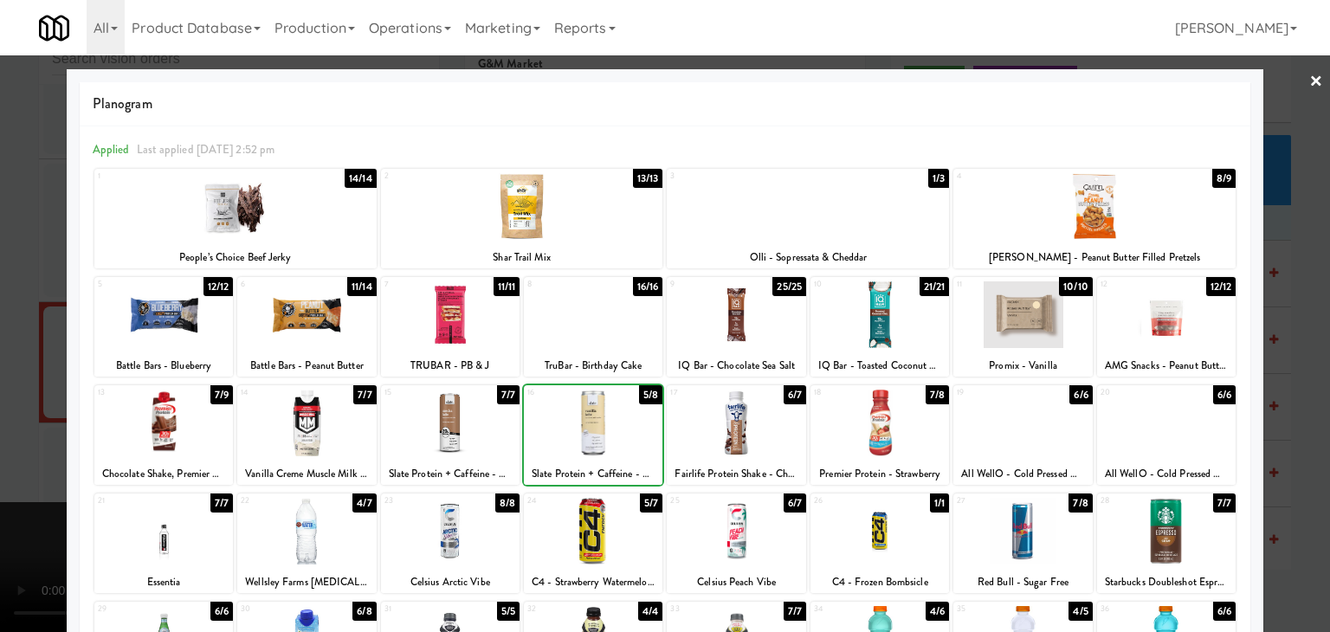
click at [2, 337] on div at bounding box center [665, 316] width 1330 height 632
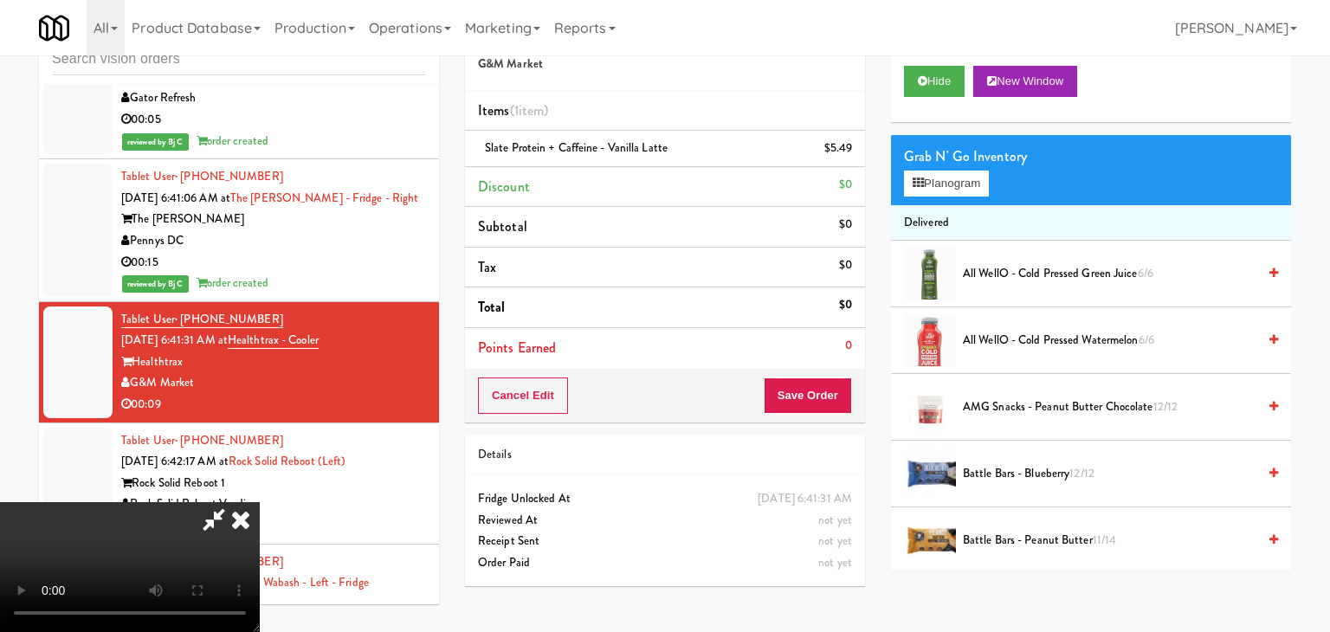
scroll to position [6407, 0]
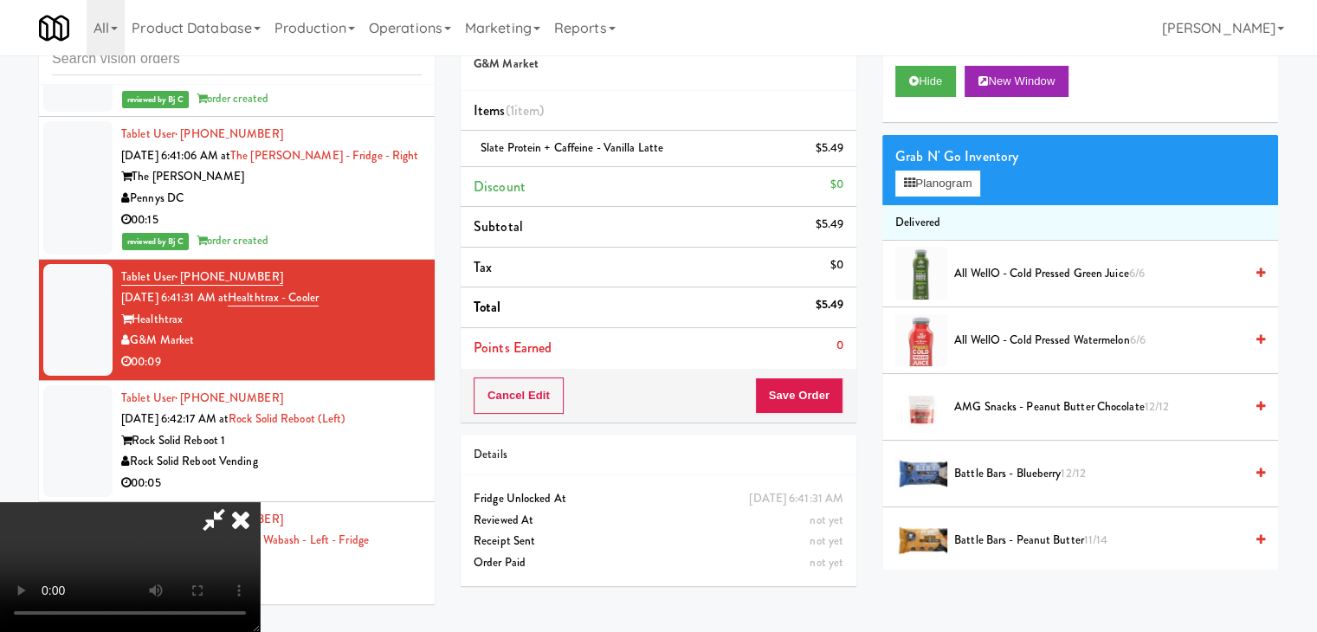
drag, startPoint x: 384, startPoint y: 375, endPoint x: 393, endPoint y: 382, distance: 11.1
click at [260, 502] on video at bounding box center [130, 567] width 260 height 130
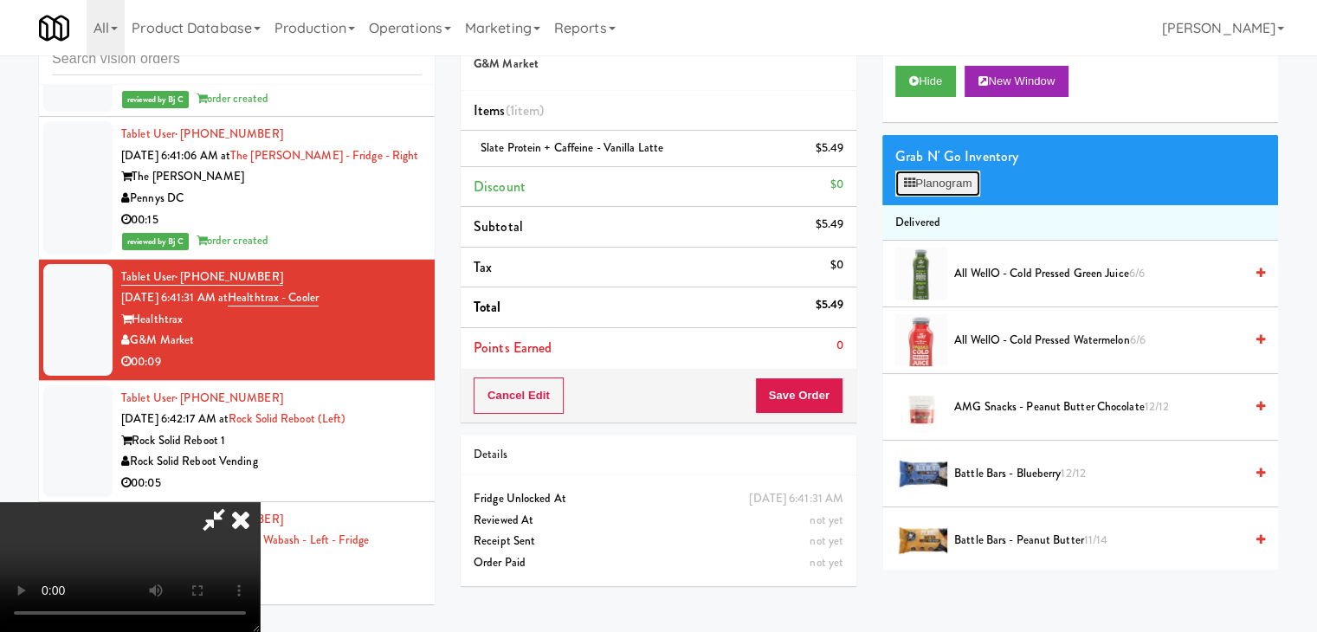
click at [949, 184] on button "Planogram" at bounding box center [937, 184] width 85 height 26
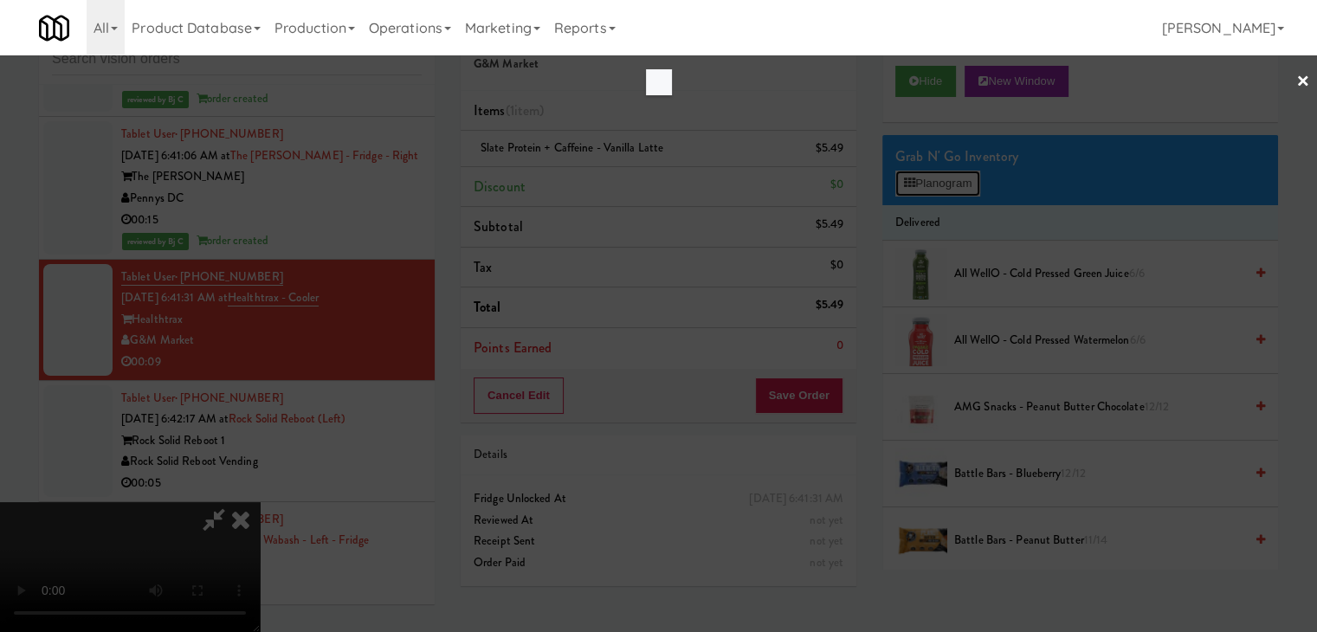
scroll to position [6365, 0]
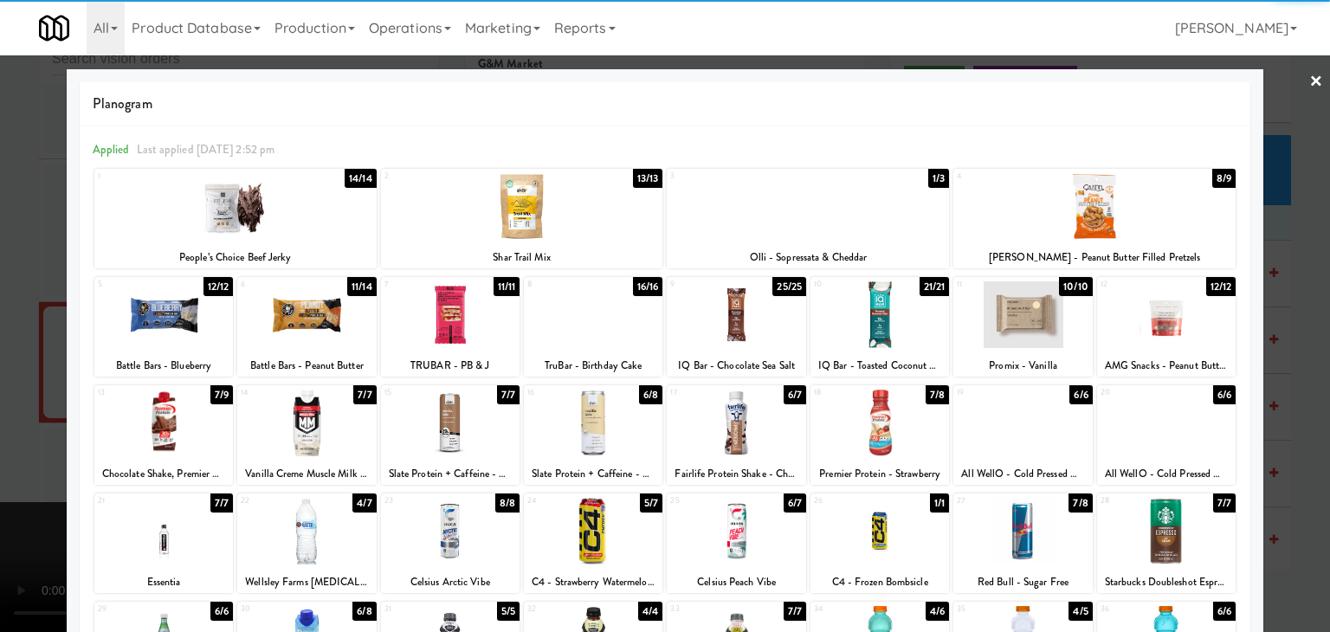
click at [321, 323] on div at bounding box center [306, 314] width 139 height 67
click
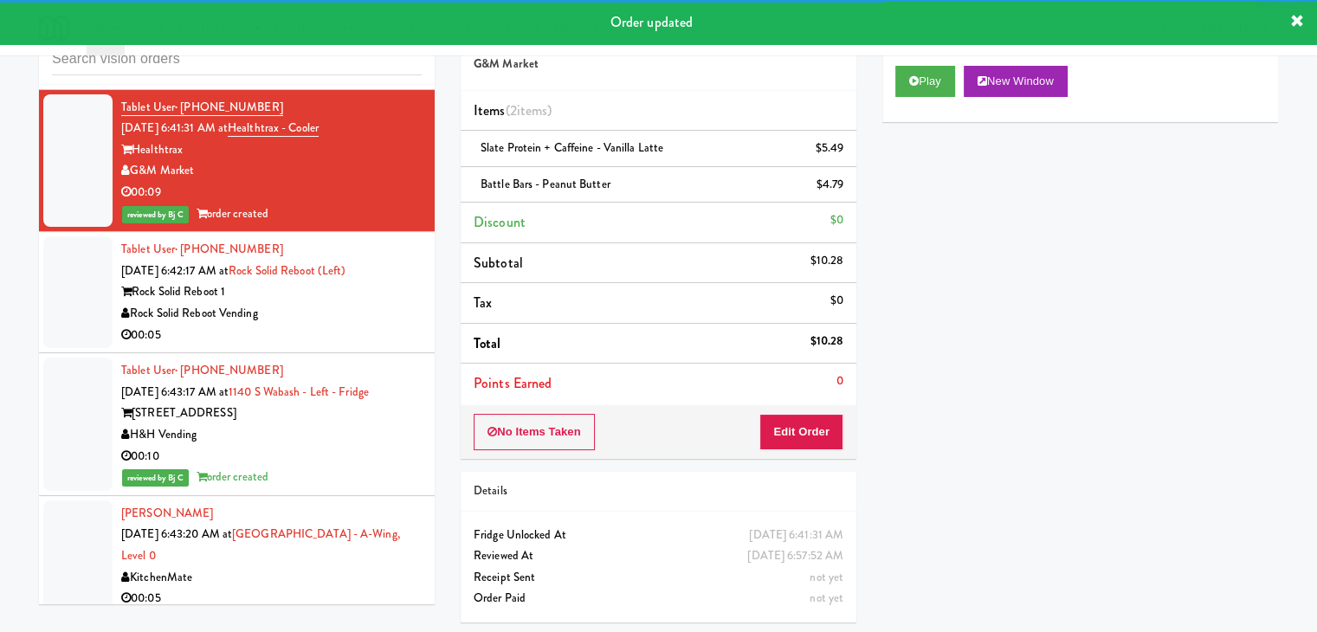
scroll to position [6581, 0]
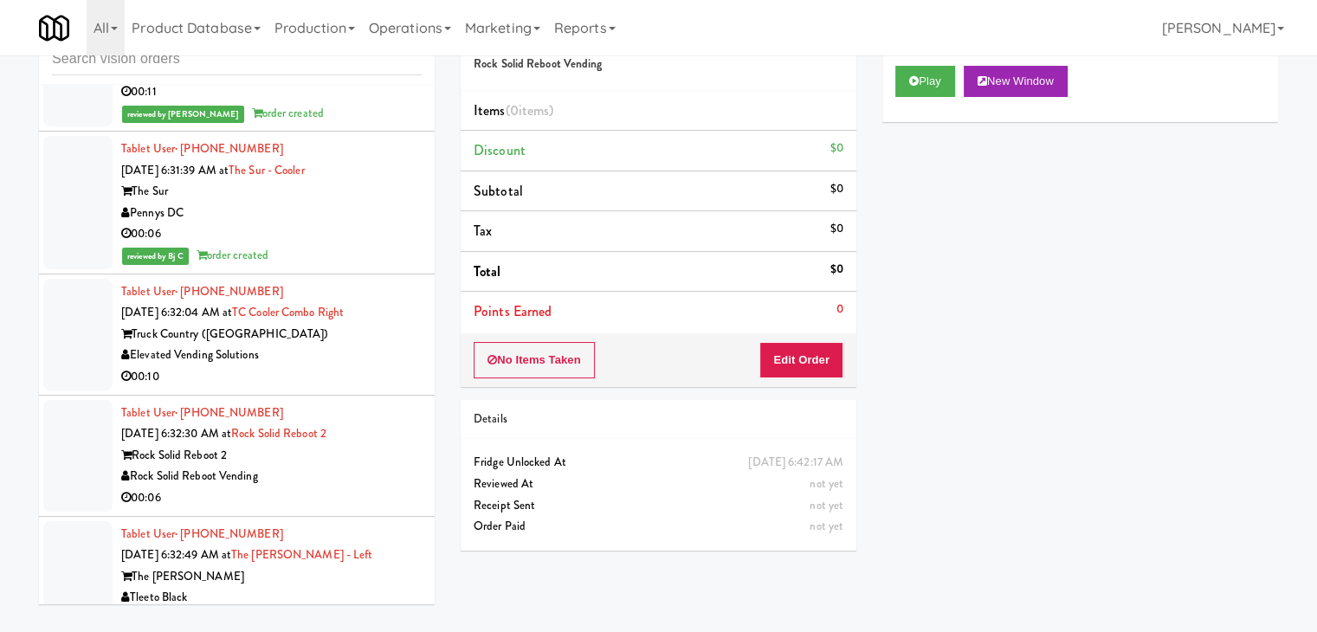
scroll to position [4935, 0]
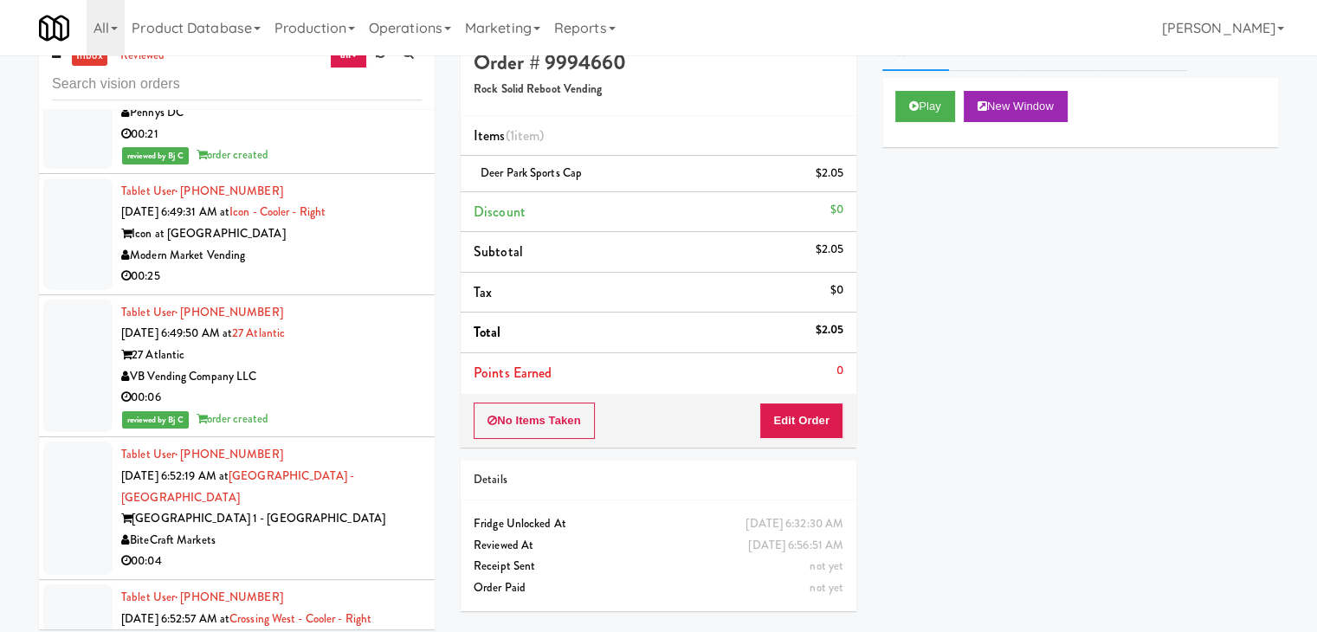
scroll to position [55, 0]
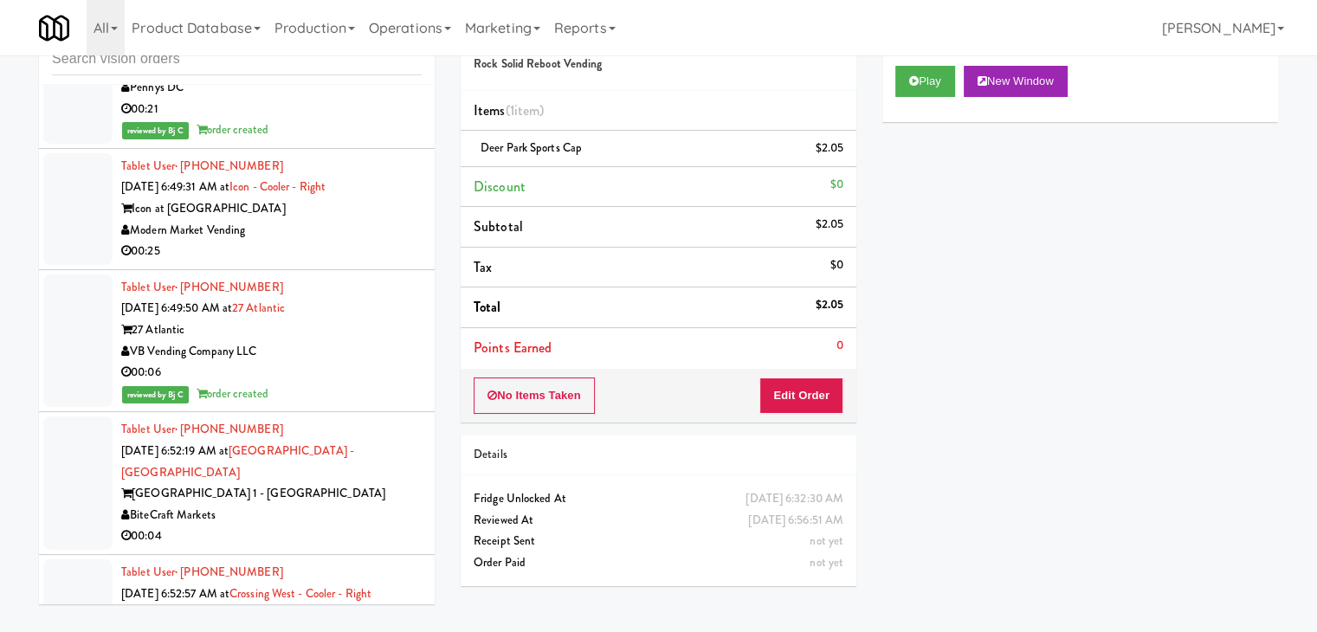
drag, startPoint x: 209, startPoint y: 548, endPoint x: 135, endPoint y: 547, distance: 73.6
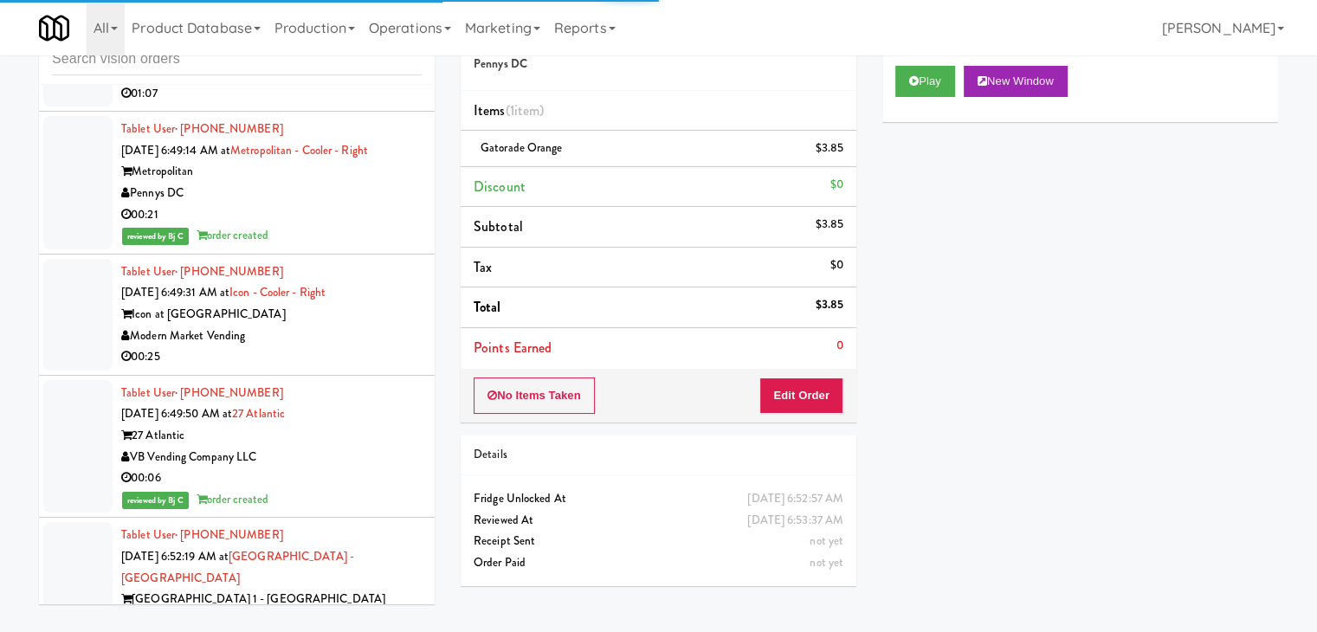
scroll to position [7140, 0]
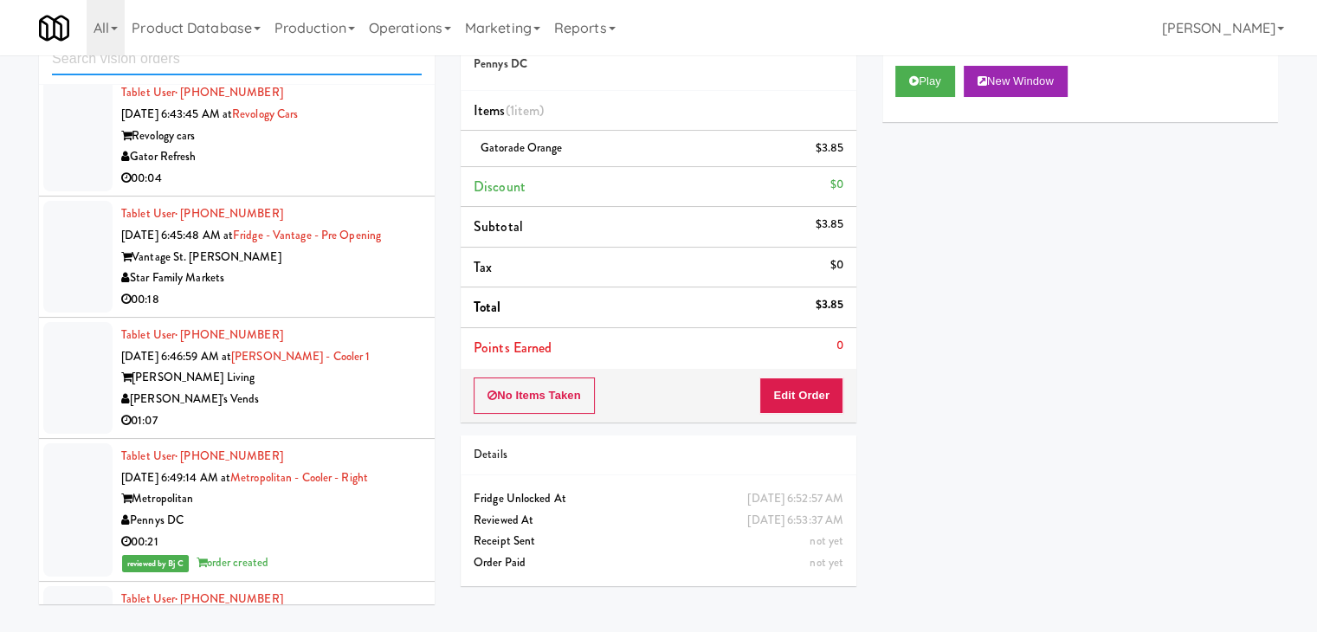
paste input "Pennys DC"
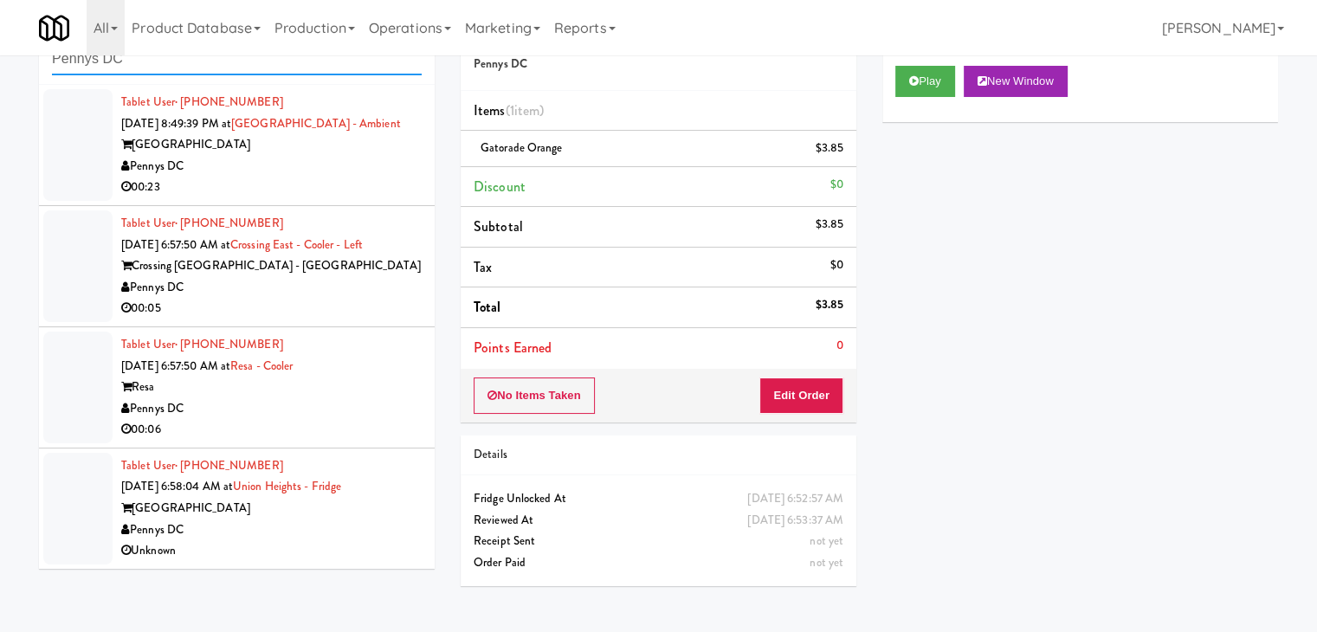
type input "Pennys DC"
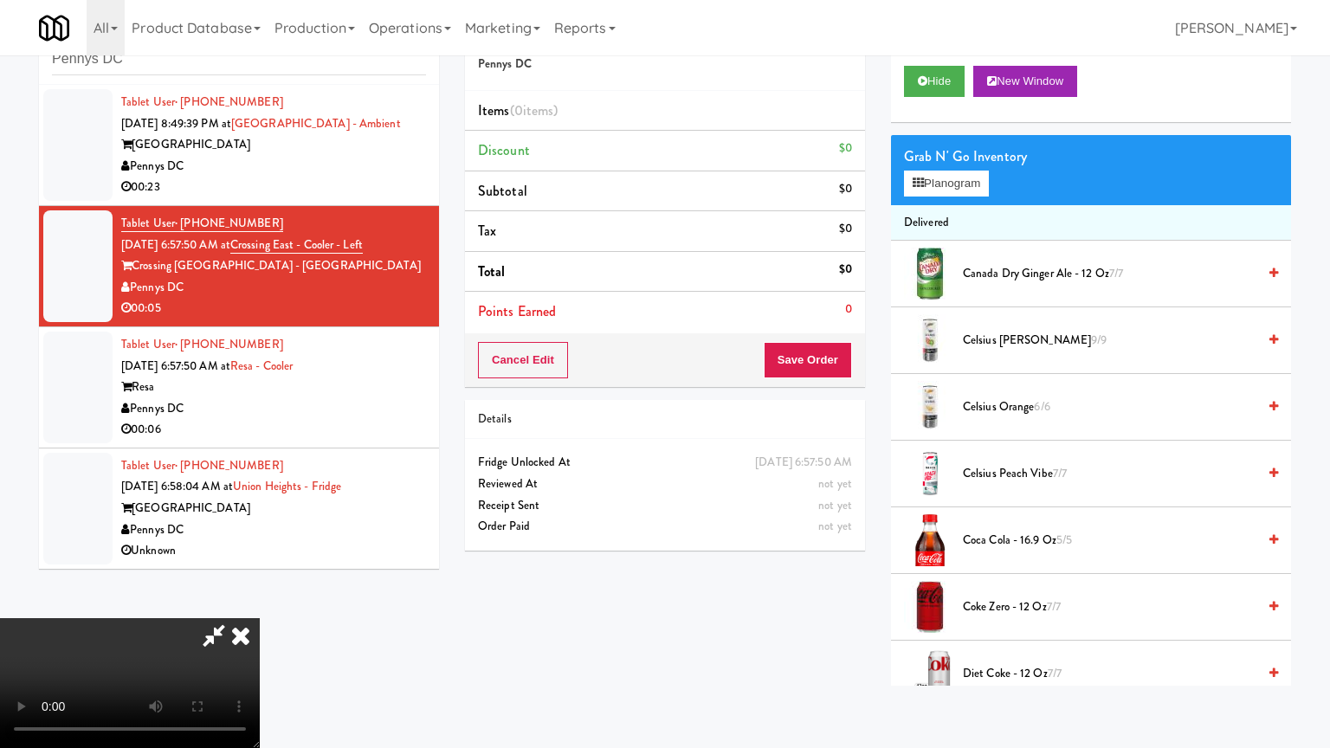
drag, startPoint x: 787, startPoint y: 587, endPoint x: 793, endPoint y: 571, distance: 16.7
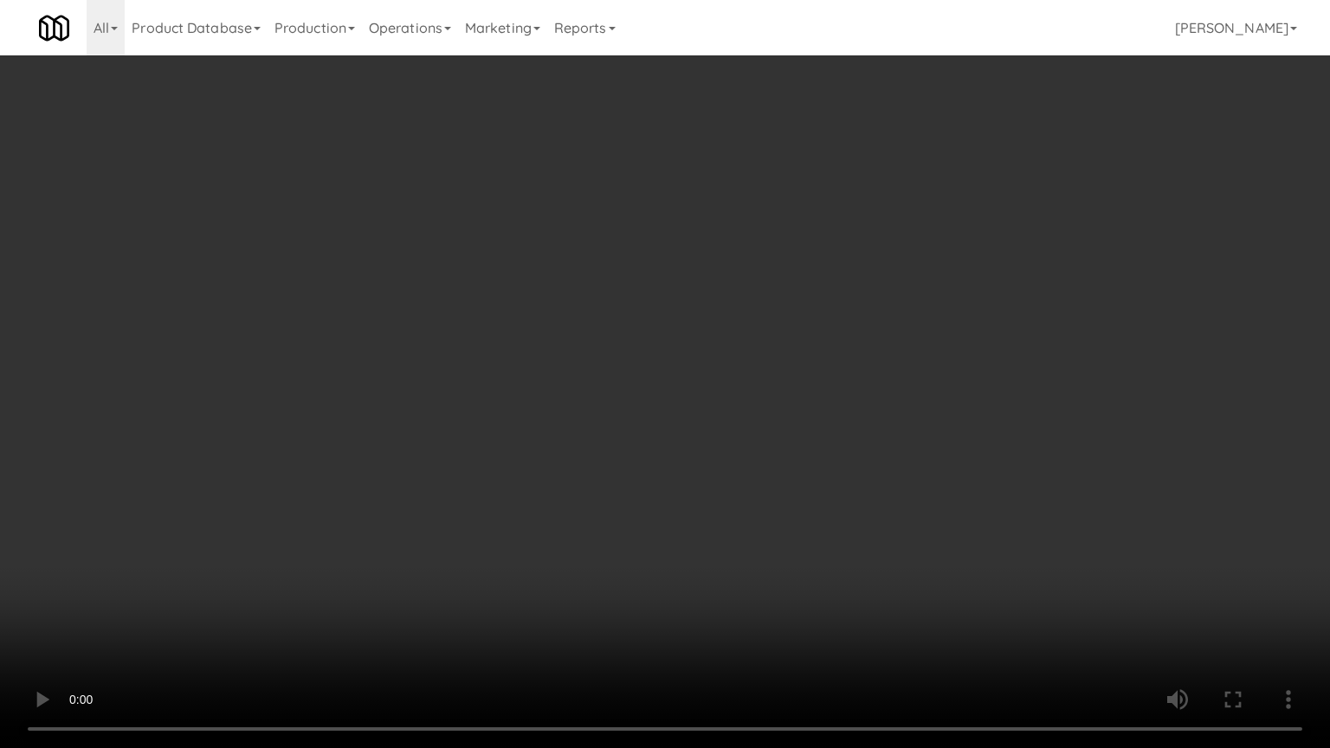
drag, startPoint x: 793, startPoint y: 571, endPoint x: 804, endPoint y: 558, distance: 17.9
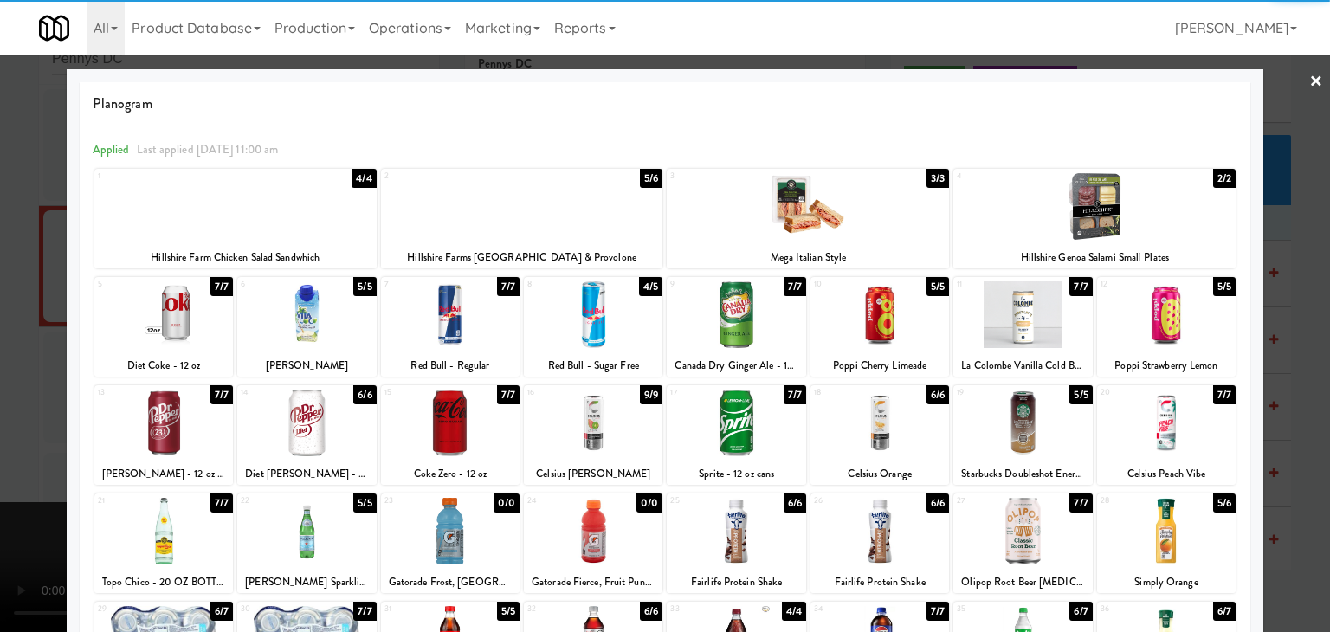
drag, startPoint x: 1178, startPoint y: 413, endPoint x: 1253, endPoint y: 429, distance: 76.3
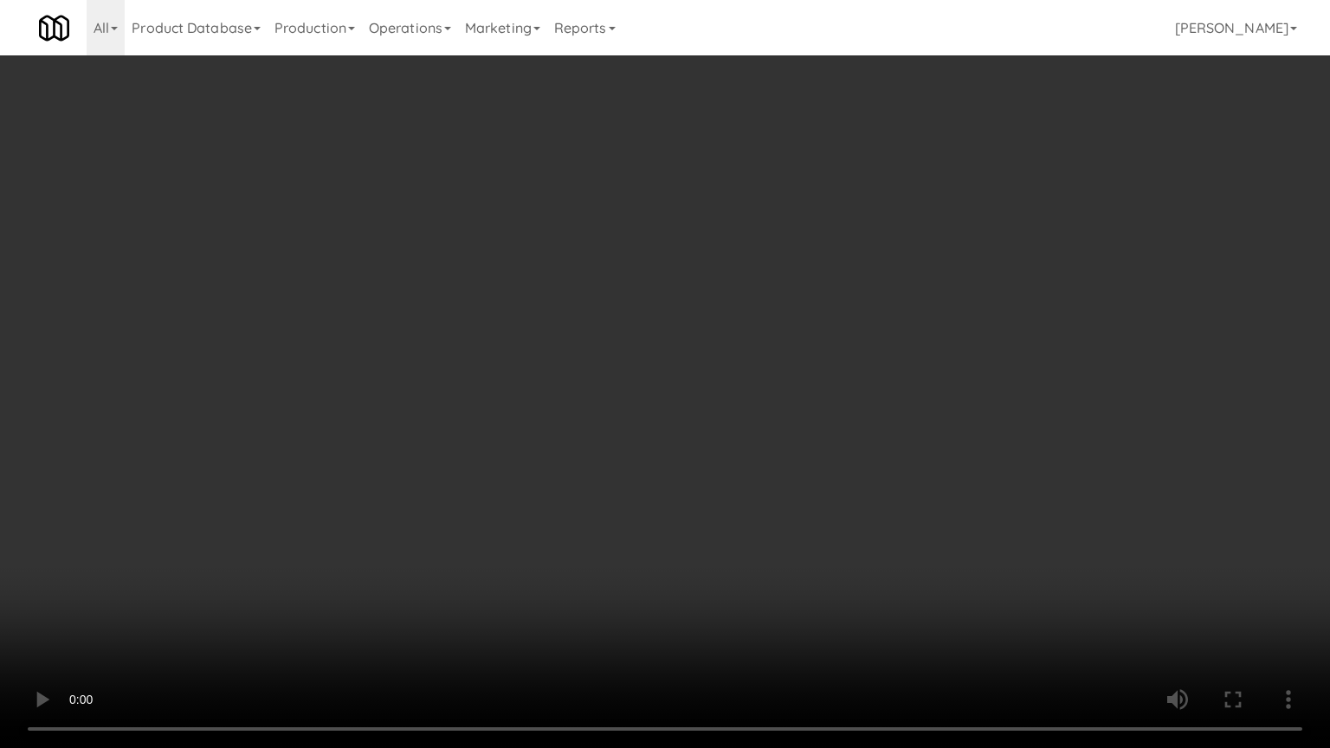
drag, startPoint x: 794, startPoint y: 454, endPoint x: 880, endPoint y: 325, distance: 154.9
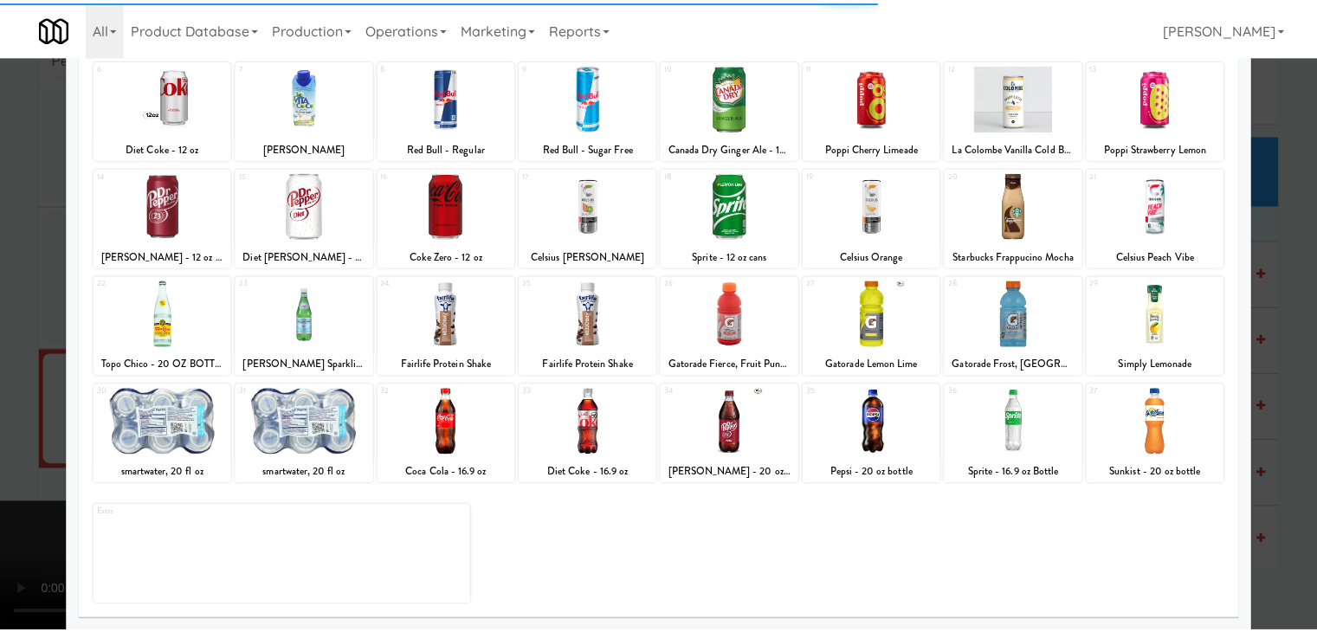
scroll to position [218, 0]
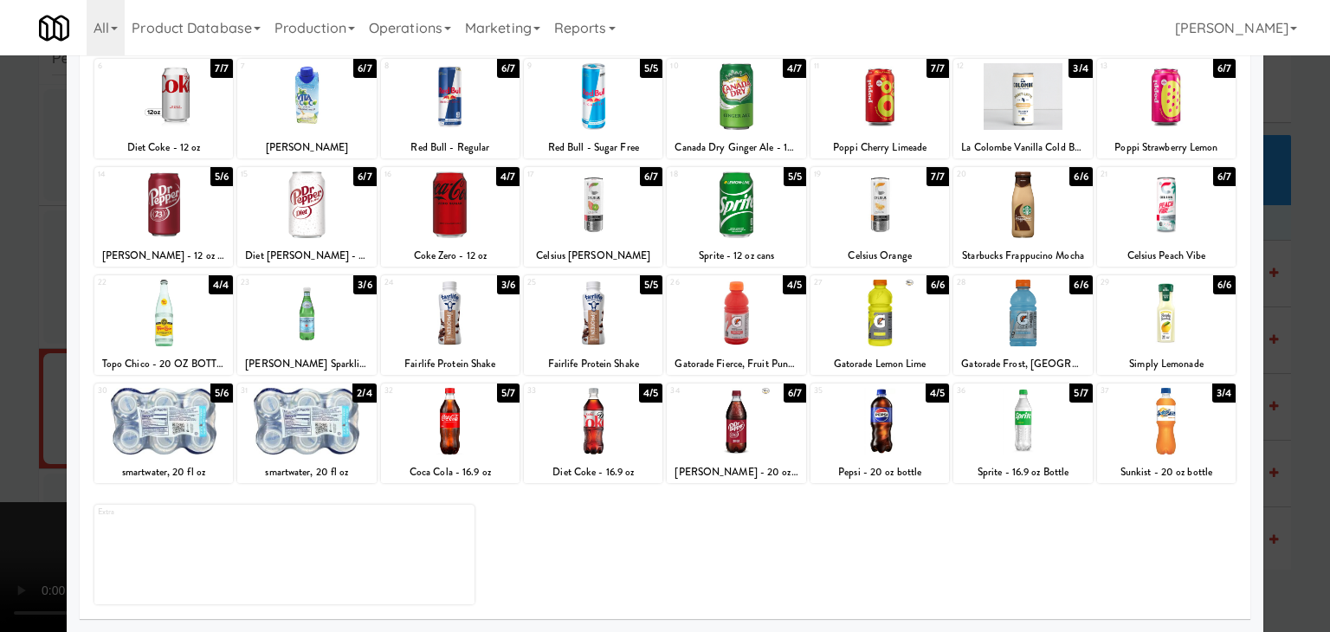
drag, startPoint x: 0, startPoint y: 313, endPoint x: 49, endPoint y: 313, distance: 49.4
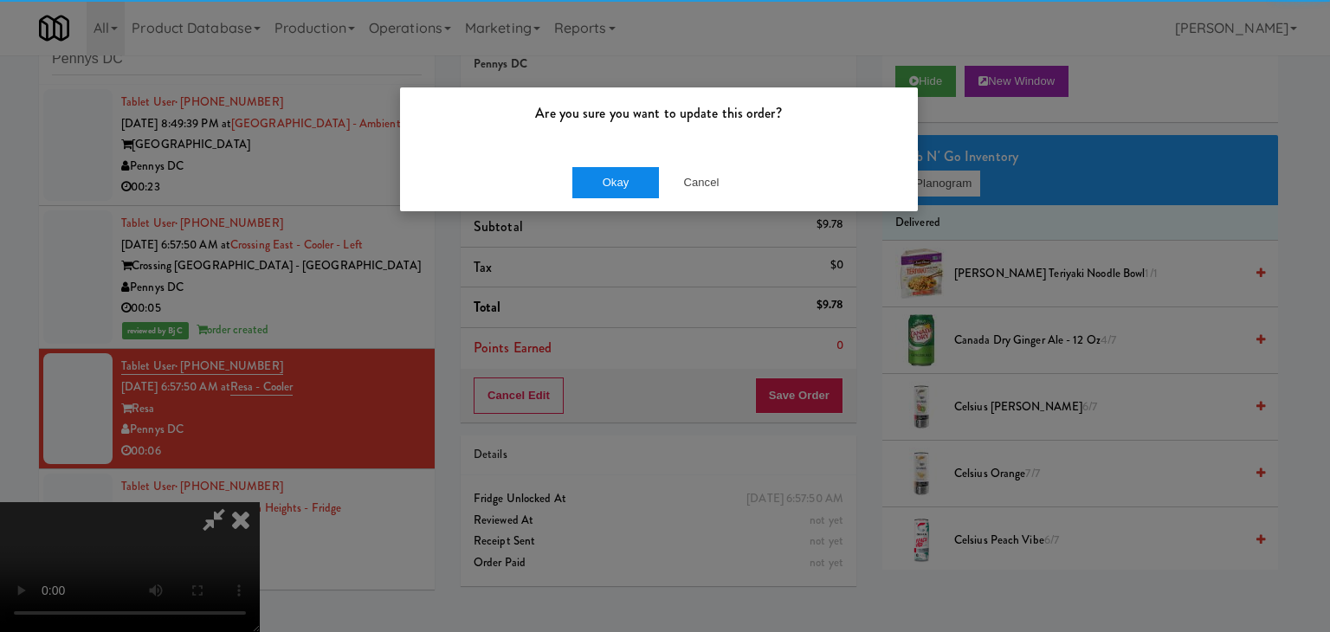
drag, startPoint x: 624, startPoint y: 208, endPoint x: 630, endPoint y: 192, distance: 16.7
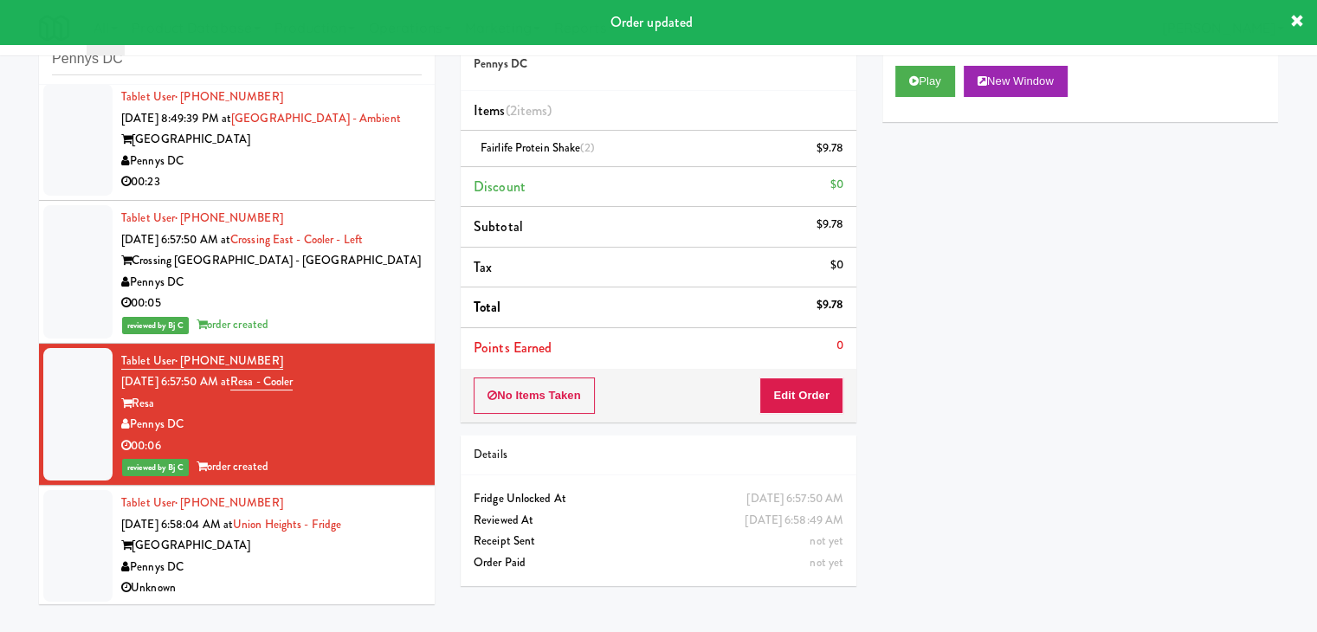
scroll to position [7, 0]
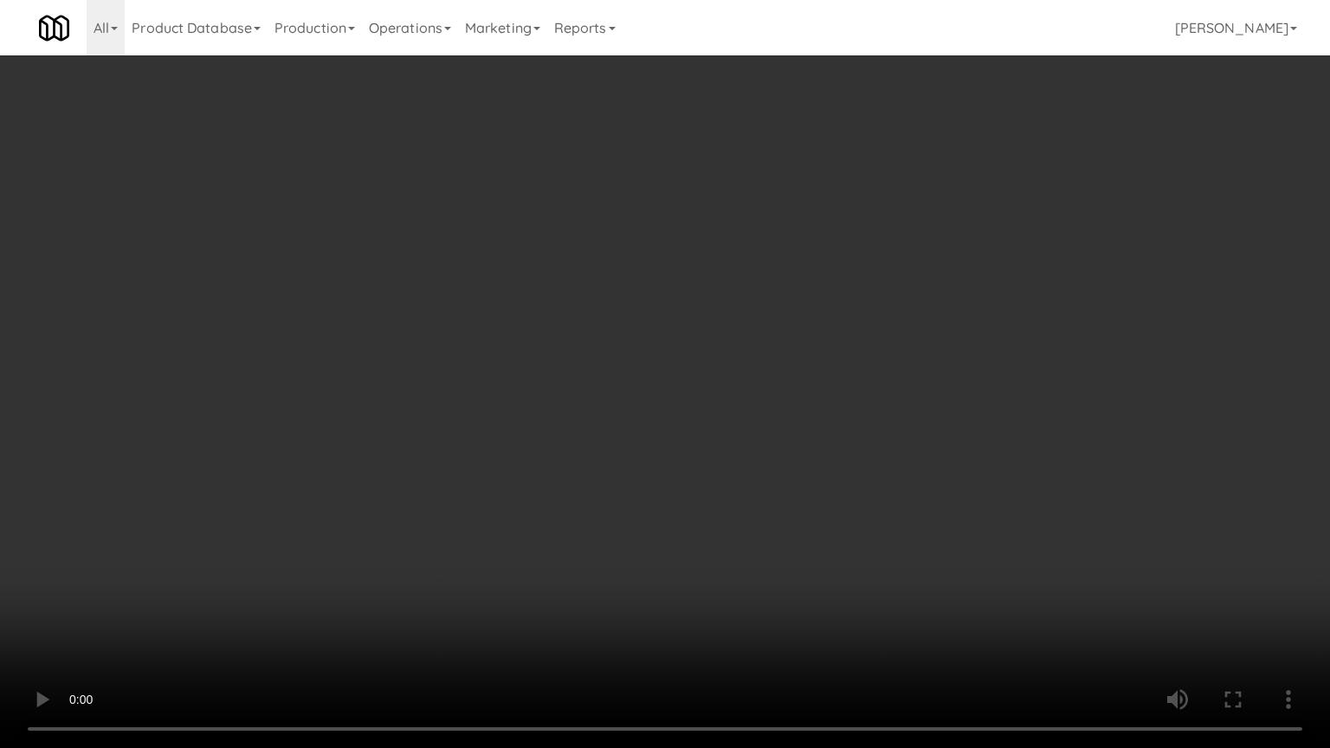
drag, startPoint x: 740, startPoint y: 520, endPoint x: 726, endPoint y: 529, distance: 17.5
drag, startPoint x: 755, startPoint y: 513, endPoint x: 833, endPoint y: 348, distance: 182.0
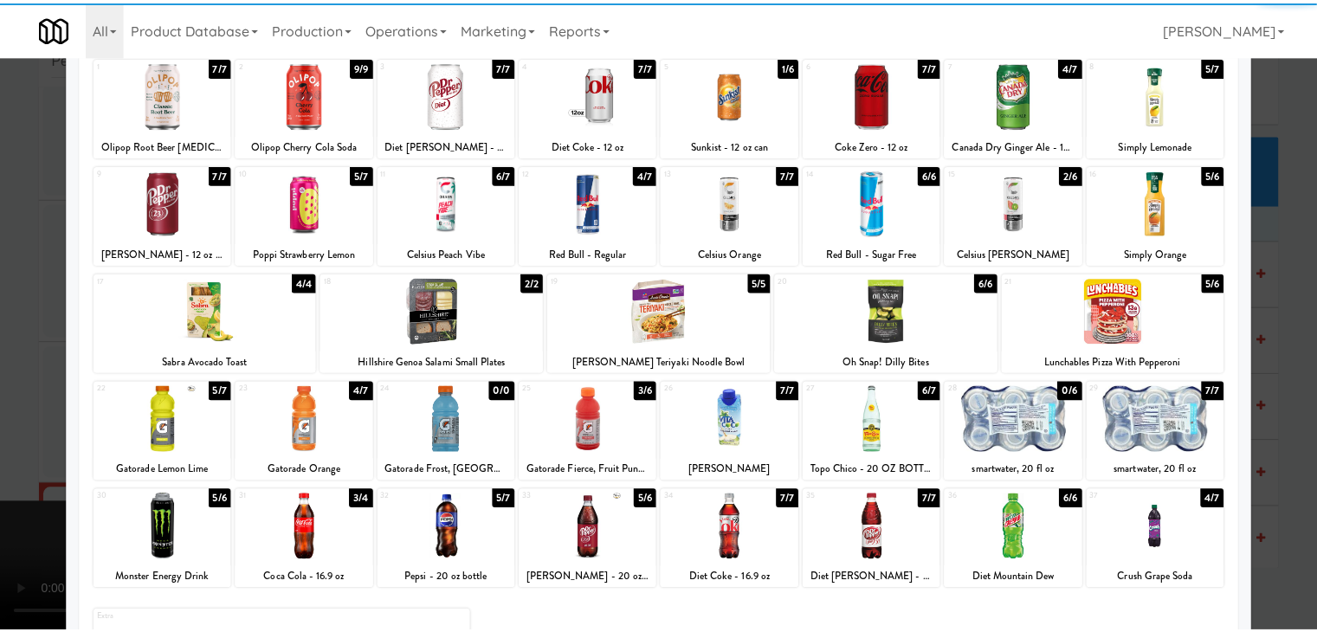
scroll to position [173, 0]
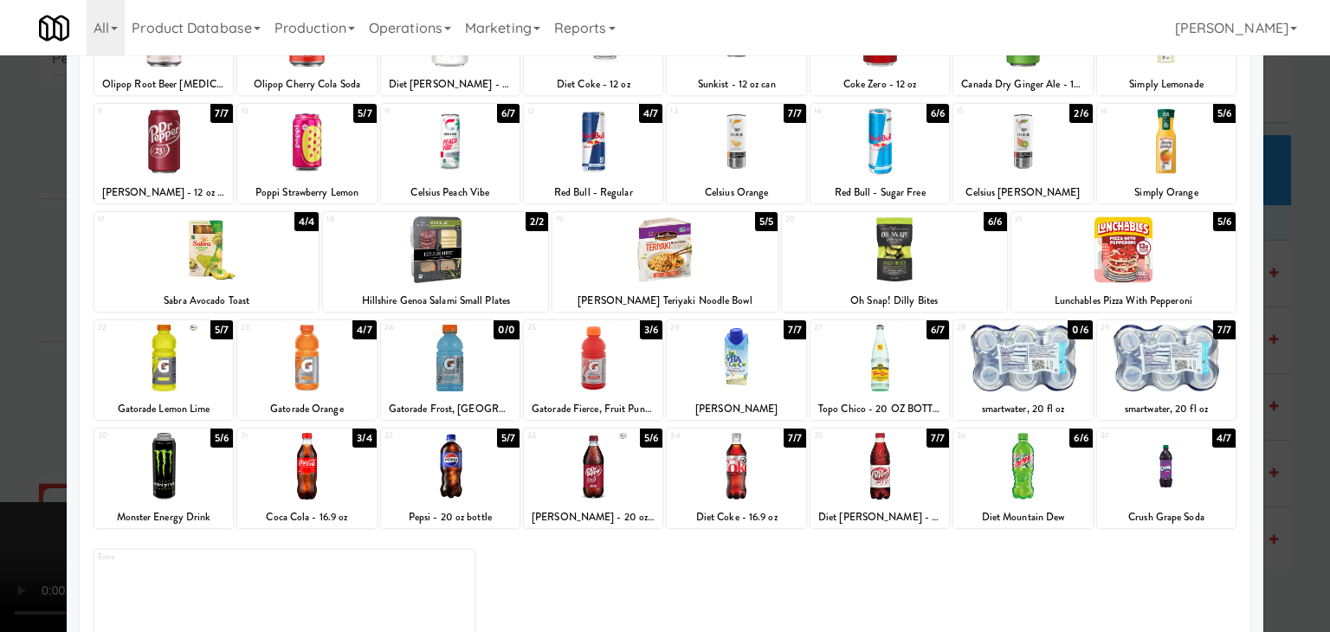
drag, startPoint x: 183, startPoint y: 357, endPoint x: 468, endPoint y: 354, distance: 284.9
